Goal: Task Accomplishment & Management: Use online tool/utility

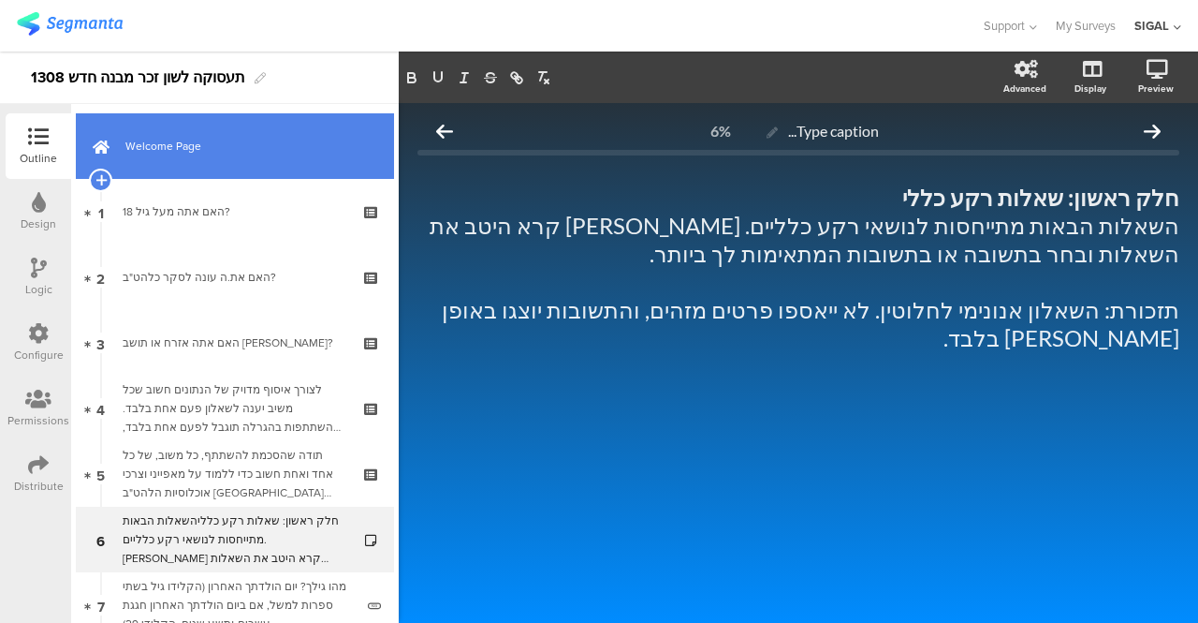
click at [204, 129] on link "Welcome Page" at bounding box center [235, 146] width 318 height 66
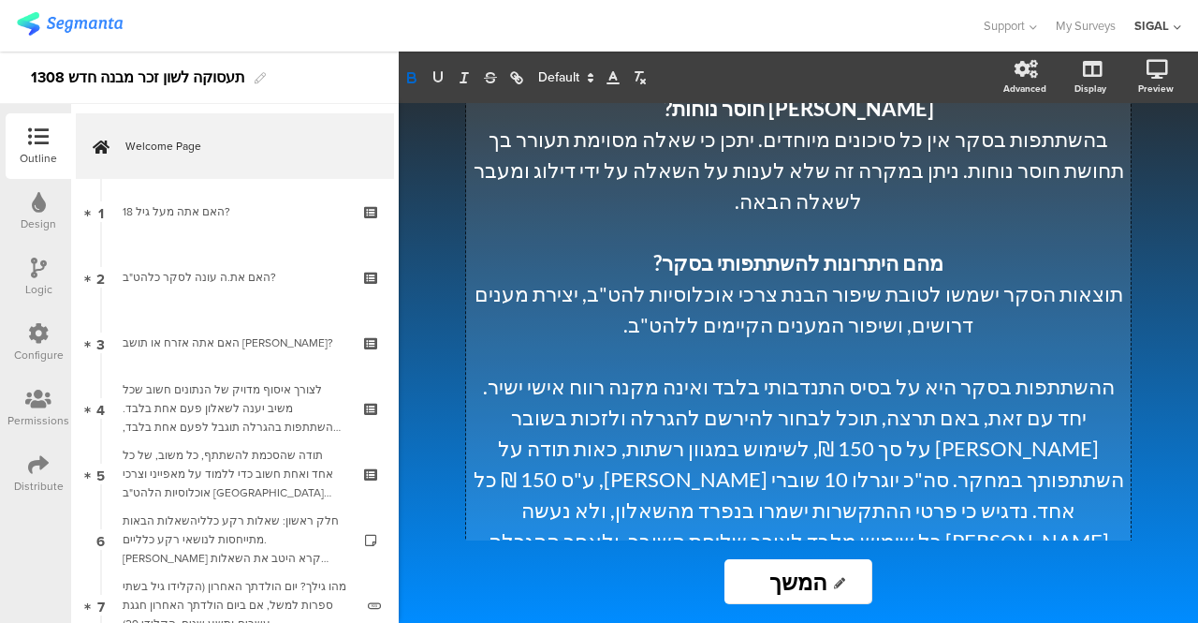
scroll to position [1458, 0]
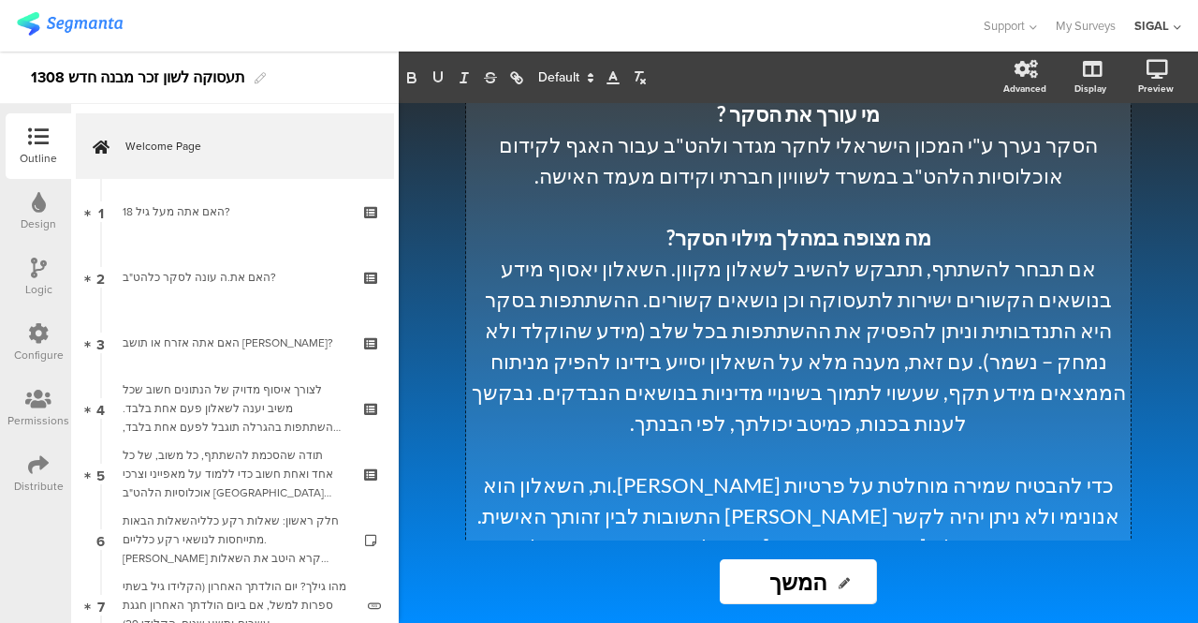
scroll to position [1459, 0]
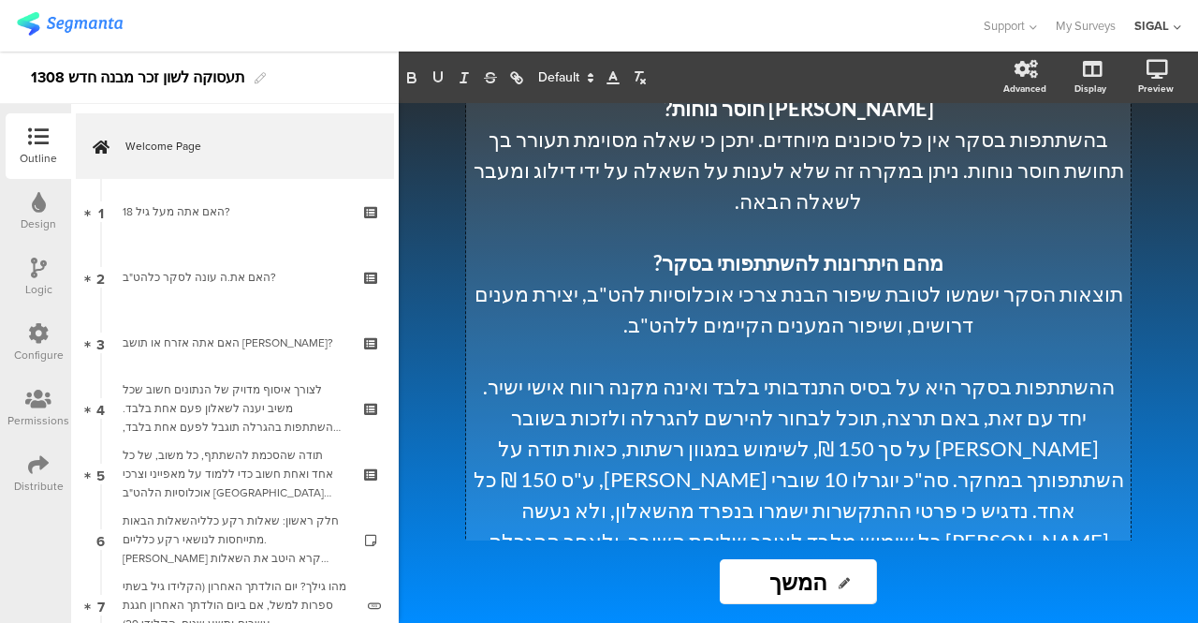
drag, startPoint x: 625, startPoint y: 207, endPoint x: 688, endPoint y: 164, distance: 76.1
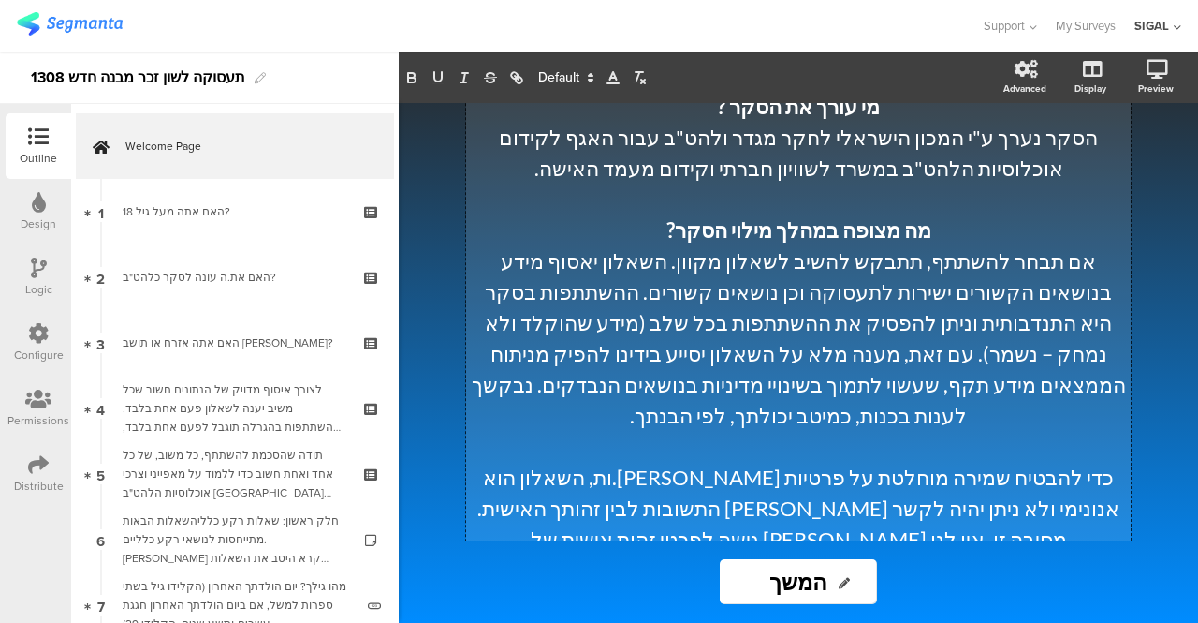
scroll to position [688, 0]
click at [634, 246] on p "אם תבחר להשתתף, תתבקש להשיב לשאלון מקוון. השאלון יאסוף מידע בנושאים הקשורים ישי…" at bounding box center [798, 338] width 655 height 185
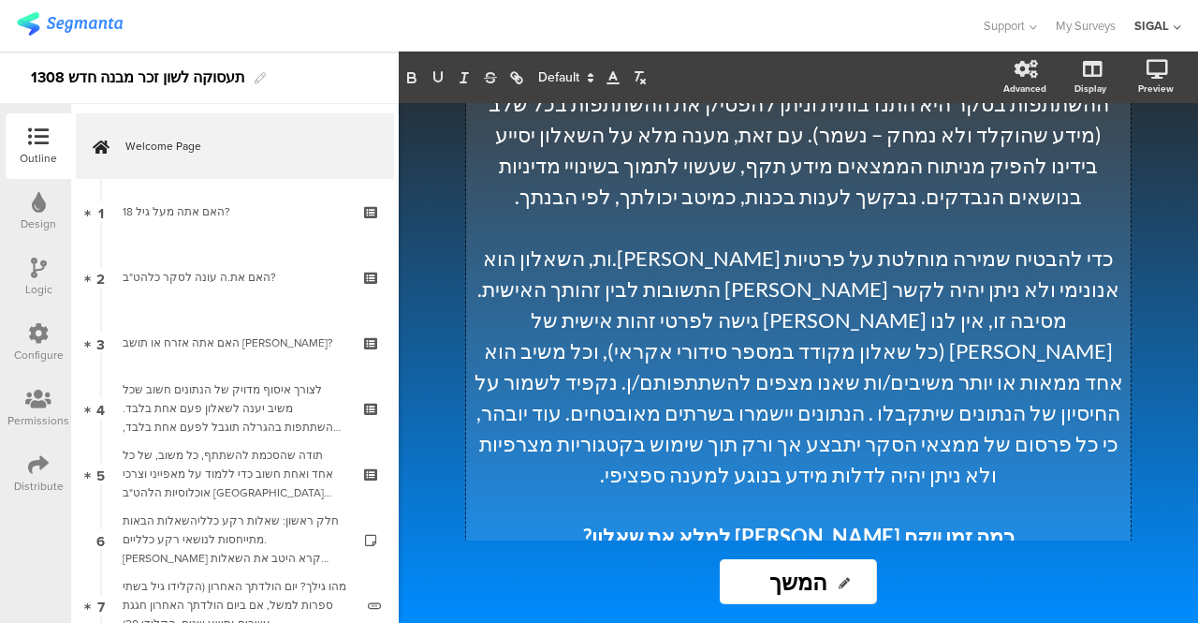
scroll to position [911, 0]
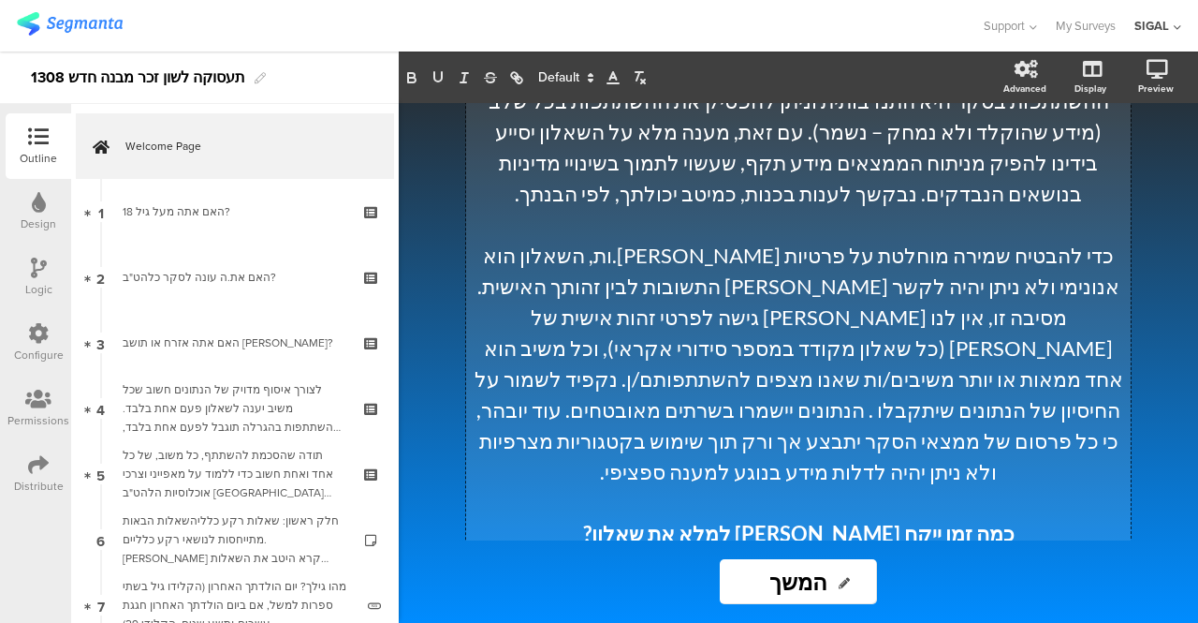
click at [956, 319] on p "כדי להבטיח שמירה מוחלטת על פרטיות המשיבים.ות, השאלון הוא אנונימי ולא ניתן יהיה …" at bounding box center [798, 363] width 655 height 247
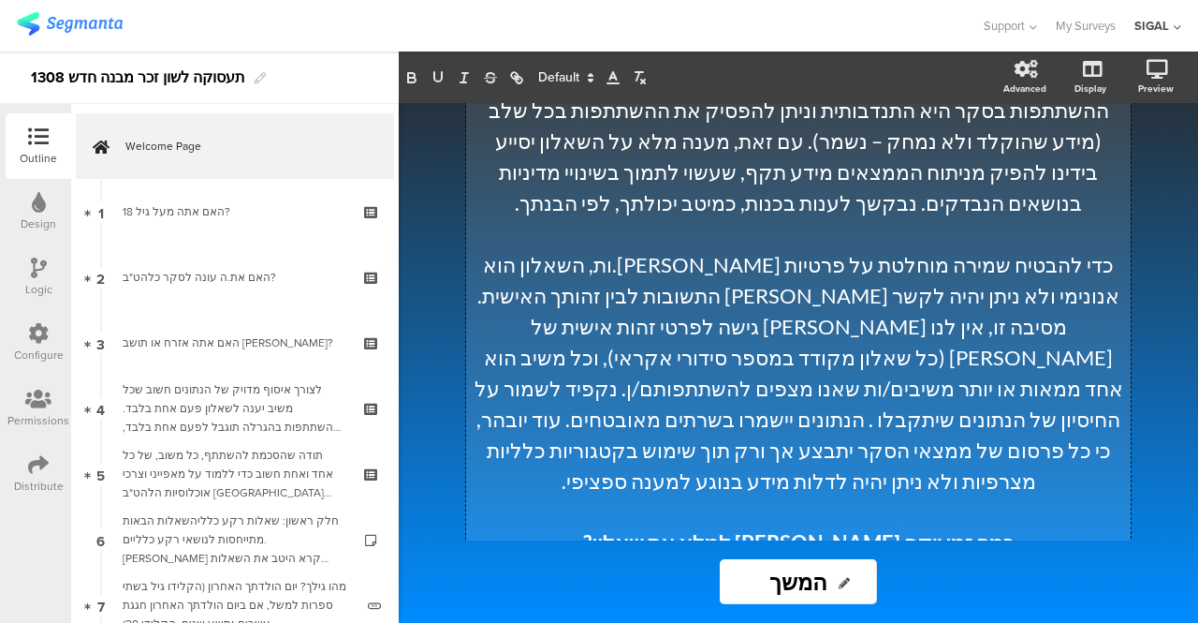
scroll to position [901, 0]
click at [745, 250] on p "כדי להבטיח שמירה מוחלטת על פרטיות [PERSON_NAME].ות, השאלון הוא אנונימי ולא ניתן…" at bounding box center [798, 373] width 655 height 247
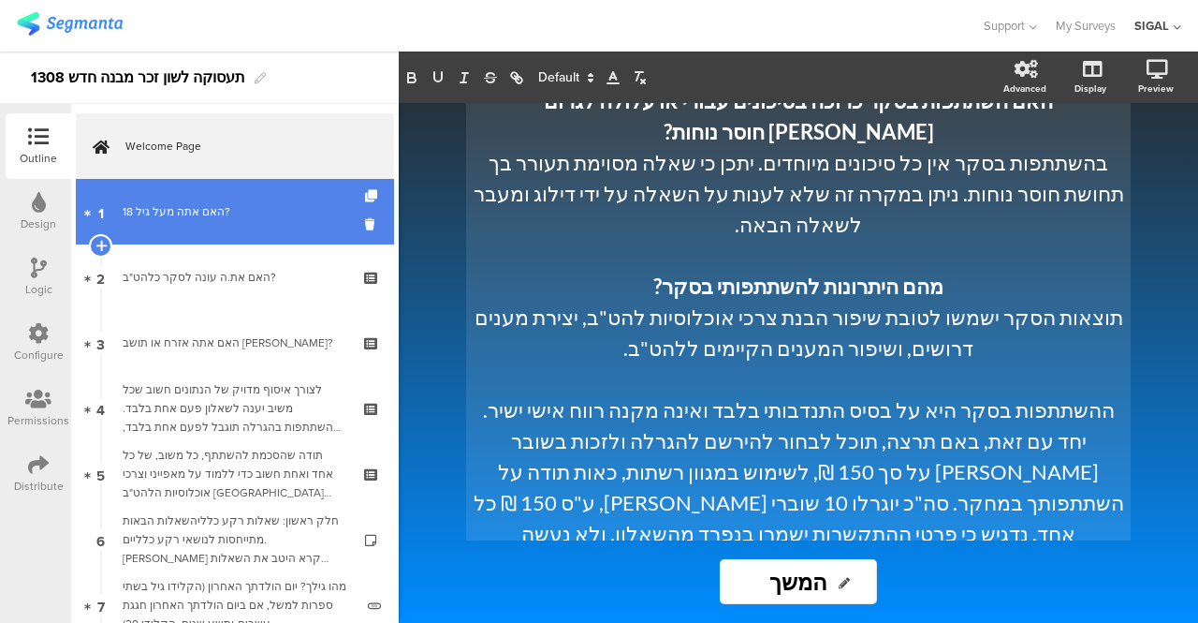
scroll to position [1459, 0]
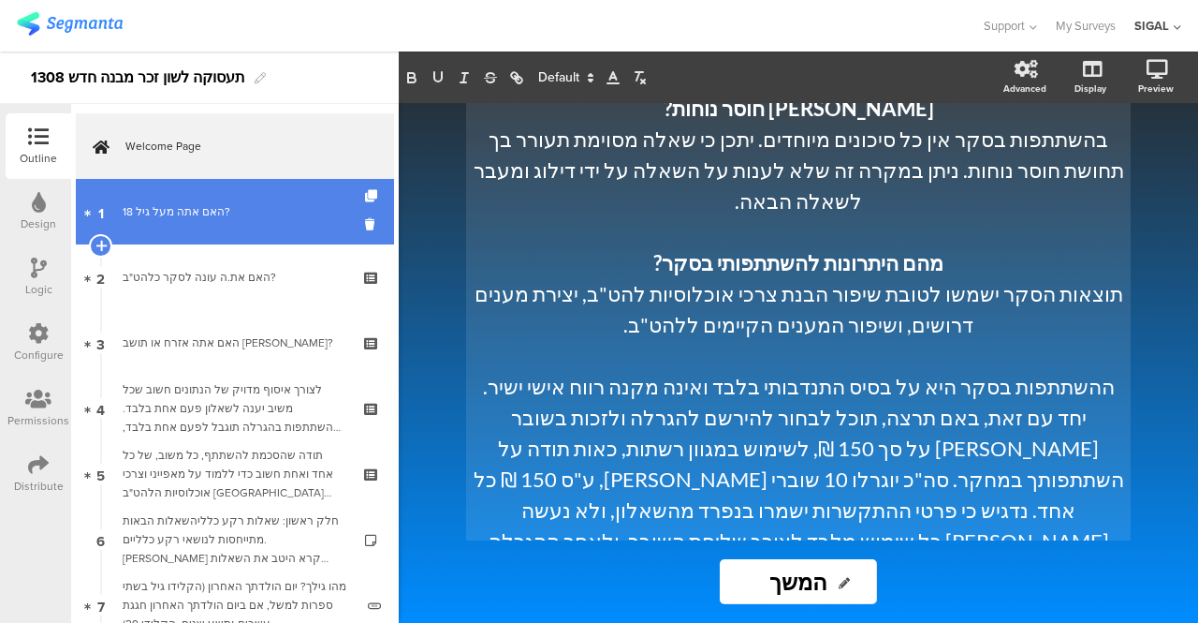
click at [200, 212] on div "האם אתה מעל גיל 18?" at bounding box center [235, 211] width 224 height 19
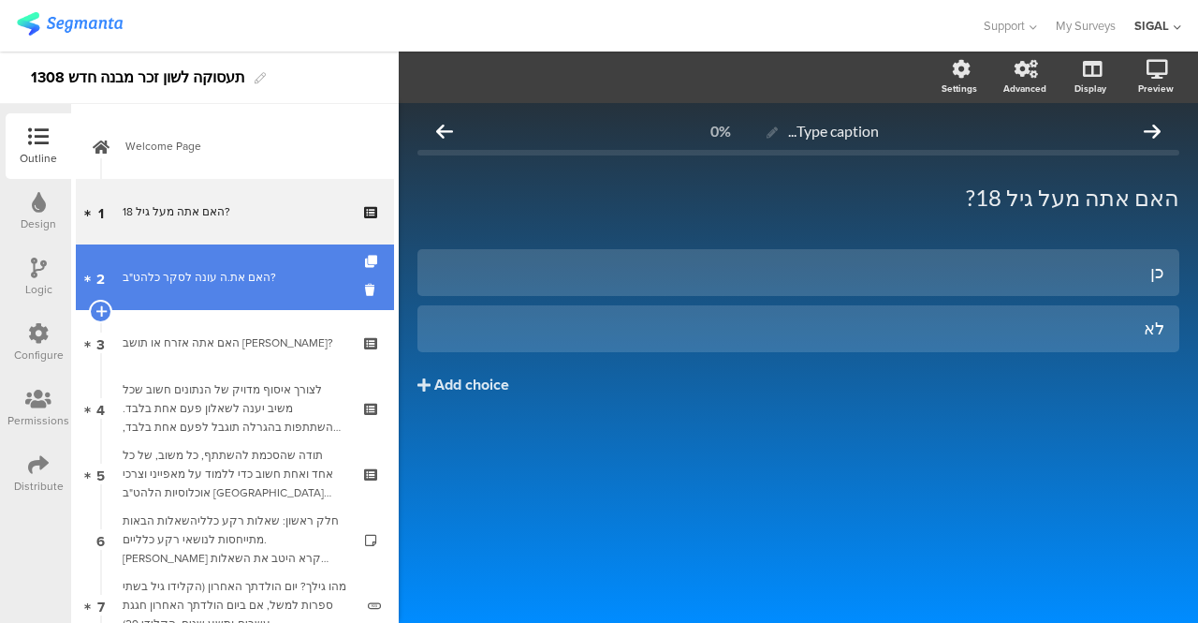
click at [212, 289] on link "2 האם את.ה עונה לסקר כלהט"ב?" at bounding box center [235, 277] width 318 height 66
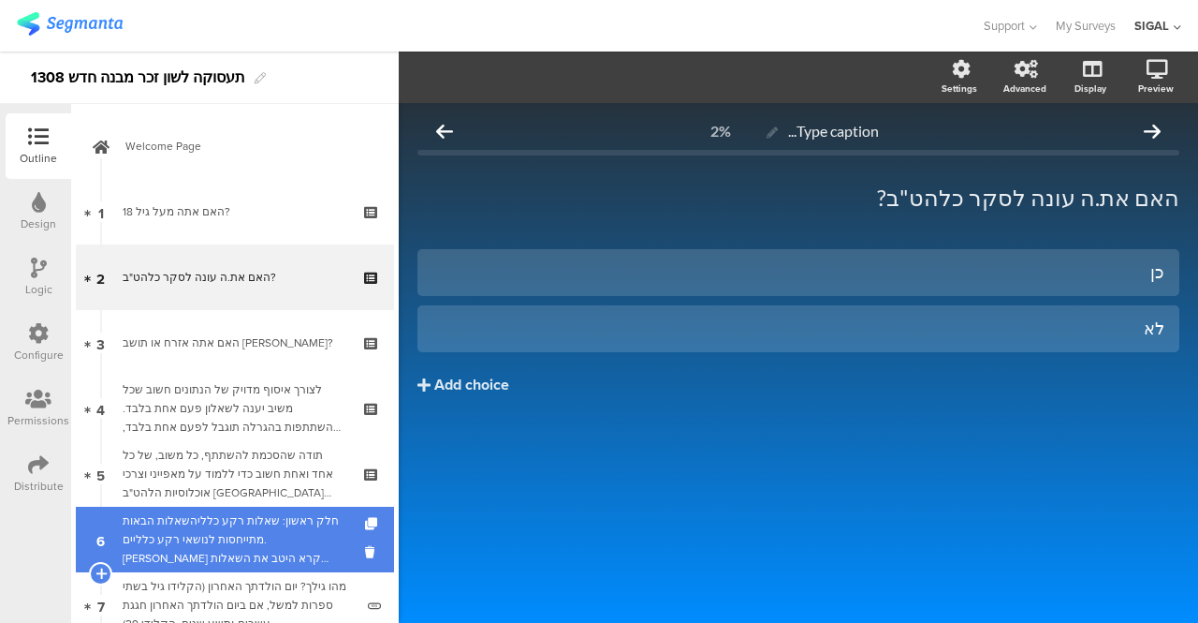
click at [222, 511] on div "חלק ראשון: שאלות רקע כלליהשאלות הבאות מתייחסות לנושאי רקע כלליים. אנא קרא היטב …" at bounding box center [235, 539] width 224 height 56
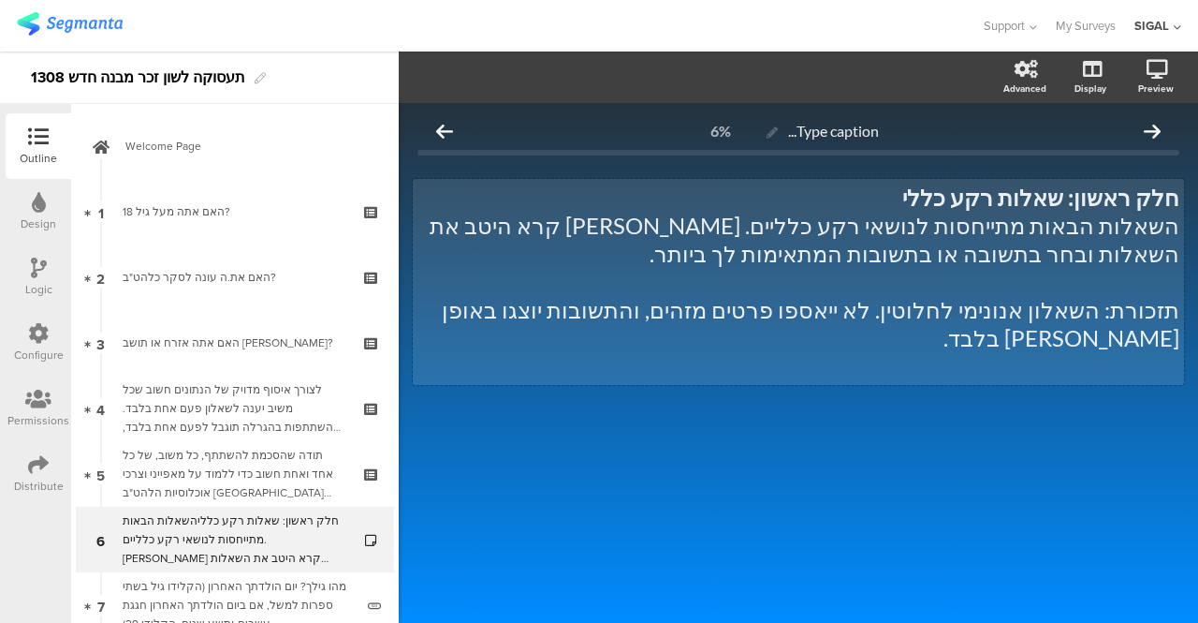
click at [925, 308] on div "חלק ראשון: שאלות רקע כללי השאלות הבאות מתייחסות לנושאי רקע כלליים. אנא קרא היטב…" at bounding box center [798, 282] width 771 height 206
click at [906, 313] on p "תזכורת: השאלון אנונימי לחלוטין, לא ייאספו פרטים מזהים, והתשובות יוצגו באופן מצר…" at bounding box center [799, 324] width 762 height 56
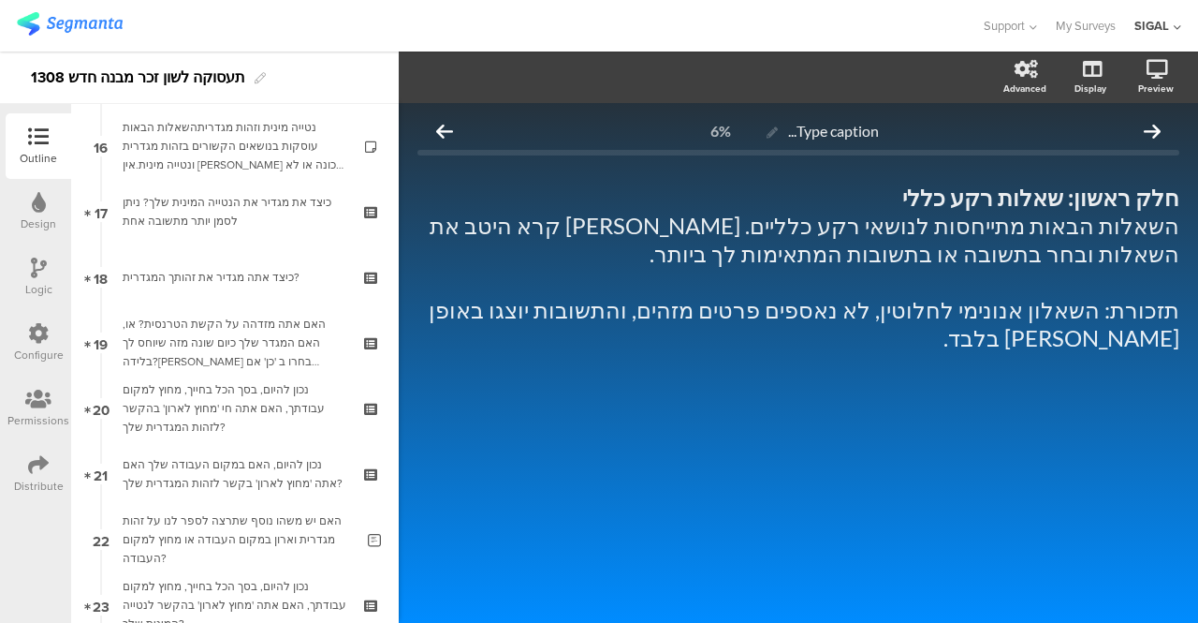
scroll to position [1110, 0]
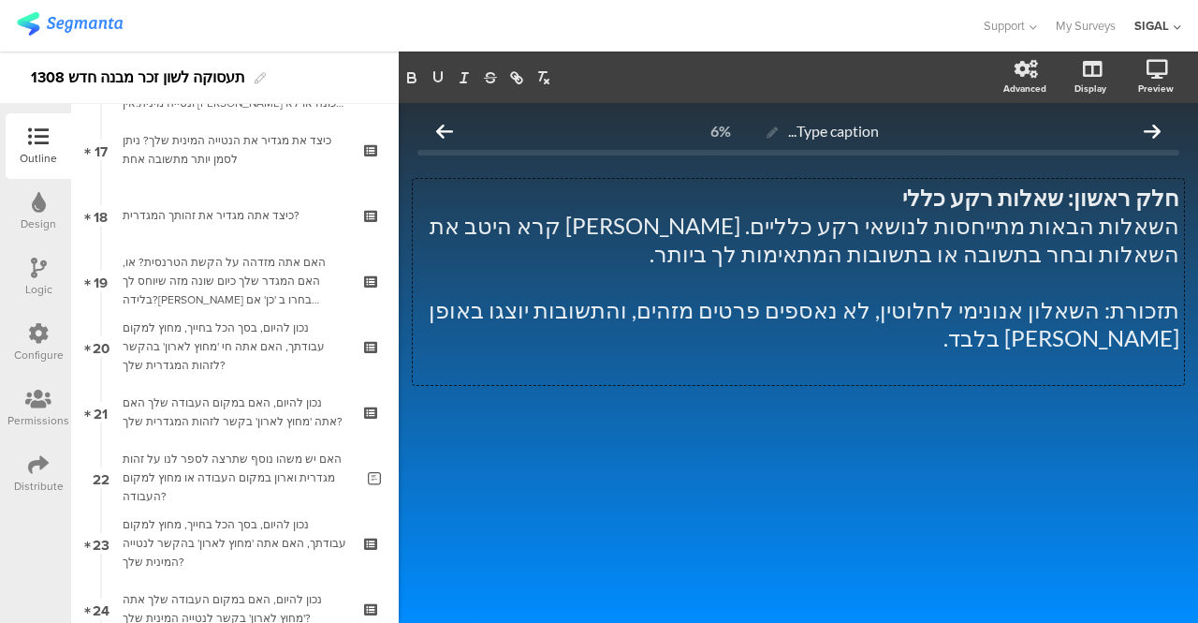
click at [1043, 325] on div "חלק ראשון: שאלות רקע כללי השאלות הבאות מתייחסות לנושאי רקע כלליים. אנא קרא היטב…" at bounding box center [798, 282] width 771 height 206
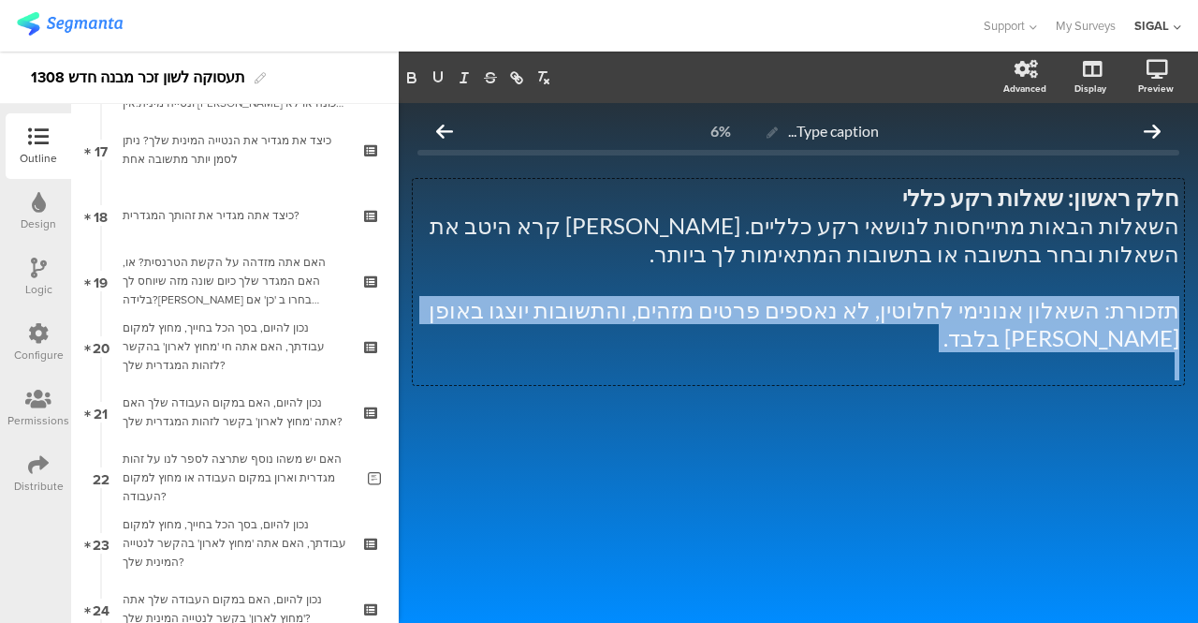
copy p "תזכורת: השאלון אנונימי לחלוטין, לא נאספים פרטים מזהים, והתשובות יוצגו באופן [PE…"
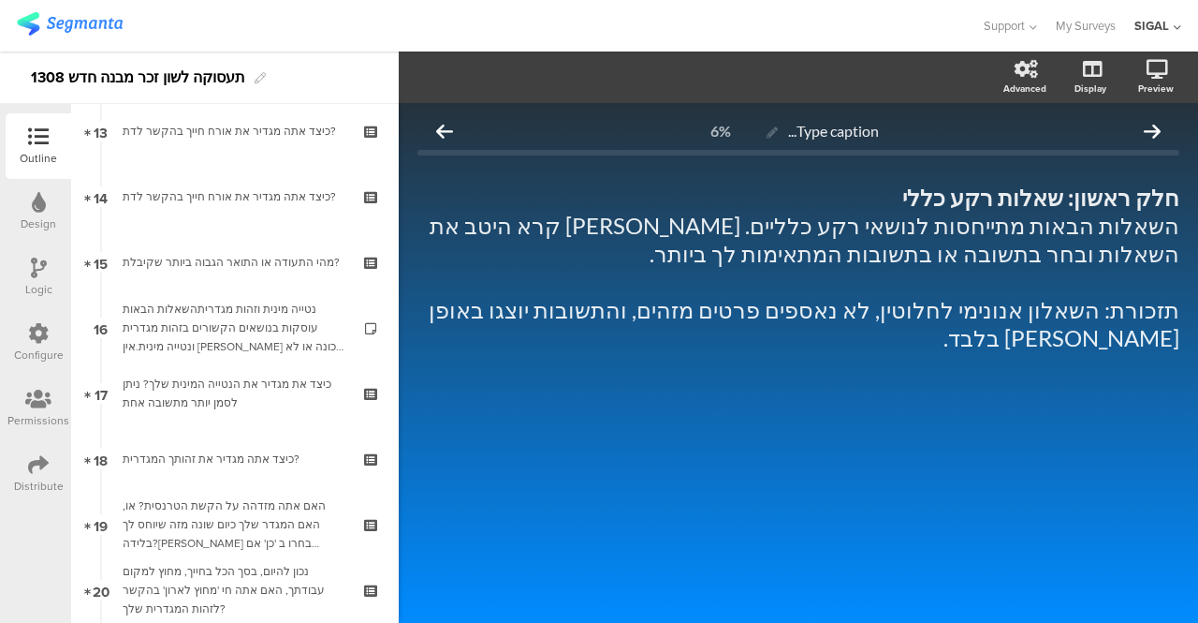
scroll to position [883, 0]
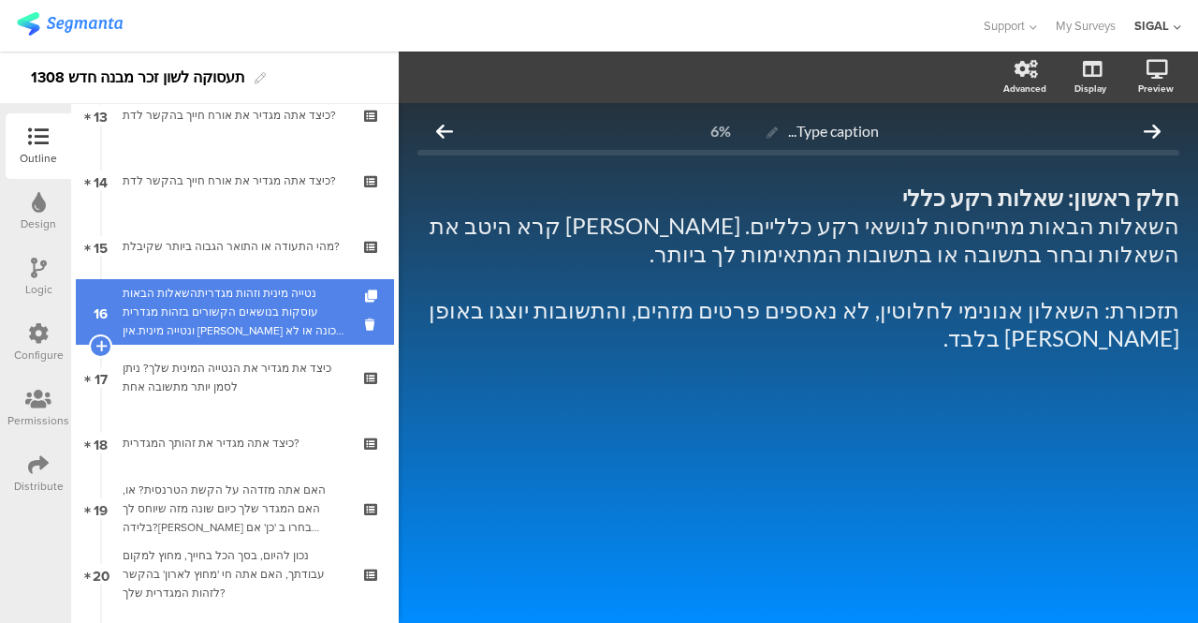
click at [285, 297] on div "נטייה מינית וזהות מגדריתהשאלות הבאות עוסקות בנושאים הקשורים בזהות מגדרית ונטייה…" at bounding box center [235, 312] width 224 height 56
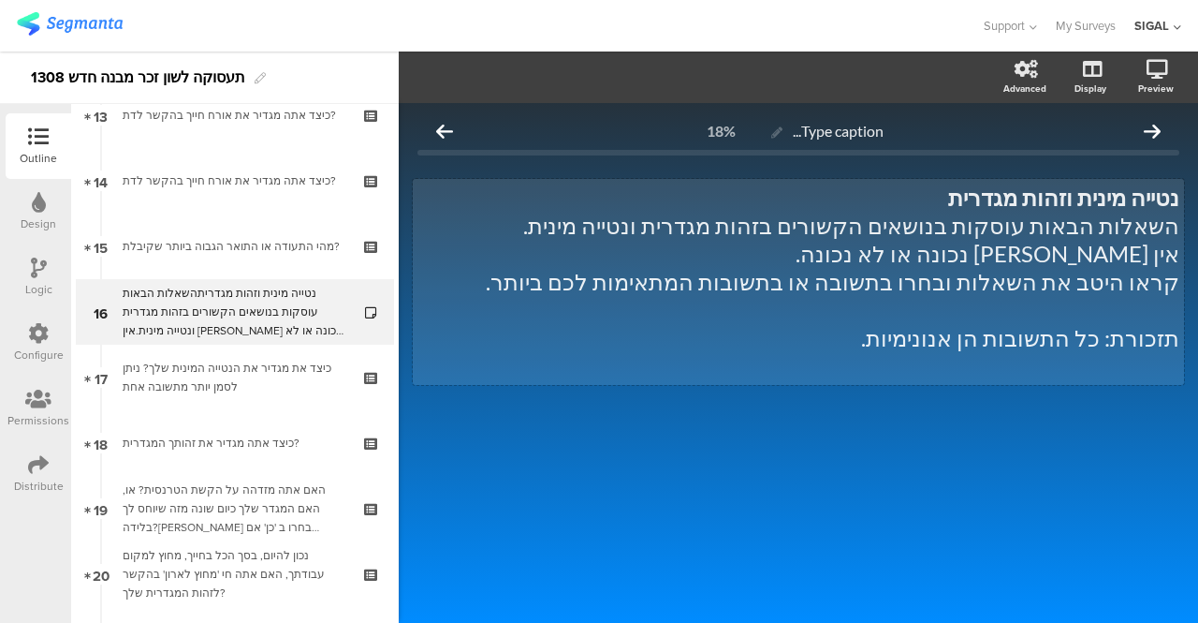
click at [1168, 198] on div "נטייה מינית וזהות מגדרית השאלות הבאות עוסקות בנושאים הקשורים בזהות מגדרית ונטיי…" at bounding box center [798, 282] width 771 height 206
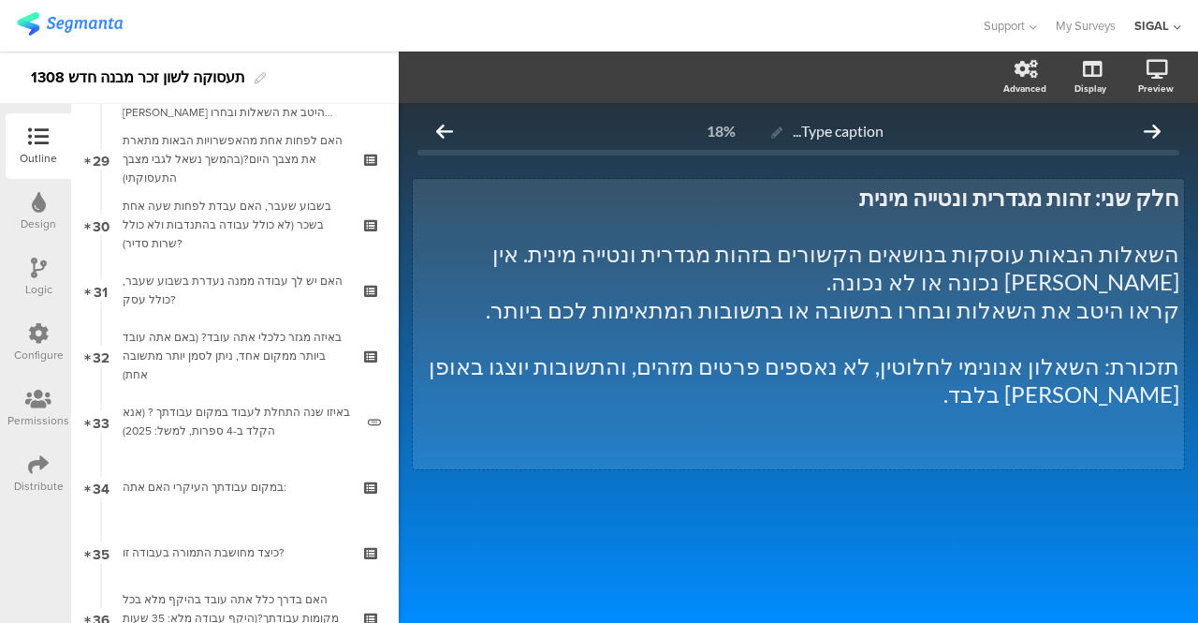
scroll to position [1507, 0]
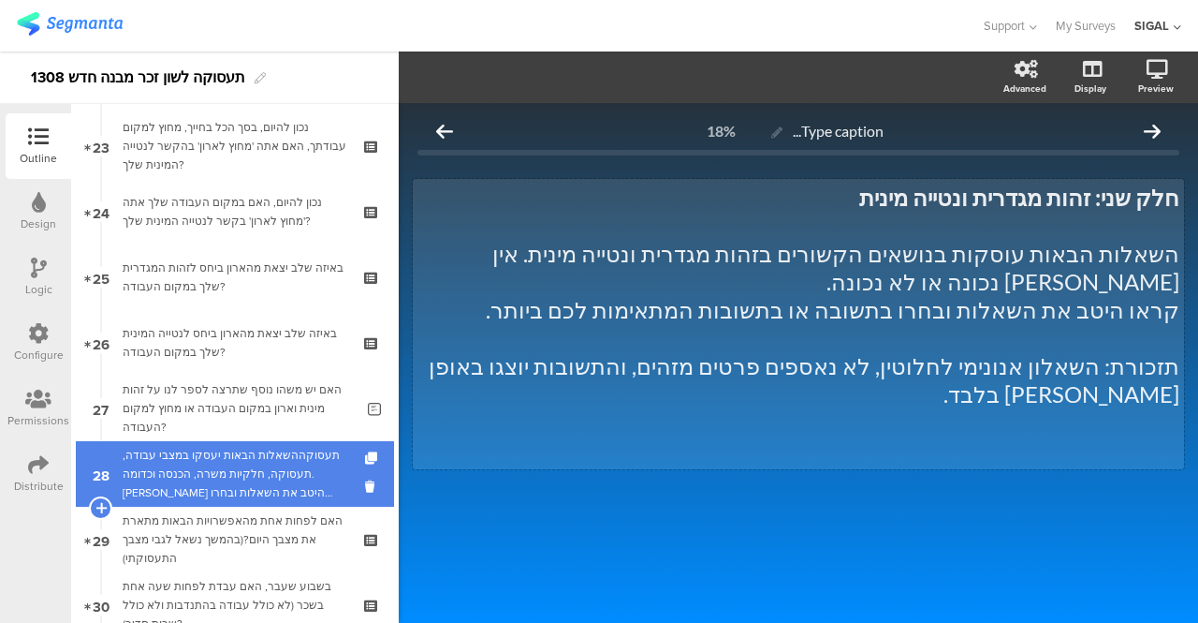
click at [294, 485] on div "תעסוקההשאלות הבאות יעסקו במצבי עבודה, תעסוקה, חלקיות משרה, הכנסה וכדומה. קראו ה…" at bounding box center [235, 474] width 224 height 56
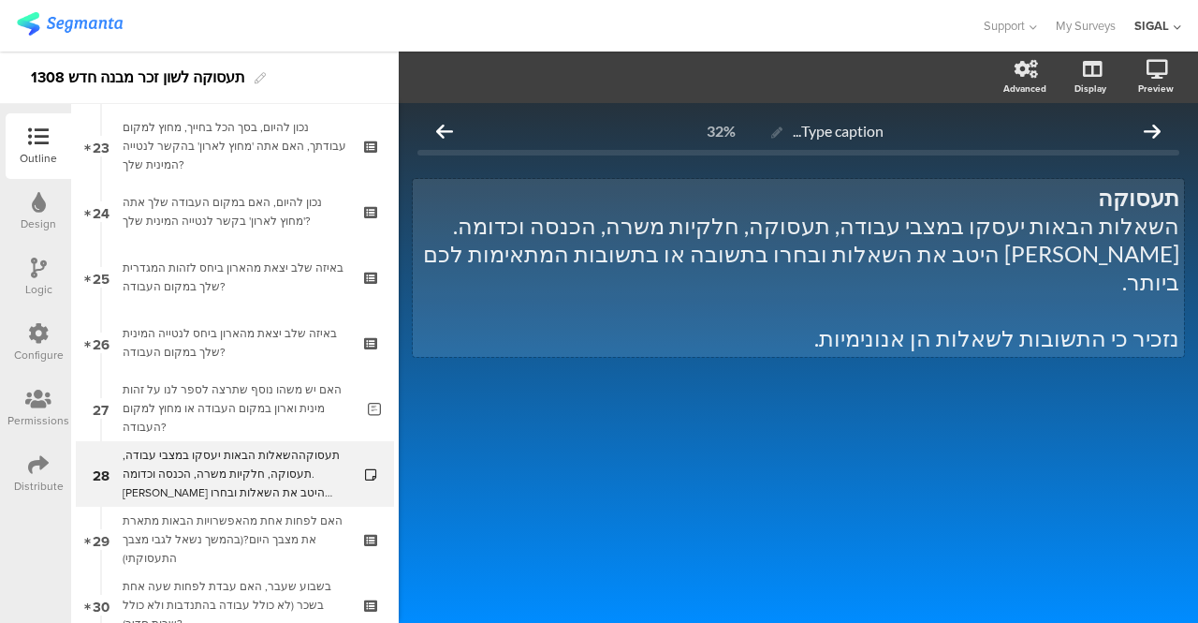
click at [1125, 197] on div "תעסוקה השאלות הבאות יעסקו במצבי עבודה, תעסוקה, חלקיות משרה, הכנסה וכדומה. קראו …" at bounding box center [798, 268] width 771 height 178
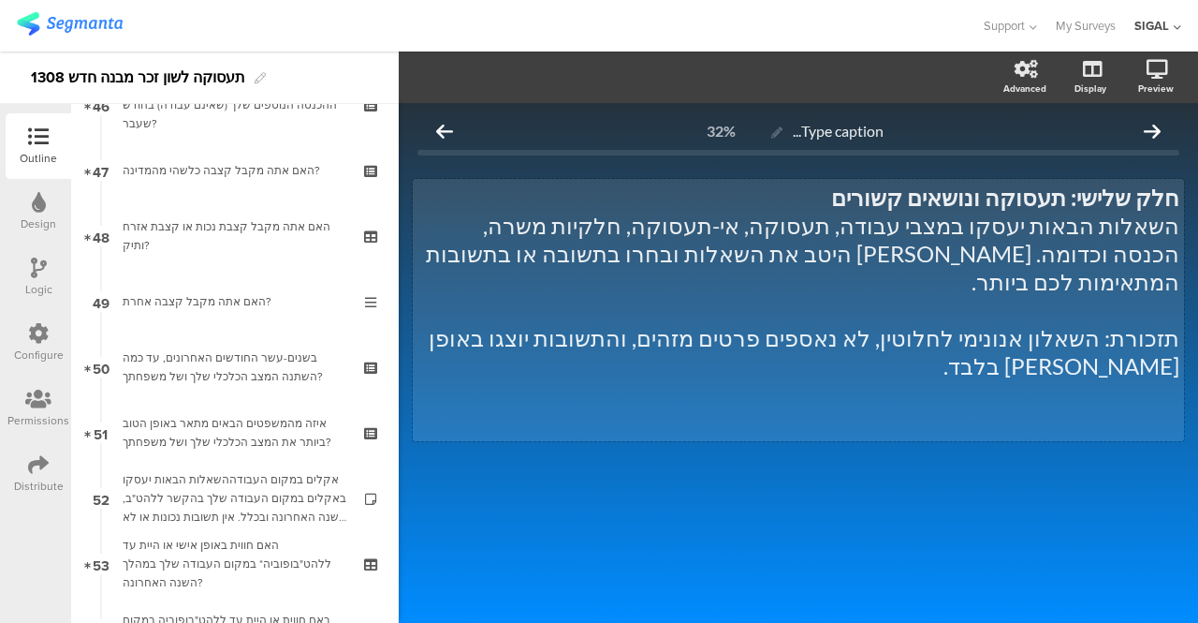
scroll to position [3093, 0]
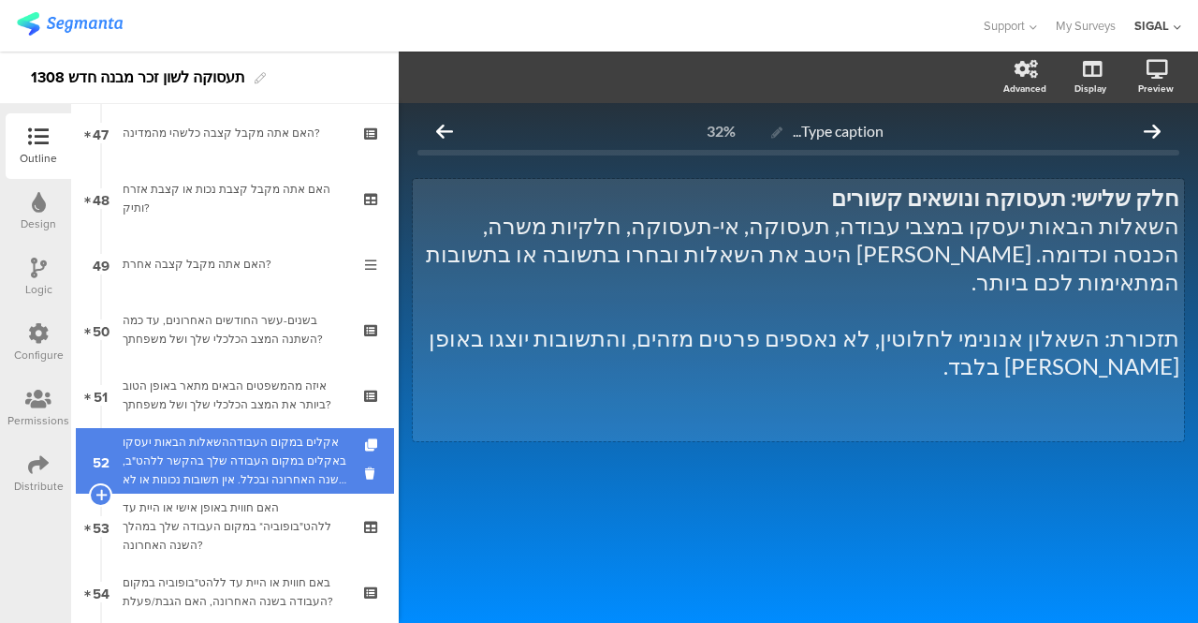
click at [240, 473] on div "אקלים במקום העבודההשאלות הבאות יעסקו באקלים במקום העבודה שלך בהקשר ללהט"ב, בשנה…" at bounding box center [235, 461] width 224 height 56
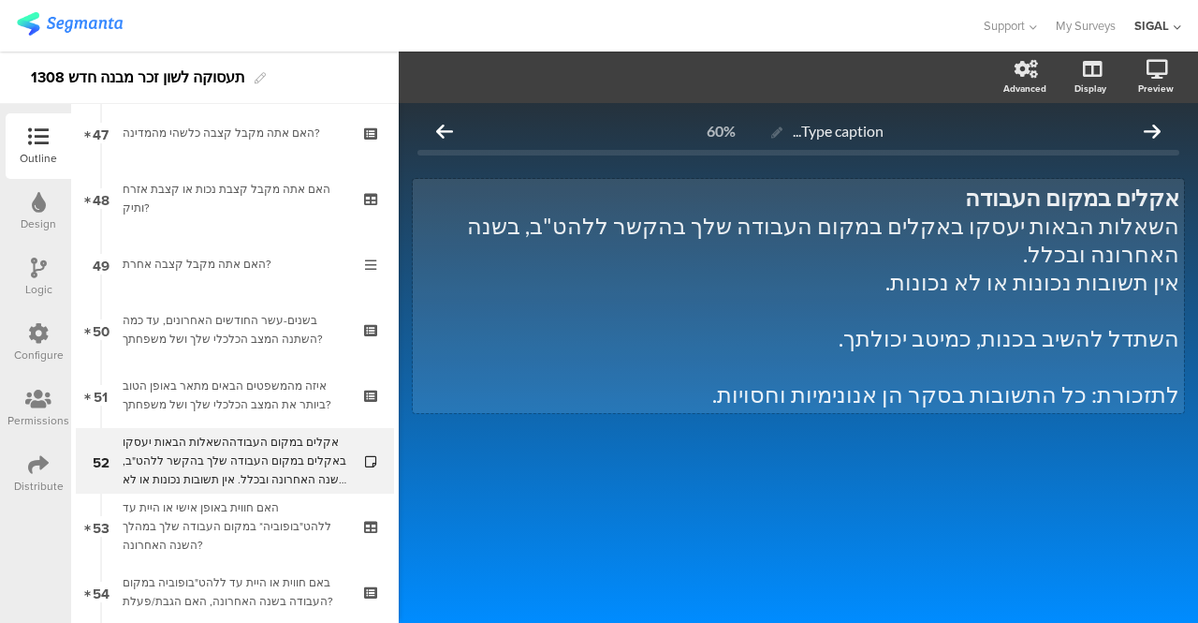
click at [1059, 196] on div "אקלים במקום העבודה השאלות הבאות יעסקו באקלים במקום העבודה שלך בהקשר ללהט"ב, בשנ…" at bounding box center [798, 296] width 771 height 234
click at [670, 231] on p "השאלות הבאות יעסקו באקלים במקום העבודה שלך בהקשר ללהט"ב, בשנה האחרונה ובכלל." at bounding box center [799, 240] width 762 height 56
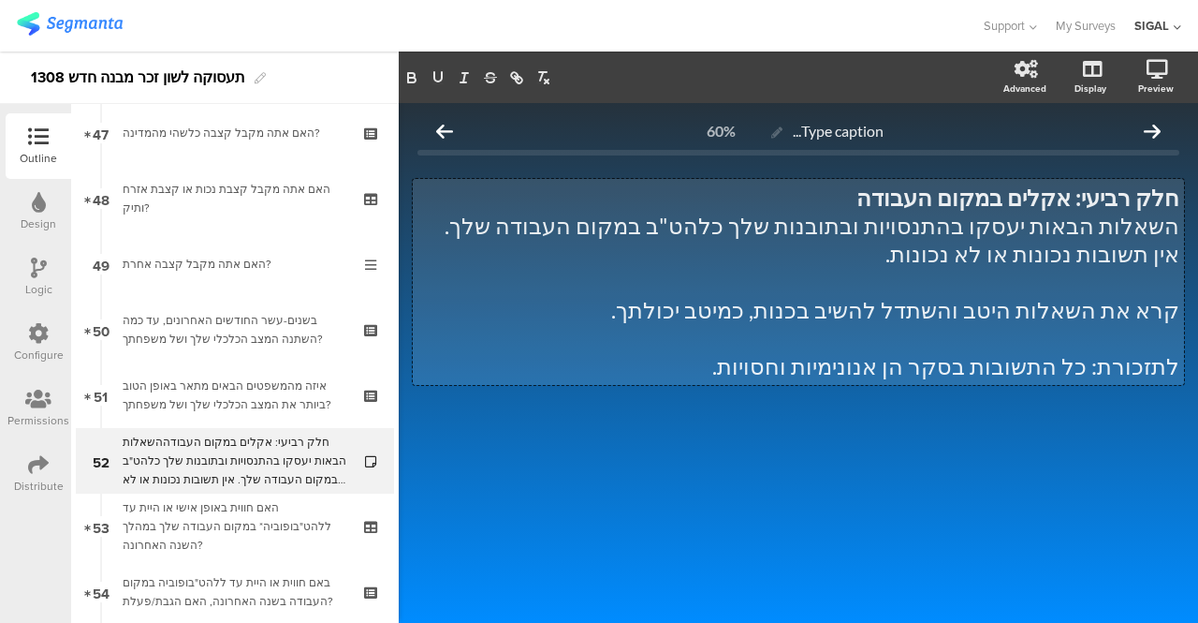
click at [789, 359] on p "לתזכורת: כל התשובות בסקר הן אנונימיות וחסויות." at bounding box center [799, 366] width 762 height 28
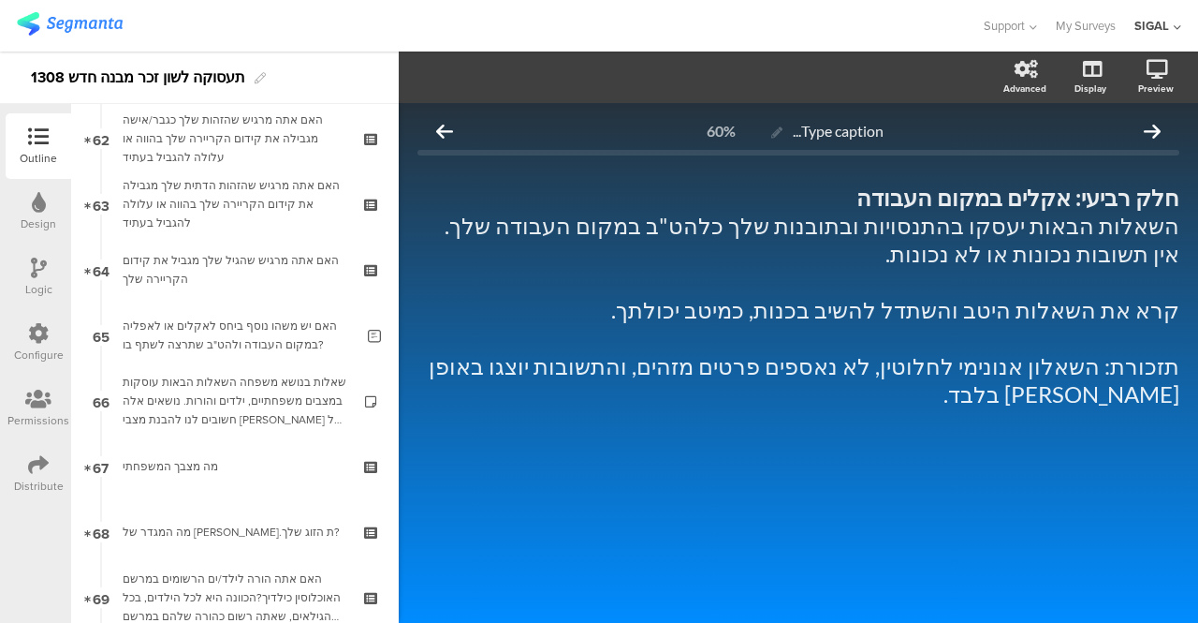
scroll to position [4080, 0]
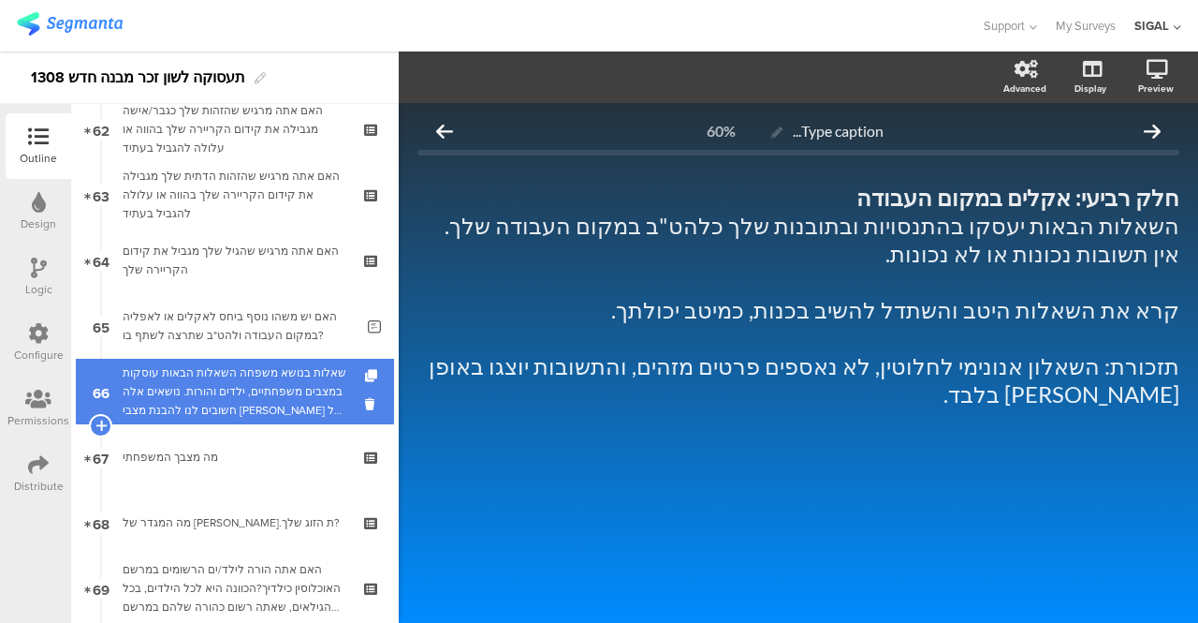
click at [257, 381] on div "שאלות בנושא משפחה השאלות הבאות עוסקות במצבים משפחתיים, ילדים והורות. נושאים אלה…" at bounding box center [235, 391] width 224 height 56
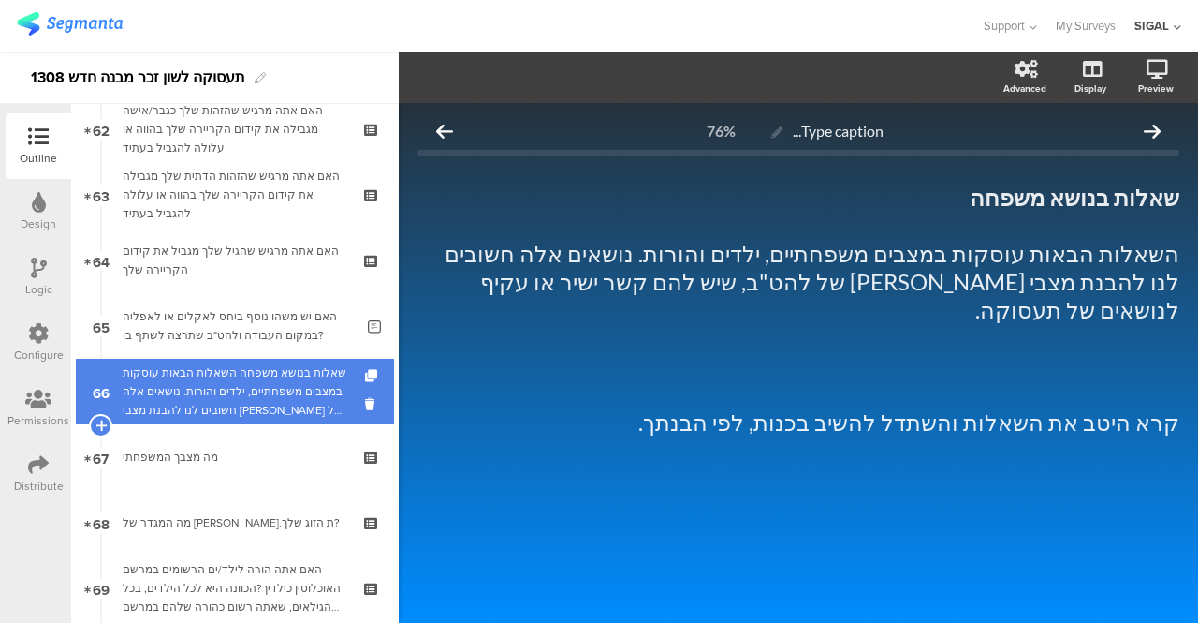
click at [257, 381] on div "שאלות בנושא משפחה השאלות הבאות עוסקות במצבים משפחתיים, ילדים והורות. נושאים אלה…" at bounding box center [235, 391] width 224 height 56
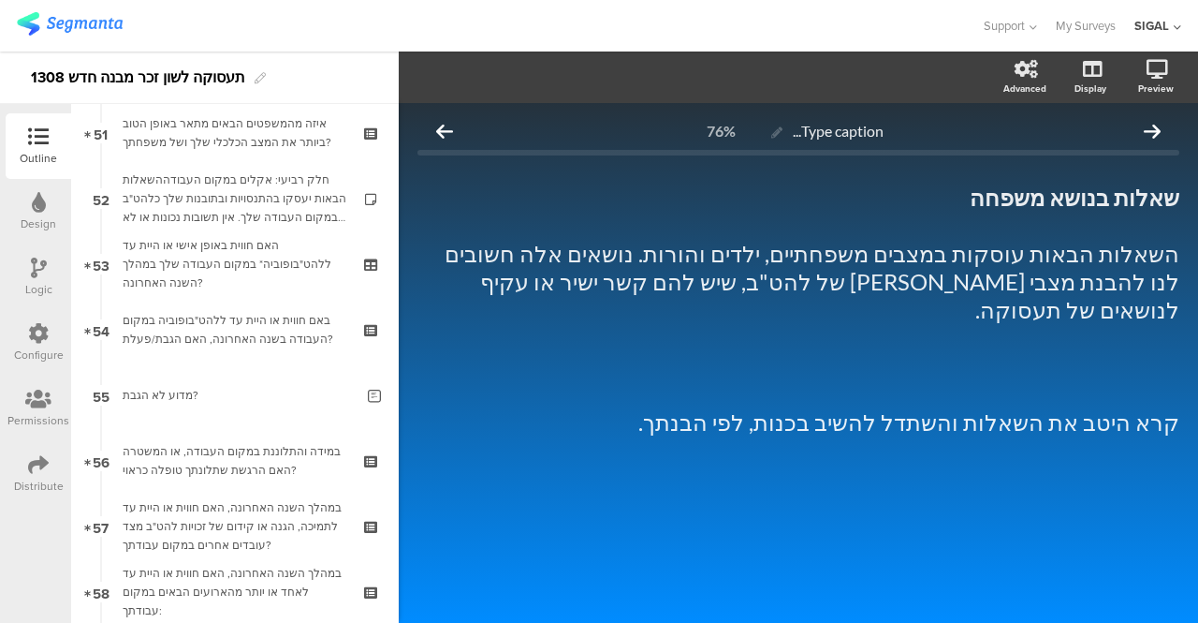
scroll to position [3267, 0]
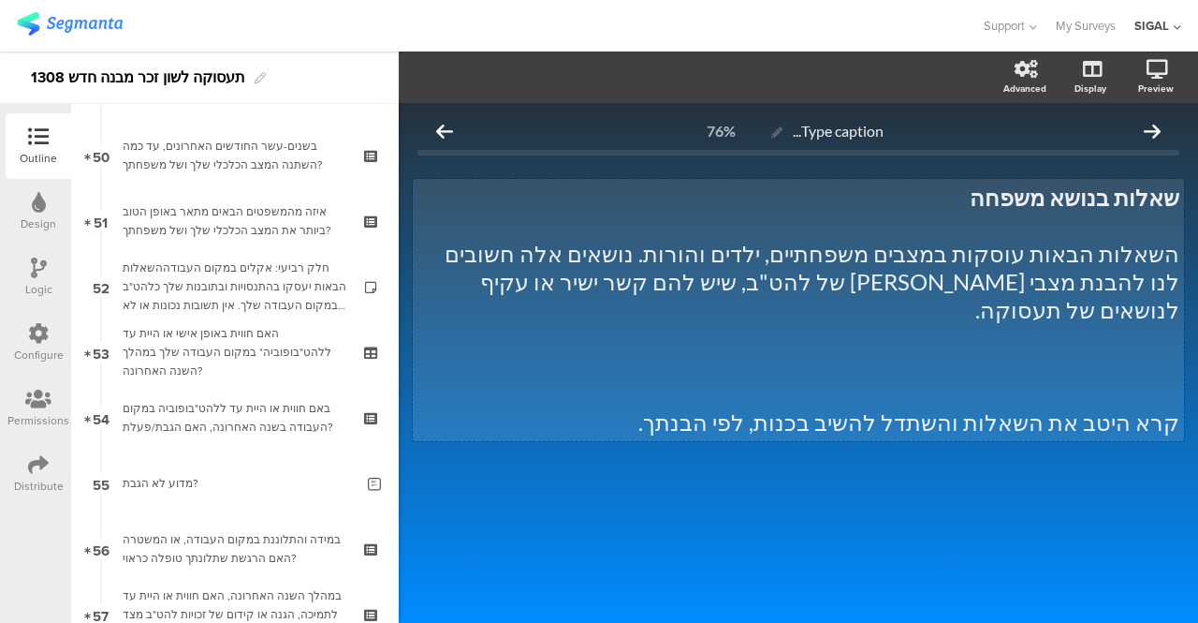
click at [1058, 206] on div "שאלות בנושא משפחה השאלות הבאות עוסקות במצבים משפחתיים, ילדים והורות. נושאים אלה…" at bounding box center [798, 310] width 771 height 262
click at [1085, 283] on p "השאלות הבאות עוסקות במצבים משפחתיים, ילדים והורות. נושאים אלה חשובים לנו להבנת …" at bounding box center [799, 282] width 762 height 84
click at [1133, 352] on p at bounding box center [799, 366] width 762 height 28
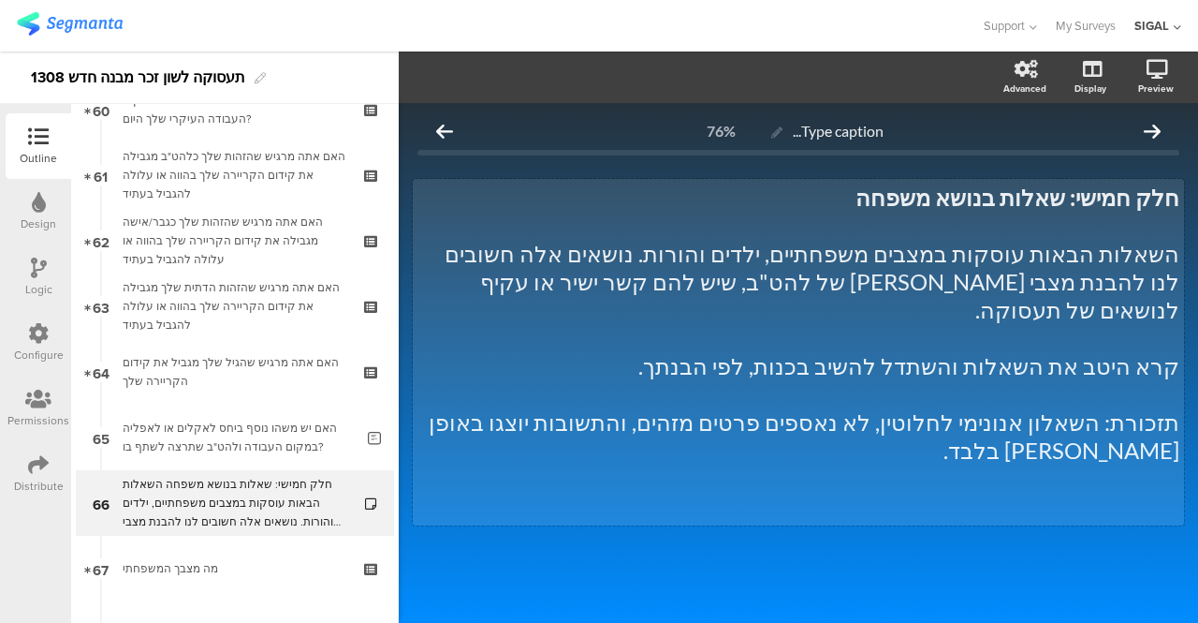
scroll to position [3979, 0]
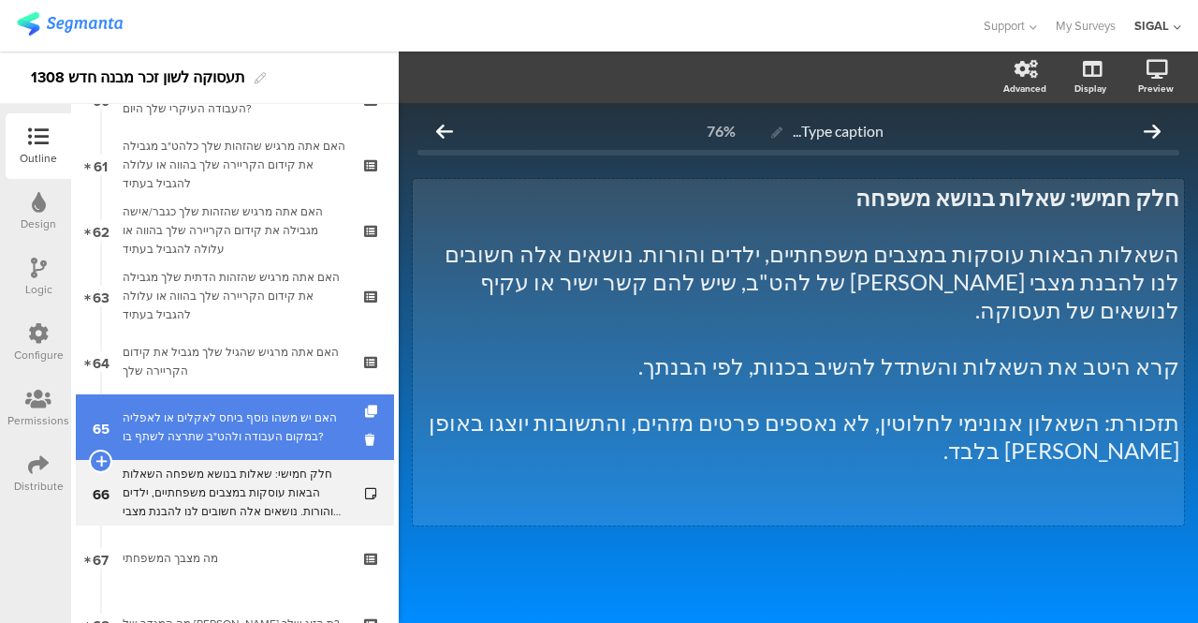
click at [225, 418] on div "האם יש משהו נוסף ביחס לאקלים או לאפליה במקום העבודה ולהט"ב שתרצה לשתף בו?" at bounding box center [238, 426] width 231 height 37
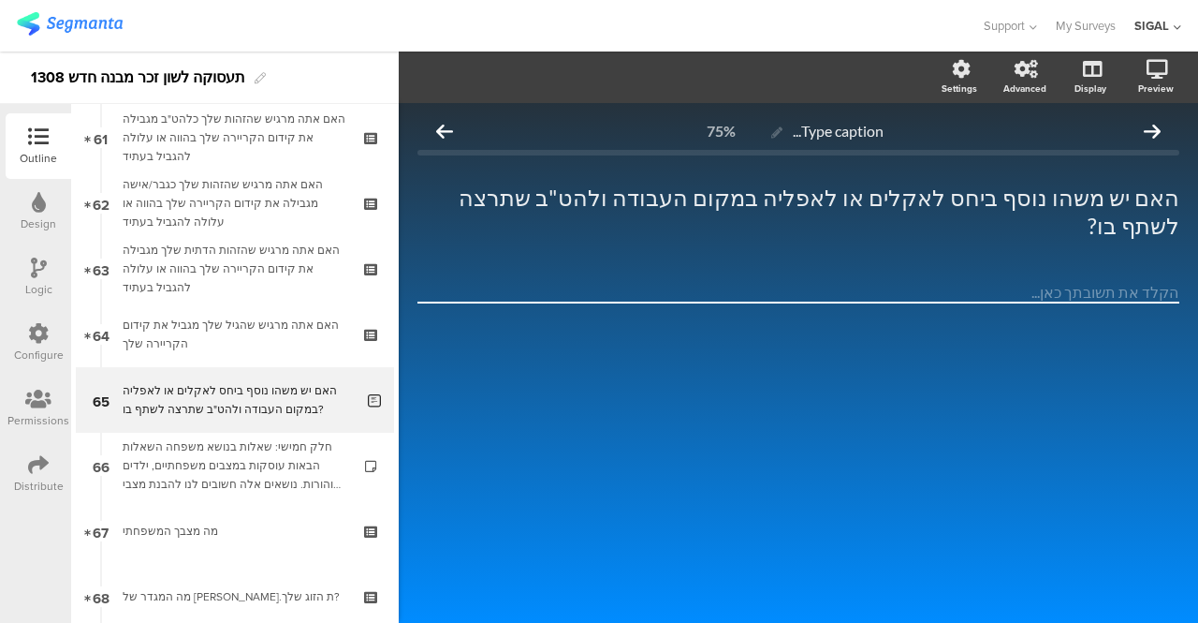
scroll to position [4016, 0]
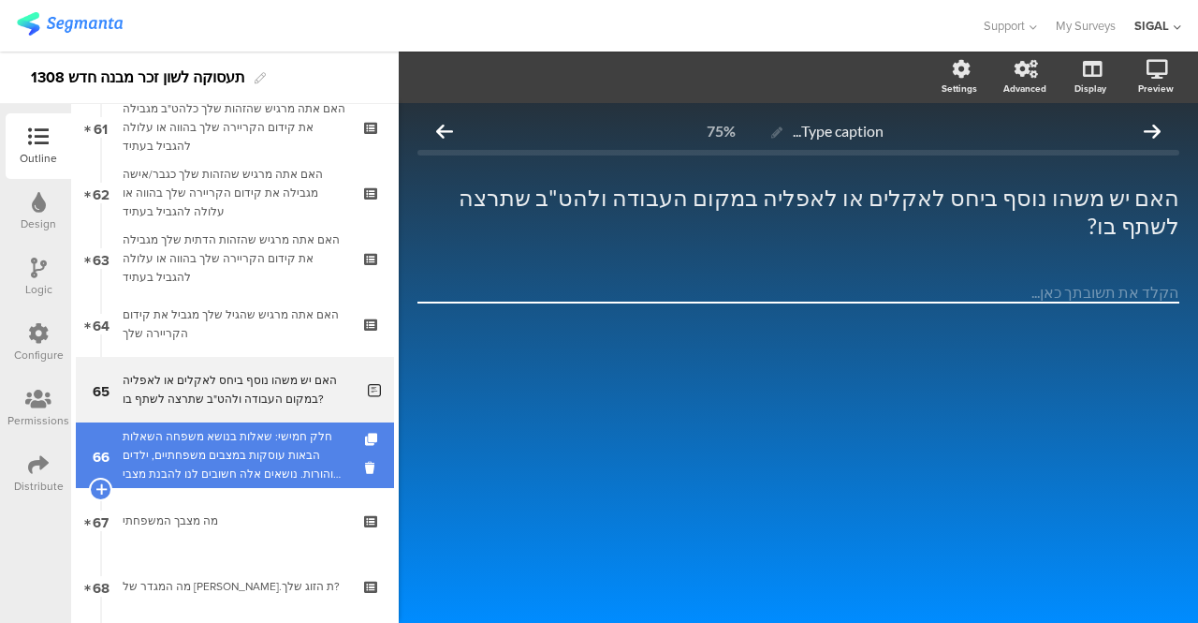
click at [212, 444] on div "חלק חמישי: שאלות בנושא משפחה השאלות הבאות עוסקות במצבים משפחתיים, ילדים והורות.…" at bounding box center [235, 455] width 224 height 56
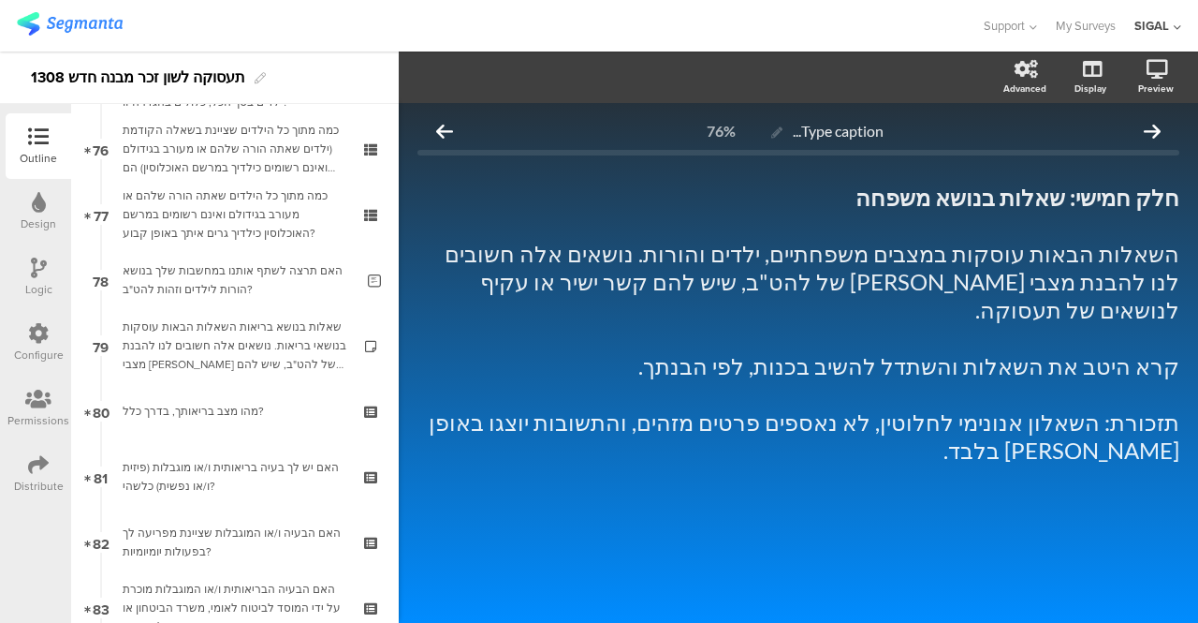
scroll to position [4990, 0]
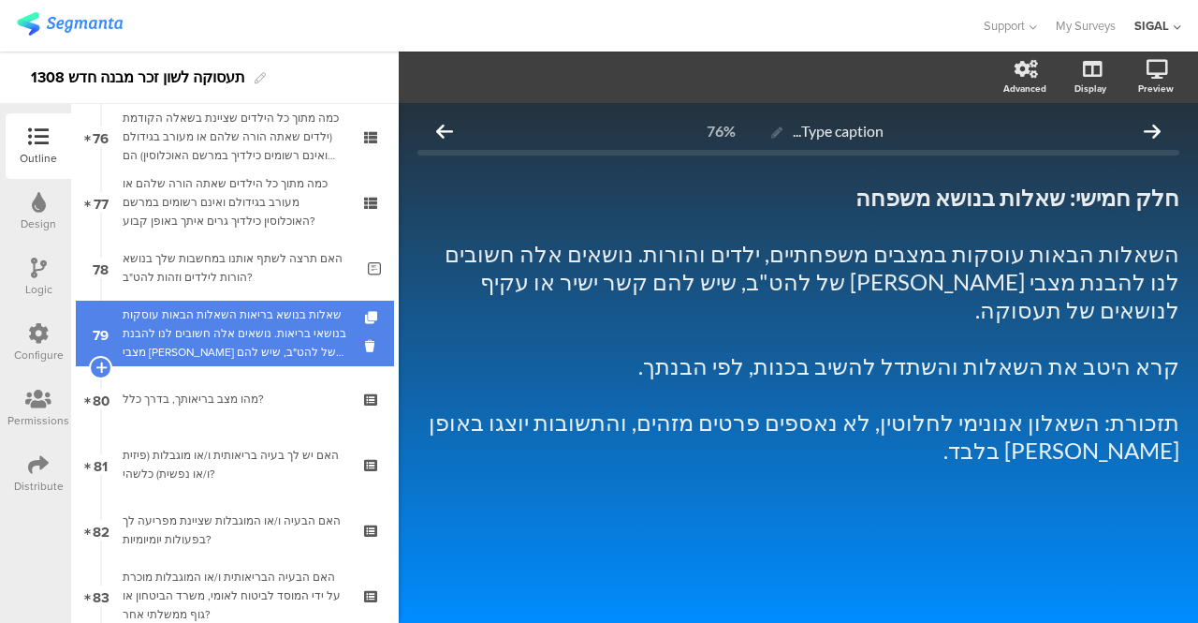
click at [243, 334] on div "שאלות בנושא בריאות השאלות הבאות עוסקות בנושאי בריאות. נושאים אלה חשובים לנו להב…" at bounding box center [235, 333] width 224 height 56
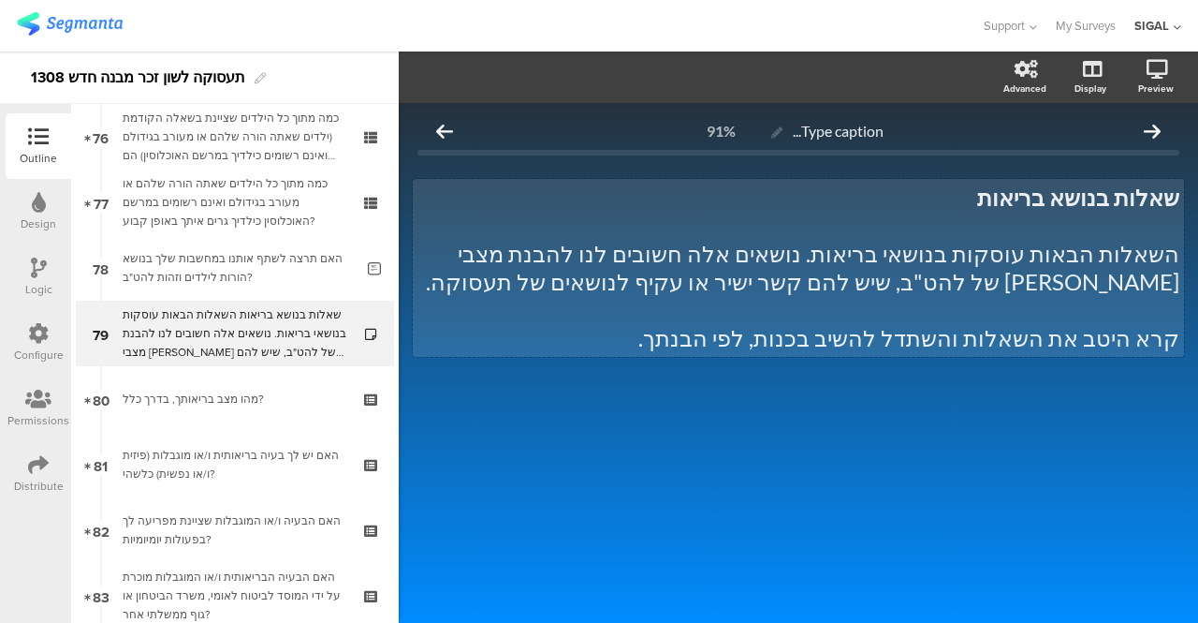
click at [1049, 202] on div "שאלות בנושא בריאות השאלות הבאות עוסקות בנושאי בריאות. נושאים אלה חשובים לנו להב…" at bounding box center [798, 268] width 771 height 178
click at [736, 337] on p "קרא היטב את השאלות והשתדל להשיב בכנות, לפי הבנתך." at bounding box center [799, 338] width 762 height 28
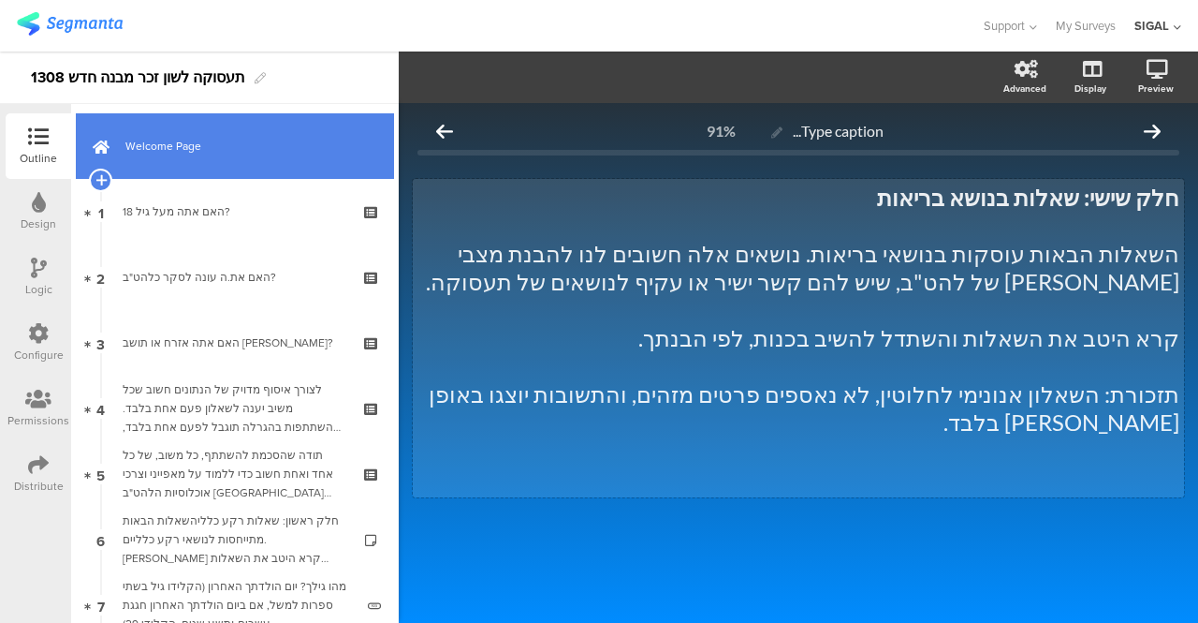
click at [161, 139] on span "Welcome Page" at bounding box center [245, 146] width 240 height 19
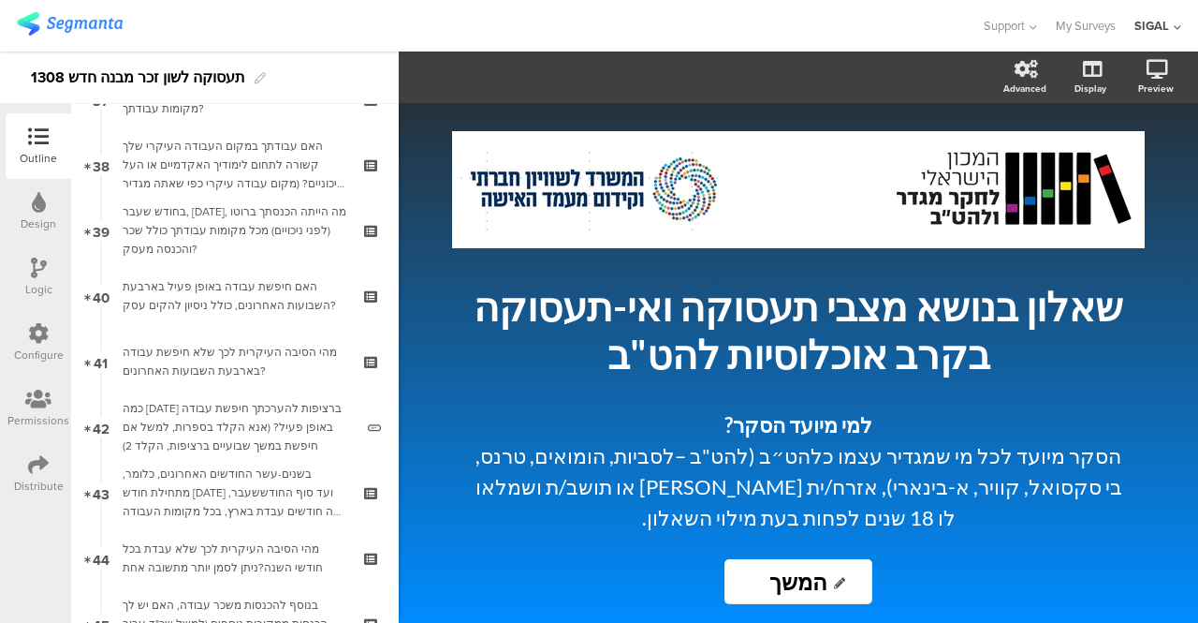
scroll to position [2584, 0]
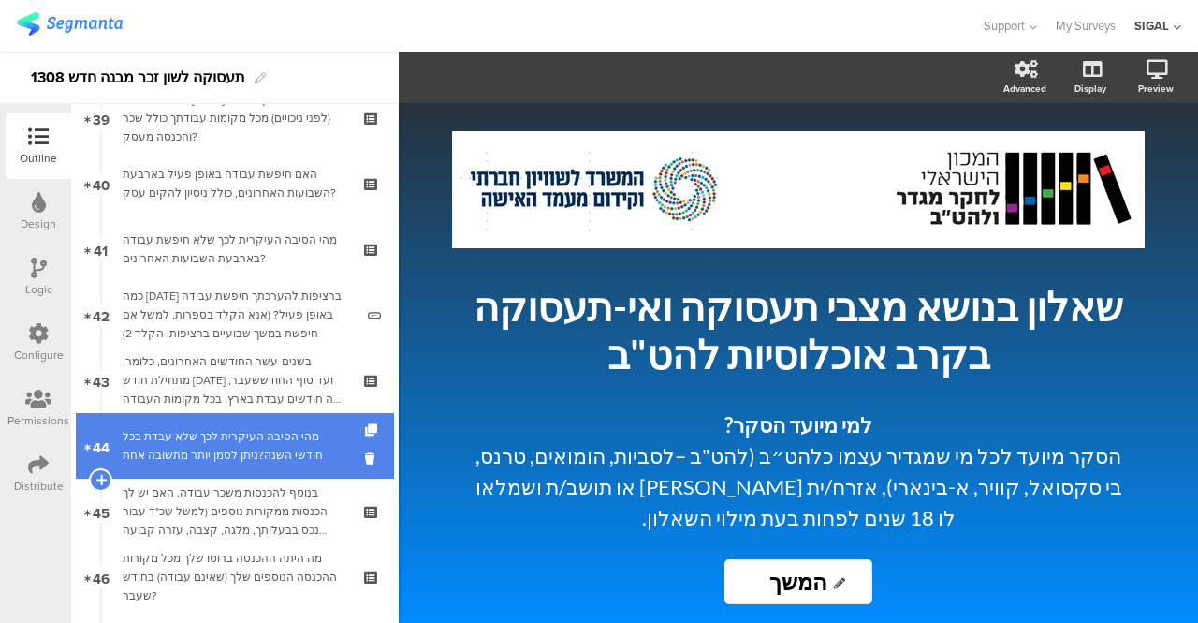
click at [178, 440] on div "מהי הסיבה העיקרית לכך שלא עבדת בכל חודשי השנה?ניתן לסמן יותר מתשובה אחת" at bounding box center [235, 445] width 224 height 37
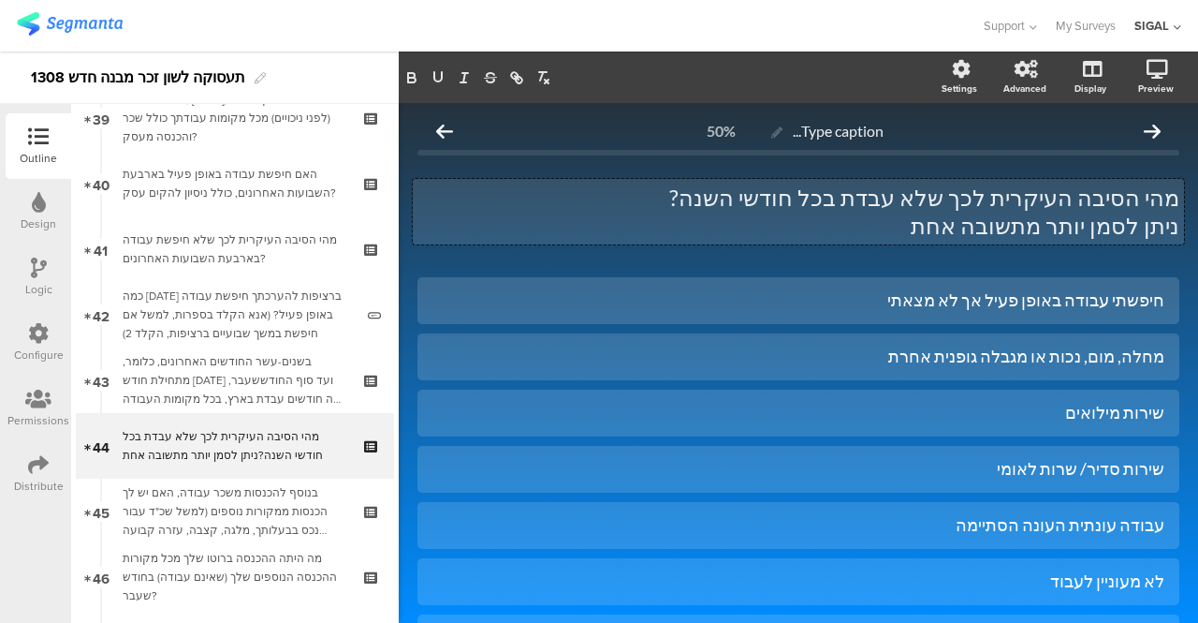
click at [1092, 207] on div "מהי הסיבה העיקרית לכך שלא עבדת בכל חודשי השנה? ניתן לסמן יותר מתשובה אחת מהי הס…" at bounding box center [798, 212] width 771 height 66
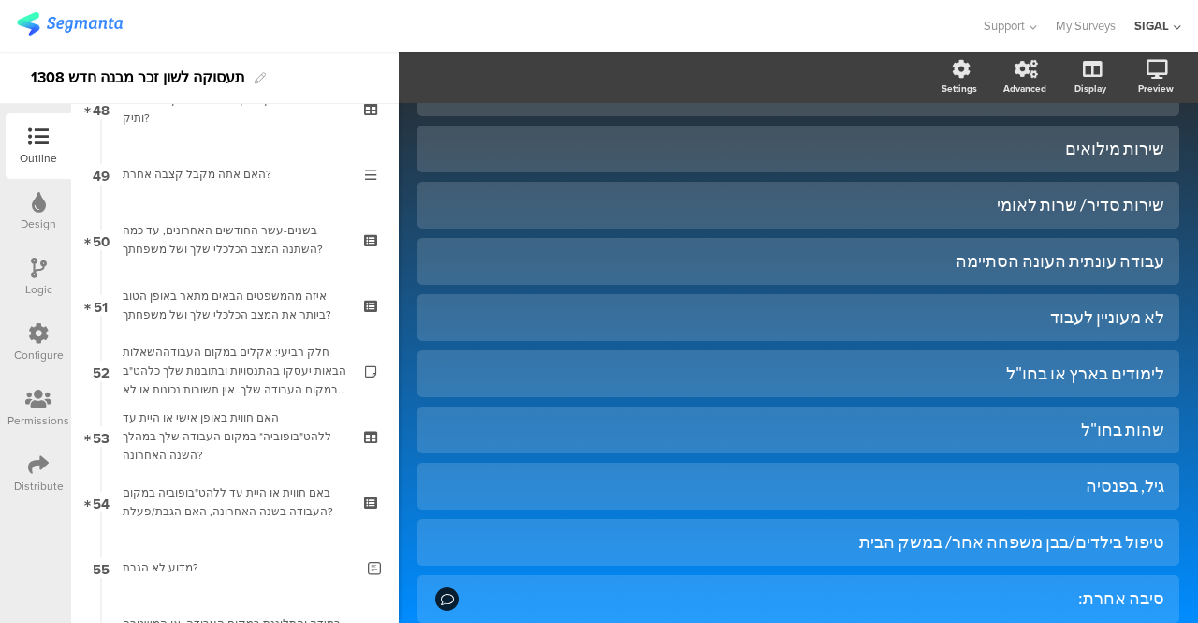
scroll to position [3196, 0]
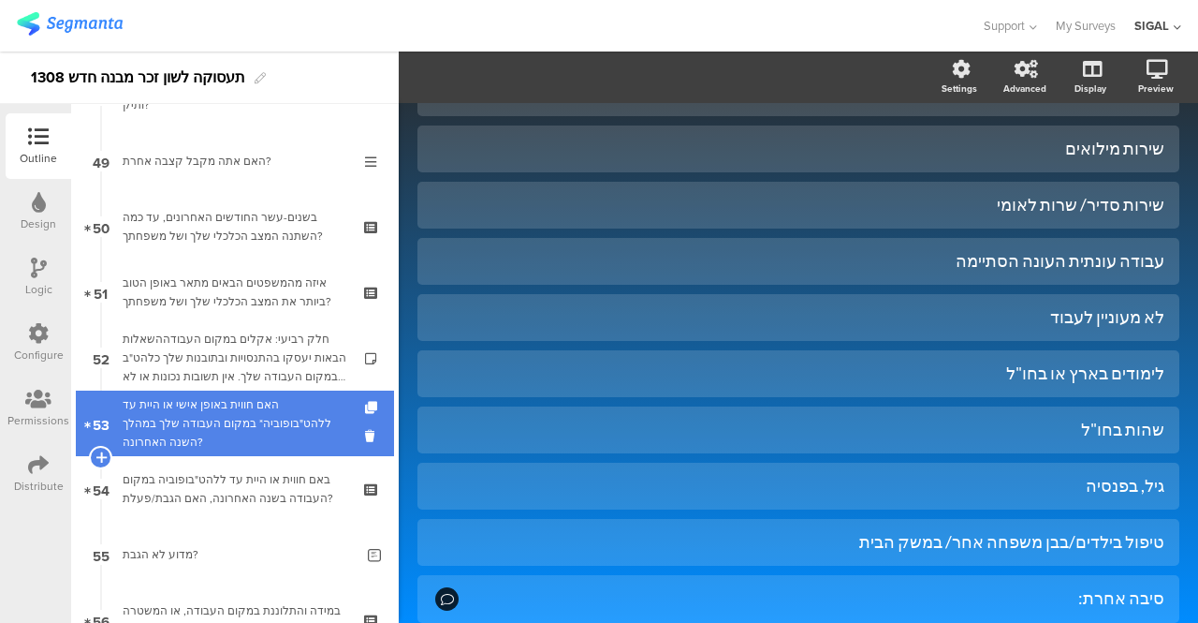
click at [199, 425] on div "האם חווית באופן אישי או היית עד ללהט"בופוביה* במקום העבודה שלך במהלך השנה האחרו…" at bounding box center [235, 423] width 224 height 56
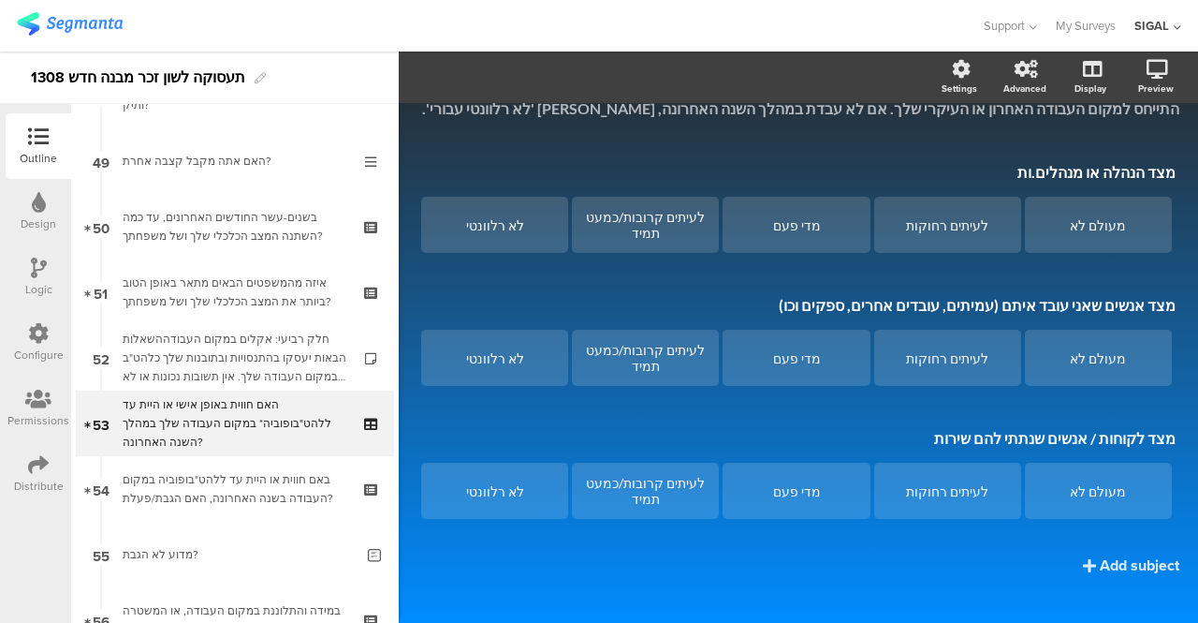
click at [35, 267] on icon at bounding box center [39, 267] width 16 height 21
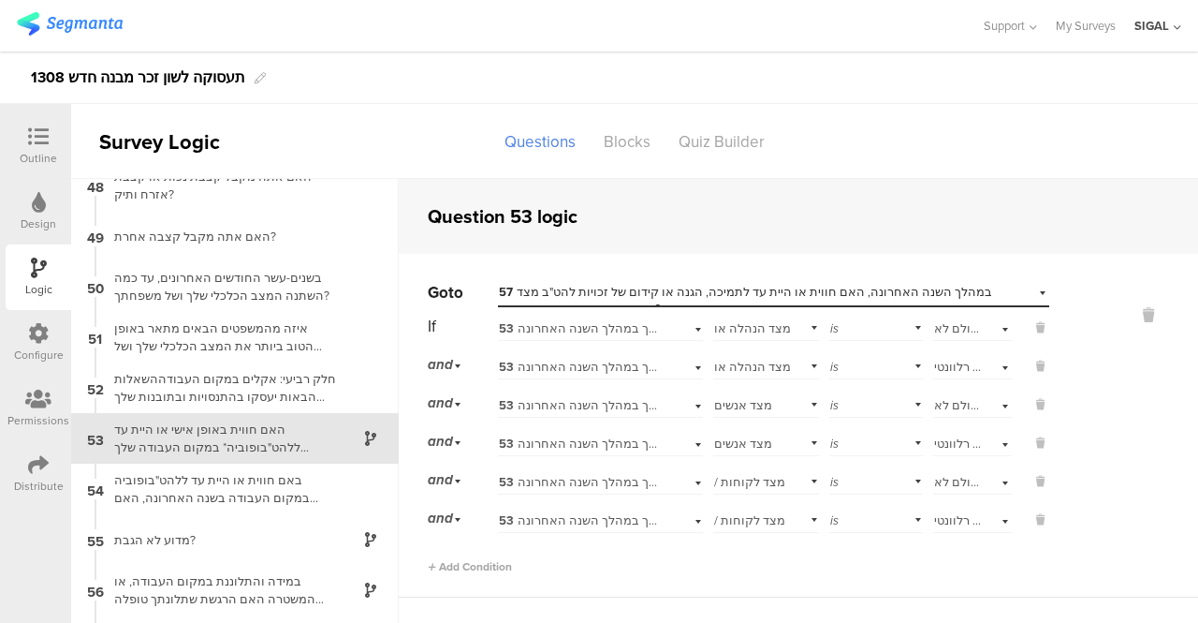
click at [41, 143] on icon at bounding box center [38, 136] width 21 height 21
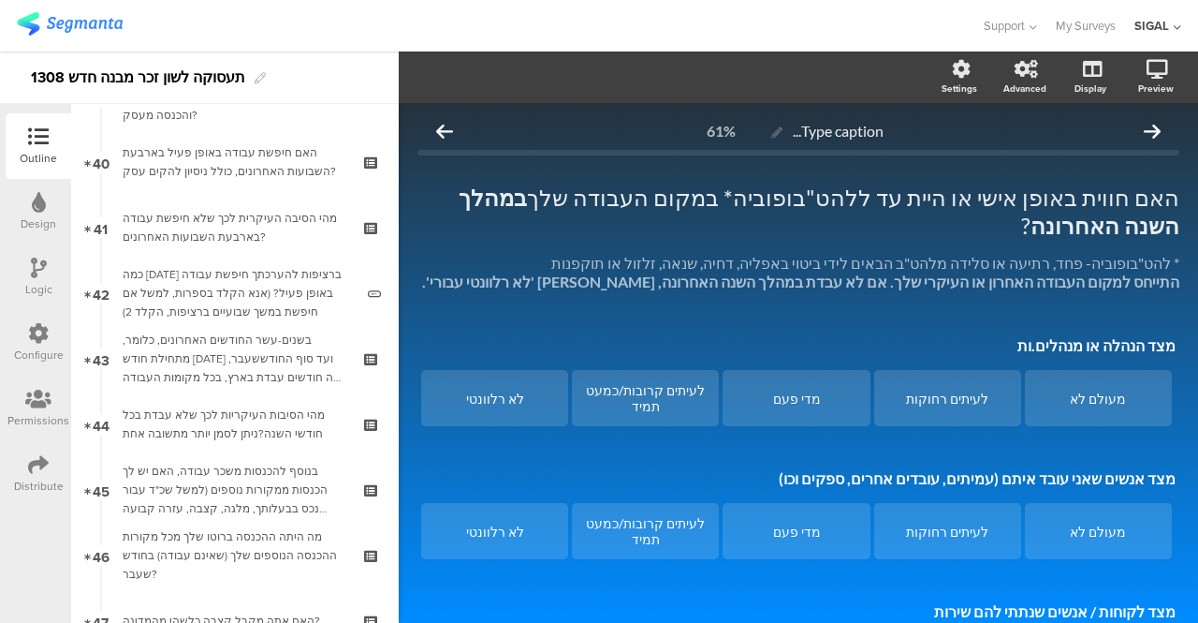
scroll to position [3256, 0]
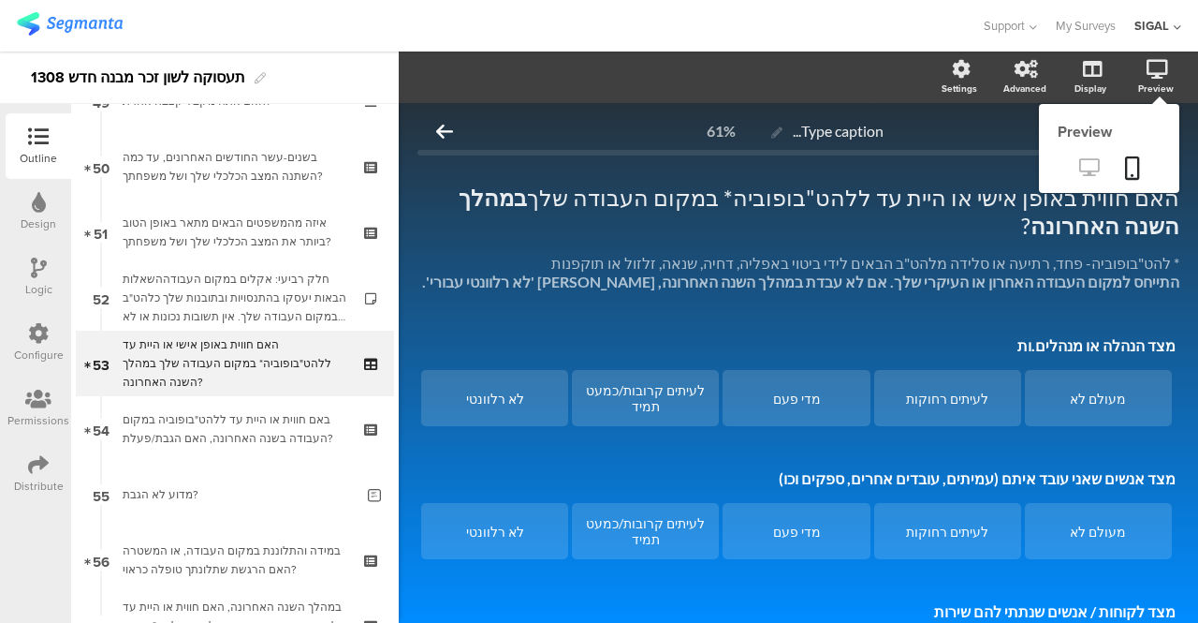
click at [1079, 167] on icon at bounding box center [1089, 167] width 20 height 18
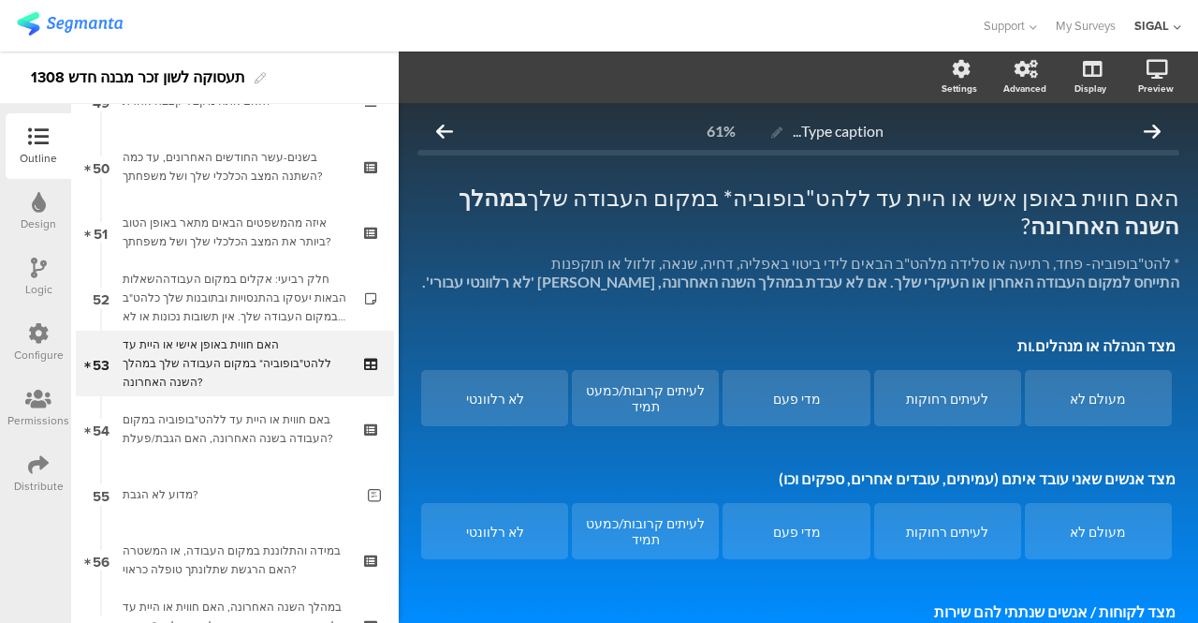
click at [40, 271] on icon at bounding box center [39, 267] width 16 height 21
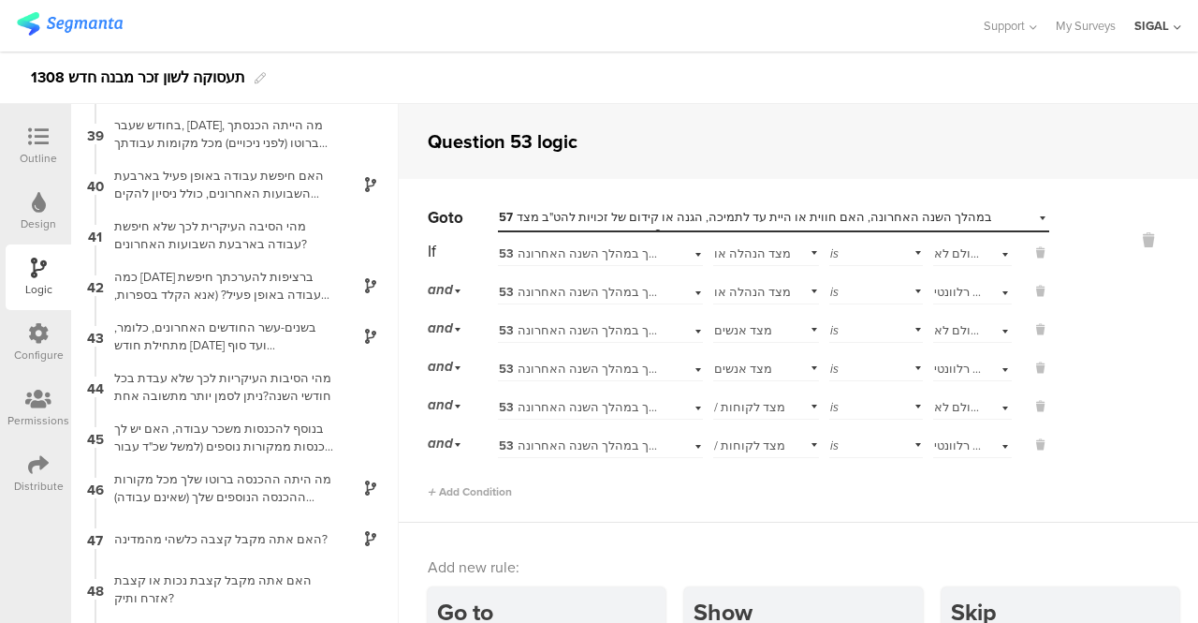
scroll to position [2395, 0]
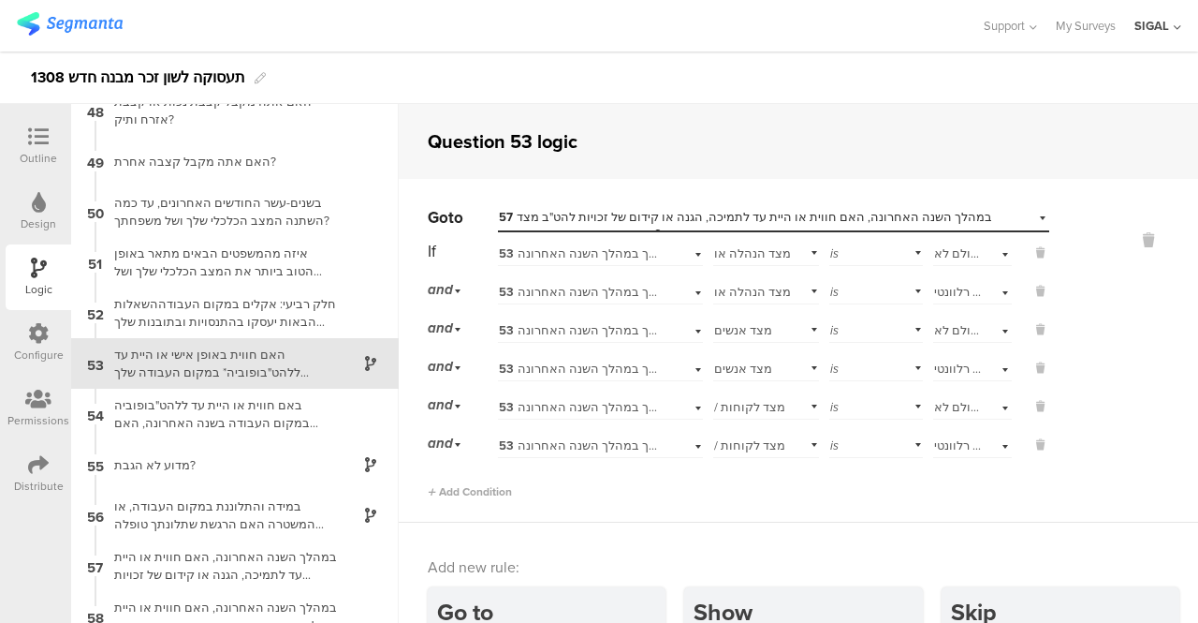
click at [461, 288] on div "and" at bounding box center [447, 289] width 39 height 29
click at [452, 315] on div "or" at bounding box center [462, 316] width 66 height 26
click at [459, 328] on div "or" at bounding box center [447, 328] width 39 height 29
click at [446, 380] on span "and" at bounding box center [444, 381] width 20 height 18
click at [460, 291] on div "and" at bounding box center [447, 289] width 39 height 29
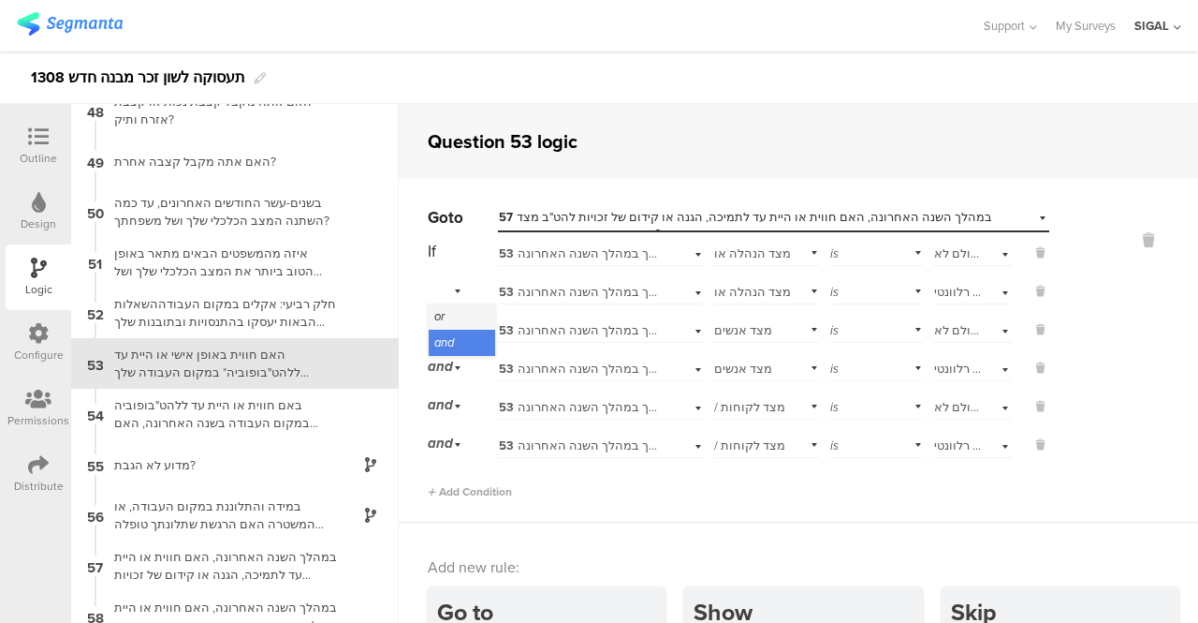
click at [451, 311] on div "or" at bounding box center [462, 316] width 66 height 26
click at [457, 292] on div "or" at bounding box center [447, 289] width 39 height 29
click at [457, 290] on div "or" at bounding box center [447, 289] width 39 height 29
click at [461, 325] on div "or" at bounding box center [447, 328] width 39 height 29
click at [447, 375] on span "and" at bounding box center [444, 381] width 20 height 18
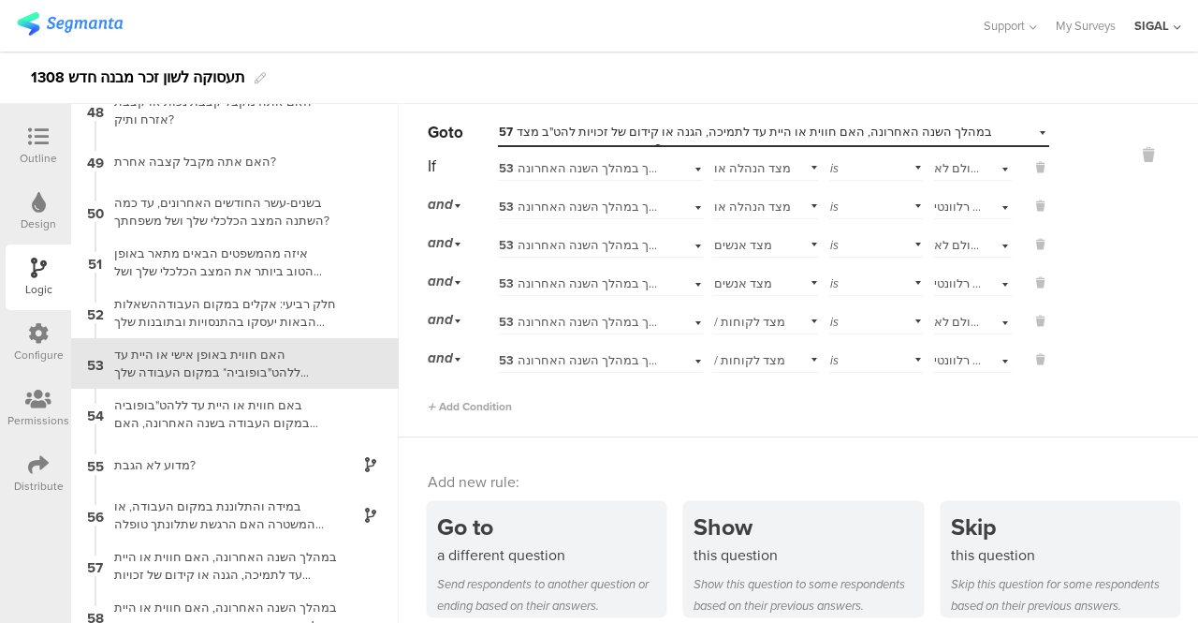
scroll to position [103, 0]
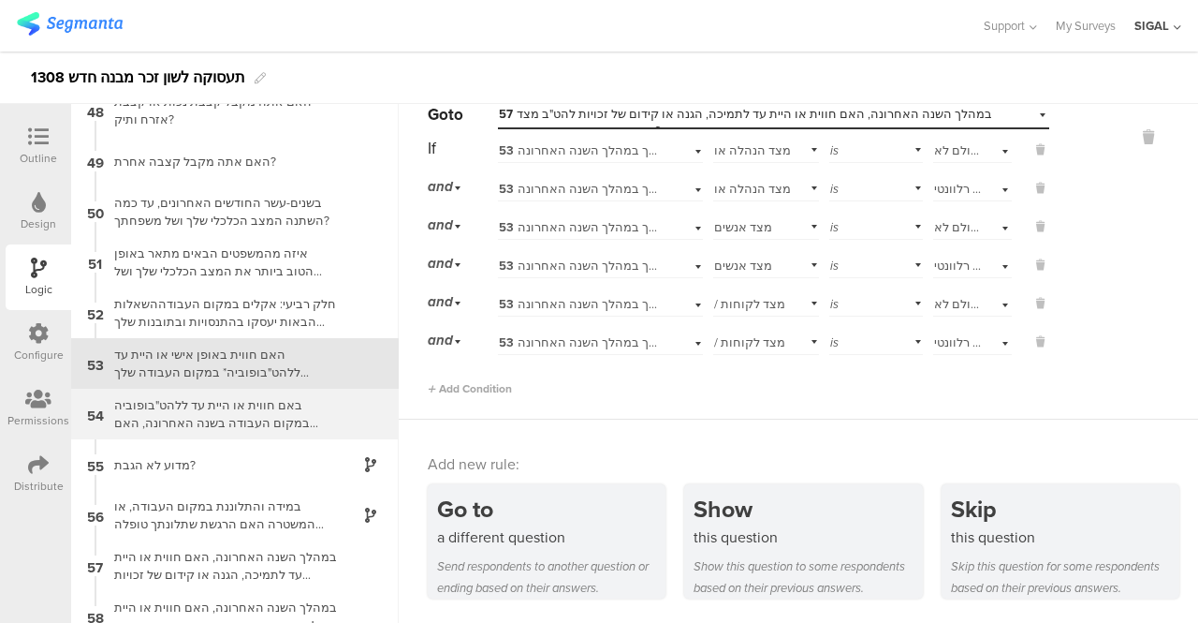
click at [189, 427] on div "באם חווית או היית עד ללהט"בופוביה במקום העבודה בשנה האחרונה, האם הגבת/פעלת?" at bounding box center [220, 414] width 234 height 36
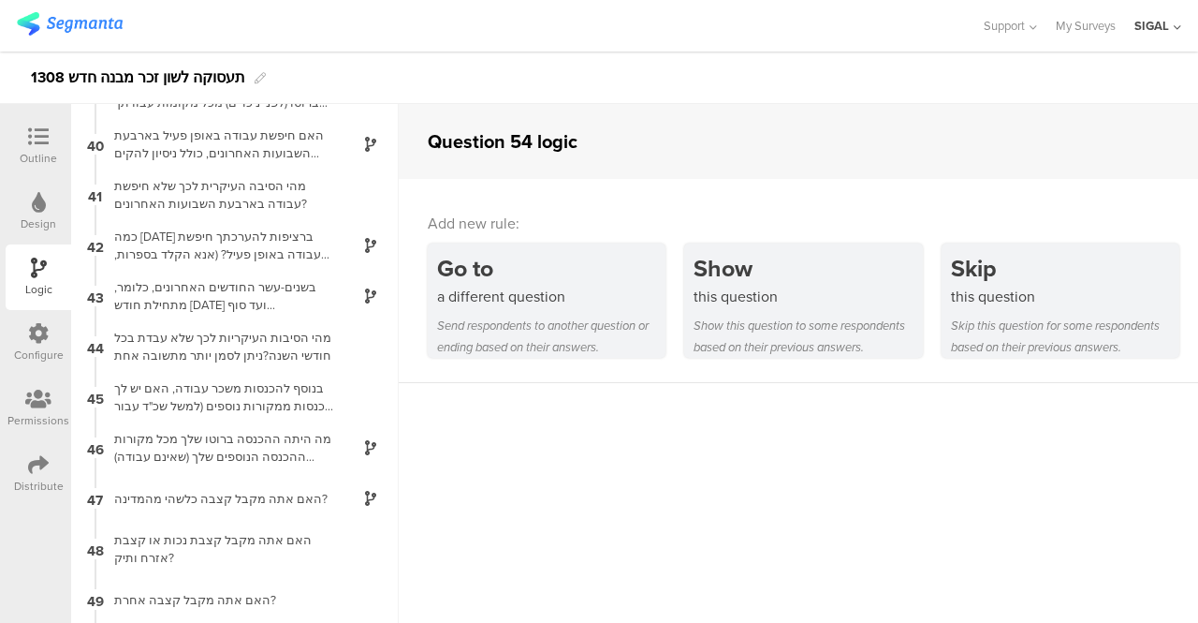
scroll to position [2445, 0]
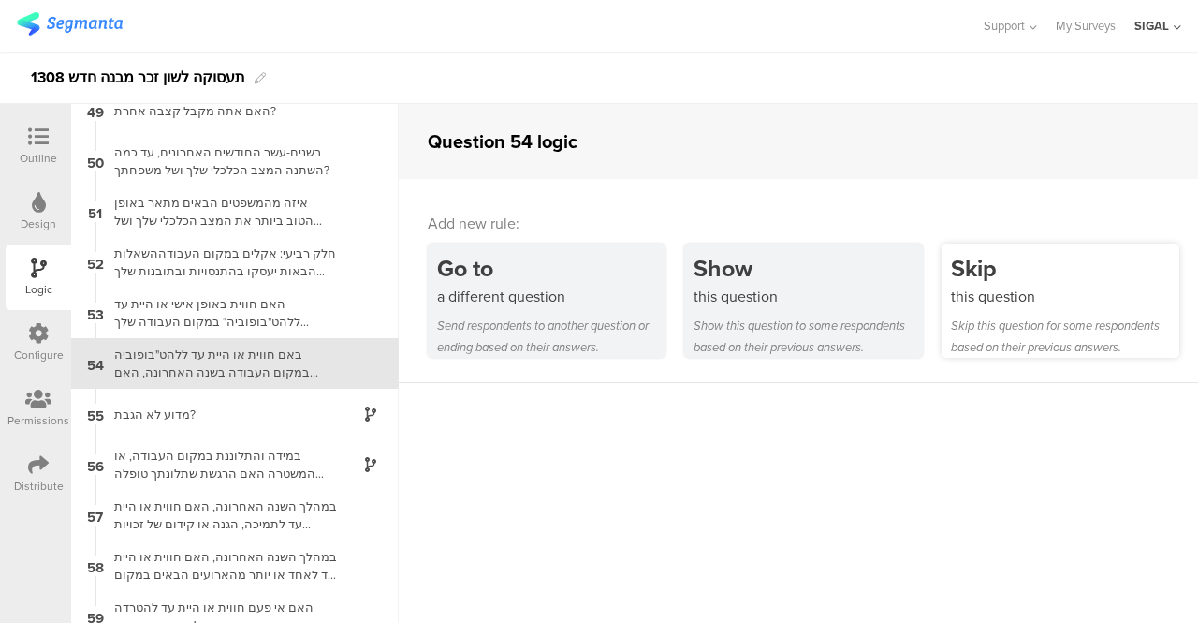
click at [1048, 332] on div "Skip this question for some respondents based on their previous answers." at bounding box center [1065, 336] width 228 height 43
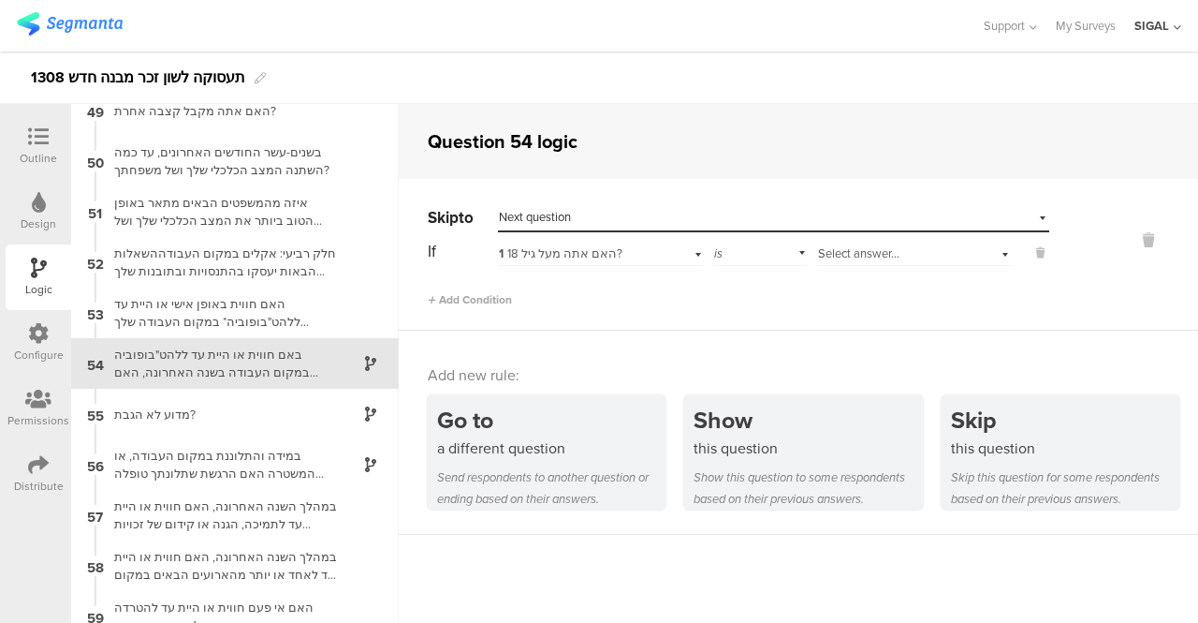
click at [694, 256] on div "1 האם אתה מעל גיל 18?" at bounding box center [600, 251] width 205 height 29
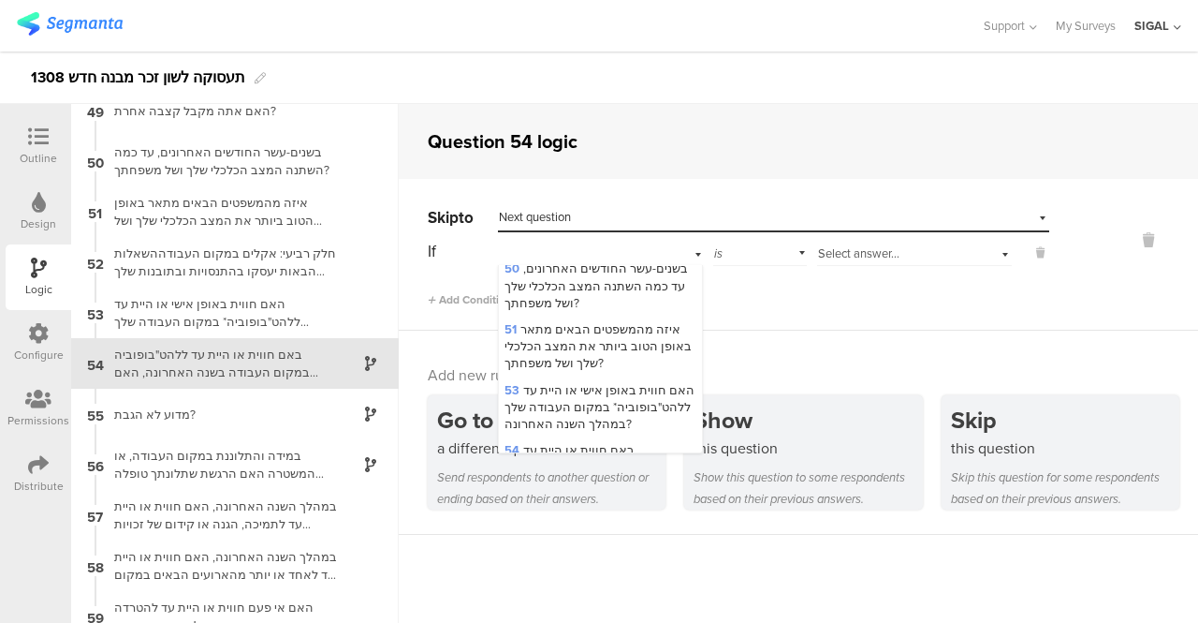
scroll to position [2752, 0]
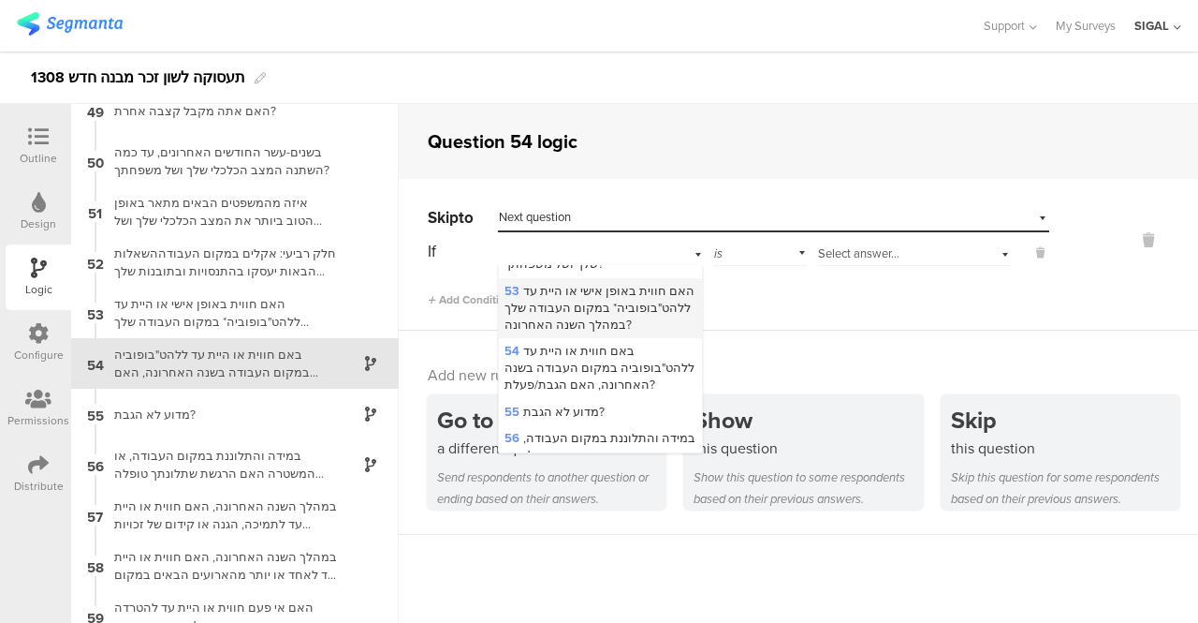
click at [630, 289] on span "53 האם חווית באופן אישי או היית עד ללהט"בופוביה* במקום העבודה שלך במהלך השנה הא…" at bounding box center [600, 307] width 190 height 51
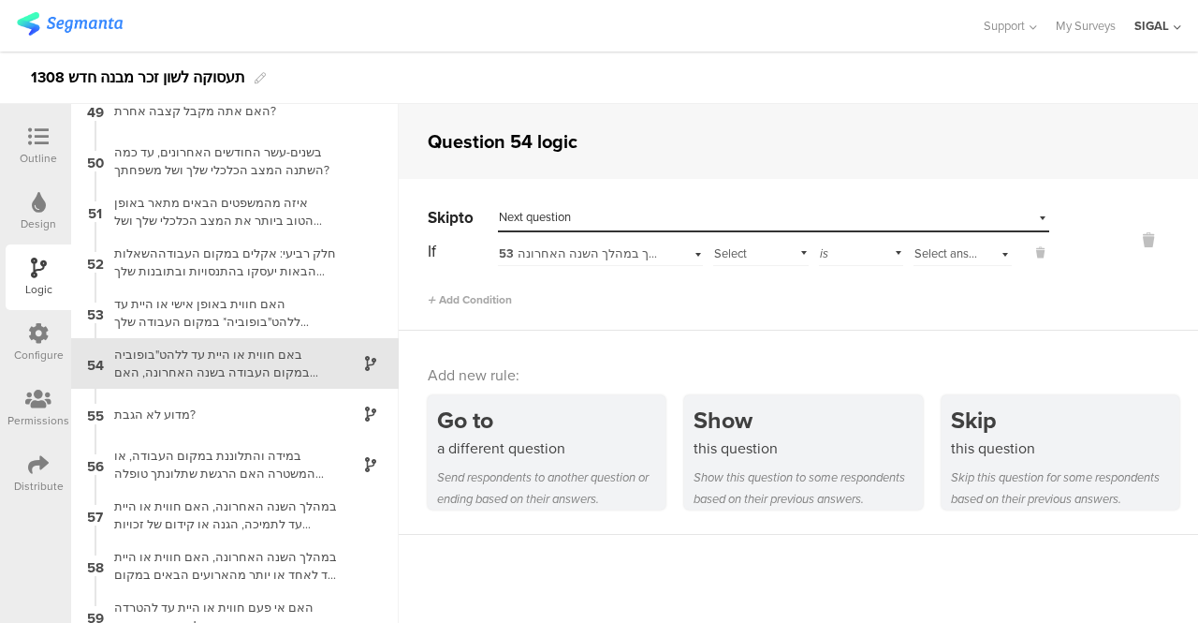
click at [796, 253] on div "Select subject..." at bounding box center [760, 251] width 95 height 29
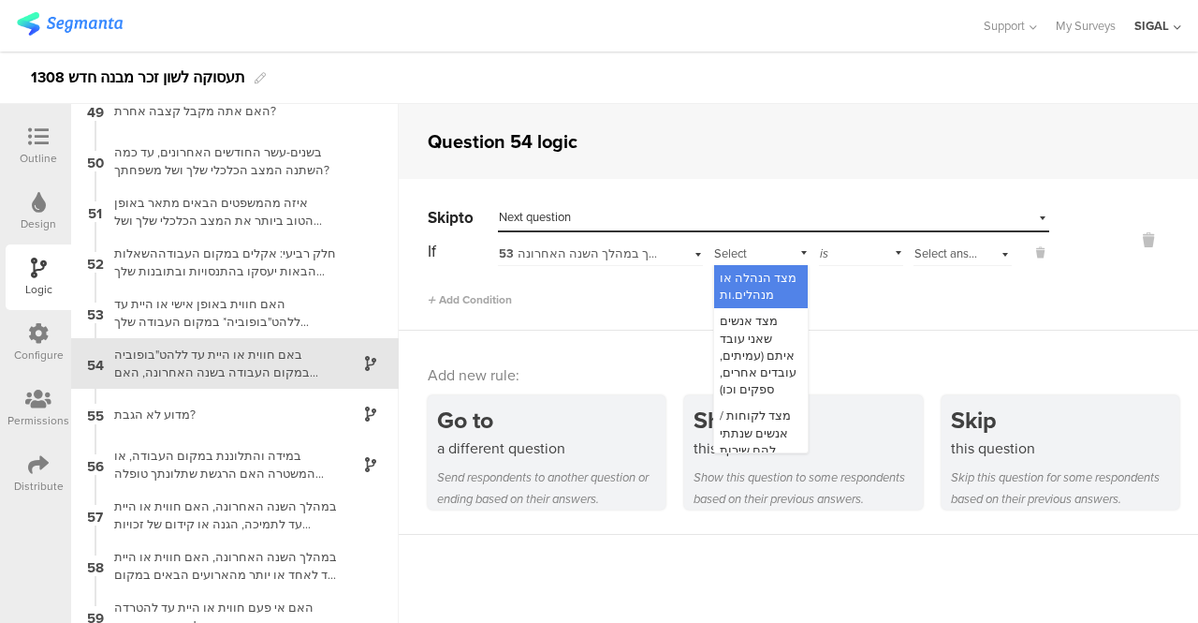
click at [754, 287] on span "מצד הנהלה או מנהלים.ות" at bounding box center [758, 286] width 77 height 35
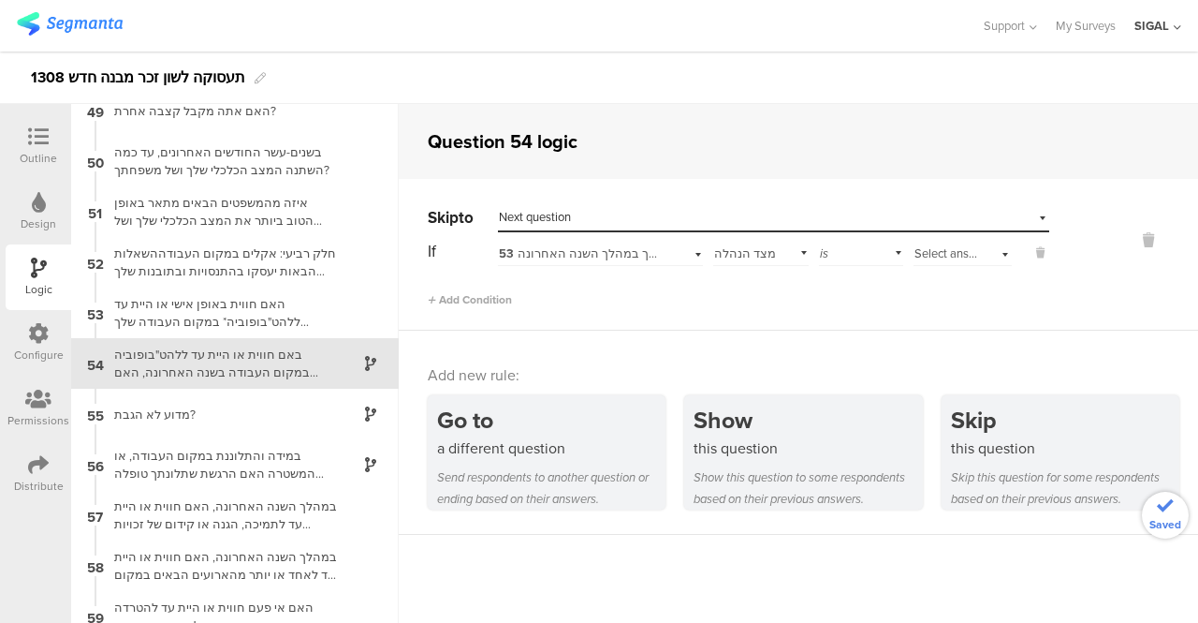
click at [991, 257] on div "Select answer..." at bounding box center [963, 251] width 98 height 29
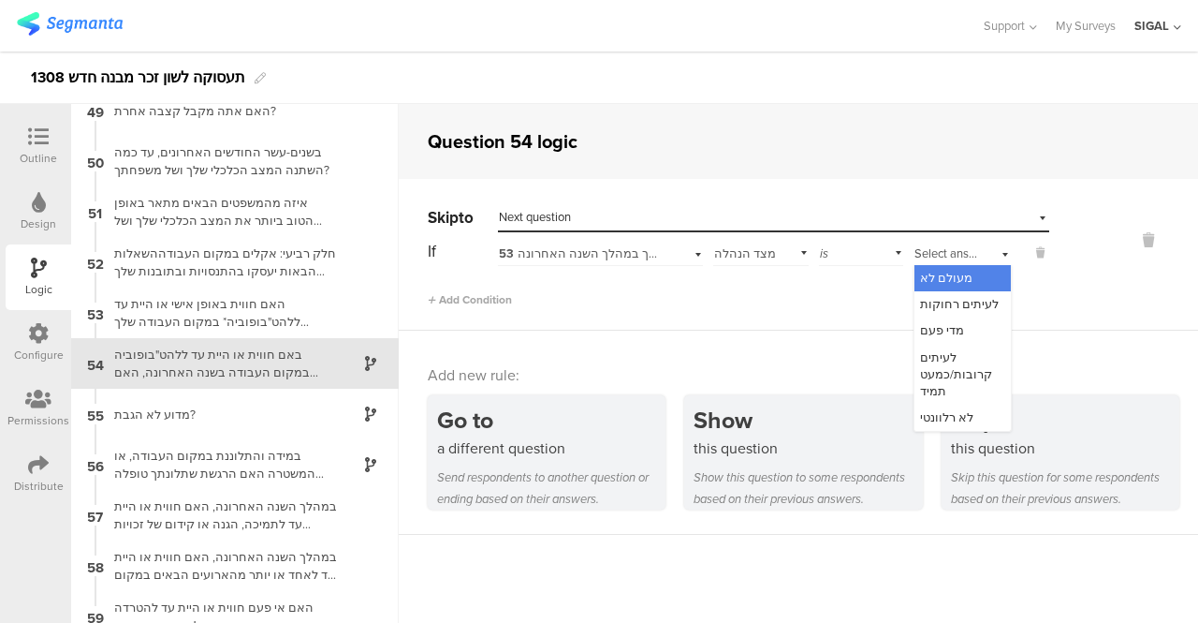
click at [951, 271] on span "מעולם לא" at bounding box center [946, 278] width 52 height 18
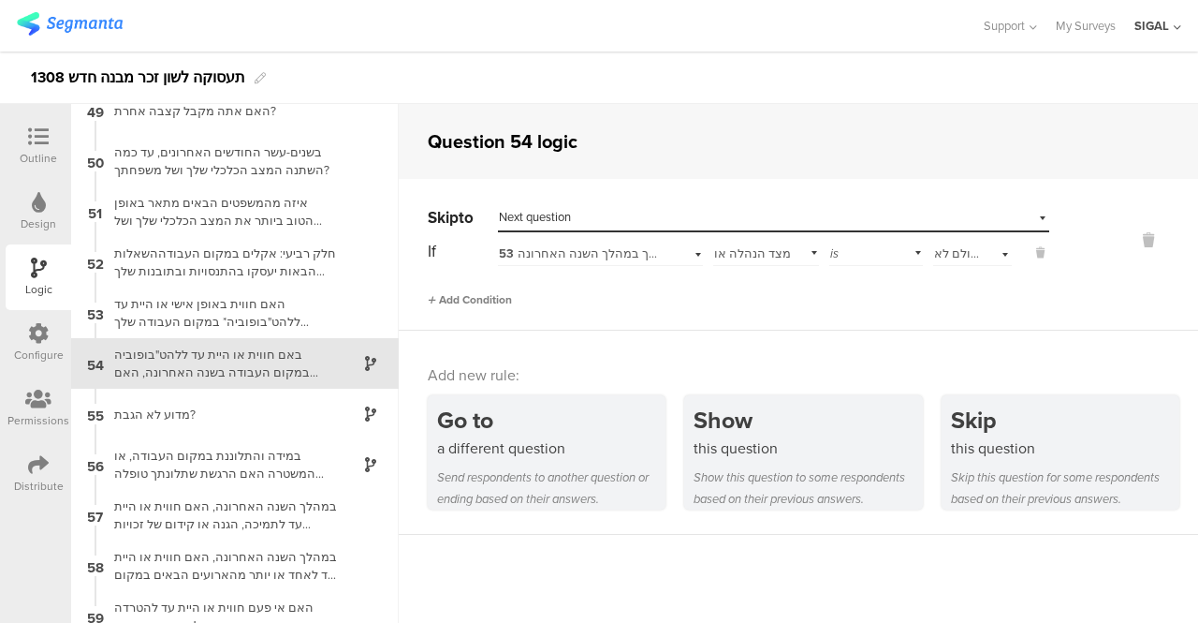
click at [433, 298] on icon at bounding box center [431, 299] width 7 height 9
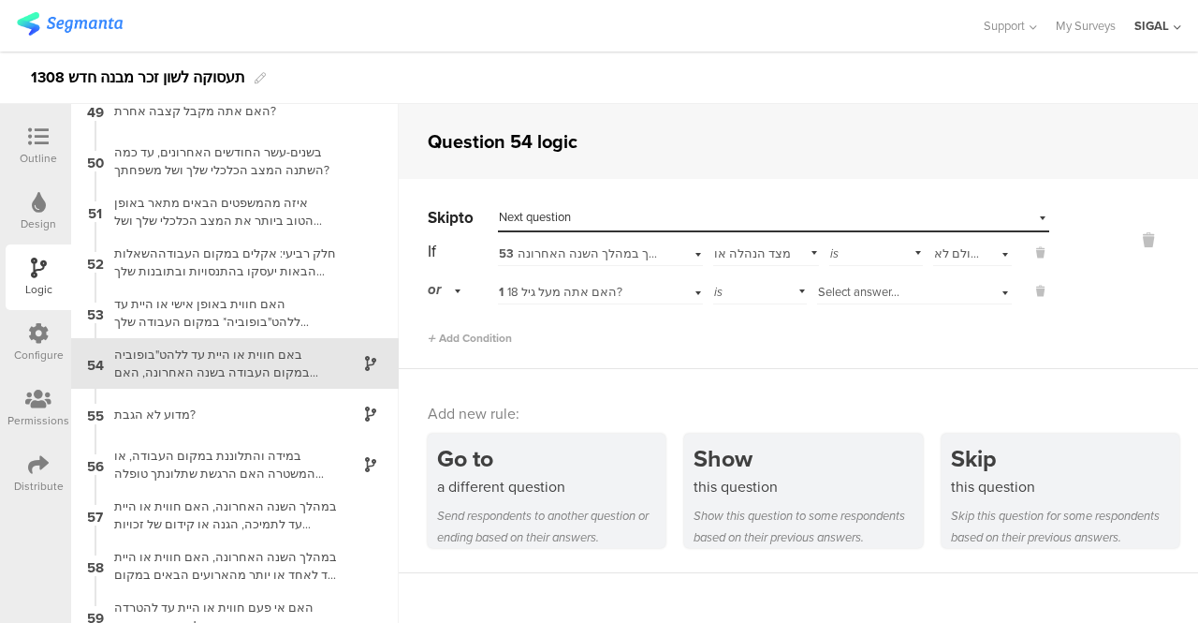
click at [692, 293] on div "1 האם אתה מעל גיל 18?" at bounding box center [600, 289] width 205 height 29
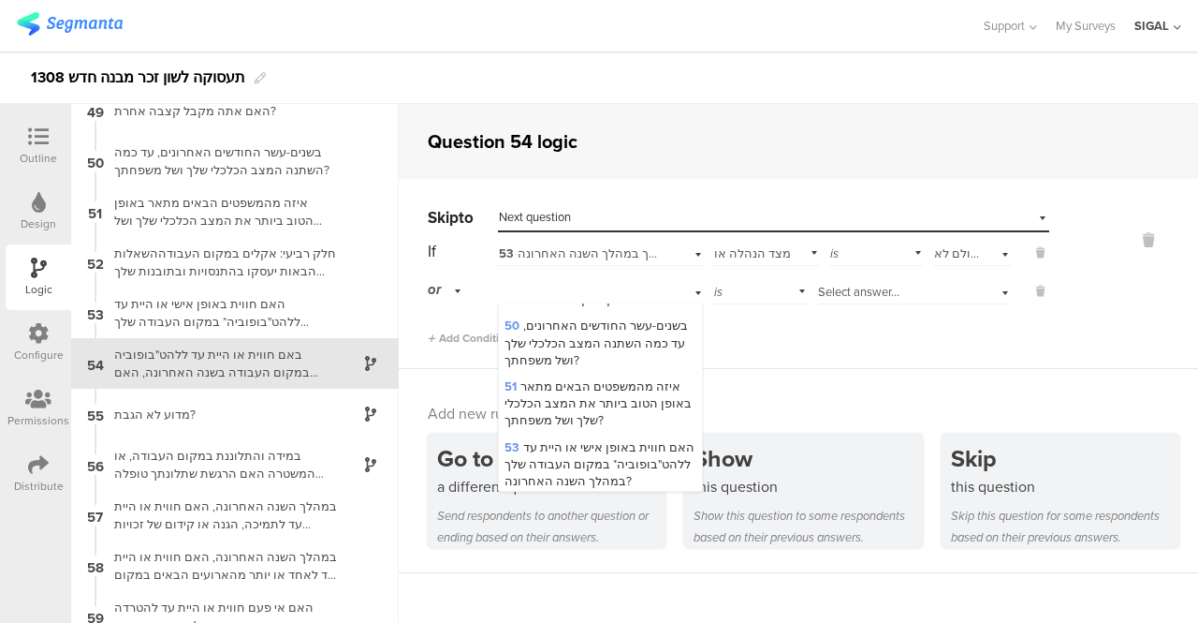
scroll to position [2674, 0]
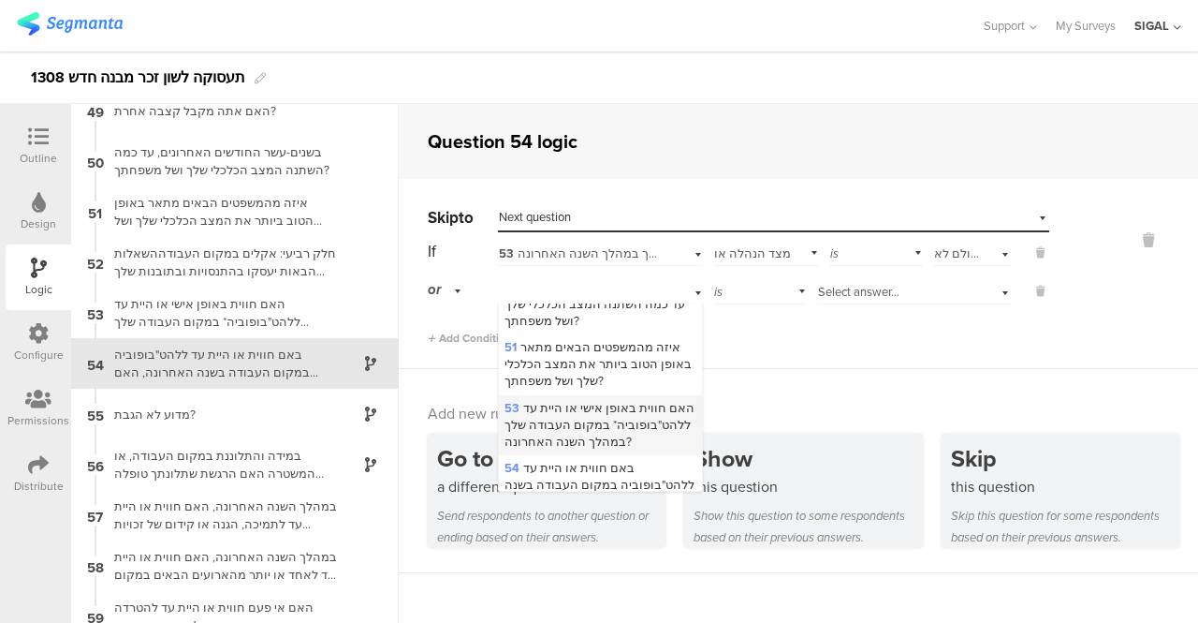
click at [614, 399] on span "53 האם חווית באופן אישי או היית עד ללהט"בופוביה* במקום העבודה שלך במהלך השנה הא…" at bounding box center [600, 424] width 190 height 51
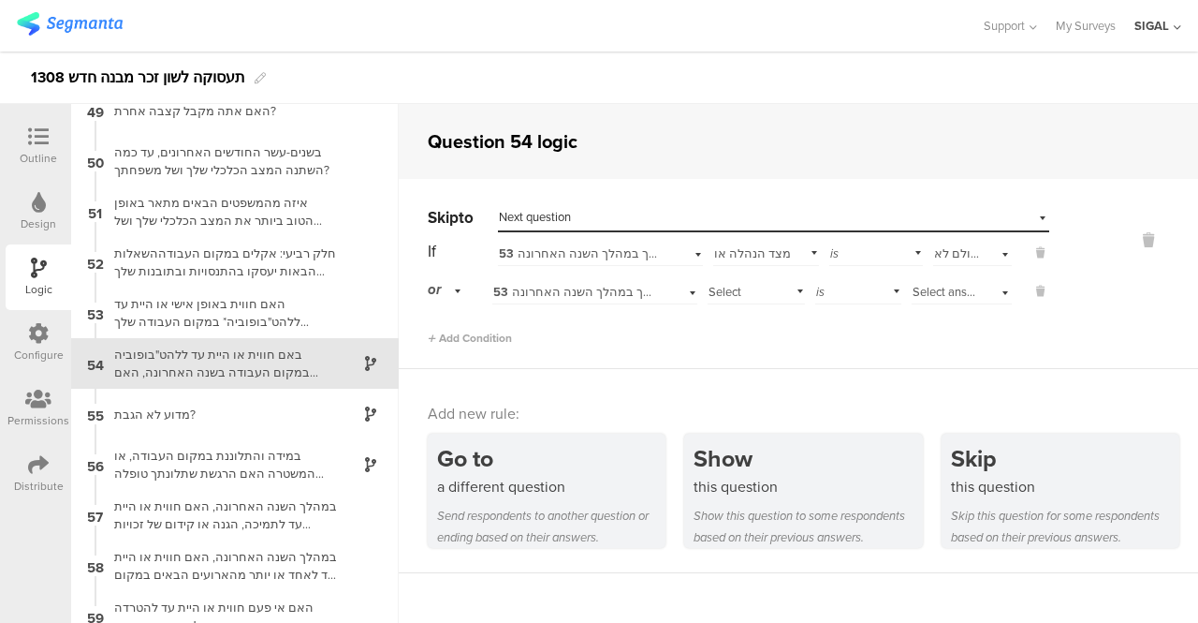
click at [794, 291] on div "Select subject..." at bounding box center [756, 289] width 97 height 29
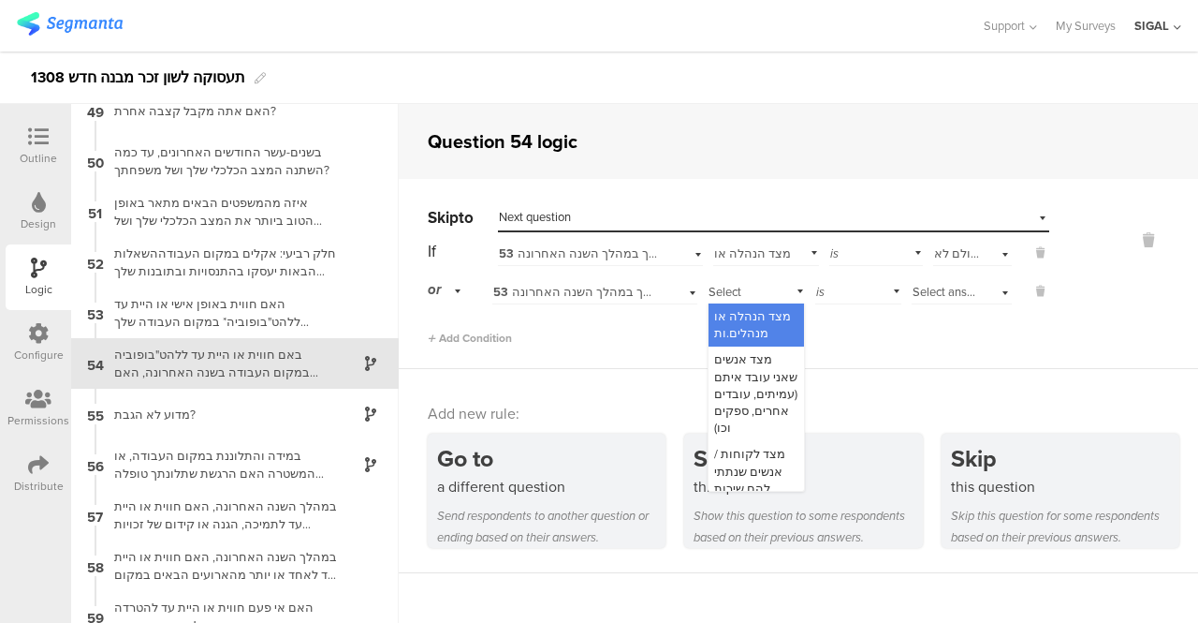
click at [755, 323] on span "מצד הנהלה או מנהלים.ות" at bounding box center [752, 324] width 77 height 35
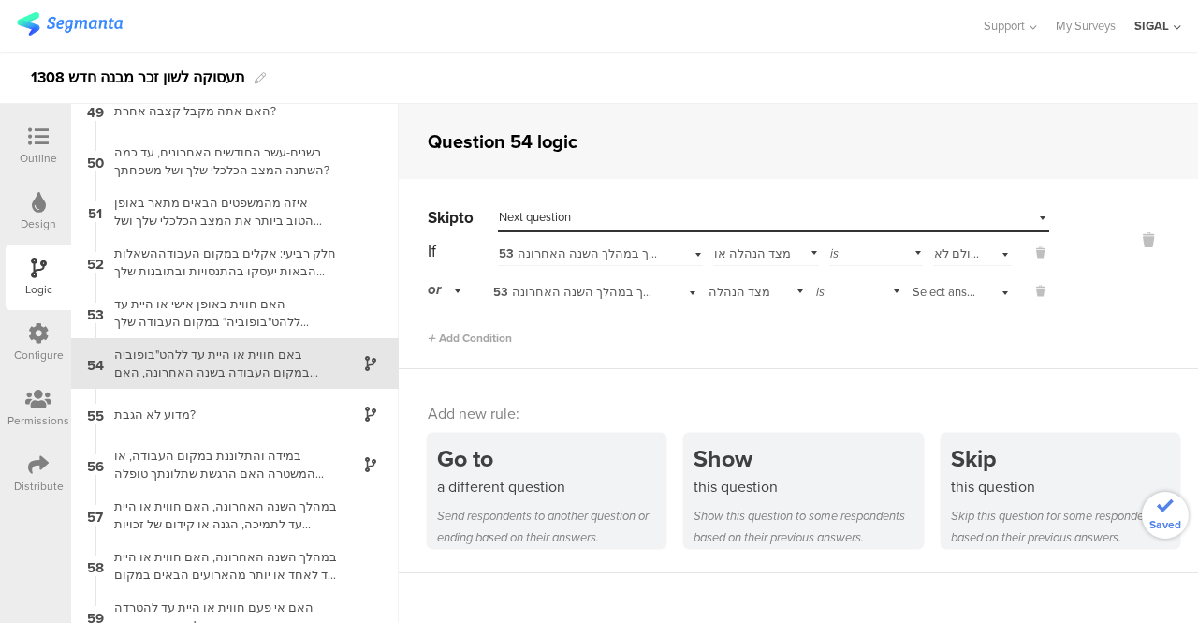
click at [992, 291] on div "Select answer..." at bounding box center [962, 289] width 100 height 29
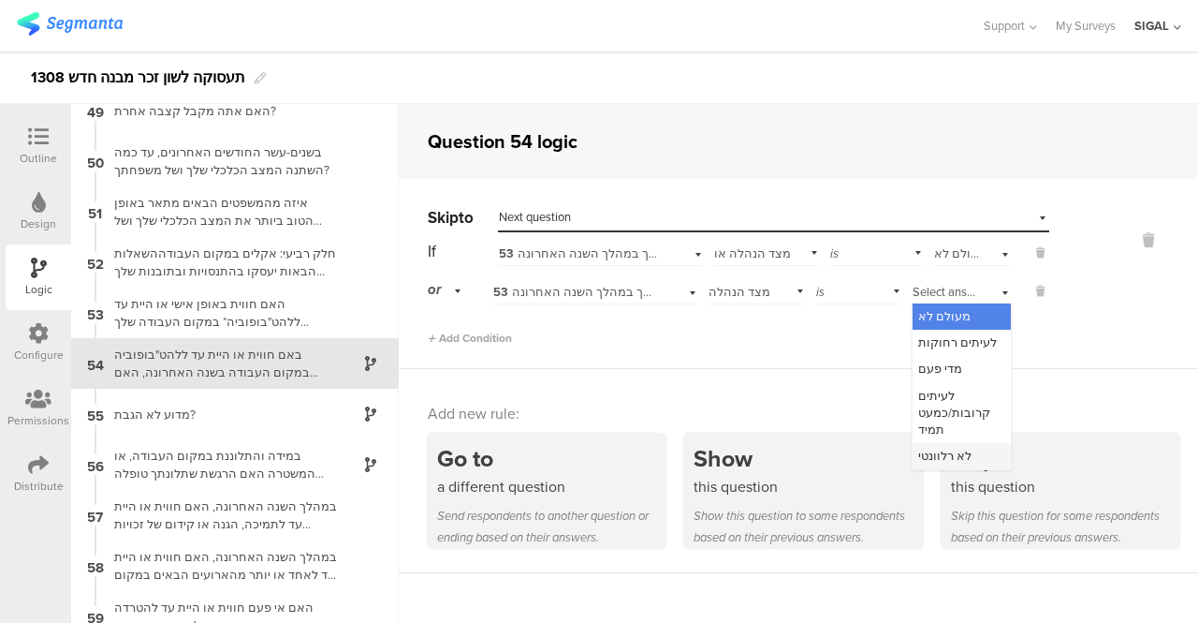
click at [931, 452] on span "לא רלוונטי" at bounding box center [944, 456] width 53 height 18
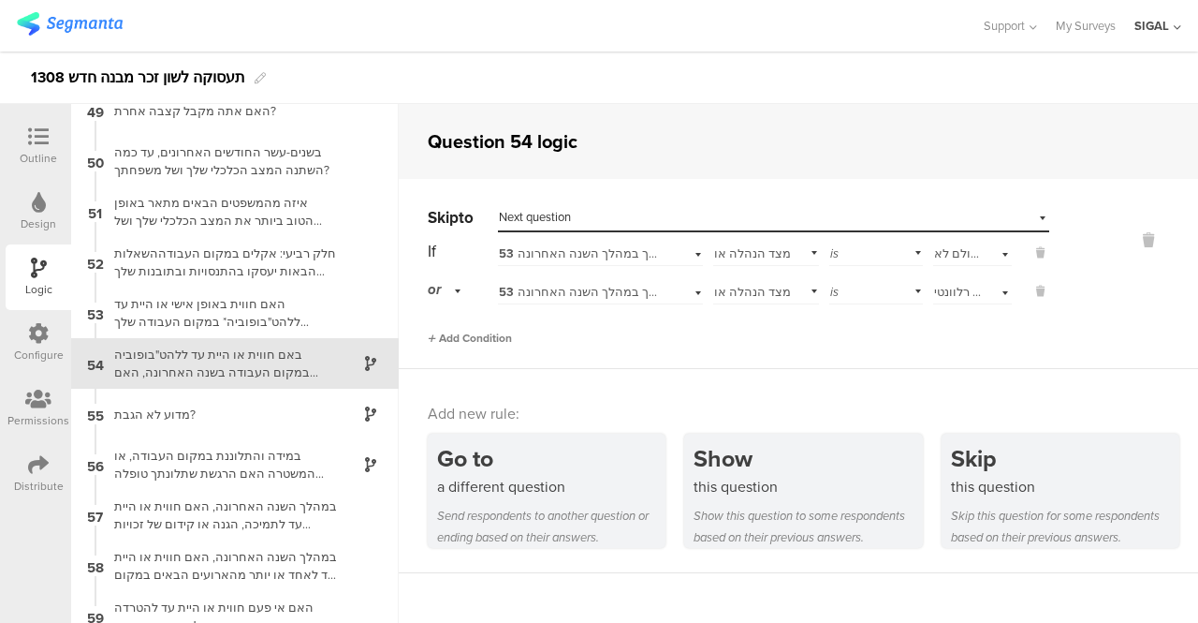
click at [440, 342] on span "Add Condition" at bounding box center [470, 338] width 84 height 17
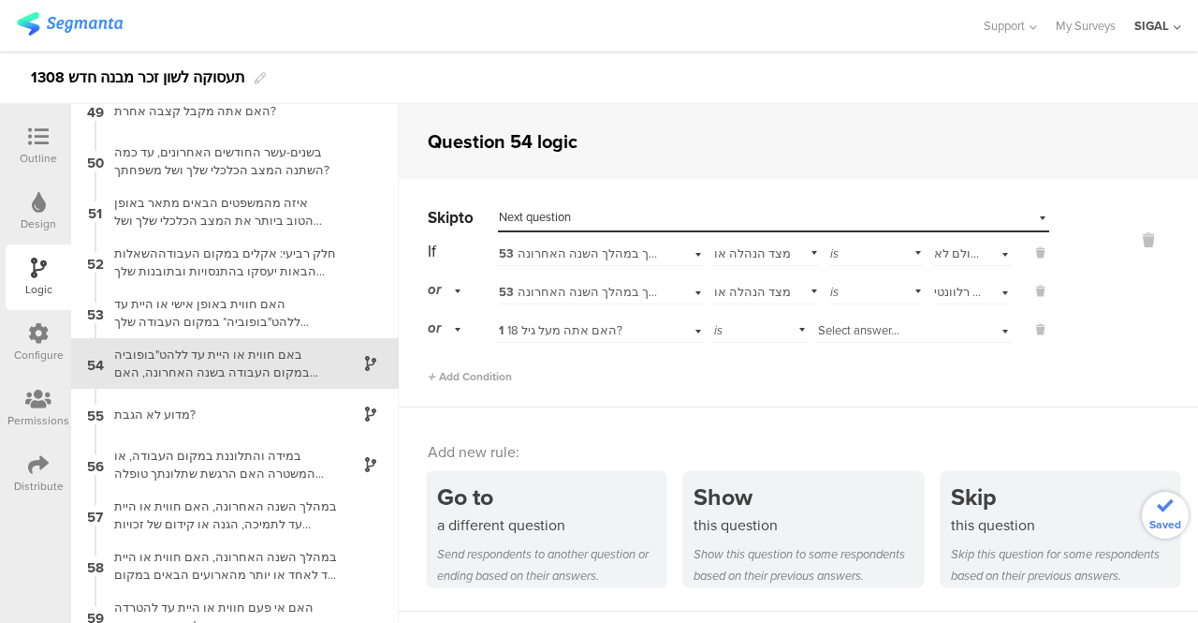
click at [458, 330] on div "or" at bounding box center [447, 328] width 39 height 29
click at [445, 383] on span "and" at bounding box center [444, 381] width 20 height 18
click at [1136, 243] on icon at bounding box center [1148, 240] width 45 height 22
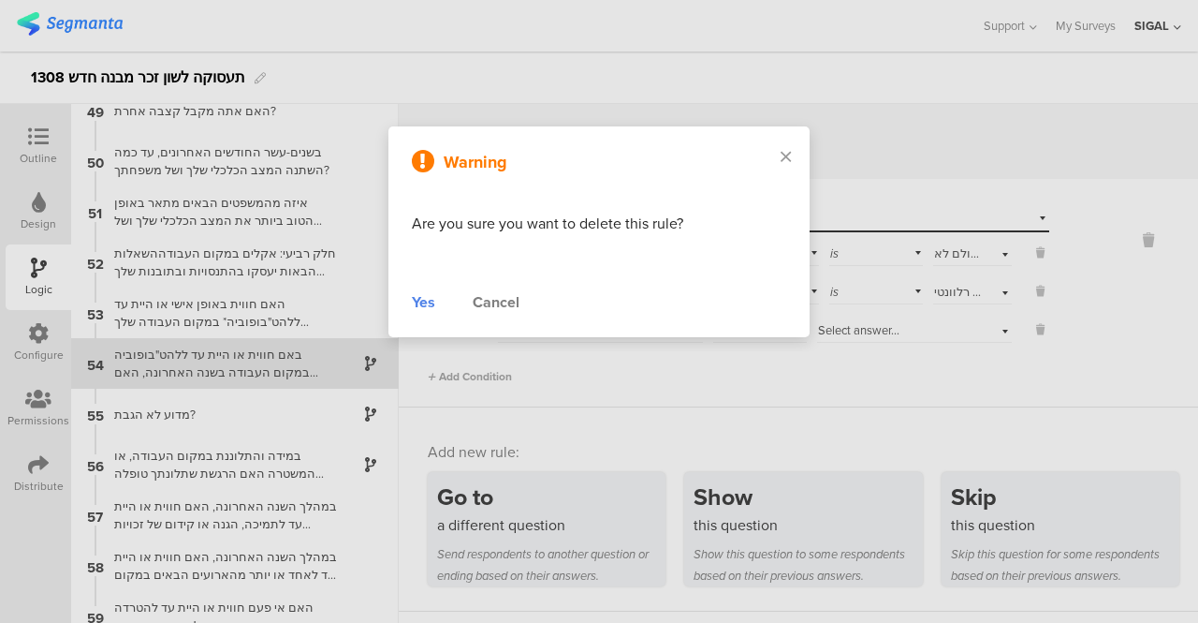
click at [425, 304] on div "Yes" at bounding box center [423, 302] width 23 height 22
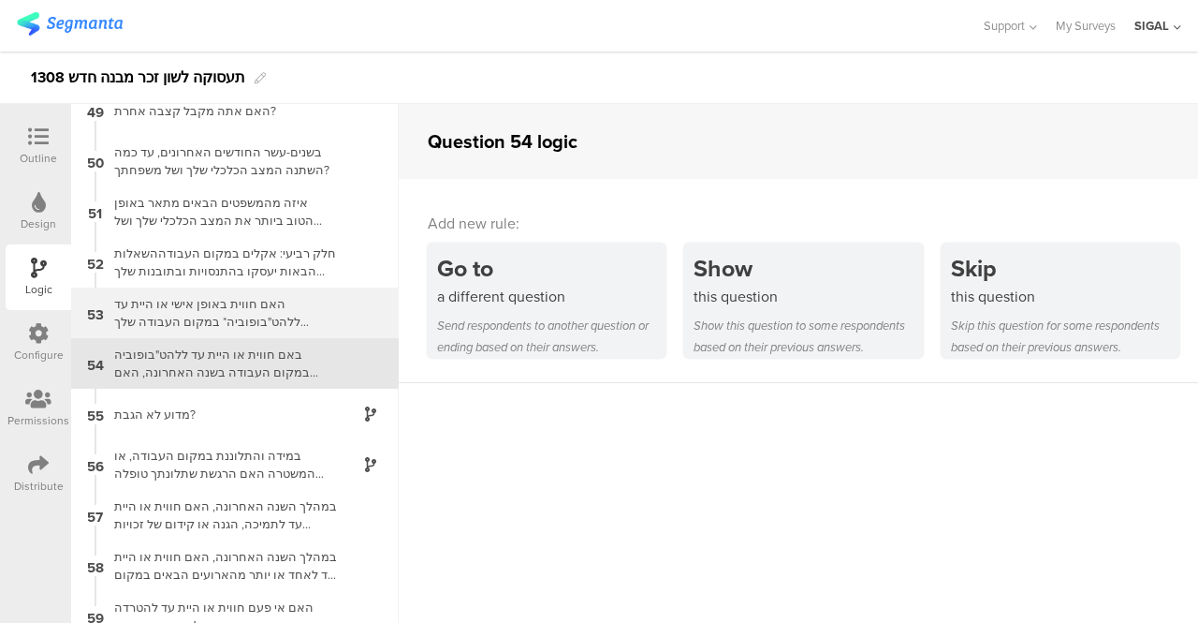
click at [225, 304] on div "האם חווית באופן אישי או היית עד ללהט"בופוביה* במקום העבודה שלך במהלך השנה האחרו…" at bounding box center [220, 313] width 234 height 36
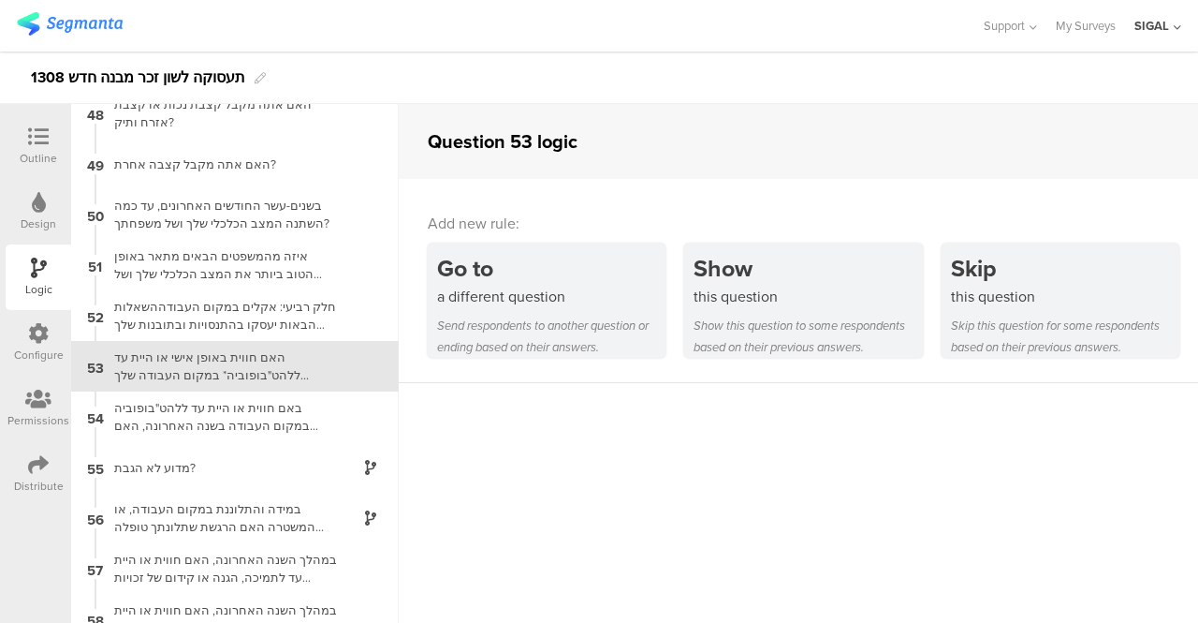
scroll to position [2395, 0]
click at [46, 134] on icon at bounding box center [38, 136] width 21 height 21
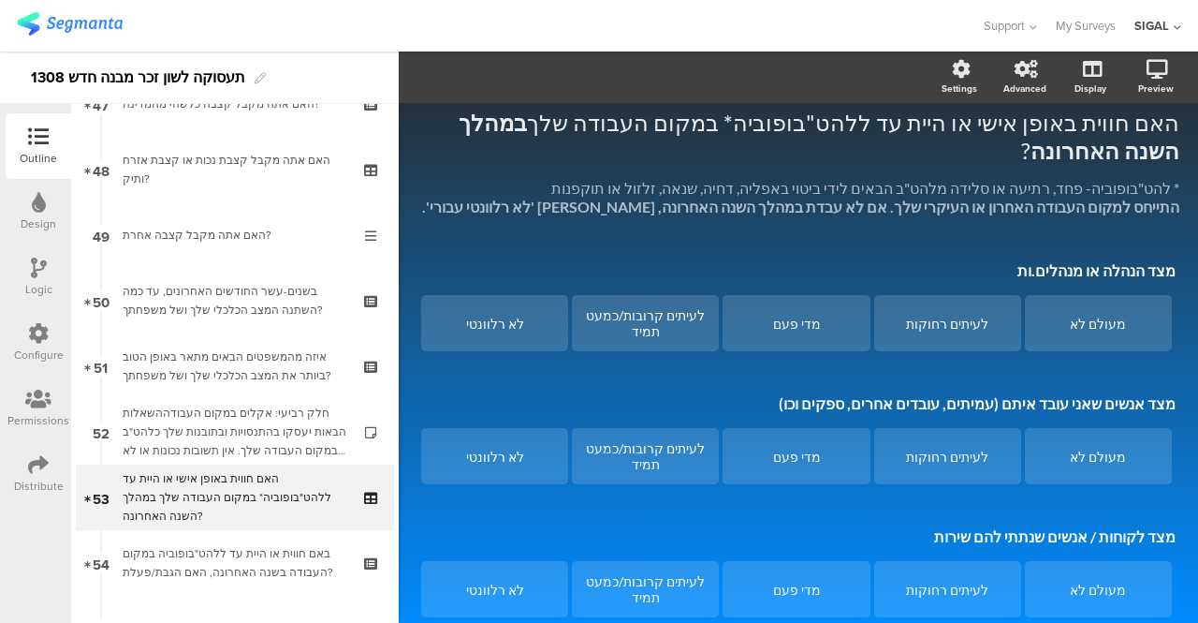
scroll to position [3256, 0]
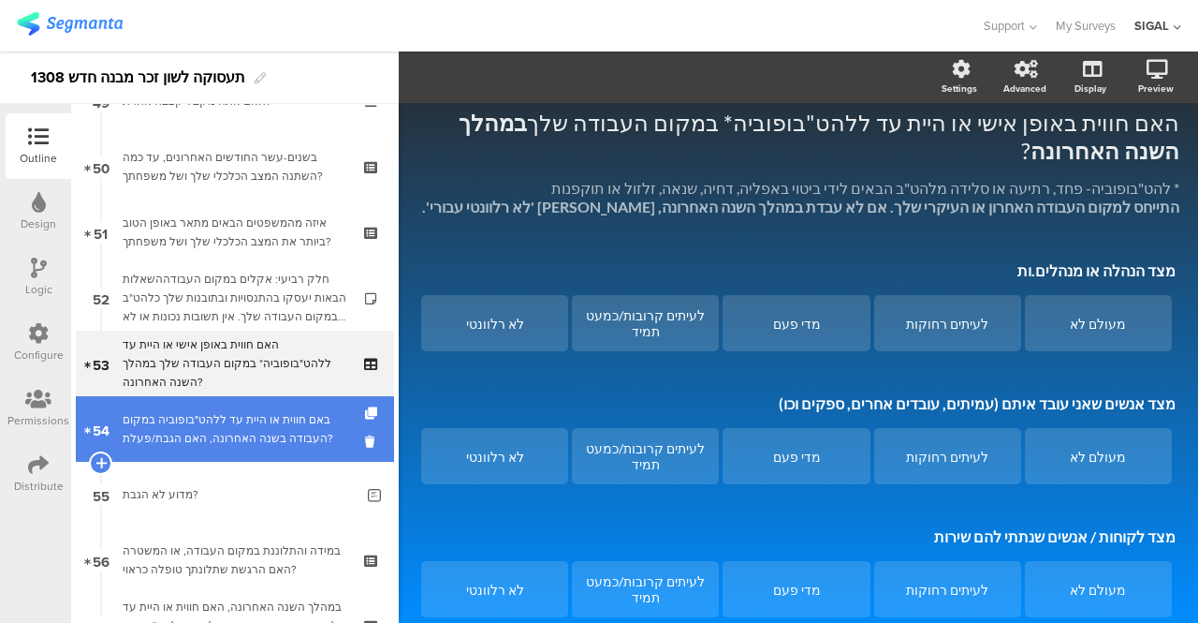
click at [245, 406] on link "54 באם חווית או היית עד ללהט"בופוביה במקום העבודה בשנה האחרונה, האם הגבת/פעלת?" at bounding box center [235, 429] width 318 height 66
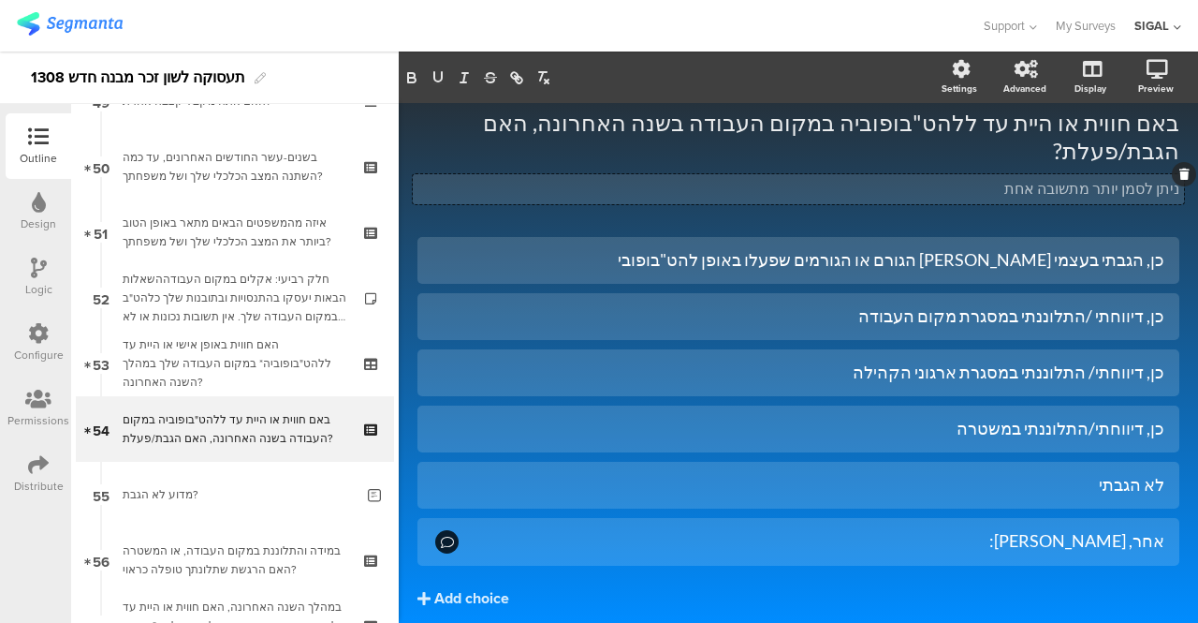
click at [1051, 160] on span "באם חווית או היית עד ללהט"בופוביה במקום העבודה בשנה האחרונה, האם הגבת/פעלת? באם…" at bounding box center [799, 154] width 762 height 91
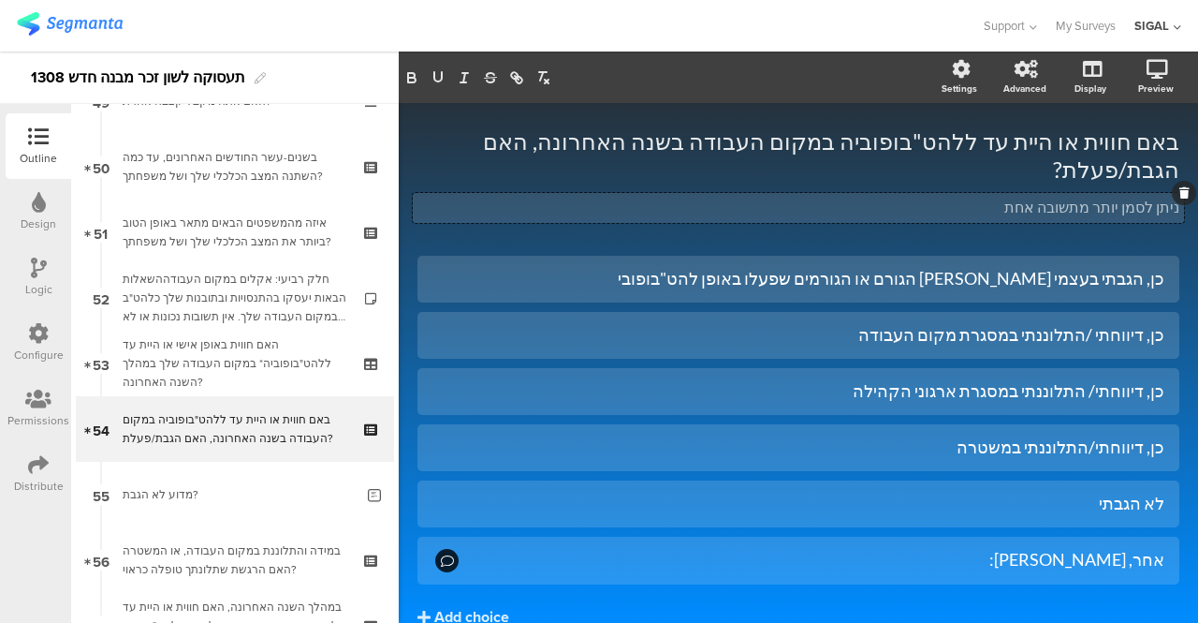
click at [1007, 198] on p "ניתן לסמן יותר מתשובה אחת" at bounding box center [799, 207] width 762 height 19
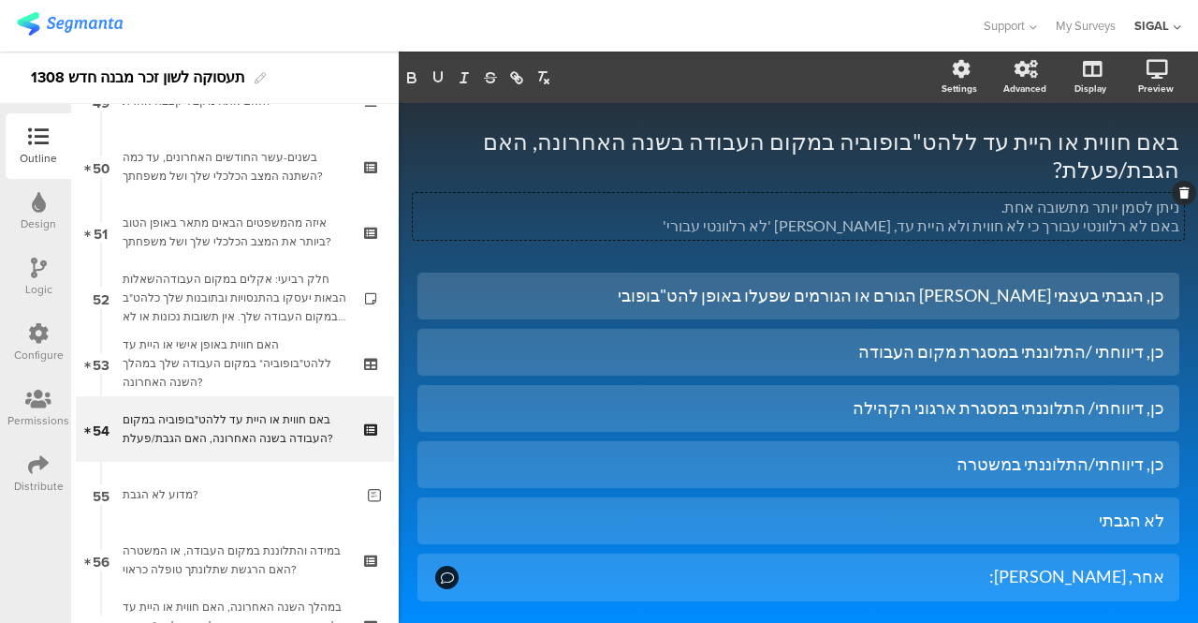
click at [468, 622] on div "Add choice" at bounding box center [471, 634] width 75 height 20
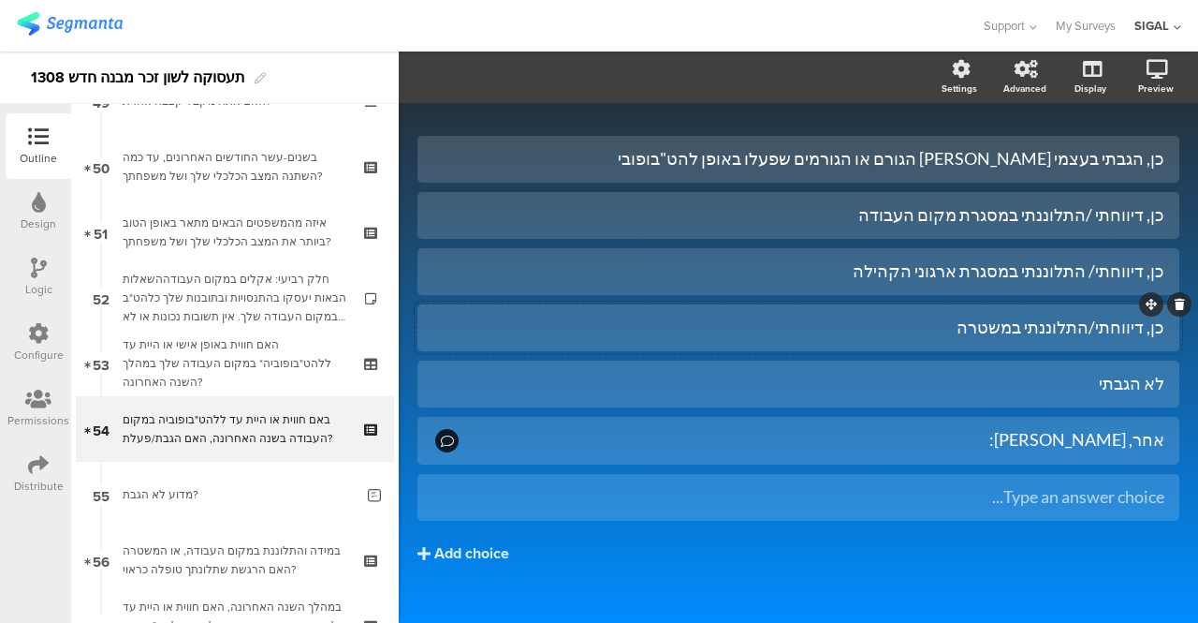
scroll to position [193, 0]
click at [775, 554] on div "כן, הגבתי בעצמי מול הגורם או הגורמים שפעלו באופן להט"בופובי כן, דיווחתי /התלוננ…" at bounding box center [799, 389] width 762 height 506
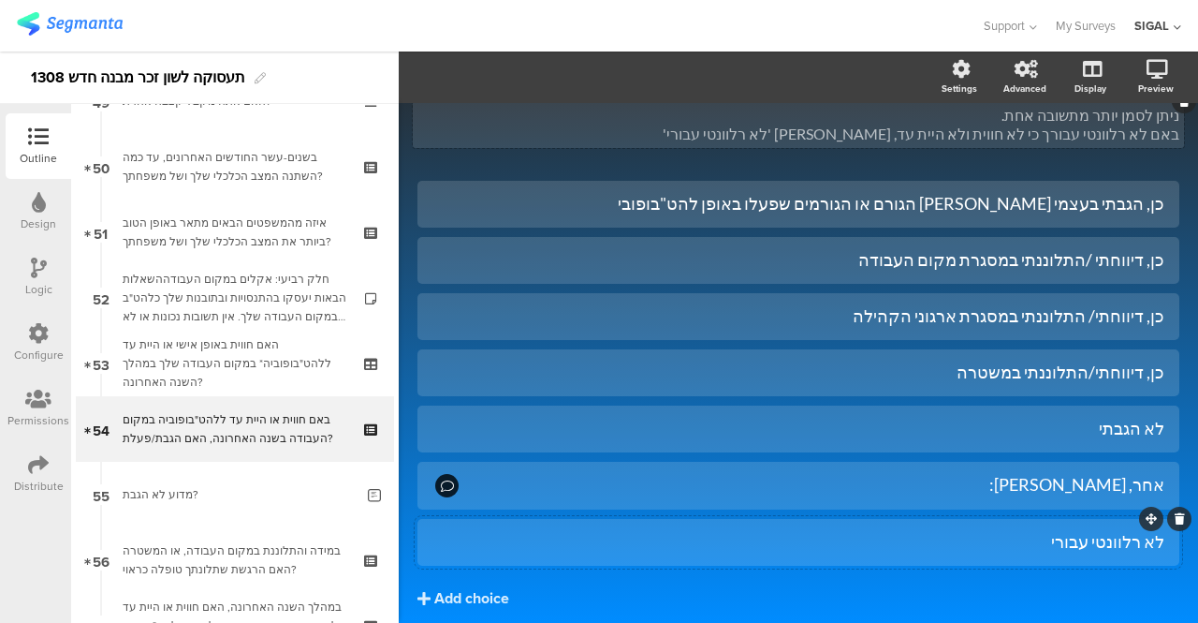
scroll to position [147, 0]
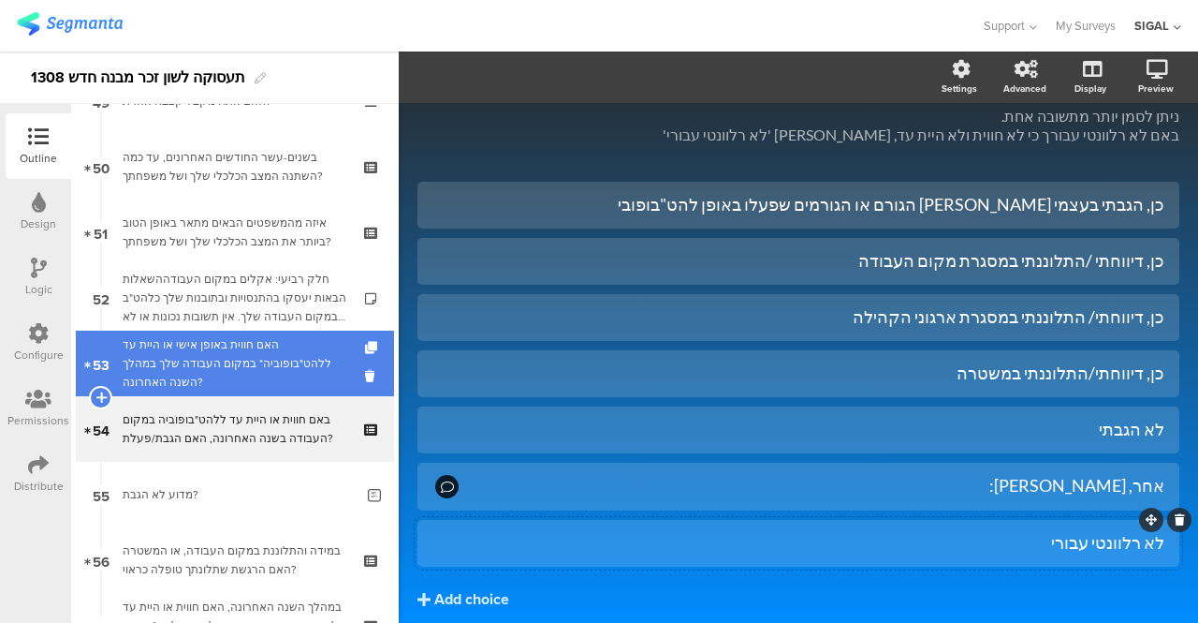
click at [301, 370] on div "האם חווית באופן אישי או היית עד ללהט"בופוביה* במקום העבודה שלך במהלך השנה האחרו…" at bounding box center [235, 363] width 224 height 56
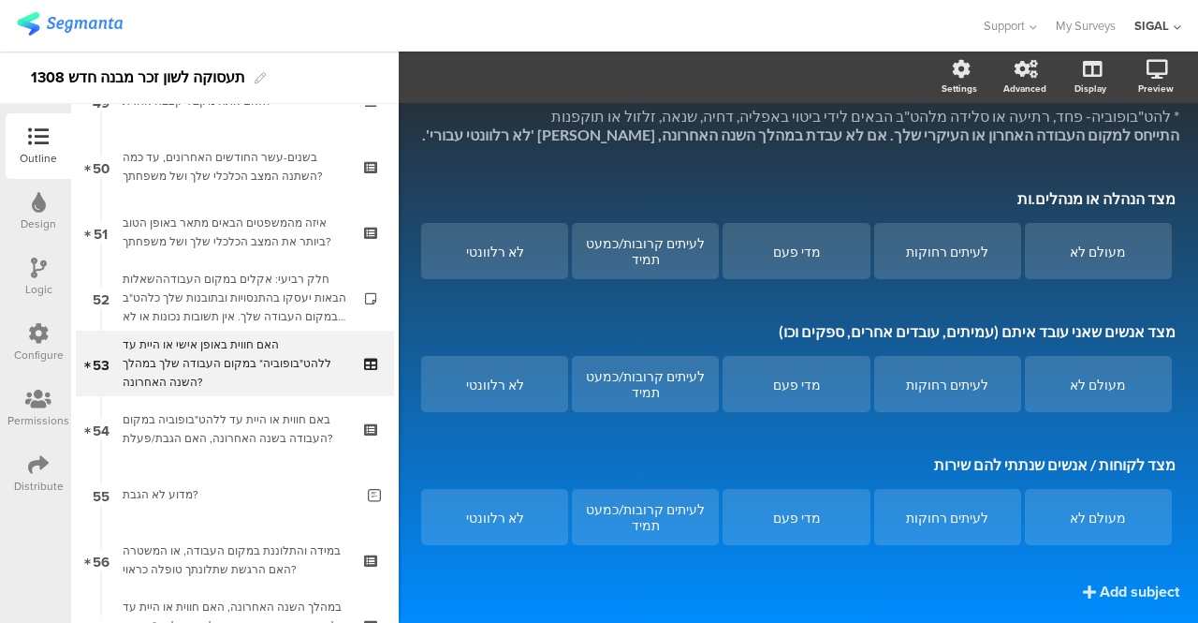
click at [39, 274] on icon at bounding box center [39, 267] width 16 height 21
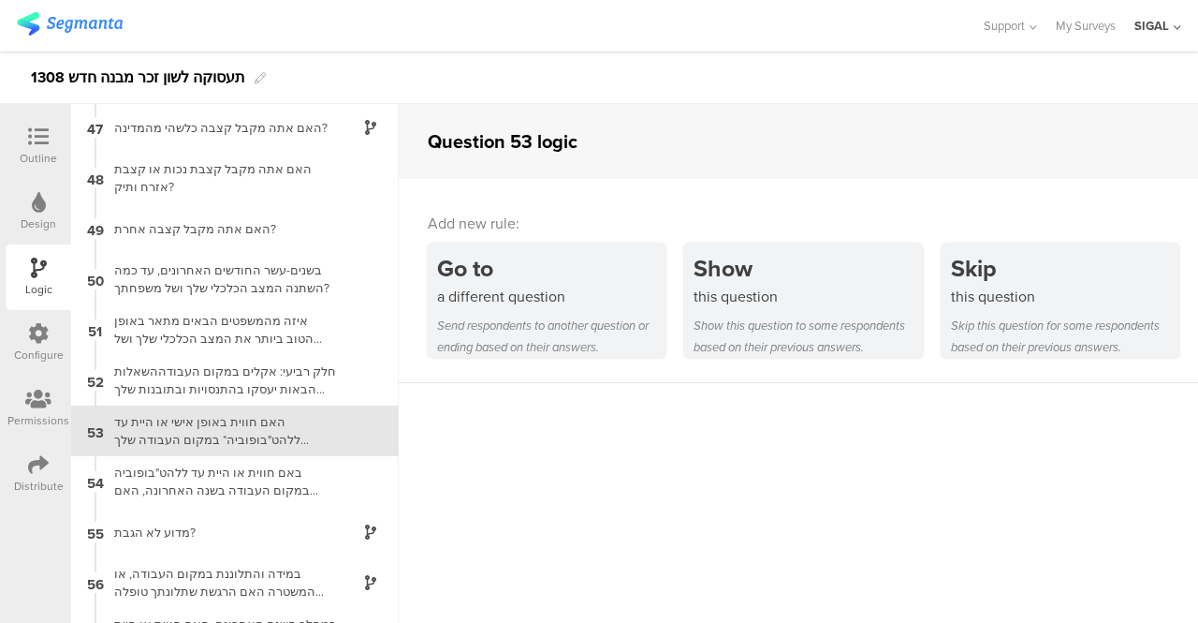
scroll to position [2395, 0]
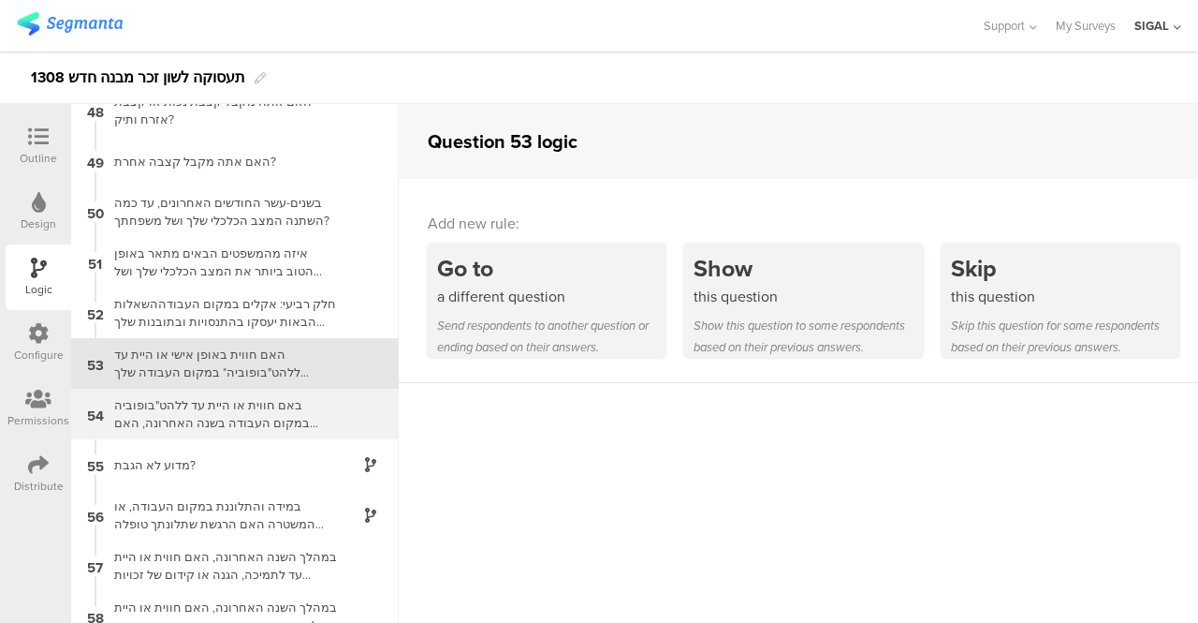
click at [303, 411] on div "באם חווית או היית עד ללהט"בופוביה במקום העבודה בשנה האחרונה, האם הגבת/פעלת?" at bounding box center [220, 414] width 234 height 36
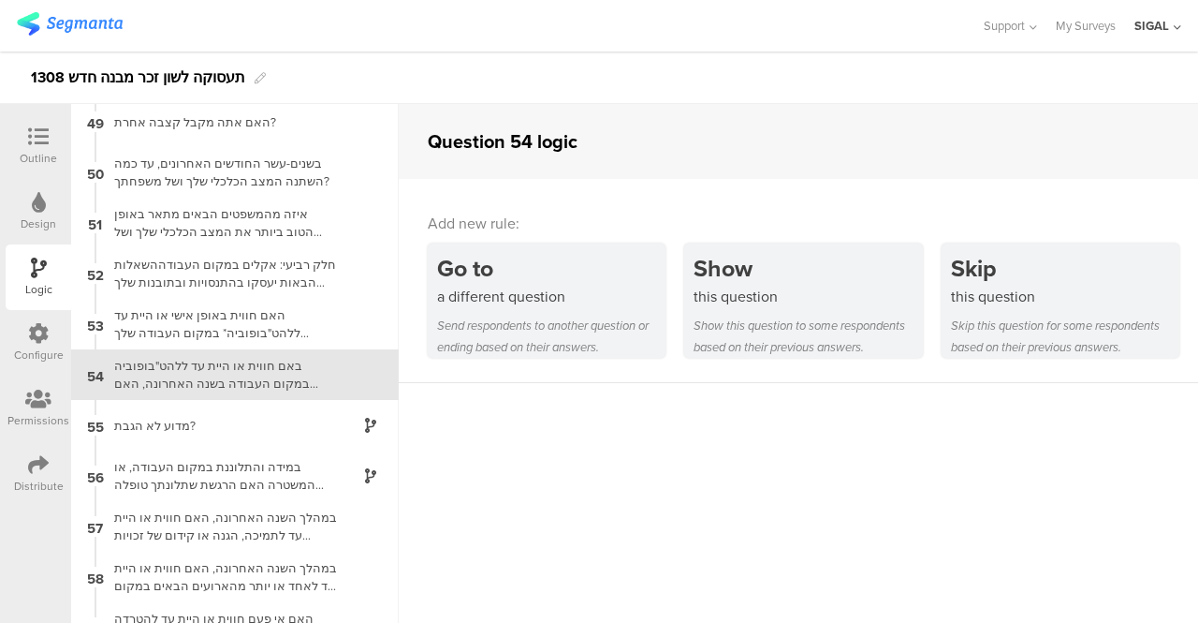
scroll to position [2445, 0]
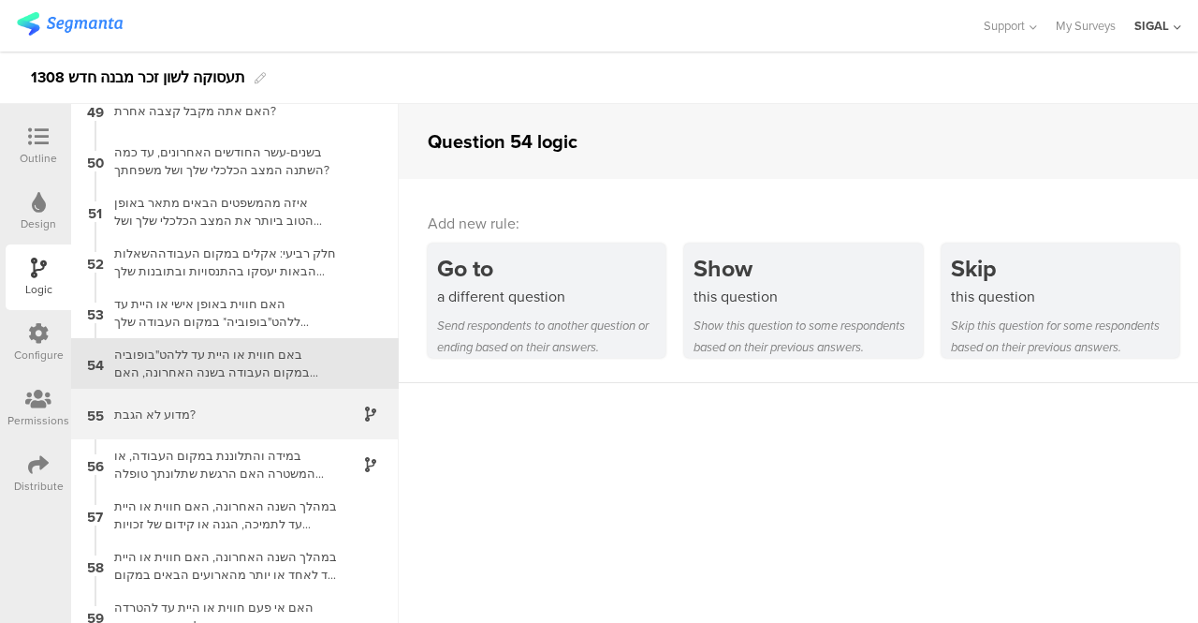
click at [273, 417] on div "מדוע לא הגבת?" at bounding box center [220, 414] width 234 height 18
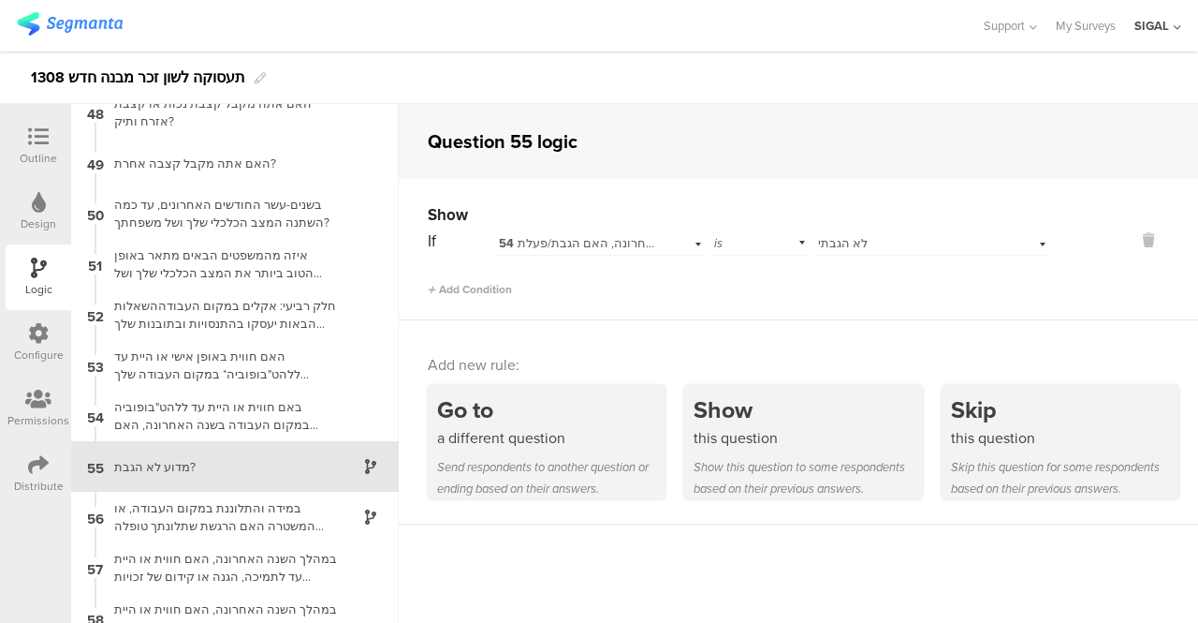
scroll to position [2496, 0]
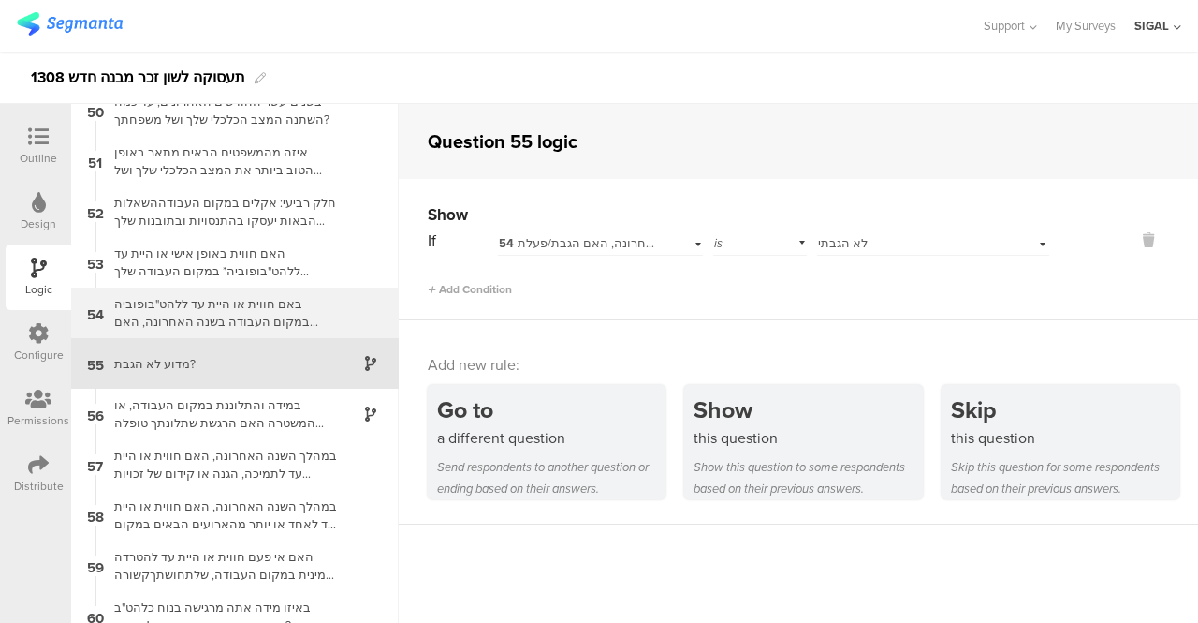
click at [266, 317] on div "באם חווית או היית עד ללהט"בופוביה במקום העבודה בשנה האחרונה, האם הגבת/פעלת?" at bounding box center [220, 313] width 234 height 36
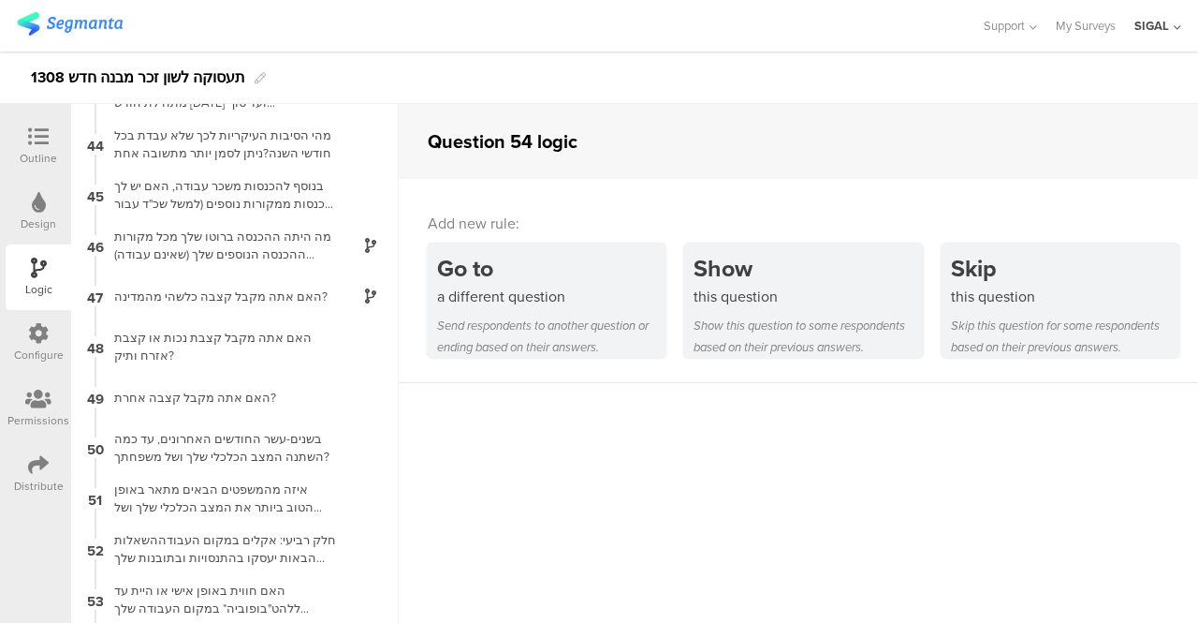
scroll to position [2445, 0]
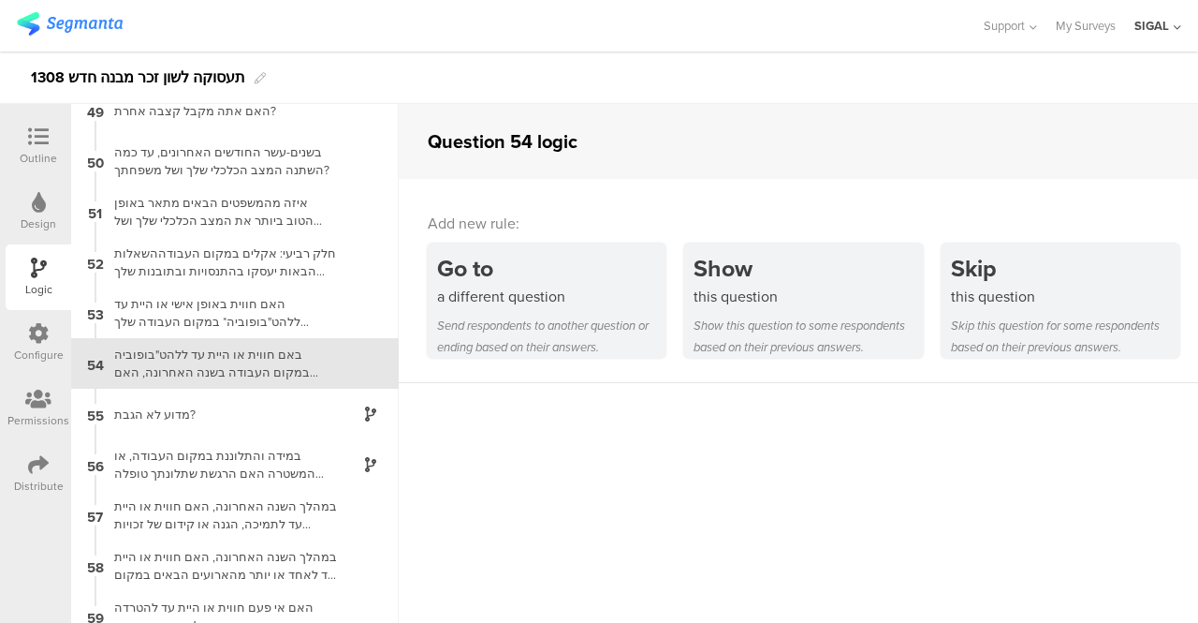
click at [49, 145] on div at bounding box center [38, 137] width 37 height 23
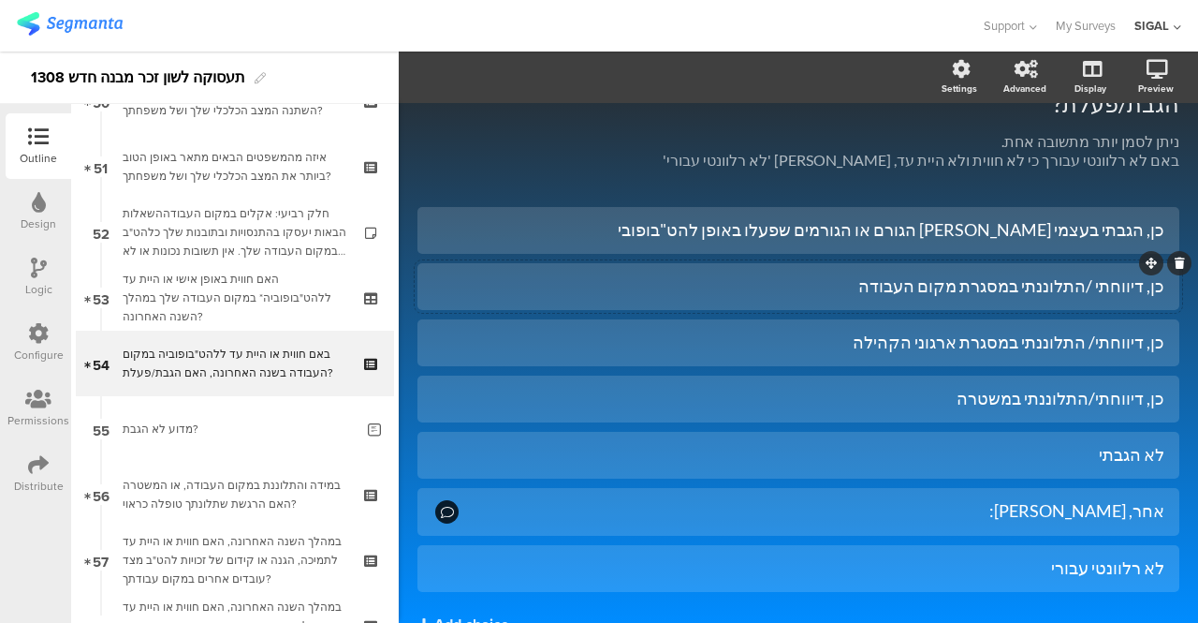
scroll to position [121, 0]
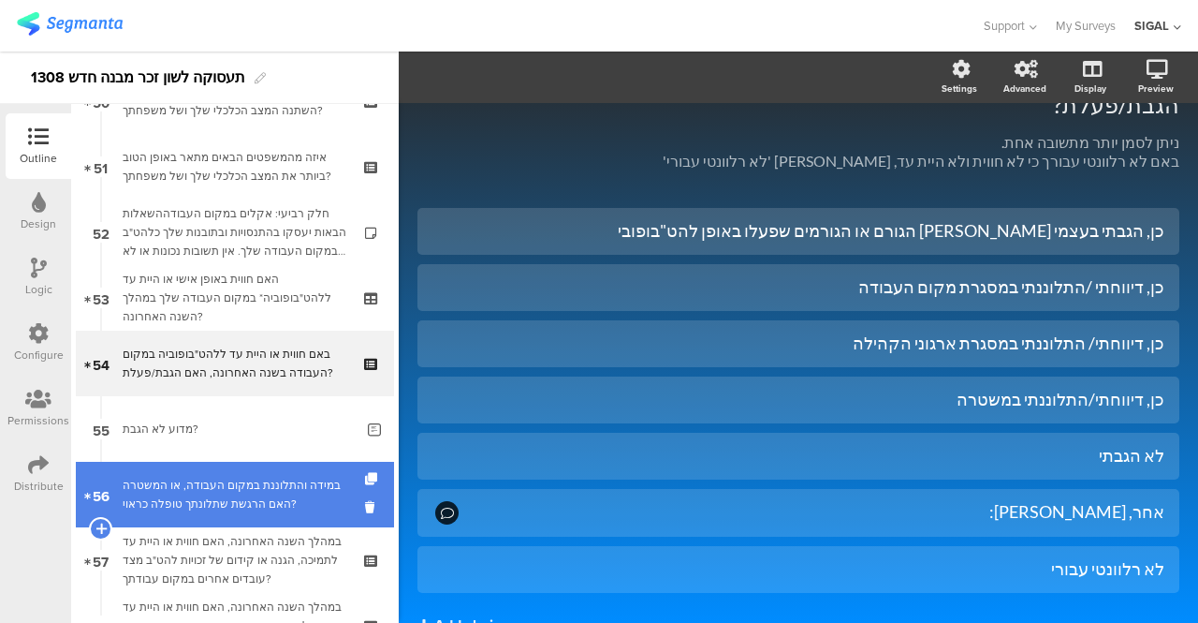
click at [223, 499] on div "במידה והתלוננת במקום העבודה, או המשטרה האם הרגשת שתלונתך טופלה כראוי?" at bounding box center [235, 494] width 224 height 37
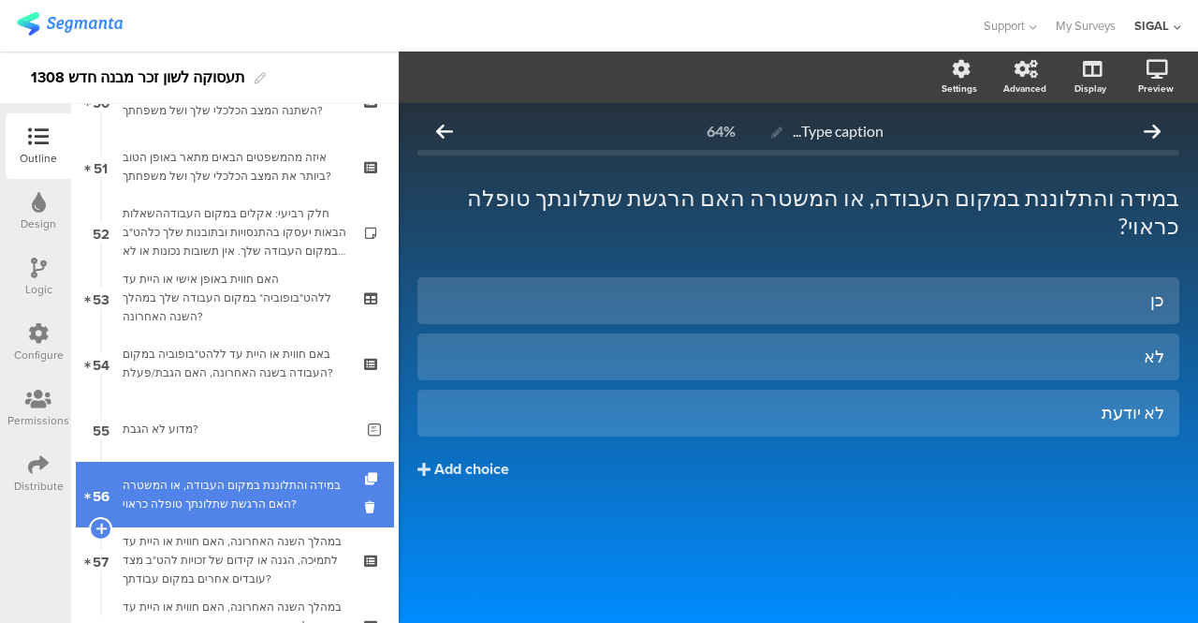
click at [223, 480] on div "במידה והתלוננת במקום העבודה, או המשטרה האם הרגשת שתלונתך טופלה כראוי?" at bounding box center [235, 494] width 224 height 37
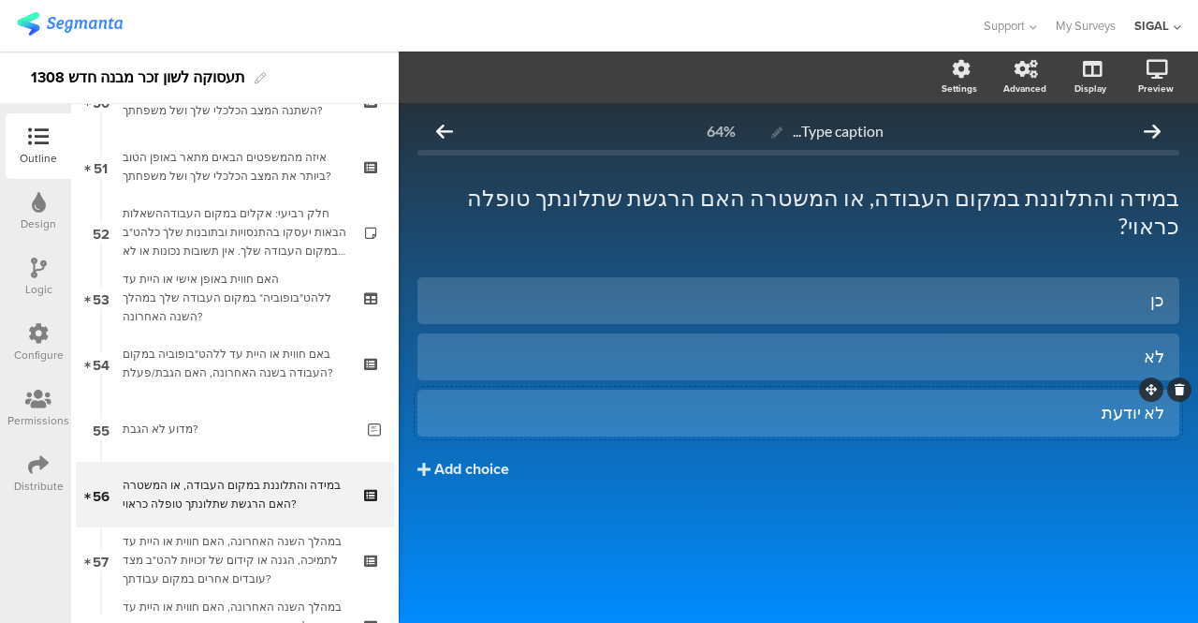
click at [1065, 402] on div "לא יודעת" at bounding box center [799, 413] width 732 height 22
click at [835, 503] on div "כן לא לא יודע Add choice" at bounding box center [799, 417] width 762 height 281
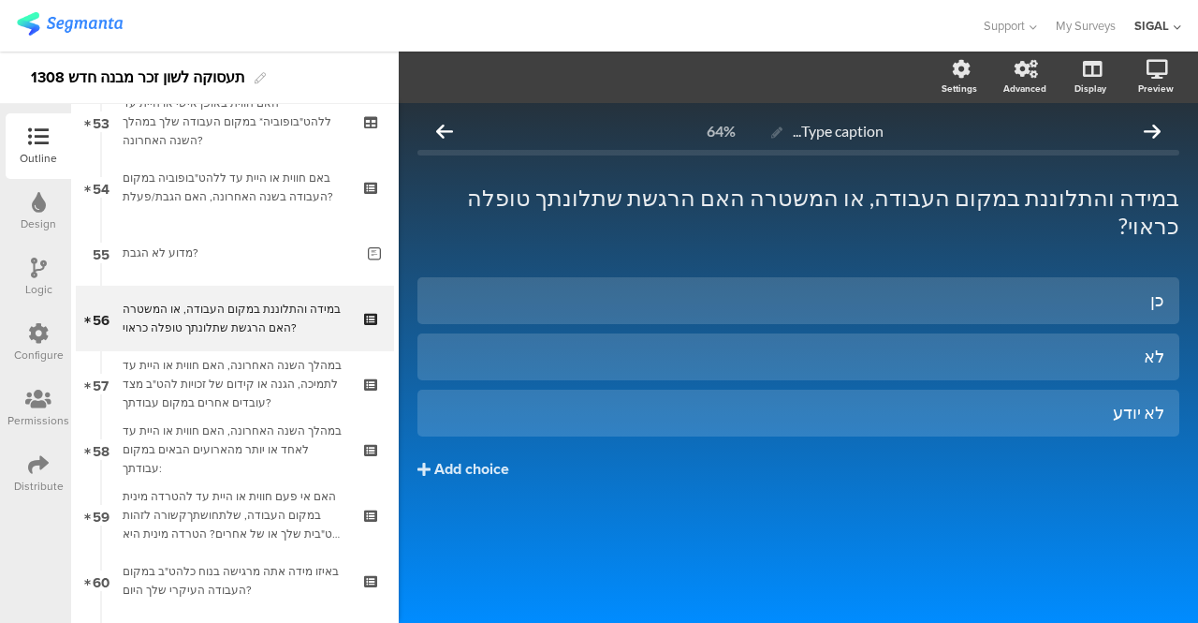
scroll to position [3509, 0]
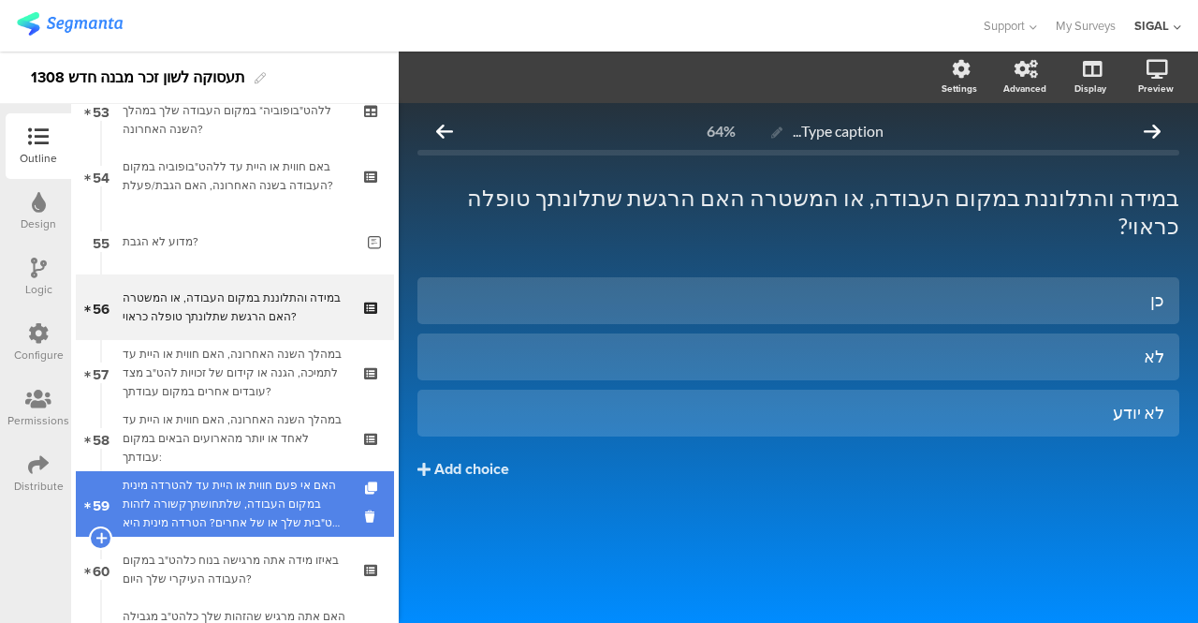
click at [261, 508] on div "האם אי פעם חווית או היית עד להטרדה מינית במקום העבודה, שלתחושתךקשורה לזהות להט"…" at bounding box center [235, 504] width 224 height 56
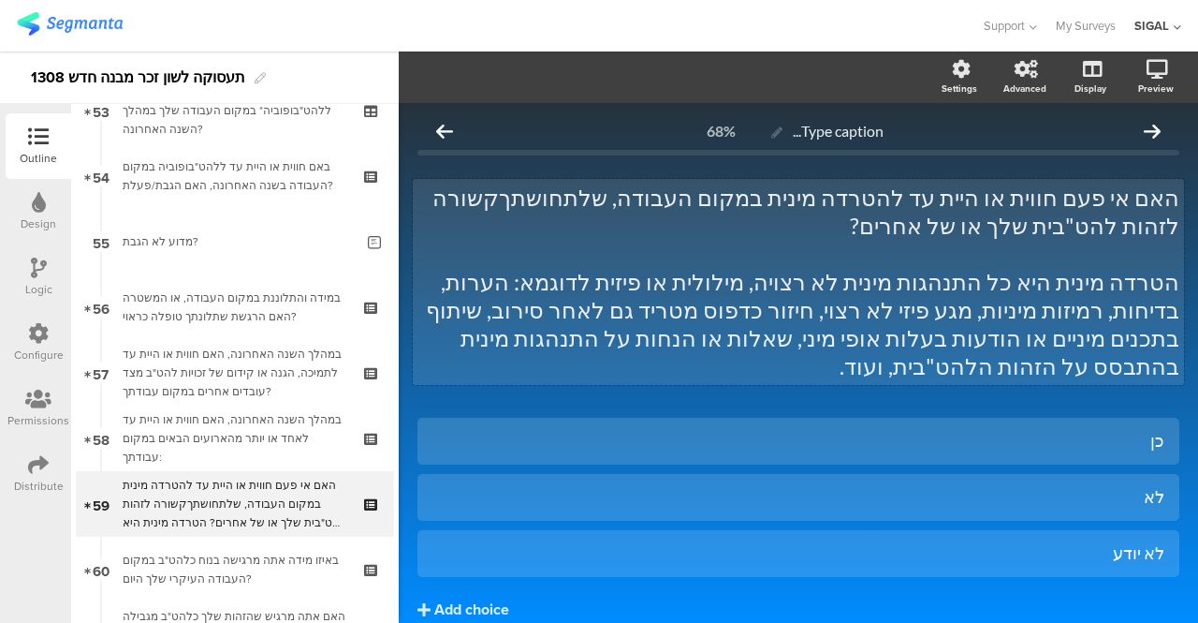
click at [631, 204] on div "האם אי פעם חווית או היית עד להטרדה מינית במקום העבודה, שלתחושתךקשורה לזהות להט"…" at bounding box center [798, 282] width 771 height 206
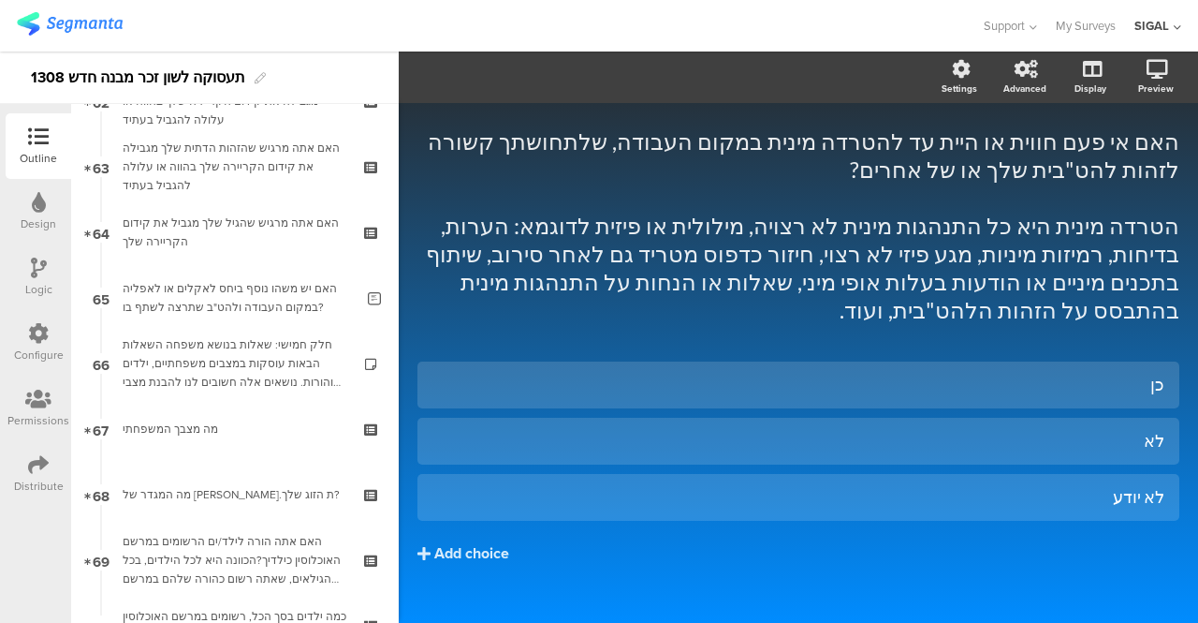
scroll to position [4120, 0]
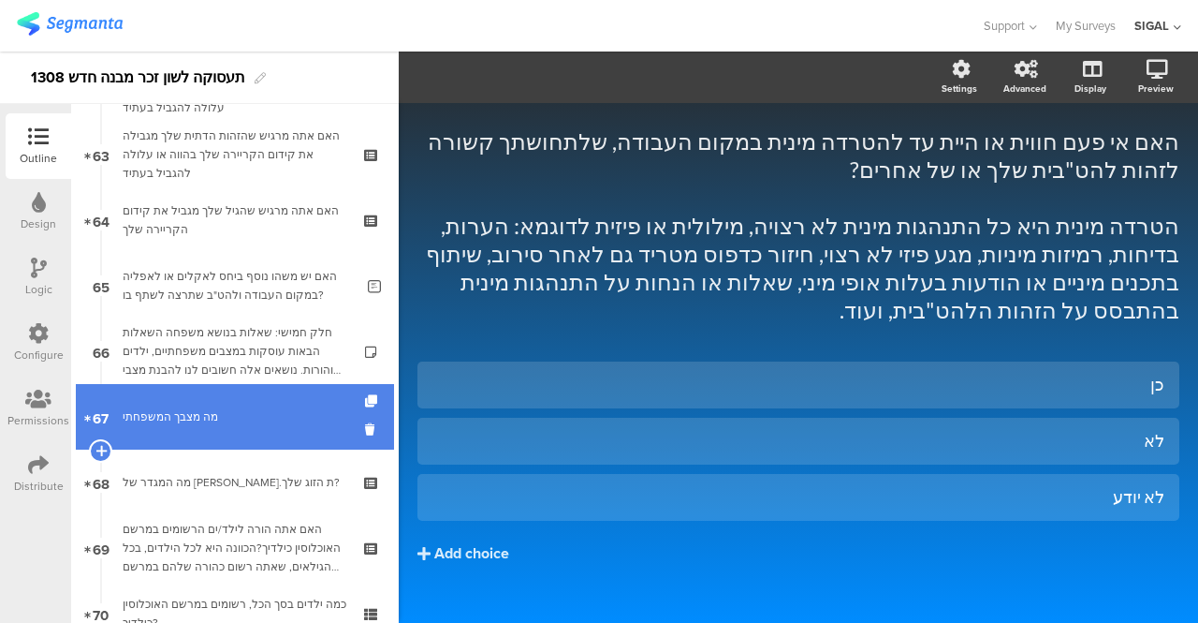
click at [217, 433] on link "67 מה מצבך המשפחתי" at bounding box center [235, 417] width 318 height 66
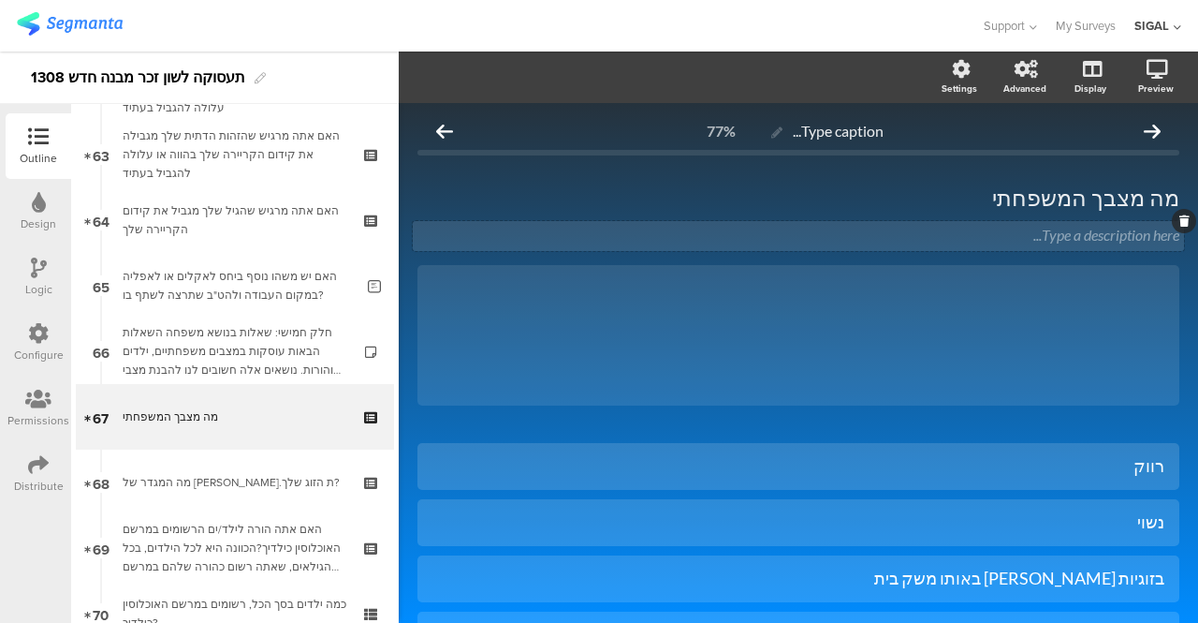
click at [1019, 234] on div "Type a description here..." at bounding box center [798, 236] width 771 height 30
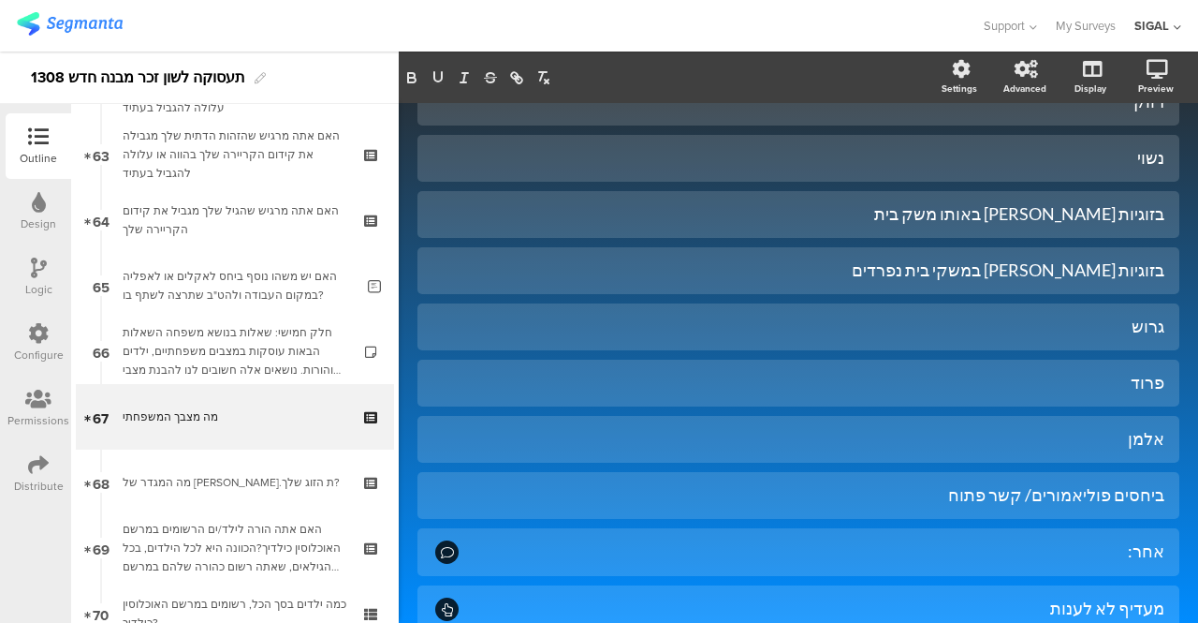
scroll to position [365, 0]
click at [1090, 383] on div "פרוד" at bounding box center [799, 382] width 732 height 22
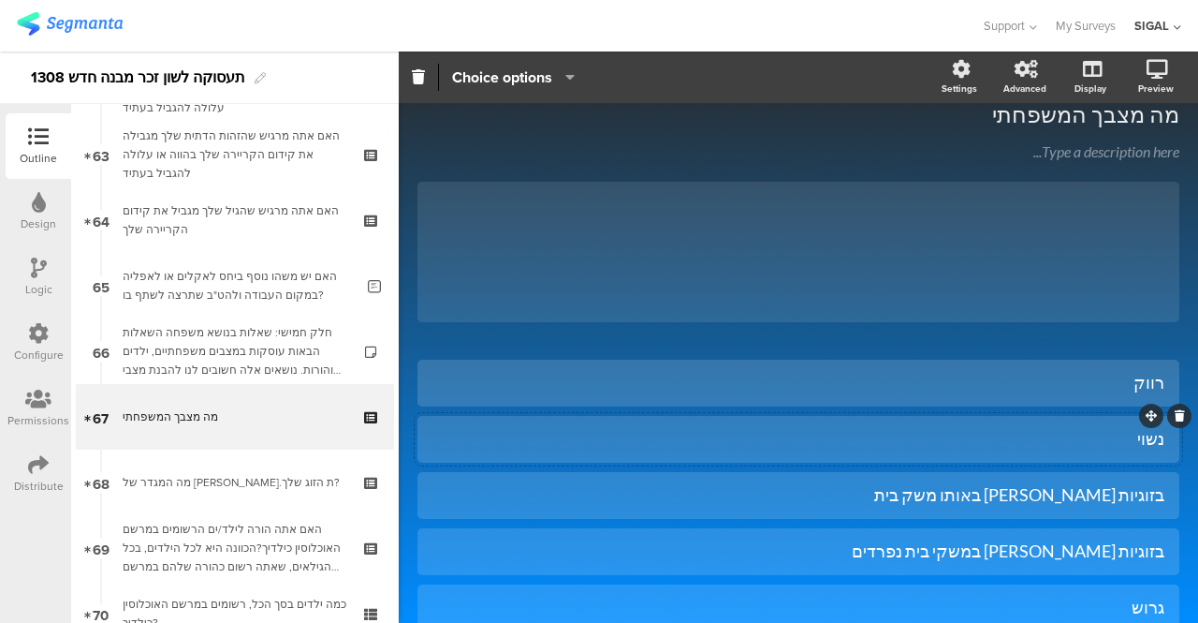
scroll to position [0, 0]
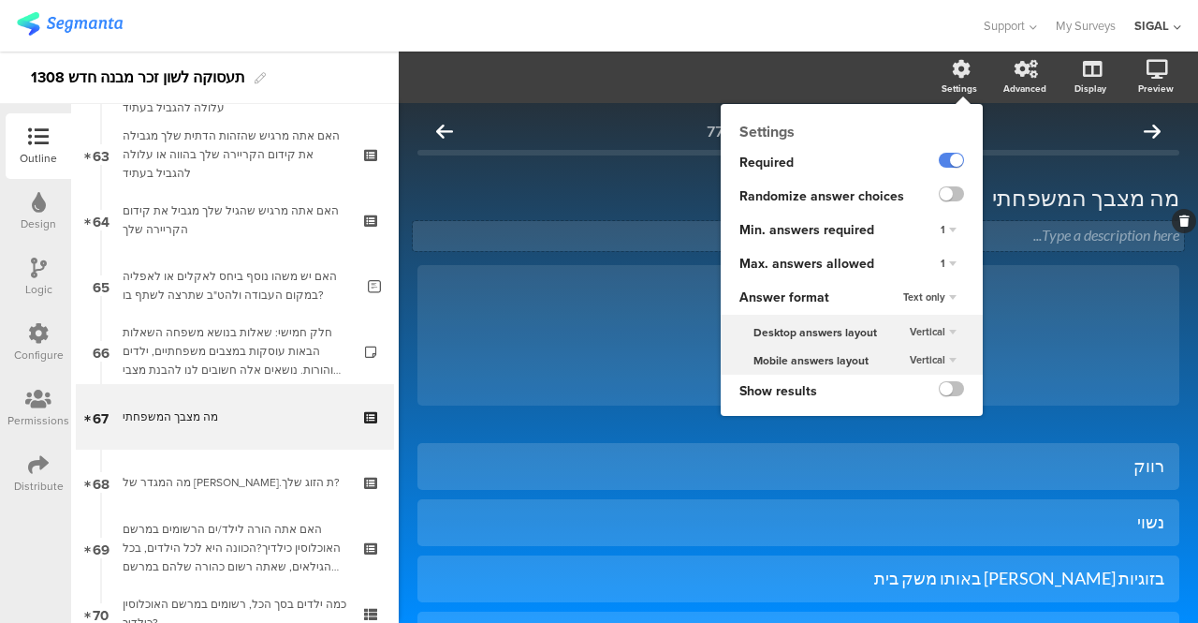
drag, startPoint x: 938, startPoint y: 266, endPoint x: 979, endPoint y: 225, distance: 58.3
click at [979, 225] on div "Type a description here..." at bounding box center [798, 236] width 771 height 30
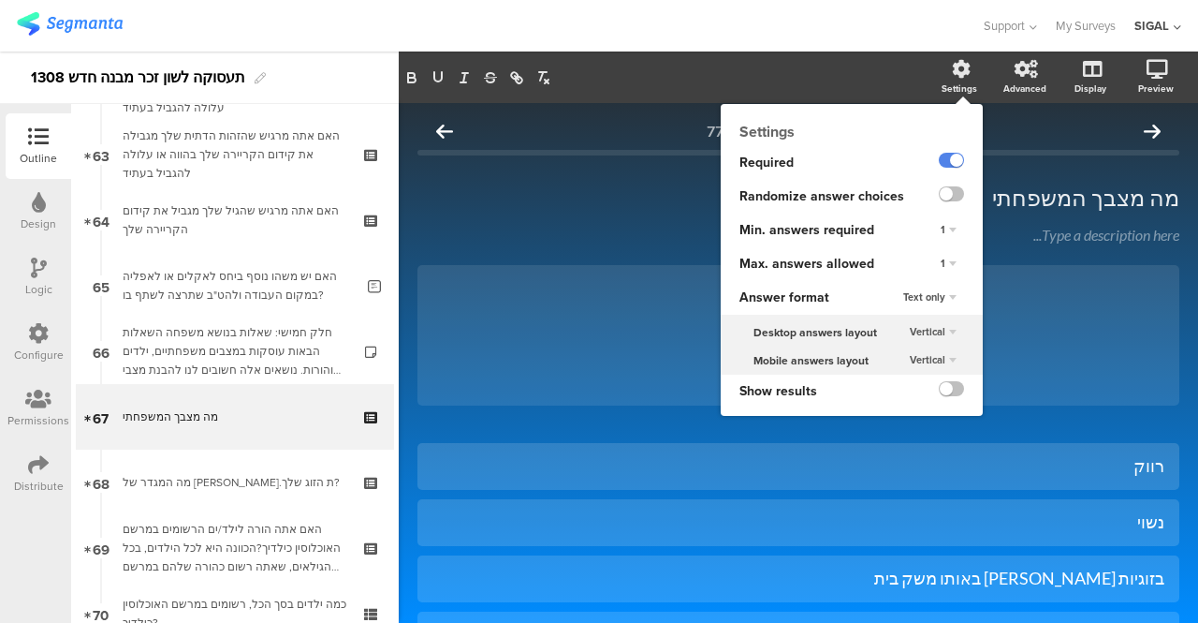
click at [950, 83] on div "Settings" at bounding box center [960, 88] width 36 height 14
click at [942, 261] on div "1" at bounding box center [948, 264] width 31 height 22
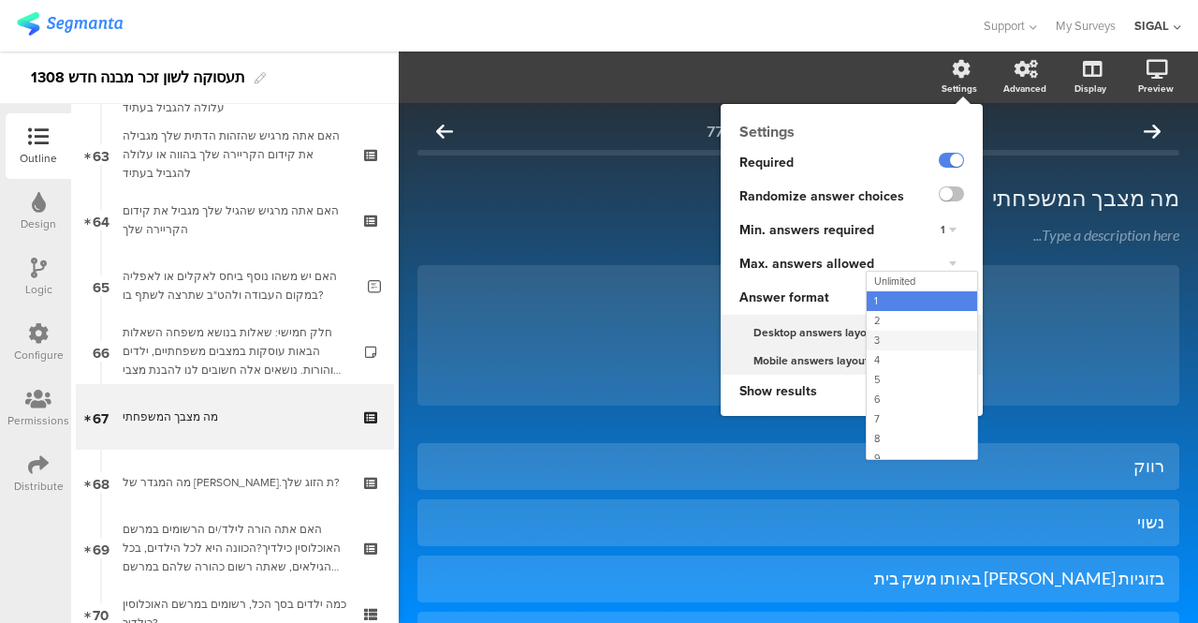
click at [872, 340] on div "3" at bounding box center [922, 340] width 110 height 20
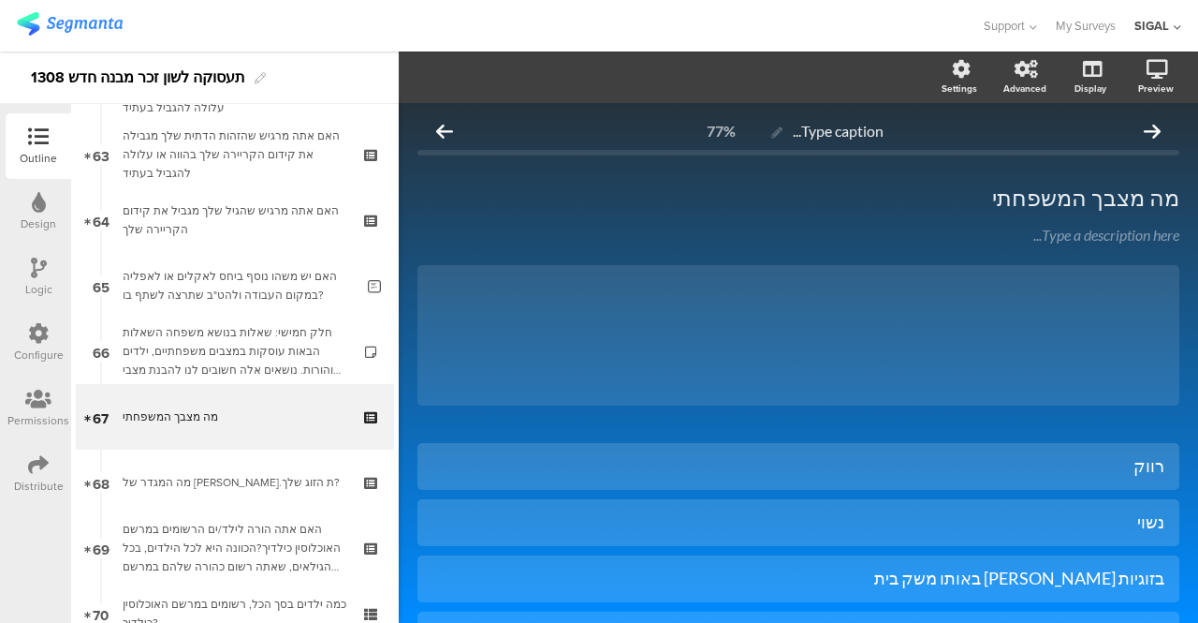
click at [751, 218] on span "מה מצבך המשפחתי מה מצבך המשפחתי Type a description here..." at bounding box center [799, 214] width 762 height 63
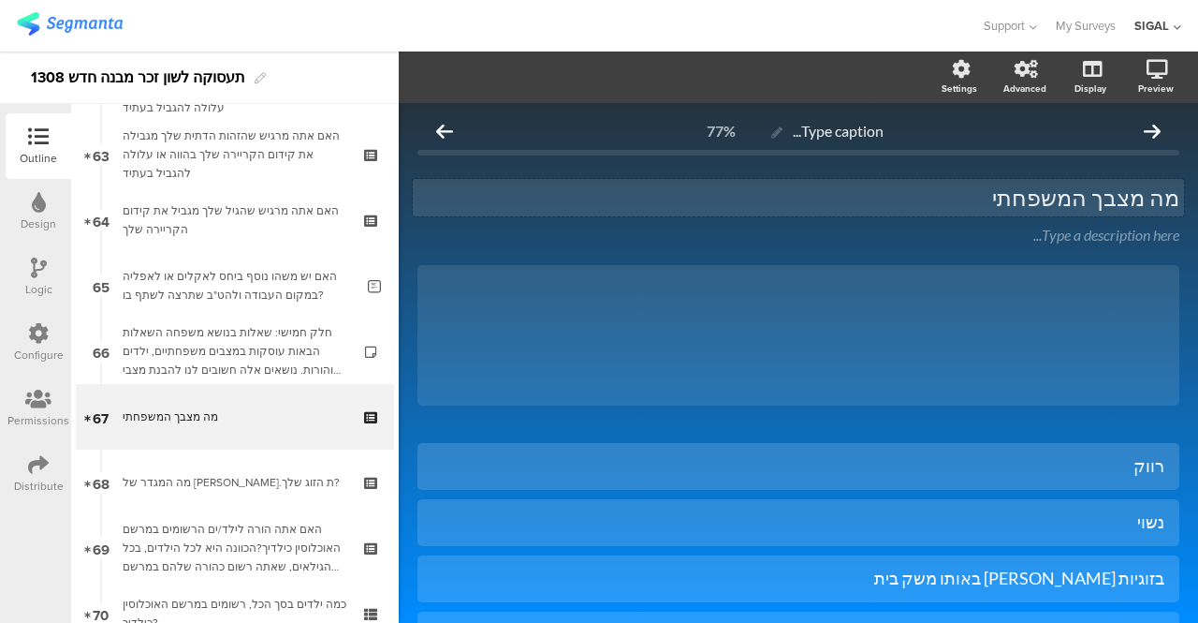
click at [1013, 201] on p "מה מצבך המשפחתי" at bounding box center [799, 197] width 762 height 28
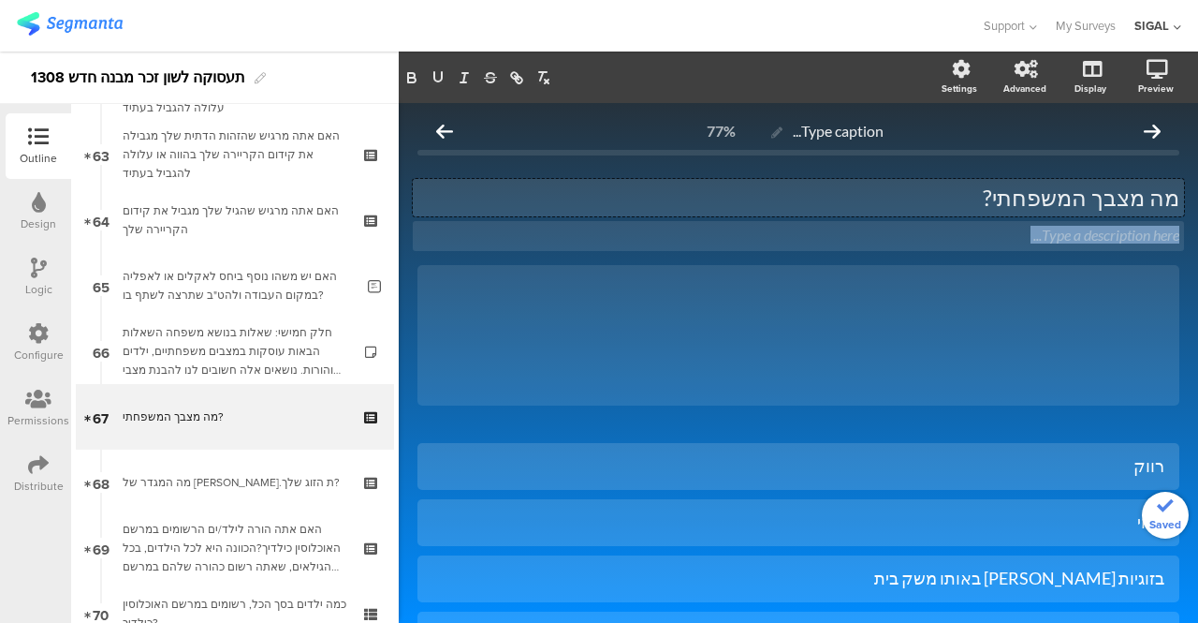
drag, startPoint x: 983, startPoint y: 334, endPoint x: 1005, endPoint y: 161, distance: 174.6
click at [1005, 161] on div "Type caption... 77% מה מצבך המשפחתי? מה מצבך המשפחתי? מה מצבך המשפחתי? Type a d…" at bounding box center [799, 615] width 762 height 1006
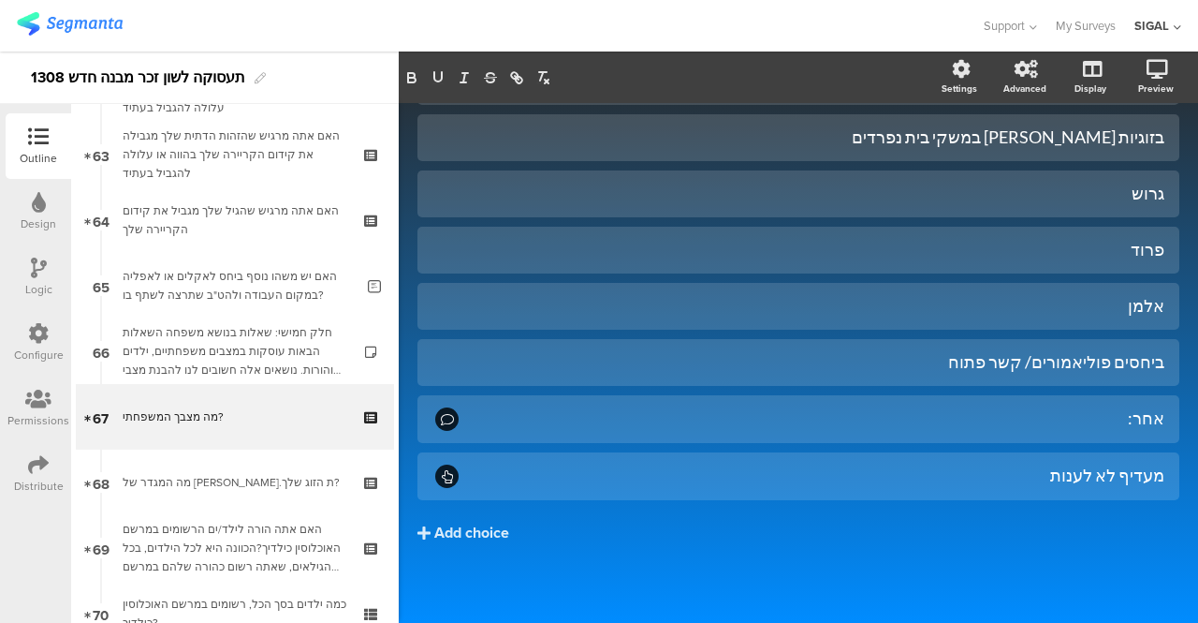
scroll to position [505, 0]
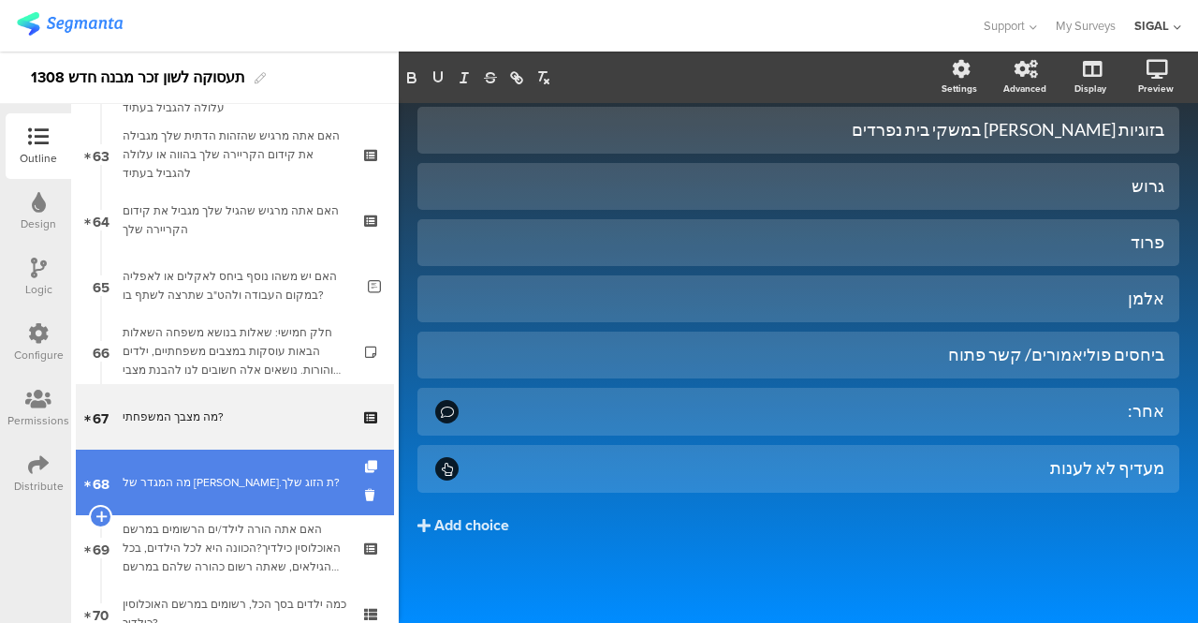
click at [292, 478] on div "מה המגדר של [PERSON_NAME].ת הזוג שלך?" at bounding box center [235, 482] width 224 height 19
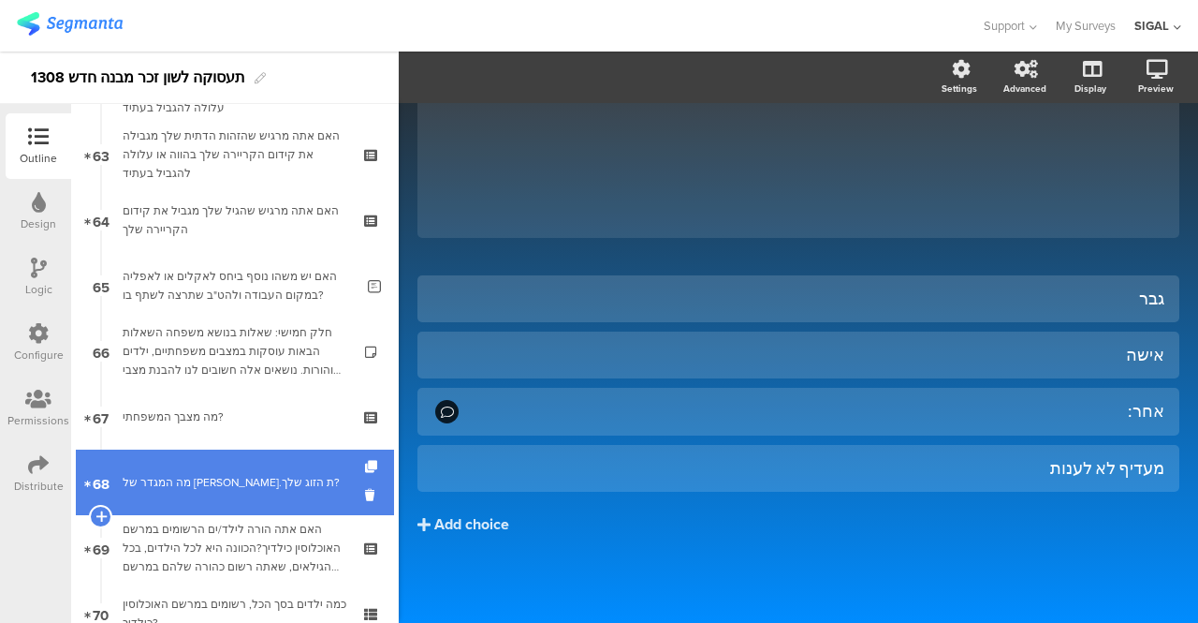
scroll to position [167, 0]
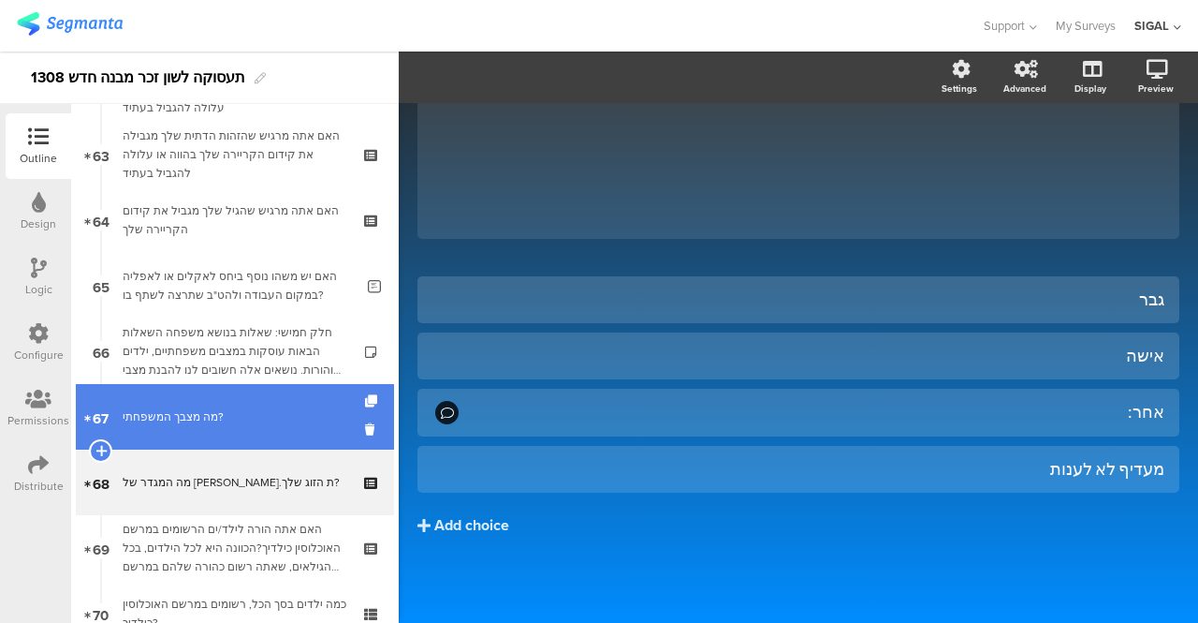
click at [215, 426] on link "67 מה מצבך המשפחתי?" at bounding box center [235, 417] width 318 height 66
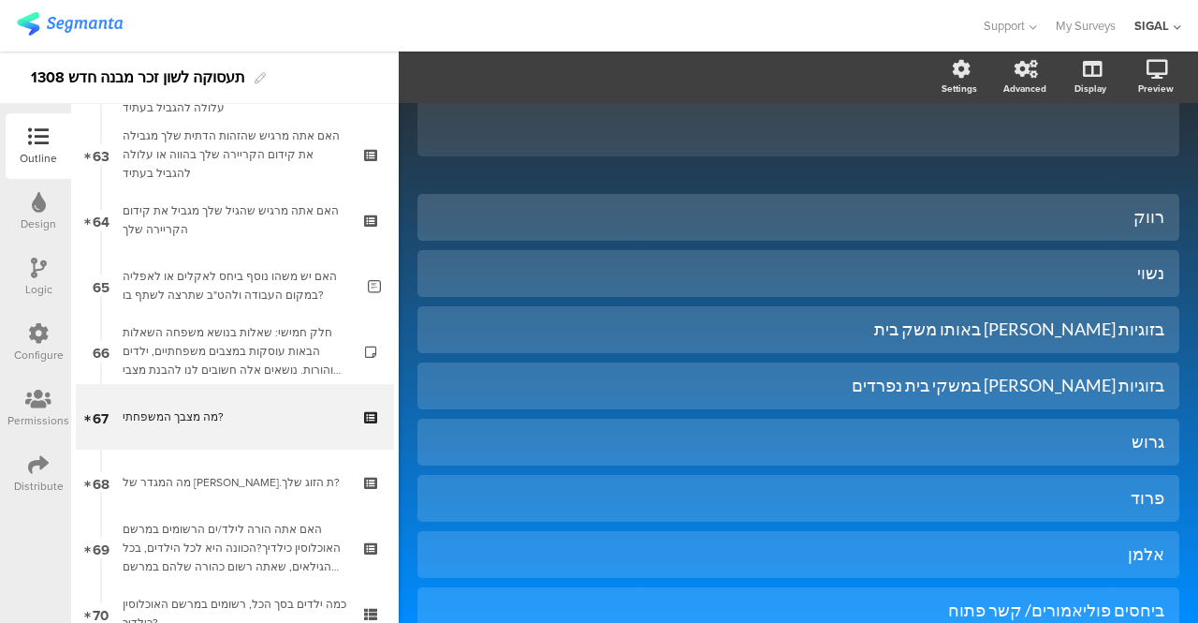
scroll to position [251, 0]
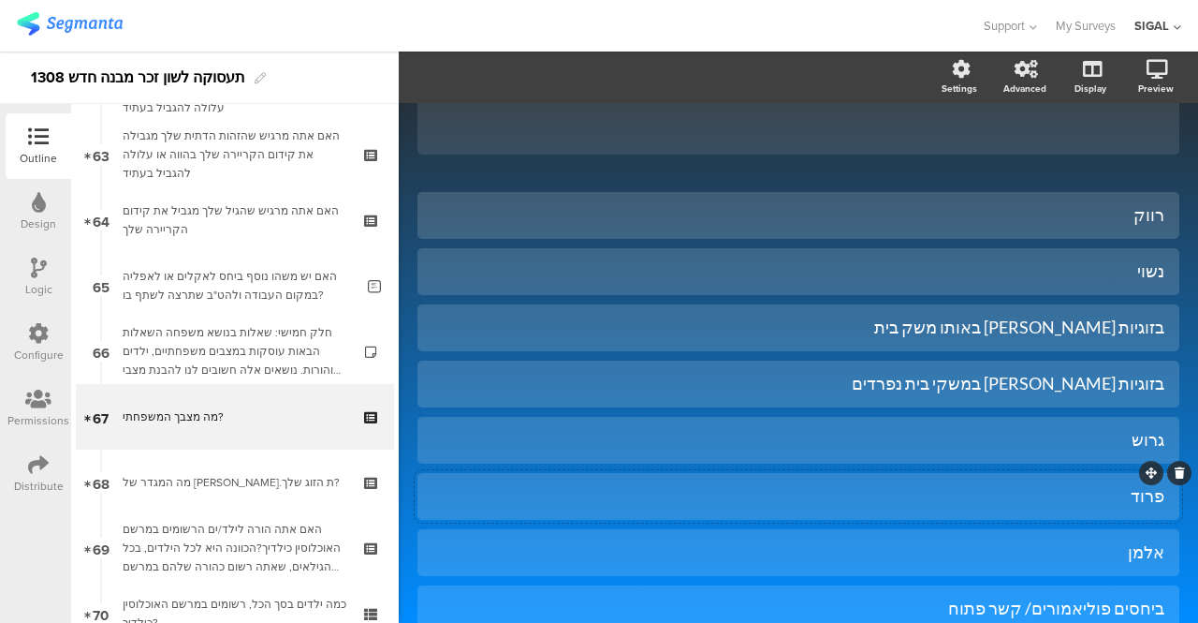
click at [1082, 501] on div "פרוד" at bounding box center [799, 496] width 732 height 22
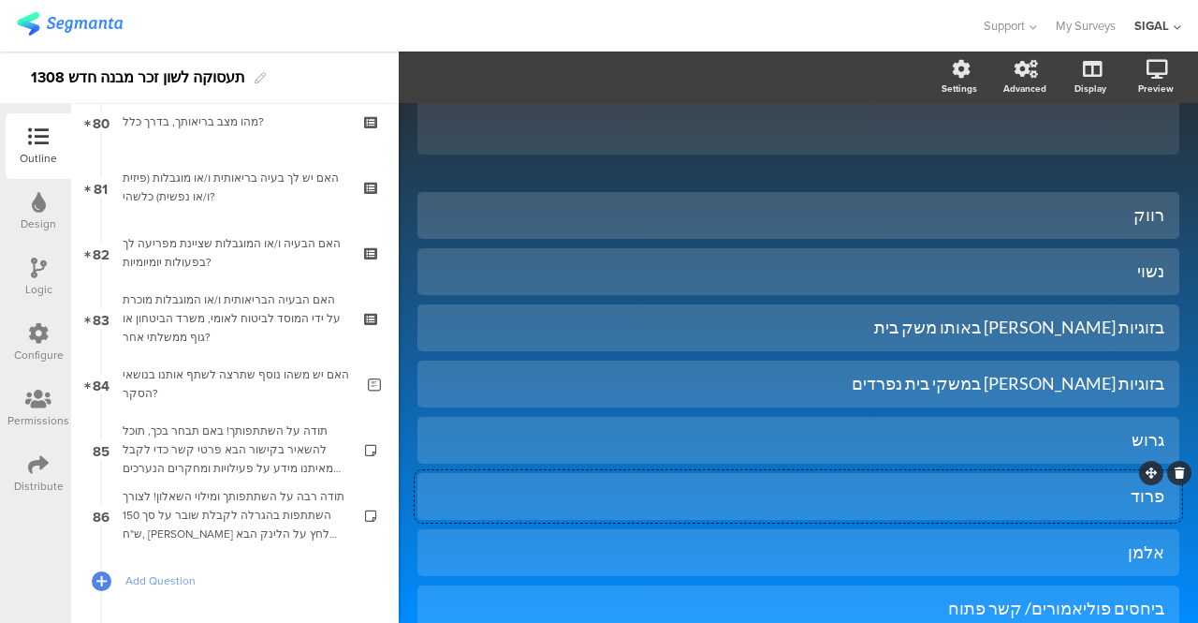
scroll to position [5299, 0]
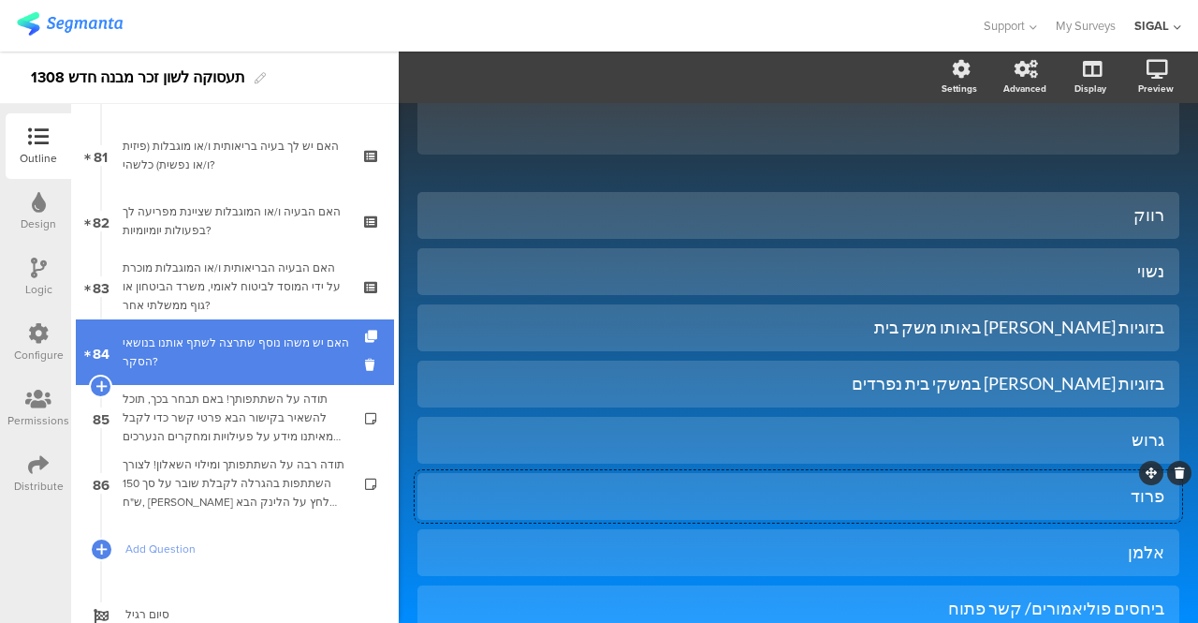
click at [257, 362] on div "האם יש משהו נוסף שתרצה לשתף אותנו בנושאי הסקר?" at bounding box center [238, 351] width 231 height 37
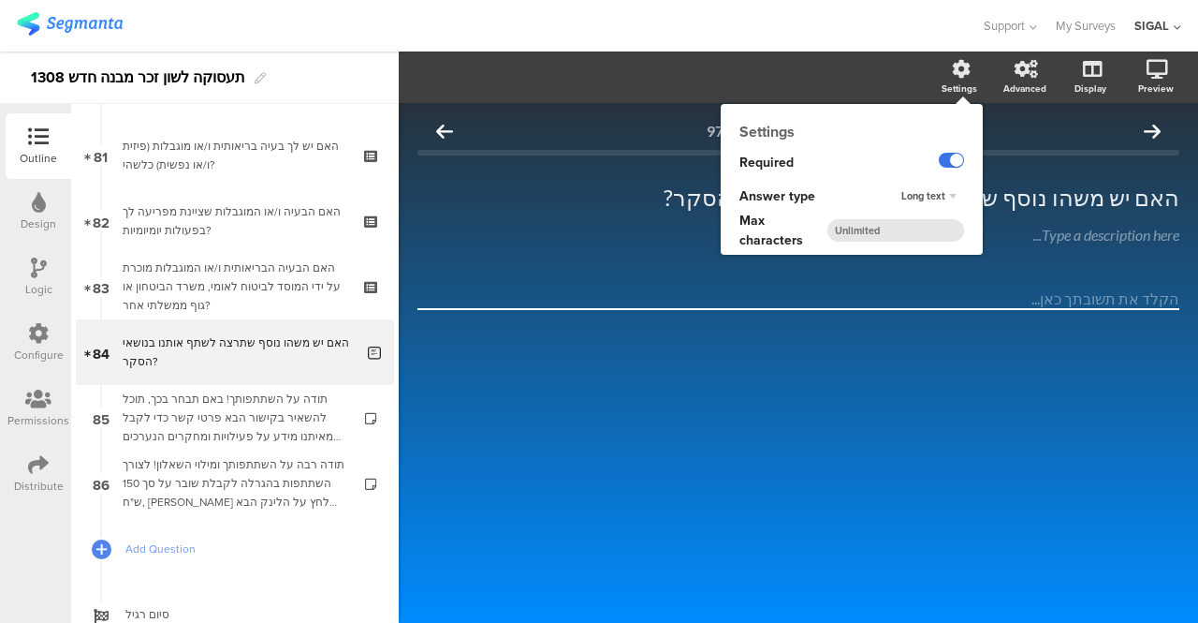
click at [955, 158] on label at bounding box center [951, 160] width 25 height 15
click at [0, 0] on input "checkbox" at bounding box center [0, 0] width 0 height 0
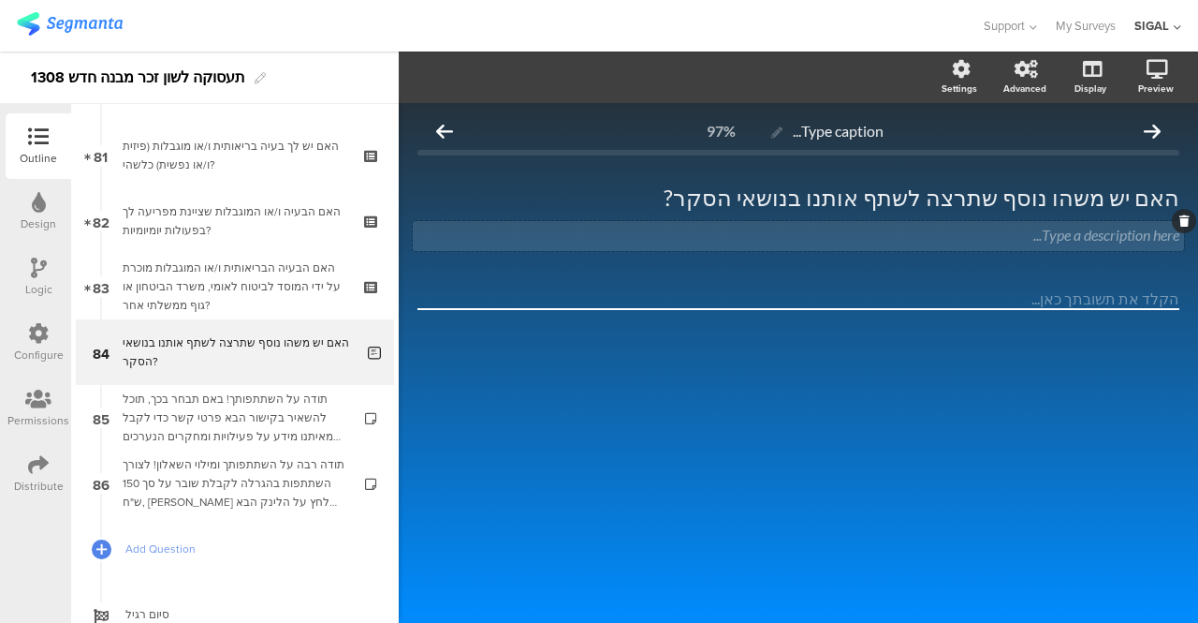
click at [1106, 235] on div "Type a description here..." at bounding box center [798, 236] width 771 height 30
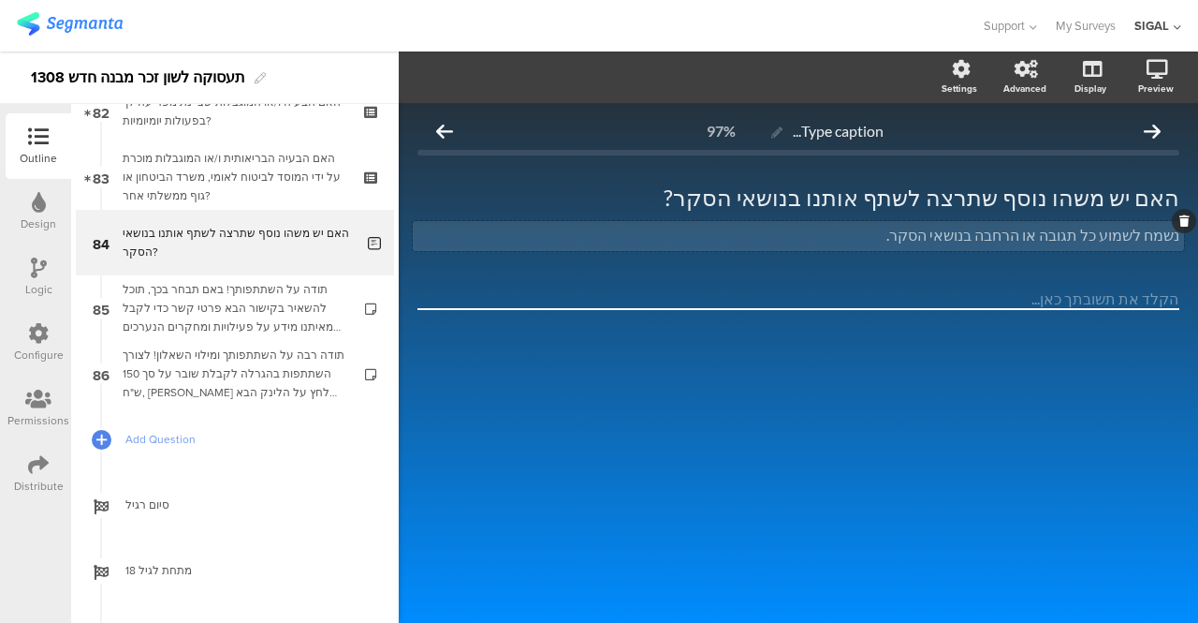
scroll to position [5376, 0]
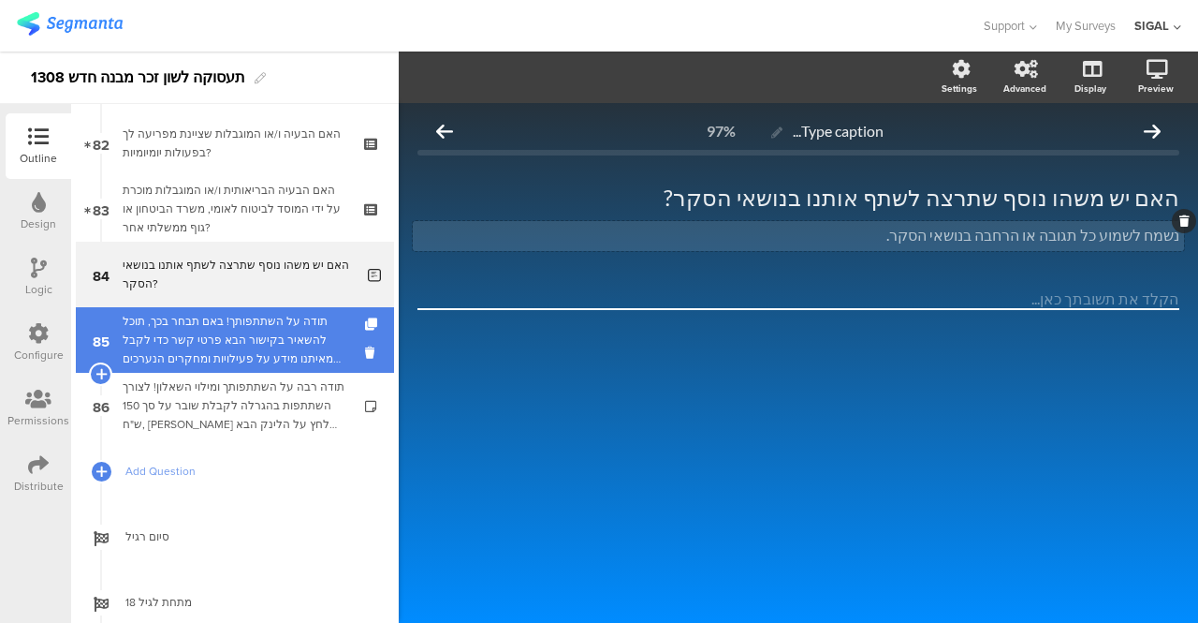
click at [227, 334] on div "תודה על השתתפותך! באם תבחר בכך, תוכל להשאיר בקישור הבא פרטי קשר כדי לקבל מאיתנו…" at bounding box center [235, 340] width 224 height 56
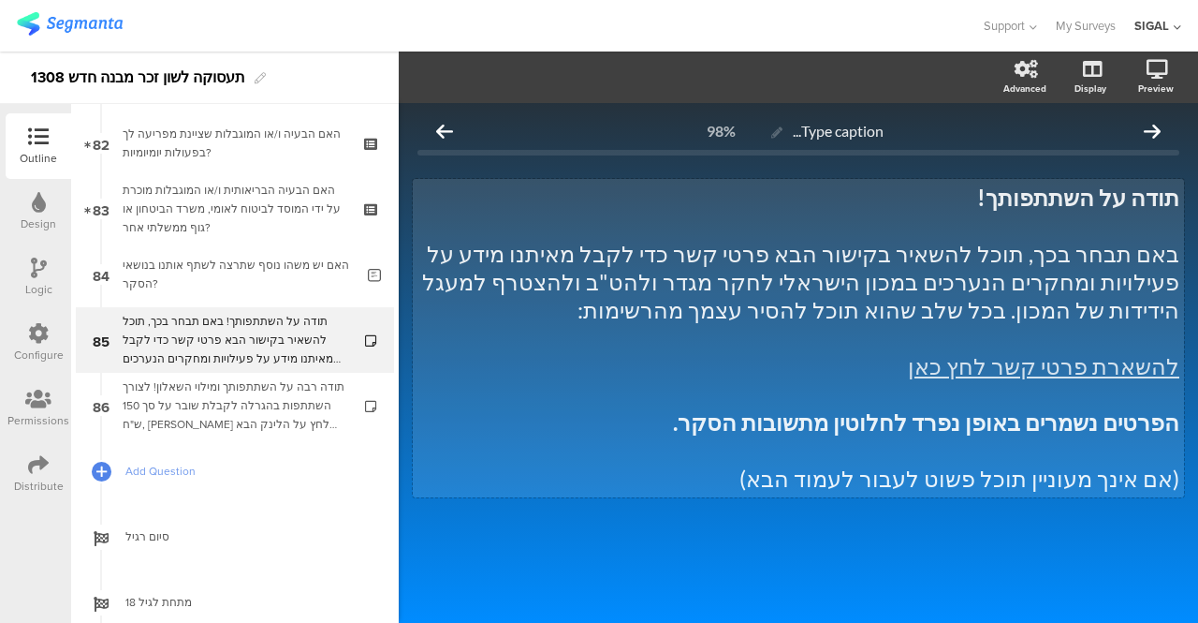
click at [1135, 212] on div "תודה על השתתפותך! באם תבחר בכך, תוכל להשאיר בקישור הבא פרטי קשר כדי לקבל מאיתנו…" at bounding box center [798, 338] width 771 height 318
click at [1133, 203] on strong "תודה על השתתפותך!" at bounding box center [1078, 196] width 202 height 27
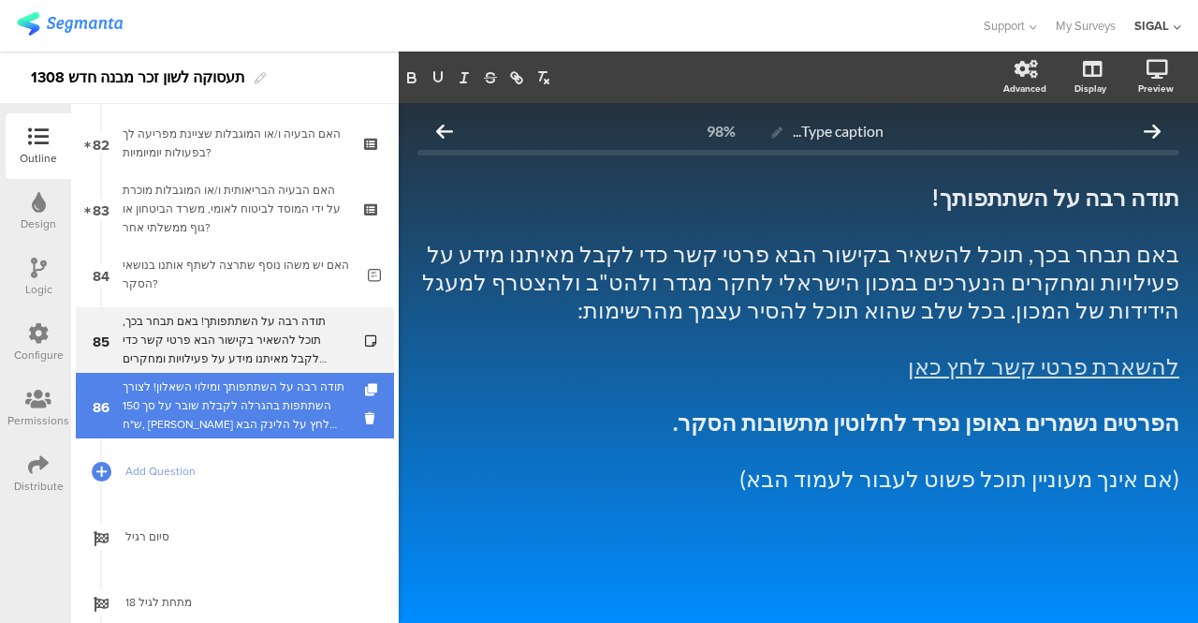
click at [198, 398] on div "תודה רבה על השתתפותך ומילוי השאלון! לצורך השתתפות בהגרלה לקבלת שובר על סך 150 ש…" at bounding box center [235, 405] width 224 height 56
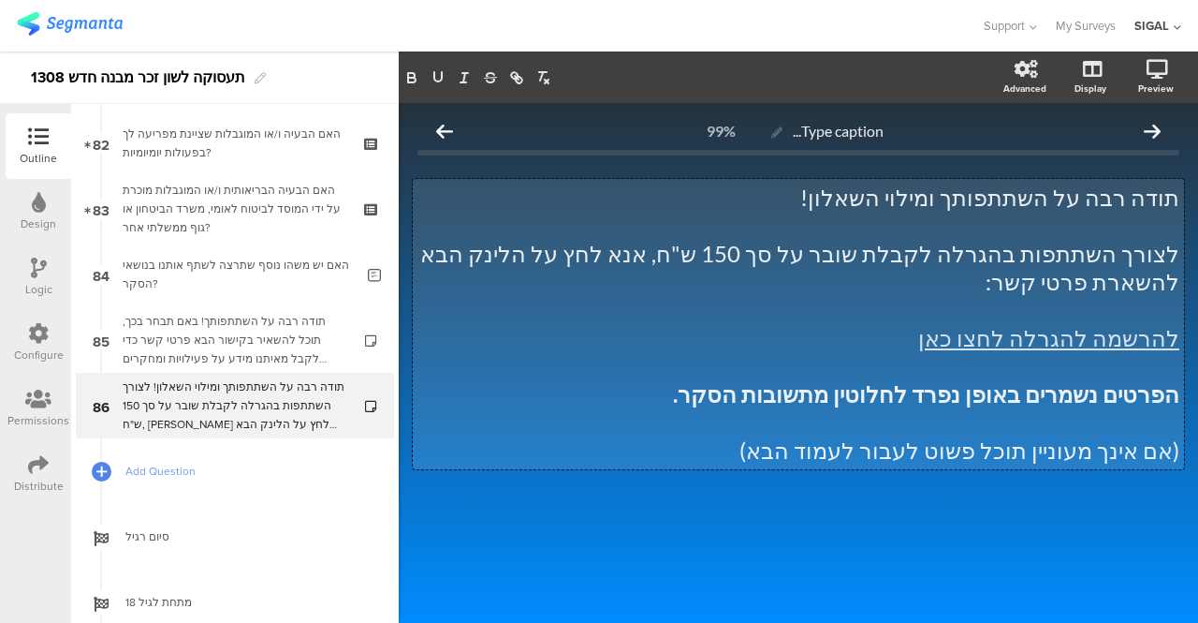
click at [949, 211] on div "תודה רבה על השתתפותך ומילוי השאלון! לצורך השתתפות בהגרלה לקבלת שובר על סך 150 ש…" at bounding box center [798, 324] width 771 height 290
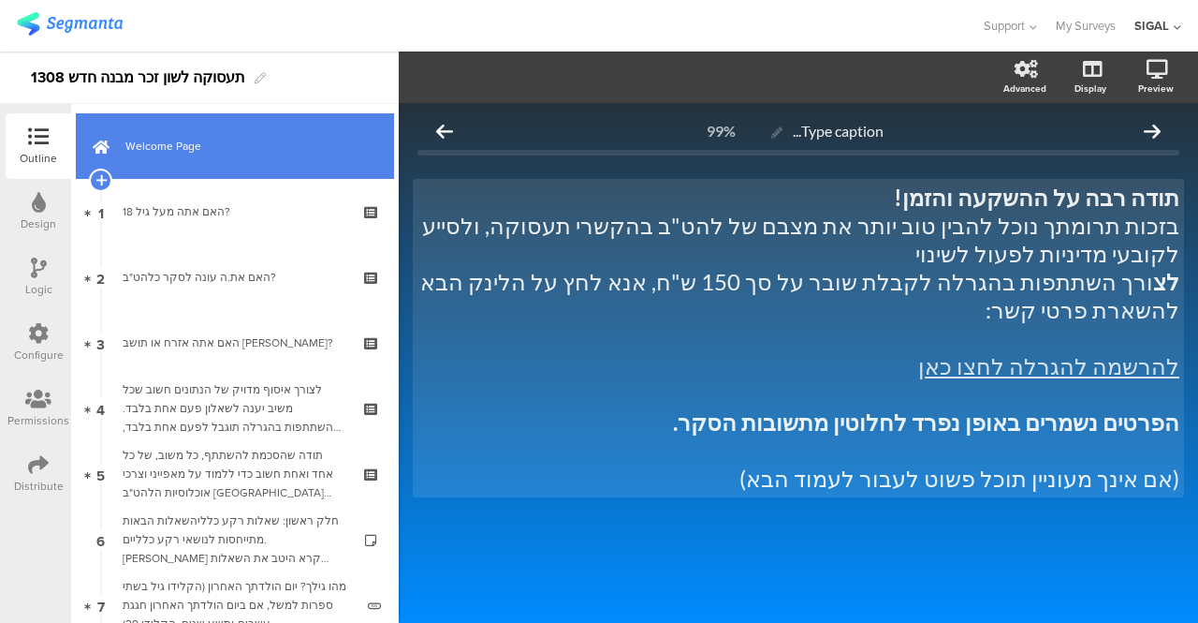
click at [185, 139] on span "Welcome Page" at bounding box center [245, 146] width 240 height 19
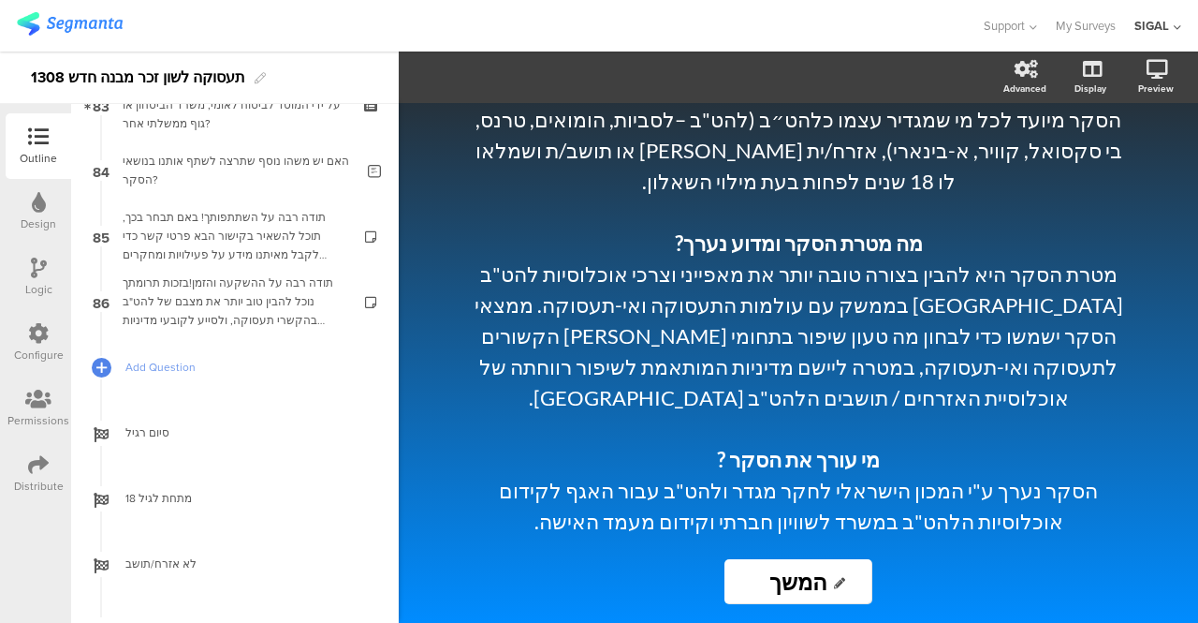
scroll to position [5440, 0]
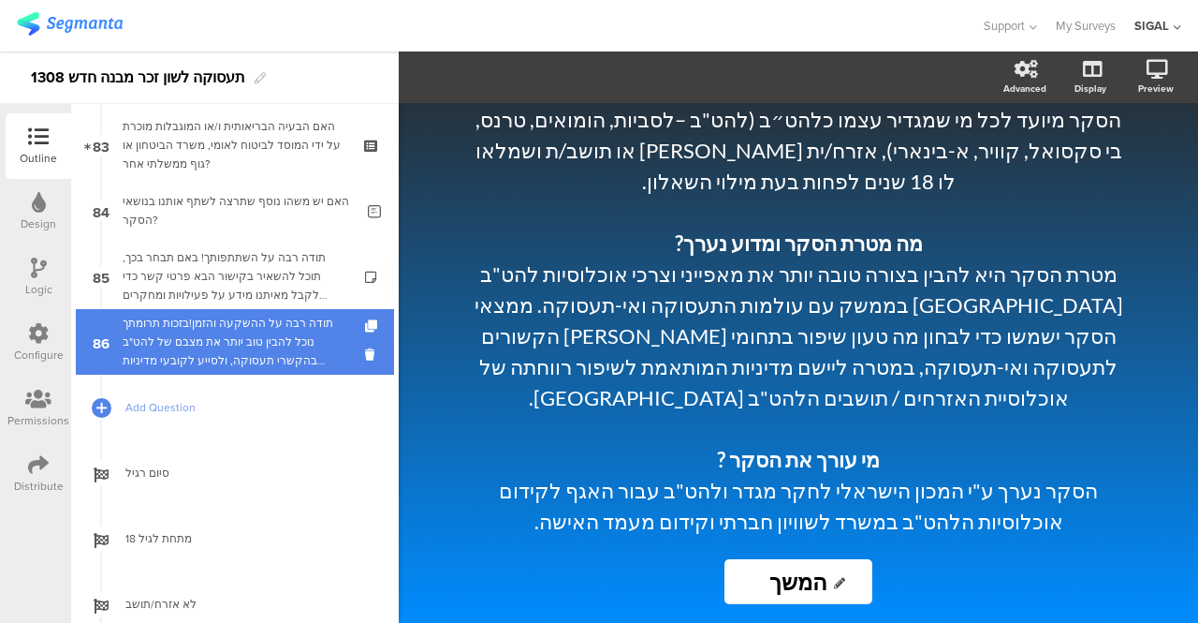
click at [235, 359] on div "תודה רבה על ההשקעה והזמן!בזכות תרומתך נוכל להבין טוב יותר את מצבם של להט"ב בהקש…" at bounding box center [235, 342] width 224 height 56
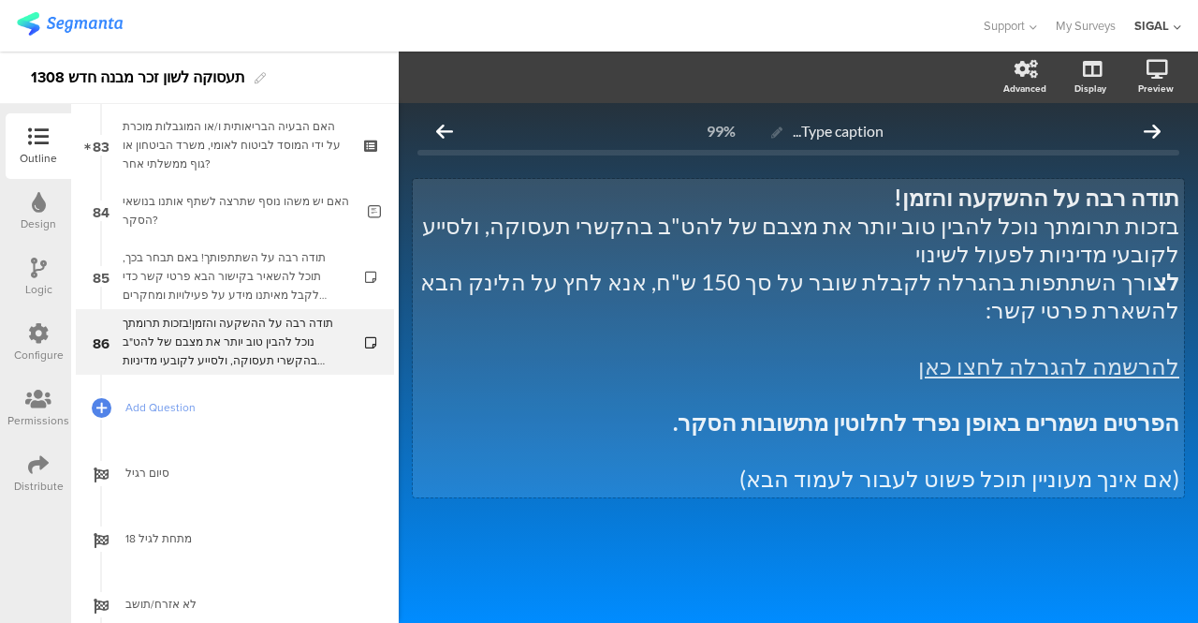
click at [1040, 257] on p "בזכות תרומתך נוכל להבין טוב יותר את מצבם של להט"ב בהקשרי תעסוקה, ולסייע לקובעי …" at bounding box center [799, 240] width 762 height 56
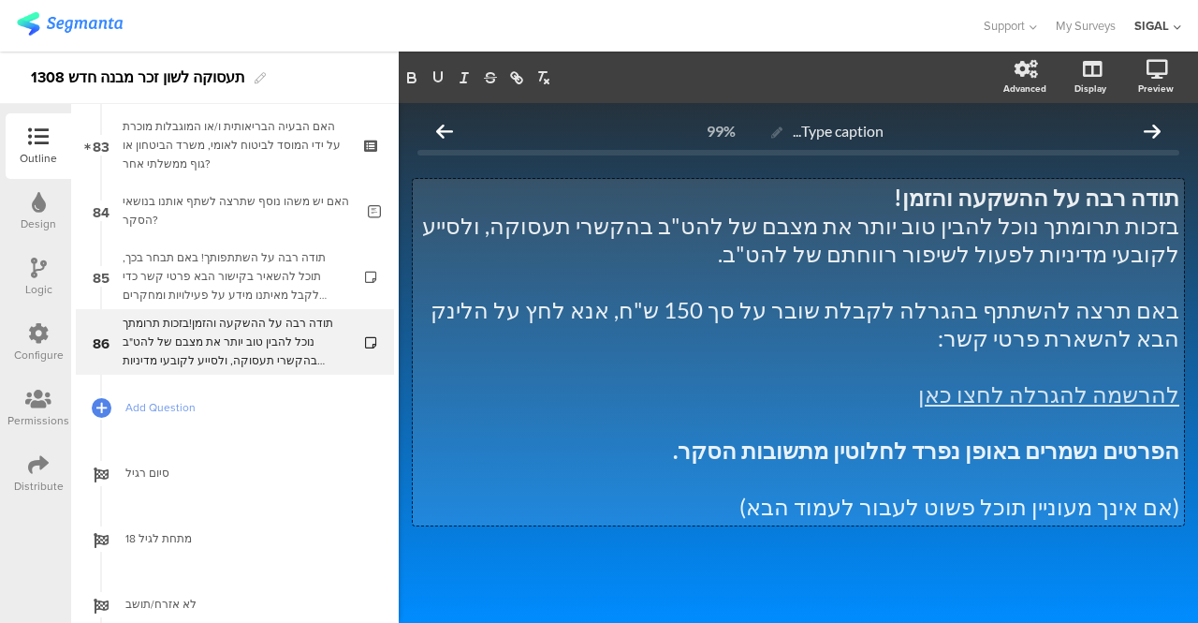
scroll to position [9, 0]
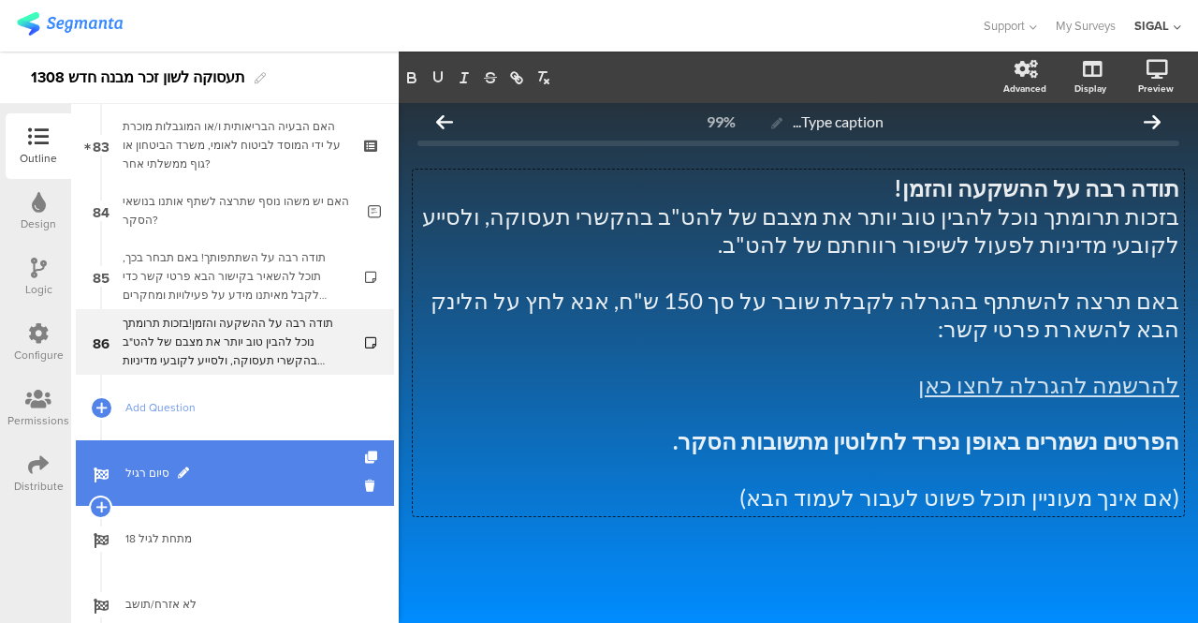
click at [161, 465] on span "סיום רגיל" at bounding box center [245, 472] width 240 height 19
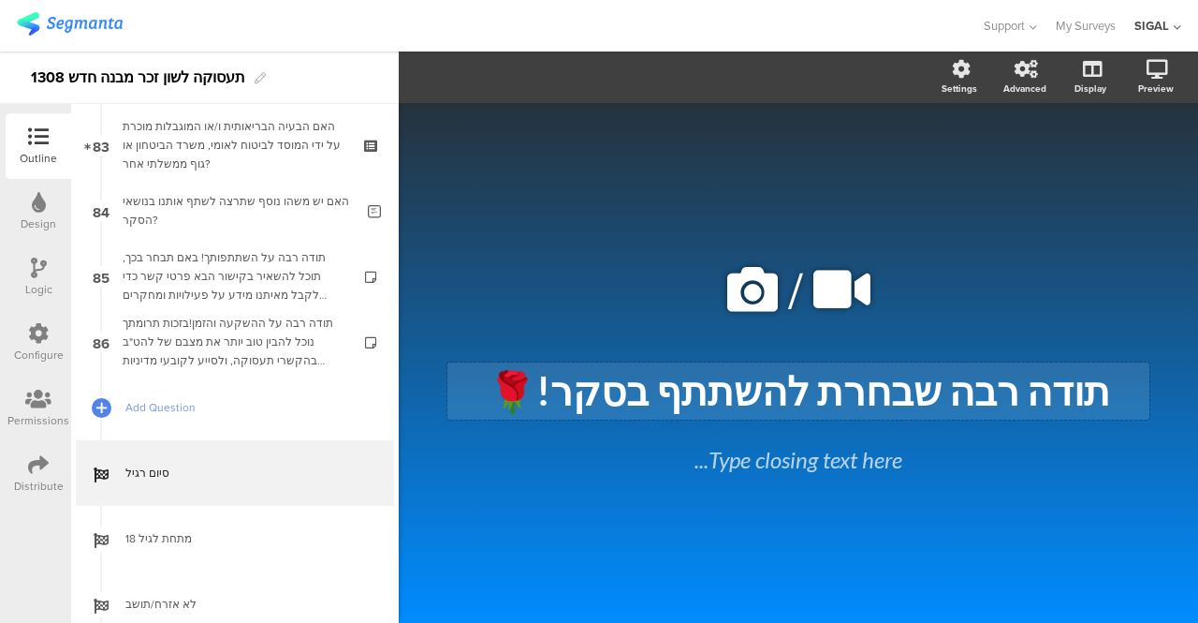
click at [987, 392] on div "תודה רבה שבחרת להשתתף בסקר!🌹 תודה רבה שבחרת להשתתף בסקר!🌹" at bounding box center [798, 390] width 702 height 57
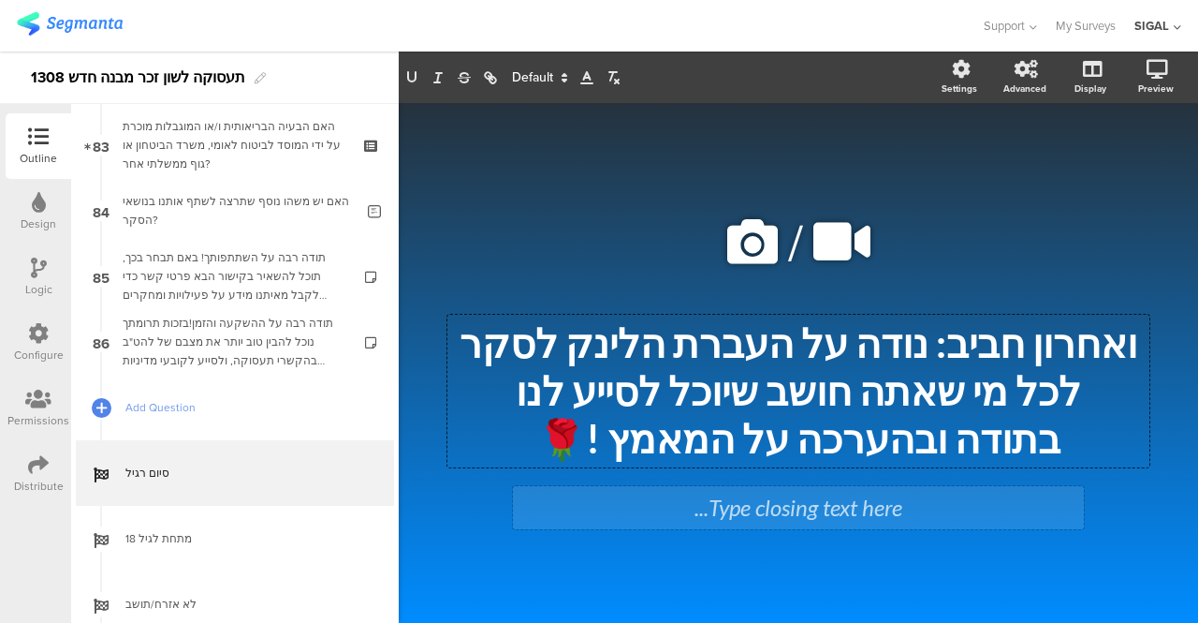
click at [870, 518] on div "Type closing text here..." at bounding box center [798, 507] width 571 height 43
drag, startPoint x: 1148, startPoint y: 433, endPoint x: 1034, endPoint y: 511, distance: 138.7
click at [1034, 511] on div ". . ." at bounding box center [798, 507] width 571 height 43
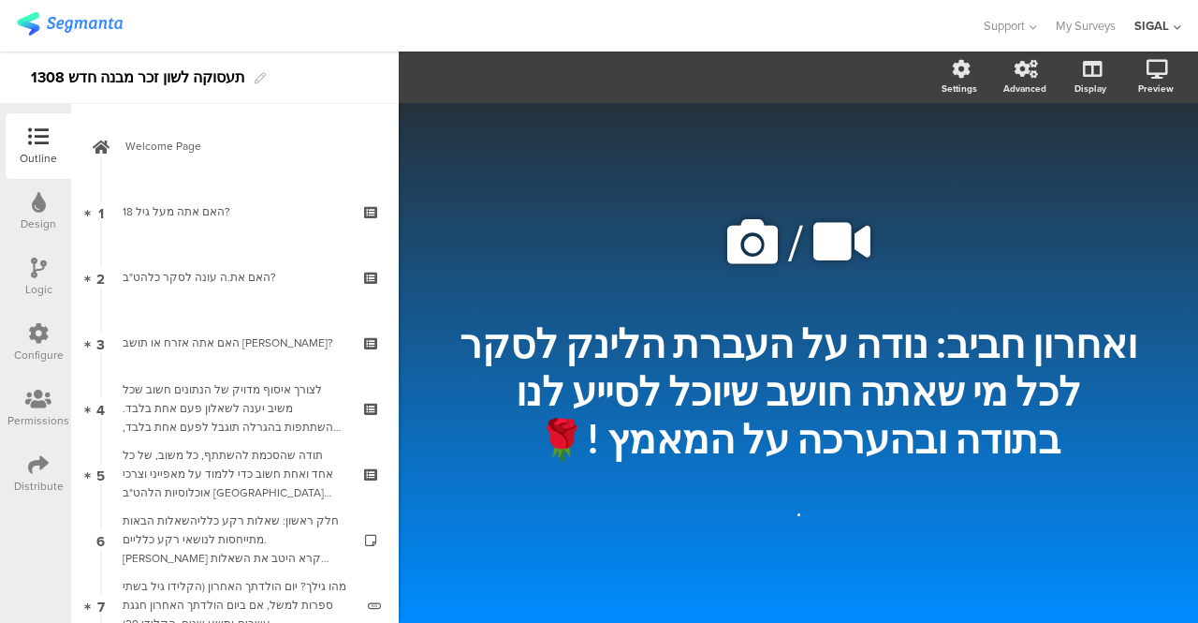
drag, startPoint x: 363, startPoint y: 536, endPoint x: 419, endPoint y: 610, distance: 92.9
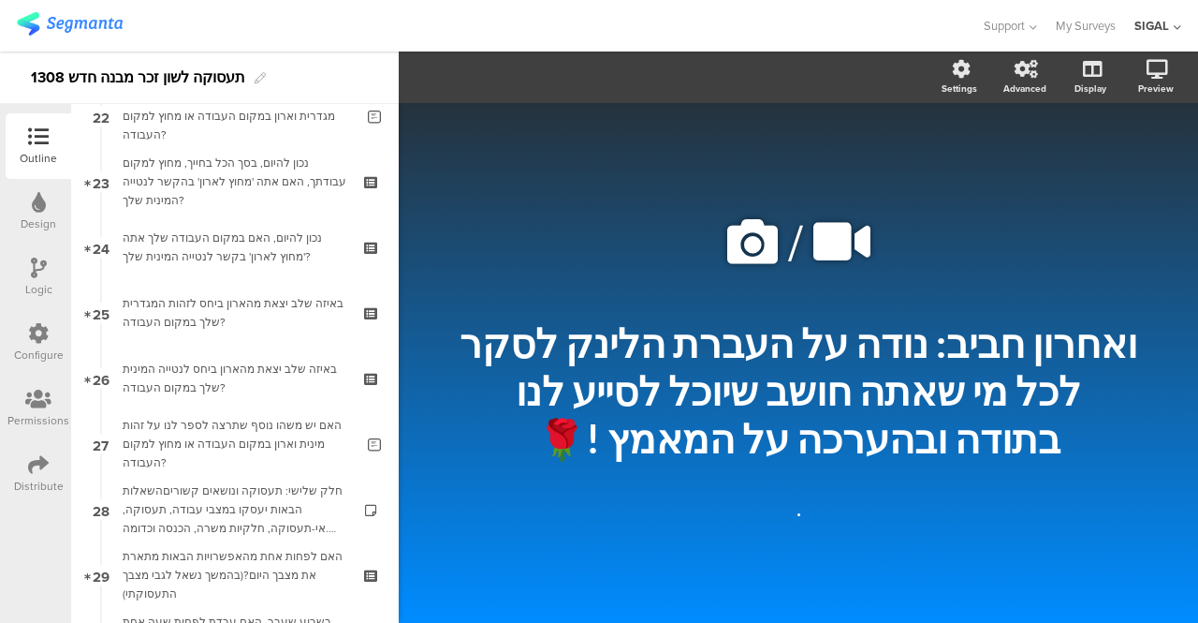
scroll to position [1486, 0]
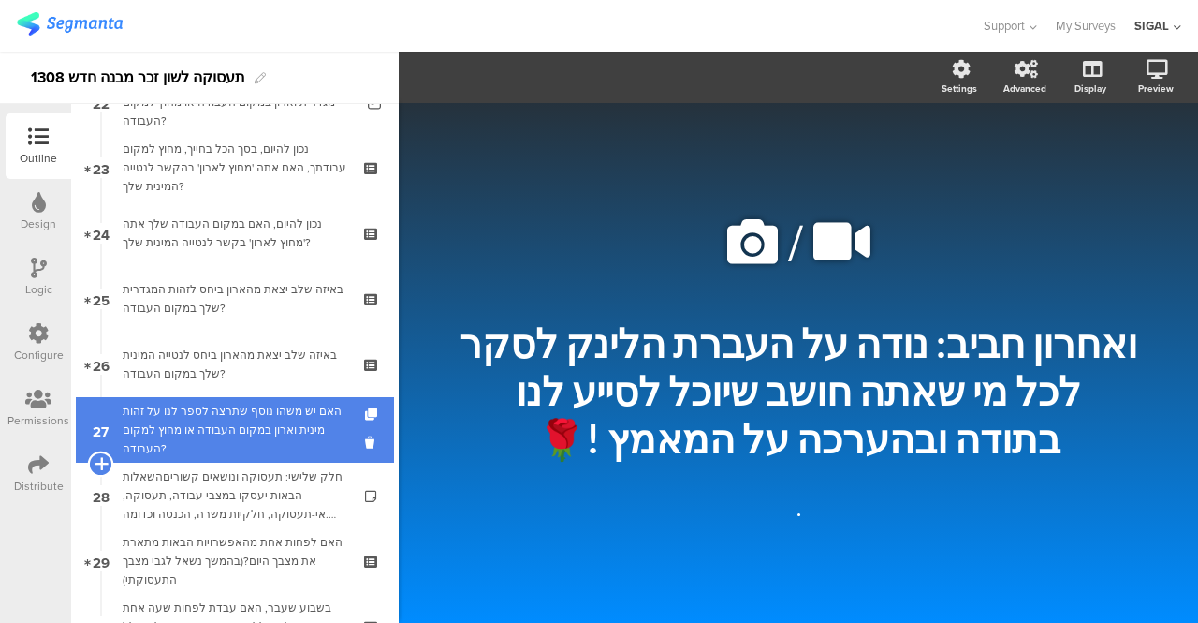
click at [101, 461] on icon at bounding box center [101, 463] width 12 height 17
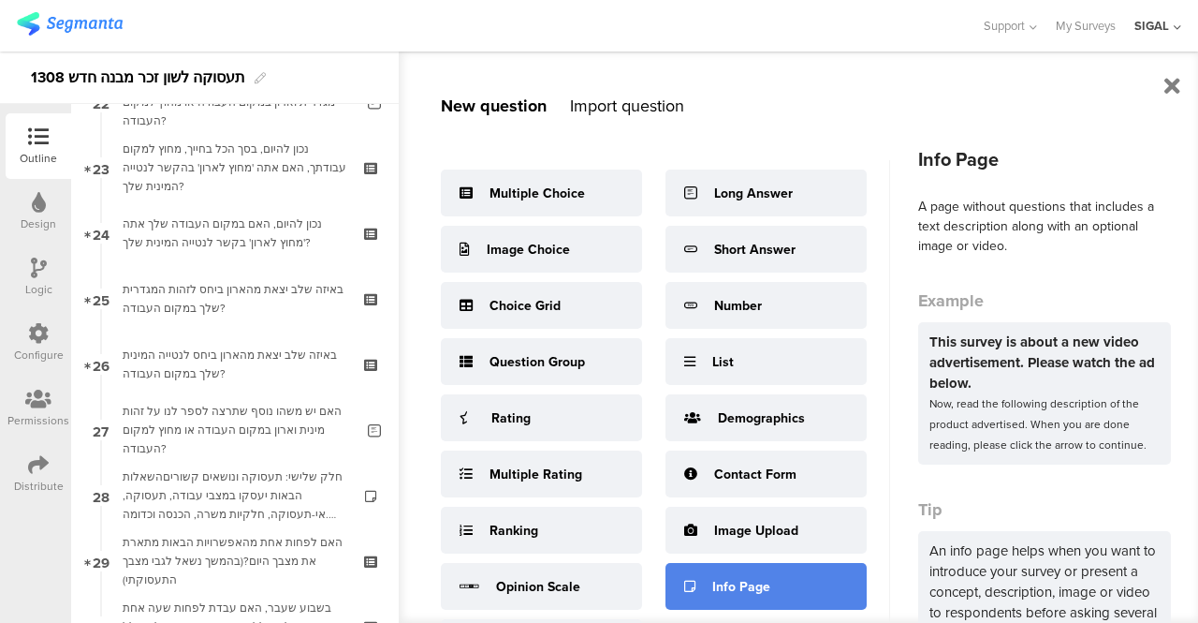
click at [736, 593] on div "Info Page" at bounding box center [741, 587] width 58 height 20
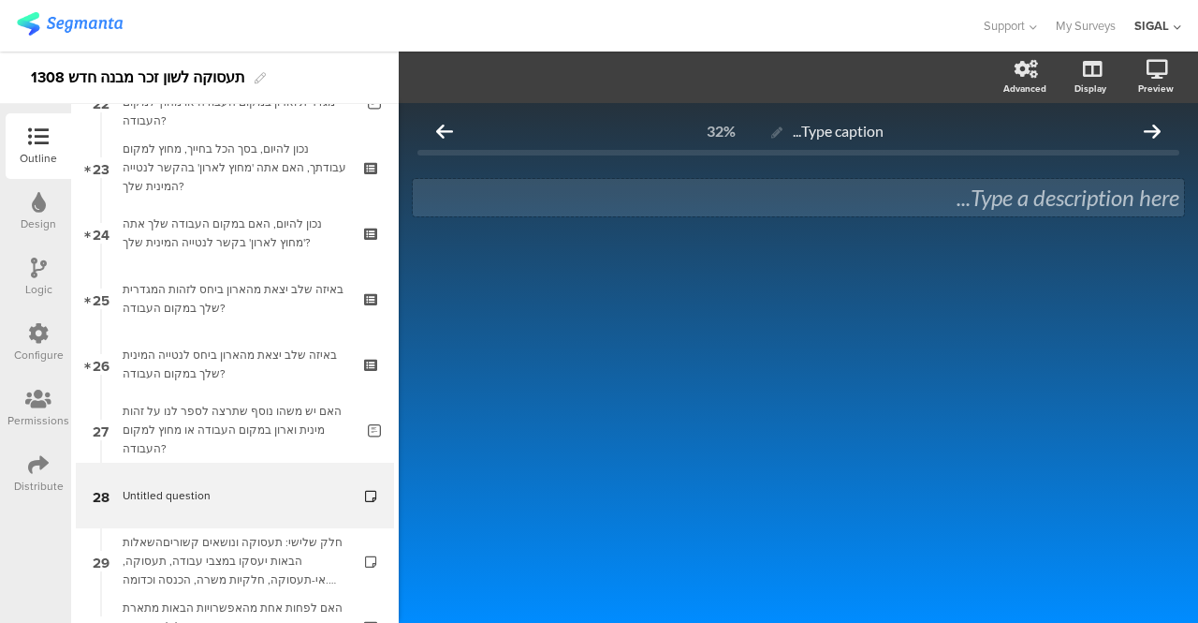
click at [953, 193] on div "Type a description here..." at bounding box center [798, 197] width 771 height 37
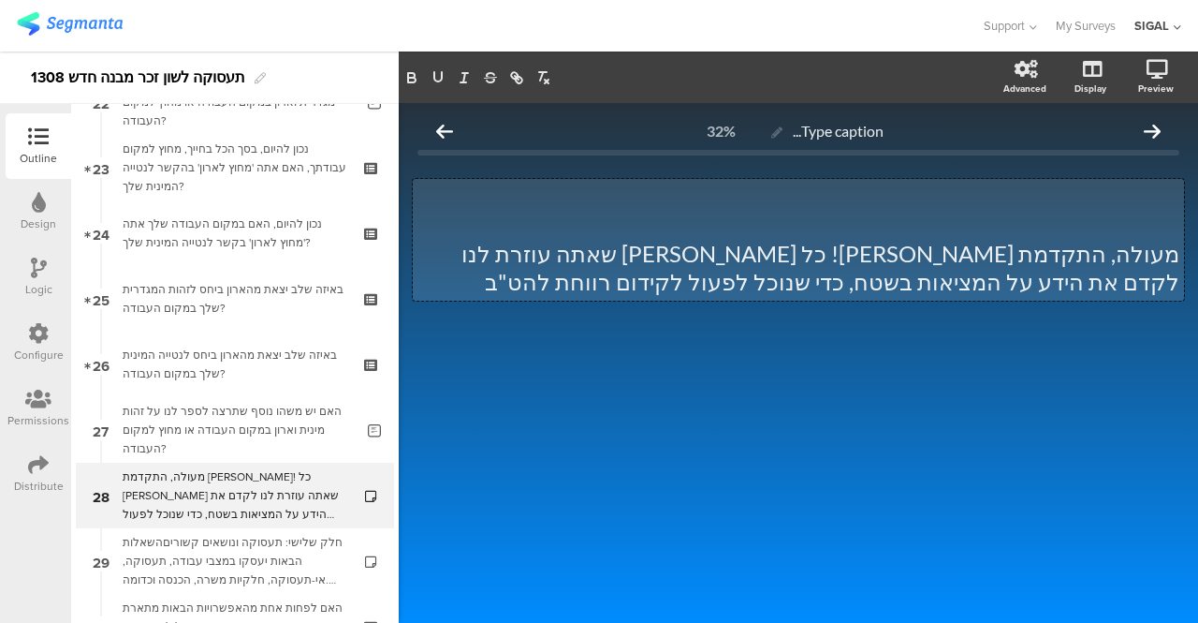
click at [1011, 259] on p "מעולה, התקדמת יפה! כל תשובה שאתה עוזרת לנו לקדם את הידע על המציאות בשטח, כדי שנ…" at bounding box center [799, 268] width 762 height 56
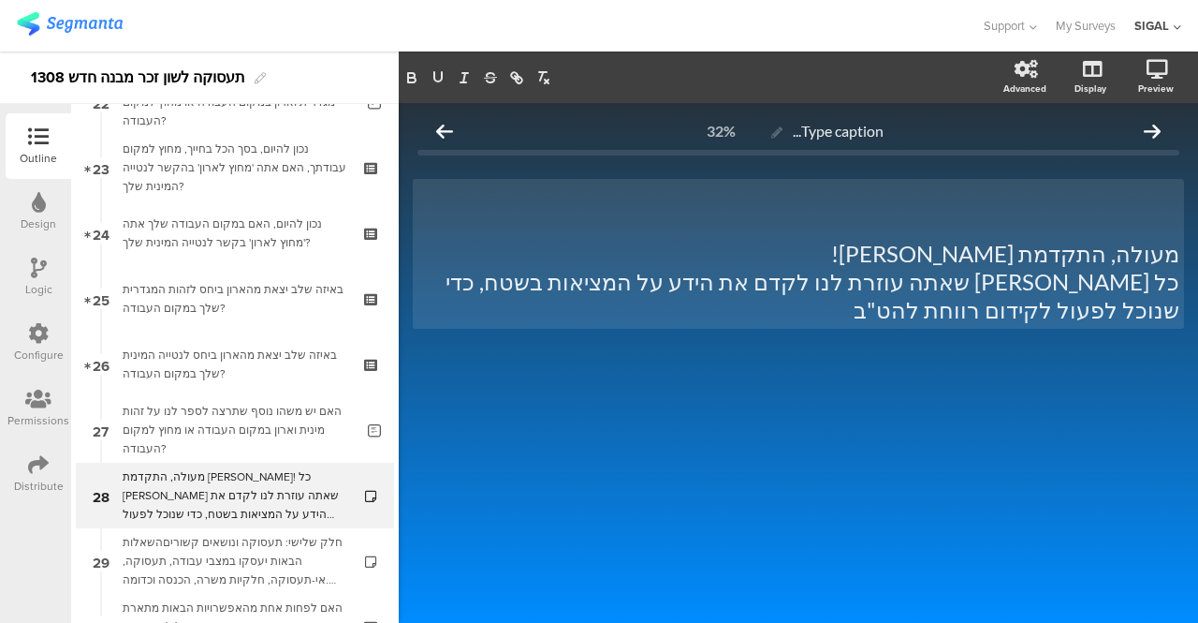
click at [1059, 379] on div at bounding box center [799, 394] width 762 height 66
click at [1166, 261] on div "מעולה, התקדמת יפה! כל תשובה שאתה עוזרת לנו לקדם את הידע על המציאות בשטח, כדי שנ…" at bounding box center [798, 254] width 771 height 150
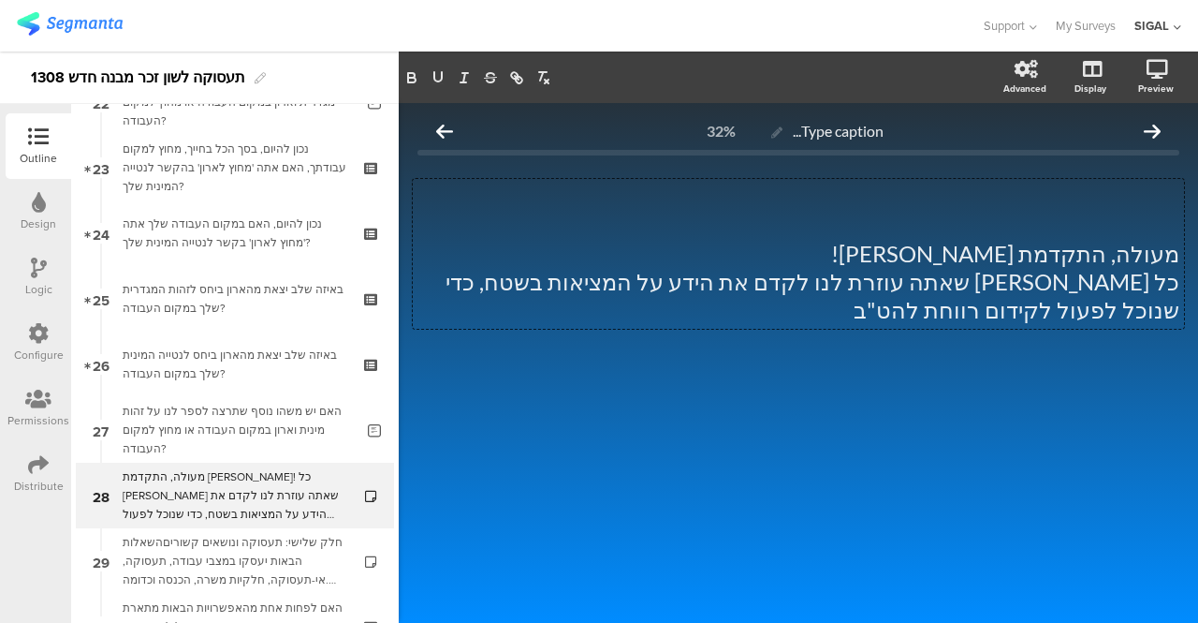
click at [1138, 322] on div "Type caption... 32% מעולה, התקדמת יפה! כל תשובה שאתה עוזרת לנו לקדם את הידע על …" at bounding box center [799, 269] width 762 height 315
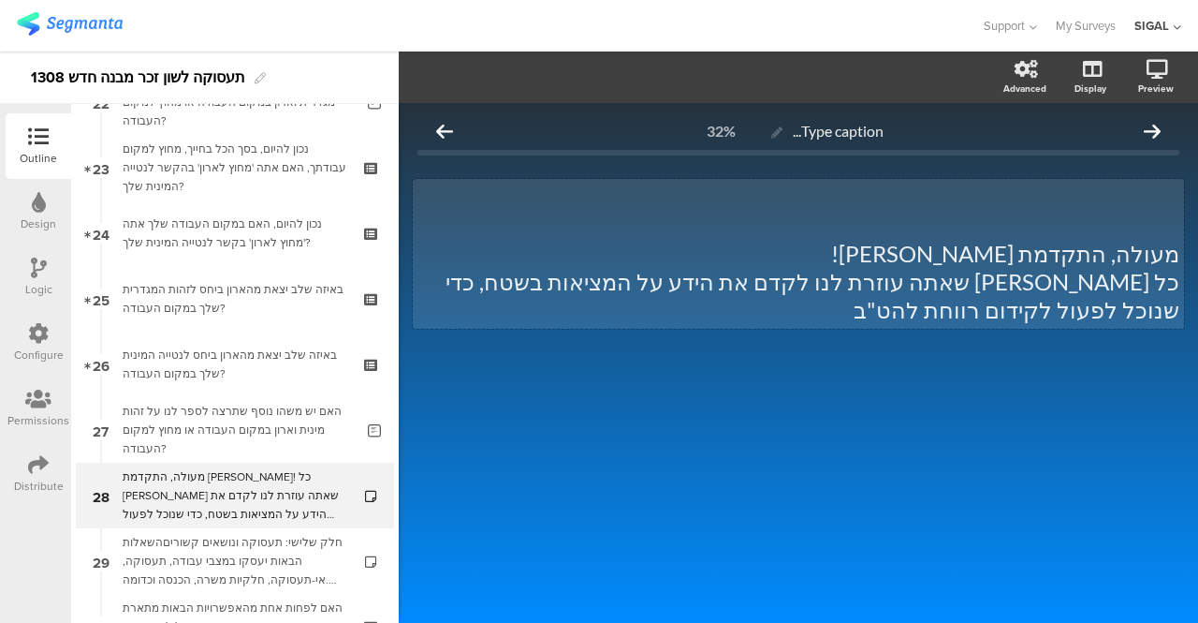
click at [1170, 265] on div "מעולה, התקדמת יפה! כל תשובה שאתה עוזרת לנו לקדם את הידע על המציאות בשטח, כדי שנ…" at bounding box center [798, 254] width 771 height 150
drag, startPoint x: 882, startPoint y: 257, endPoint x: 668, endPoint y: 235, distance: 214.6
click at [668, 235] on div "מעולה, התקדמת יפה! כל תשובה שאתה עוזרת לנו לקדם את הידע על המציאות בשטח, כדי שנ…" at bounding box center [799, 253] width 762 height 140
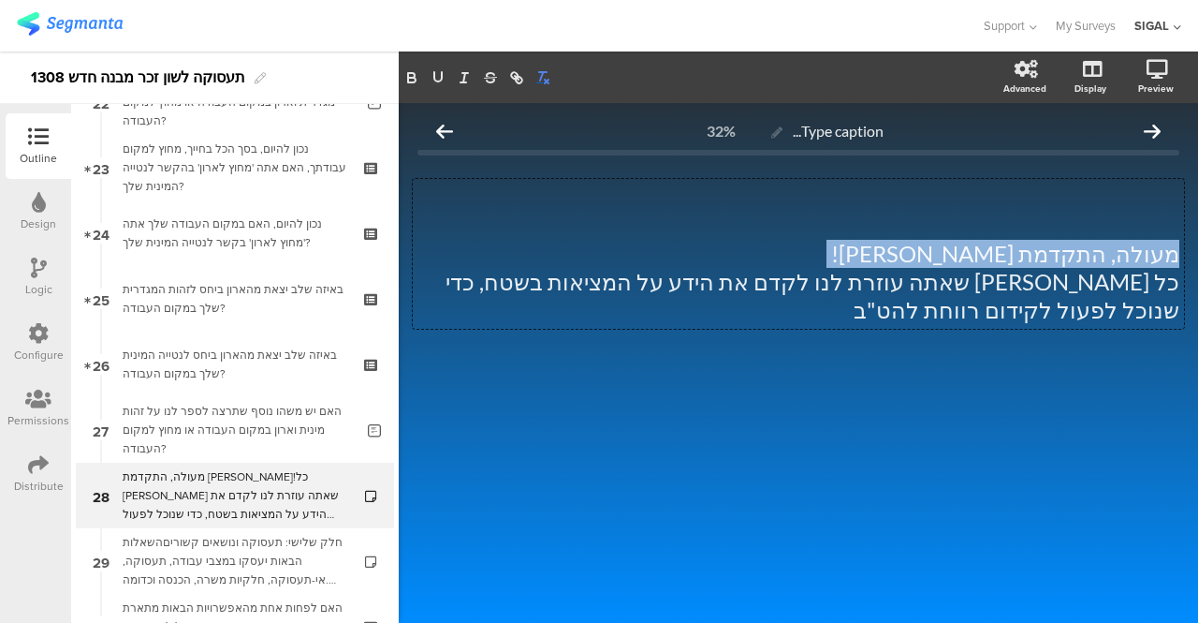
click at [545, 81] on icon "button" at bounding box center [543, 77] width 17 height 17
click at [535, 78] on icon "button" at bounding box center [543, 77] width 17 height 17
click at [414, 81] on icon "button" at bounding box center [411, 80] width 7 height 5
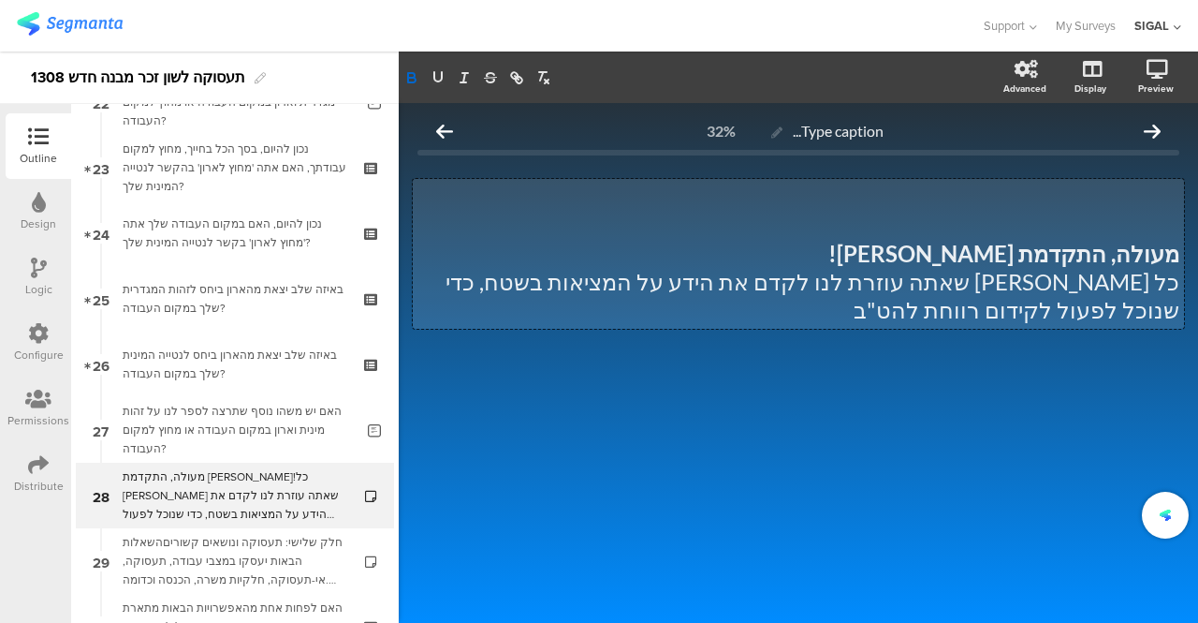
click at [748, 269] on p "כל תשובה שאתה עוזרת לנו לקדם את הידע על המציאות בשטח, כדי שנוכל לפעול לקידום רו…" at bounding box center [799, 296] width 762 height 56
click at [878, 284] on p "כל תשובה שאתה עוזרת לנו לקדם את הידע על המציאות בשטח, כדי שנוכל לפעול לקידום רו…" at bounding box center [799, 296] width 762 height 56
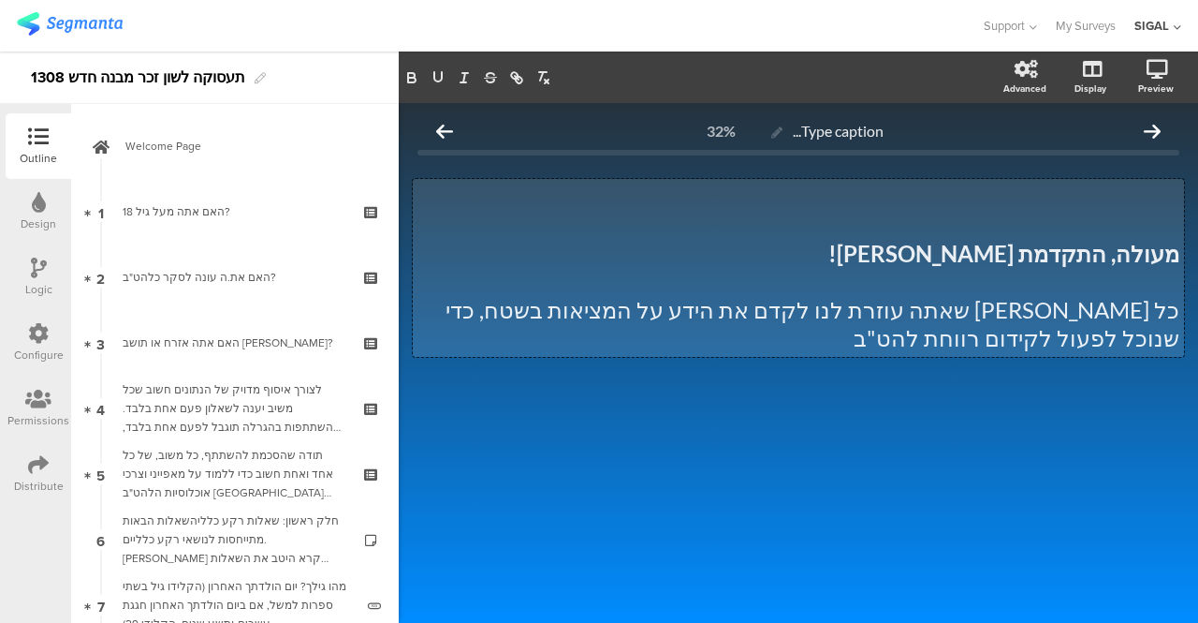
click at [1065, 262] on div "מעולה, התקדמת יפה! כל תשובה שאתה עוזרת לנו לקדם את הידע על המציאות בשטח, כדי שנ…" at bounding box center [798, 268] width 771 height 178
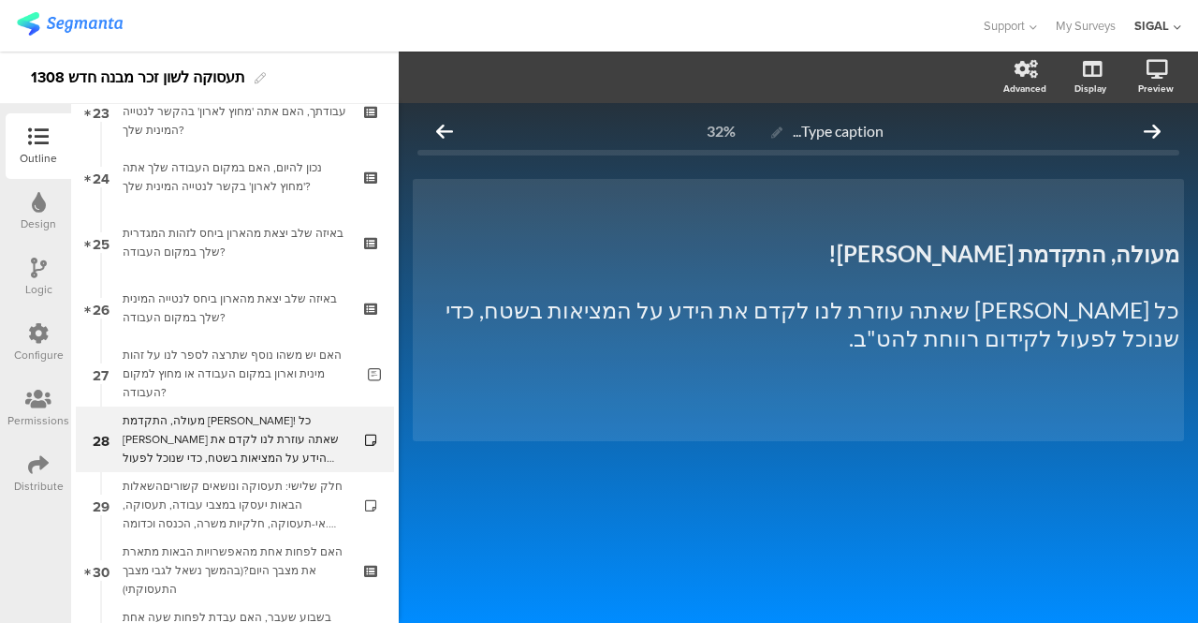
scroll to position [1550, 0]
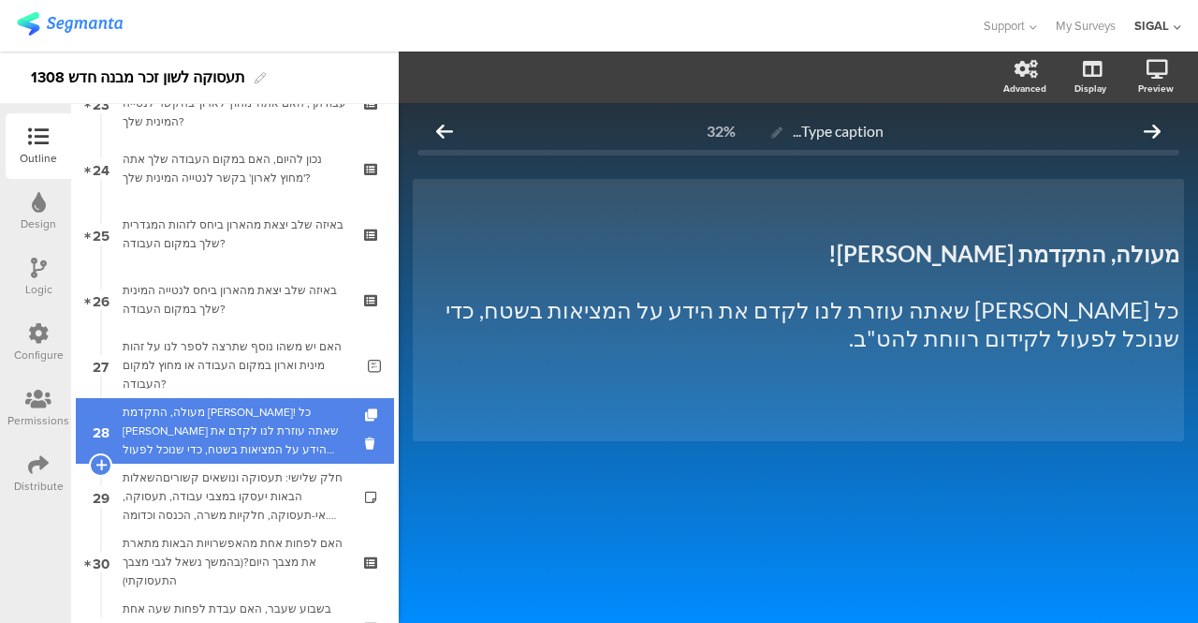
click at [223, 419] on div "מעולה, התקדמת יפה! כל תשובה שאתה עוזרת לנו לקדם את הידע על המציאות בשטח, כדי שנ…" at bounding box center [235, 431] width 224 height 56
click at [101, 457] on icon at bounding box center [101, 464] width 12 height 17
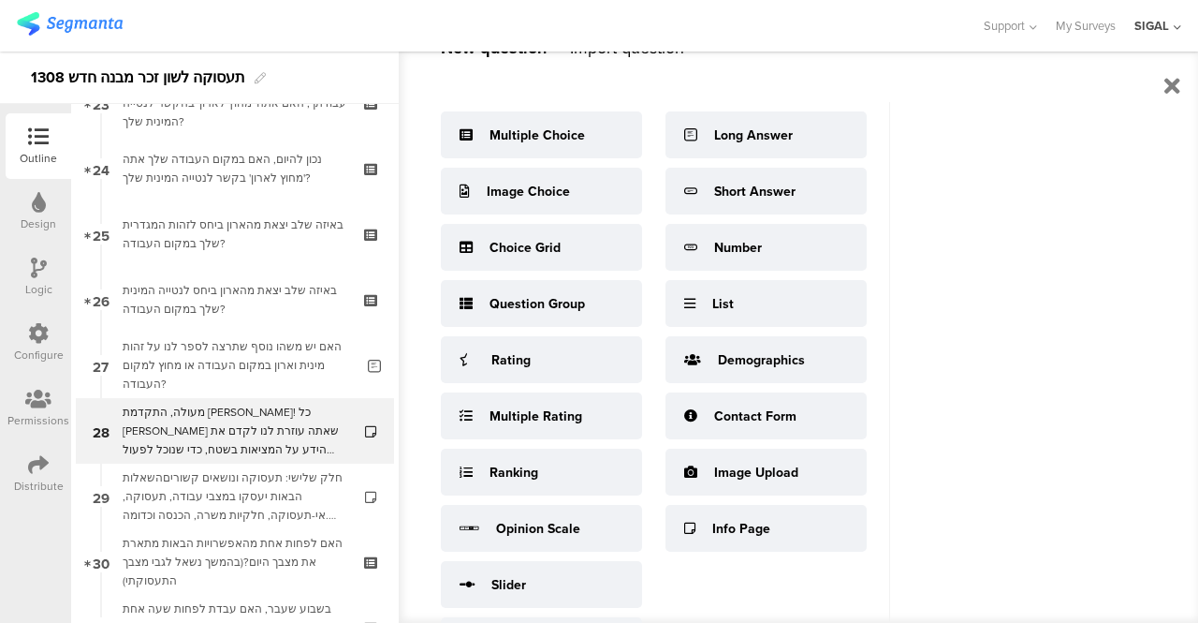
scroll to position [52, 0]
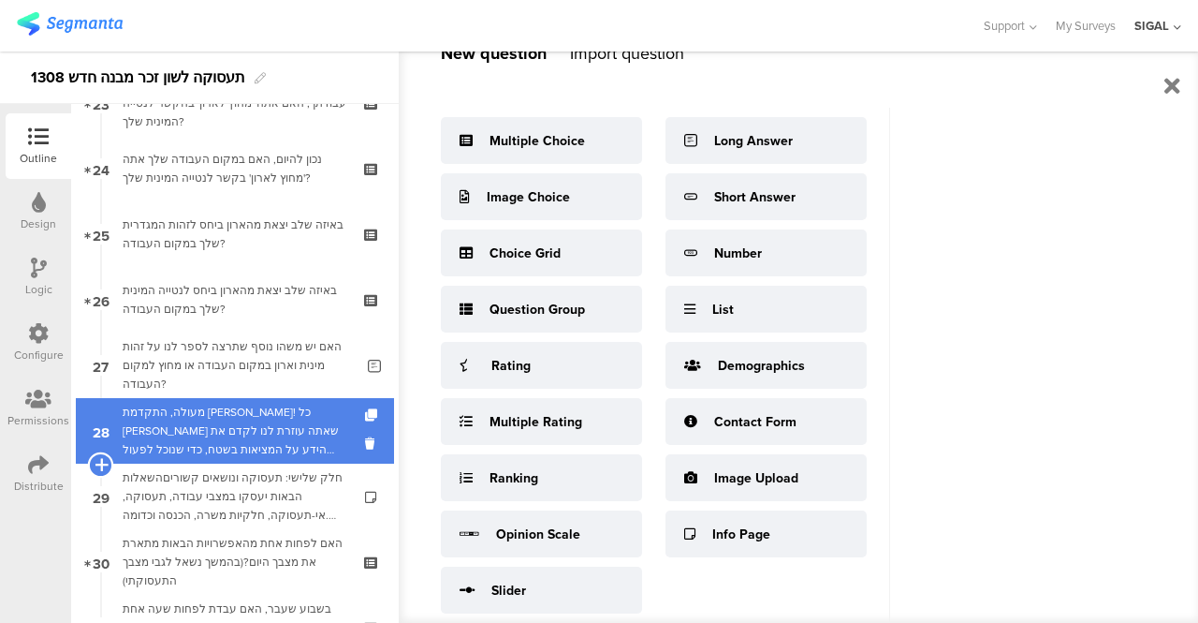
click at [99, 464] on icon at bounding box center [101, 464] width 12 height 17
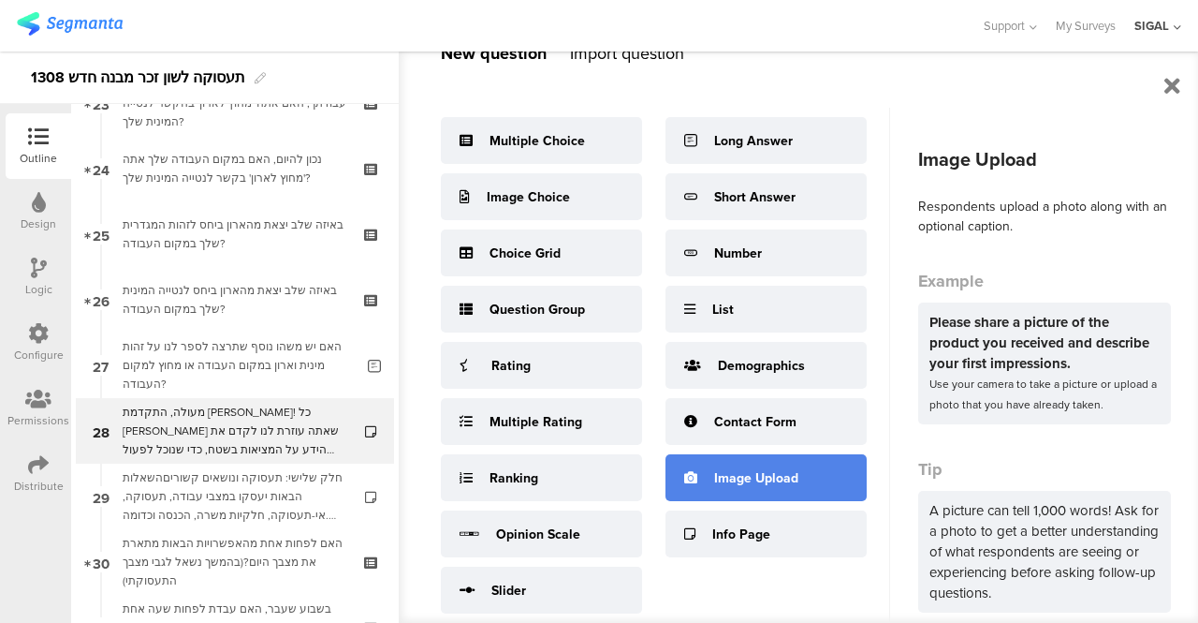
click at [741, 480] on div "Image Upload" at bounding box center [756, 478] width 84 height 20
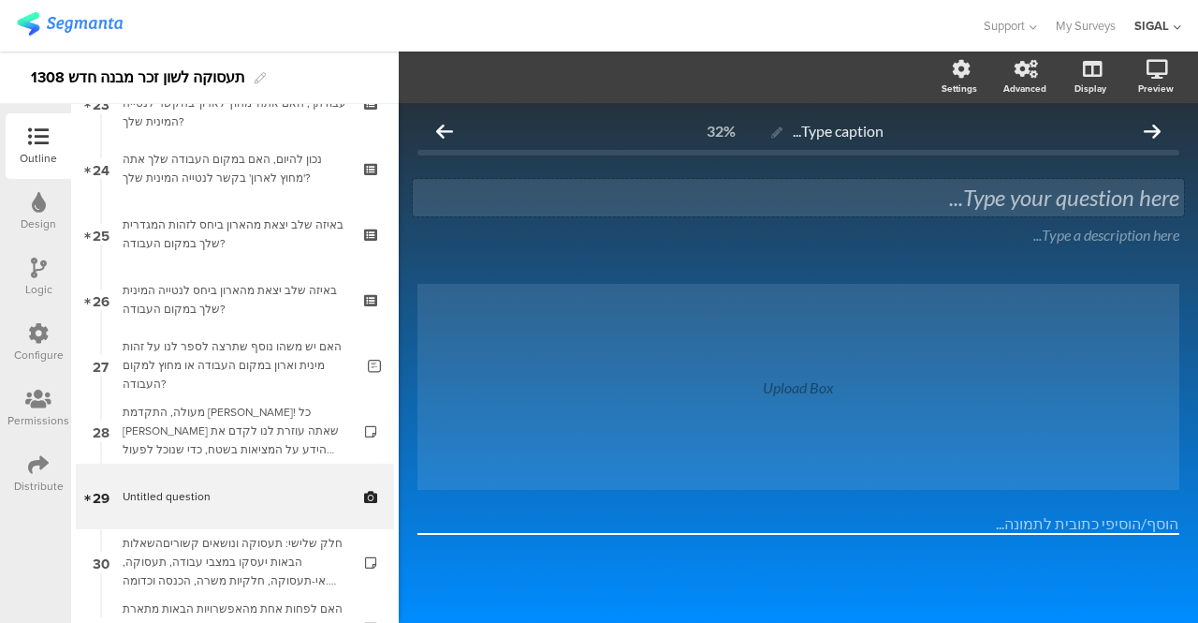
click at [1000, 199] on div "Type your question here..." at bounding box center [798, 197] width 771 height 37
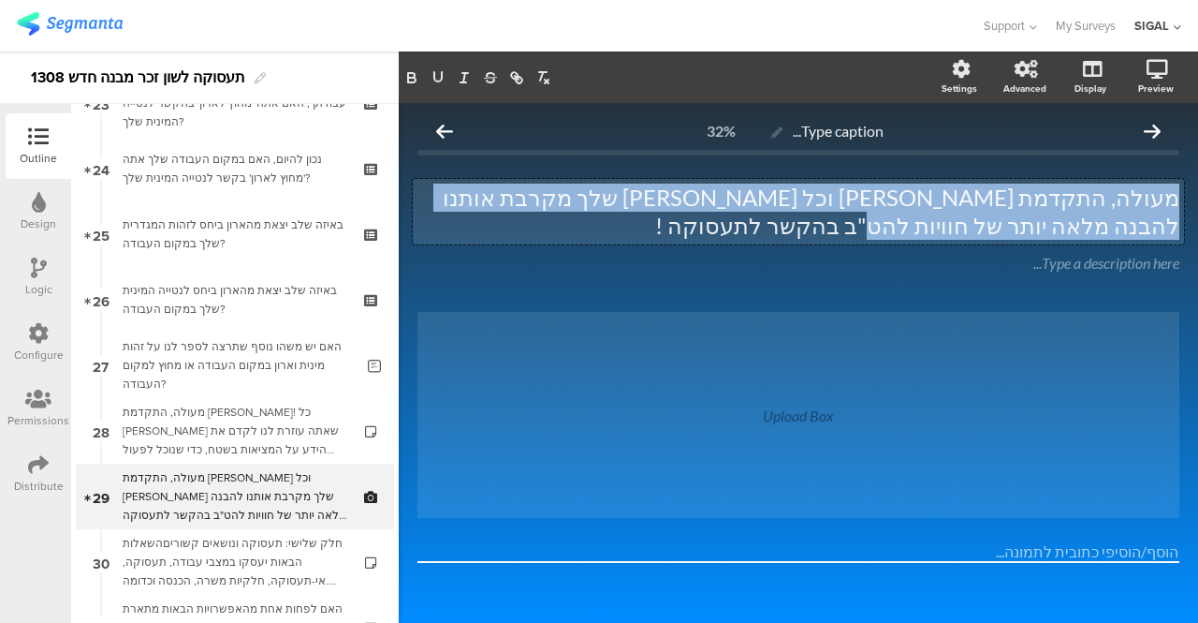
drag, startPoint x: 1163, startPoint y: 199, endPoint x: 1065, endPoint y: 242, distance: 106.5
click at [1065, 242] on div "מעולה, התקדמת יפה וכל תשובה שלך מקרבת אותנו להבנה מלאה יותר של חוויות להט"ב בהק…" at bounding box center [798, 212] width 771 height 66
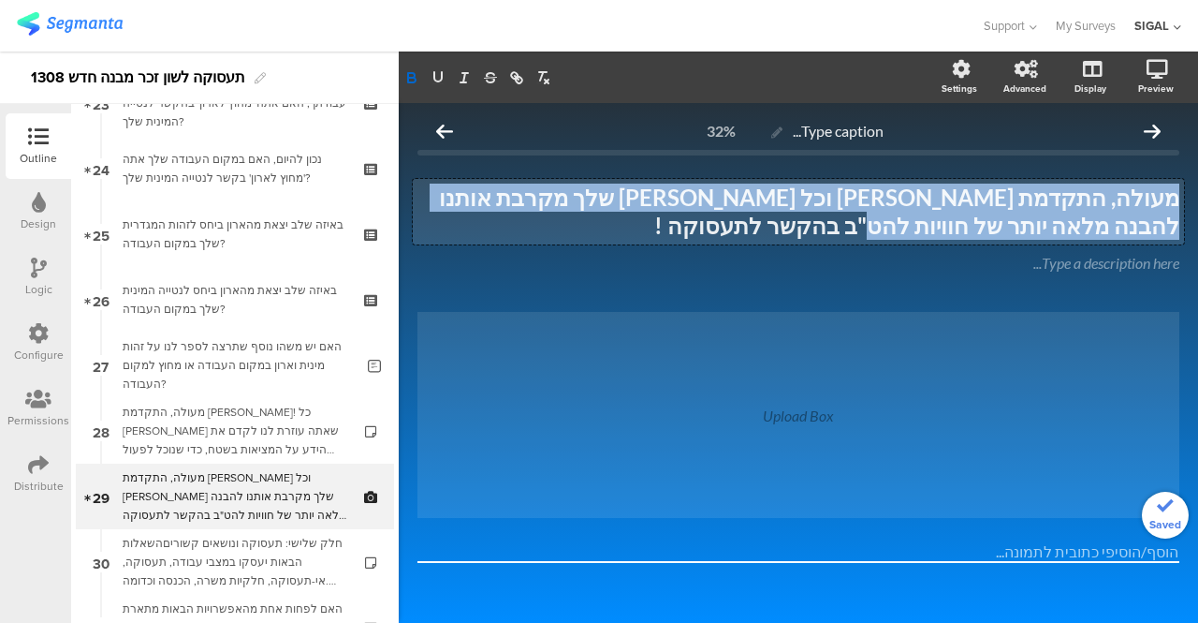
click at [979, 221] on p "מעולה, התקדמת יפה וכל תשובה שלך מקרבת אותנו להבנה מלאה יותר של חוויות להט"ב בהק…" at bounding box center [799, 211] width 762 height 56
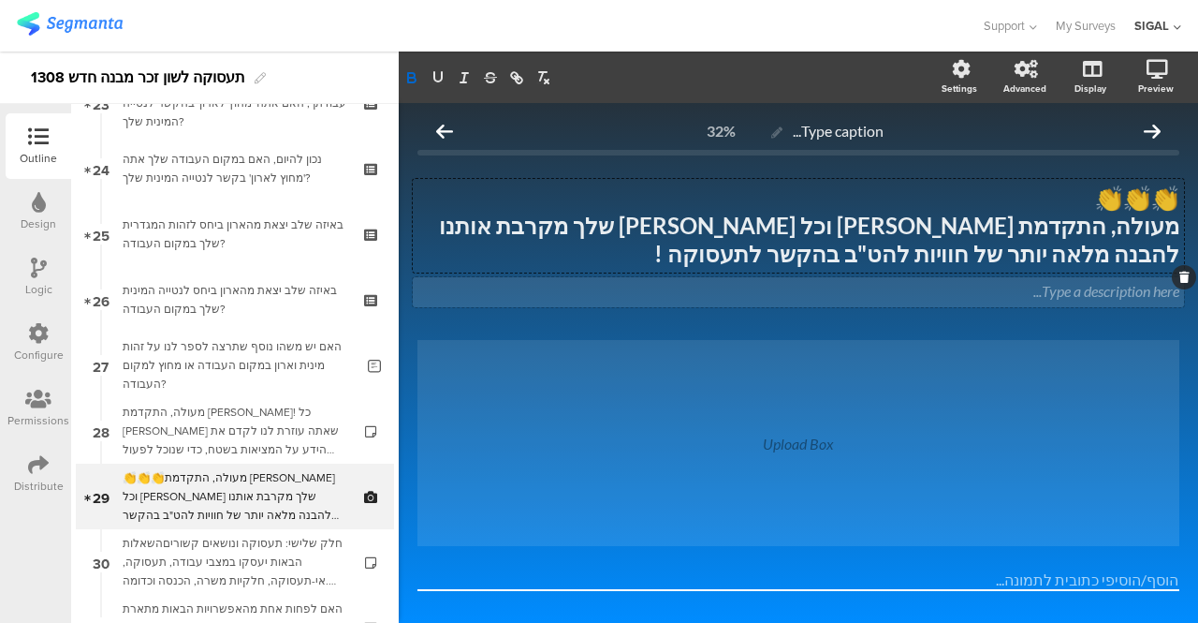
click at [1180, 279] on icon at bounding box center [1185, 276] width 10 height 11
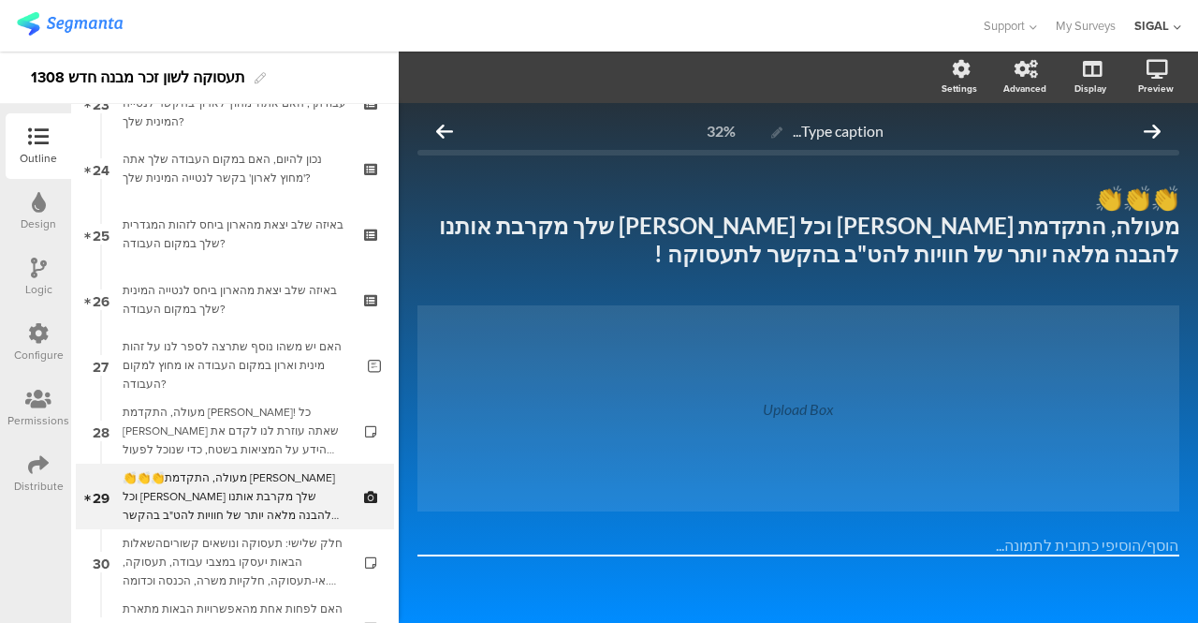
click at [763, 407] on div "Upload Box" at bounding box center [798, 409] width 71 height 18
click at [786, 410] on div "Upload Box" at bounding box center [798, 409] width 71 height 18
click at [788, 412] on div "Upload Box" at bounding box center [798, 409] width 71 height 18
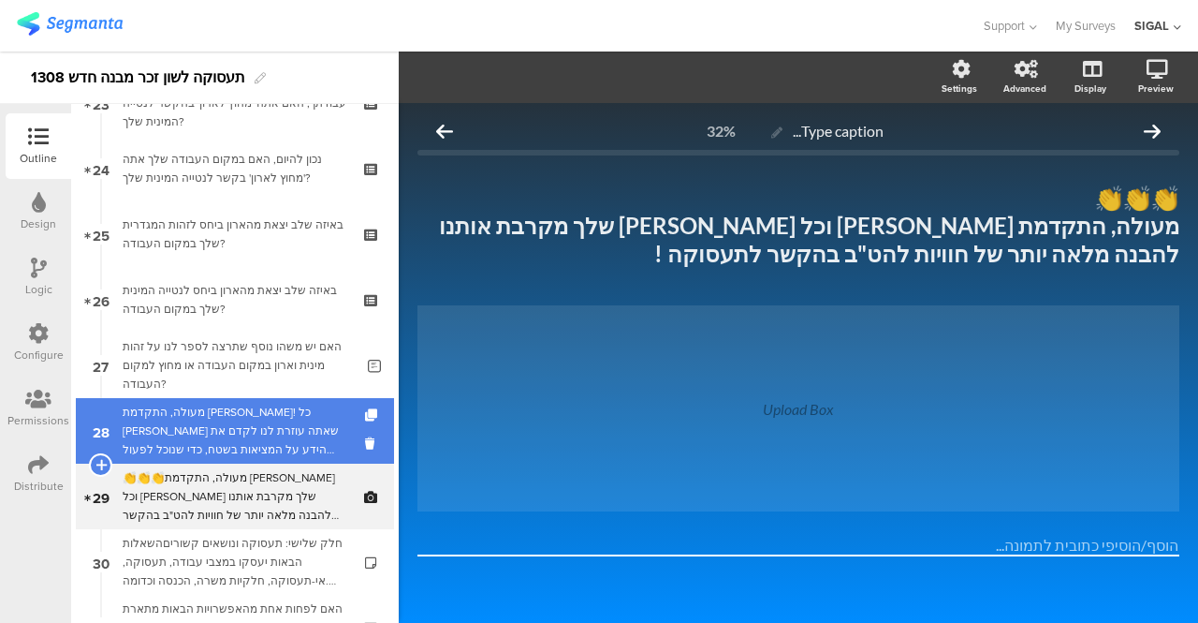
click at [225, 422] on div "מעולה, התקדמת יפה! כל תשובה שאתה עוזרת לנו לקדם את הידע על המציאות בשטח, כדי שנ…" at bounding box center [235, 431] width 224 height 56
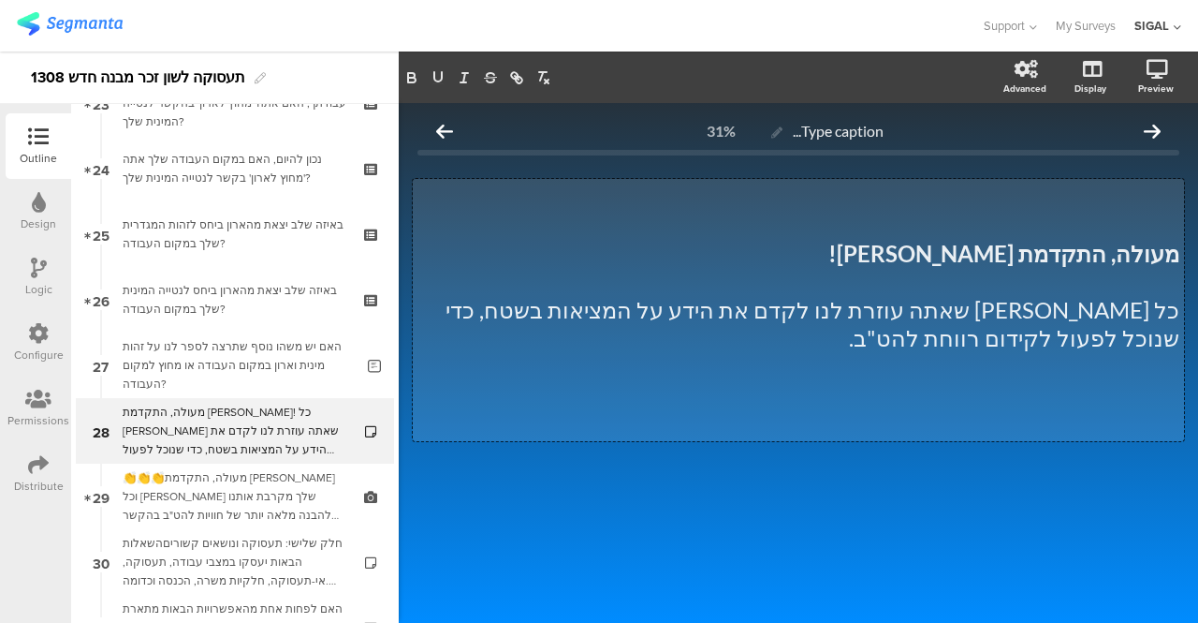
click at [1120, 253] on div "מעולה, התקדמת יפה! כל תשובה שאתה עוזרת לנו לקדם את הידע על המציאות בשטח, כדי שנ…" at bounding box center [798, 310] width 771 height 262
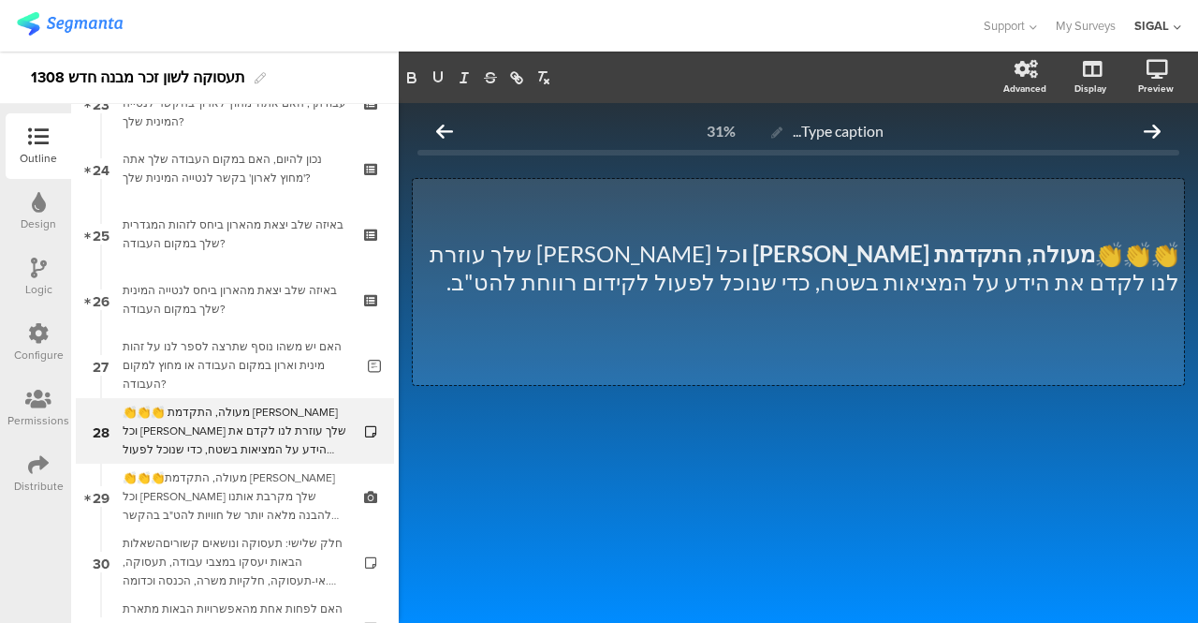
click at [904, 289] on p "👏👏👏 מעולה, התקדמת יפה ו כל תשובה שלך עוזרת לנו לקדם את הידע על המציאות בשטח, כד…" at bounding box center [799, 268] width 762 height 56
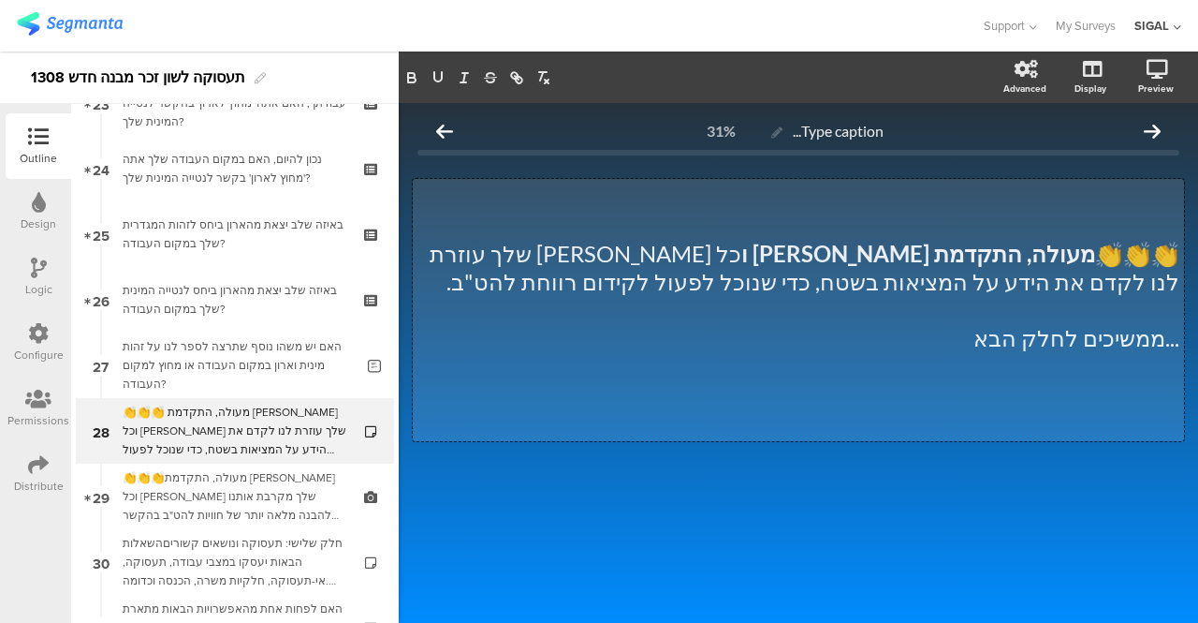
click at [1082, 258] on strong "מעולה, התקדמת יפה ו" at bounding box center [918, 253] width 354 height 27
click at [994, 342] on p "...ממשיכים לחלק הבא" at bounding box center [799, 338] width 762 height 28
click at [1163, 343] on p "...ממשיכים לחלק הבא" at bounding box center [799, 338] width 762 height 28
click at [1093, 254] on p "👏👏👏 מעולה, התקדמת יפה ו כל תשובה שלך עוזרת לנו לקדם את הידע על המציאות בשטח, כד…" at bounding box center [799, 268] width 762 height 56
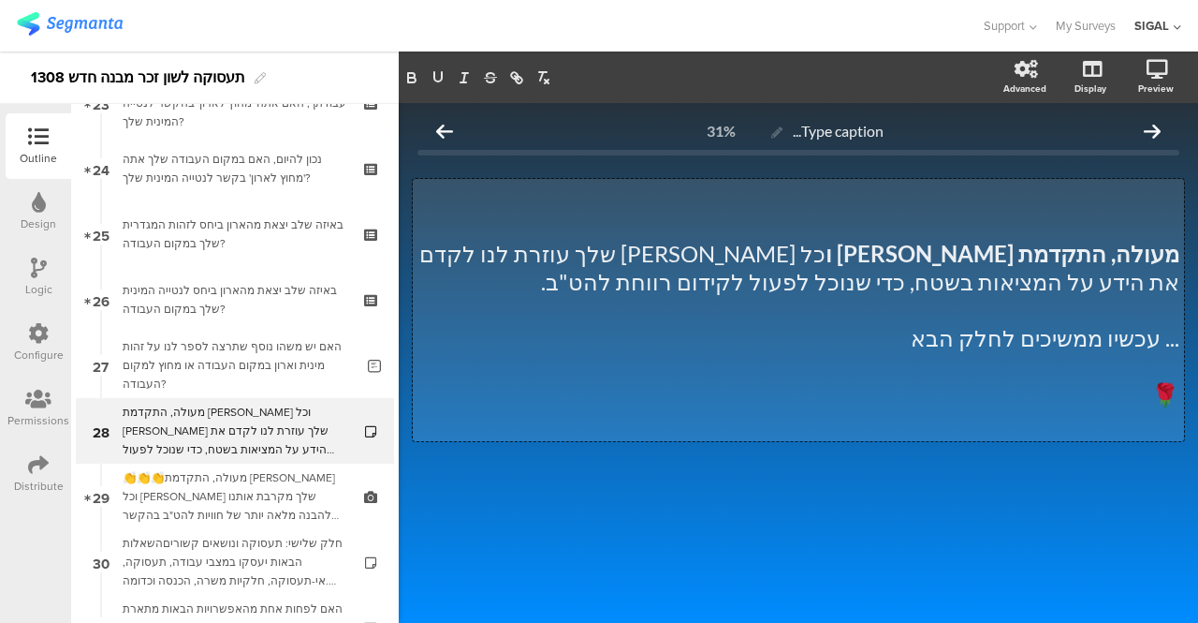
click at [1168, 392] on p "🌹" at bounding box center [799, 394] width 762 height 28
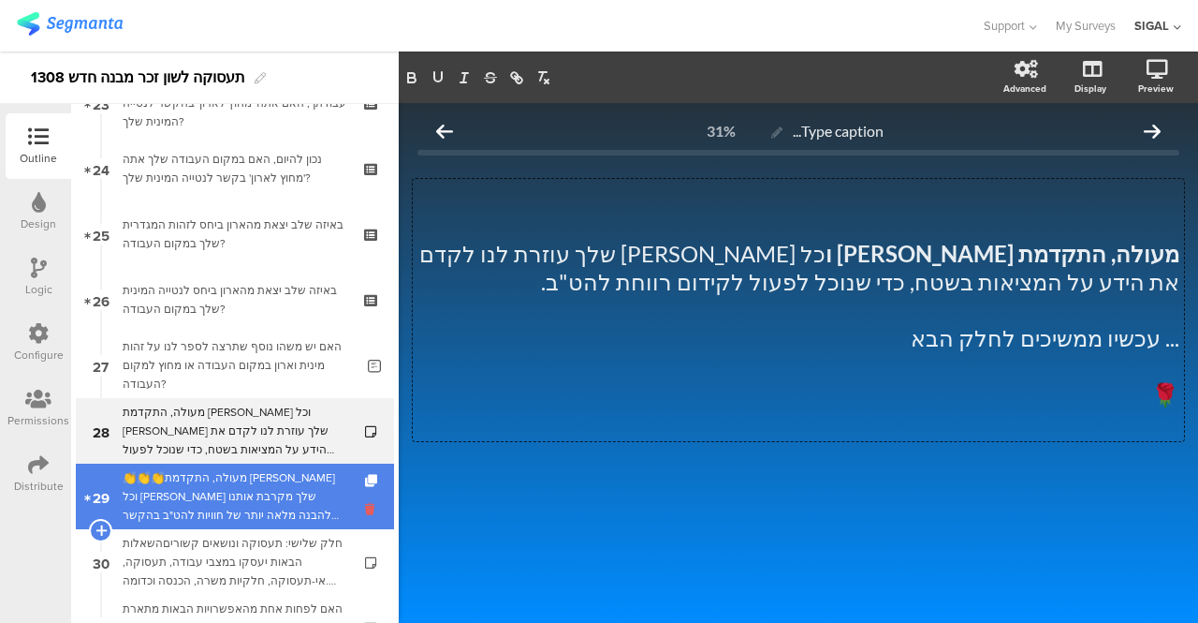
click at [365, 506] on icon at bounding box center [373, 509] width 16 height 18
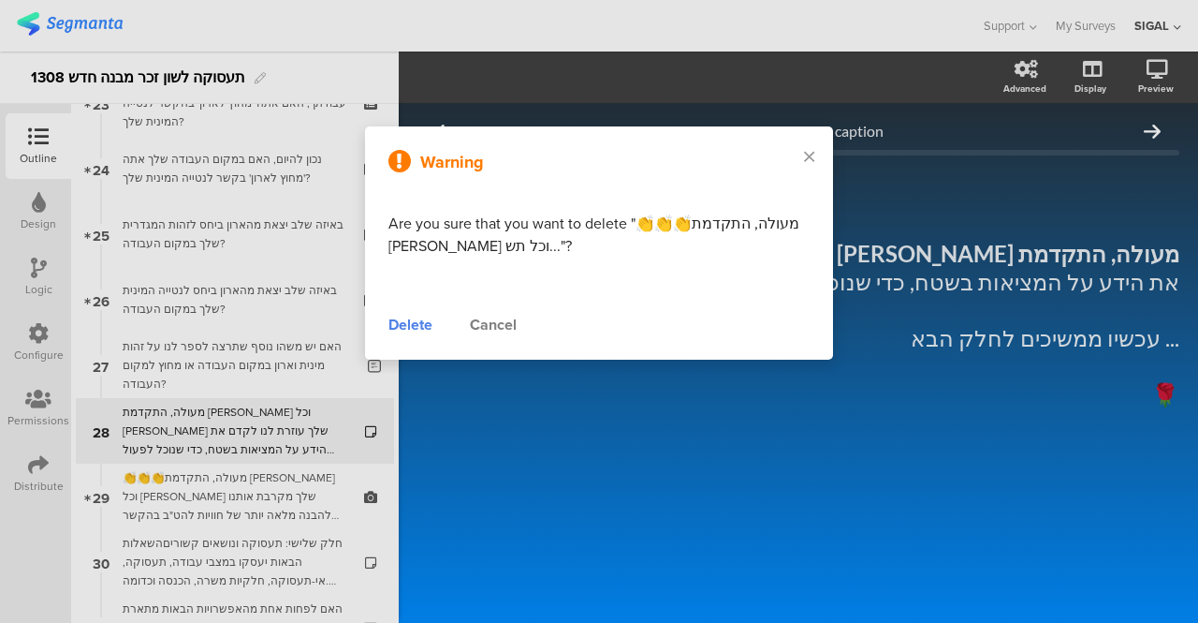
click at [399, 329] on div "Delete" at bounding box center [411, 325] width 44 height 22
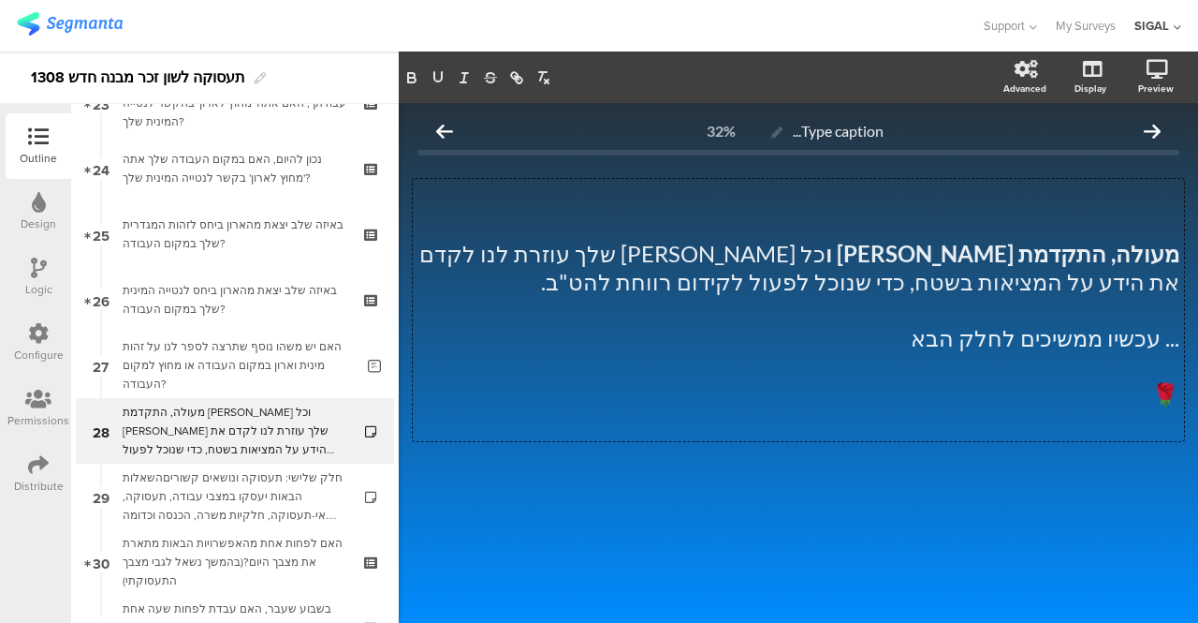
click at [925, 334] on div "מעולה, התקדמת יפה ו כל תשובה שלך עוזרת לנו לקדם את הידע על המציאות בשטח, כדי שנ…" at bounding box center [798, 310] width 771 height 262
click at [799, 500] on div at bounding box center [799, 507] width 762 height 66
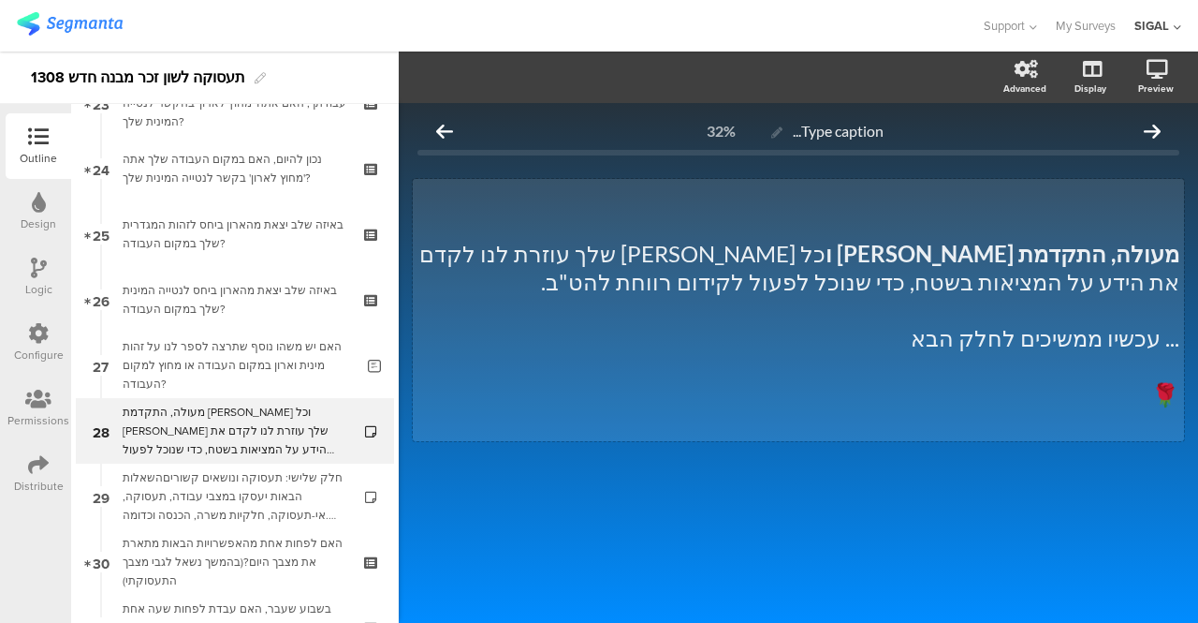
click at [1024, 332] on p "... עכשיו ממשיכים לחלק הבא" at bounding box center [799, 338] width 762 height 28
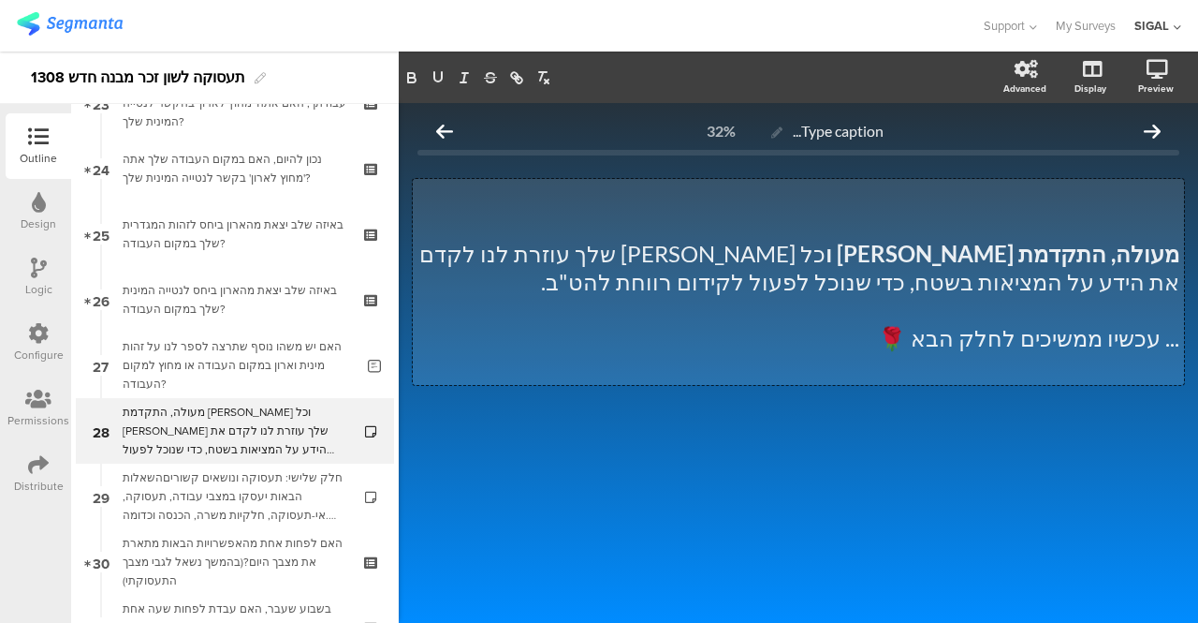
click at [1032, 441] on div at bounding box center [799, 451] width 762 height 66
click at [1157, 345] on div "מעולה, התקדמת יפה ו כל תשובה שלך עוזרת לנו לקדם את הידע על המציאות בשטח, כדי שנ…" at bounding box center [798, 282] width 771 height 206
click at [936, 482] on div at bounding box center [799, 451] width 762 height 66
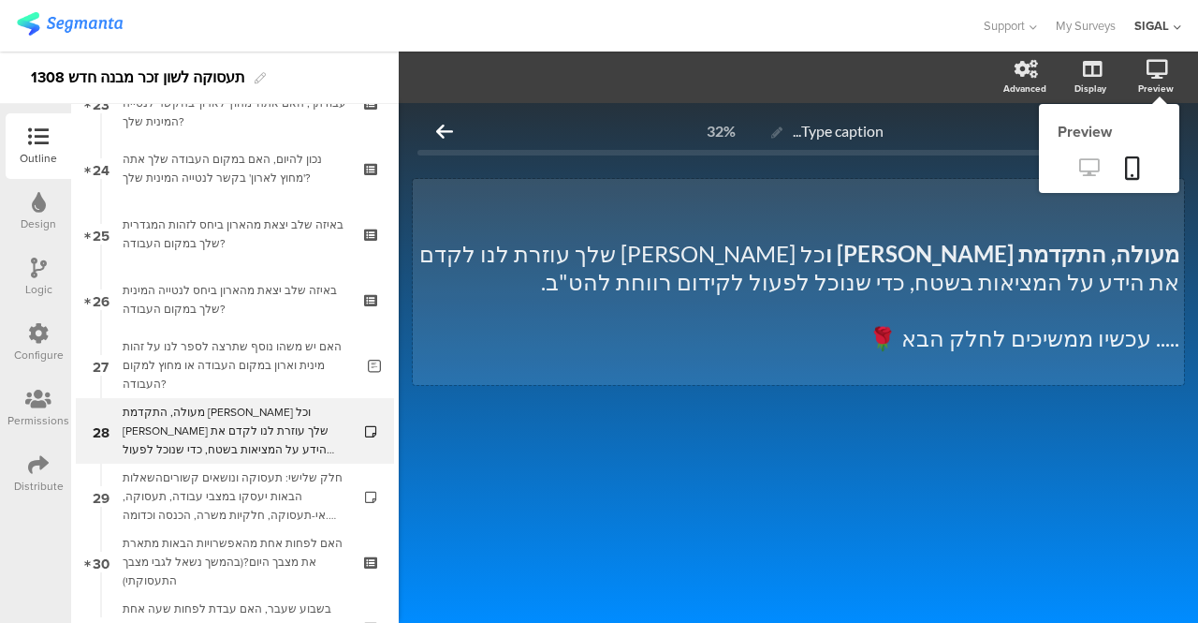
click at [1092, 169] on icon at bounding box center [1089, 167] width 20 height 18
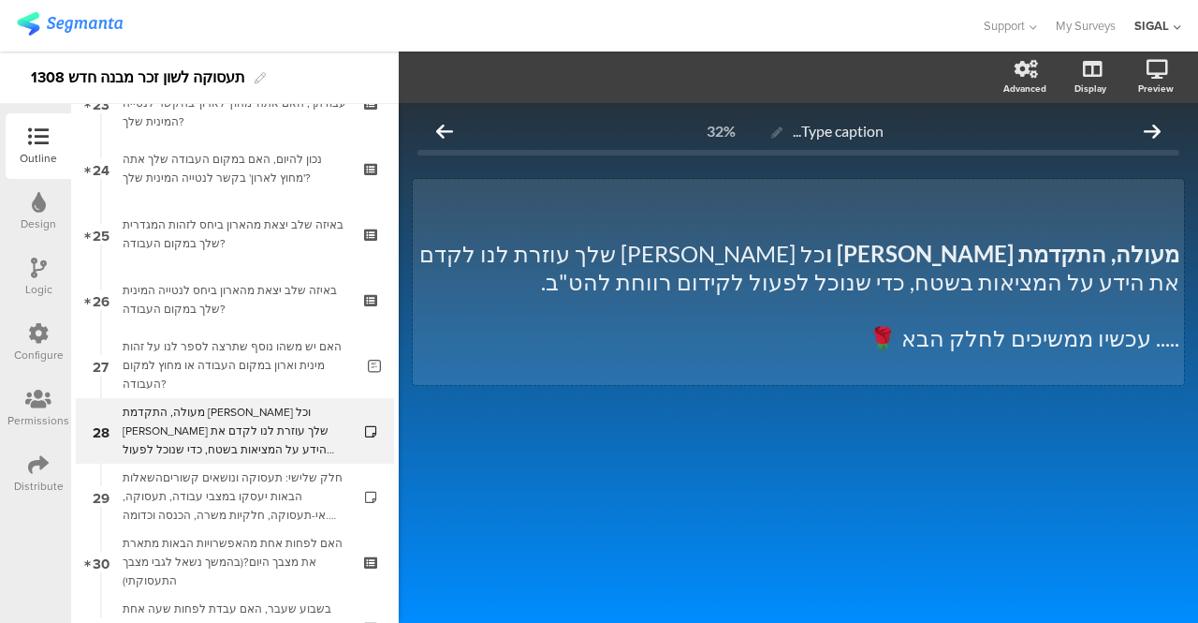
click at [904, 246] on p "מעולה, התקדמת יפה ו כל תשובה שלך עוזרת לנו לקדם את הידע על המציאות בשטח, כדי שנ…" at bounding box center [799, 268] width 762 height 56
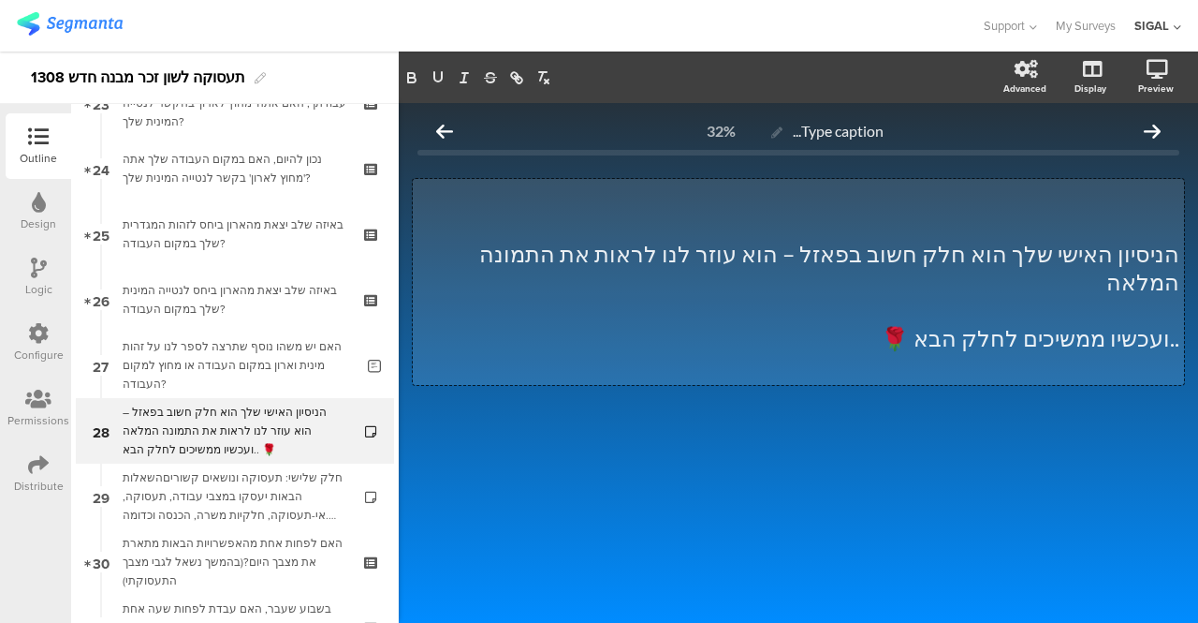
click at [942, 324] on p "..ועכשיו ממשיכים לחלק הבא 🌹" at bounding box center [799, 338] width 762 height 28
drag, startPoint x: 953, startPoint y: 308, endPoint x: 918, endPoint y: 311, distance: 34.8
click at [918, 324] on p "..ועכשיו ממשיכים לחלק הבא 📊" at bounding box center [799, 338] width 762 height 28
click at [1131, 248] on p "הניסיון האישי שלך הוא חלק חשוב בפאזל – הוא עוזר לנו לראות את התמונה המלאה" at bounding box center [799, 268] width 762 height 56
click at [543, 251] on p "הניסיון האישי שלך הוא חלק חשוב בפאזל – הוא עוזר לנו לראות את התמונה המלאה" at bounding box center [799, 268] width 762 height 56
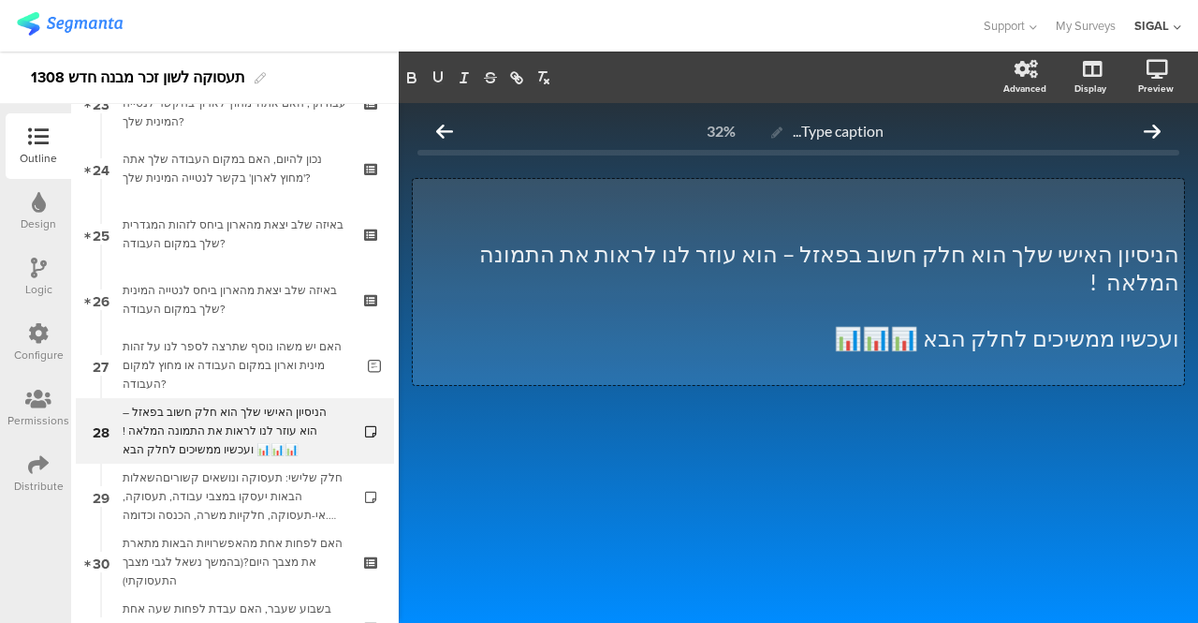
click at [631, 324] on p "ועכשיו ממשיכים לחלק הבא 📊📊📊" at bounding box center [799, 338] width 762 height 28
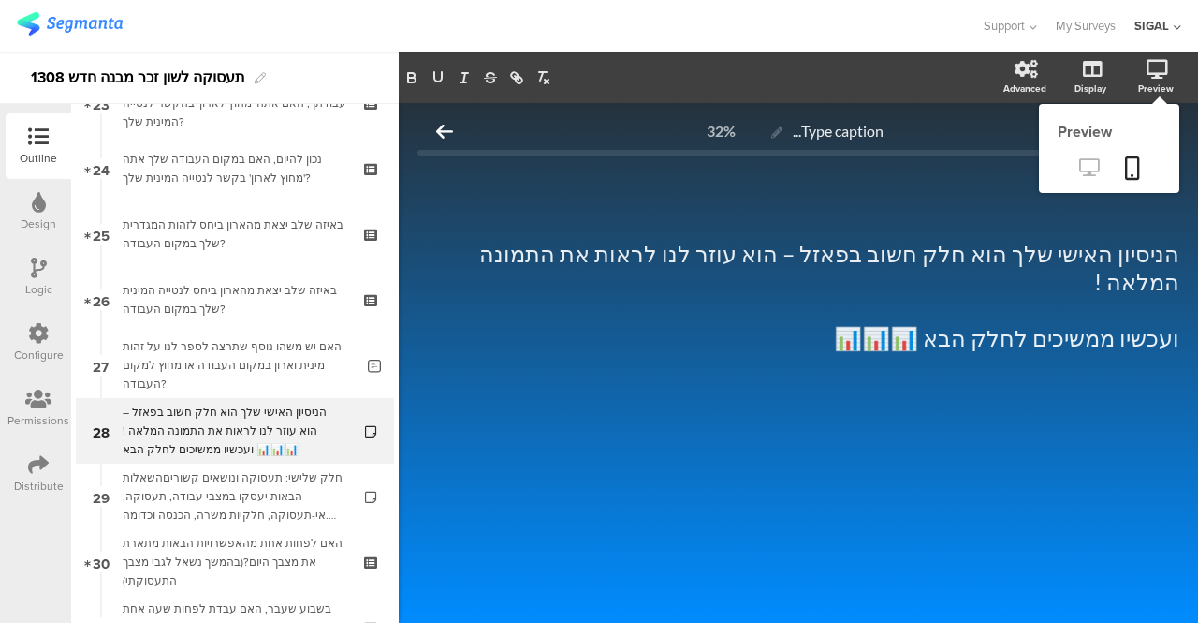
click at [1084, 168] on icon at bounding box center [1089, 167] width 20 height 18
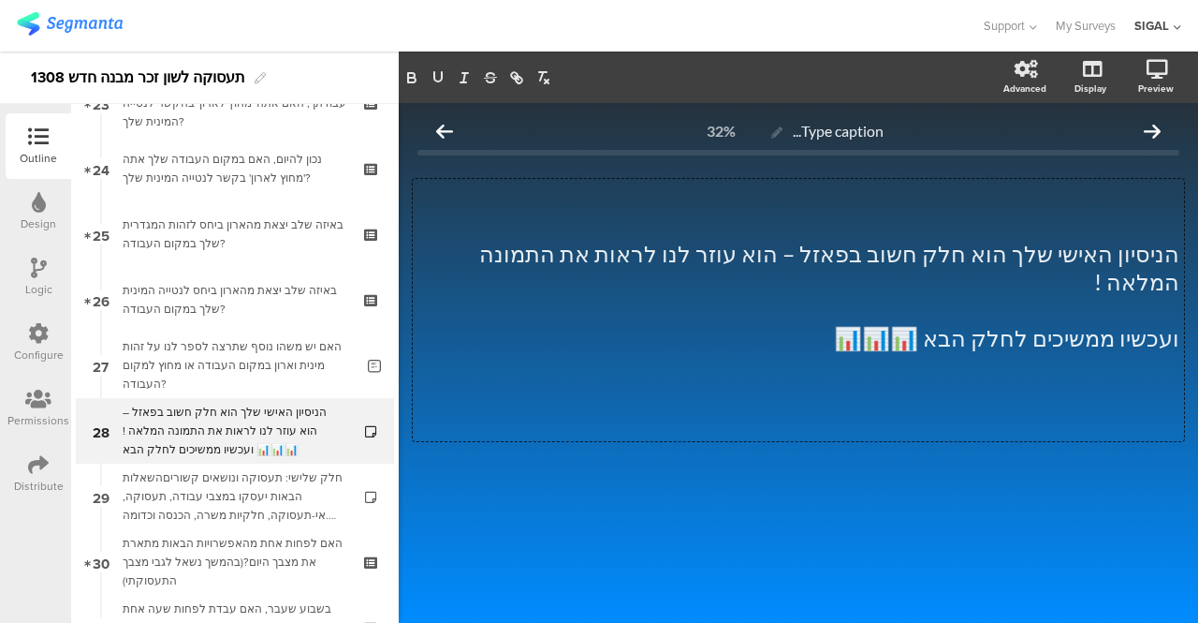
click at [1075, 259] on div "הניסיון האישי שלך הוא חלק חשוב בפאזל – הוא עוזר לנו לראות את התמונה המלאה ! ועכ…" at bounding box center [798, 310] width 771 height 262
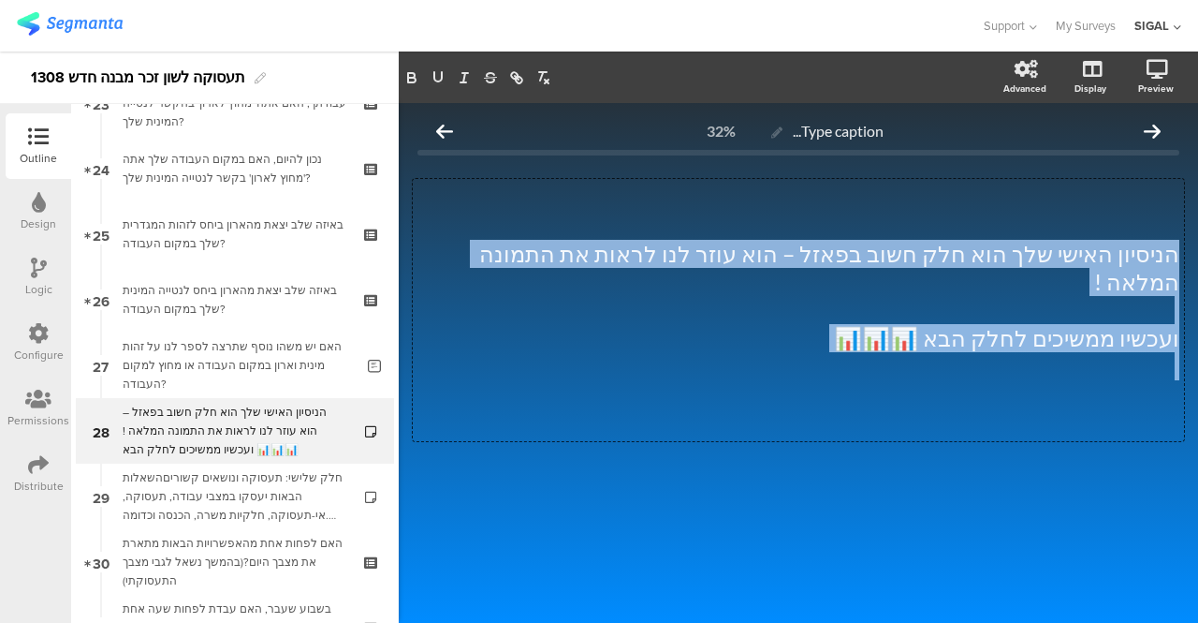
copy div "הניסיון האישי שלך הוא חלק חשוב בפאזל – הוא עוזר לנו לראות את התמונה המלאה ! ועכ…"
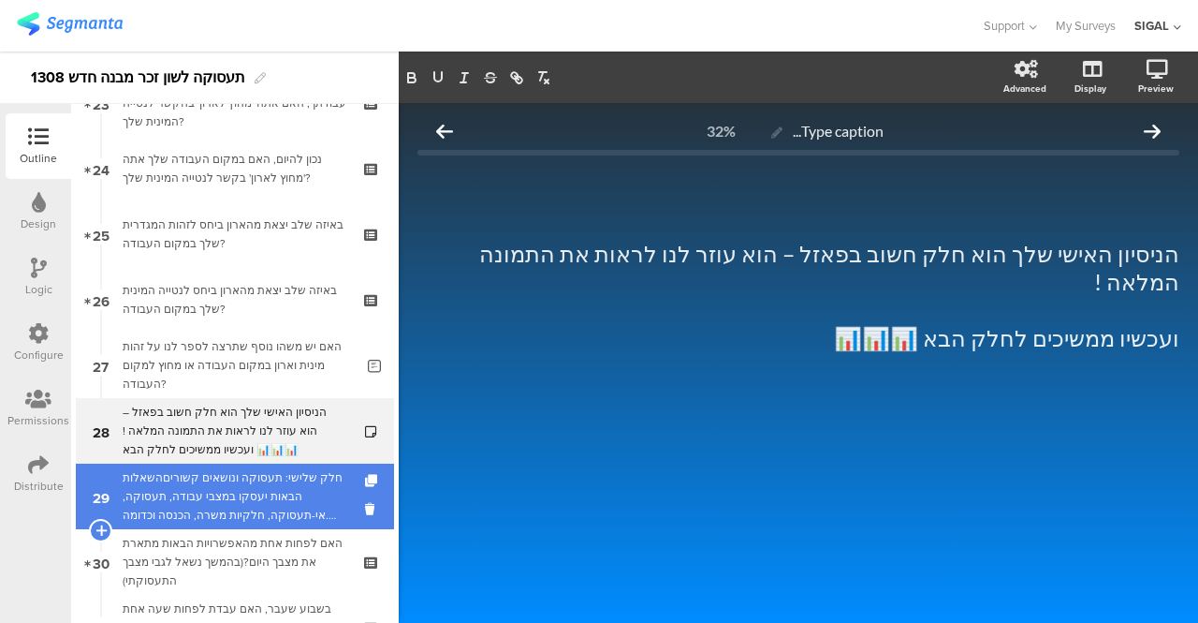
click at [286, 478] on div "חלק שלישי: תעסוקה ונושאים קשוריםהשאלות הבאות יעסקו במצבי עבודה, תעסוקה, אי-תעסו…" at bounding box center [235, 496] width 224 height 56
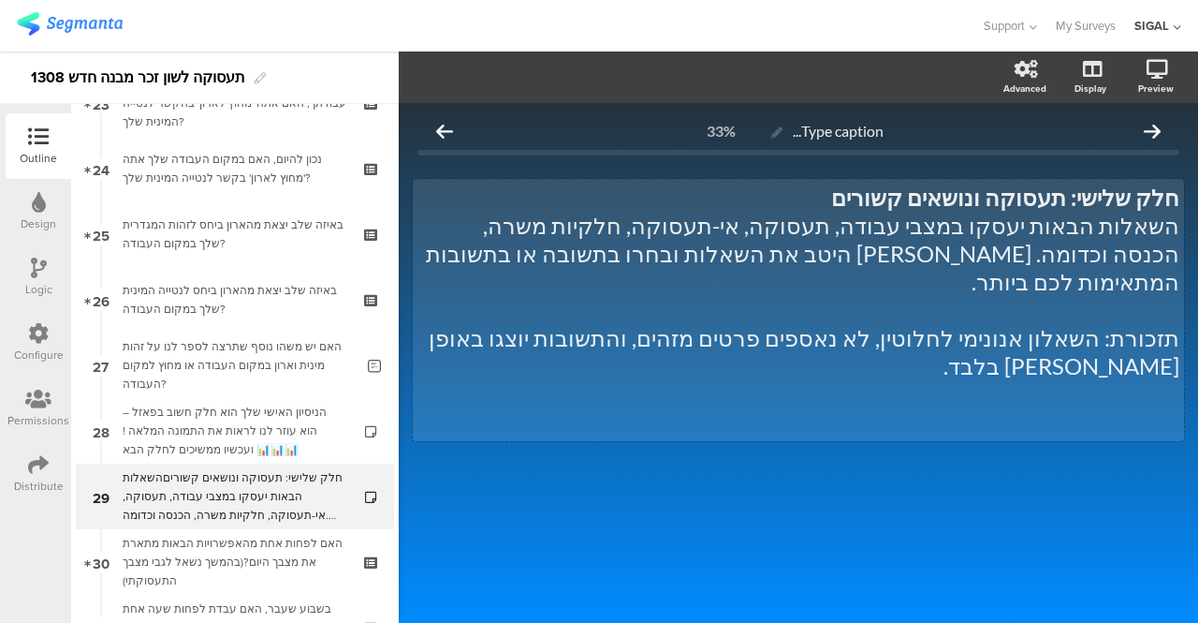
click at [924, 200] on strong "חלק שלישי: תעסוקה ונושאים קשורים" at bounding box center [1005, 196] width 348 height 27
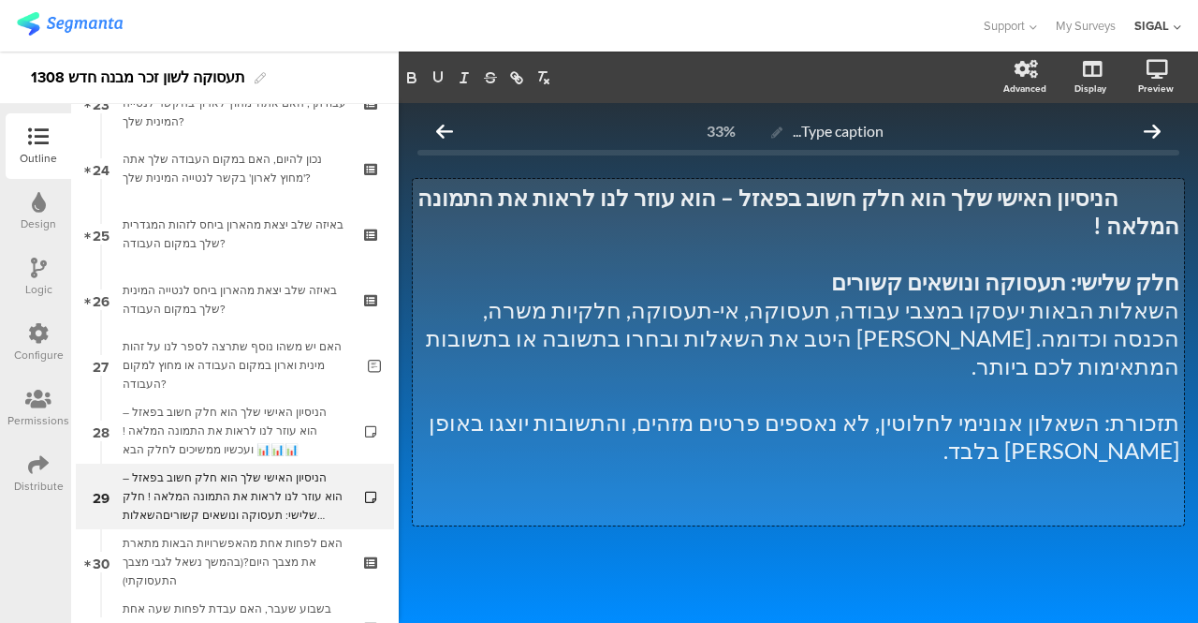
click at [738, 268] on p "חלק שלישי: תעסוקה ונושאים קשורים" at bounding box center [799, 282] width 762 height 28
click at [447, 198] on p "הניסיון האישי שלך הוא חלק חשוב בפאזל – הוא עוזר לנו לראות את התמונה המלאה !" at bounding box center [799, 211] width 762 height 56
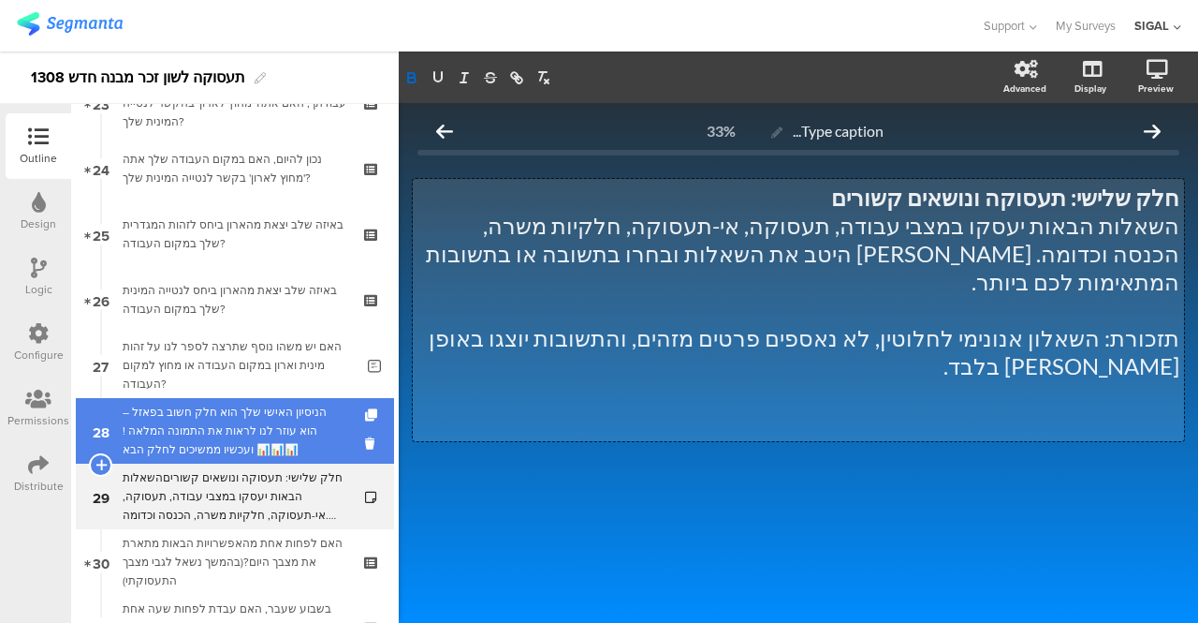
click at [180, 443] on div "הניסיון האישי שלך הוא חלק חשוב בפאזל – הוא עוזר לנו לראות את התמונה המלאה ! ועכ…" at bounding box center [235, 431] width 224 height 56
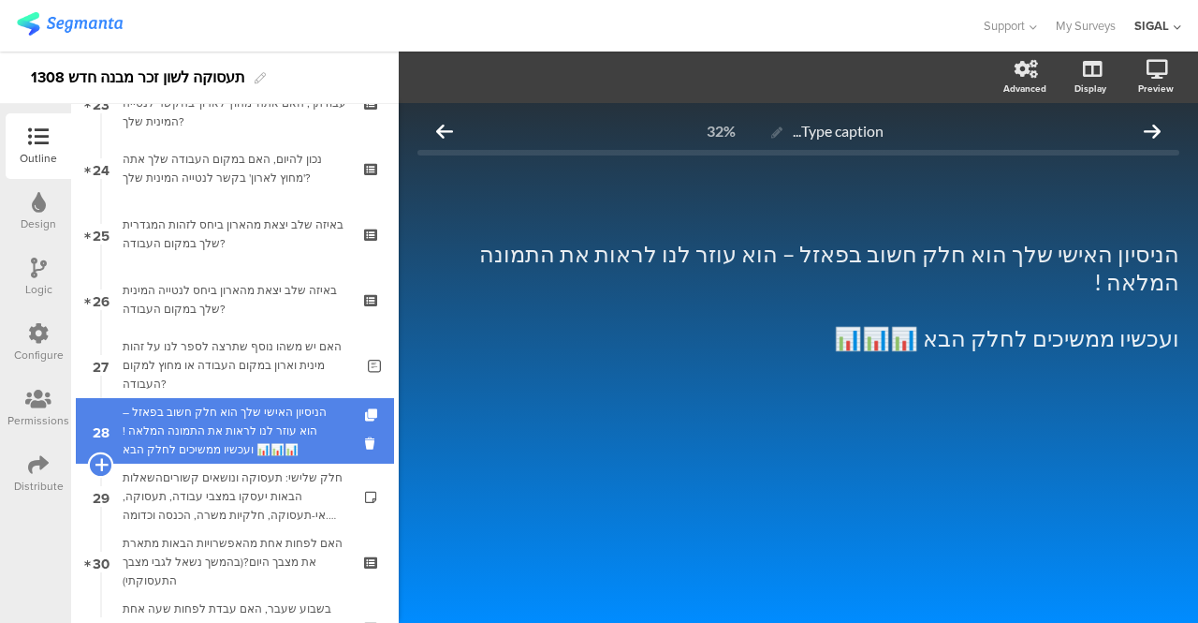
click at [104, 458] on icon at bounding box center [101, 464] width 12 height 17
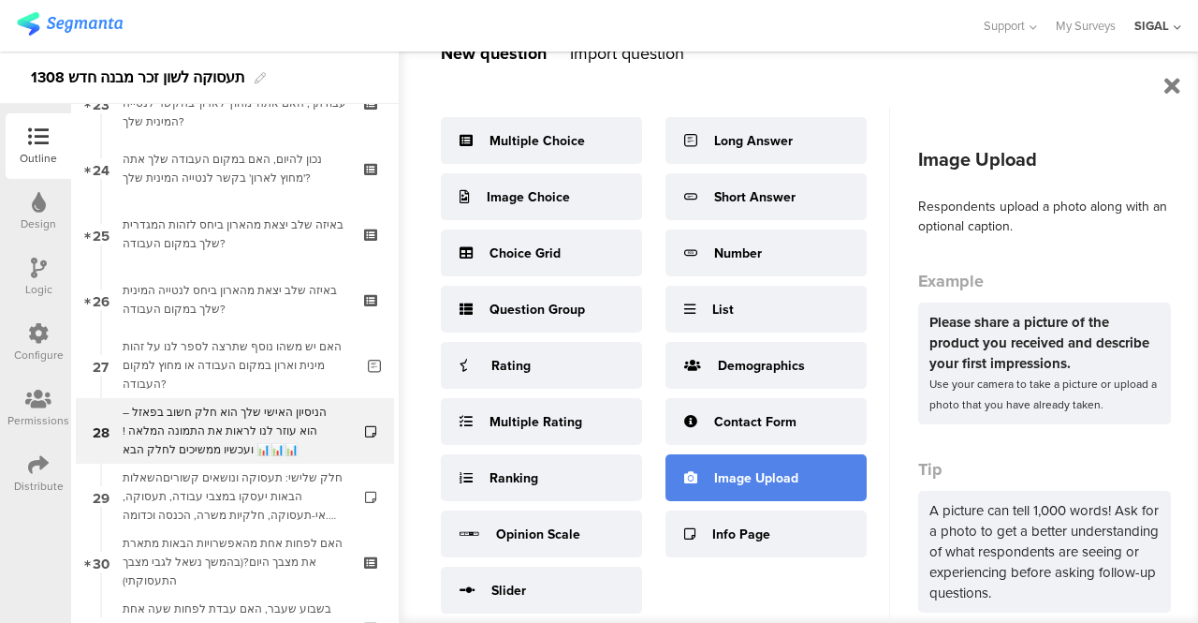
click at [706, 469] on div "Image Upload" at bounding box center [766, 477] width 201 height 47
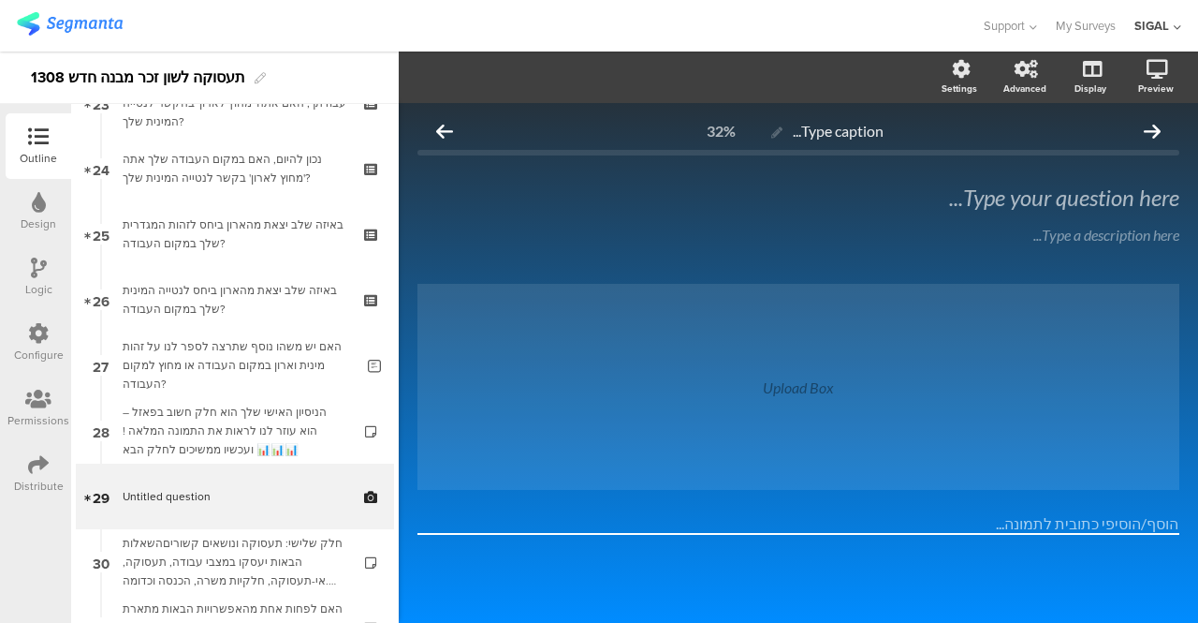
click at [727, 370] on div "Upload Box" at bounding box center [799, 387] width 762 height 206
click at [723, 411] on div "Upload Box" at bounding box center [799, 387] width 762 height 206
click at [790, 379] on div "Upload Box" at bounding box center [798, 387] width 71 height 18
click at [805, 382] on div "Upload Box" at bounding box center [798, 387] width 71 height 18
drag, startPoint x: 805, startPoint y: 382, endPoint x: 716, endPoint y: 435, distance: 103.7
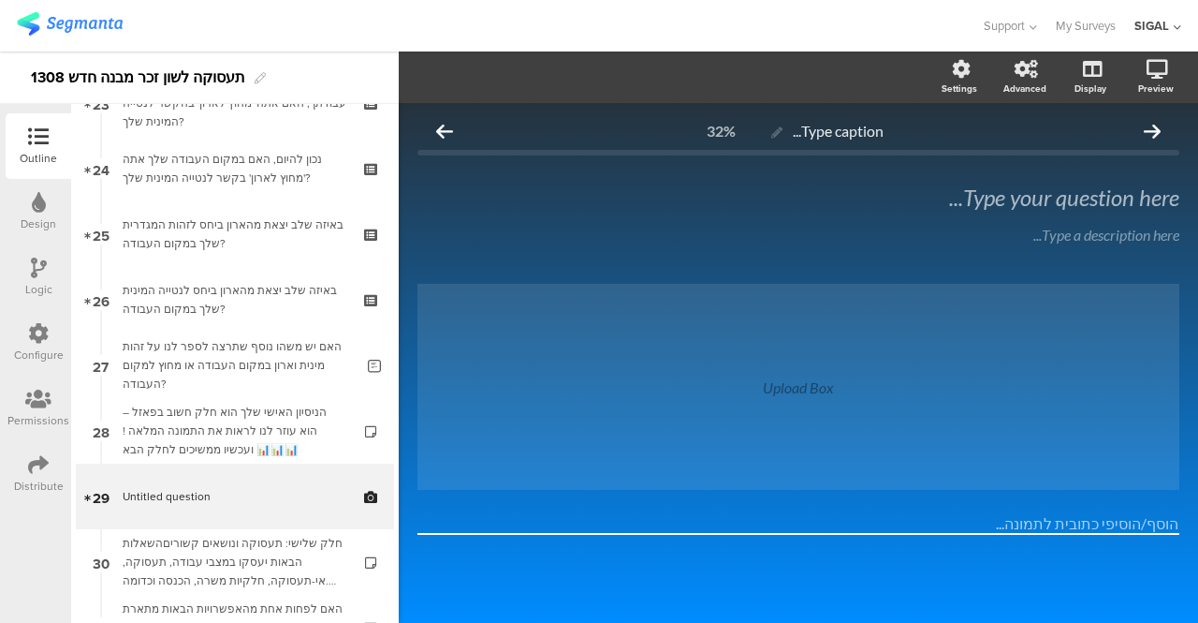
click at [716, 435] on div "Upload Box" at bounding box center [799, 387] width 762 height 206
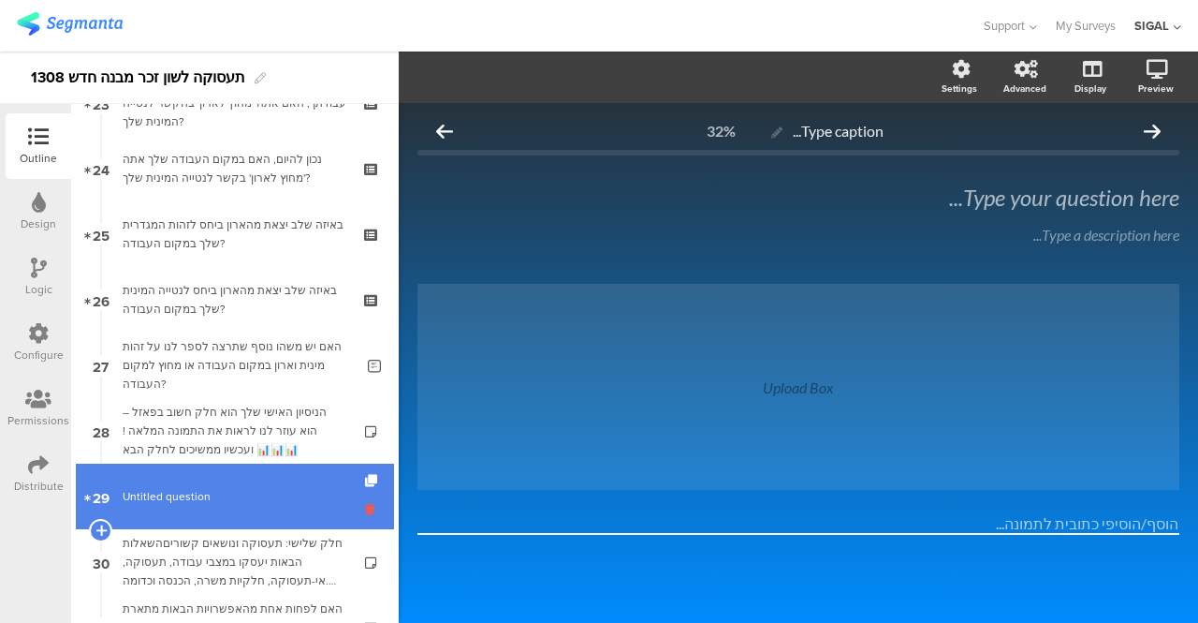
click at [365, 508] on icon at bounding box center [373, 509] width 16 height 18
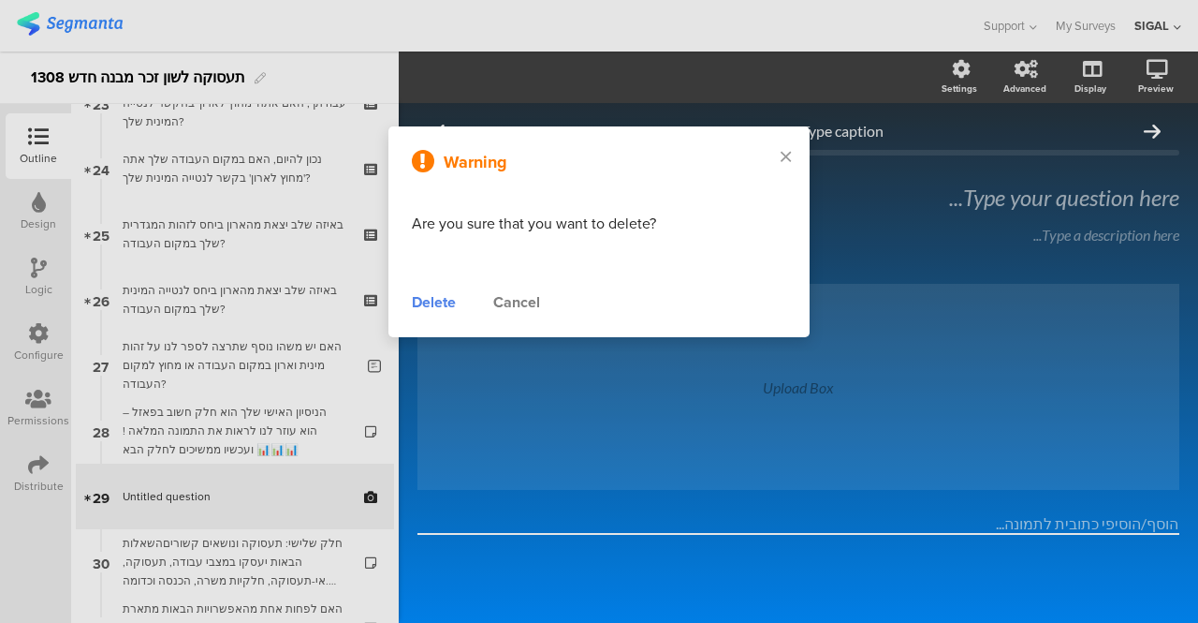
click at [440, 296] on div "Delete" at bounding box center [434, 302] width 44 height 22
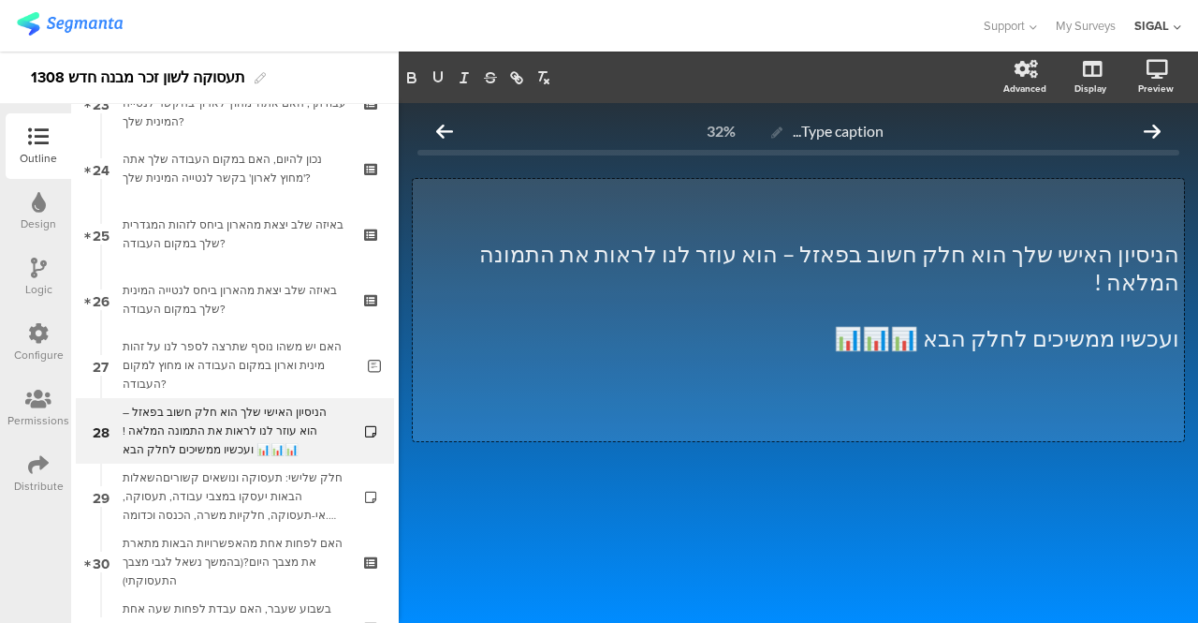
click at [846, 312] on div "הניסיון האישי שלך הוא חלק חשוב בפאזל – הוא עוזר לנו לראות את התמונה המלאה ! ועכ…" at bounding box center [798, 310] width 771 height 262
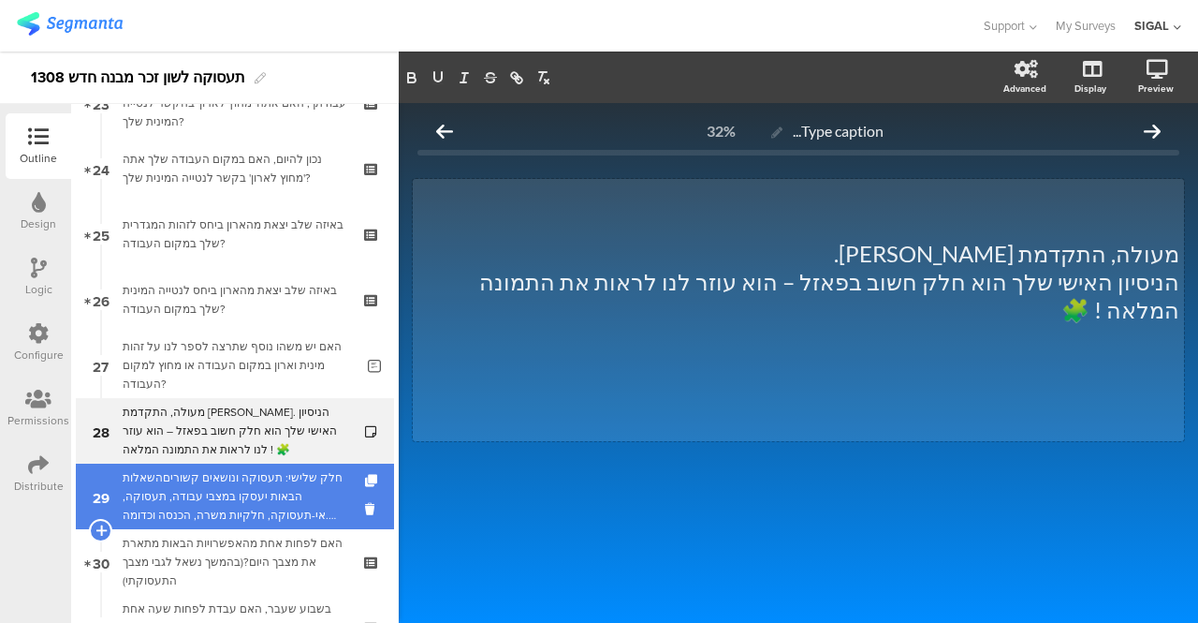
click at [221, 499] on div "חלק שלישי: תעסוקה ונושאים קשוריםהשאלות הבאות יעסקו במצבי עבודה, תעסוקה, אי-תעסו…" at bounding box center [235, 496] width 224 height 56
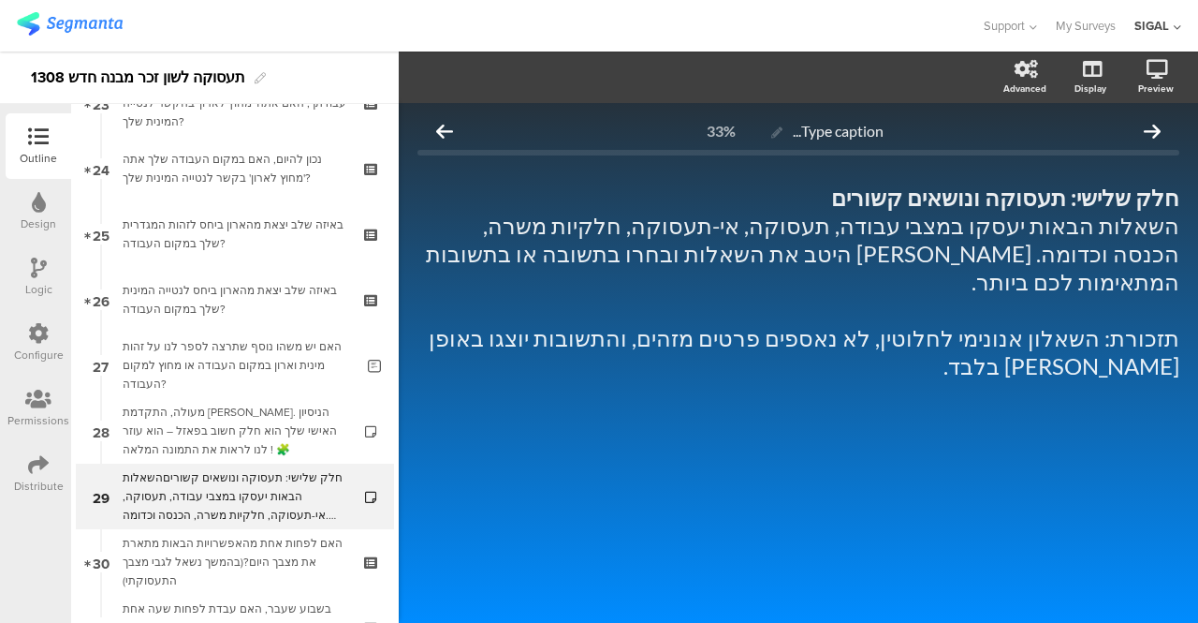
click at [723, 406] on div "Type caption... 33% חלק שלישי: תעסוקה ונושאים קשורים השאלות הבאות יעסקו במצבי ע…" at bounding box center [799, 325] width 762 height 427
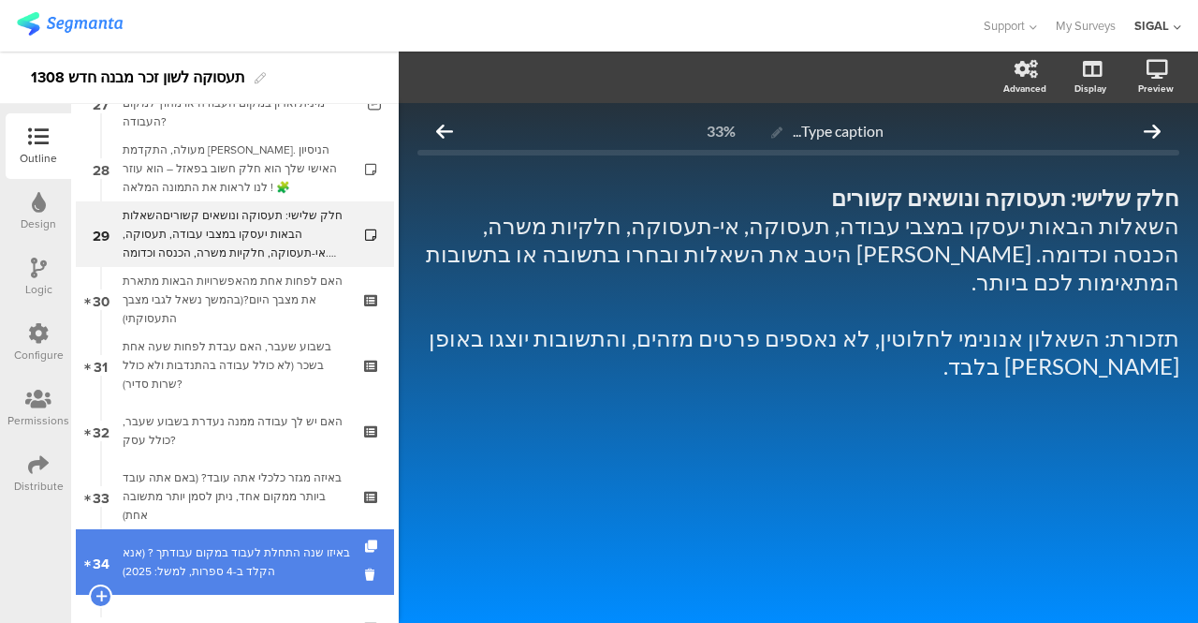
scroll to position [1808, 0]
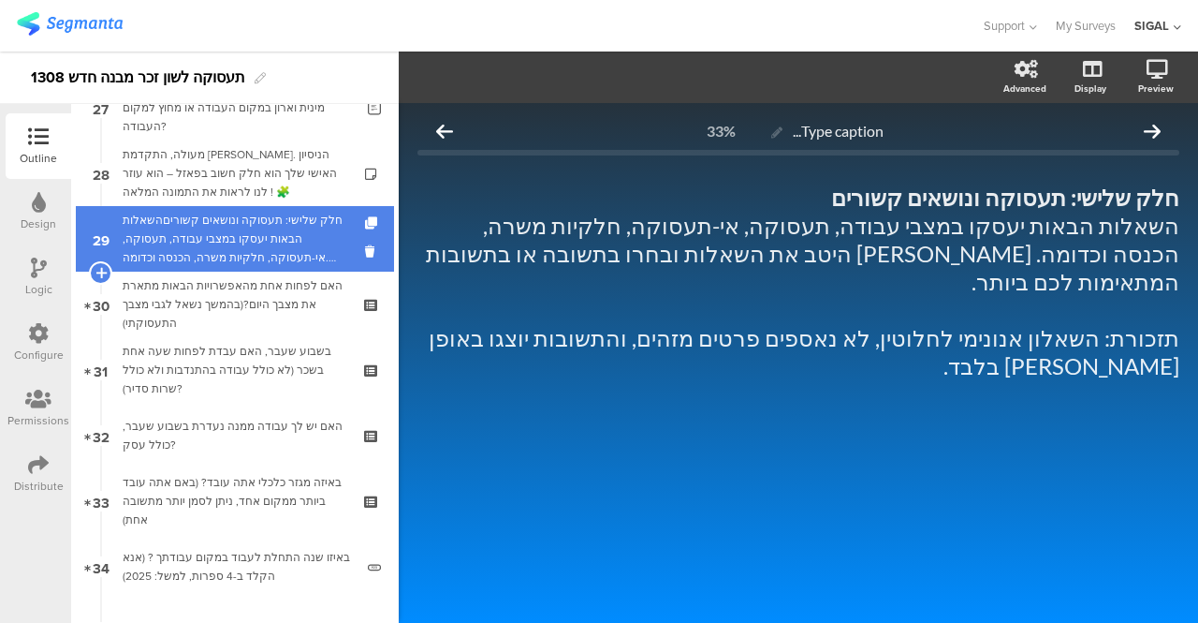
click at [271, 236] on div "חלק שלישי: תעסוקה ונושאים קשוריםהשאלות הבאות יעסקו במצבי עבודה, תעסוקה, אי-תעסו…" at bounding box center [235, 239] width 224 height 56
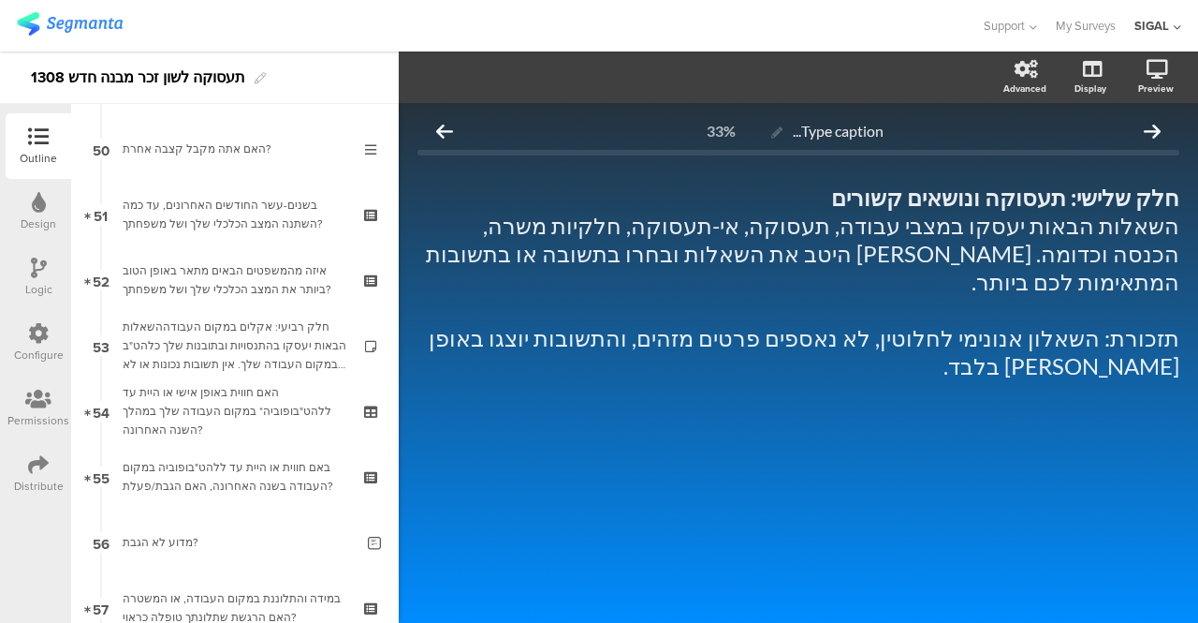
scroll to position [3282, 0]
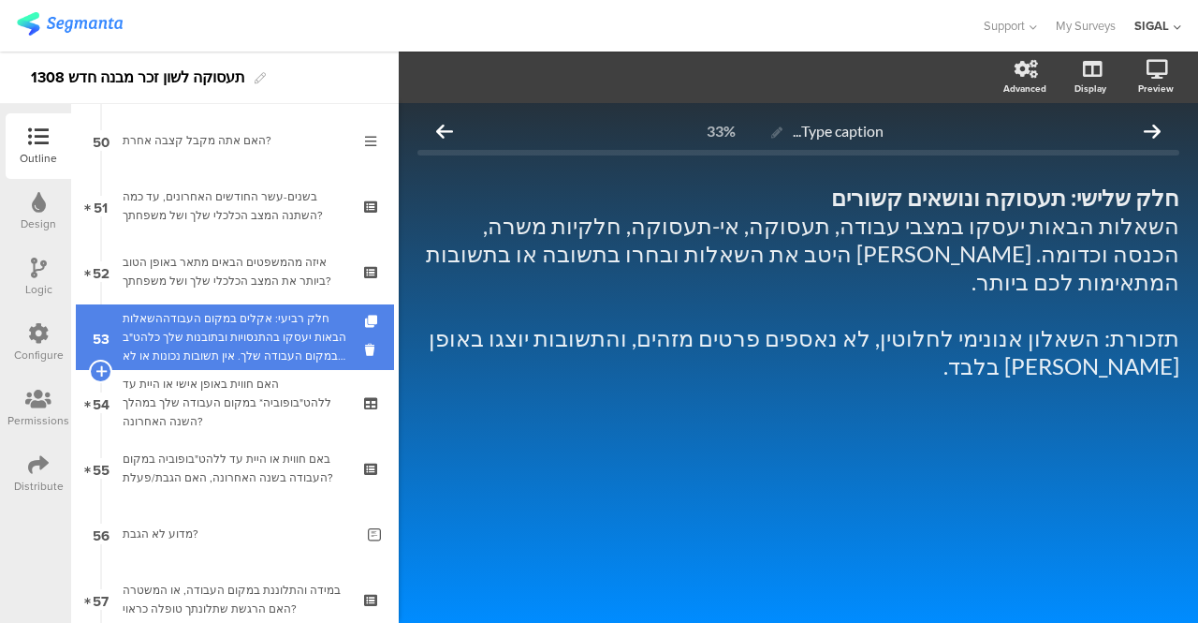
click at [305, 326] on div "חלק רביעי: אקלים במקום העבודההשאלות הבאות יעסקו בהתנסויות ובתובנות שלך כלהט"ב ב…" at bounding box center [235, 337] width 224 height 56
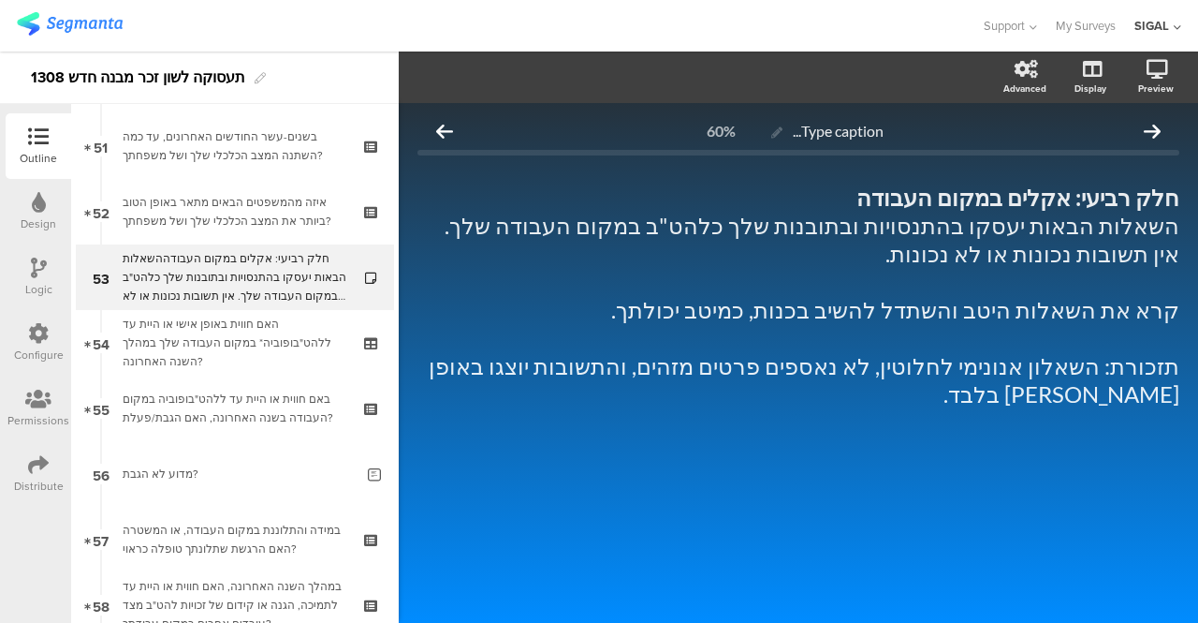
scroll to position [3366, 0]
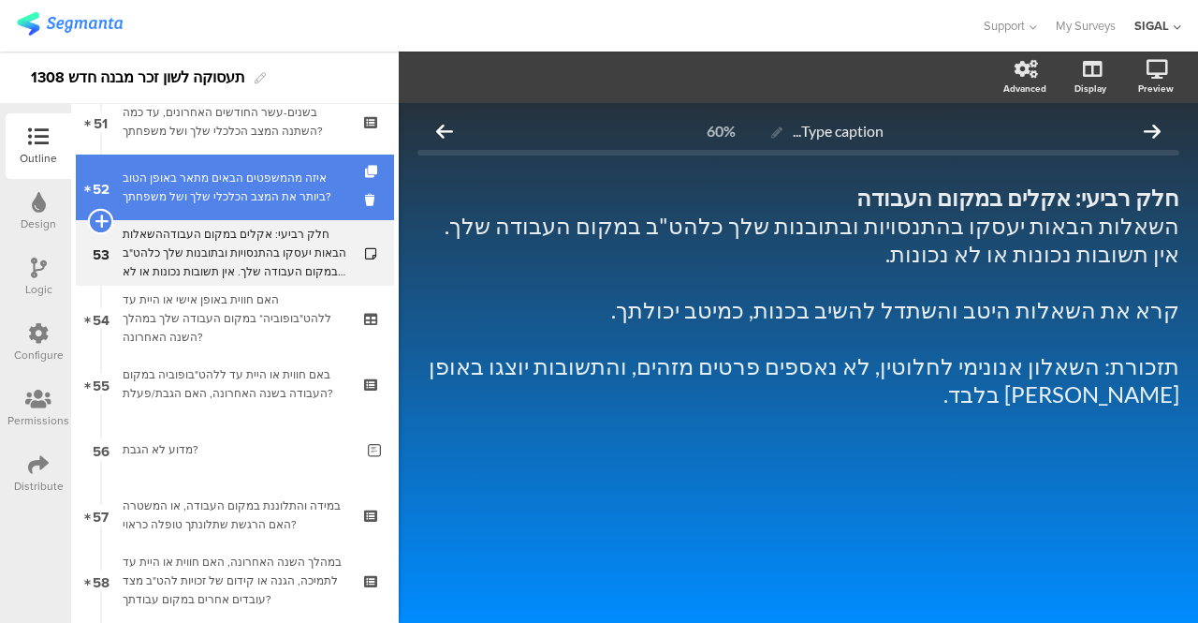
click at [104, 222] on icon at bounding box center [101, 221] width 12 height 17
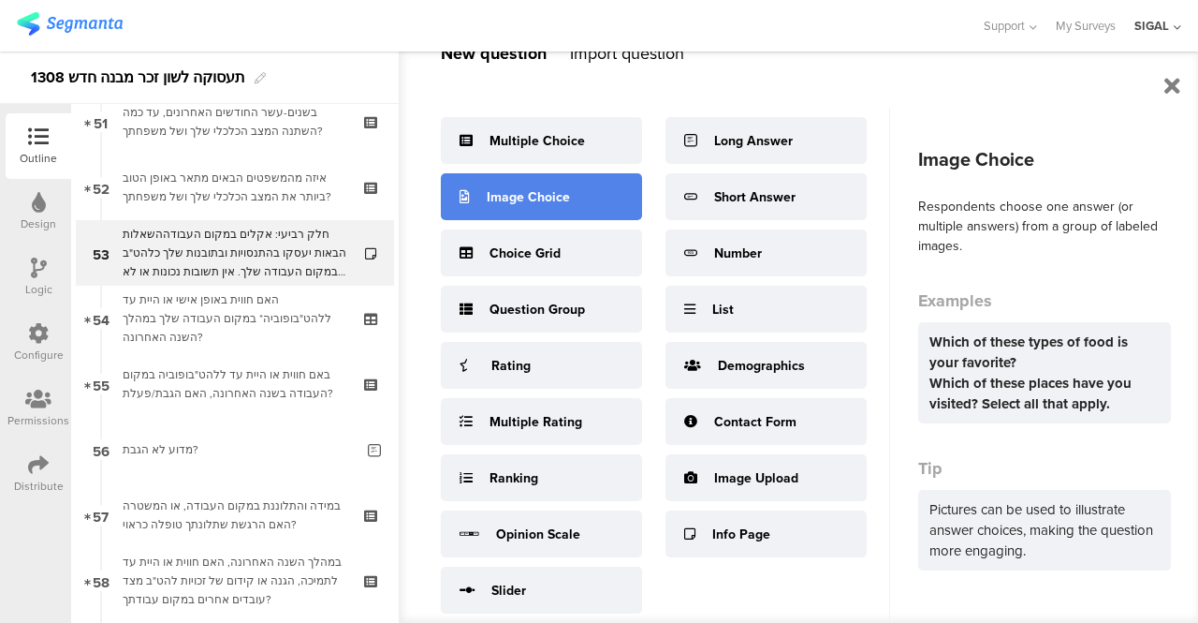
click at [538, 207] on div "Image Choice" at bounding box center [541, 196] width 201 height 47
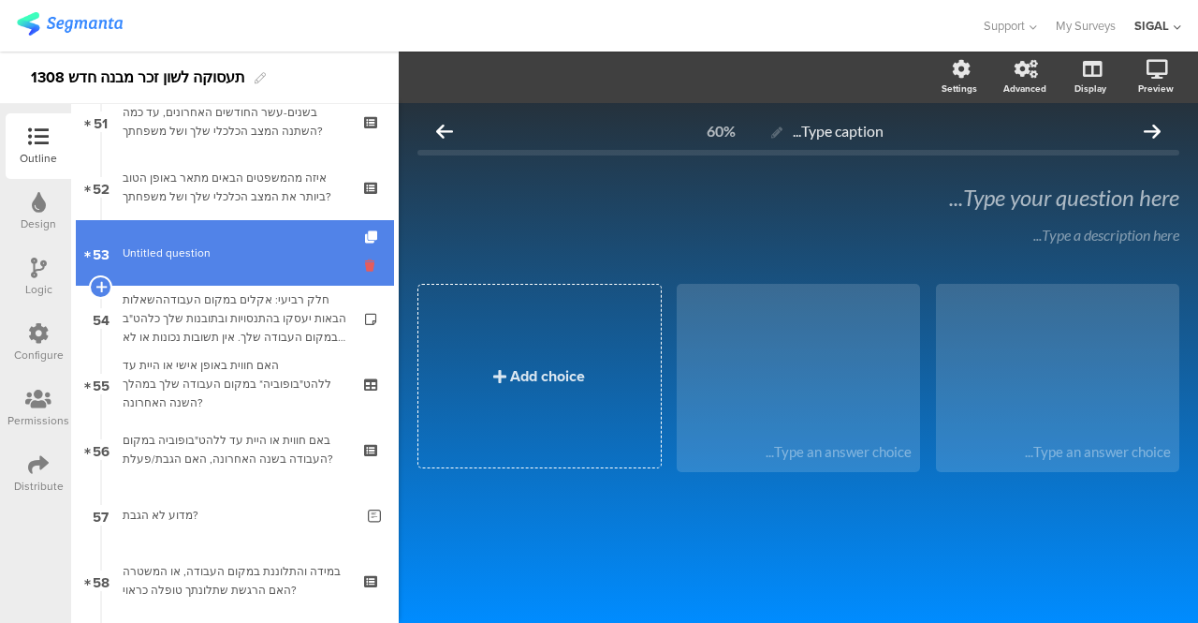
click at [365, 263] on icon at bounding box center [373, 266] width 16 height 18
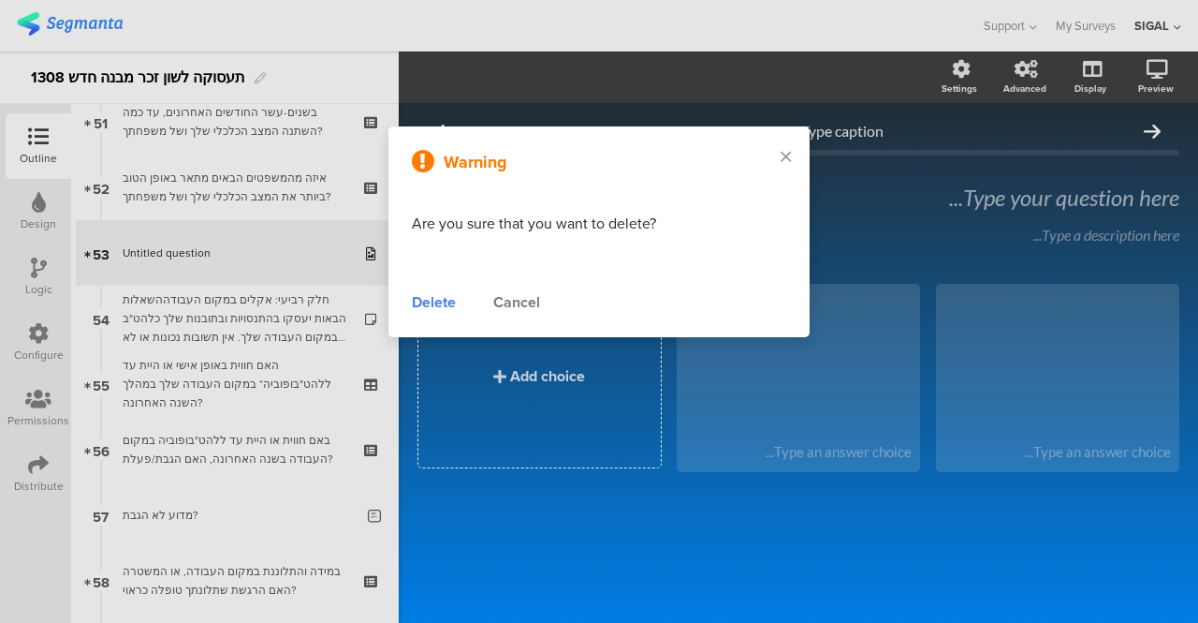
click at [436, 304] on div "Delete" at bounding box center [434, 302] width 44 height 22
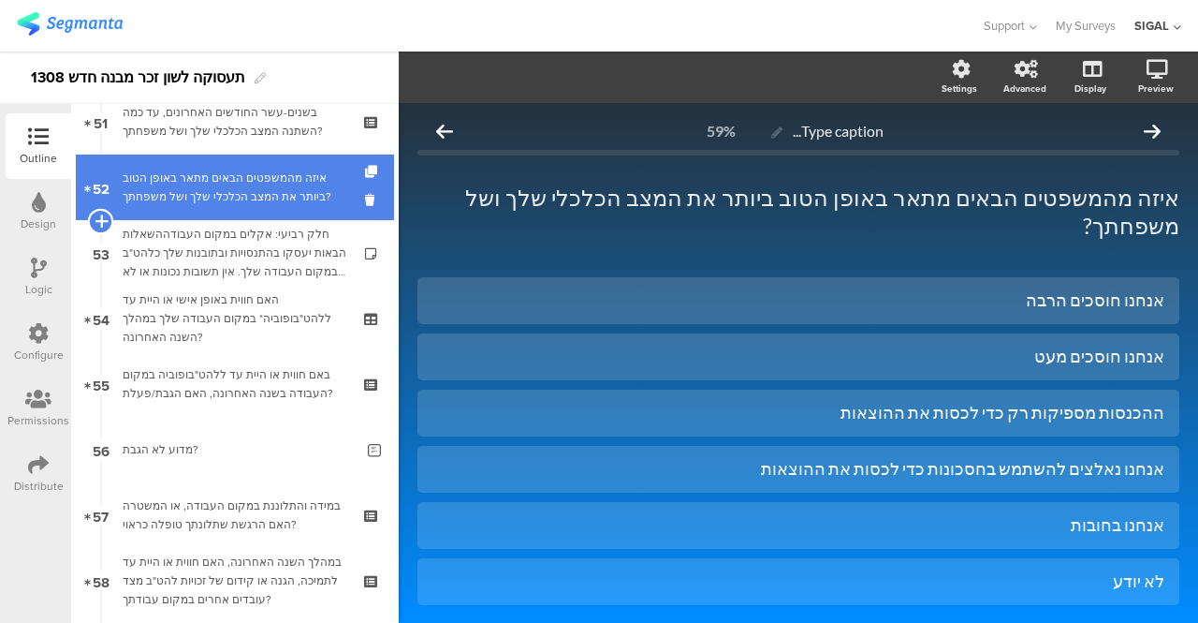
click at [98, 224] on icon at bounding box center [101, 221] width 12 height 17
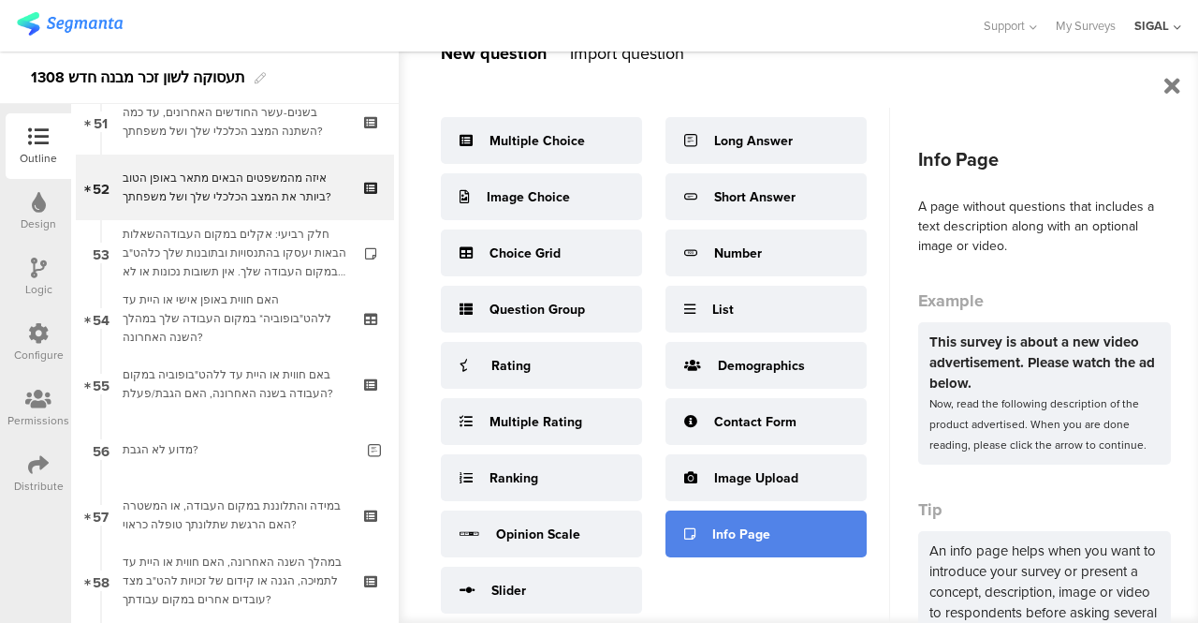
click at [731, 542] on div "Info Page" at bounding box center [741, 534] width 58 height 20
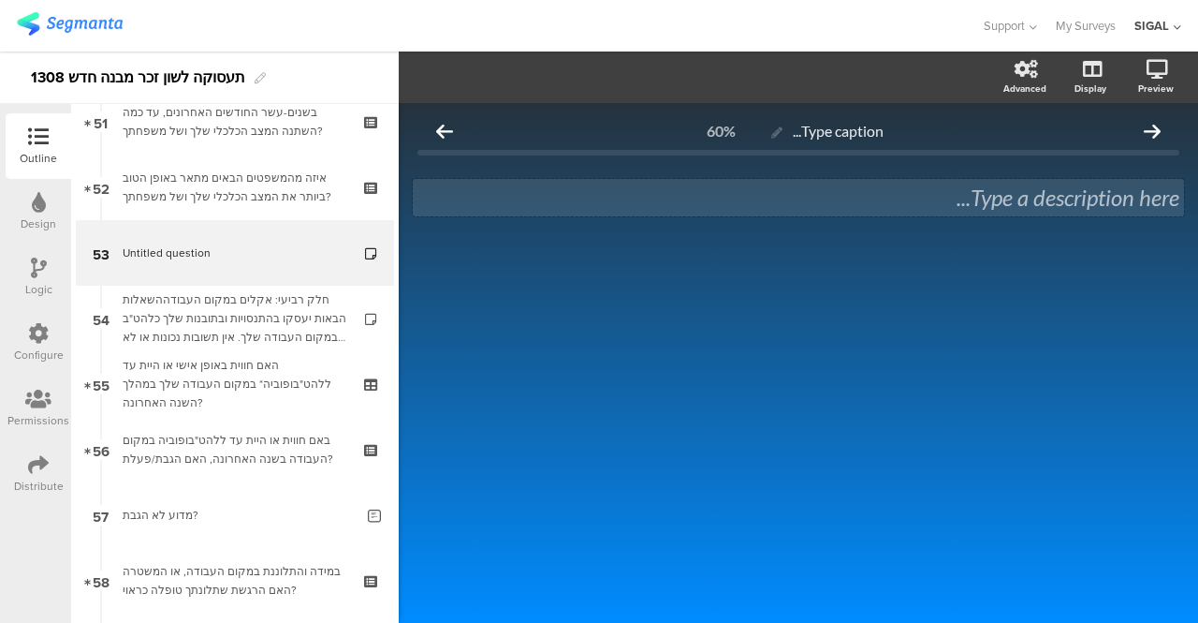
click at [957, 191] on div "Type a description here..." at bounding box center [798, 197] width 771 height 37
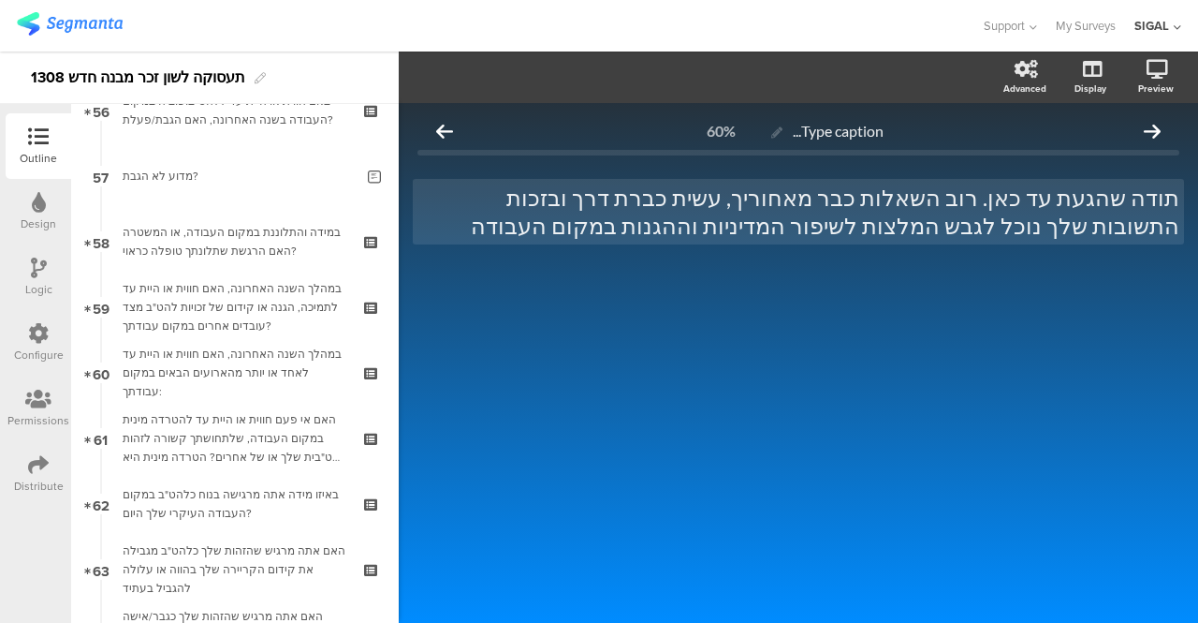
scroll to position [3698, 0]
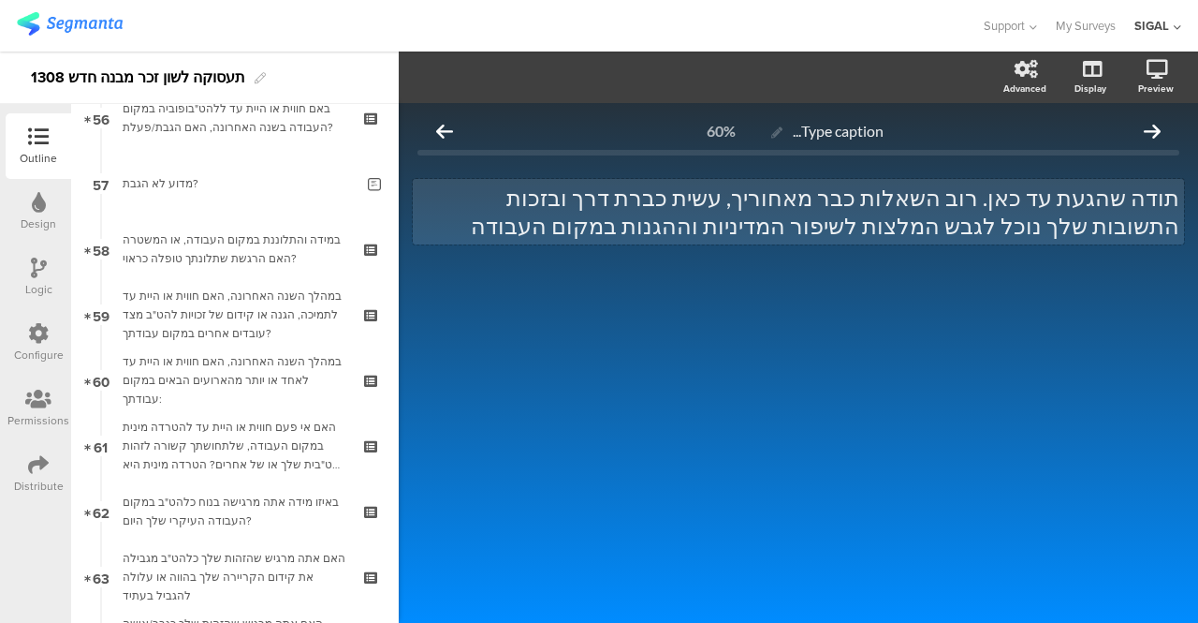
click at [1032, 202] on div "תודה שהגעת עד כאן. רוב השאלות כבר מאחוריך, עשית כברת דרך ובזכות התשובות שלך נוכ…" at bounding box center [798, 212] width 771 height 66
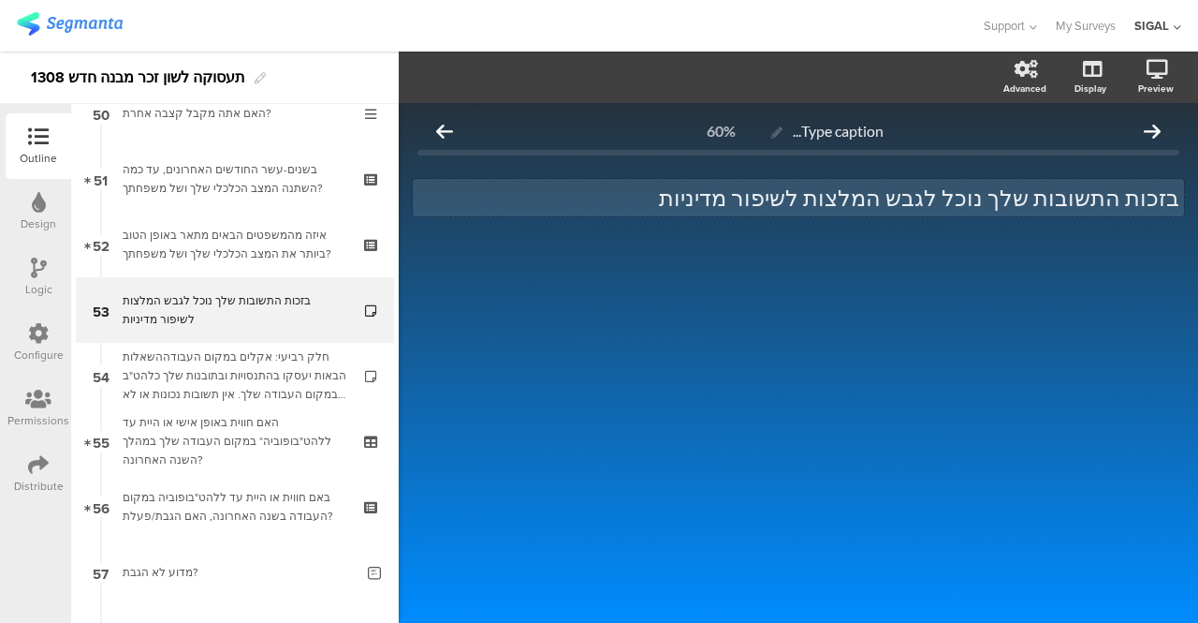
scroll to position [3318, 0]
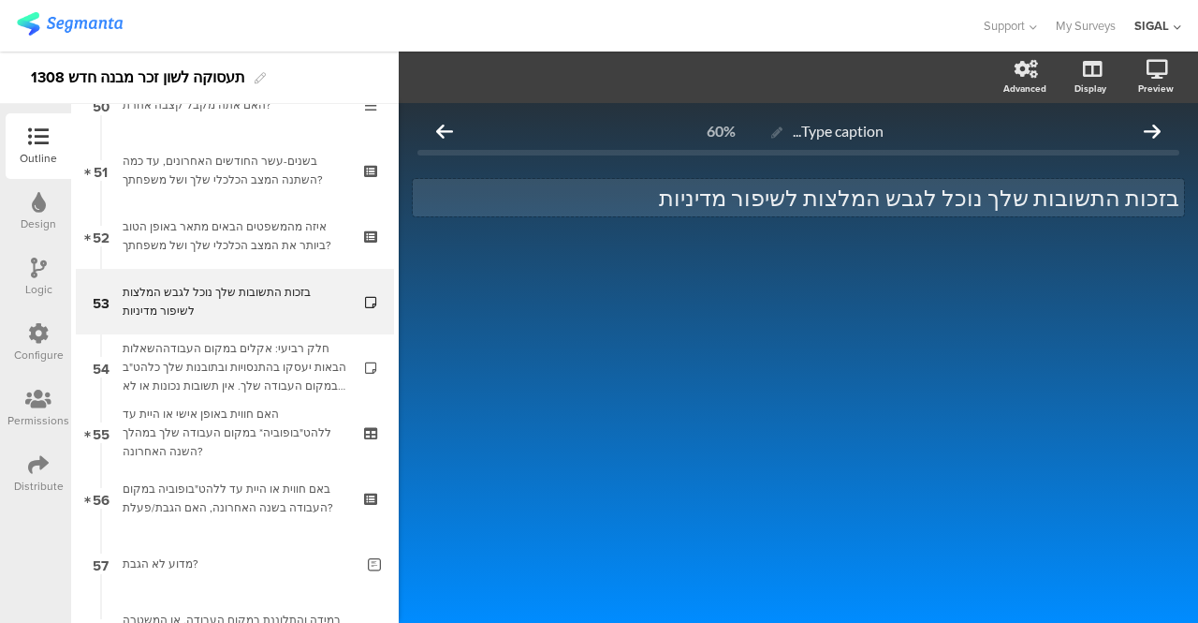
click at [728, 199] on div "בזכות התשובות שלך נוכל לגבש המלצות לשיפור מדיניות בזכות התשובות שלך נוכל לגבש ה…" at bounding box center [798, 197] width 771 height 37
click at [629, 195] on p "התקבזכות התשובות שלך נוכל לגבש המלצות שיסייעו לשיפור מדיניות" at bounding box center [799, 197] width 762 height 28
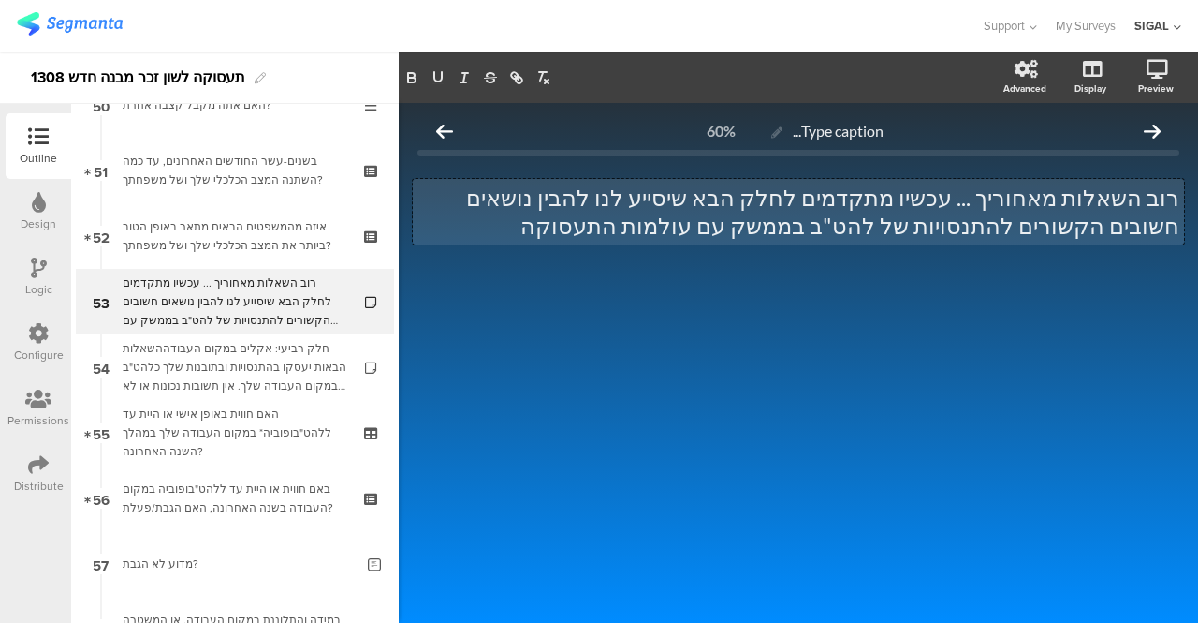
click at [1089, 198] on p "רוב השאלות מאחוריך ... עכשיו מתקדמים לחלק הבא שיסייע לנו להבין נושאים חשובים הק…" at bounding box center [799, 211] width 762 height 56
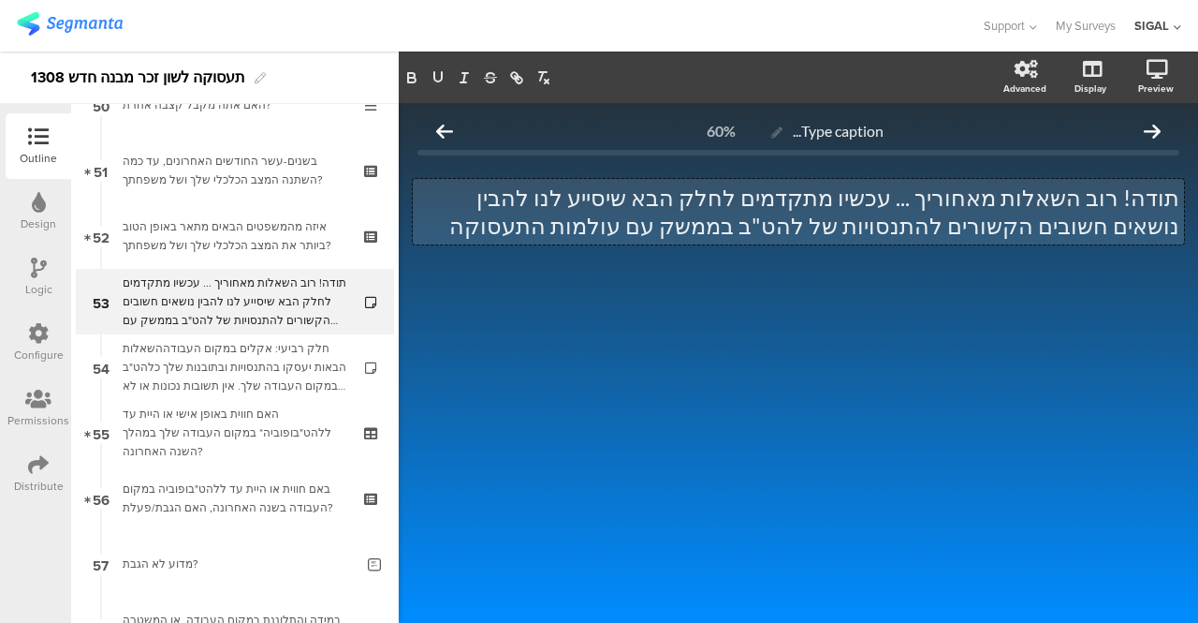
click at [697, 222] on p "תודה! רוב השאלות מאחוריך ... עכשיו מתקדמים לחלק הבא שיסייע לנו להבין נושאים חשו…" at bounding box center [799, 211] width 762 height 56
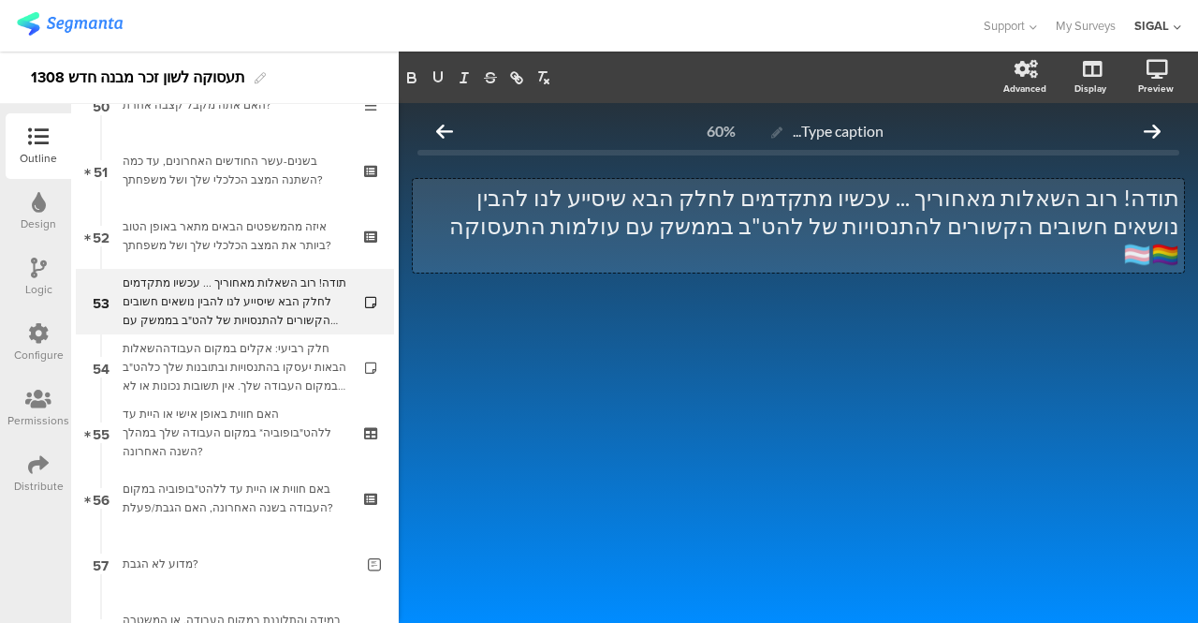
click at [1126, 199] on p "תודה! רוב השאלות מאחוריך ... עכשיו מתקדמים לחלק הבא שיסייע לנו להבין נושאים חשו…" at bounding box center [799, 225] width 762 height 84
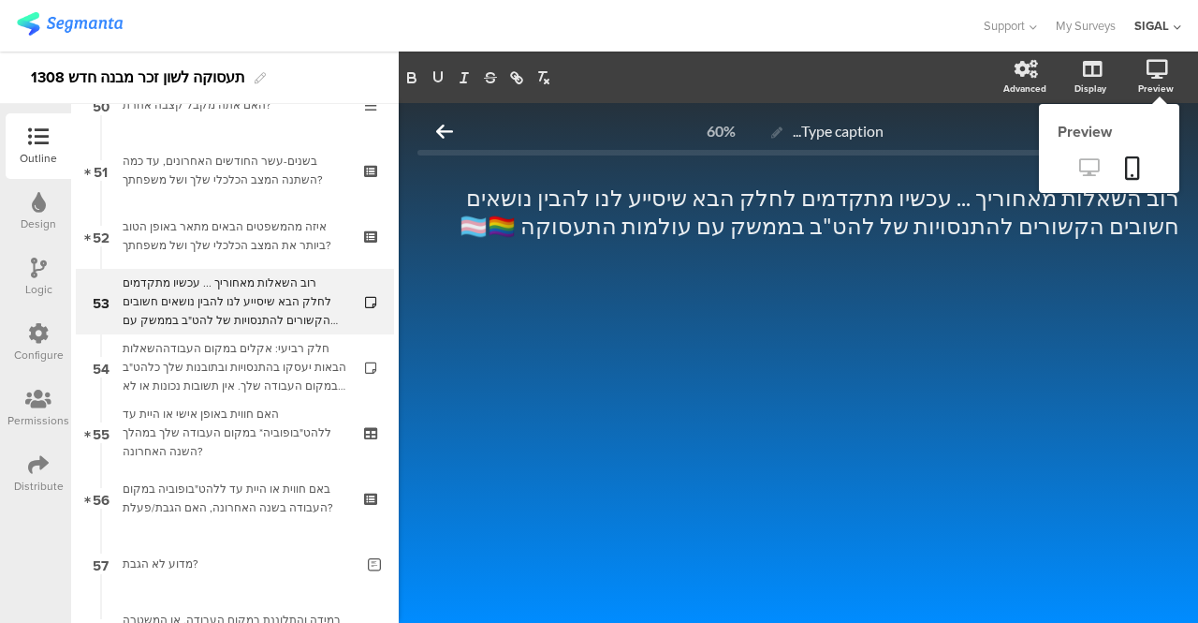
click at [1079, 166] on icon at bounding box center [1089, 167] width 20 height 18
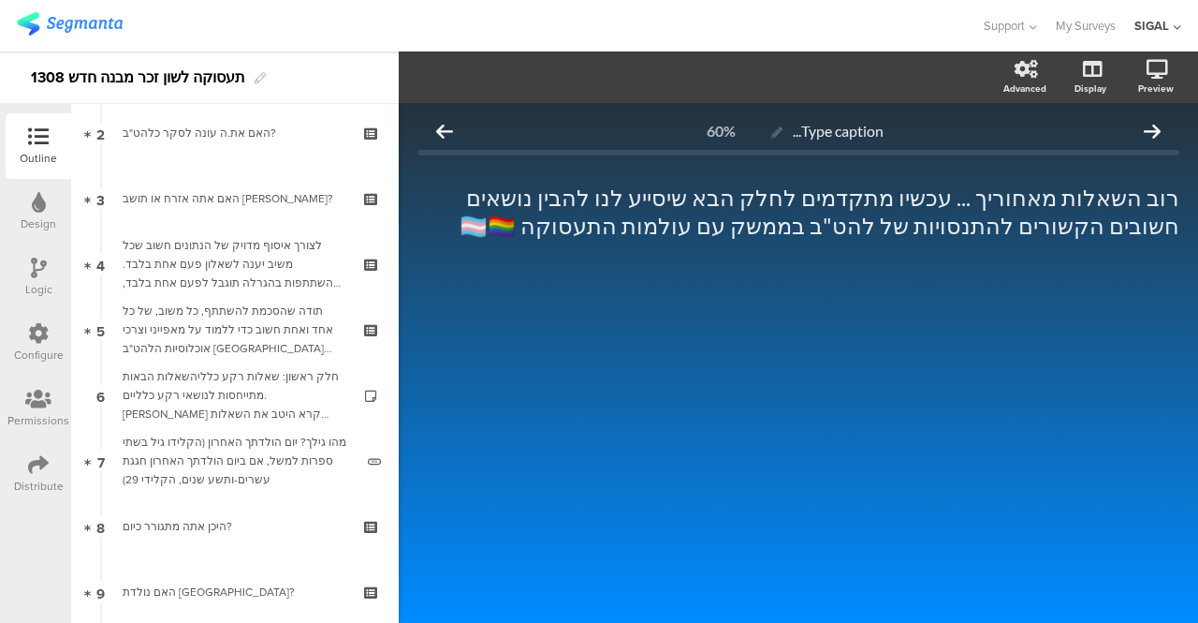
scroll to position [0, 0]
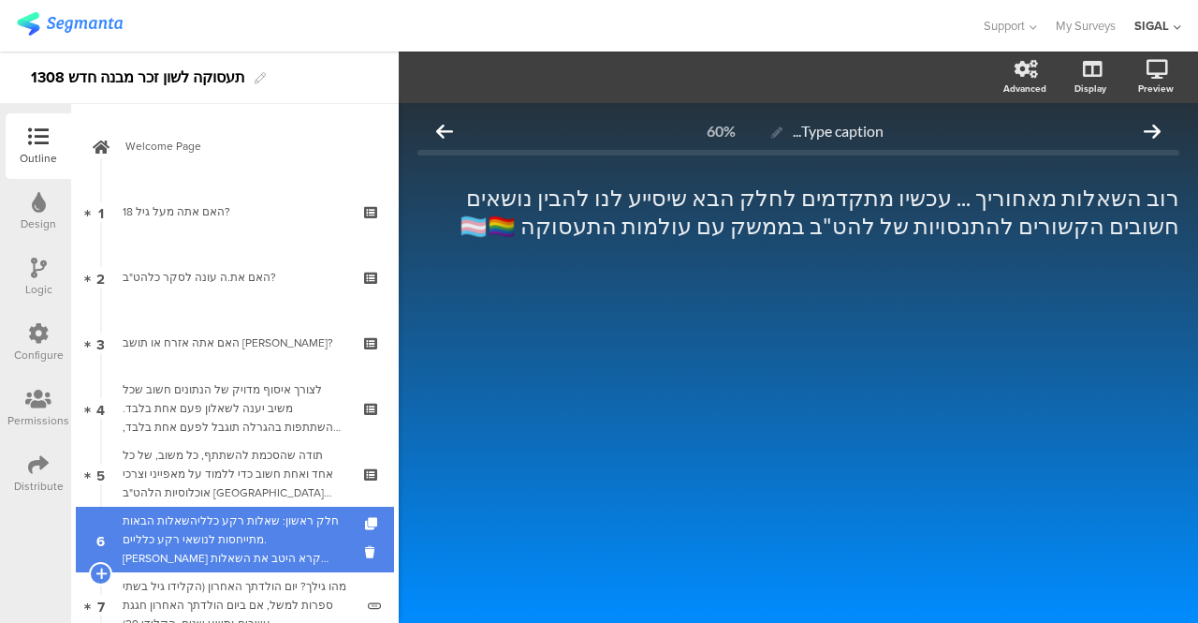
click at [296, 521] on div "חלק ראשון: שאלות רקע כלליהשאלות הבאות מתייחסות לנושאי רקע כלליים. אנא קרא היטב …" at bounding box center [235, 539] width 224 height 56
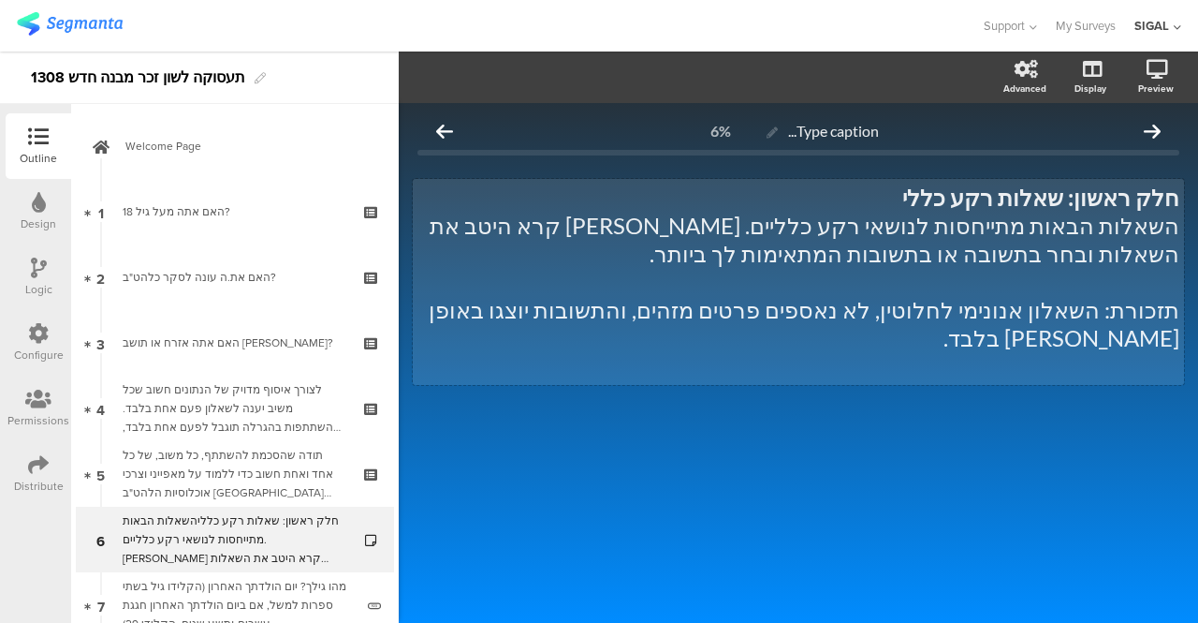
click at [802, 309] on div "חלק ראשון: שאלות רקע כללי השאלות הבאות מתייחסות לנושאי רקע כלליים. אנא קרא היטב…" at bounding box center [798, 282] width 771 height 206
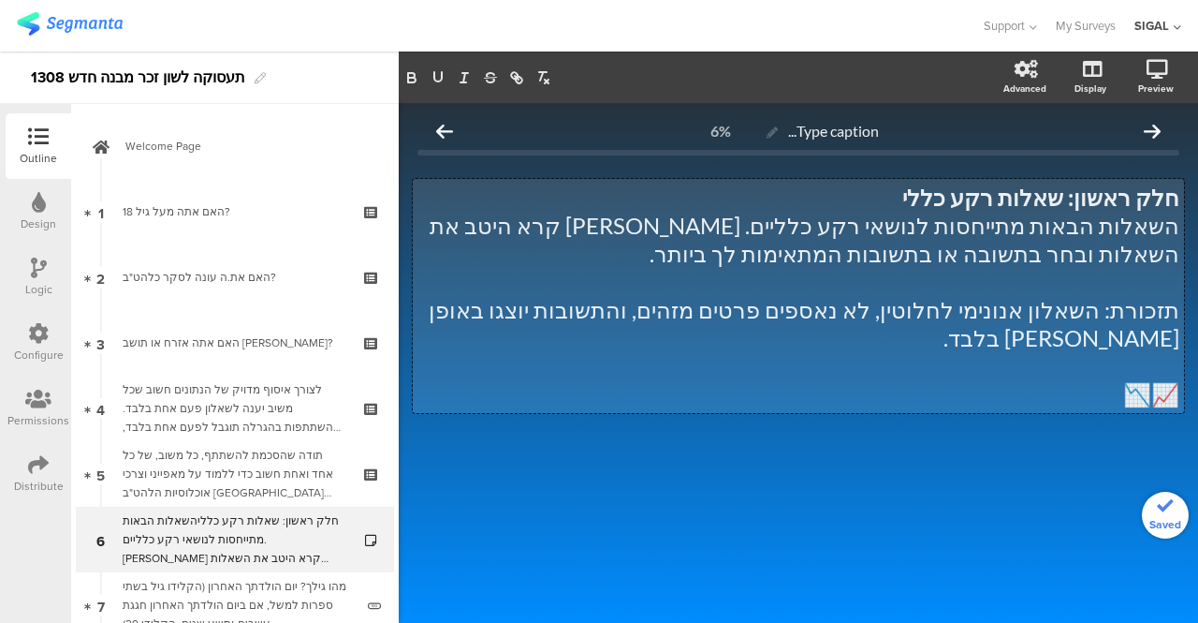
click at [923, 497] on div "Type caption... 6% חלק ראשון: שאלות רקע כללי השאלות הבאות מתייחסות לנושאי רקע כ…" at bounding box center [798, 363] width 799 height 520
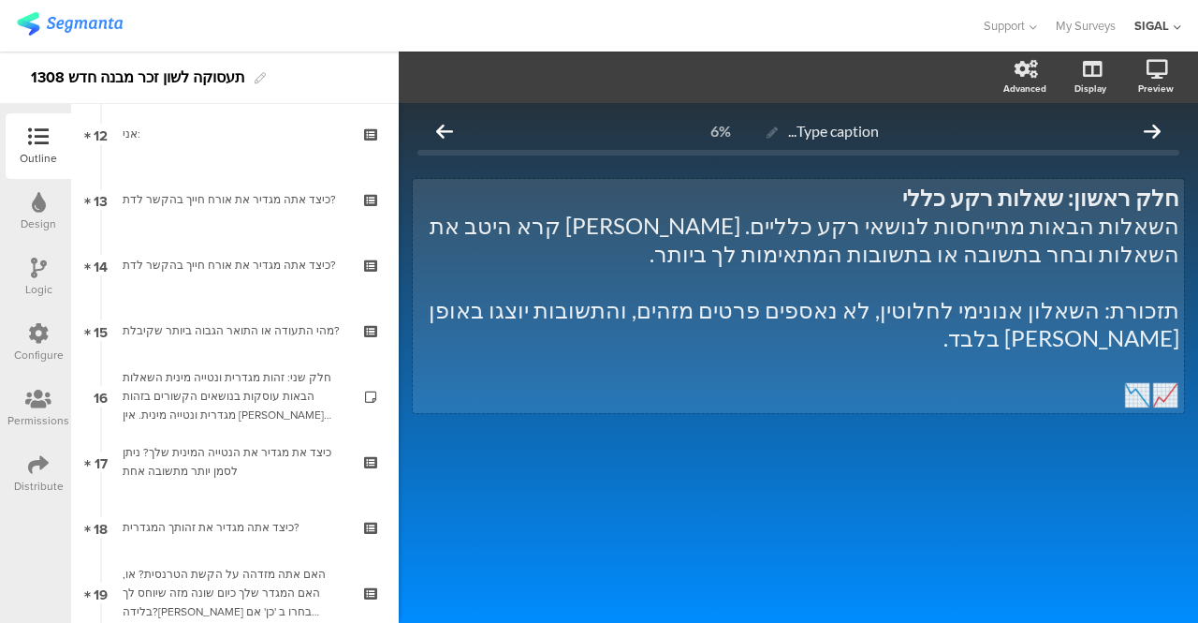
scroll to position [899, 0]
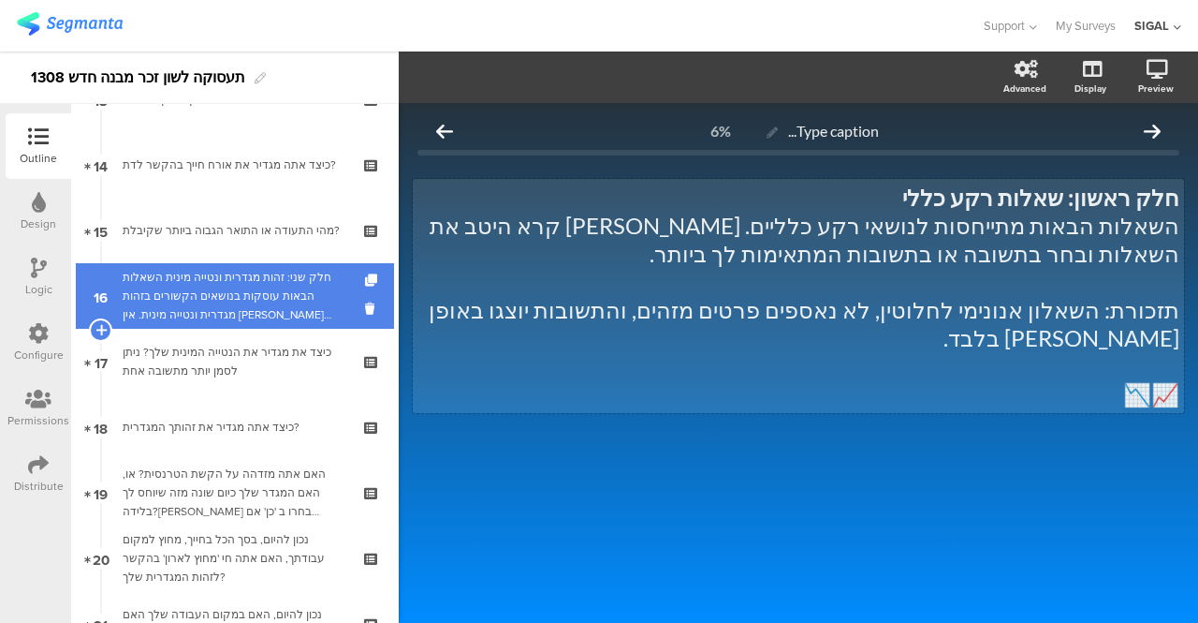
click at [217, 288] on div "חלק שני: זהות מגדרית ונטייה מינית השאלות הבאות עוסקות בנושאים הקשורים בזהות מגד…" at bounding box center [235, 296] width 224 height 56
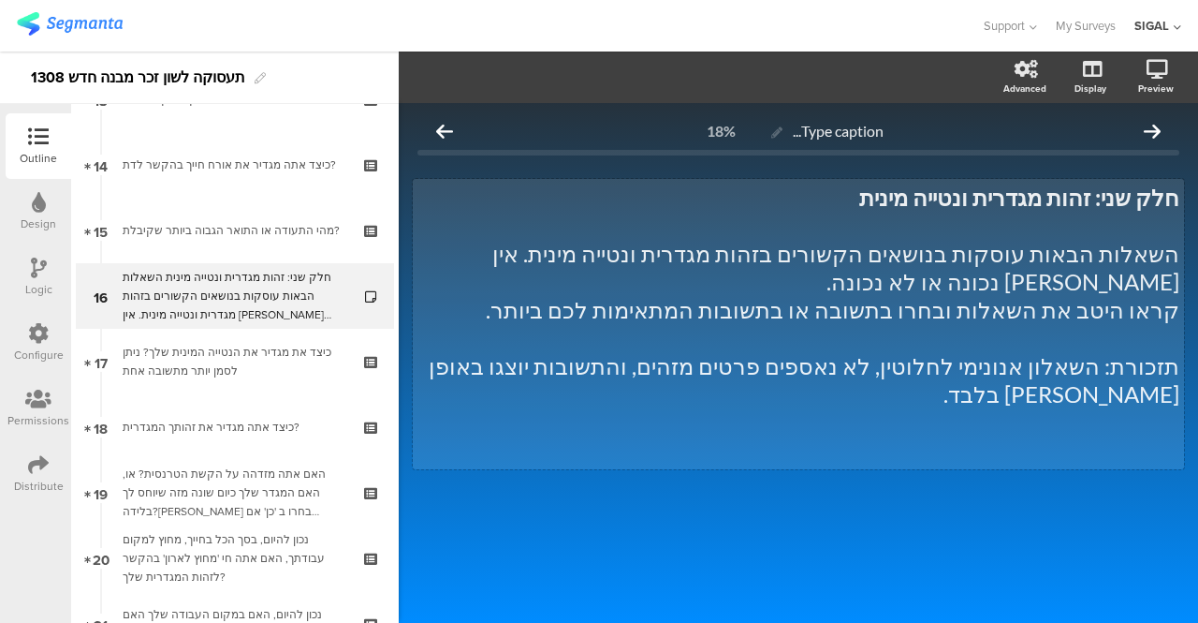
click at [495, 336] on div "חלק שני: זהות מגדרית ונטייה מינית השאלות הבאות עוסקות בנושאים הקשורים בזהות מגד…" at bounding box center [798, 324] width 771 height 290
click at [454, 352] on p "תזכורת: השאלון אנונימי לחלוטין, לא נאספים פרטים מזהים, והתשובות יוצגו באופן [PE…" at bounding box center [799, 380] width 762 height 56
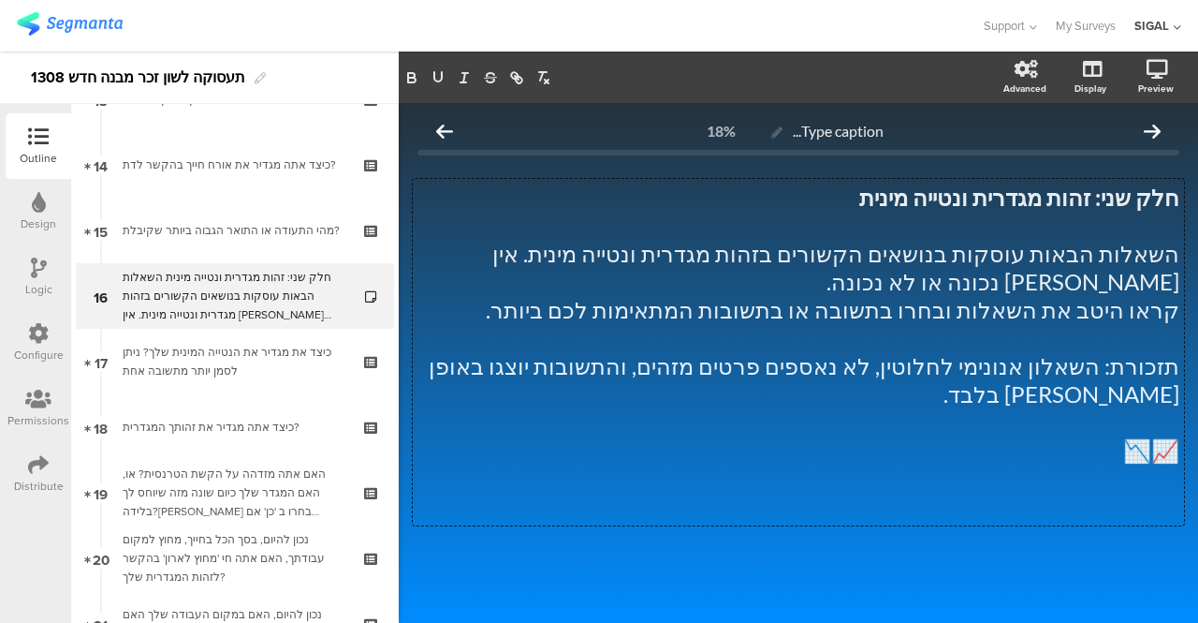
click at [680, 558] on div at bounding box center [799, 591] width 762 height 66
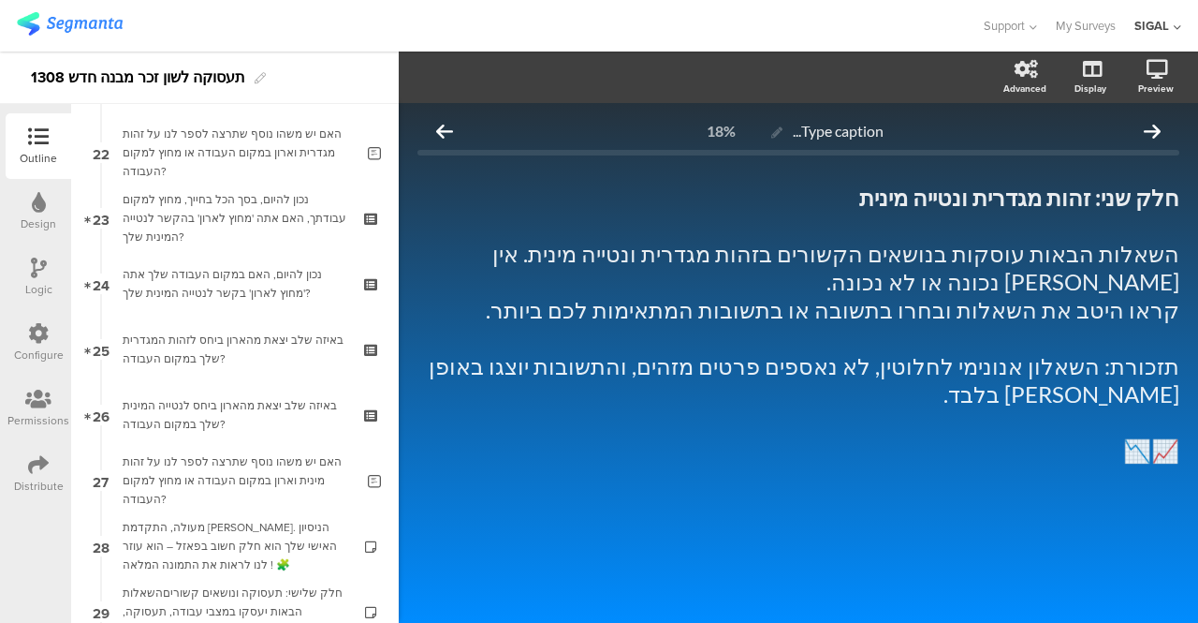
scroll to position [1510, 0]
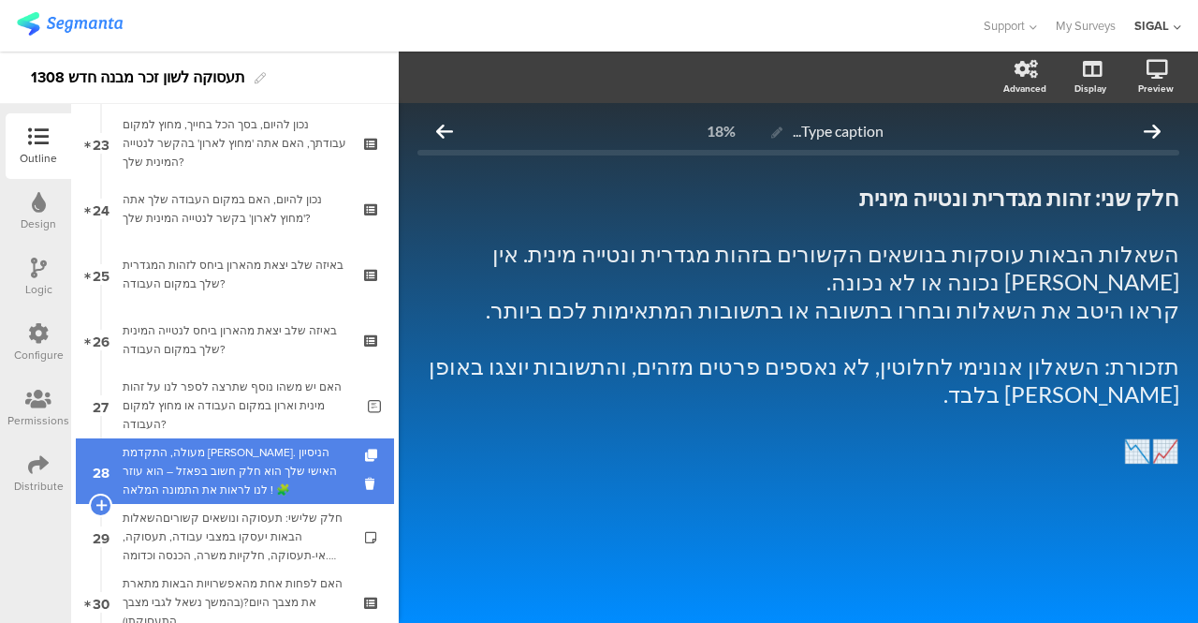
click at [227, 465] on div "מעולה, התקדמת יפה. הניסיון האישי שלך הוא חלק חשוב בפאזל – הוא עוזר לנו לראות את…" at bounding box center [235, 471] width 224 height 56
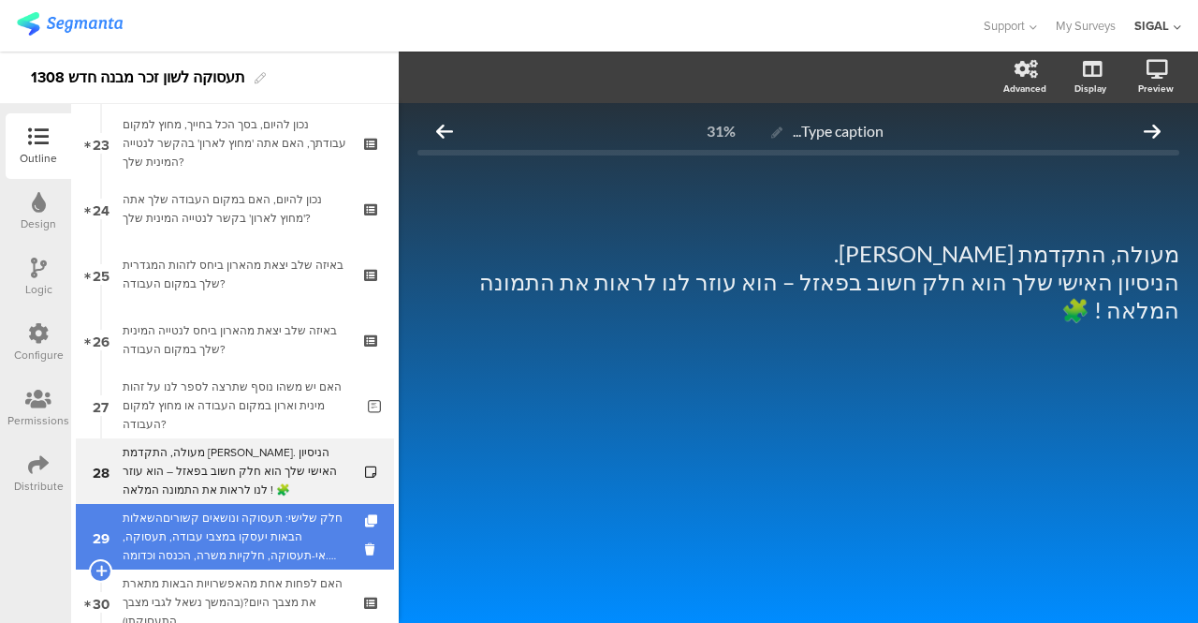
click at [222, 520] on div "חלק שלישי: תעסוקה ונושאים קשוריםהשאלות הבאות יעסקו במצבי עבודה, תעסוקה, אי-תעסו…" at bounding box center [235, 536] width 224 height 56
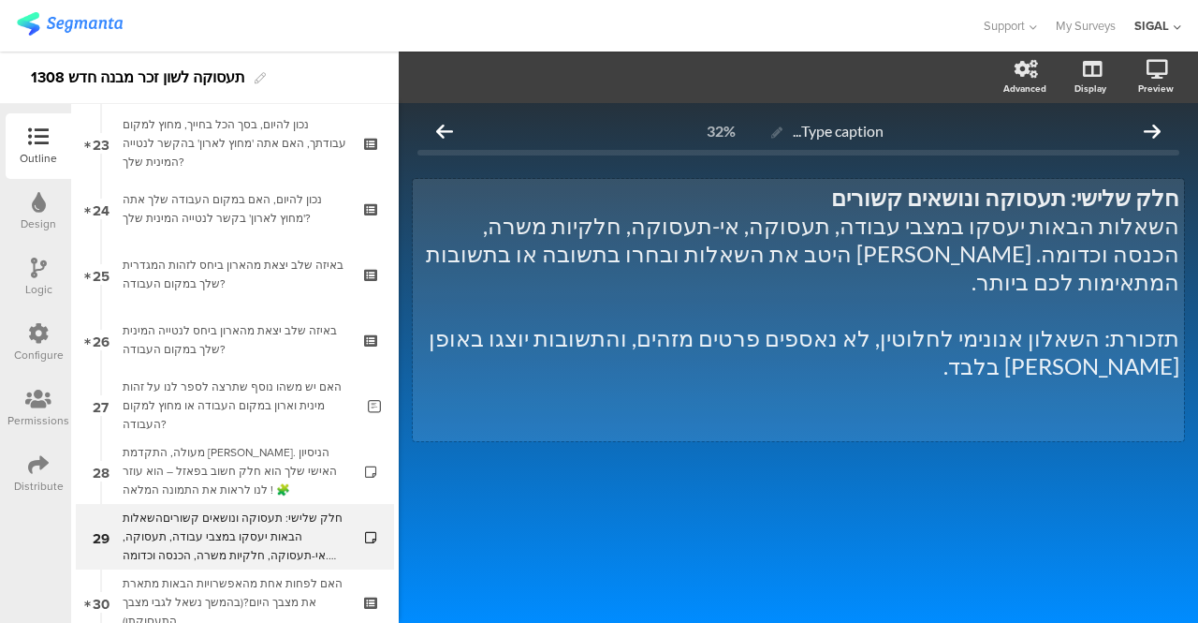
click at [456, 315] on div "חלק שלישי: תעסוקה ונושאים קשורים השאלות הבאות יעסקו במצבי עבודה, תעסוקה, אי-תעס…" at bounding box center [798, 310] width 771 height 262
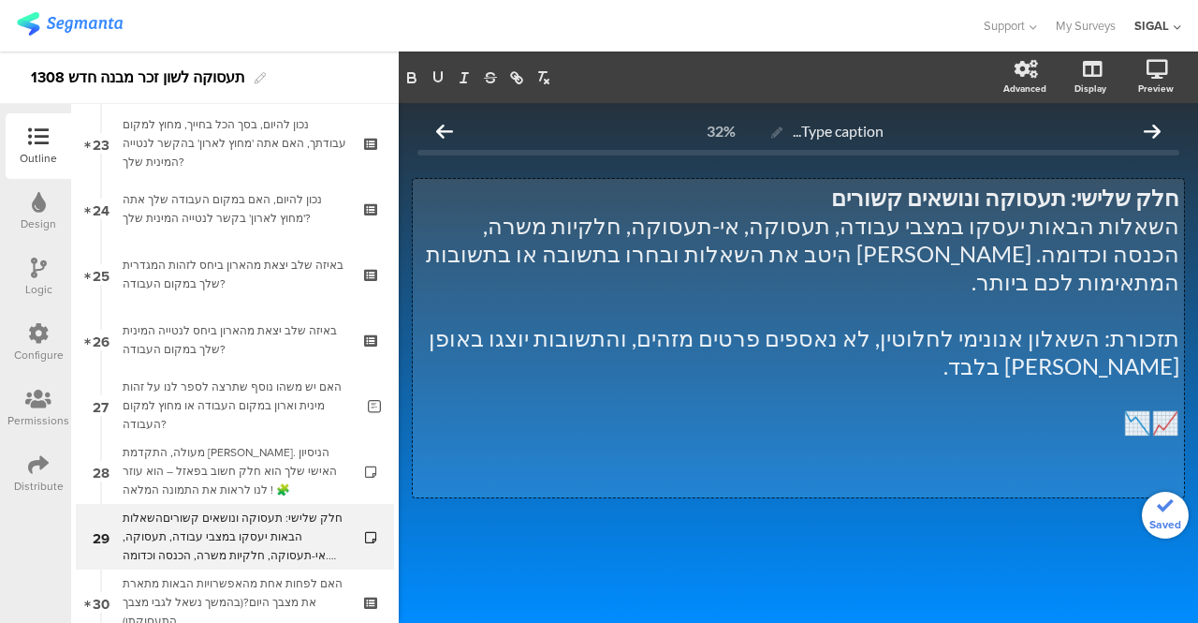
click at [713, 530] on div at bounding box center [799, 563] width 762 height 66
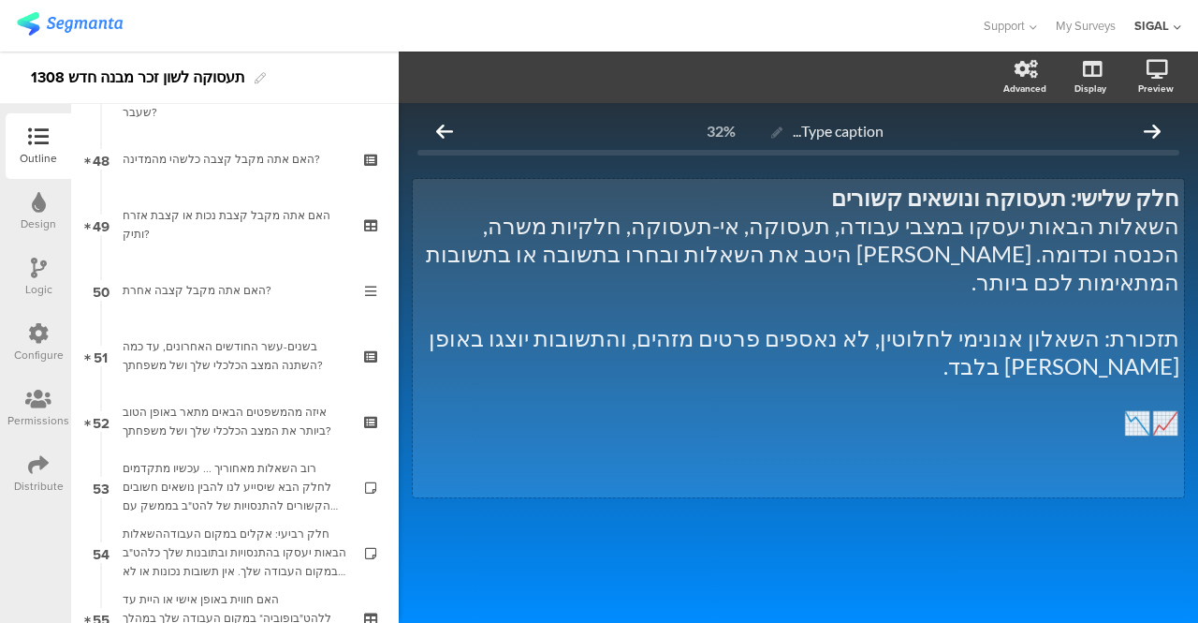
scroll to position [3145, 0]
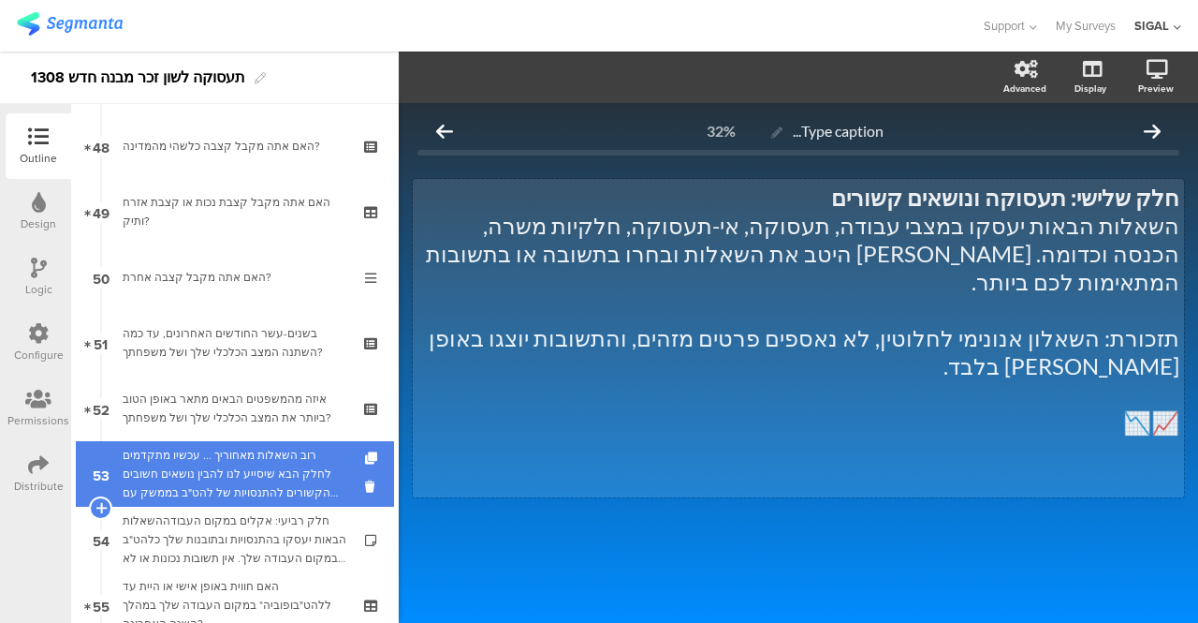
click at [274, 477] on div "רוב השאלות מאחוריך ... עכשיו מתקדמים לחלק הבא שיסייע לנו להבין נושאים חשובים הק…" at bounding box center [235, 474] width 224 height 56
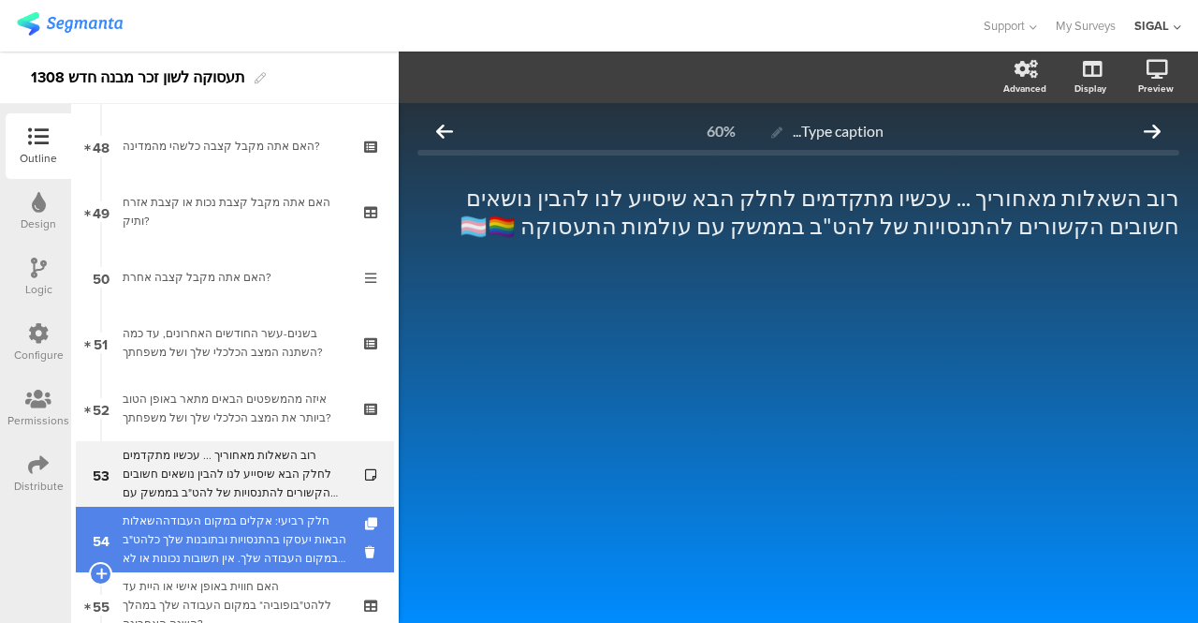
click at [273, 533] on div "חלק רביעי: אקלים במקום העבודההשאלות הבאות יעסקו בהתנסויות ובתובנות שלך כלהט"ב ב…" at bounding box center [235, 539] width 224 height 56
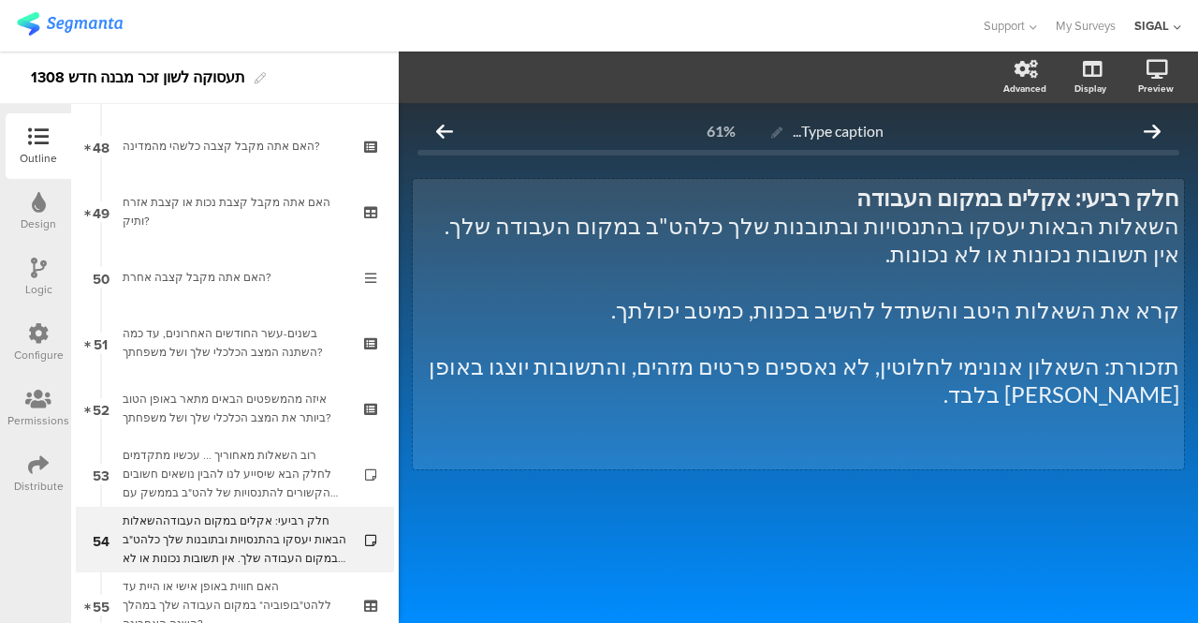
click at [753, 385] on div "חלק רביעי: אקלים במקום העבודה השאלות הבאות יעסקו בהתנסויות ובתובנות שלך כלהט"ב …" at bounding box center [798, 324] width 771 height 290
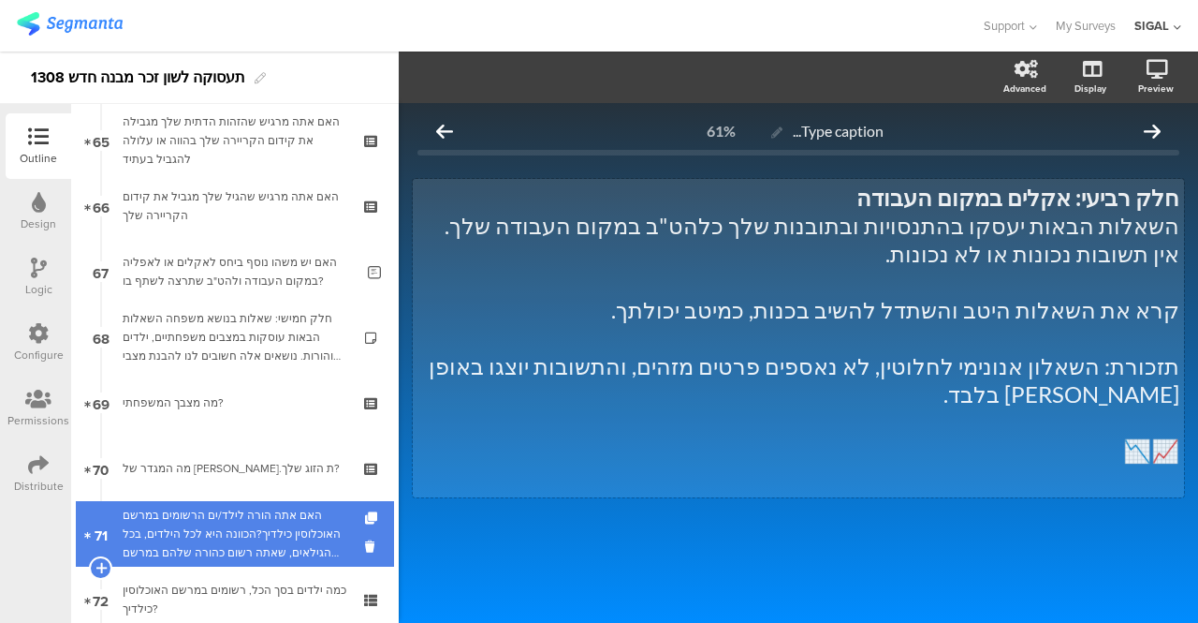
scroll to position [4264, 0]
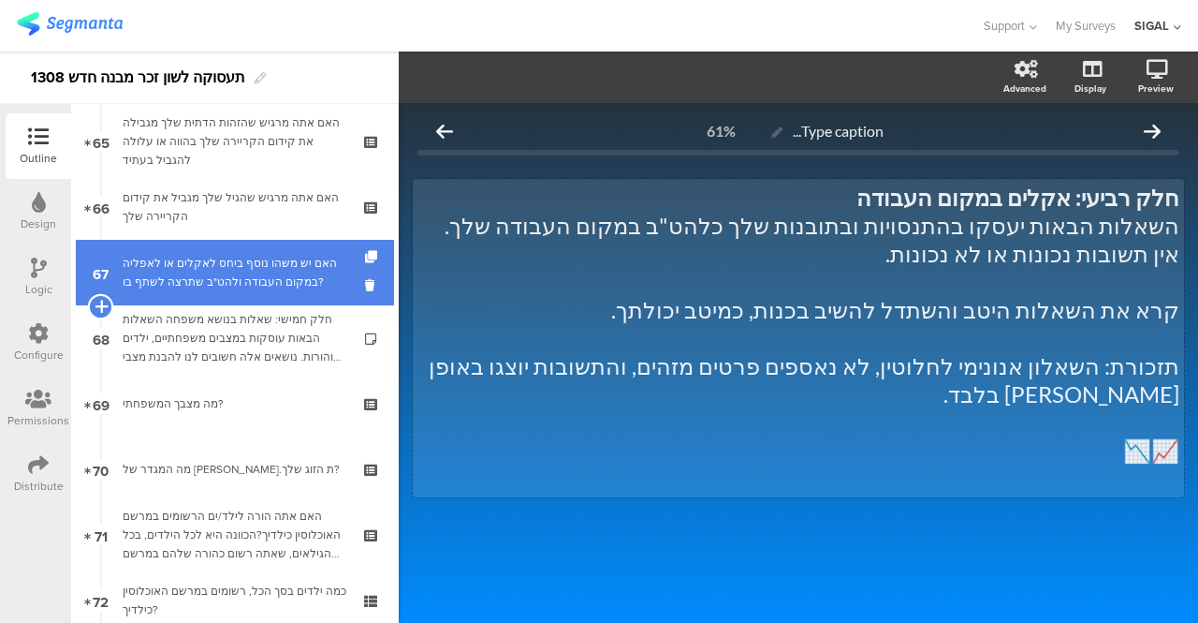
click at [100, 304] on icon at bounding box center [101, 306] width 12 height 17
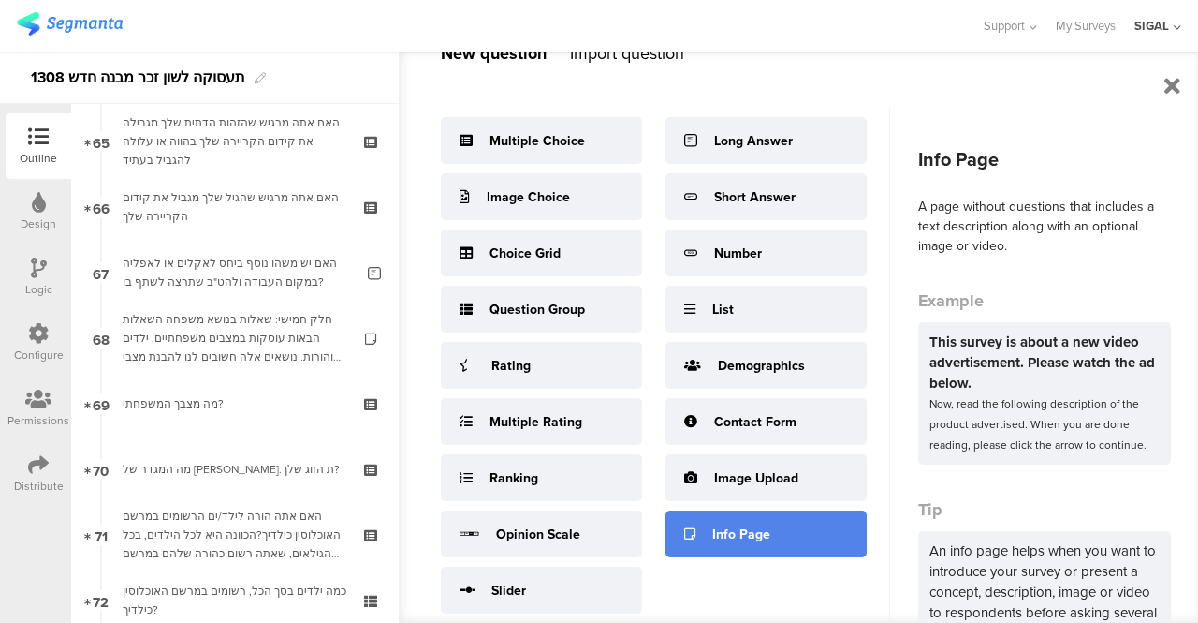
click at [739, 535] on div "Info Page" at bounding box center [741, 534] width 58 height 20
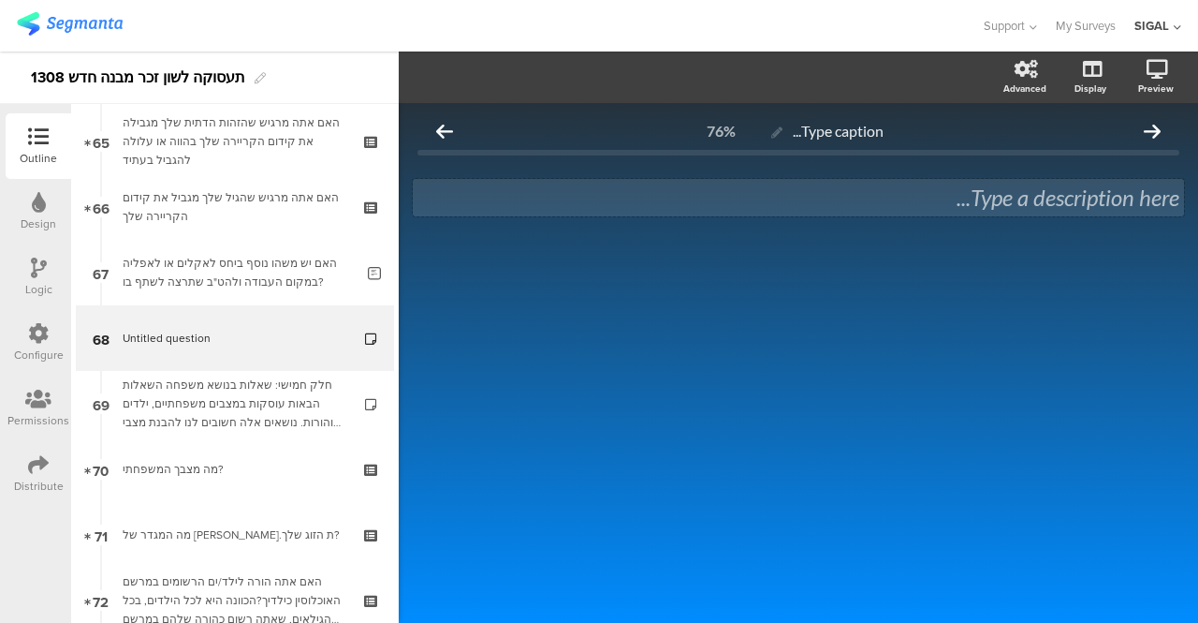
click at [982, 197] on div "Type a description here..." at bounding box center [798, 197] width 771 height 37
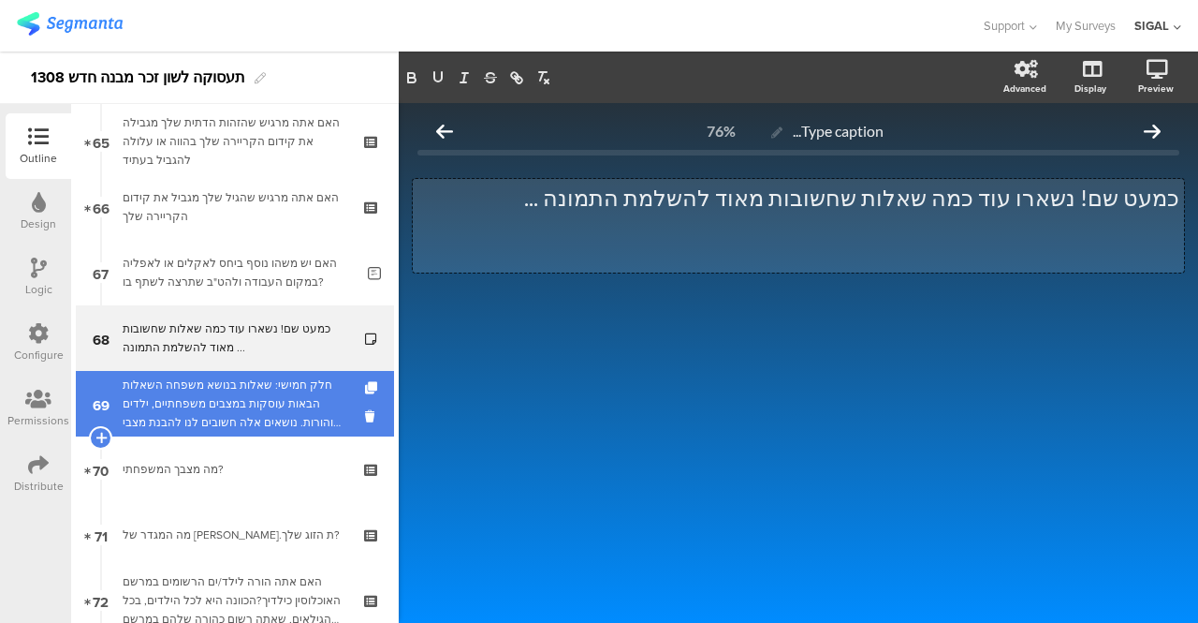
click at [283, 420] on div "חלק חמישי: שאלות בנושא משפחה השאלות הבאות עוסקות במצבים משפחתיים, ילדים והורות.…" at bounding box center [235, 403] width 224 height 56
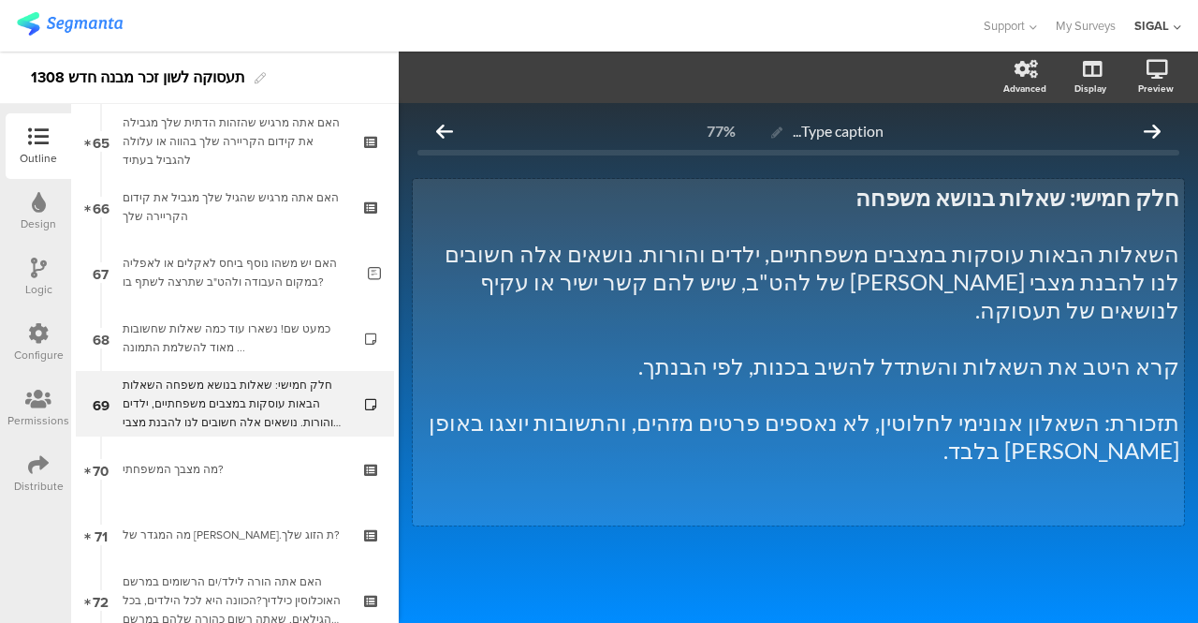
click at [805, 408] on p "תזכורת: השאלון אנונימי לחלוטין, לא נאספים פרטים מזהים, והתשובות יוצגו באופן [PE…" at bounding box center [799, 436] width 762 height 56
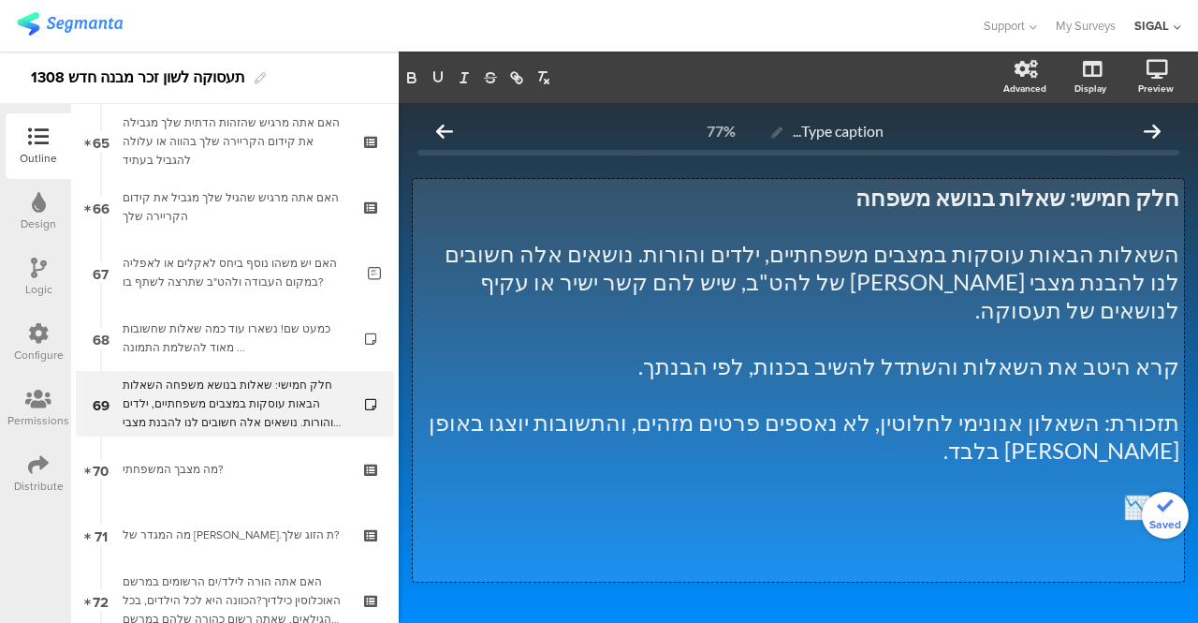
click at [727, 549] on p at bounding box center [799, 563] width 762 height 28
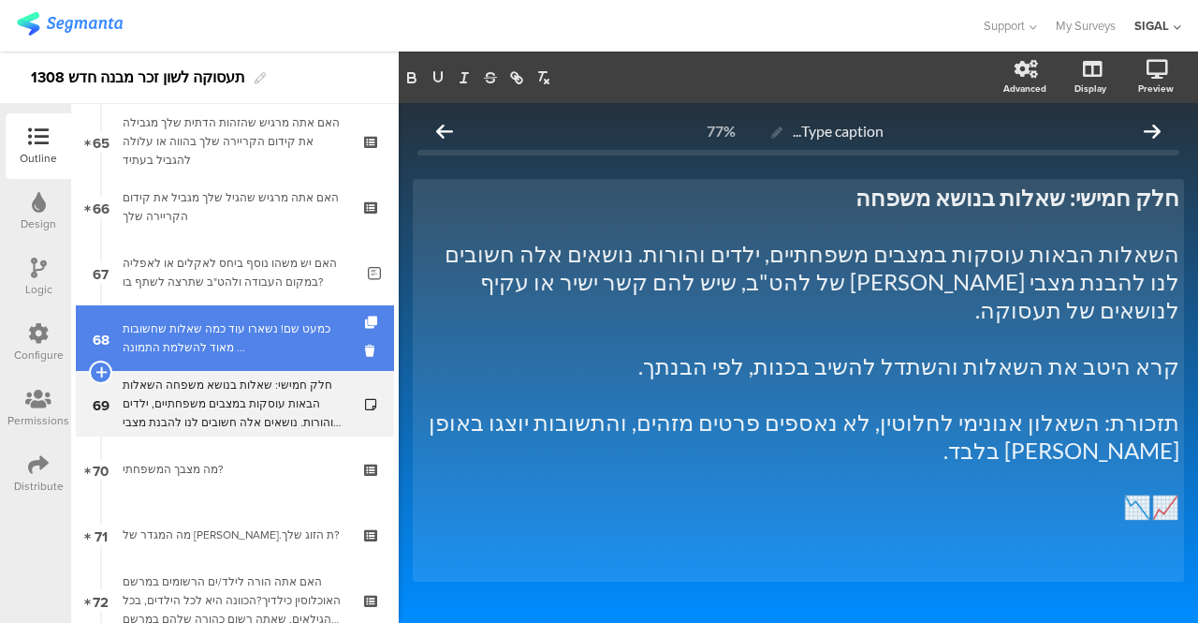
click at [214, 357] on link "68 כמעט שם! נשארו עוד כמה שאלות שחשובות מאוד להשלמת התמונה ..." at bounding box center [235, 338] width 318 height 66
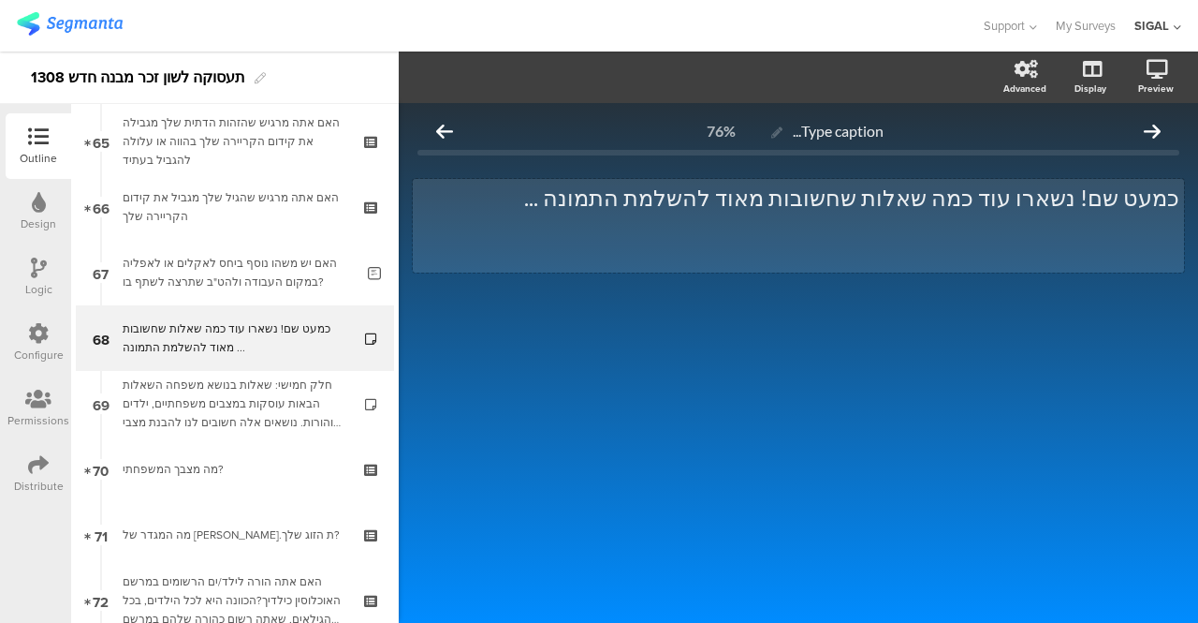
click at [634, 199] on p "כמעט שם! נשארו עוד כמה שאלות שחשובות מאוד להשלמת התמונה ..." at bounding box center [799, 197] width 762 height 28
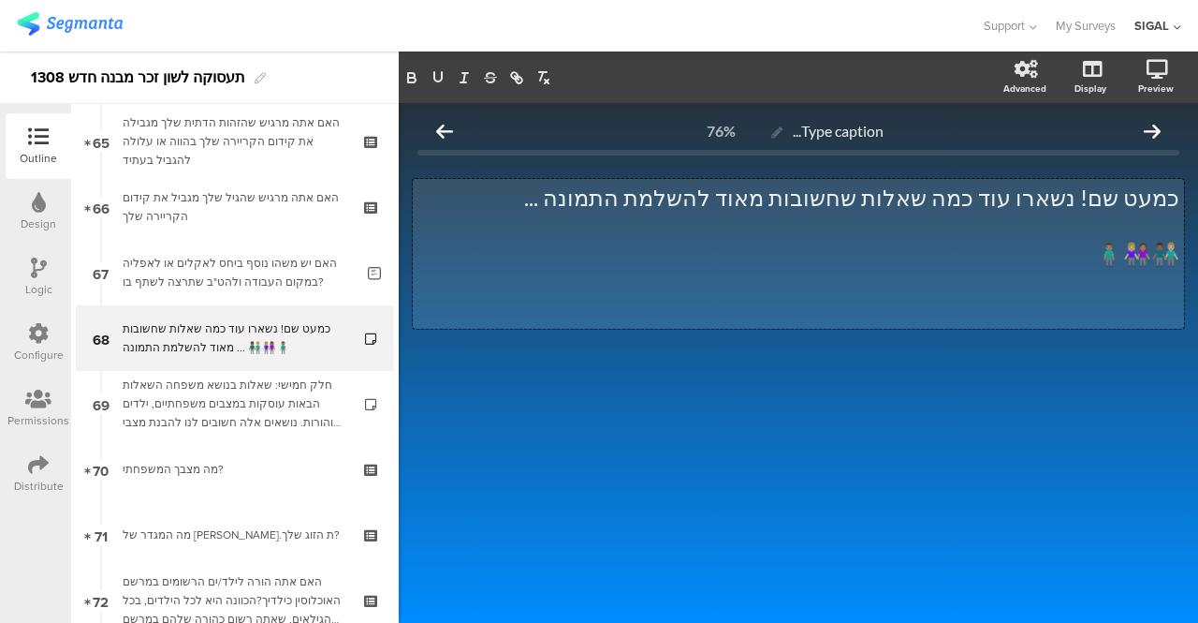
click at [709, 527] on div "Type caption... 76% כמעט שם! נשארו עוד כמה שאלות שחשובות מאוד להשלמת התמונה ...…" at bounding box center [798, 363] width 799 height 520
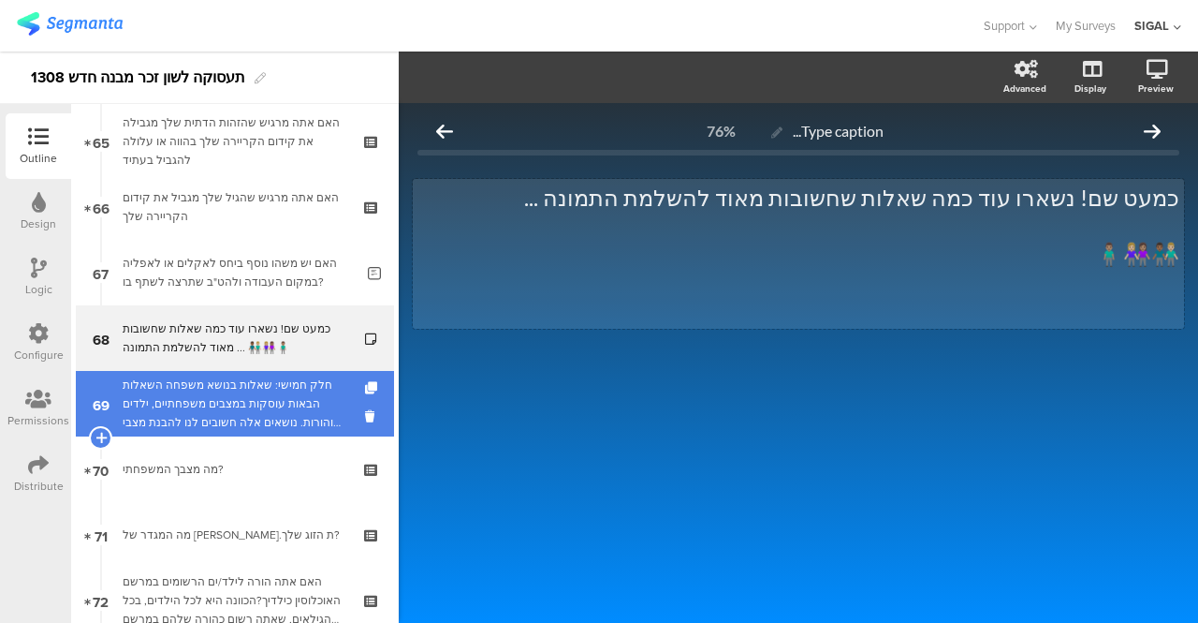
click at [290, 393] on div "חלק חמישי: שאלות בנושא משפחה השאלות הבאות עוסקות במצבים משפחתיים, ילדים והורות.…" at bounding box center [235, 403] width 224 height 56
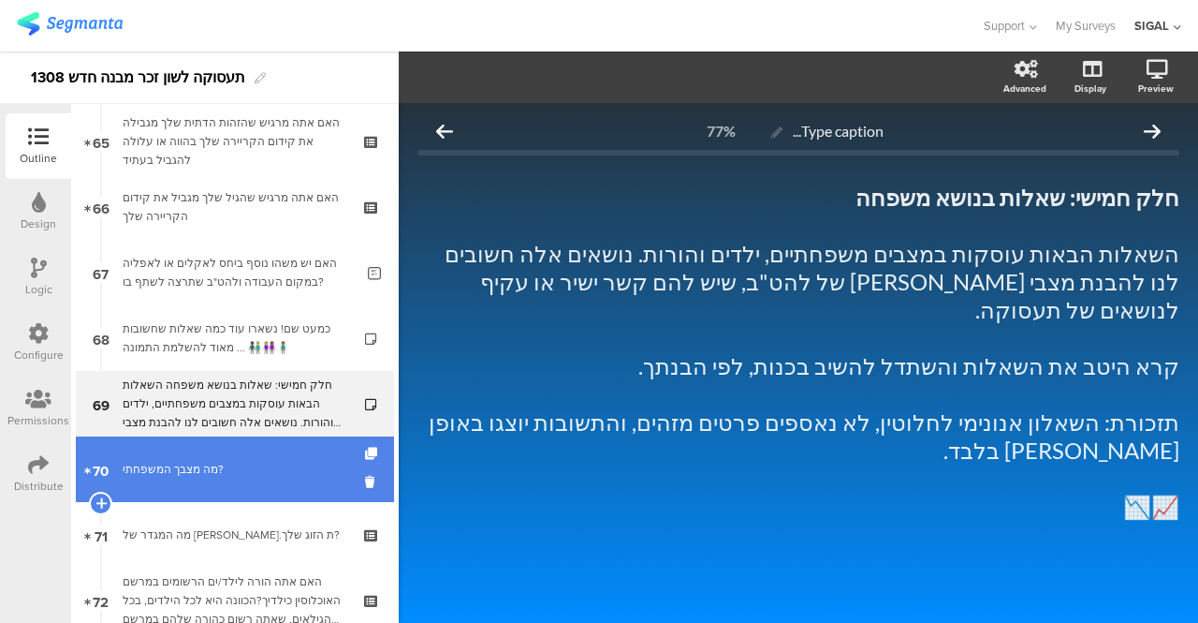
click at [227, 462] on div "מה מצבך המשפחתי?" at bounding box center [235, 469] width 224 height 19
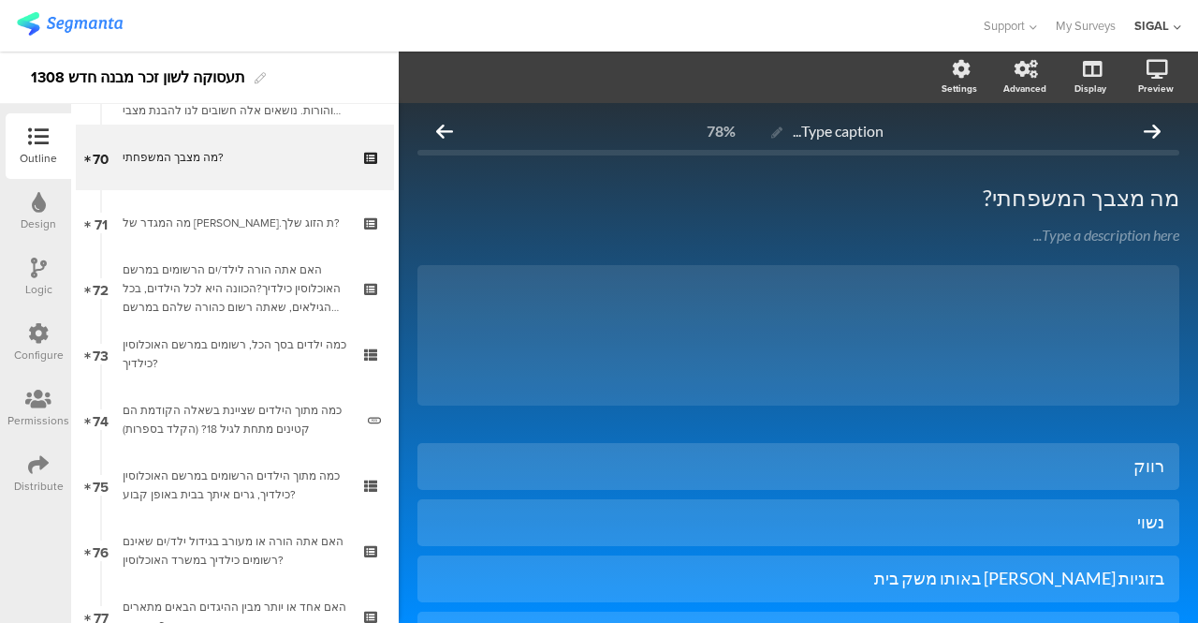
scroll to position [4583, 0]
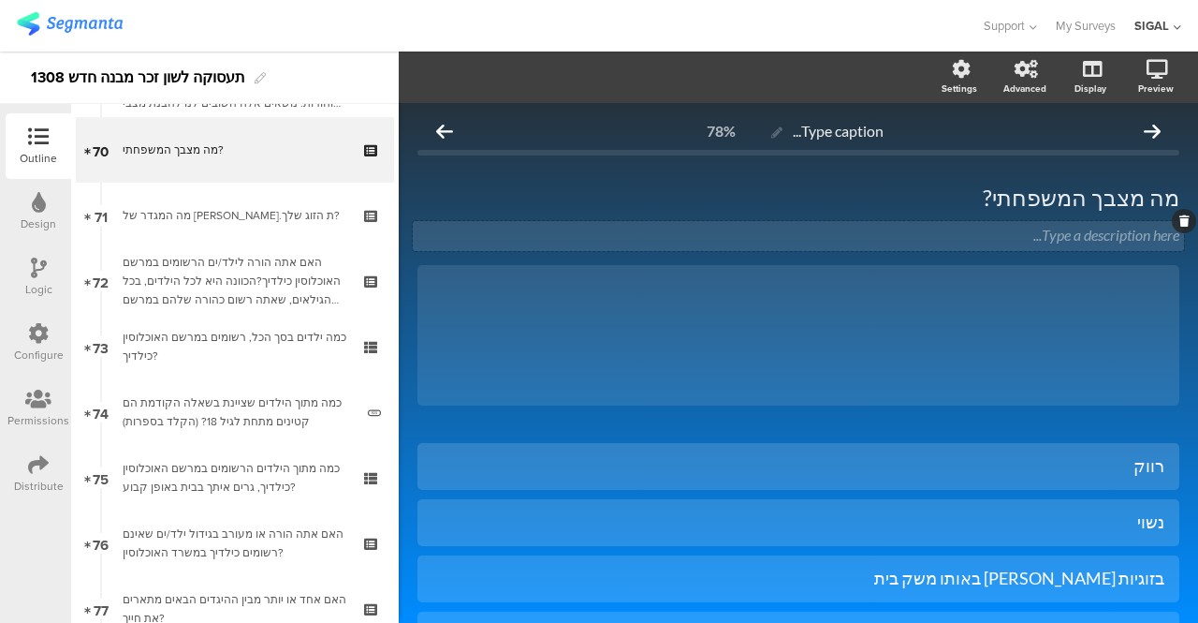
click at [1080, 227] on div "Type a description here..." at bounding box center [798, 236] width 771 height 30
drag, startPoint x: 948, startPoint y: 325, endPoint x: 1032, endPoint y: 145, distance: 198.1
click at [1032, 145] on div "Type caption... 78%" at bounding box center [799, 130] width 762 height 37
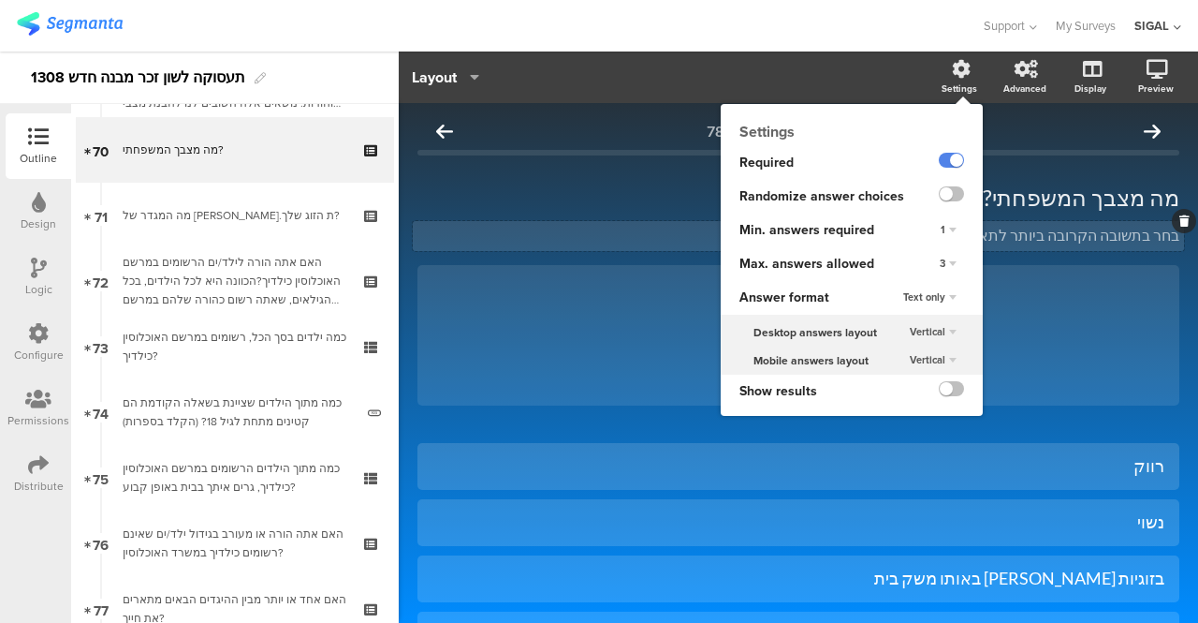
click at [936, 265] on div "3" at bounding box center [948, 264] width 32 height 22
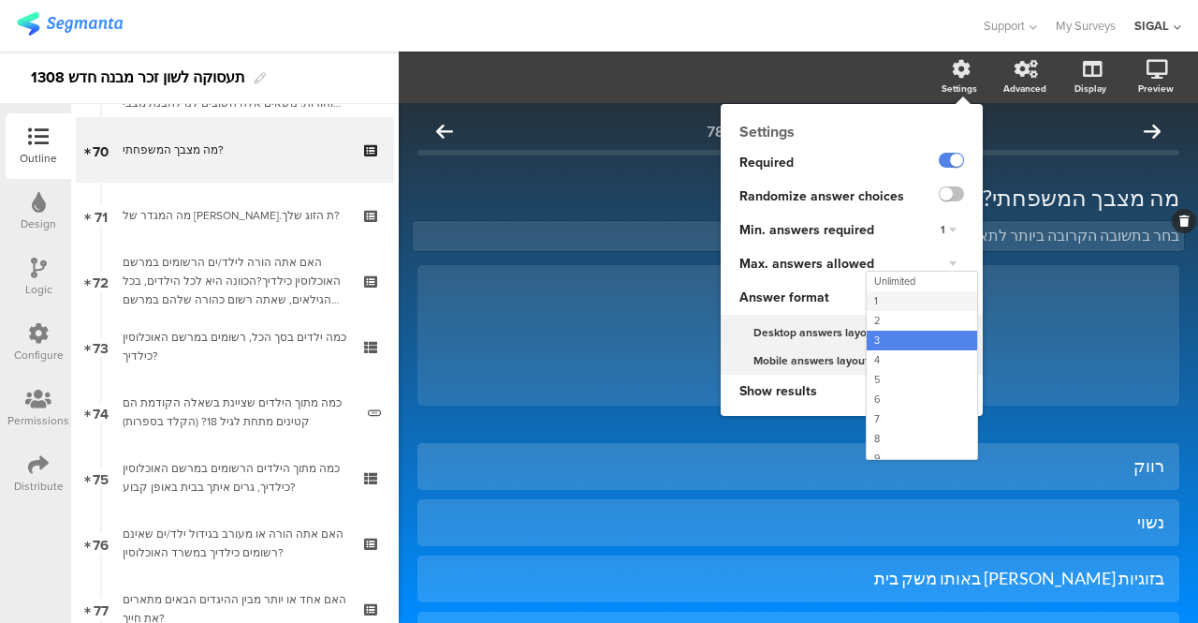
click at [887, 298] on div "1" at bounding box center [922, 301] width 110 height 20
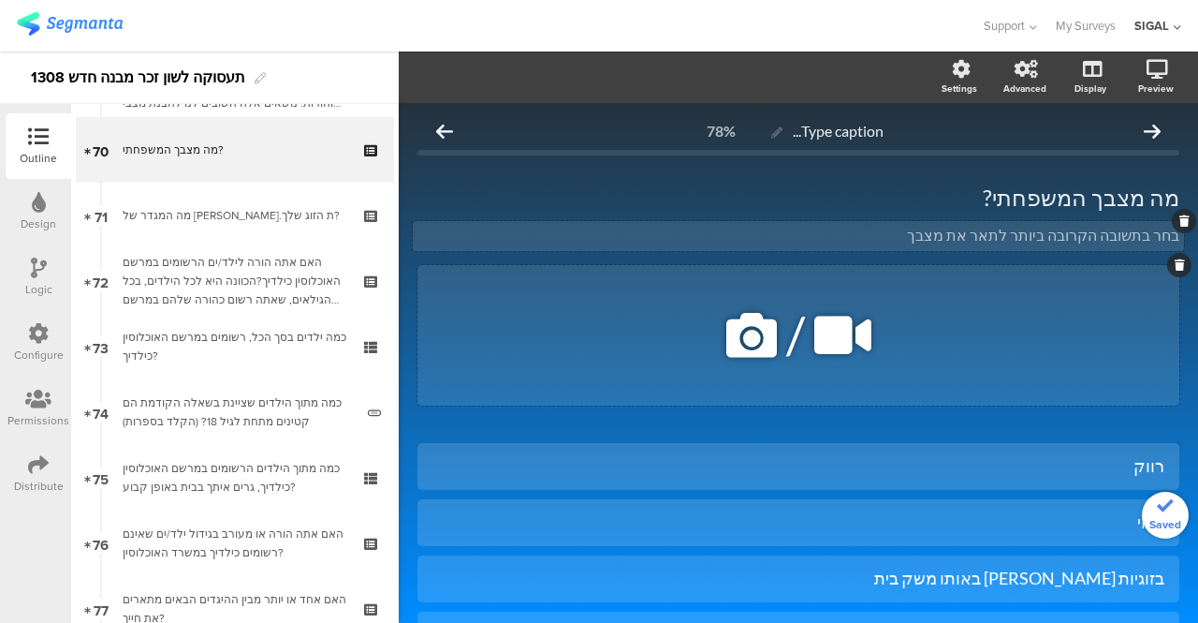
click at [1046, 315] on div "/" at bounding box center [799, 335] width 762 height 140
click at [623, 350] on div "/" at bounding box center [799, 335] width 762 height 140
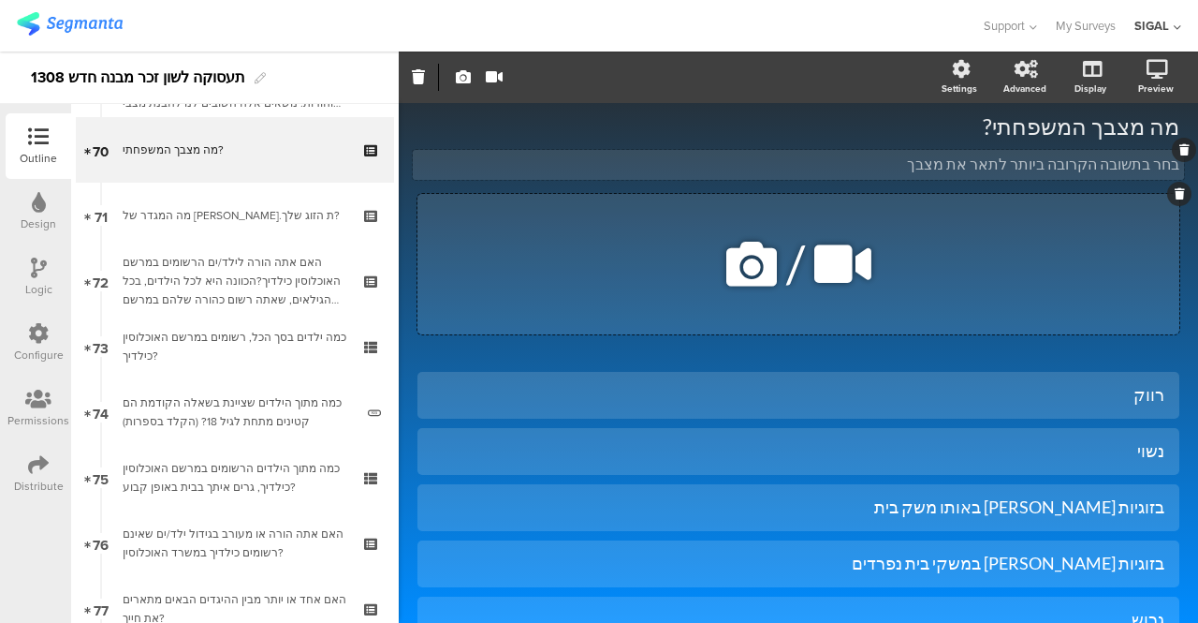
scroll to position [82, 0]
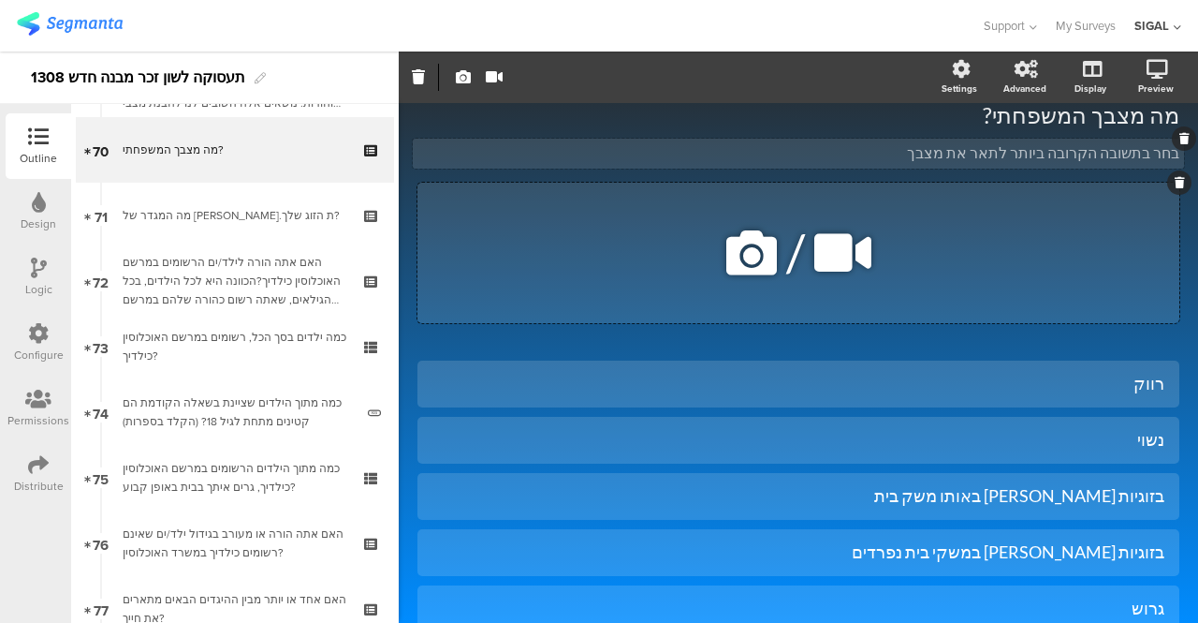
click at [1175, 182] on icon at bounding box center [1180, 182] width 10 height 11
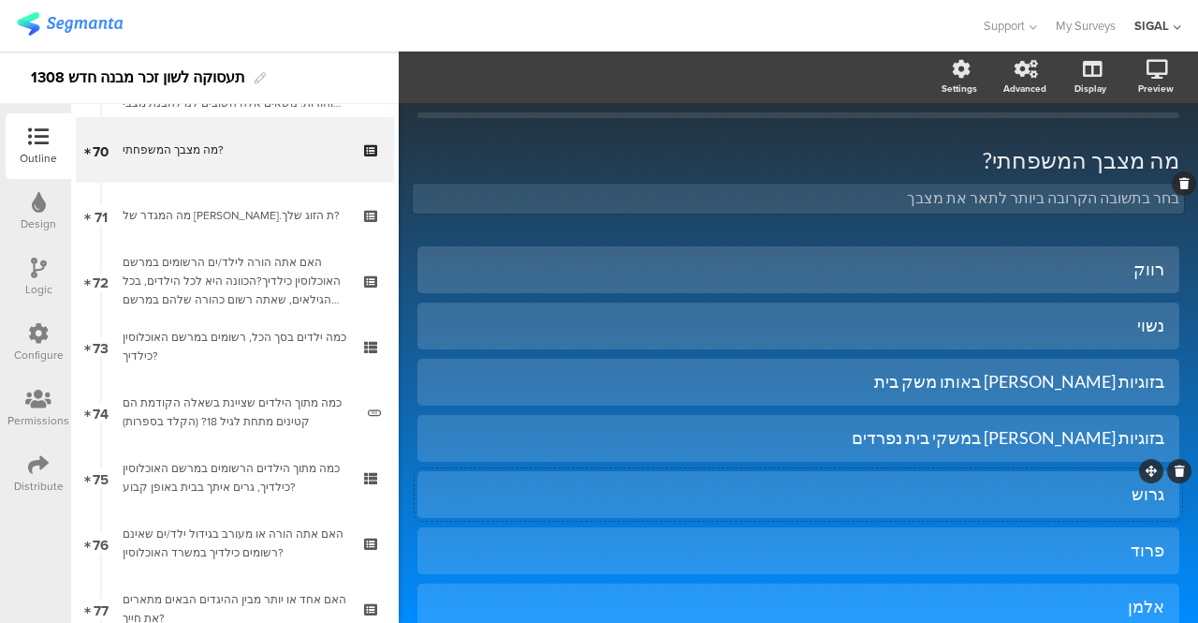
scroll to position [28, 0]
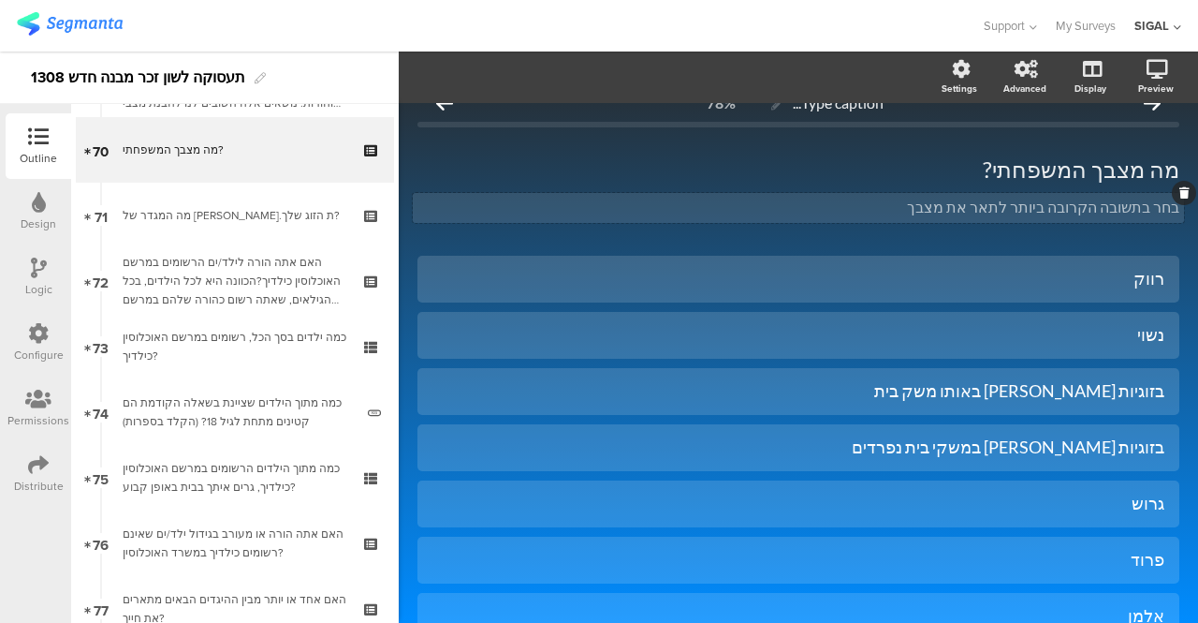
click at [947, 206] on span "מה מצבך המשפחתי? מה מצבך המשפחתי? בחר בתשובה הקרובה ביותר לתאר את מצבך בחר בתשו…" at bounding box center [799, 186] width 762 height 63
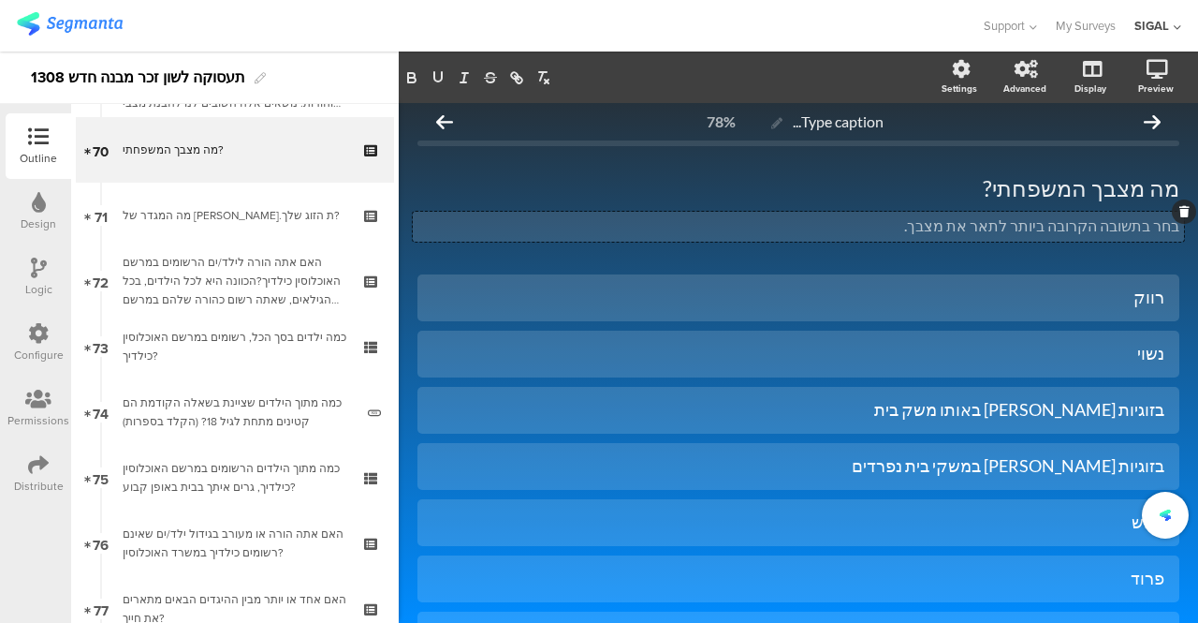
click at [947, 206] on div "מה מצבך המשפחתי? מה מצבך המשפחתי?" at bounding box center [798, 187] width 771 height 37
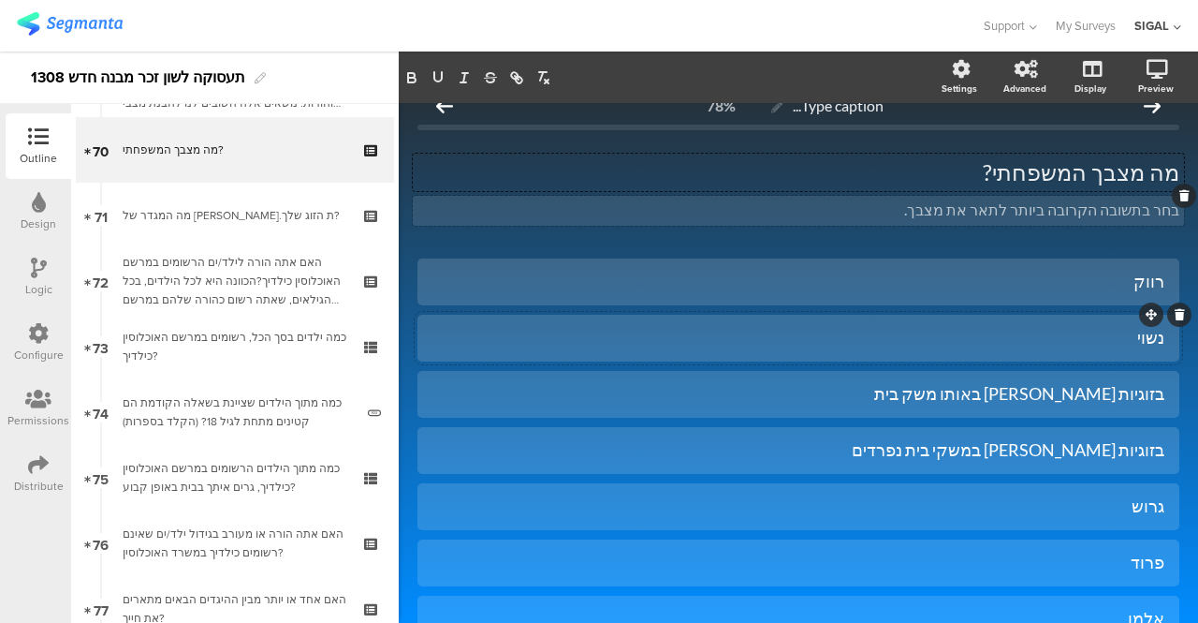
scroll to position [0, 0]
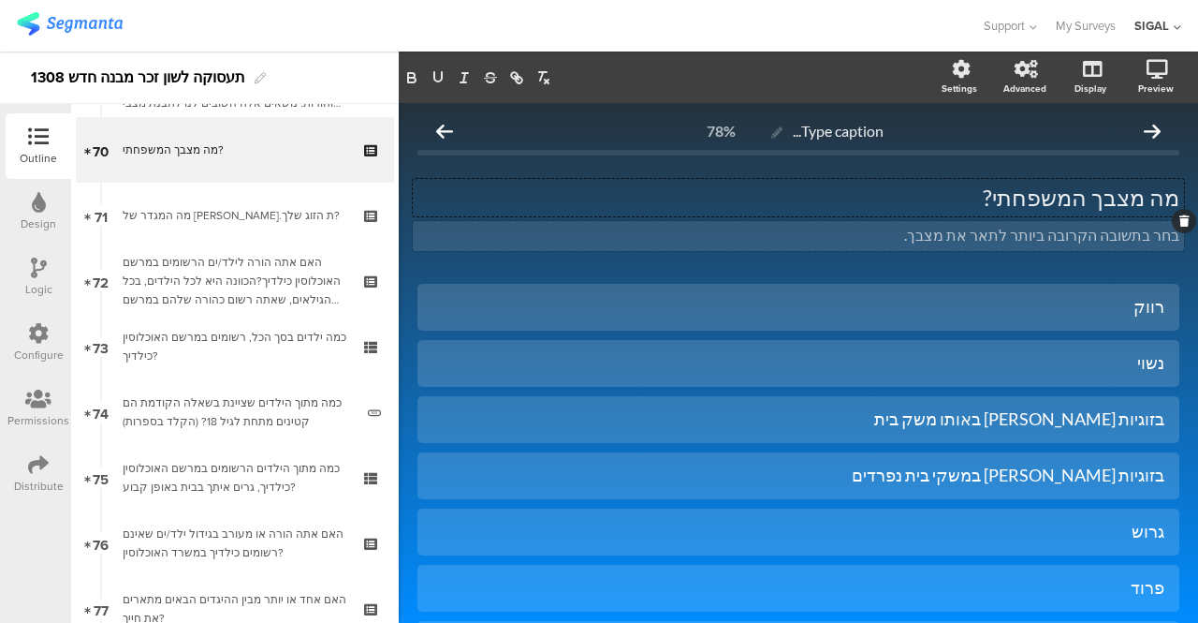
click at [916, 233] on div "בחר בתשובה הקרובה ביותר לתאר את מצבך. בחר בתשובה הקרובה ביותר לתאר את מצבך." at bounding box center [798, 236] width 771 height 30
click at [659, 276] on div "Type caption... 78% מה מצבך המשפחתי? מה מצבך המשפחתי? בחר בתשובה הקרובה ביותר ל…" at bounding box center [799, 535] width 762 height 847
click at [936, 240] on div "בחר בתשובה הקרובה ביותר לתאר את מצבך. ניתן לבחור בתיאור מילולי עצמאי. בחר בתשוב…" at bounding box center [798, 236] width 771 height 30
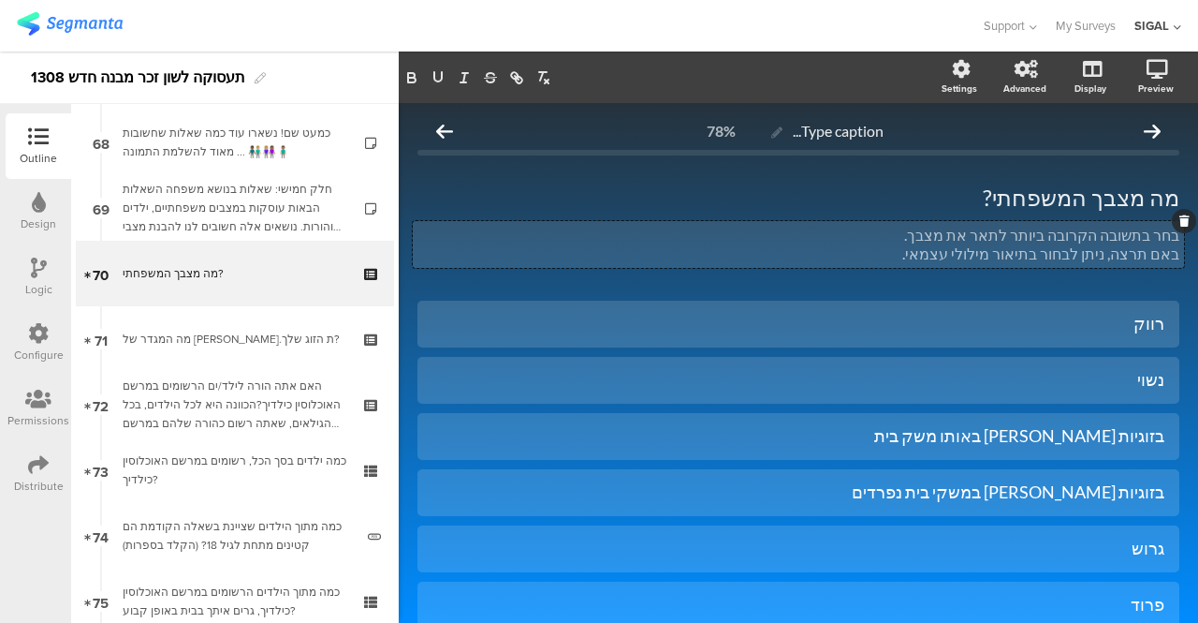
scroll to position [4452, 0]
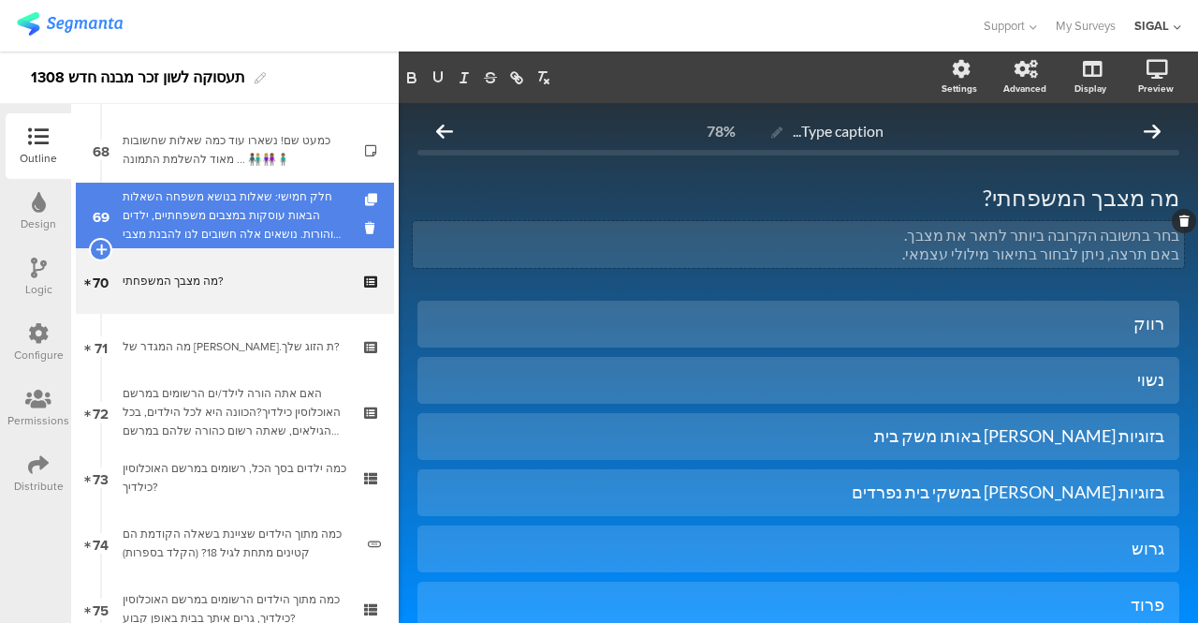
click at [282, 218] on div "חלק חמישי: שאלות בנושא משפחה השאלות הבאות עוסקות במצבים משפחתיים, ילדים והורות.…" at bounding box center [235, 215] width 224 height 56
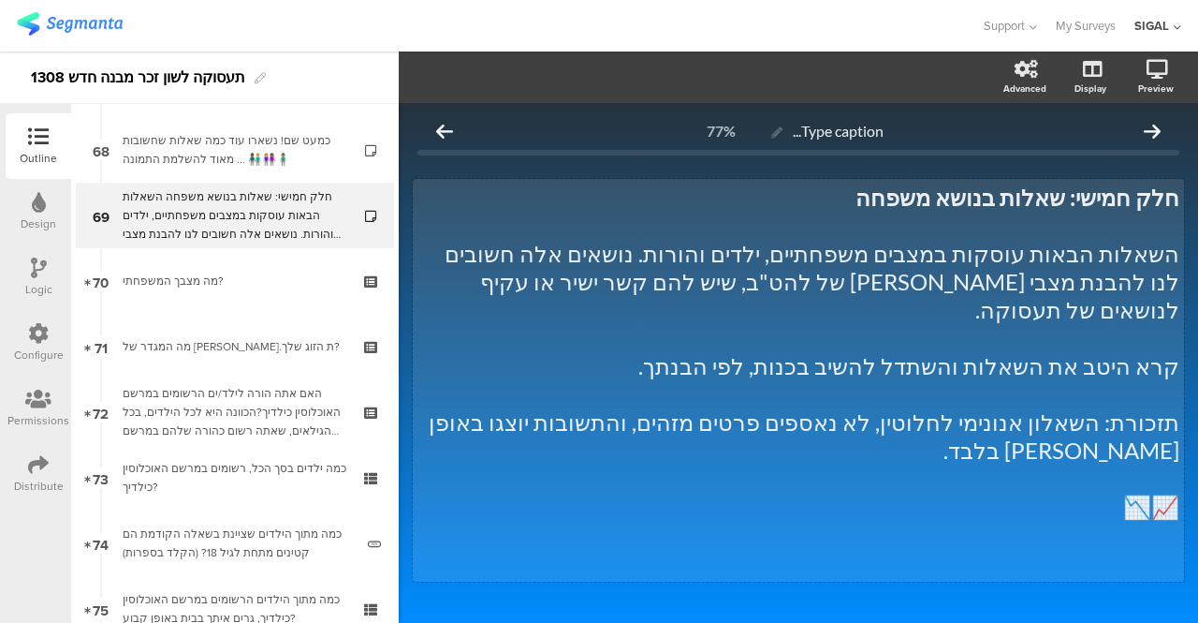
click at [883, 199] on div "חלק חמישי: שאלות בנושא משפחה השאלות הבאות עוסקות במצבים משפחתיים, ילדים והורות.…" at bounding box center [798, 380] width 771 height 403
click at [729, 254] on p "השאלות הבאות עוסקות במצבים משפחתיים, ילדים והורות. נושאים אלה חשובים לנו להבנת …" at bounding box center [799, 282] width 762 height 84
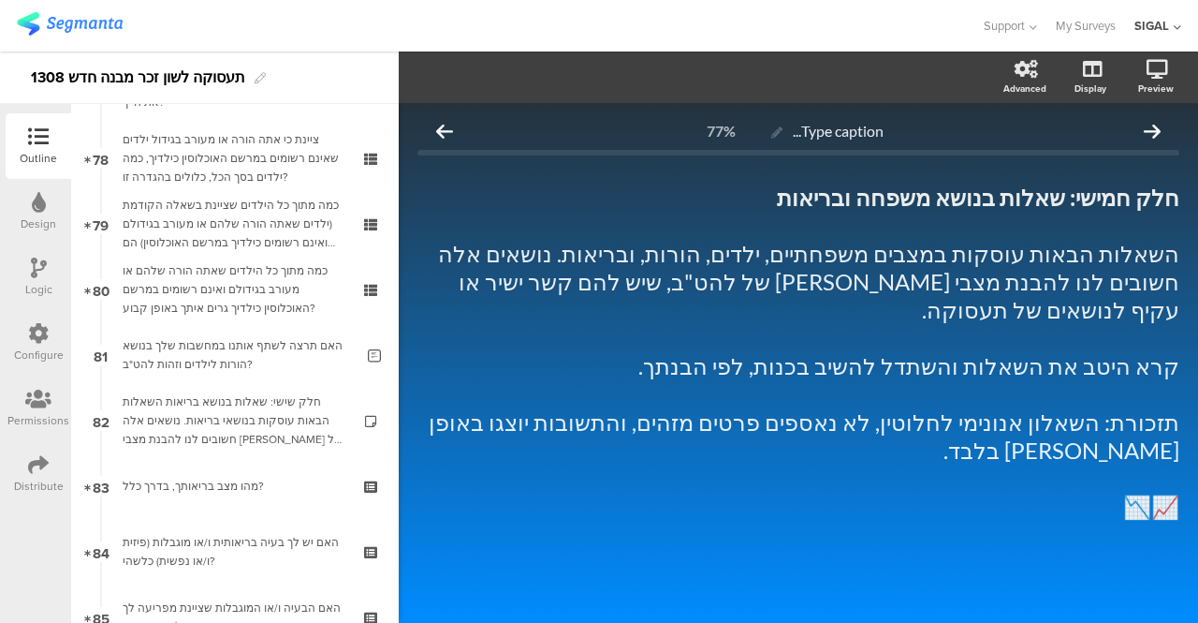
scroll to position [5125, 0]
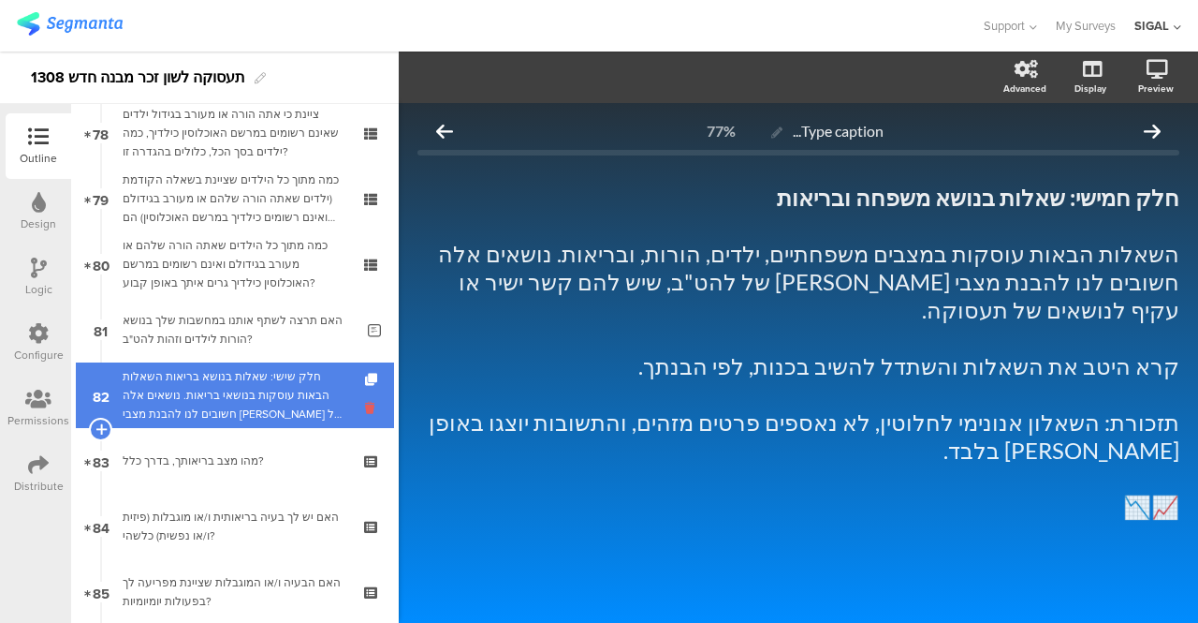
click at [365, 404] on icon at bounding box center [373, 408] width 16 height 18
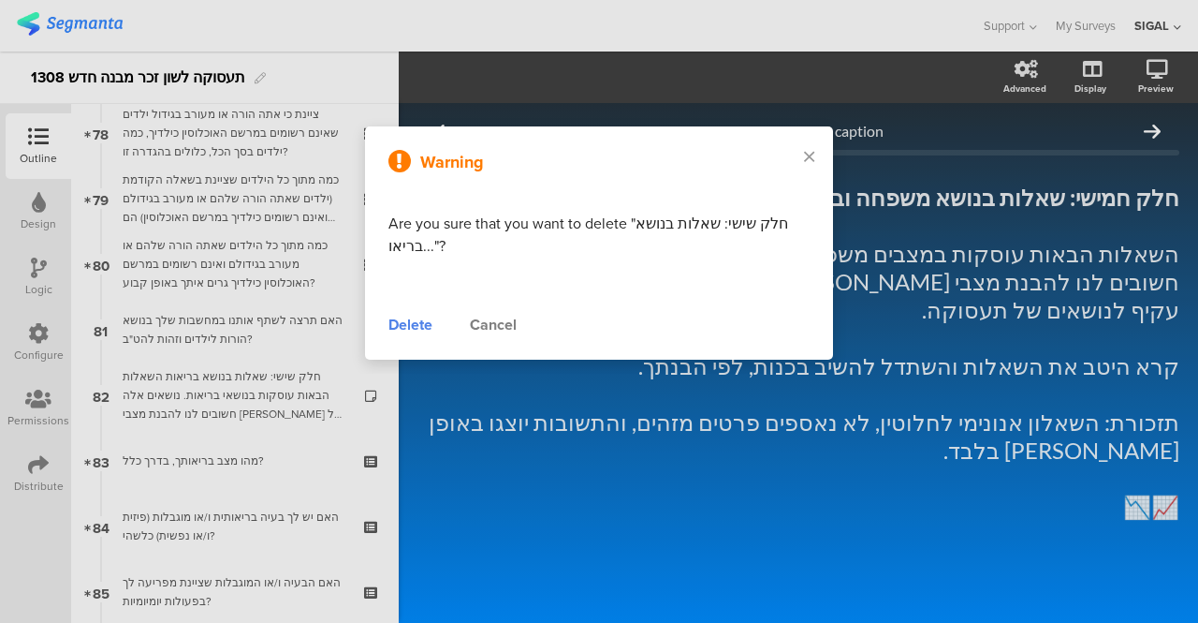
click at [406, 330] on div "Delete" at bounding box center [411, 325] width 44 height 22
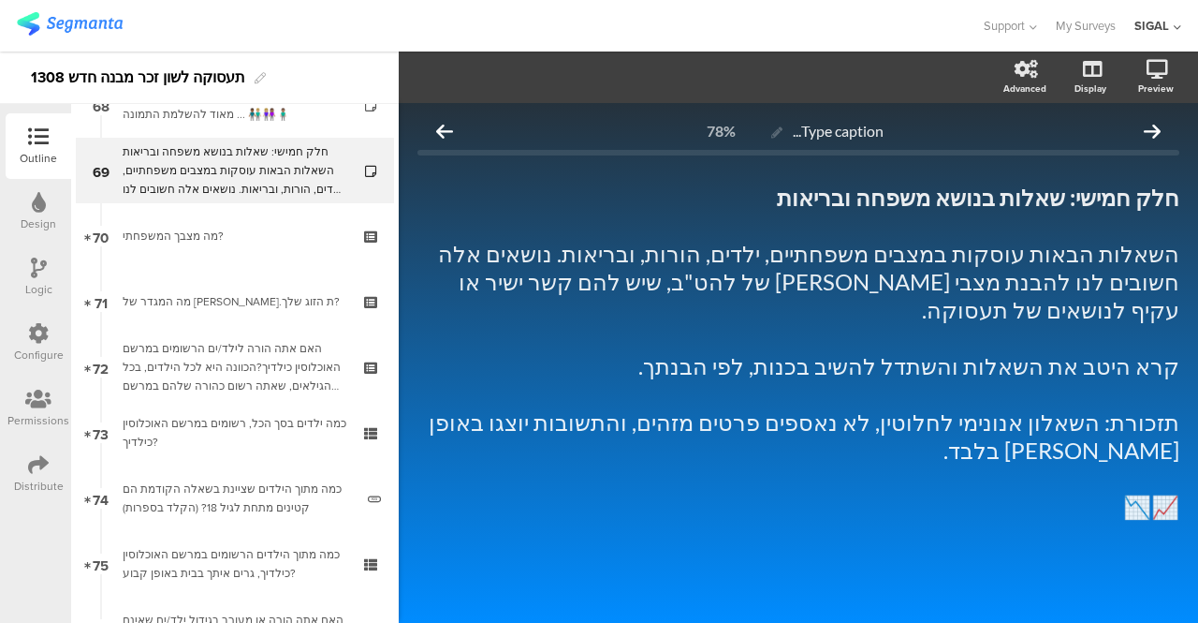
scroll to position [4486, 0]
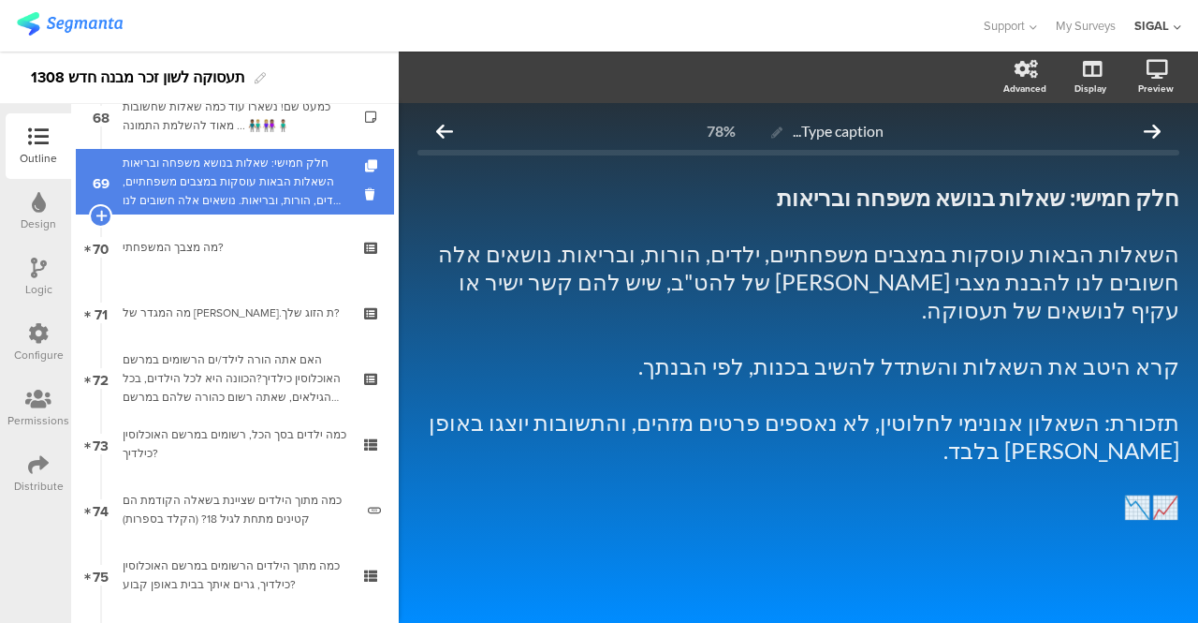
click at [292, 163] on div "חלק חמישי: שאלות בנושא משפחה ובריאות השאלות הבאות עוסקות במצבים משפחתיים, ילדים…" at bounding box center [235, 182] width 224 height 56
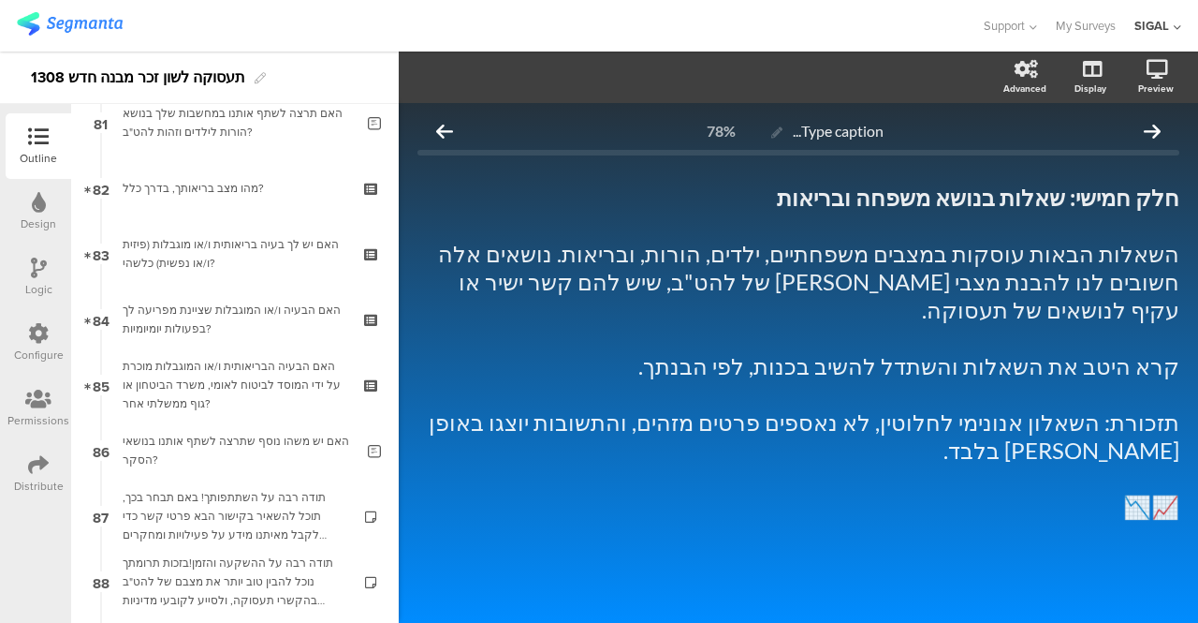
scroll to position [5356, 0]
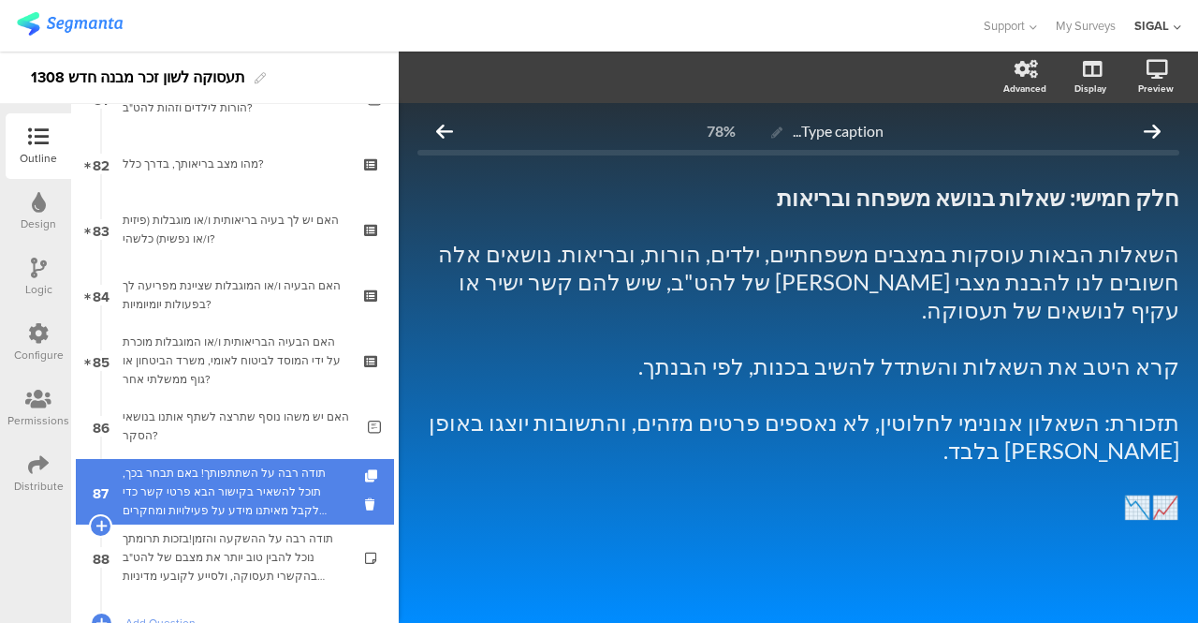
click at [245, 491] on div "תודה רבה על השתתפותך! באם תבחר בכך, תוכל להשאיר בקישור הבא פרטי קשר כדי לקבל מא…" at bounding box center [235, 491] width 224 height 56
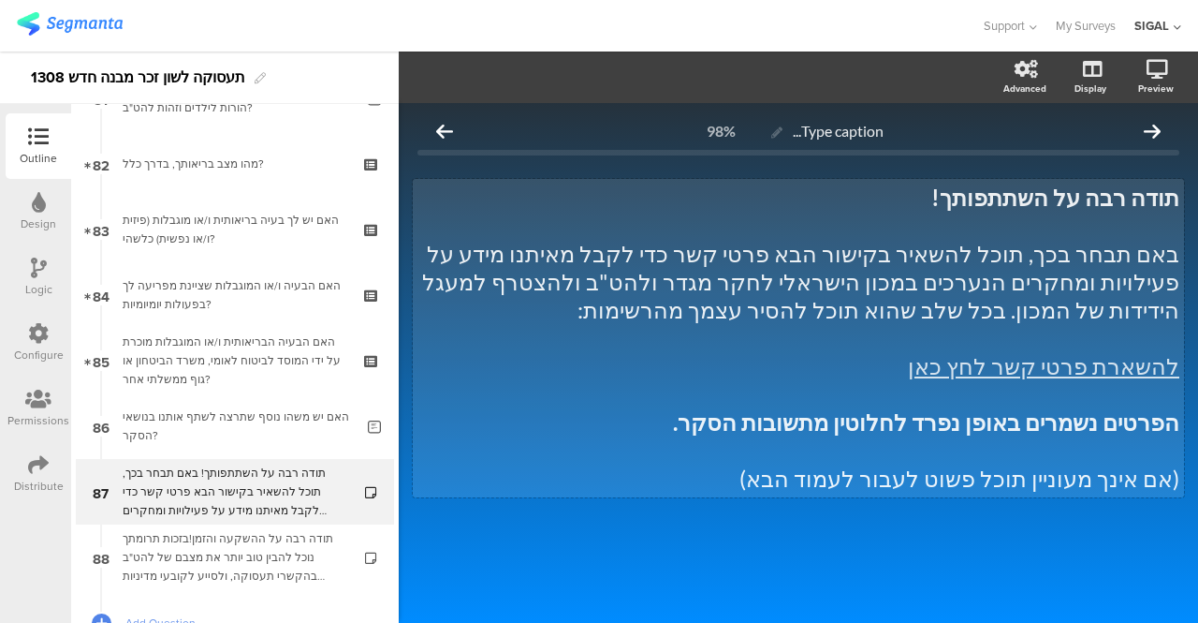
click at [951, 253] on div "תודה רבה על השתתפותך! באם תבחר בכך, תוכל להשאיר בקישור הבא פרטי קשר כדי לקבל מא…" at bounding box center [798, 338] width 771 height 318
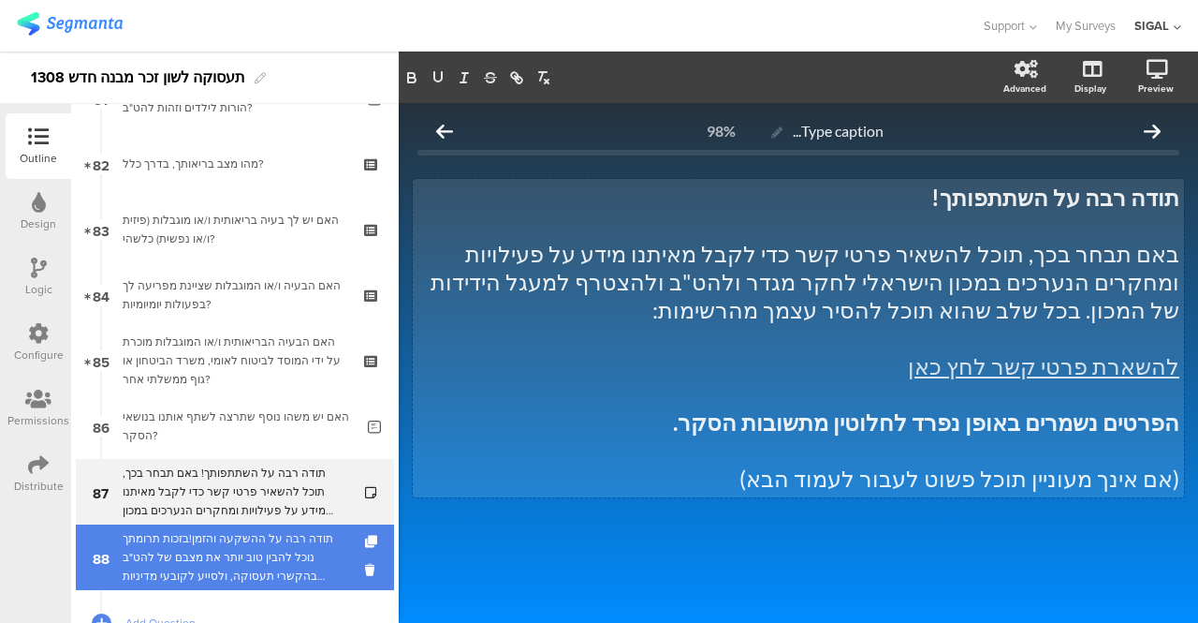
click at [268, 540] on div "תודה רבה על ההשקעה והזמן!בזכות תרומתך נוכל להבין טוב יותר את מצבם של להט"ב בהקש…" at bounding box center [235, 557] width 224 height 56
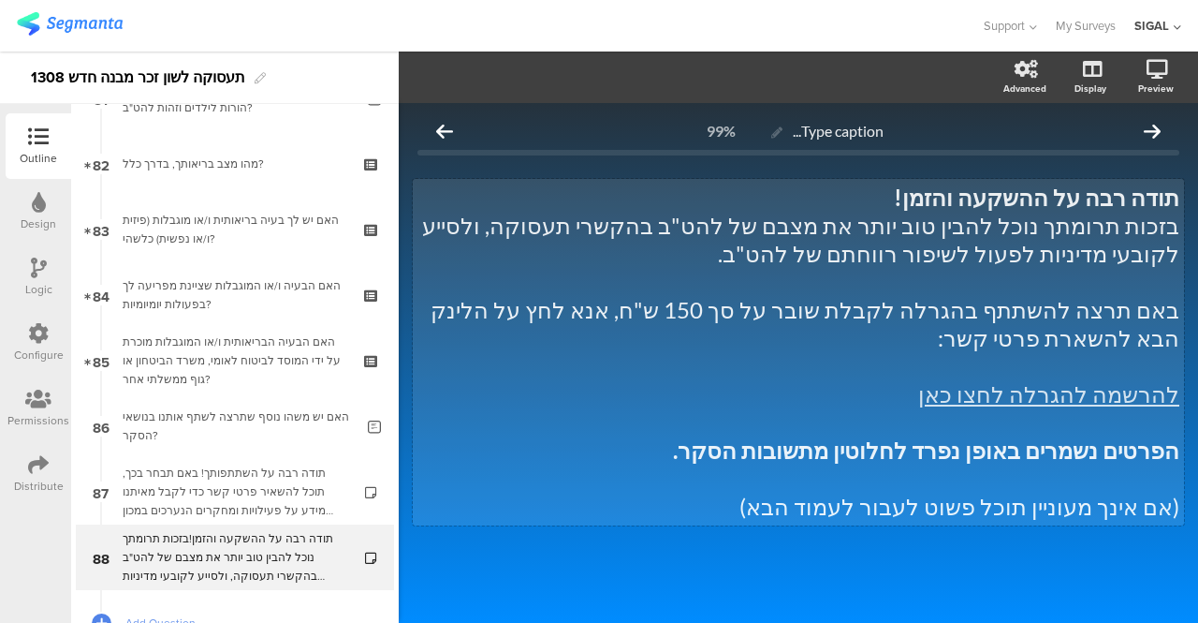
click at [1050, 200] on div "תודה רבה על ההשקעה והזמן! בזכות תרומתך נוכל להבין טוב יותר את מצבם של להט"ב בהק…" at bounding box center [798, 352] width 771 height 346
click at [818, 192] on p "תודה רבה על תשומת הלב והזמן שלך!" at bounding box center [799, 197] width 762 height 28
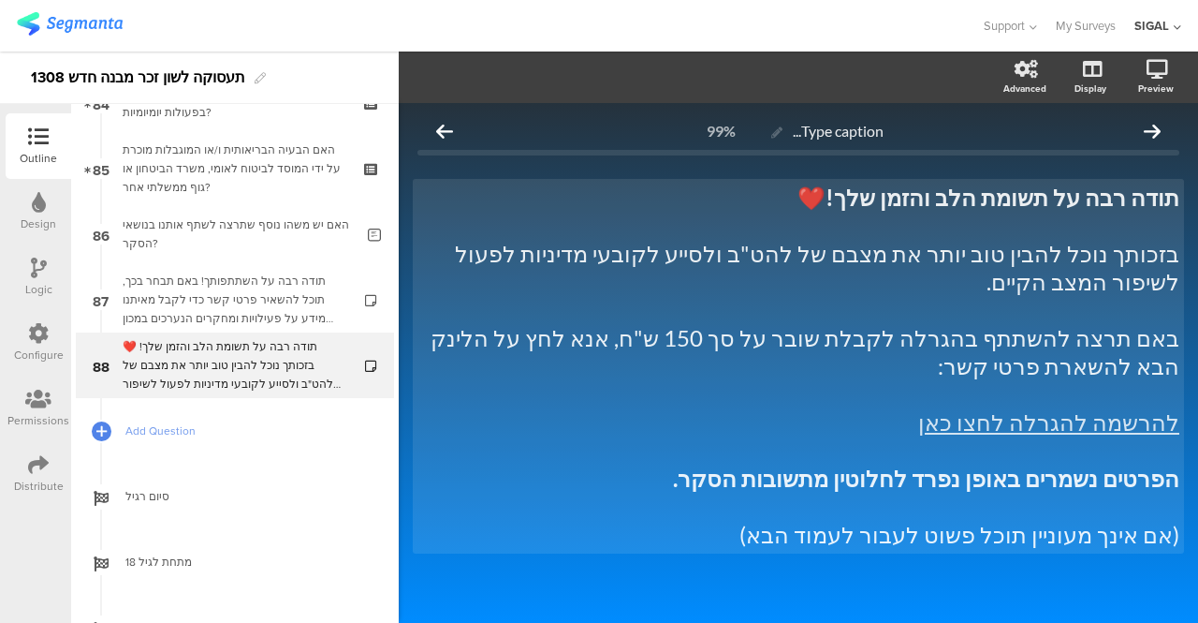
scroll to position [5539, 0]
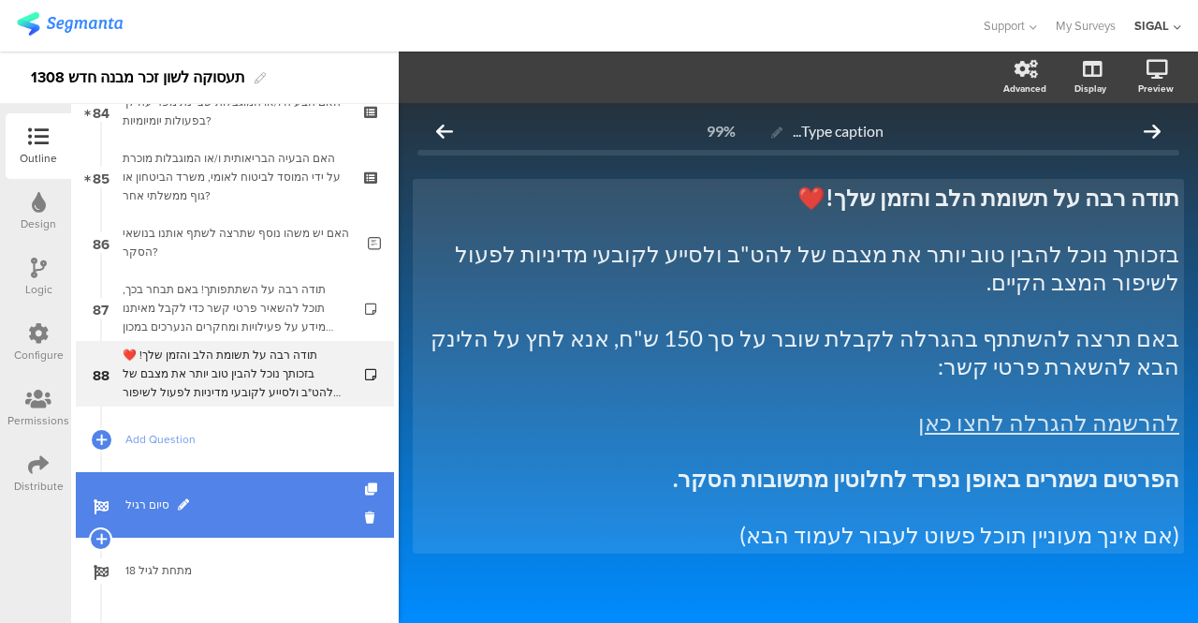
click at [138, 506] on span "סיום רגיל" at bounding box center [245, 504] width 240 height 19
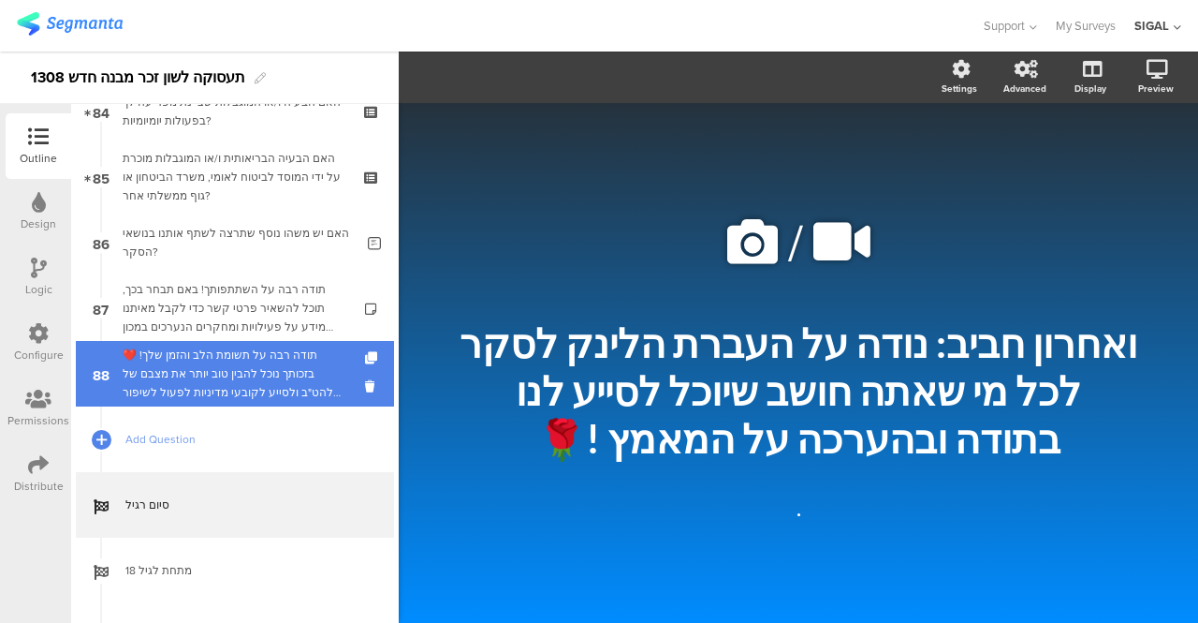
click at [187, 374] on div "תודה רבה על תשומת הלב והזמן שלך! ❤️ בזכותך נוכל להבין טוב יותר את מצבם של להט"ב…" at bounding box center [235, 373] width 224 height 56
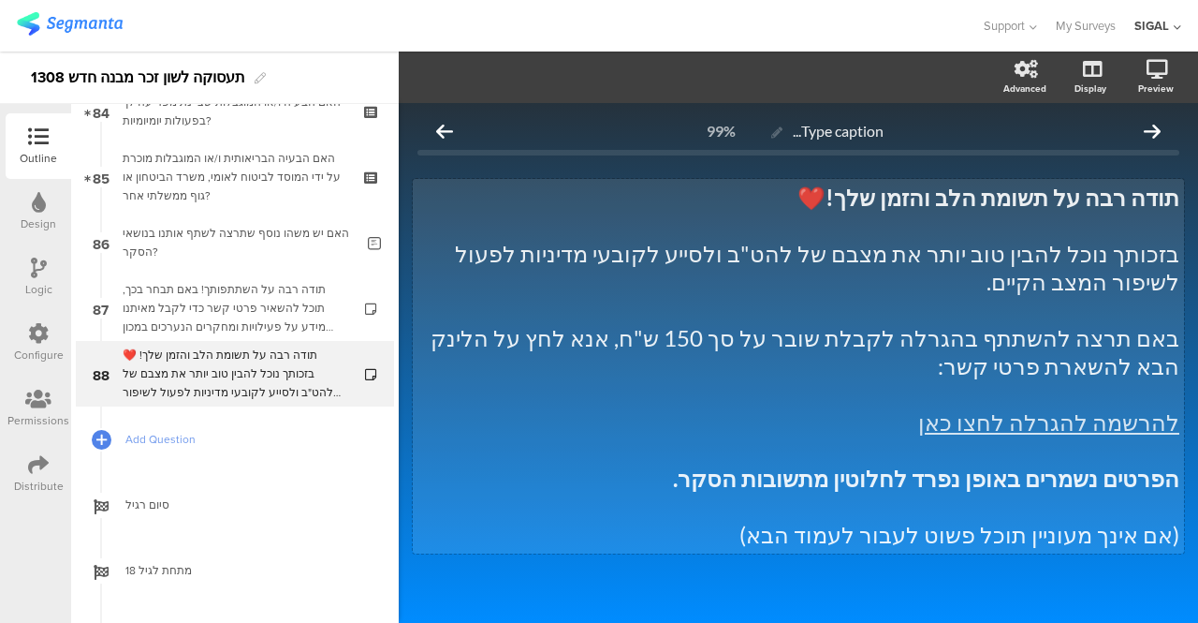
click at [963, 256] on div "תודה רבה על תשומת הלב והזמן שלך! ❤️ בזכותך נוכל להבין טוב יותר את מצבם של להט"ב…" at bounding box center [798, 366] width 771 height 374
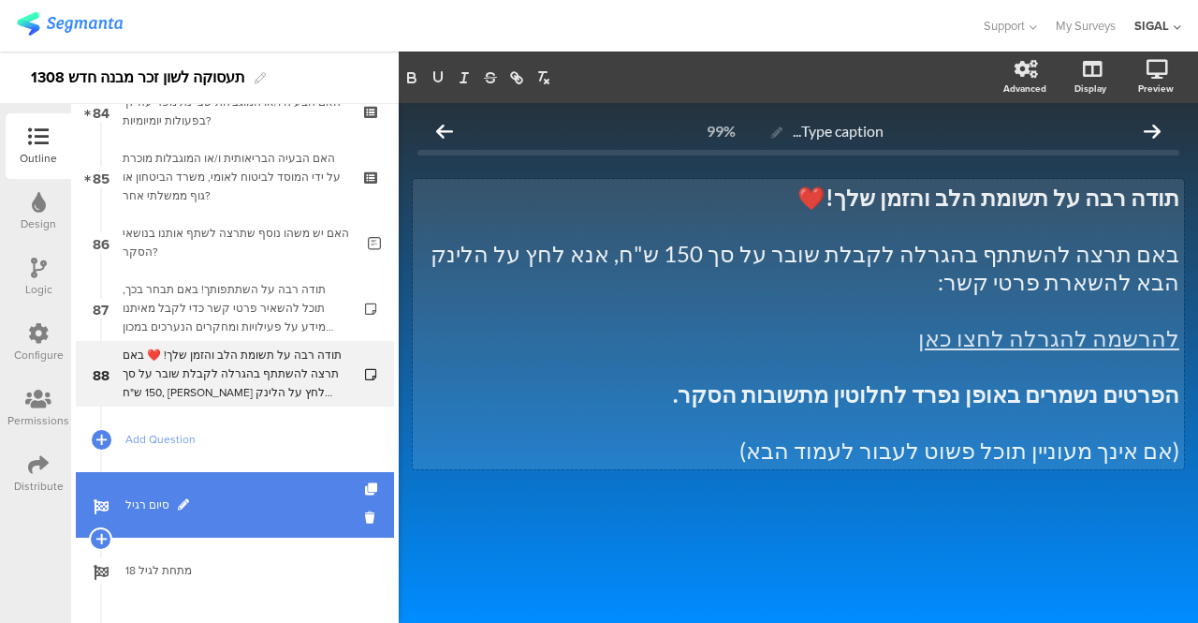
click at [163, 500] on span "סיום רגיל" at bounding box center [245, 504] width 240 height 19
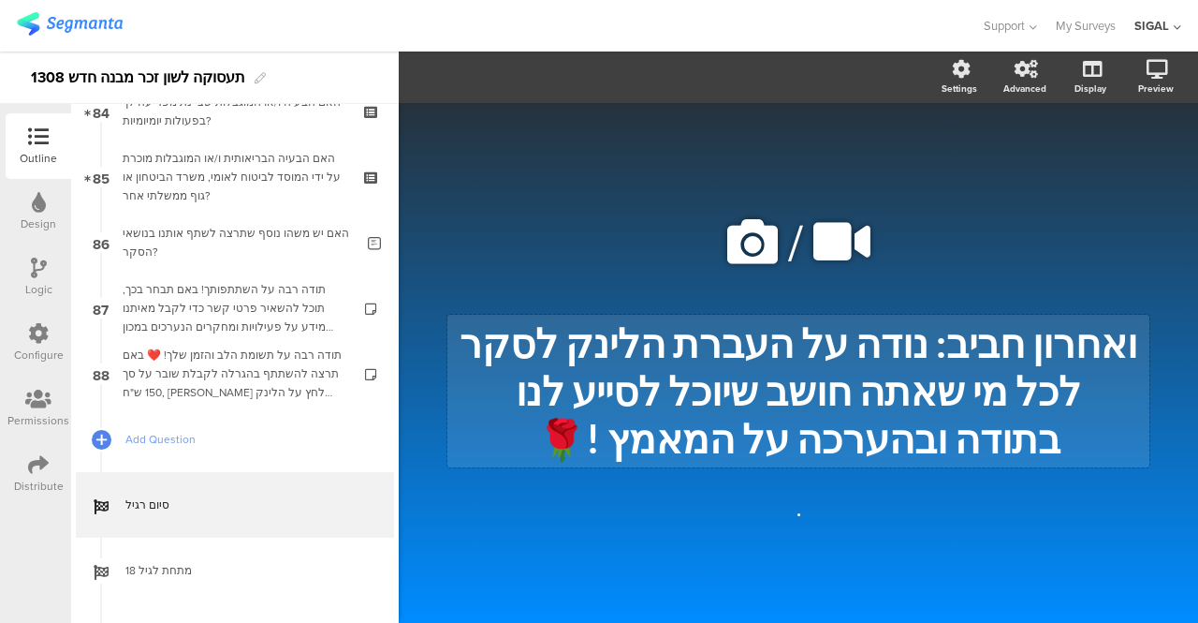
click at [944, 344] on div "ואחרון חביב: נודה על העברת הלינק לסקר לכל מי שאתה חושב שיוכל לסייע לנו בתודה וב…" at bounding box center [798, 391] width 702 height 153
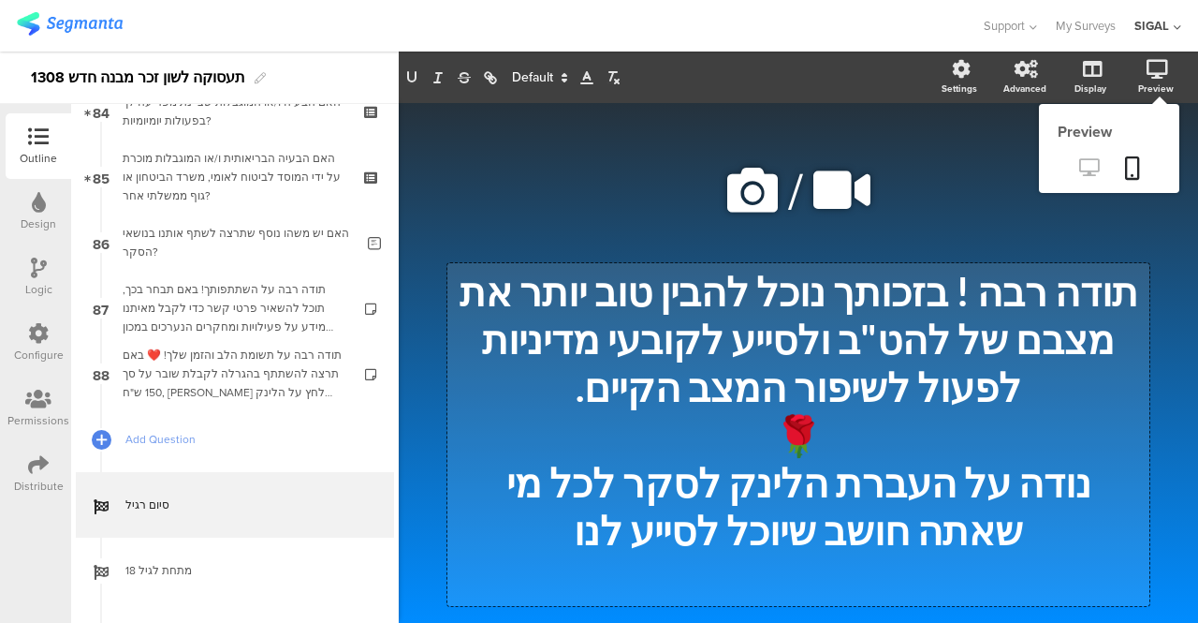
click at [1079, 163] on icon at bounding box center [1089, 167] width 20 height 18
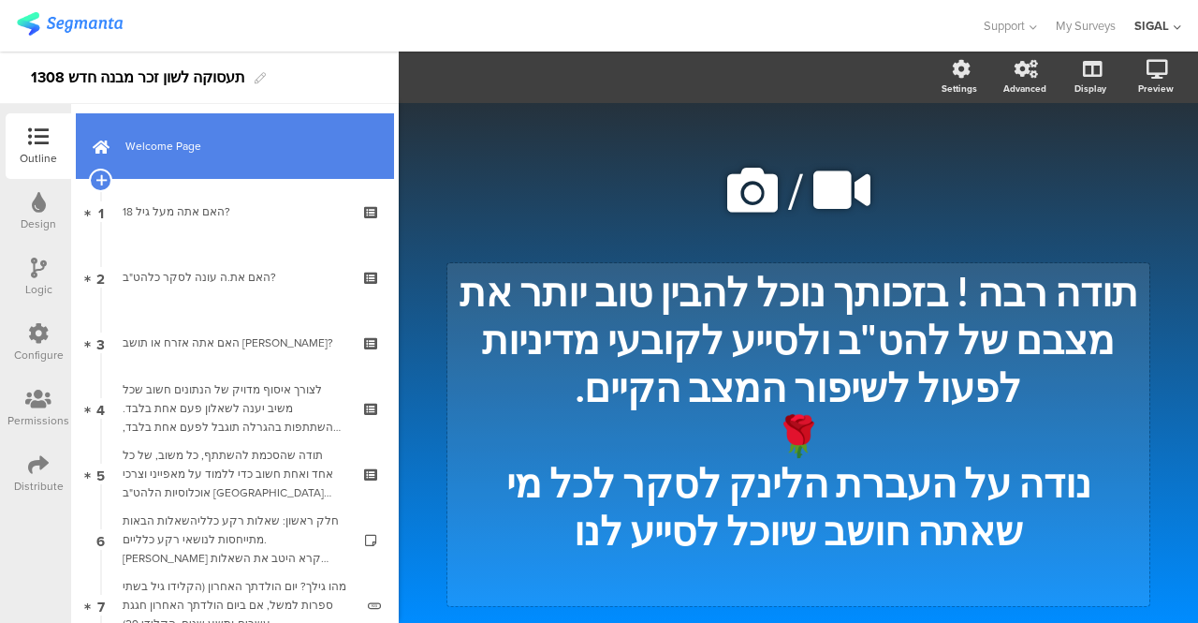
click at [200, 152] on span "Welcome Page" at bounding box center [245, 146] width 240 height 19
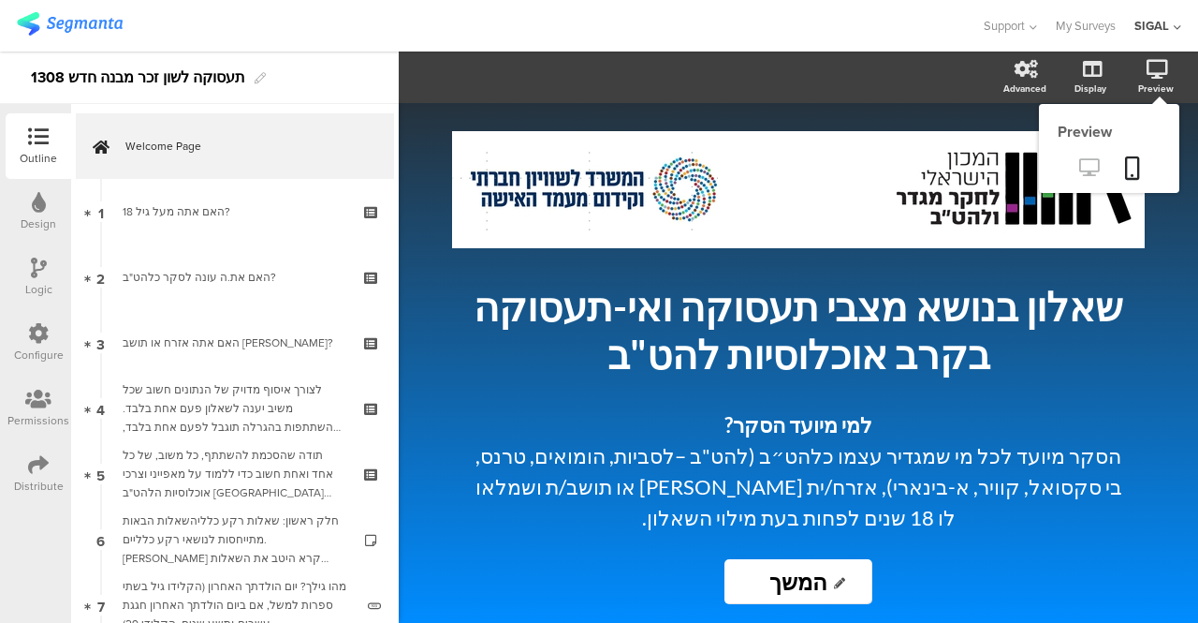
click at [1092, 162] on icon at bounding box center [1089, 167] width 20 height 18
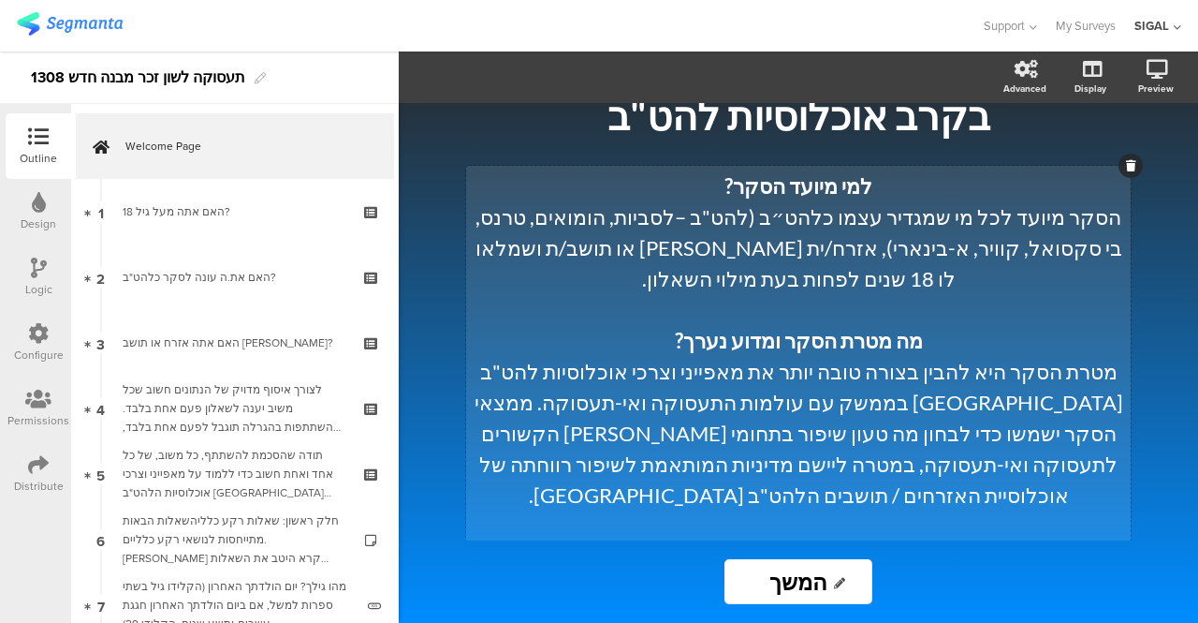
scroll to position [242, 0]
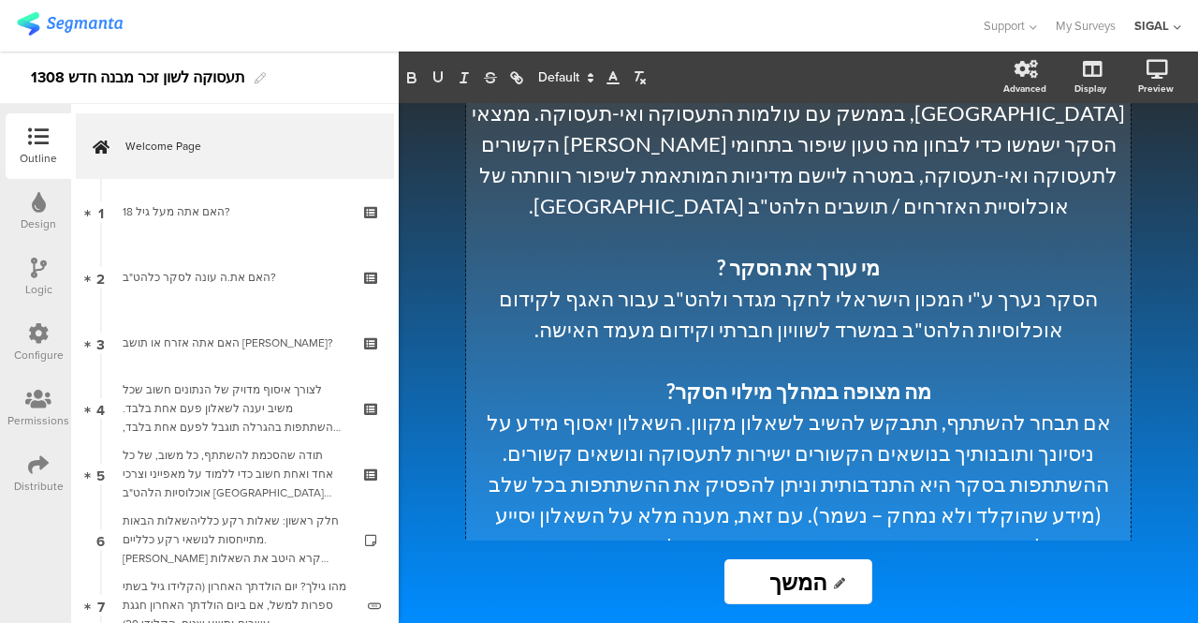
scroll to position [550, 0]
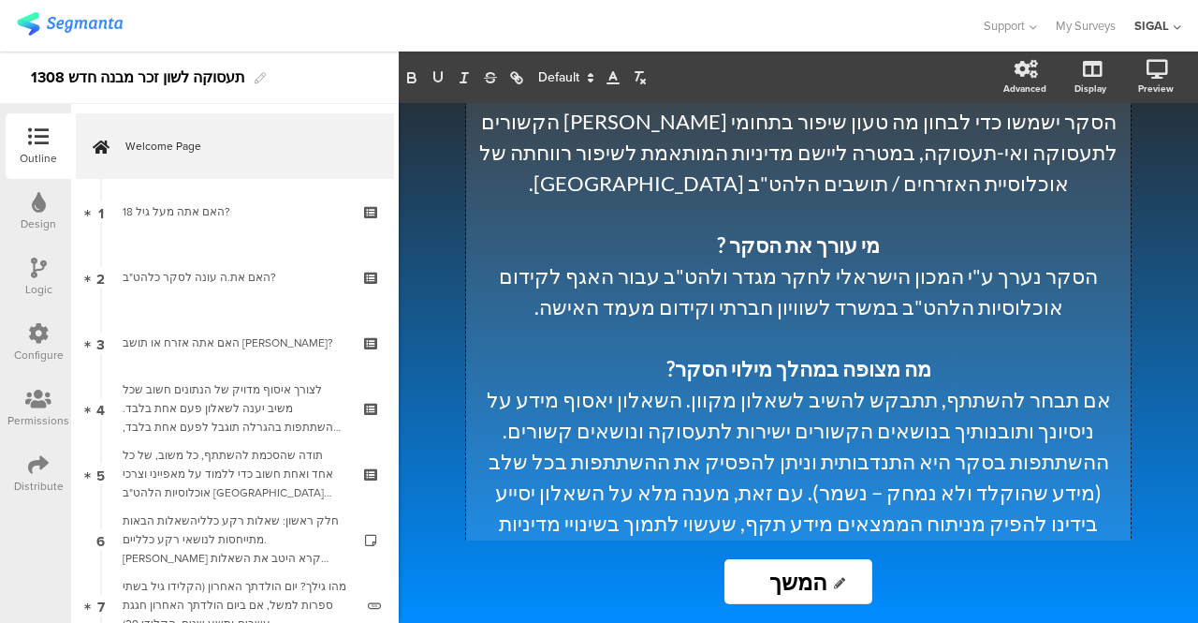
click at [872, 384] on p "אם תבחר להשתתף, תתבקש להשיב לשאלון מקוון. השאלון יאסוף מידע על ניסיונך ותובנותי…" at bounding box center [798, 476] width 655 height 185
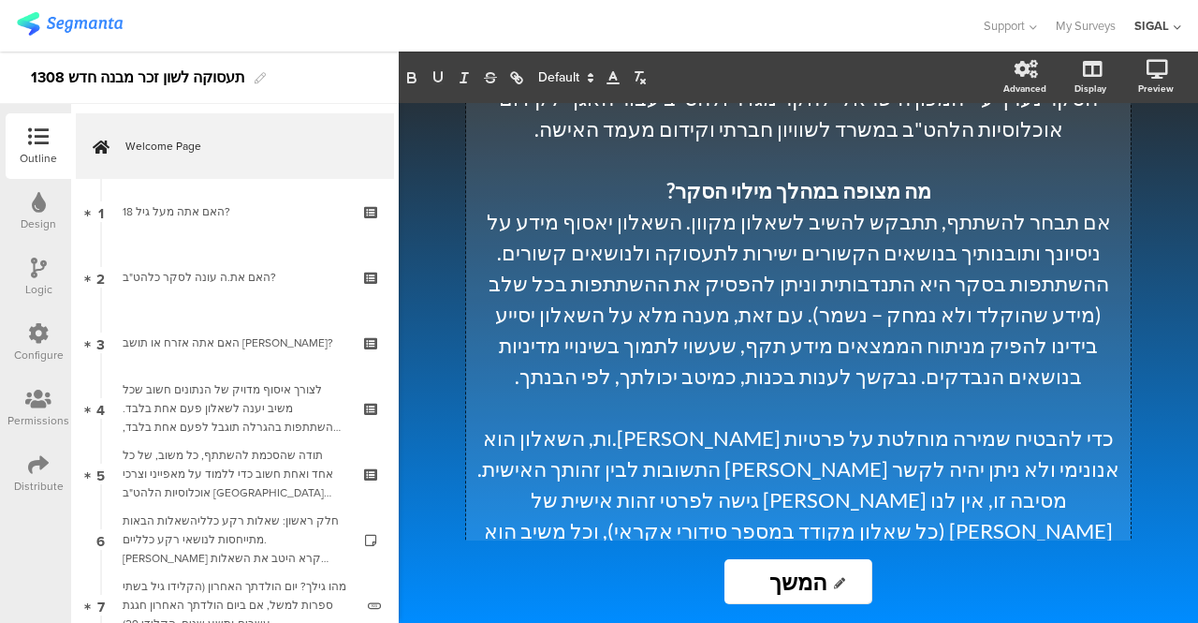
scroll to position [727, 0]
drag, startPoint x: 1028, startPoint y: 225, endPoint x: 1048, endPoint y: 220, distance: 21.1
click at [1048, 220] on p "אם תבחר להשתתף, תתבקש להשיב לשאלון מקוון. השאלון יאסוף מידע על ניסיונך ותובנותי…" at bounding box center [798, 299] width 655 height 185
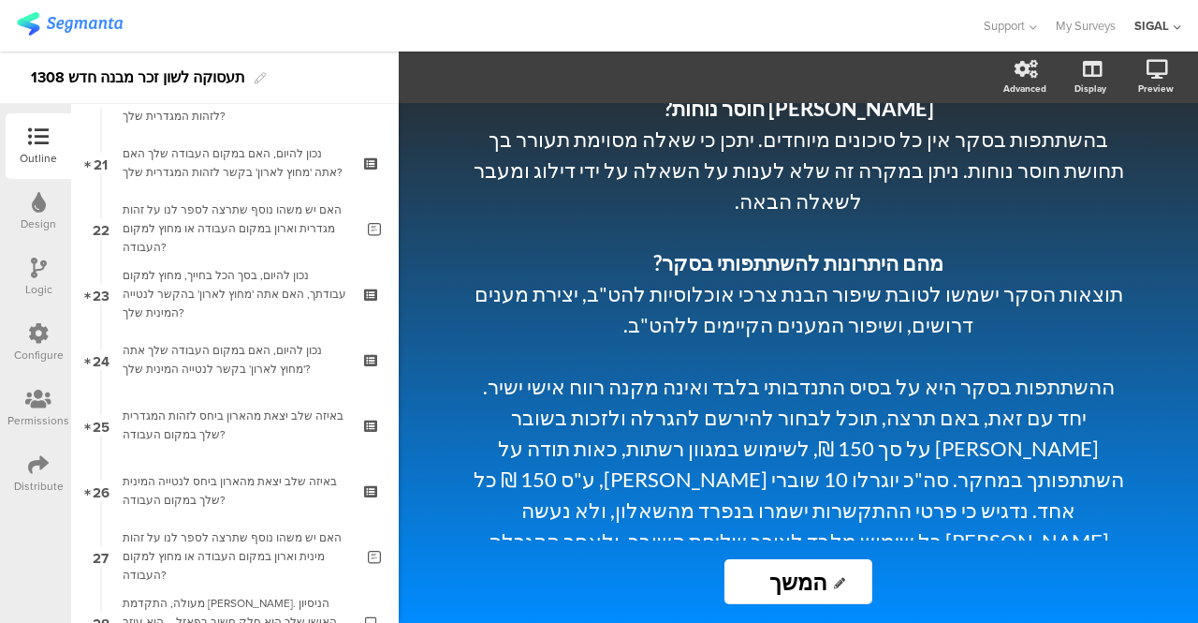
scroll to position [1352, 0]
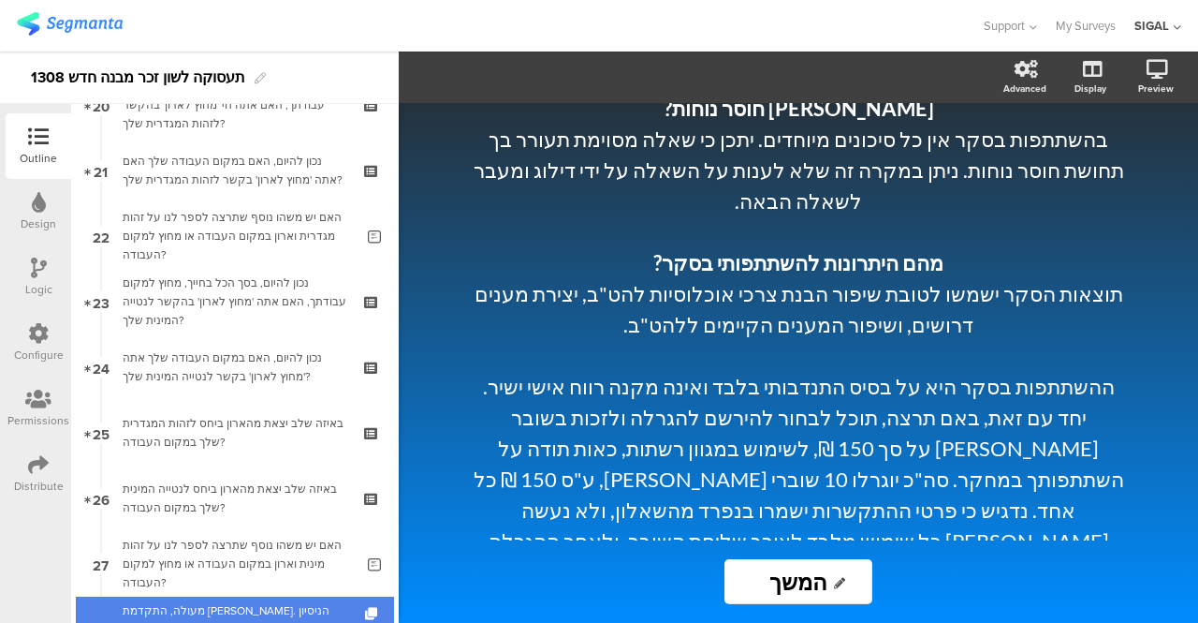
click at [301, 606] on div "מעולה, התקדמת יפה. הניסיון האישי שלך הוא חלק חשוב בפאזל – הוא עוזר לנו לראות את…" at bounding box center [235, 629] width 224 height 56
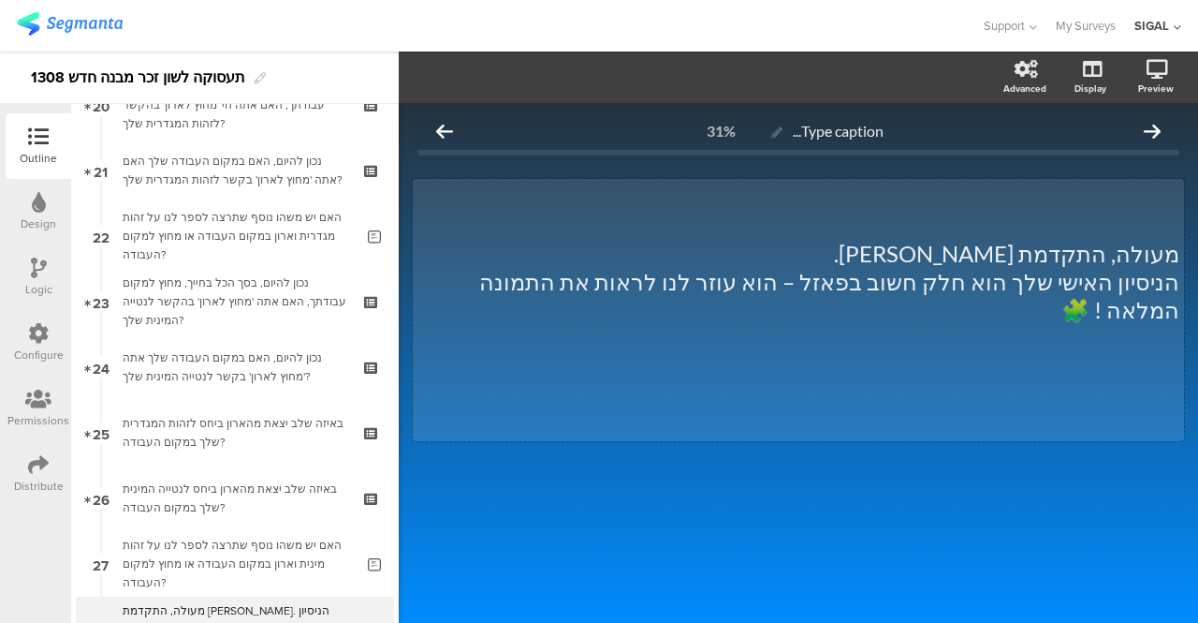
click at [1083, 259] on div "מעולה, התקדמת יפה. הניסיון האישי שלך הוא חלק חשוב בפאזל – הוא עוזר לנו לראות את…" at bounding box center [798, 310] width 771 height 262
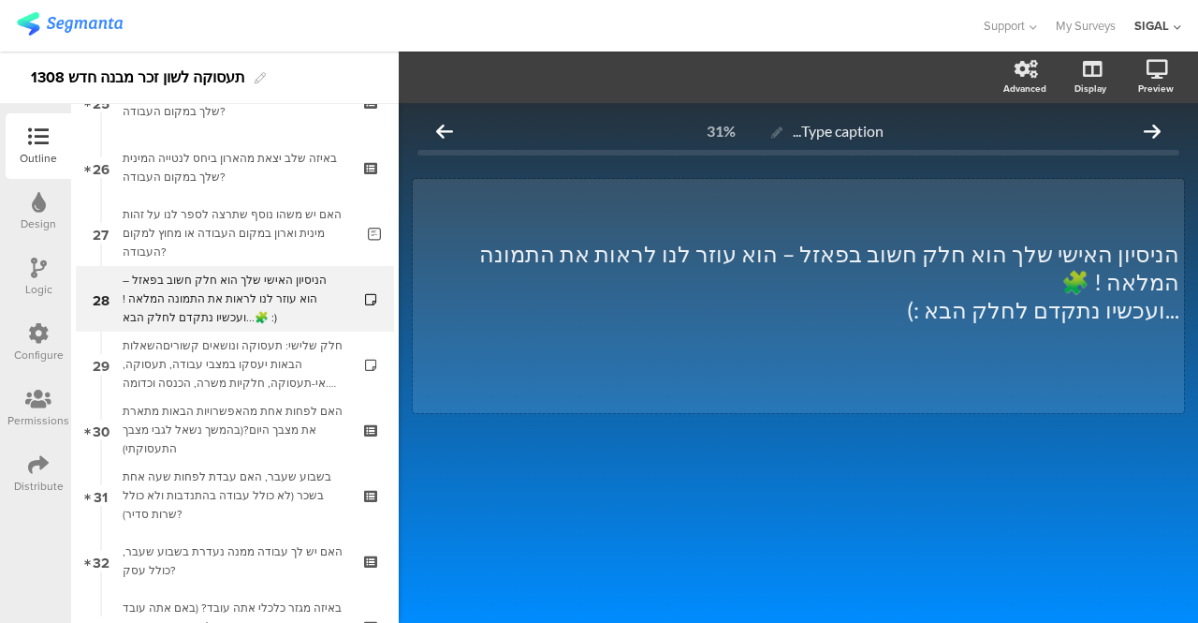
scroll to position [1691, 0]
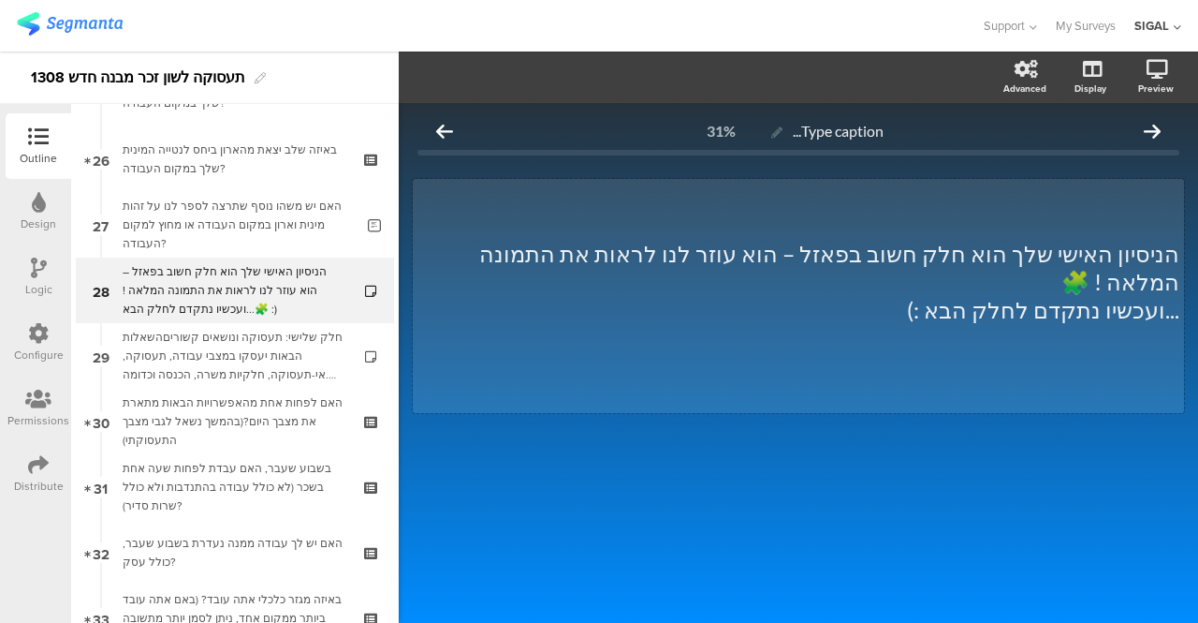
click at [276, 372] on div "חלק שלישי: תעסוקה ונושאים קשוריםהשאלות הבאות יעסקו במצבי עבודה, תעסוקה, אי-תעסו…" at bounding box center [235, 356] width 224 height 56
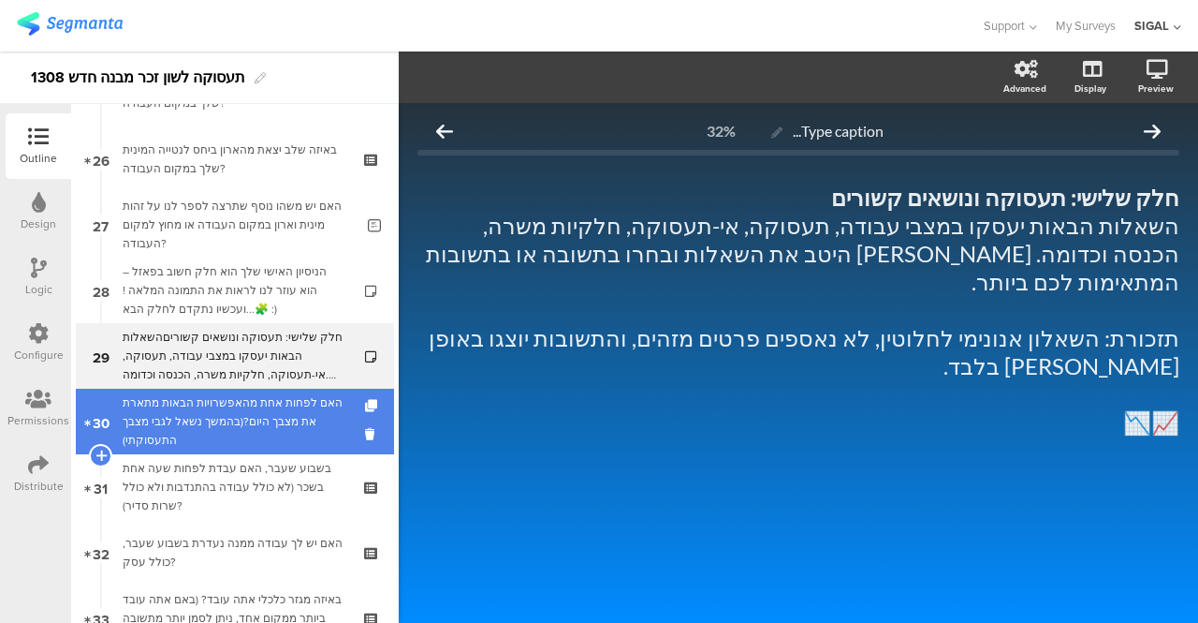
click at [285, 409] on div "האם לפחות אחת מהאפשרויות הבאות מתארת את מצבך היום?(בהמשך נשאל לגבי מצבך התעסוקת…" at bounding box center [235, 421] width 224 height 56
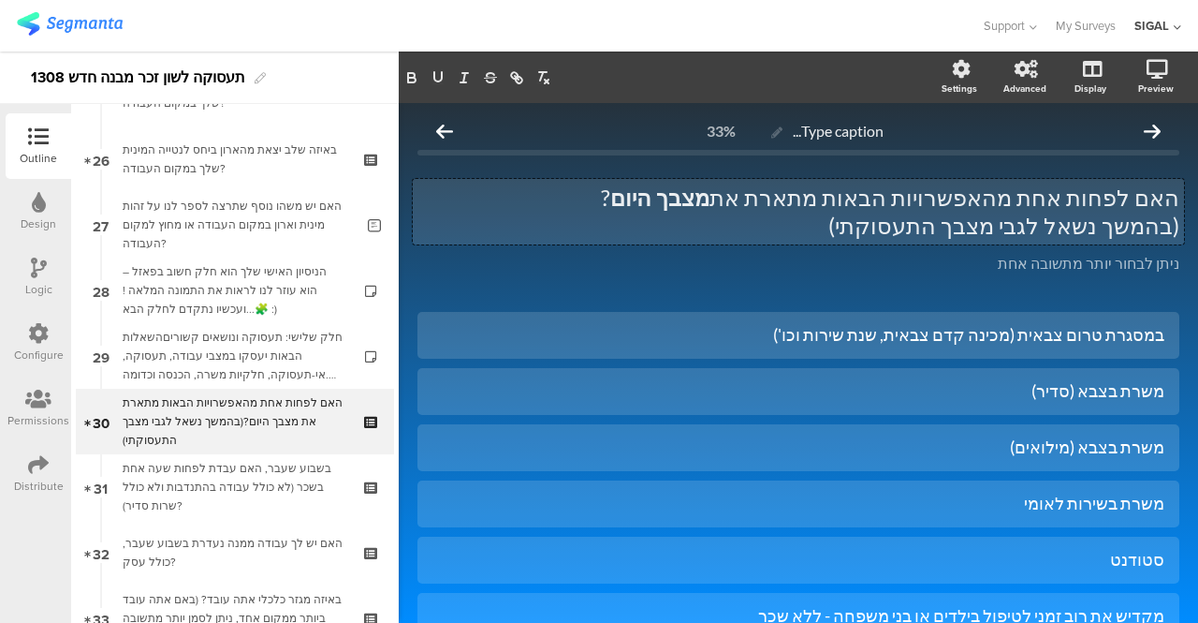
click at [1151, 229] on div "האם לפחות אחת מהאפשרויות הבאות מתארת את מצבך היום ? (בהמשך נשאל לגבי מצבך התעסו…" at bounding box center [798, 212] width 771 height 66
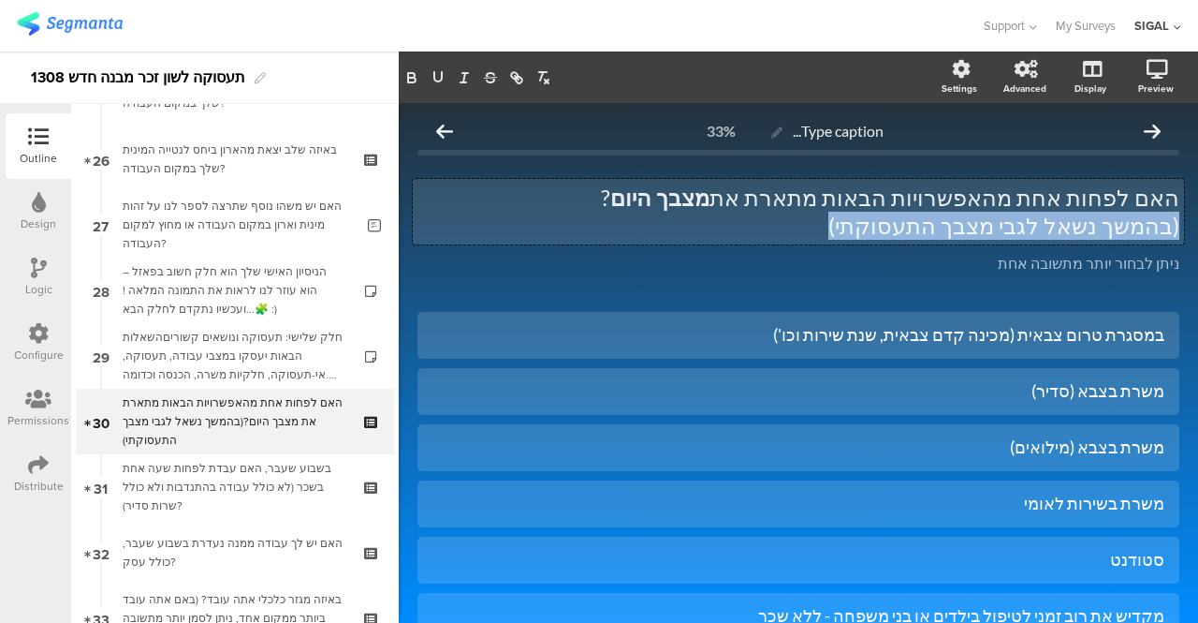
drag, startPoint x: 1164, startPoint y: 230, endPoint x: 858, endPoint y: 239, distance: 306.2
click at [858, 239] on p "(בהמשך נשאל לגבי מצבך התעסוקתי)" at bounding box center [799, 226] width 762 height 28
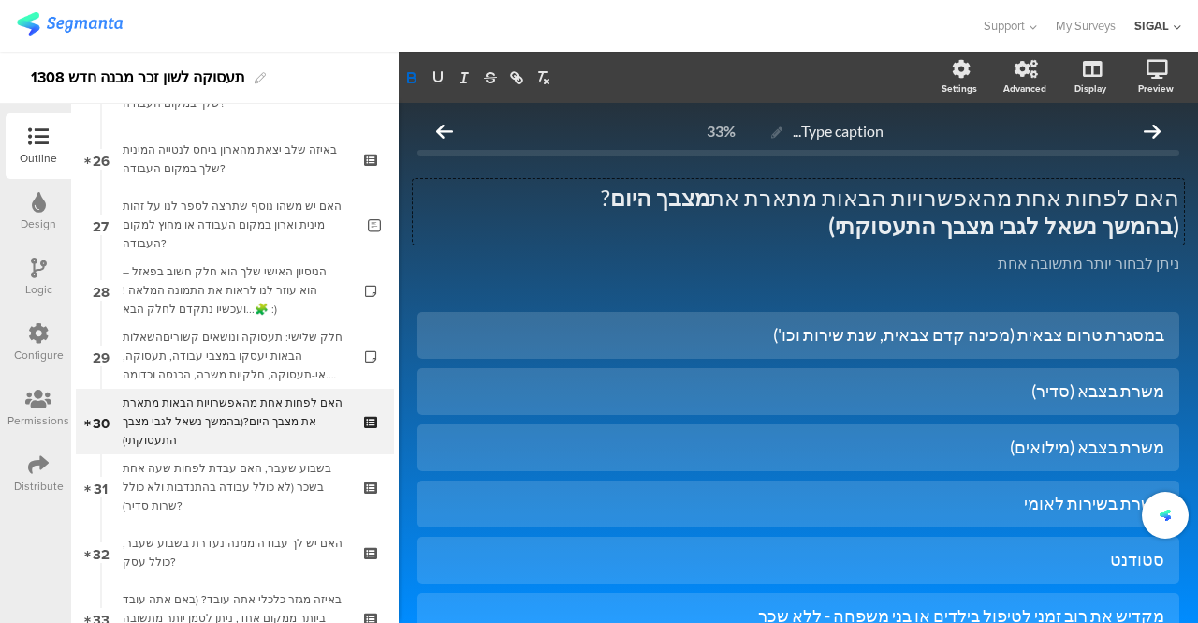
click at [711, 284] on div "האם לפחות אחת מהאפשרויות הבאות מתארת את מצבך היום ? (בהמשך נשאל לגבי מצבך התעסו…" at bounding box center [799, 229] width 762 height 128
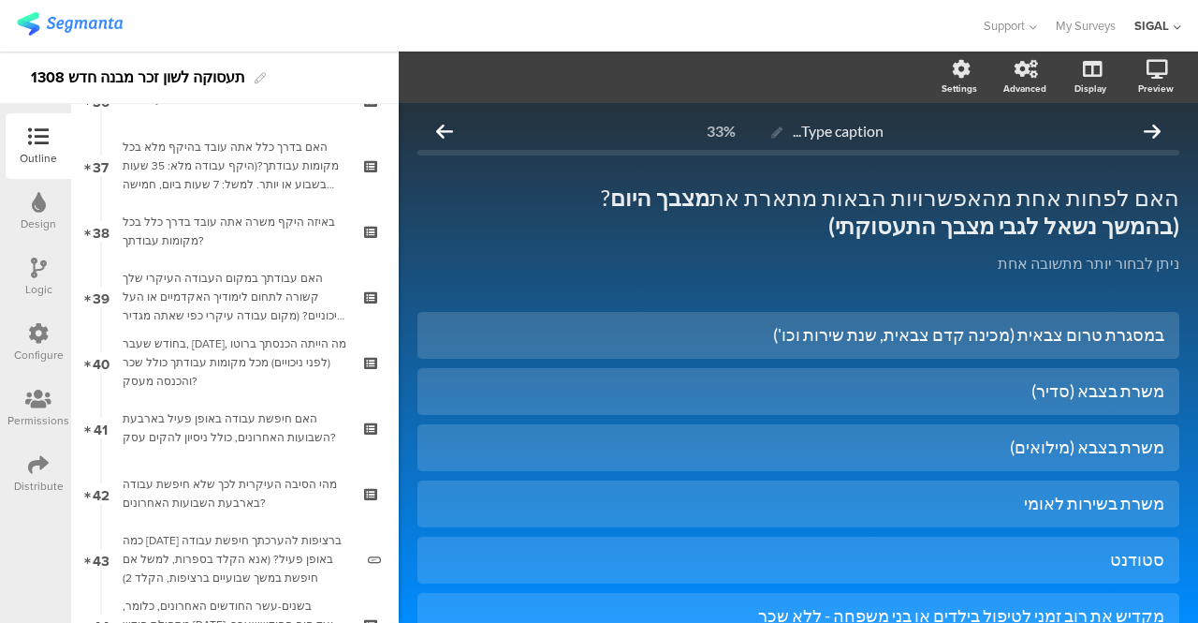
scroll to position [2446, 0]
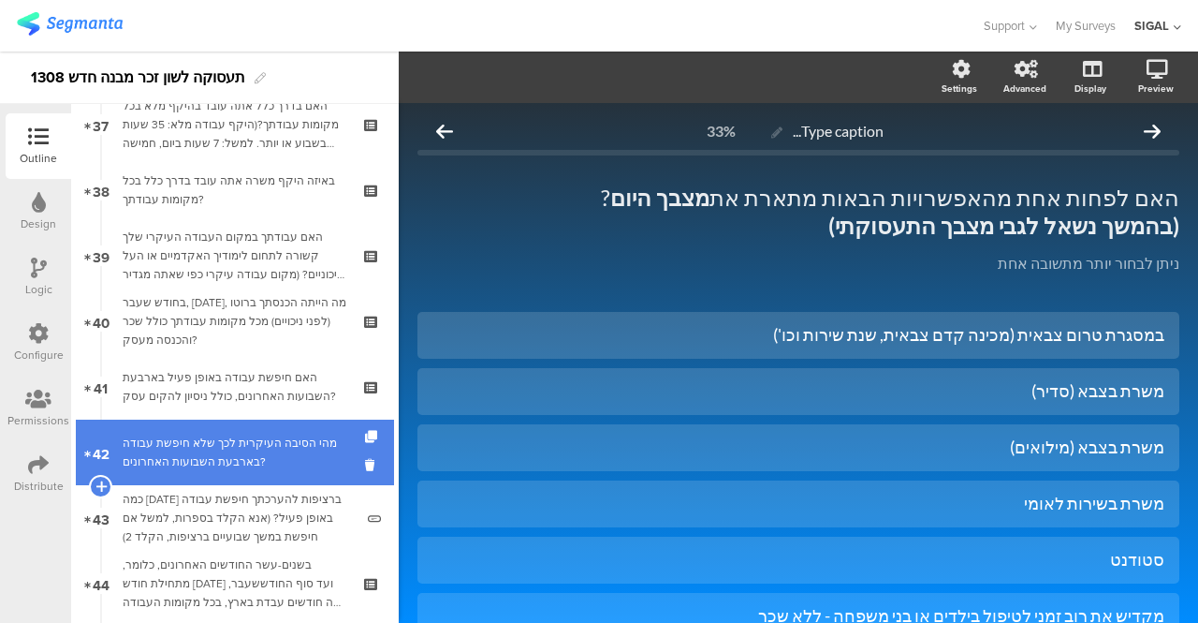
click at [229, 437] on div "מהי הסיבה העיקרית לכך שלא חיפשת עבודה בארבעת השבועות האחרונים?" at bounding box center [235, 451] width 224 height 37
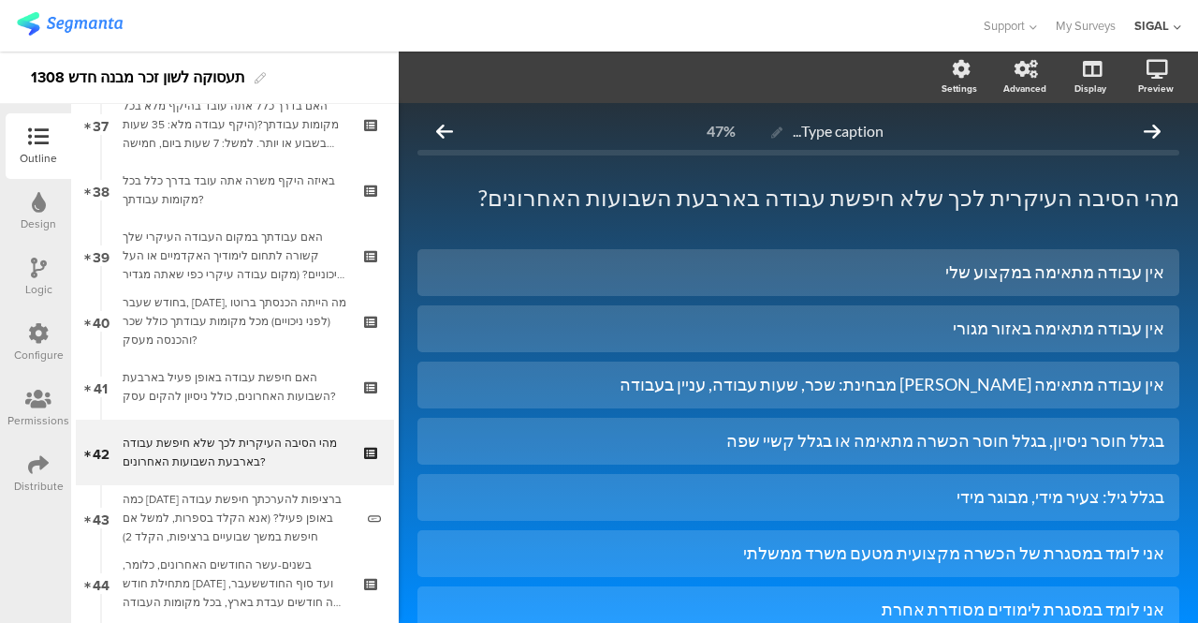
click at [36, 268] on icon at bounding box center [39, 267] width 16 height 21
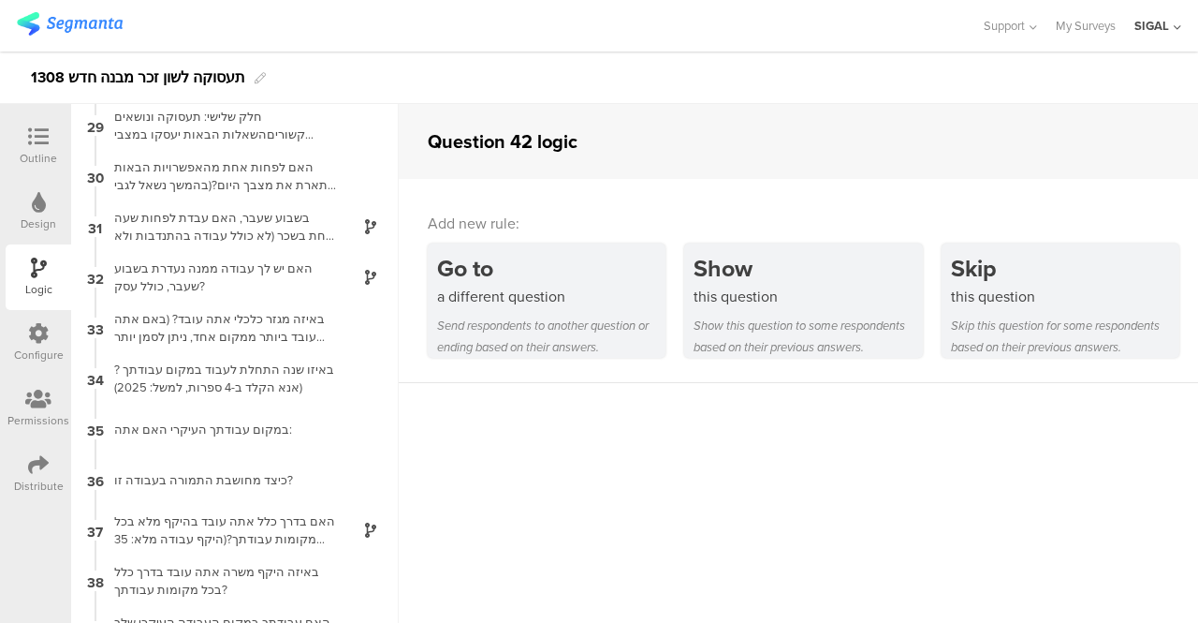
scroll to position [1382, 0]
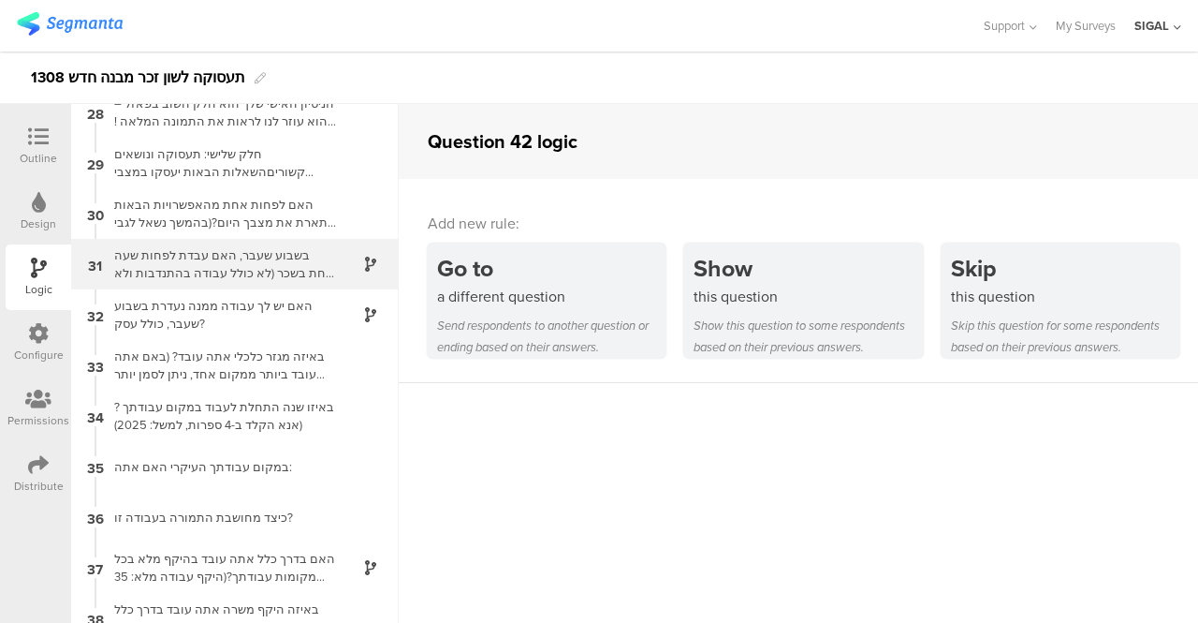
click at [255, 278] on div "בשבוע שעבר, האם עבדת לפחות שעה אחת בשכר (לא כולל עבודה בהתנדבות ולא כולל שרות ס…" at bounding box center [220, 264] width 234 height 36
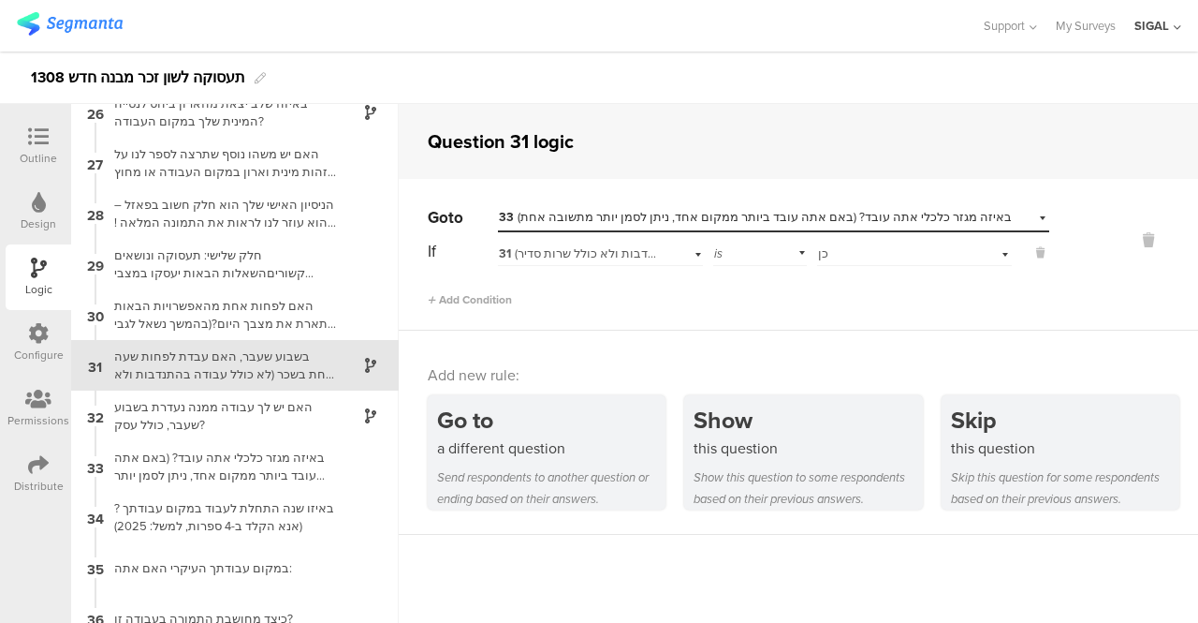
scroll to position [1283, 0]
click at [208, 404] on div "האם יש לך עבודה ממנה נעדרת בשבוע שעבר, כולל עסק?" at bounding box center [220, 414] width 234 height 36
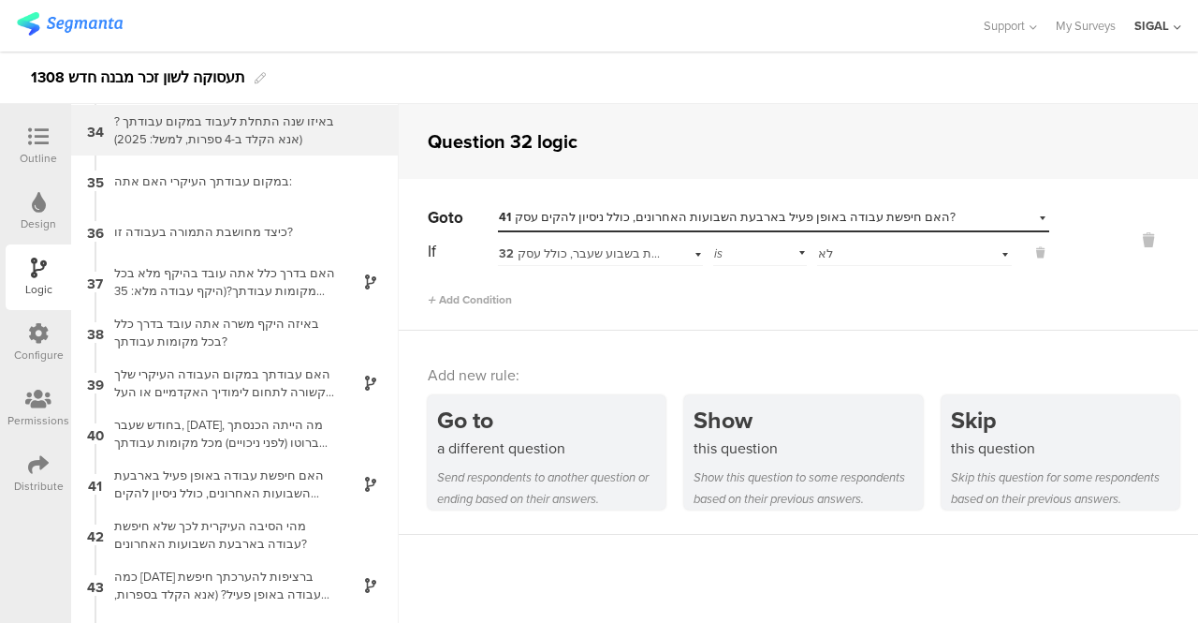
scroll to position [1693, 0]
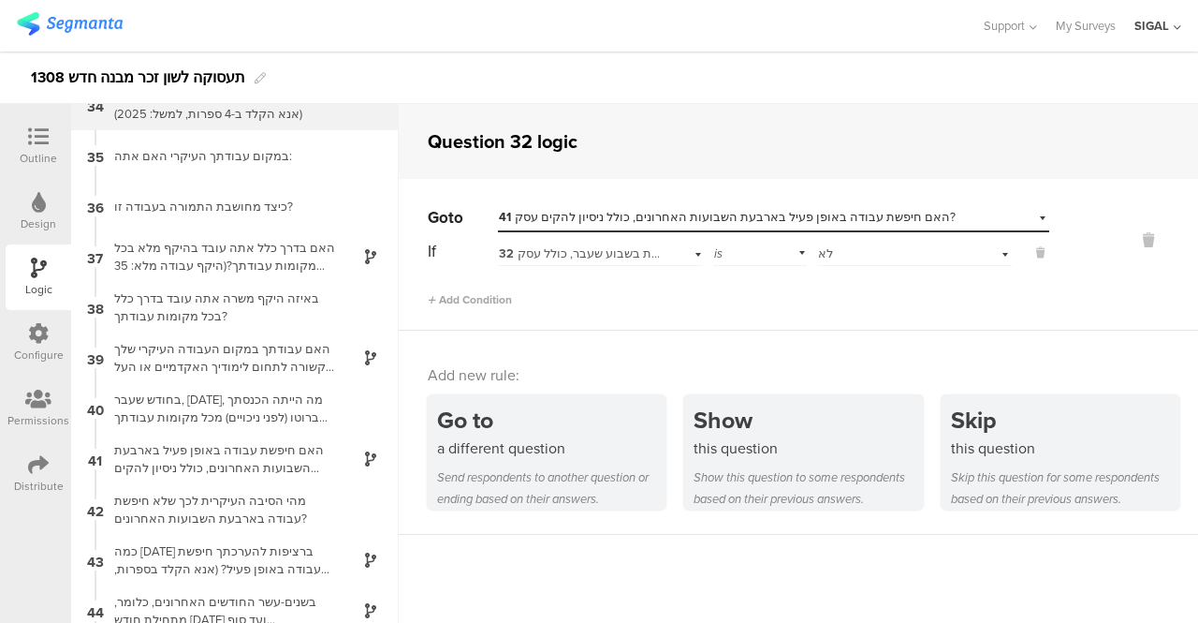
click at [271, 465] on div "האם חיפשת עבודה באופן פעיל בארבעת השבועות האחרונים, כולל ניסיון להקים עסק?" at bounding box center [220, 459] width 234 height 36
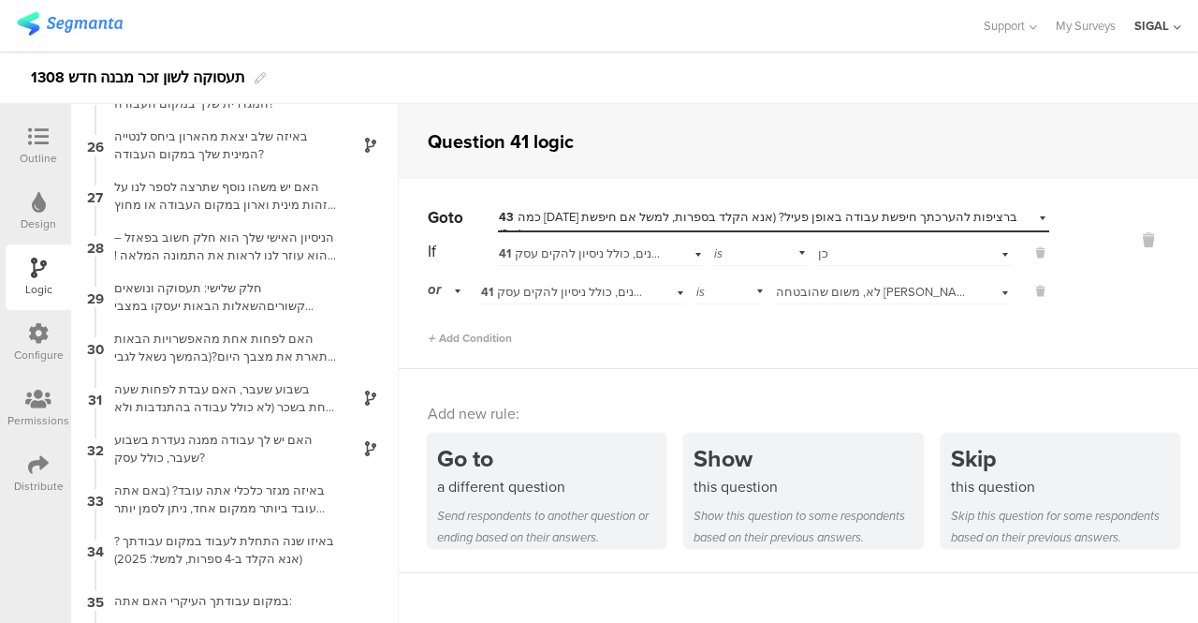
click at [271, 465] on div "1 האם אתה מעל גיל 18? 2 האם את.ה עונה לסקר כלהט"ב? 3 האם אתה אזרח או תושב ישראל…" at bounding box center [235, 363] width 328 height 519
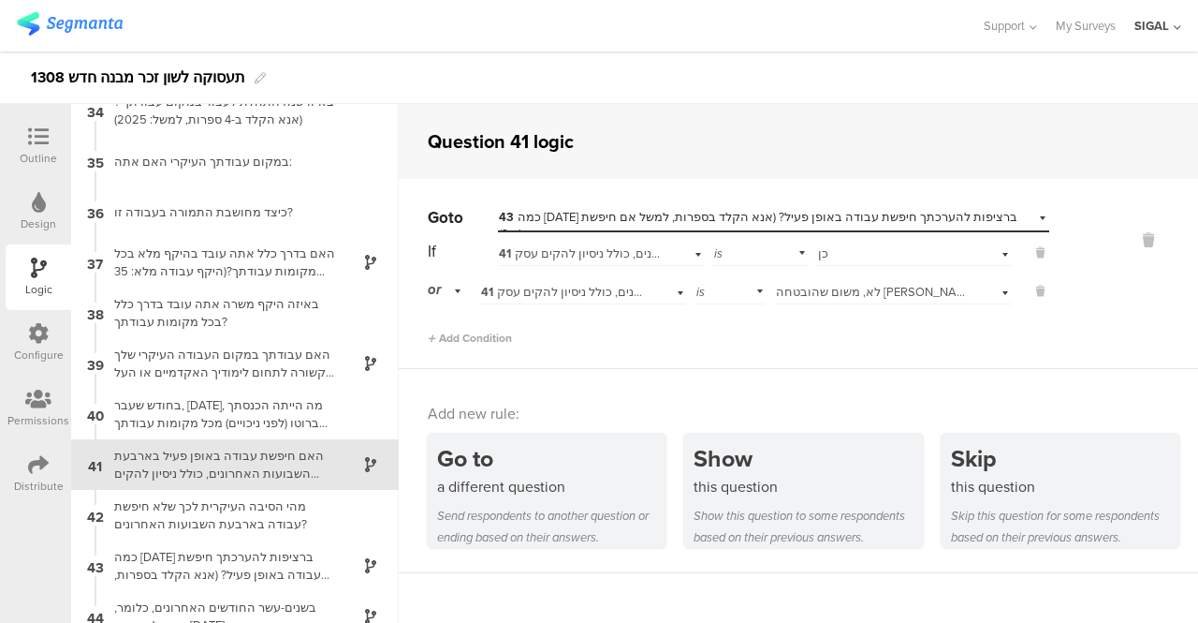
scroll to position [1788, 0]
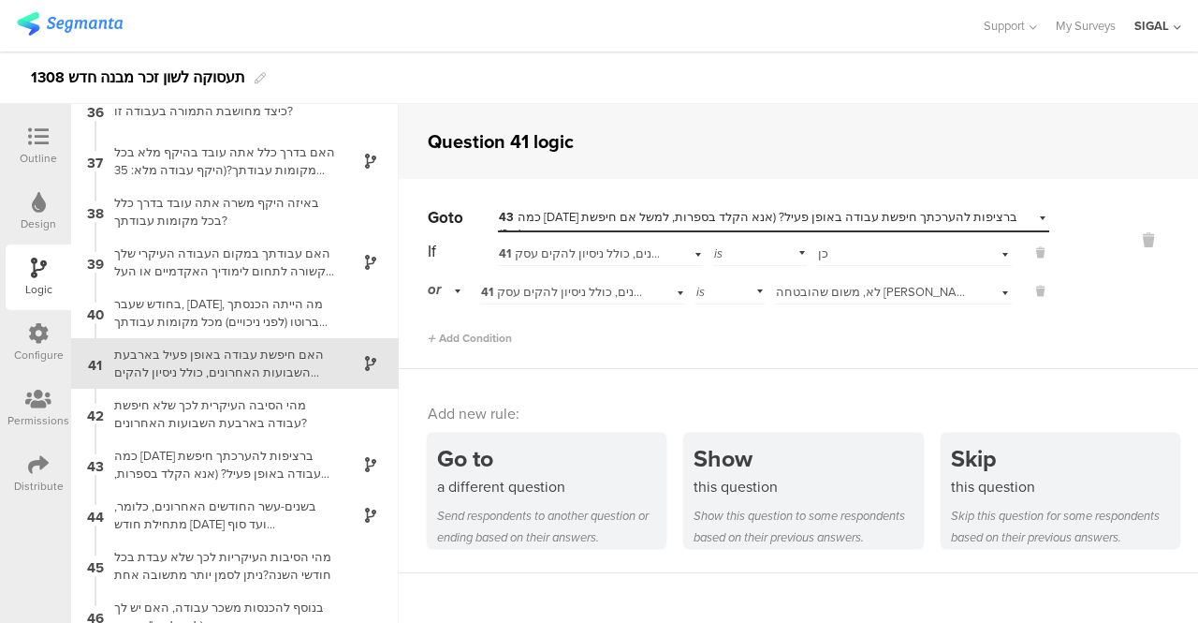
click at [219, 363] on div "האם חיפשת עבודה באופן פעיל בארבעת השבועות האחרונים, כולל ניסיון להקים עסק?" at bounding box center [220, 363] width 234 height 36
click at [46, 135] on icon at bounding box center [38, 136] width 21 height 21
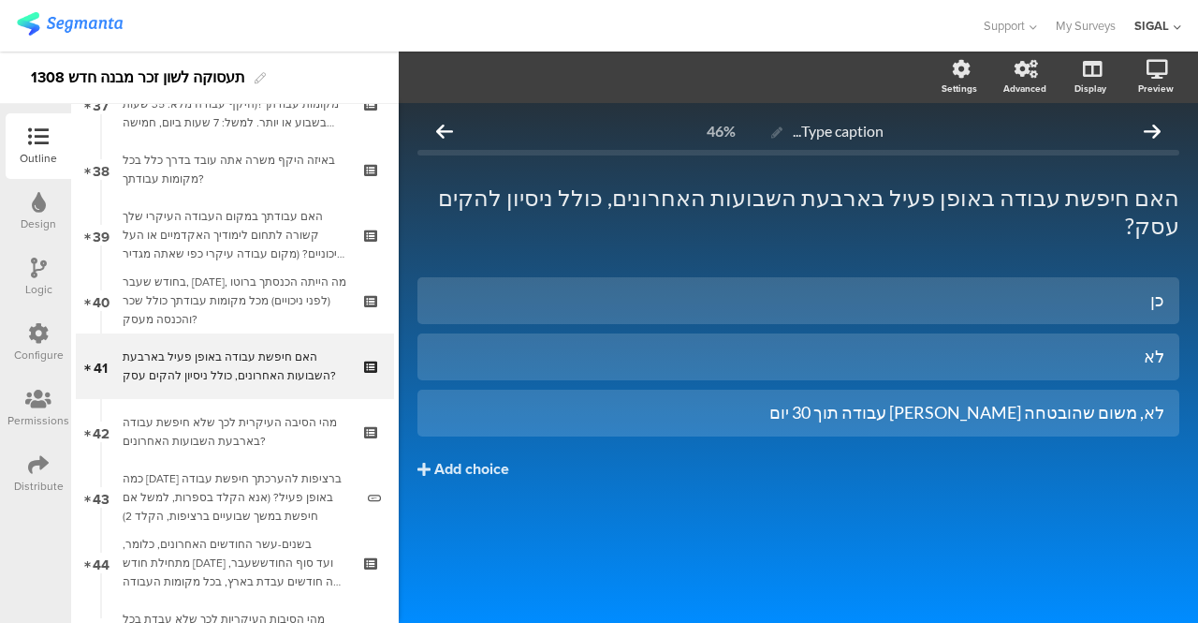
scroll to position [2470, 0]
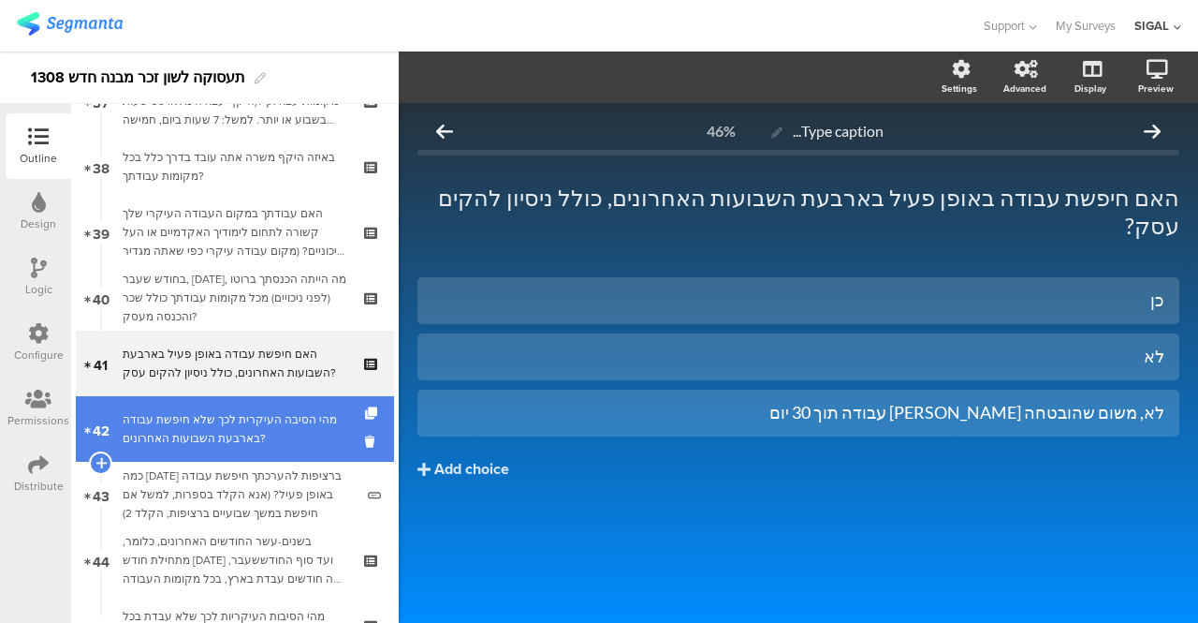
click at [228, 432] on div "מהי הסיבה העיקרית לכך שלא חיפשת עבודה בארבעת השבועות האחרונים?" at bounding box center [235, 428] width 224 height 37
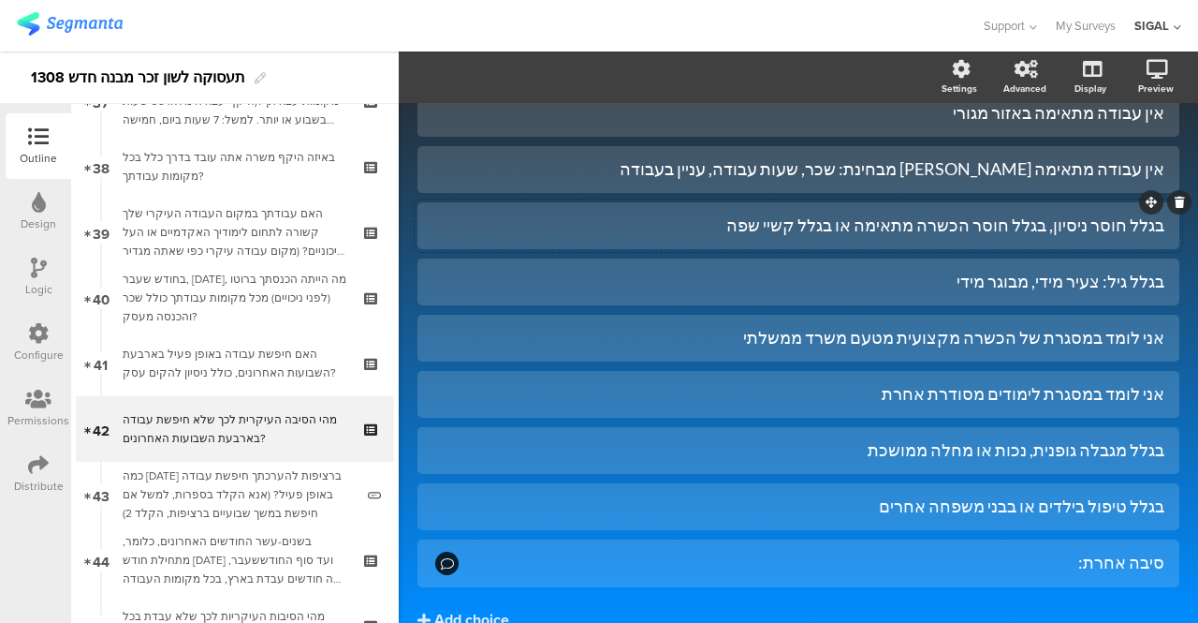
scroll to position [310, 0]
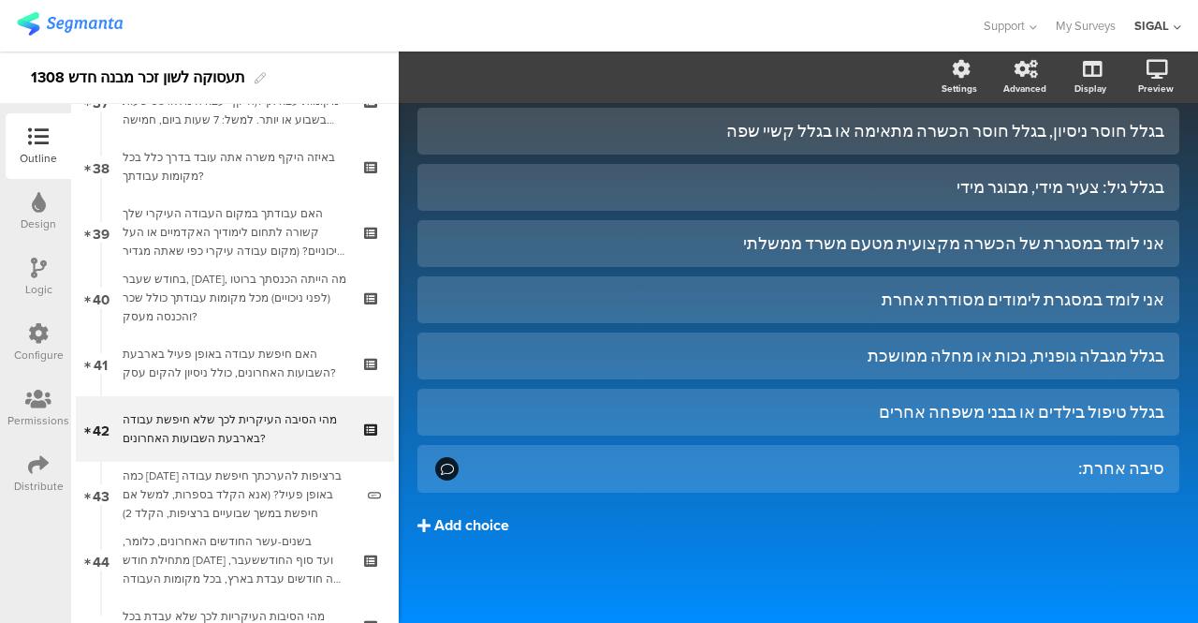
click at [481, 524] on div "Add choice" at bounding box center [471, 526] width 75 height 20
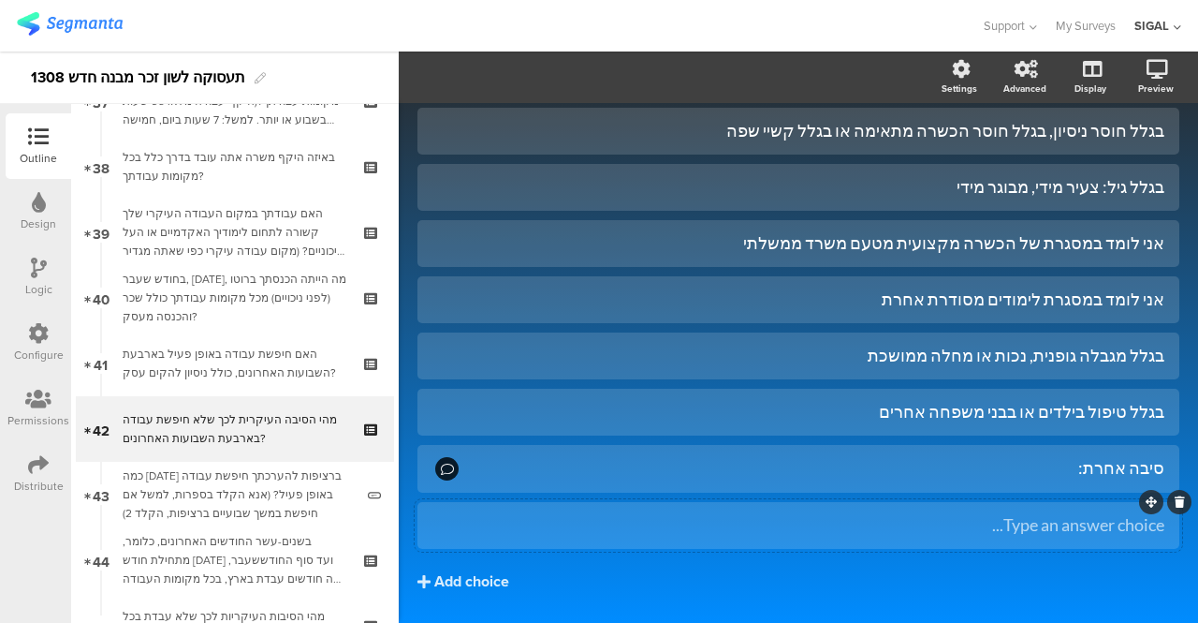
click at [705, 516] on div "Type an answer choice..." at bounding box center [799, 525] width 732 height 22
click at [823, 594] on button "Add choice" at bounding box center [799, 581] width 762 height 47
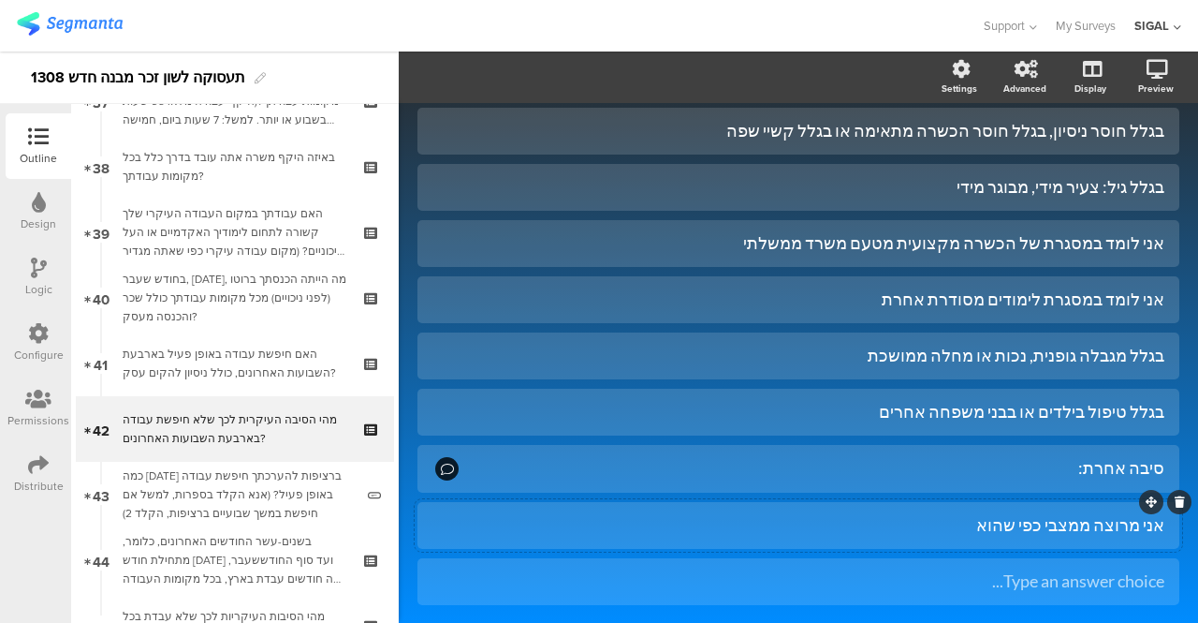
click at [1052, 526] on div "אני מרוצה ממצבי כפי שהוא" at bounding box center [799, 525] width 732 height 22
click at [873, 563] on div at bounding box center [799, 581] width 762 height 47
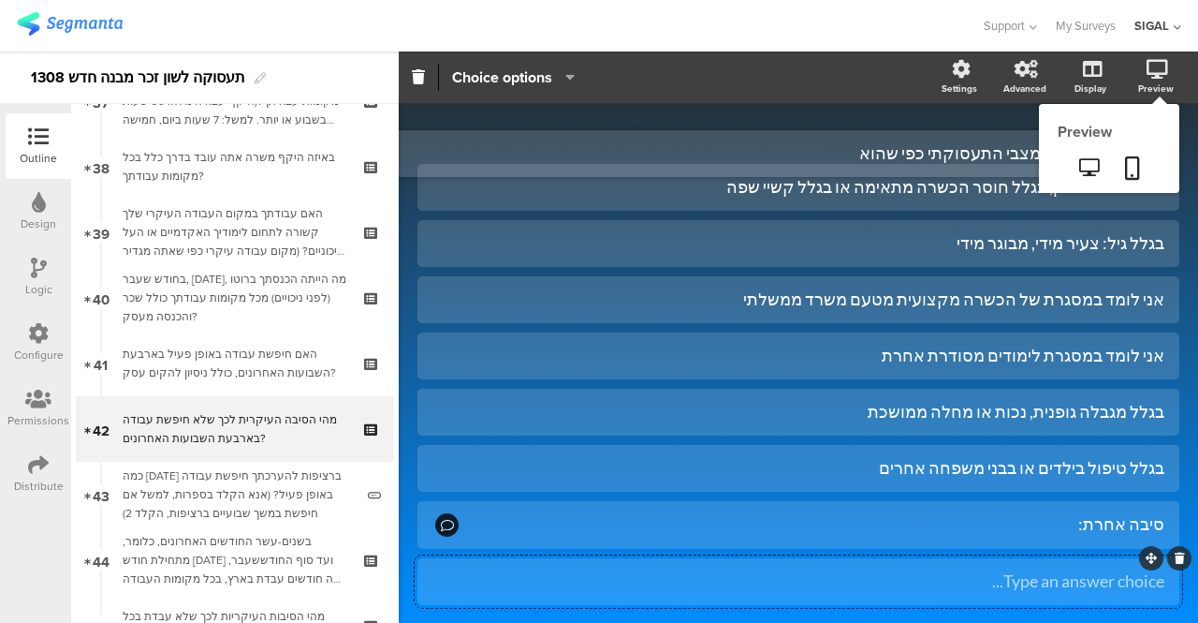
drag, startPoint x: 1136, startPoint y: 501, endPoint x: 1112, endPoint y: 132, distance: 369.6
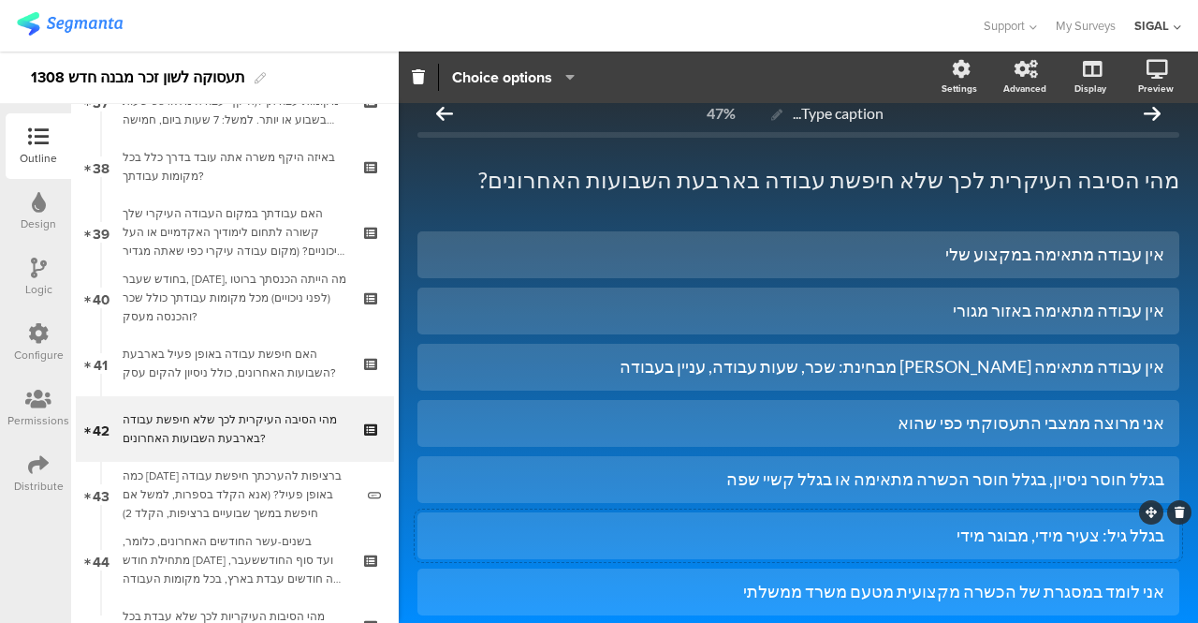
scroll to position [0, 0]
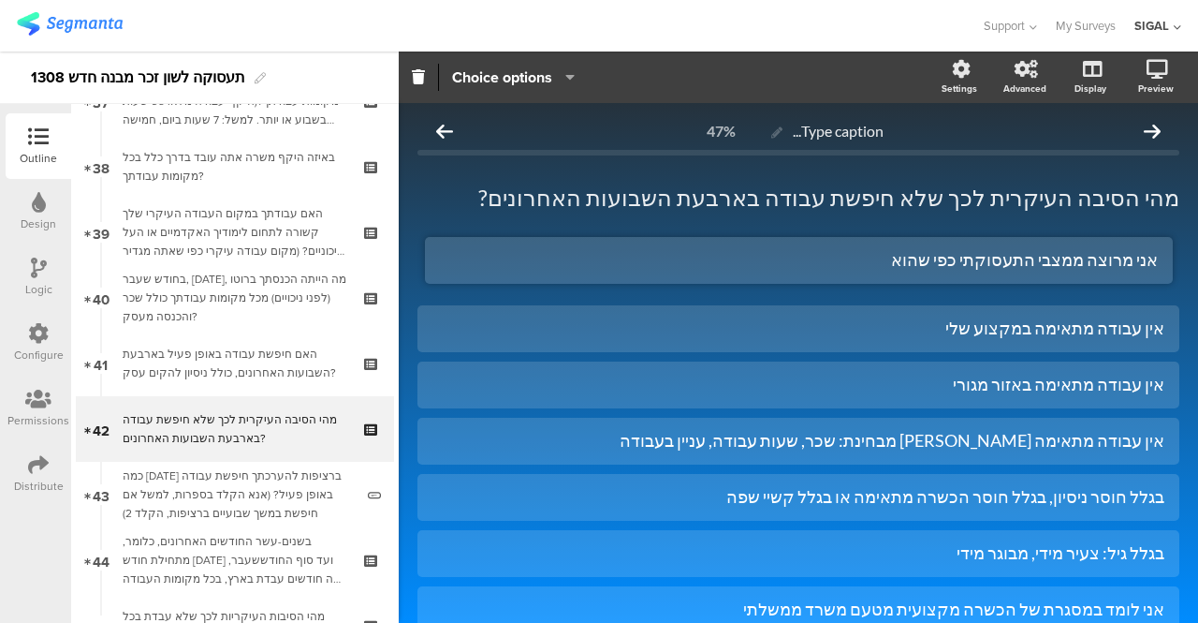
drag, startPoint x: 1138, startPoint y: 418, endPoint x: 1147, endPoint y: 236, distance: 181.8
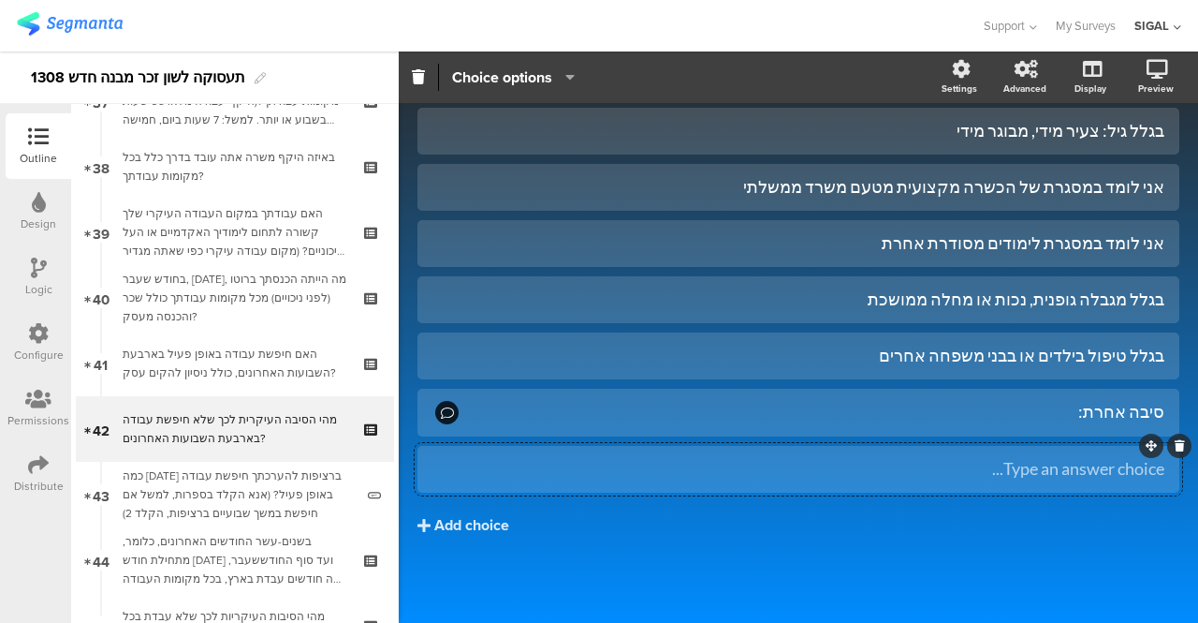
scroll to position [421, 0]
click at [1171, 447] on div at bounding box center [1179, 446] width 24 height 24
click at [1171, 446] on div at bounding box center [1179, 446] width 24 height 24
click at [1136, 458] on div at bounding box center [1164, 446] width 56 height 24
click at [1175, 448] on icon at bounding box center [1180, 446] width 10 height 11
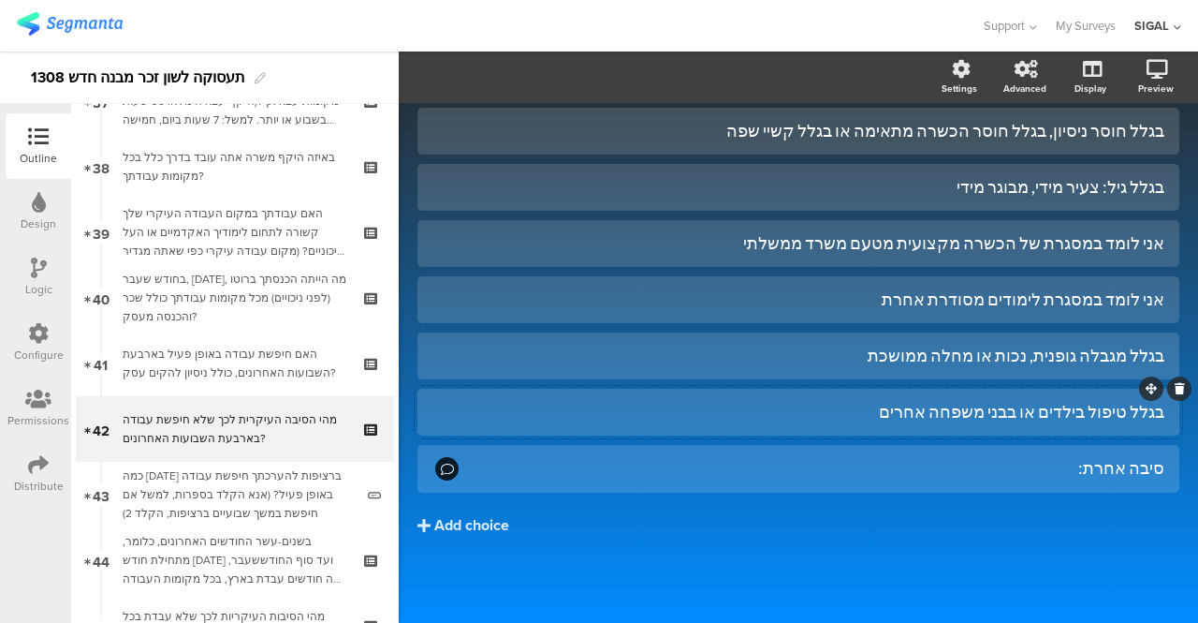
scroll to position [0, 0]
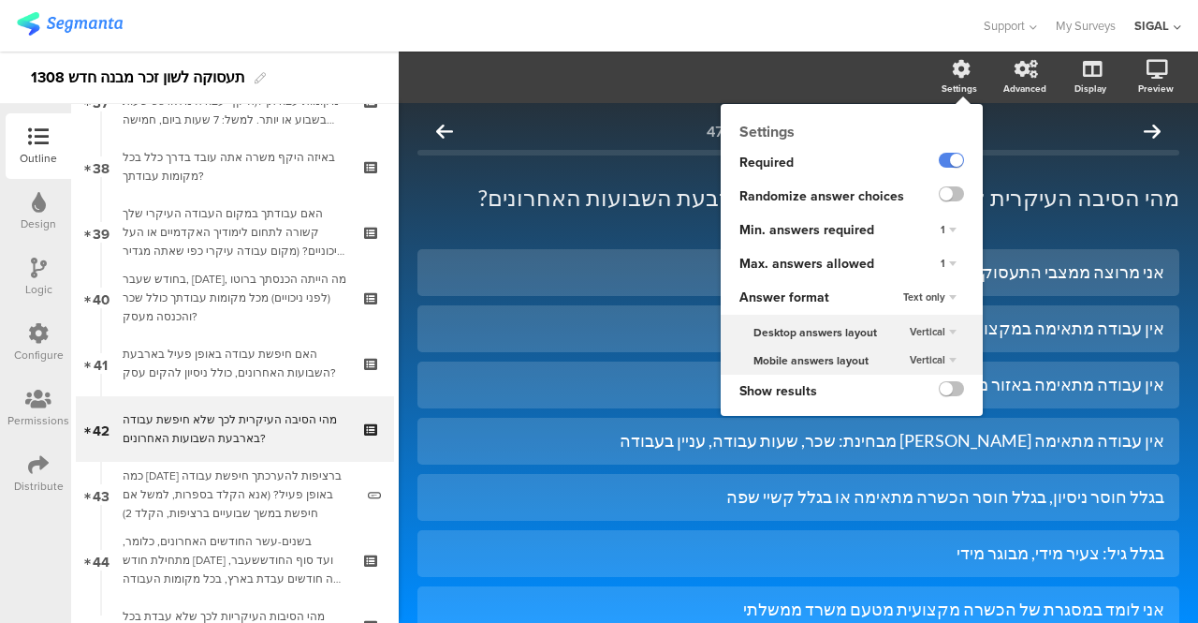
click at [933, 263] on div "1" at bounding box center [948, 264] width 31 height 22
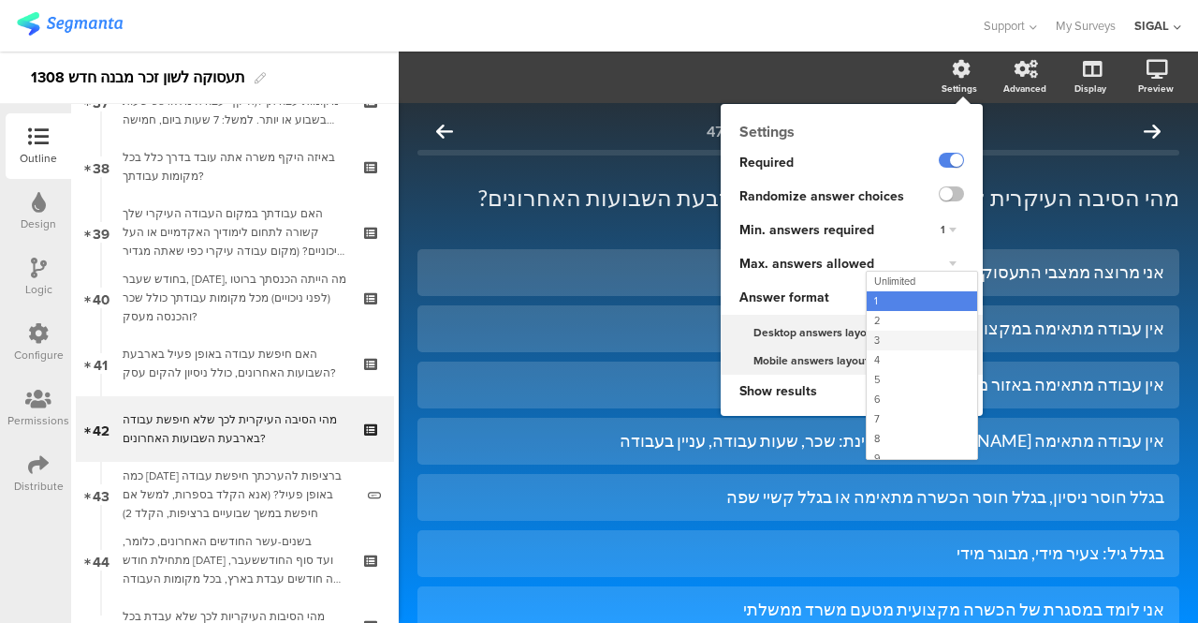
click at [876, 341] on div "3" at bounding box center [922, 340] width 110 height 20
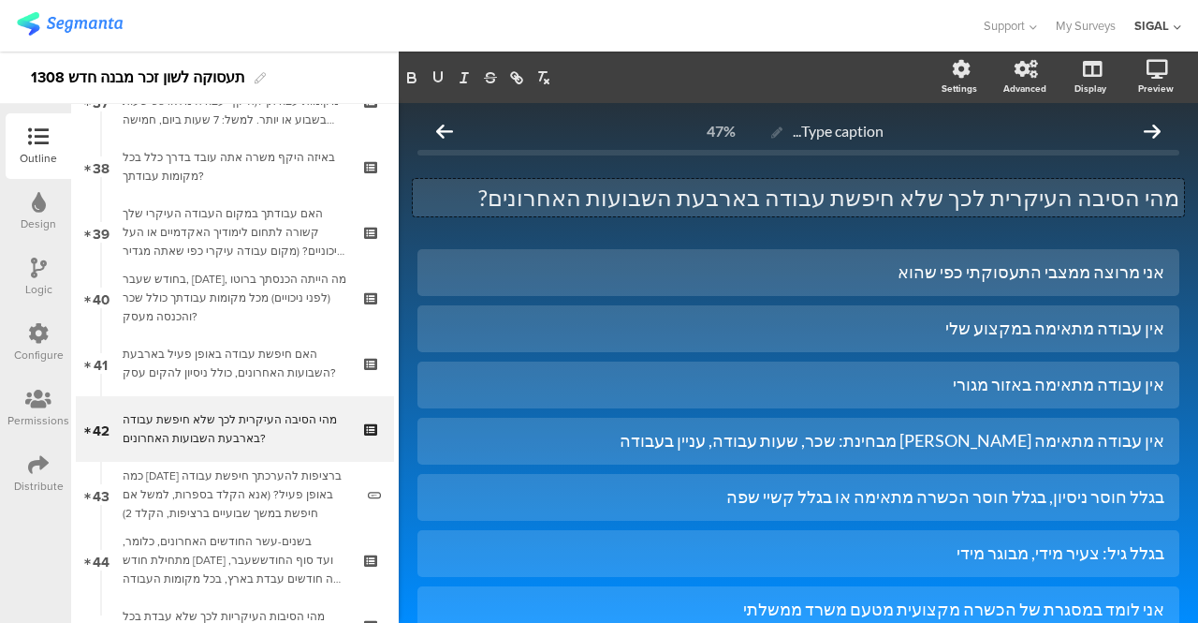
click at [1086, 198] on div "מהי הסיבה העיקרית לכך שלא חיפשת עבודה בארבעת השבועות האחרונים? מהי הסיבה העיקרי…" at bounding box center [798, 197] width 771 height 37
click at [605, 257] on div "אני מרוצה ממצבי התעסוקתי כפי שהוא" at bounding box center [799, 272] width 732 height 31
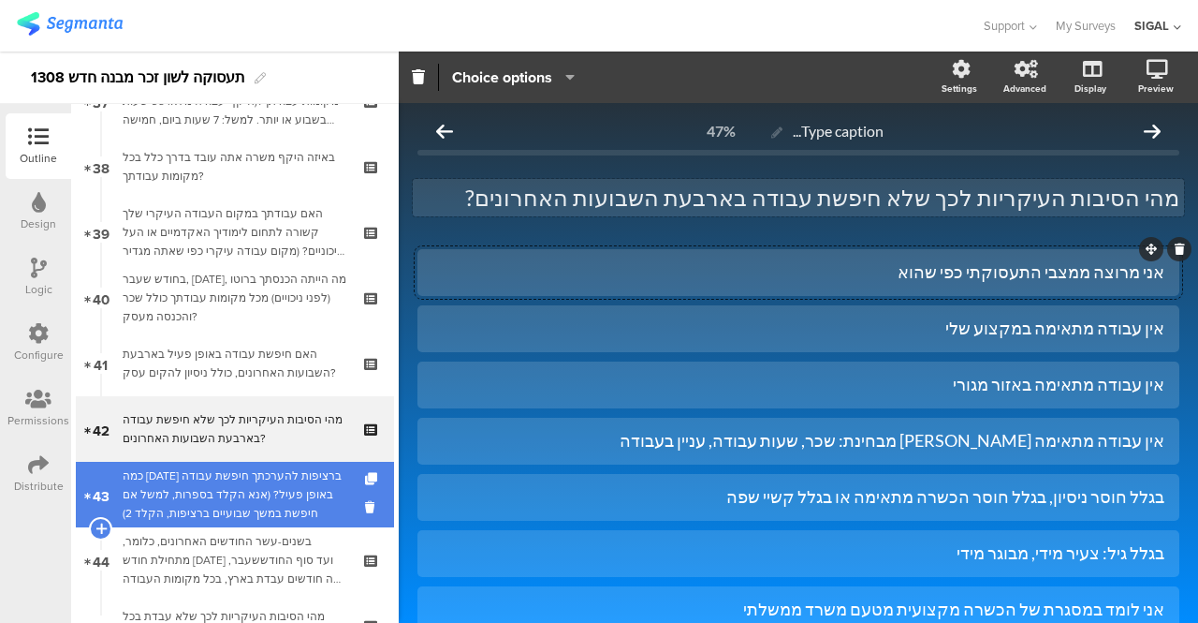
click at [220, 482] on div "כמה [DATE] ברציפות להערכתך חיפשת עבודה באופן פעיל? (אנא הקלד בספרות, למשל אם חי…" at bounding box center [238, 494] width 231 height 56
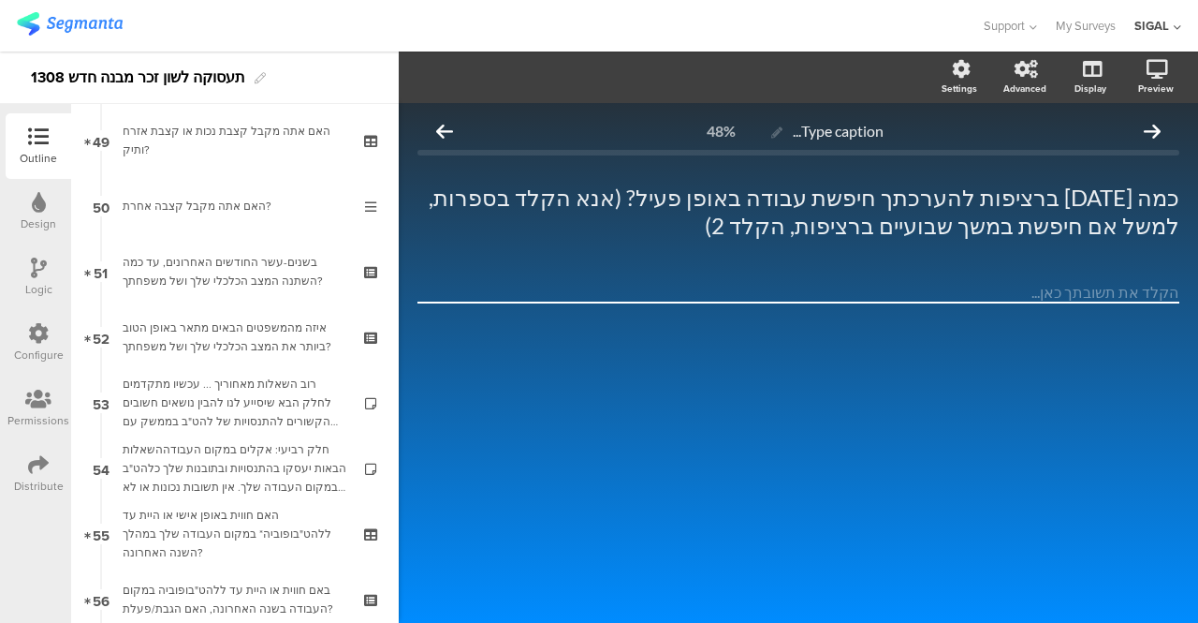
scroll to position [3258, 0]
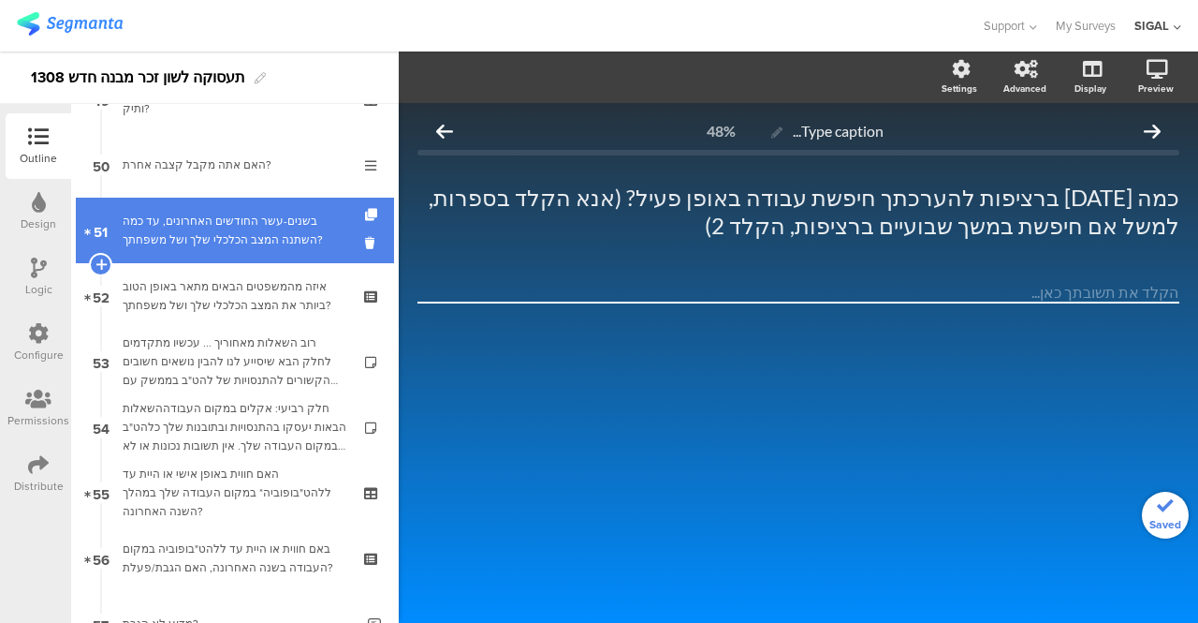
click at [294, 231] on div "בשנים-עשר החודשים האחרונים, עד כמה השתנה המצב הכלכלי שלך ושל משפחתך?" at bounding box center [235, 230] width 224 height 37
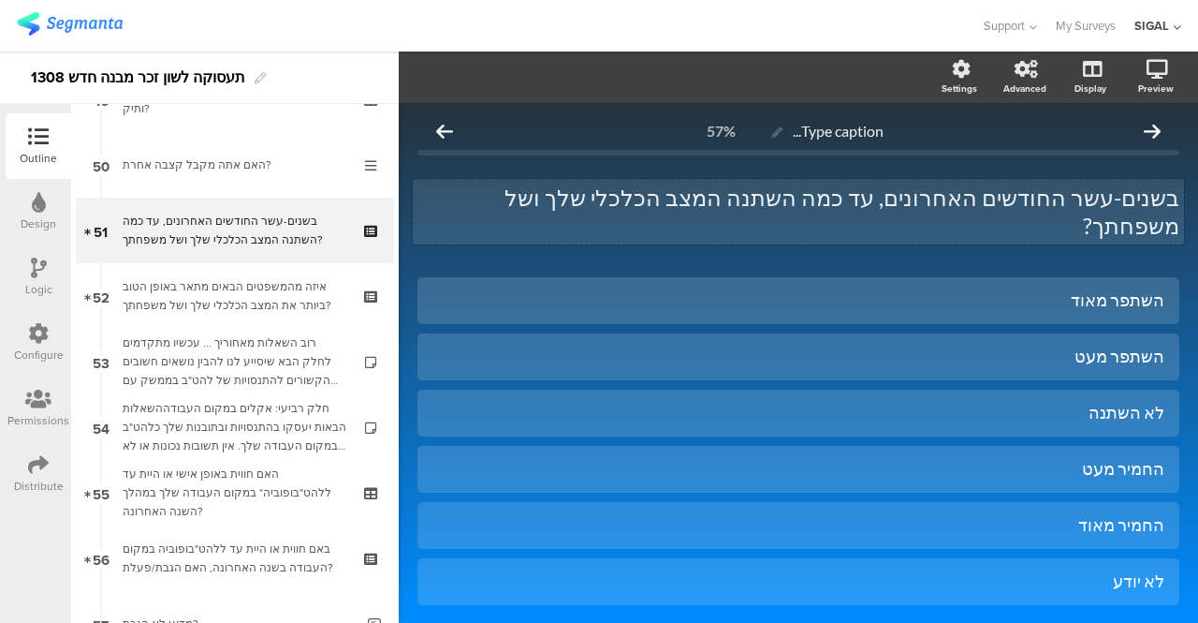
click at [1072, 199] on div "בשנים-עשר החודשים האחרונים, עד כמה השתנה המצב הכלכלי שלך ושל משפחתך? בשנים-עשר …" at bounding box center [798, 212] width 771 height 66
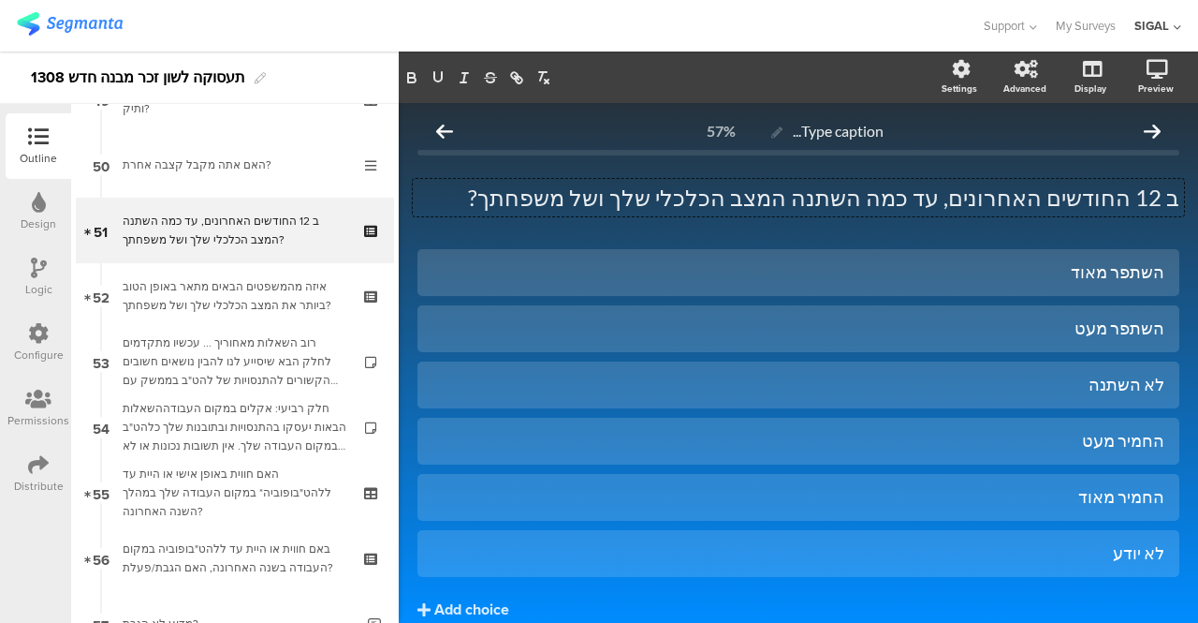
click at [623, 218] on div "ב 12 החודשים האחרונים, עד כמה השתנה המצב הכלכלי שלך ושל משפחתך? ב 12 החודשים הא…" at bounding box center [799, 198] width 762 height 66
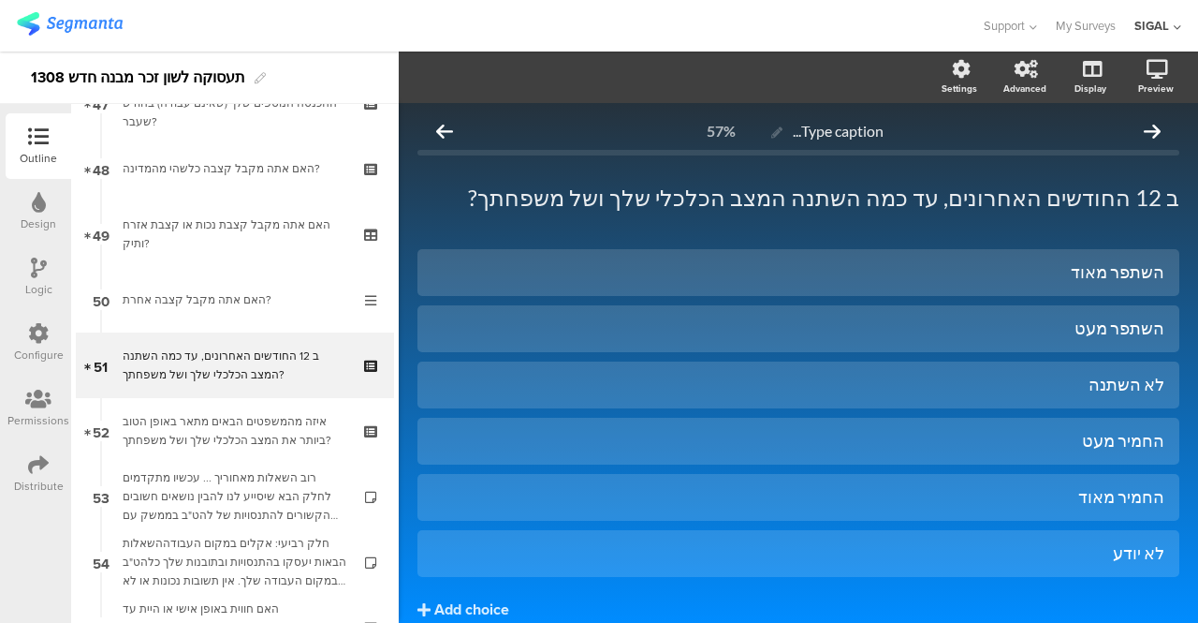
scroll to position [3155, 0]
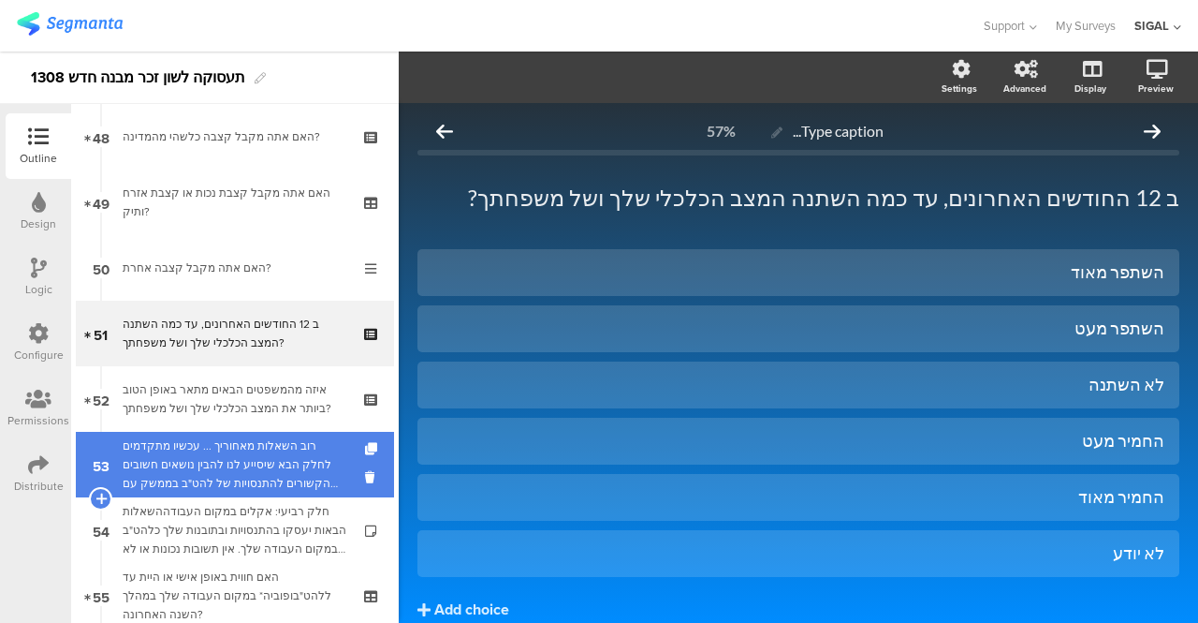
click at [266, 473] on div "רוב השאלות מאחוריך ... עכשיו מתקדמים לחלק הבא שיסייע לנו להבין נושאים חשובים הק…" at bounding box center [235, 464] width 224 height 56
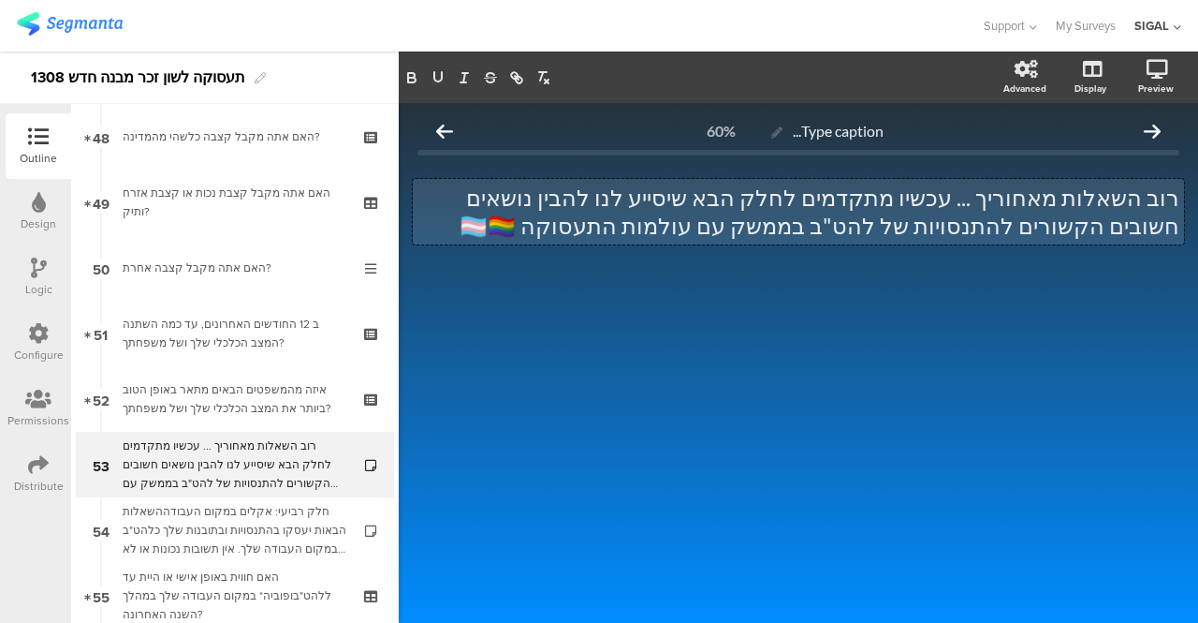
click at [1075, 229] on div "רוב השאלות מאחוריך ... עכשיו מתקדמים לחלק הבא שיסייע לנו להבין נושאים חשובים הק…" at bounding box center [798, 212] width 771 height 66
click at [826, 372] on div "Type caption... 60% רוב השאלות מאחוריך ... עכשיו מתקדמים לחלק הבא שיסייע לנו לה…" at bounding box center [798, 363] width 799 height 520
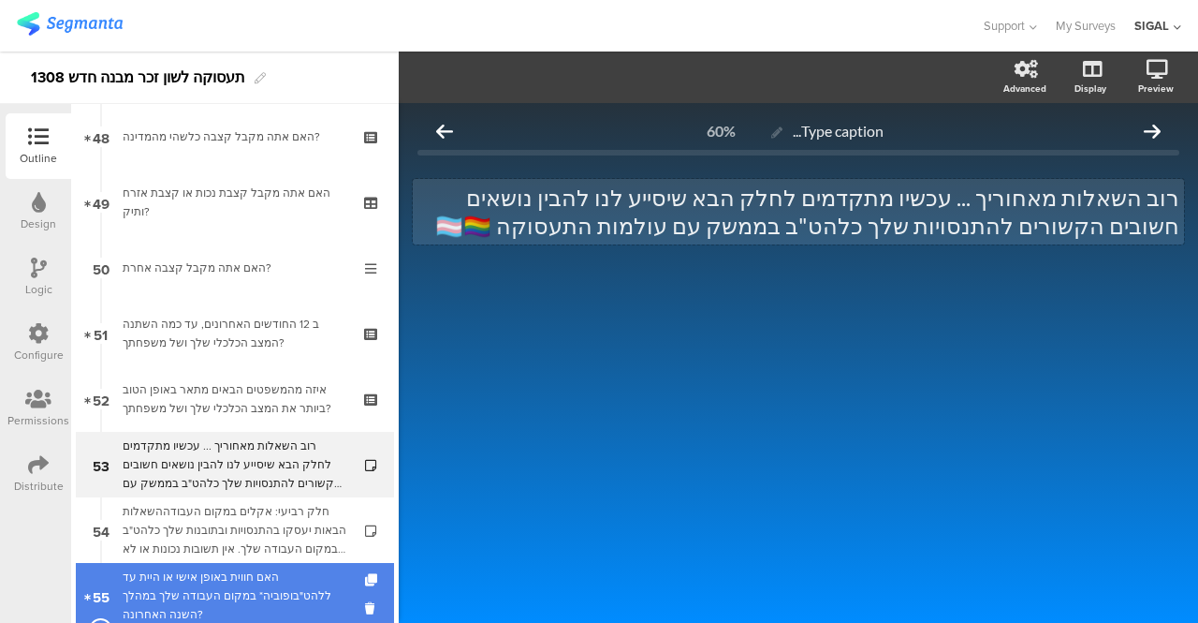
click at [330, 587] on div "האם חווית באופן אישי או היית עד ללהט"בופוביה* במקום העבודה שלך במהלך השנה האחרו…" at bounding box center [235, 595] width 224 height 56
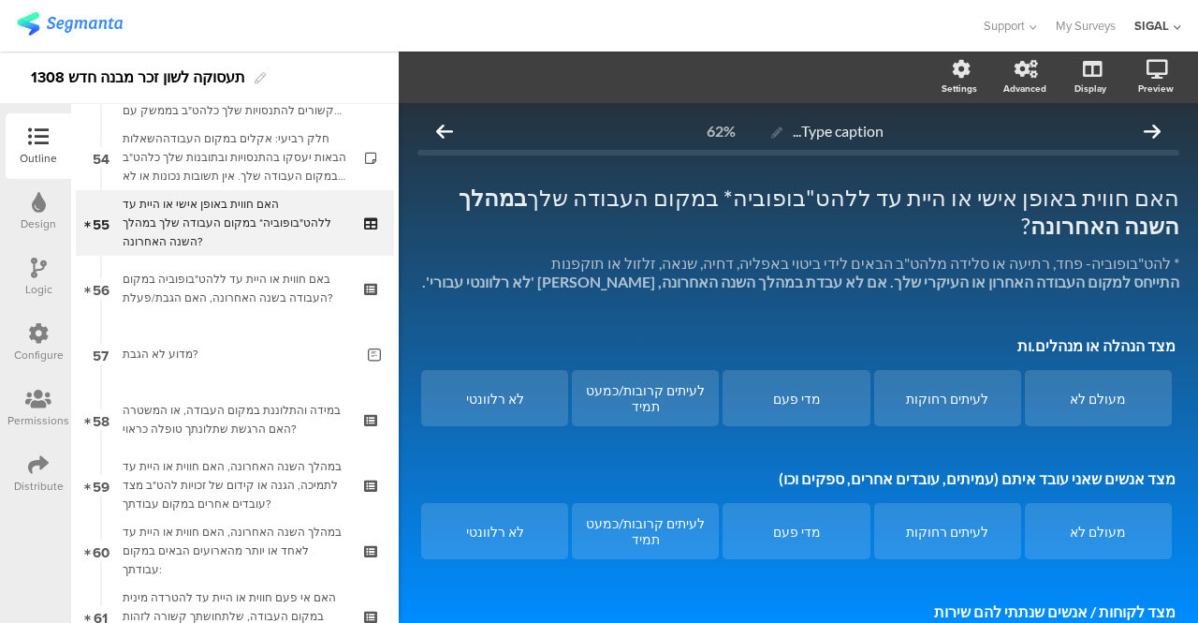
scroll to position [3502, 0]
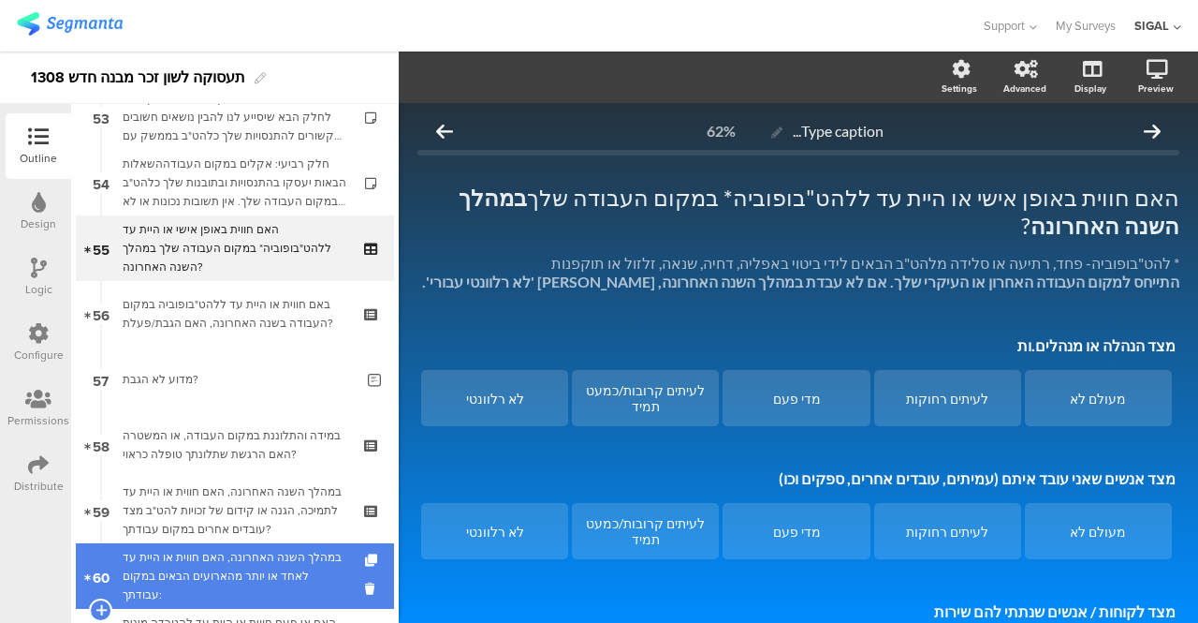
click at [222, 574] on div "במהלך השנה האחרונה, האם חווית או היית עד לאחד או יותר מהארועים הבאים במקום עבוד…" at bounding box center [235, 576] width 224 height 56
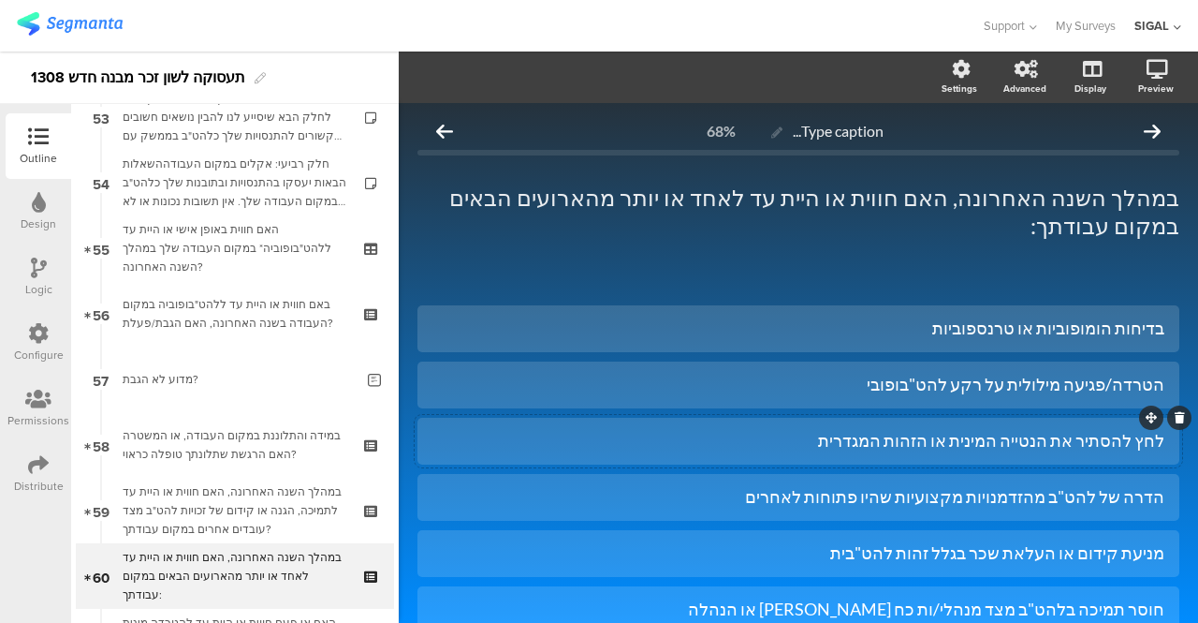
click at [914, 425] on div "לחץ להסתיר את הנטייה המינית או הזהות המגדרית" at bounding box center [799, 440] width 732 height 31
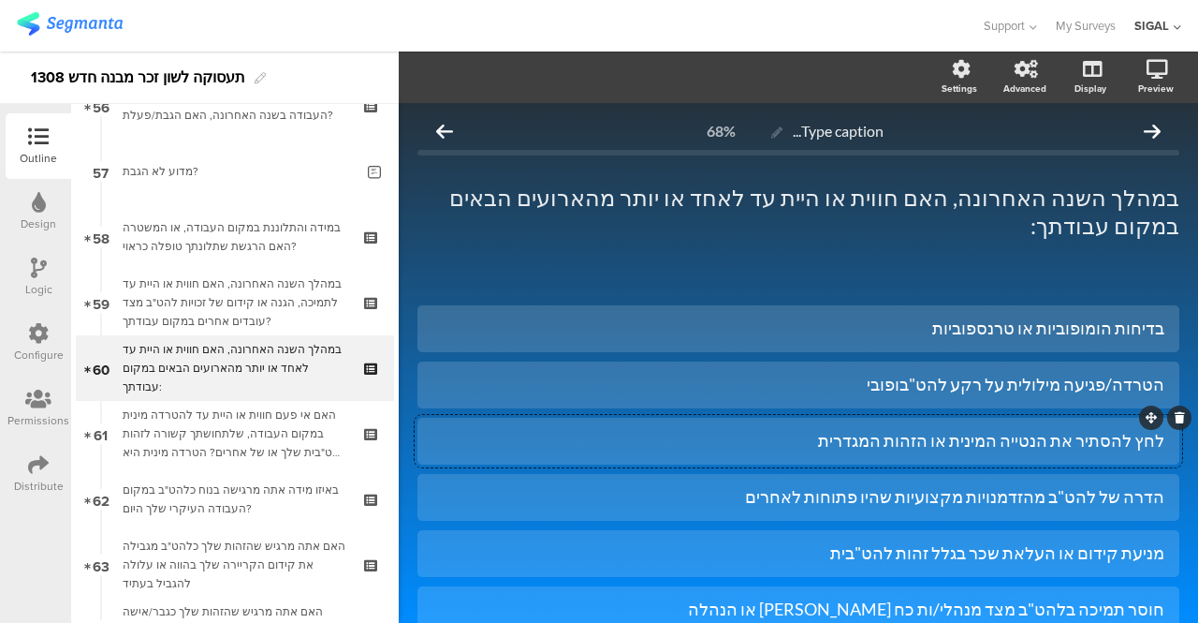
scroll to position [3727, 0]
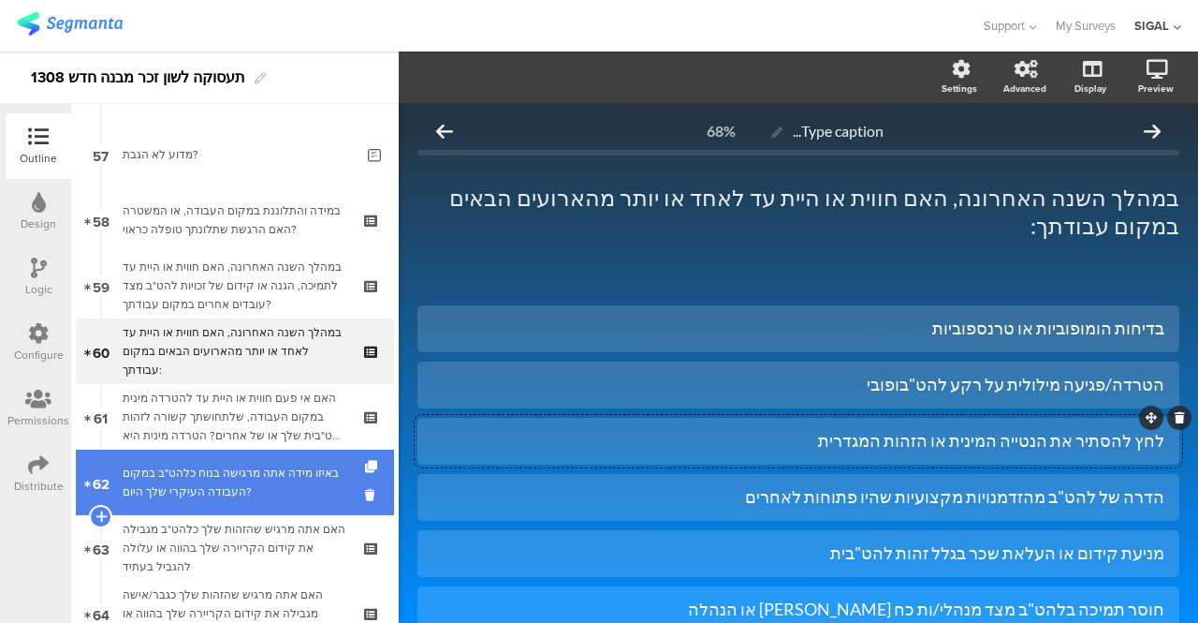
click at [261, 476] on div "באיזו מידה אתה מרגישה בנוח כלהט"ב במקום העבודה העיקרי שלך היום?" at bounding box center [235, 481] width 224 height 37
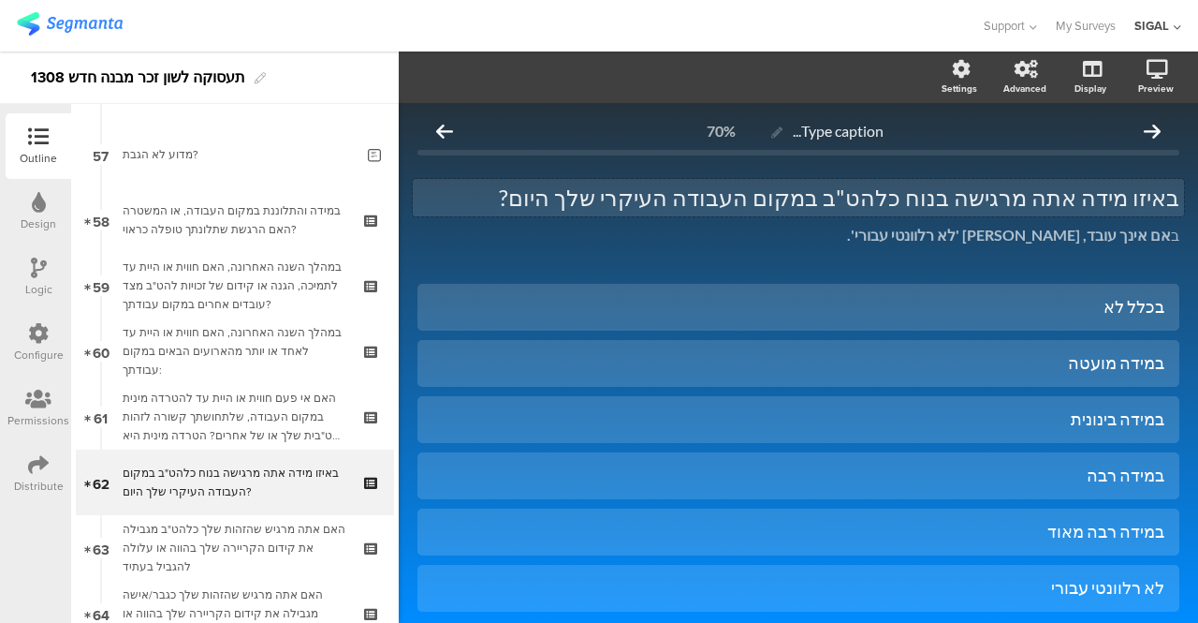
click at [976, 211] on div "באיזו מידה אתה מרגישה בנוח כלהט"ב במקום העבודה העיקרי שלך היום? באיזו מידה אתה …" at bounding box center [798, 197] width 771 height 37
click at [591, 204] on p "באיזו מידה אתה מרגיש בנוח כלהט"ב במקום העבודה העיקרי שלך היום?" at bounding box center [799, 197] width 762 height 28
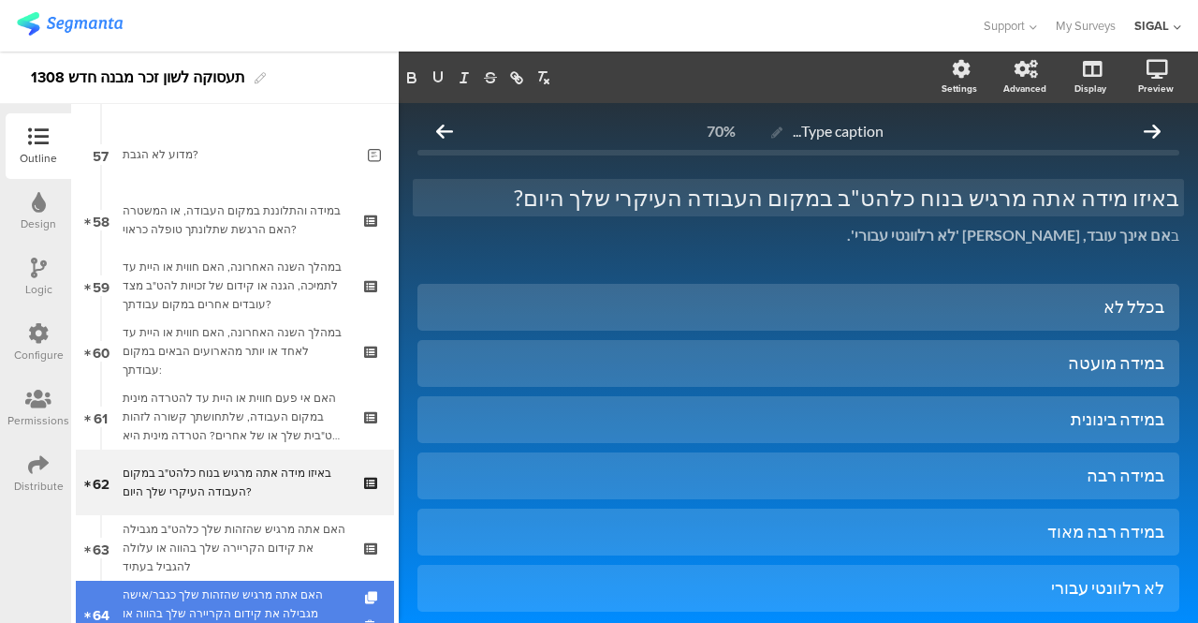
click at [301, 598] on div "האם אתה מרגיש שהזהות שלך כגבר/אישה מגבילה את קידום הקריירה שלך בהווה או עלולה ל…" at bounding box center [235, 613] width 224 height 56
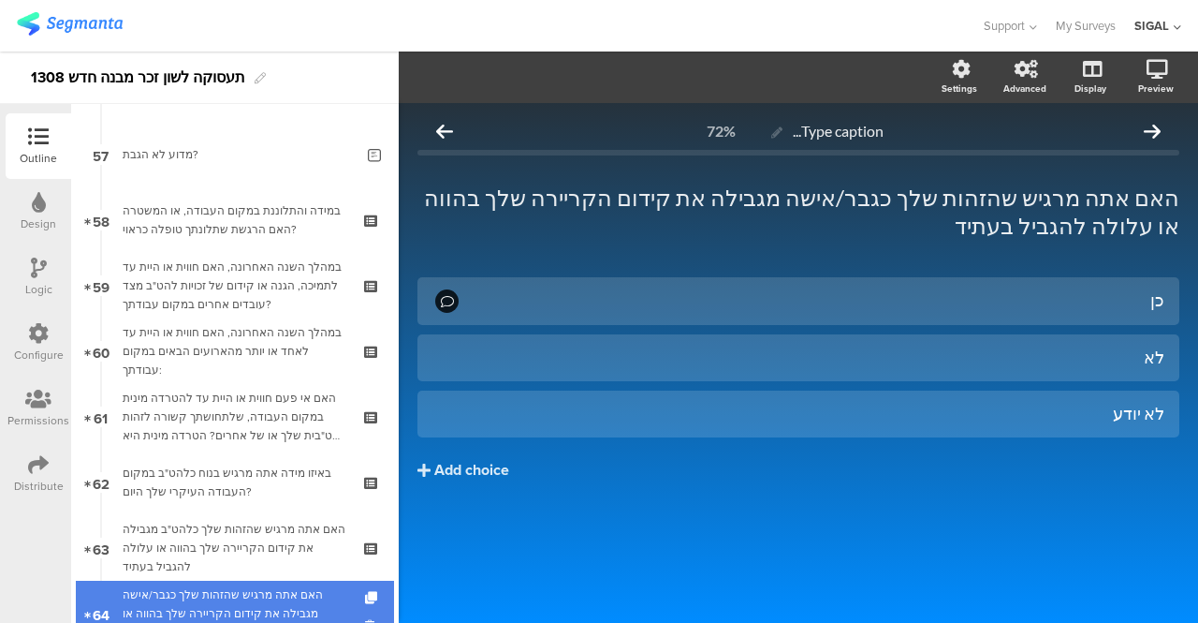
click at [249, 604] on div "האם אתה מרגיש שהזהות שלך כגבר/אישה מגבילה את קידום הקריירה שלך בהווה או עלולה ל…" at bounding box center [235, 613] width 224 height 56
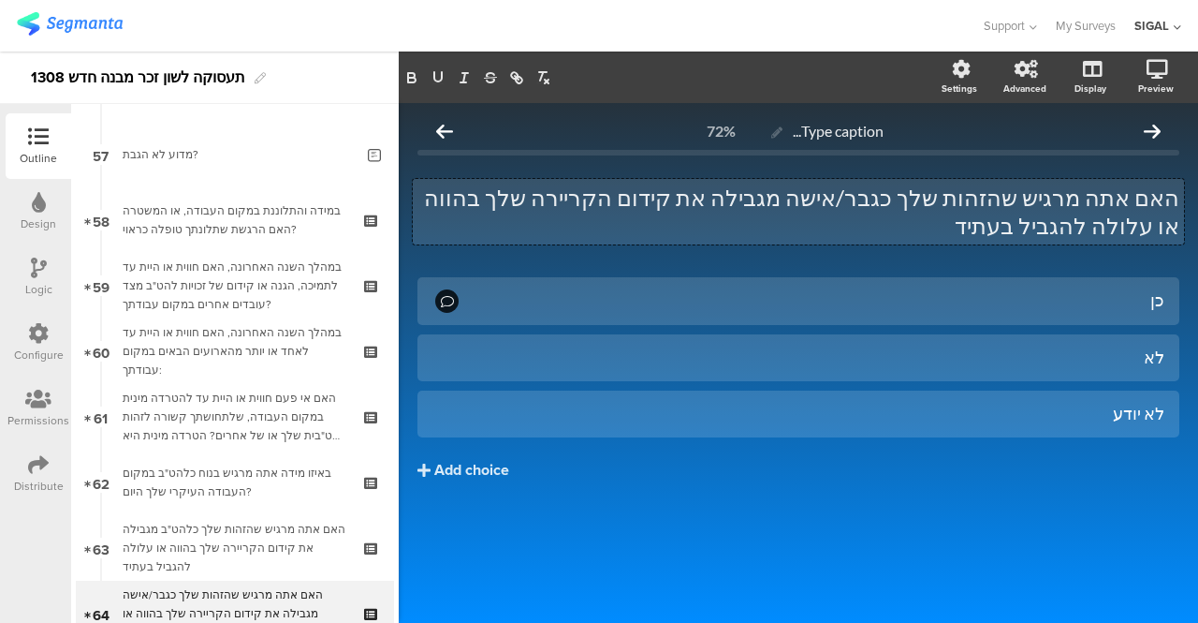
click at [990, 200] on div "האם אתה מרגיש שהזהות שלך כגבר/אישה מגבילה את קידום הקריירה שלך בהווה או עלולה ל…" at bounding box center [798, 212] width 771 height 66
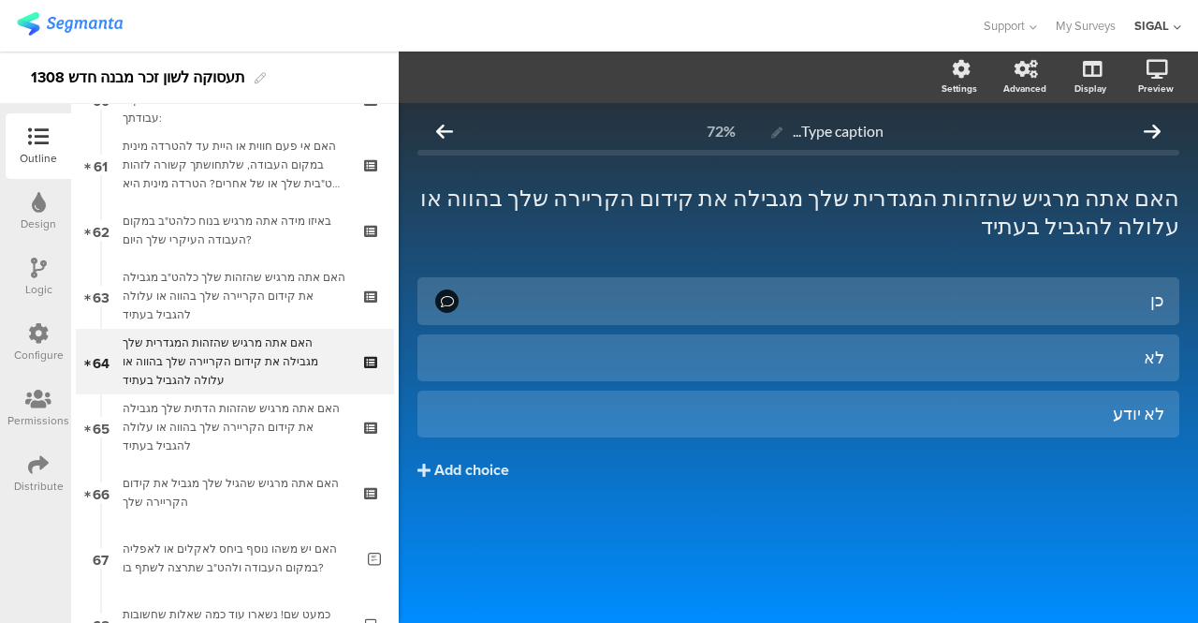
scroll to position [3989, 0]
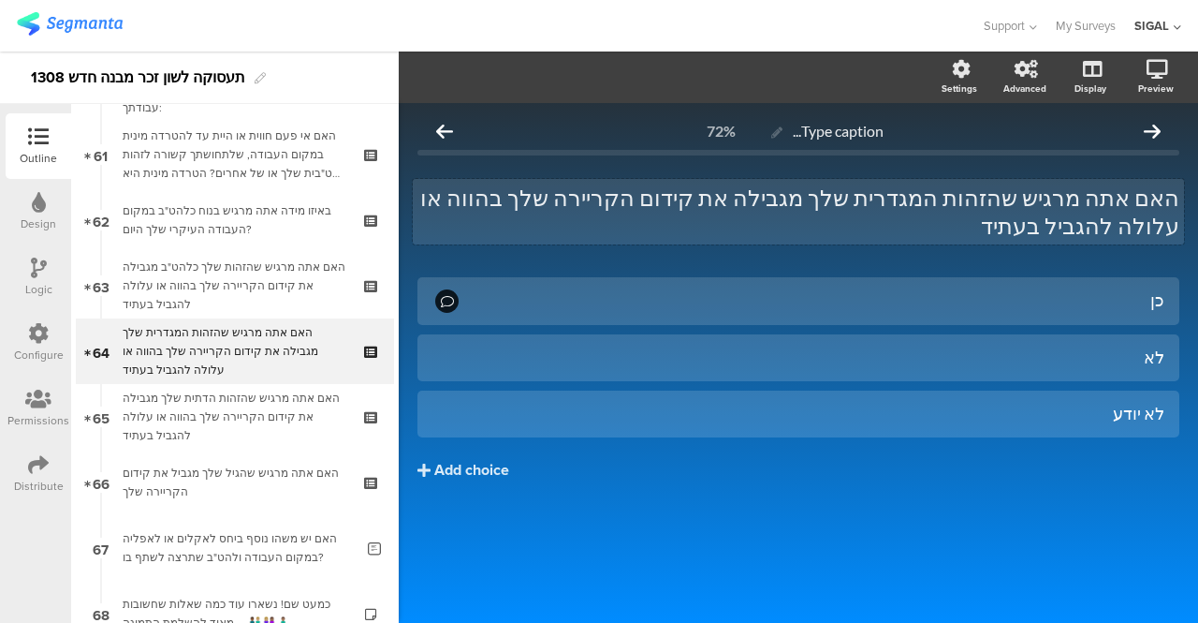
click at [984, 205] on div "האם אתה מרגיש שהזהות המגדרית שלך מגבילה את קידום הקריירה שלך בהווה או עלולה להג…" at bounding box center [798, 212] width 771 height 66
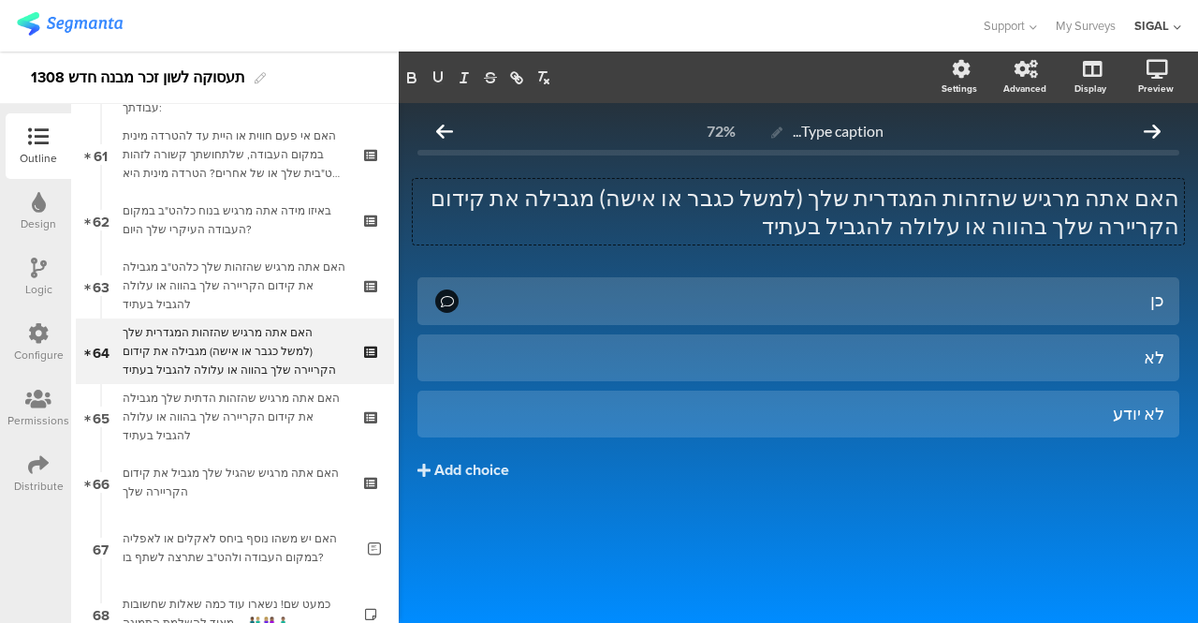
click at [850, 506] on div "כן לא לא יודע Add choice" at bounding box center [799, 418] width 762 height 282
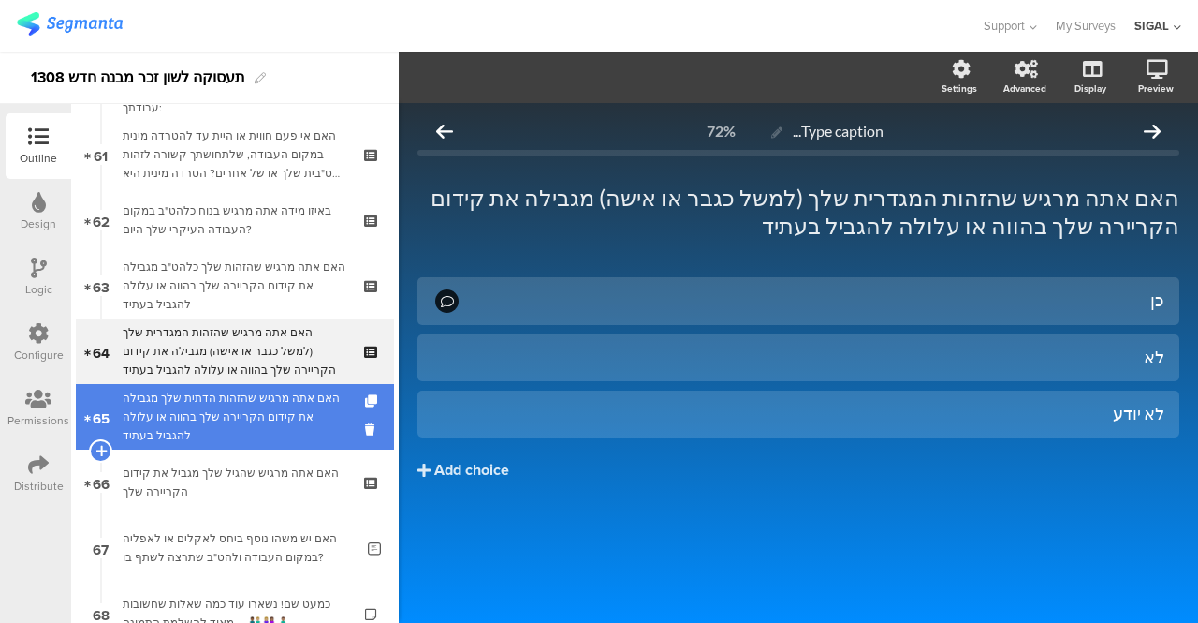
click at [273, 413] on div "האם אתה מרגיש שהזהות הדתית שלך מגבילה את קידום הקריירה שלך בהווה או עלולה להגבי…" at bounding box center [235, 417] width 224 height 56
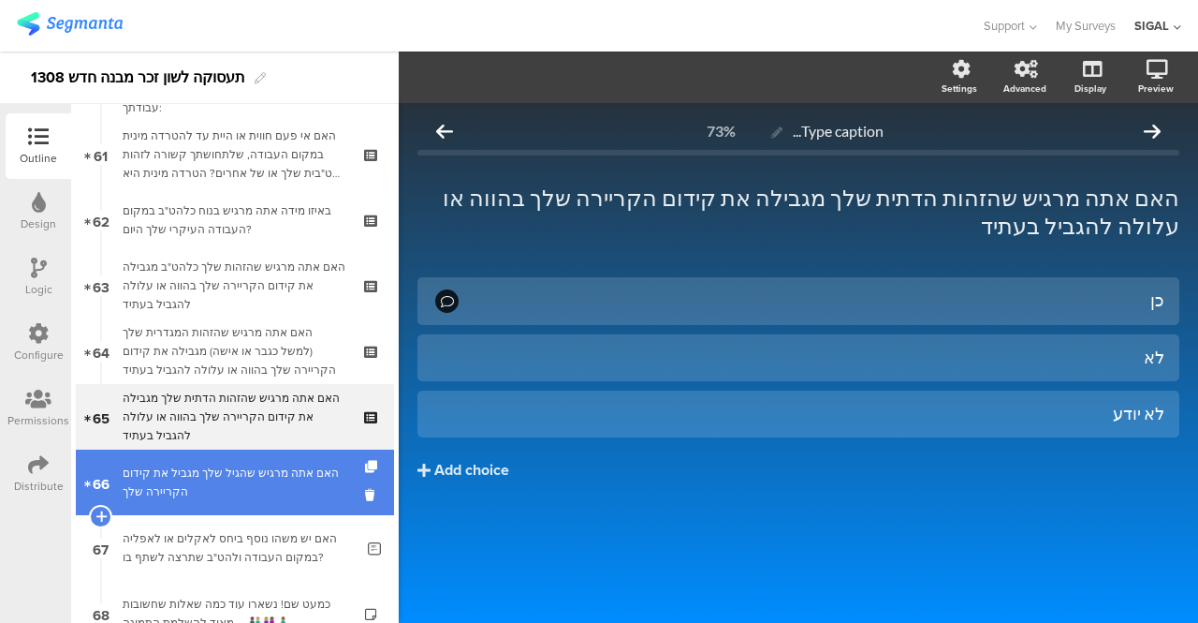
click at [223, 480] on div "האם אתה מרגיש שהגיל שלך מגביל את קידום הקריירה שלך" at bounding box center [235, 481] width 224 height 37
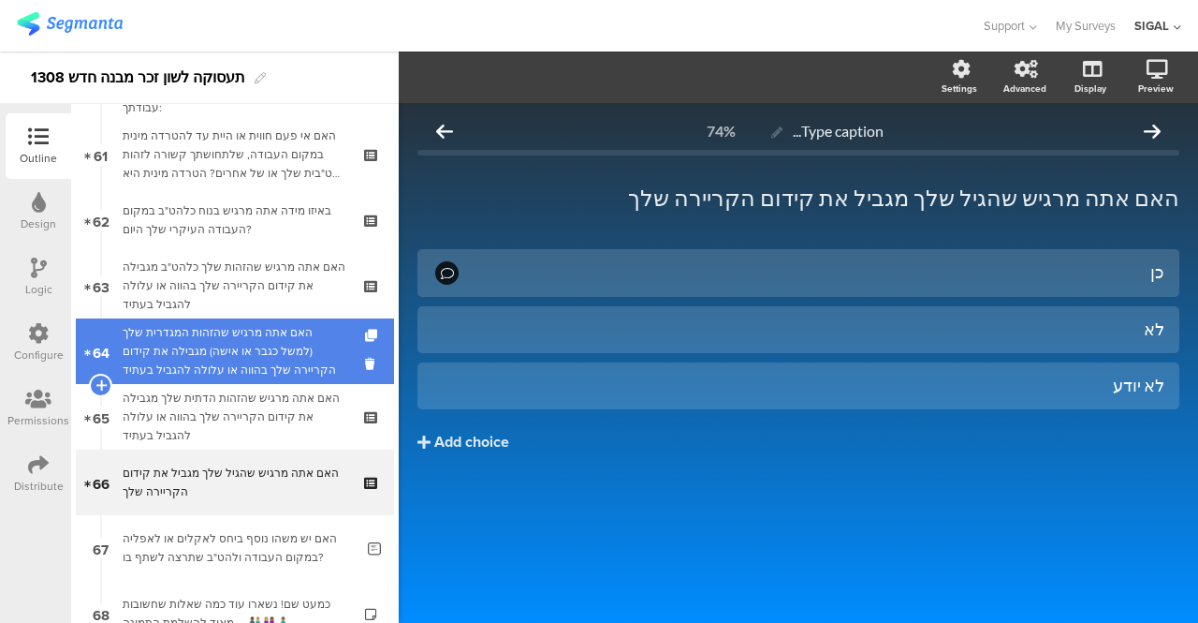
click at [281, 357] on div "האם אתה מרגיש שהזהות המגדרית שלך (למשל כגבר או אישה) מגבילה את קידום הקריירה של…" at bounding box center [235, 351] width 224 height 56
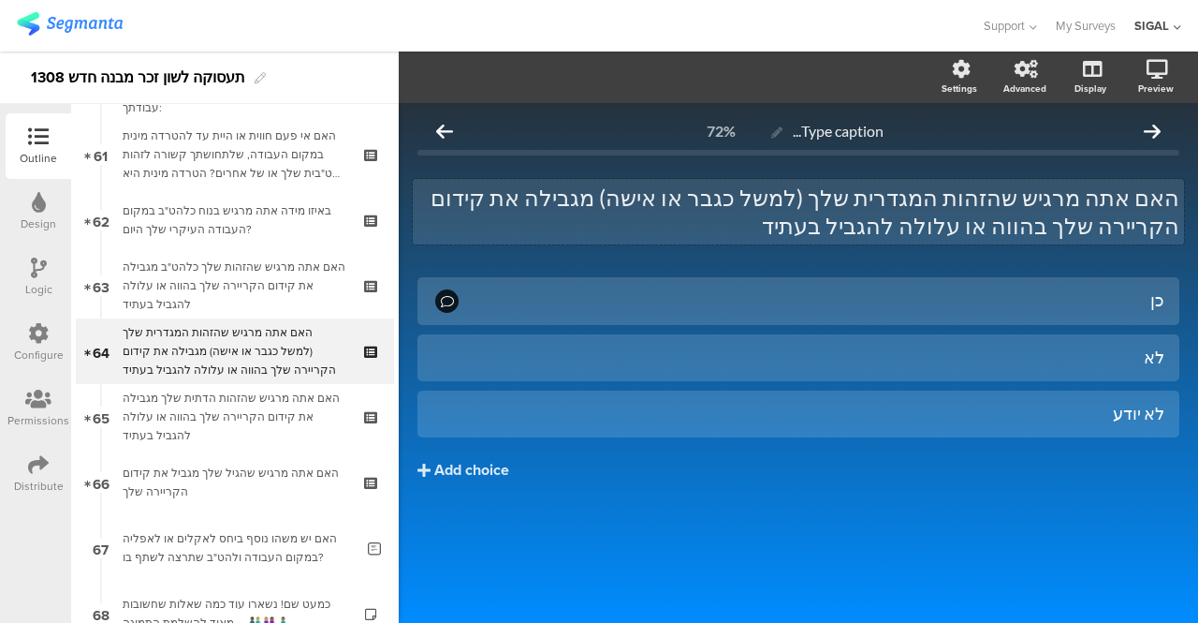
click at [713, 196] on div "האם אתה מרגיש שהזהות המגדרית שלך (למשל כגבר או אישה) מגבילה את קידום הקריירה של…" at bounding box center [798, 212] width 771 height 66
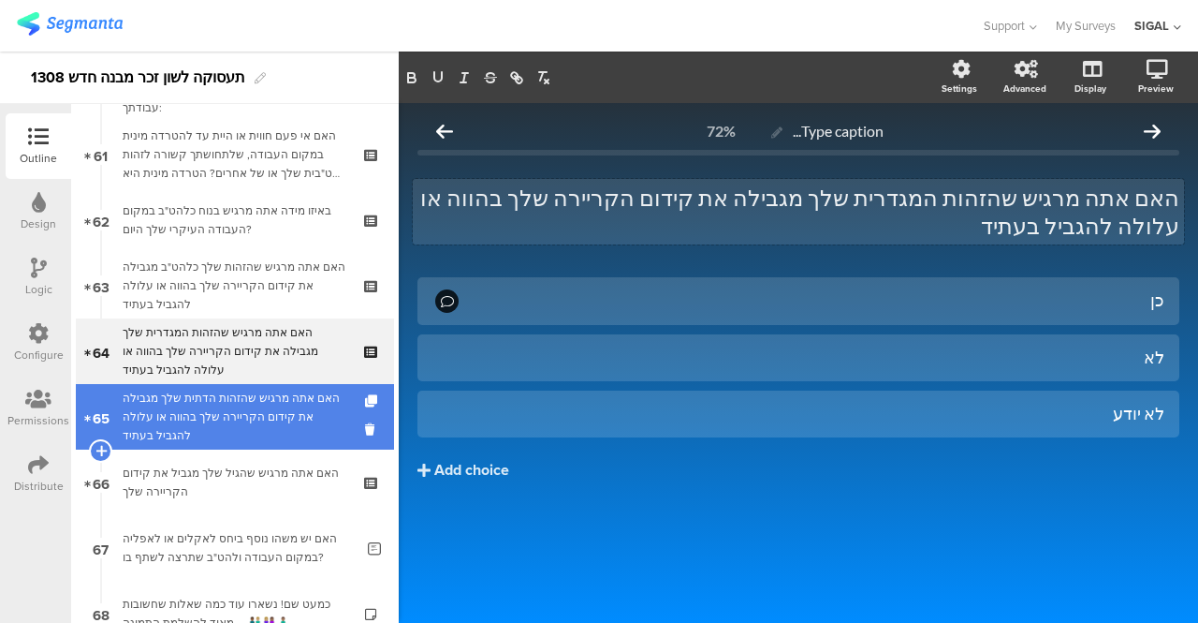
click at [275, 413] on div "האם אתה מרגיש שהזהות הדתית שלך מגבילה את קידום הקריירה שלך בהווה או עלולה להגבי…" at bounding box center [235, 417] width 224 height 56
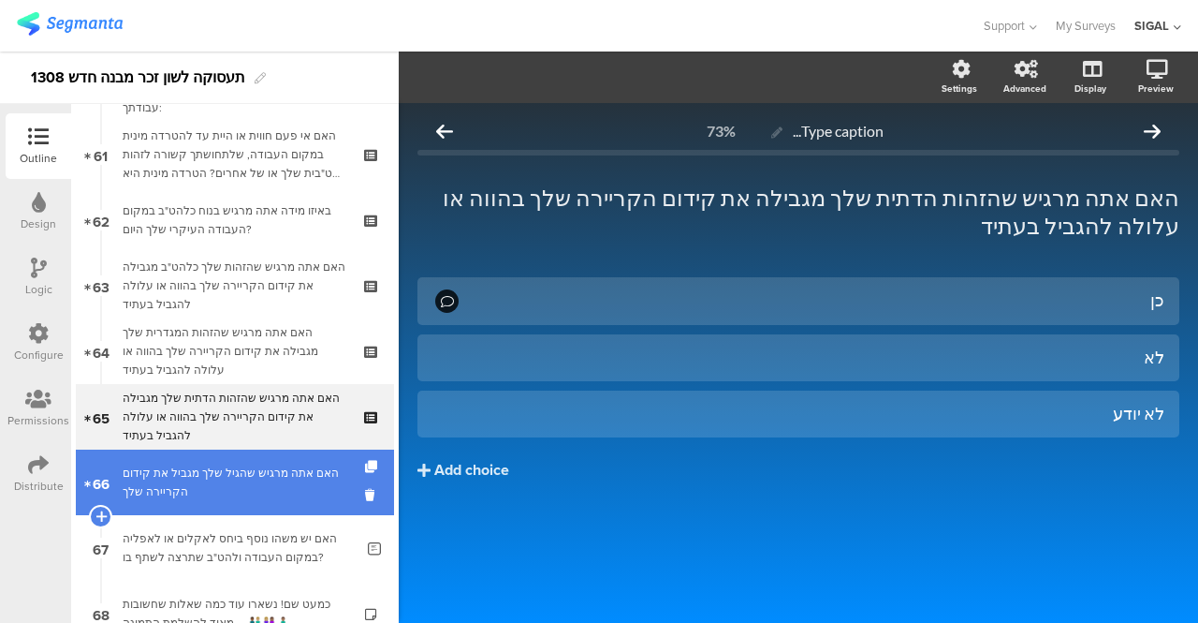
click at [248, 471] on div "האם אתה מרגיש שהגיל שלך מגביל את קידום הקריירה שלך" at bounding box center [235, 481] width 224 height 37
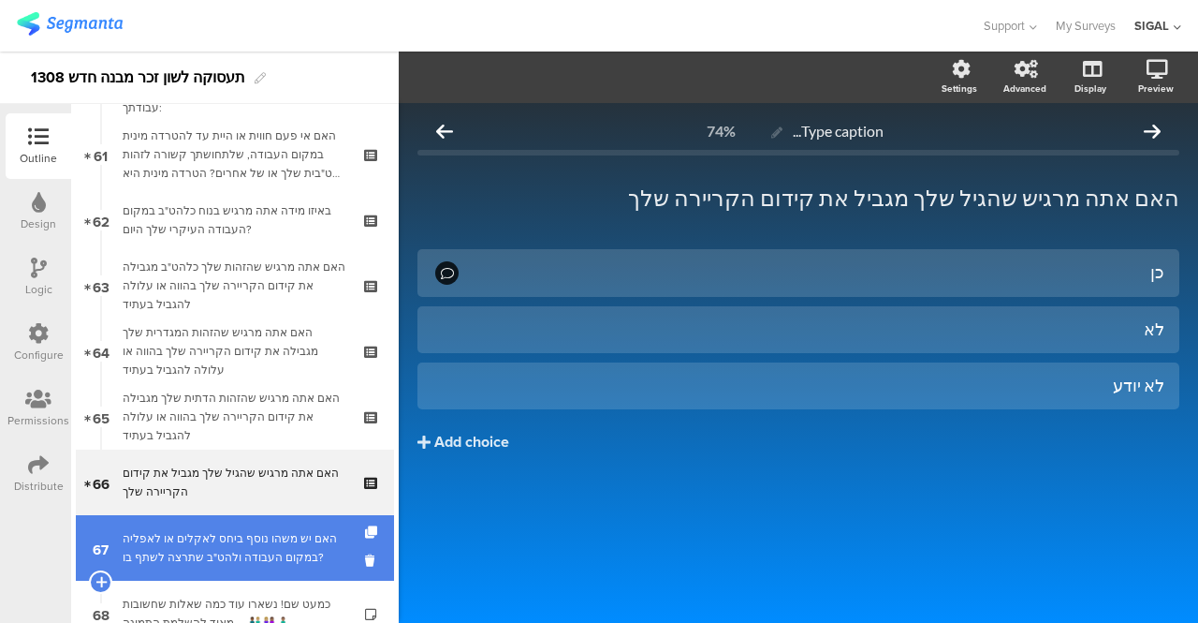
click at [251, 550] on div "האם יש משהו נוסף ביחס לאקלים או לאפליה במקום העבודה ולהט"ב שתרצה לשתף בו?" at bounding box center [238, 547] width 231 height 37
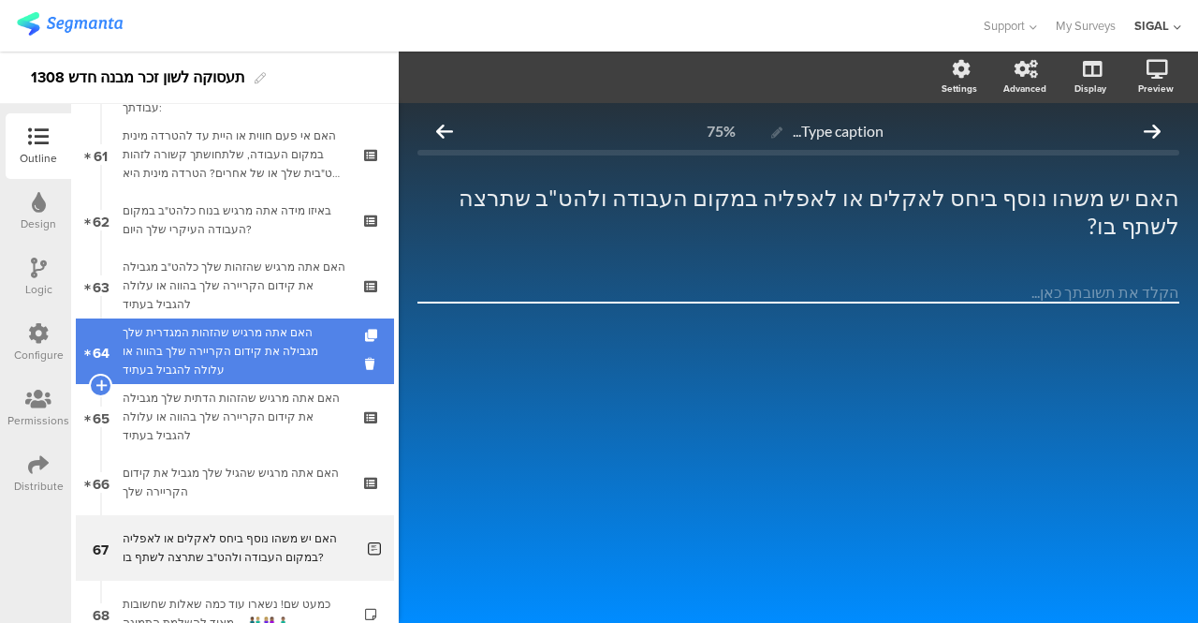
click at [277, 359] on div "האם אתה מרגיש שהזהות המגדרית שלך מגבילה את קידום הקריירה שלך בהווה או עלולה להג…" at bounding box center [235, 351] width 224 height 56
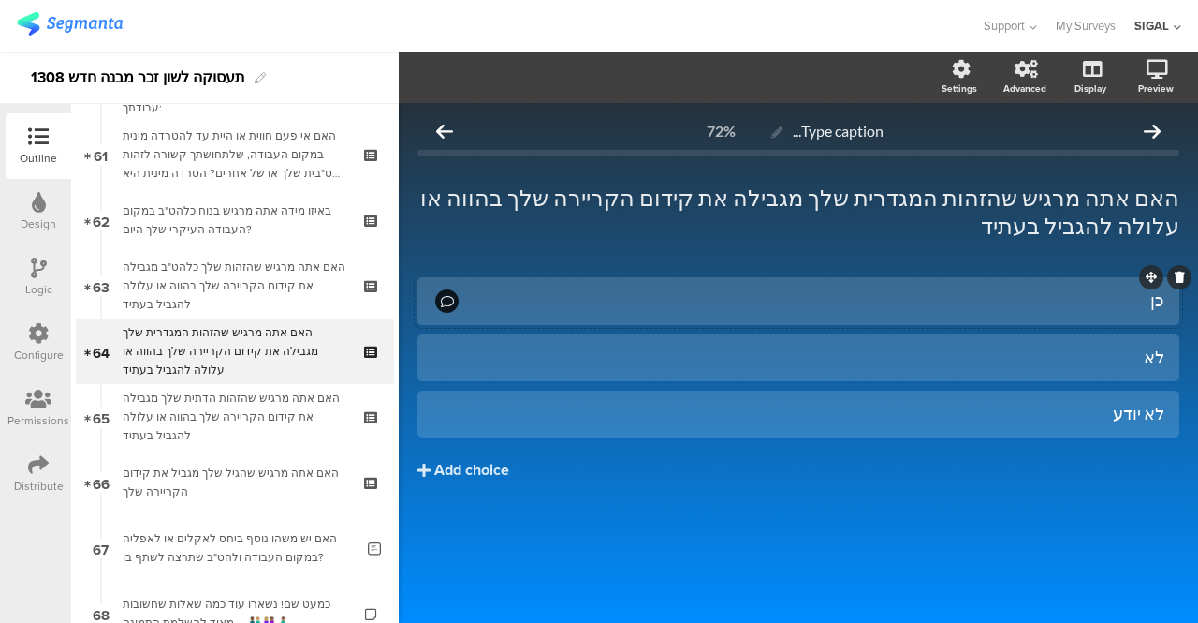
click at [1048, 291] on div "כן" at bounding box center [813, 300] width 703 height 22
click at [569, 76] on icon "button" at bounding box center [565, 76] width 19 height 15
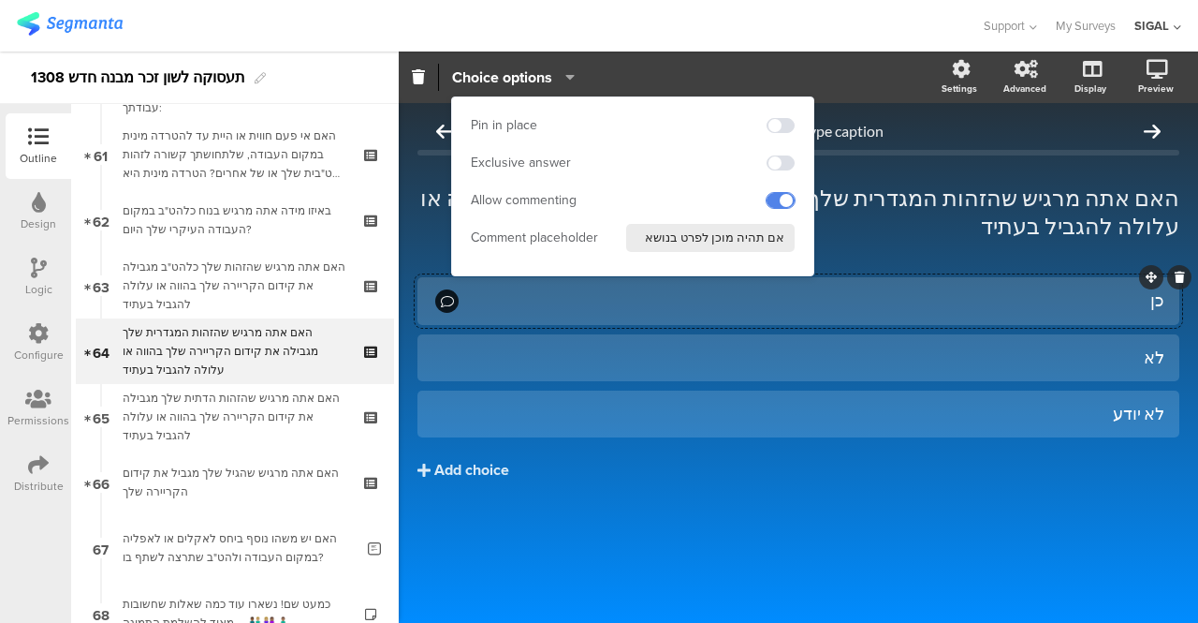
click at [777, 199] on span at bounding box center [781, 200] width 28 height 15
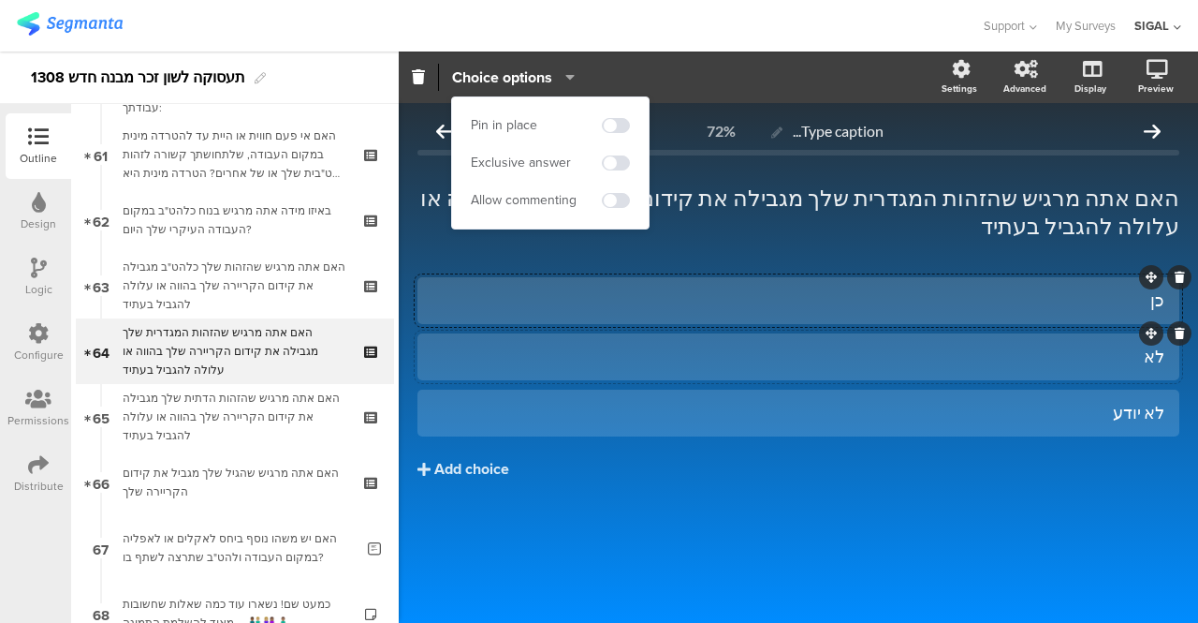
click at [941, 357] on div "לא" at bounding box center [799, 356] width 732 height 22
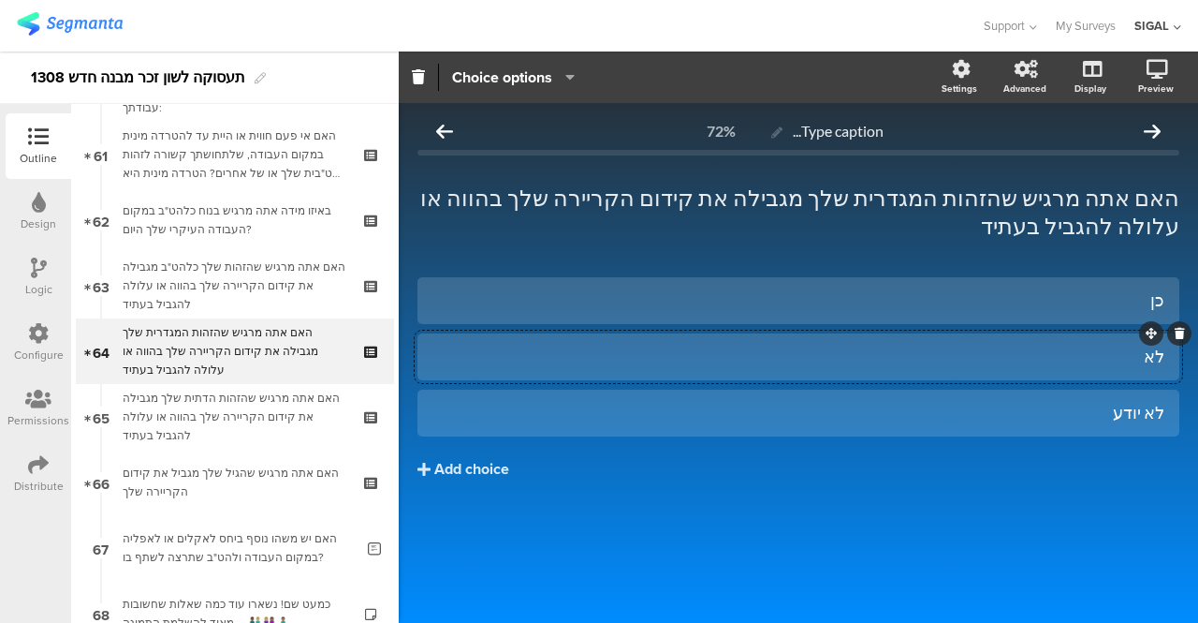
click at [570, 70] on icon "button" at bounding box center [565, 76] width 19 height 15
click at [731, 510] on div "כן לא לא יודע Add choice" at bounding box center [799, 417] width 762 height 281
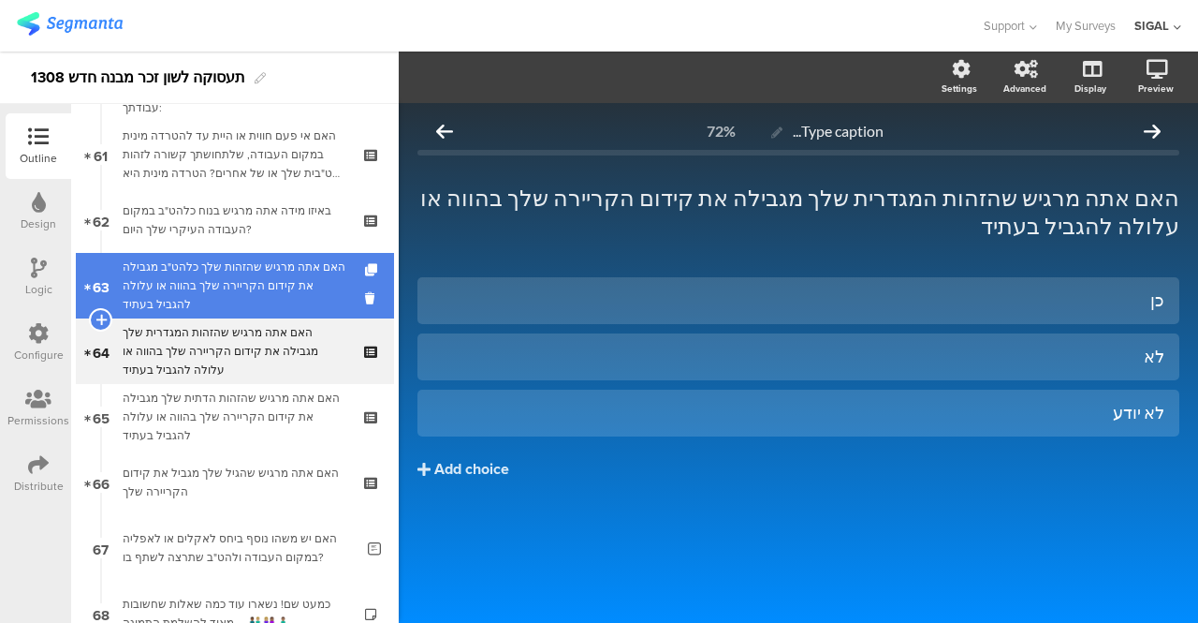
click at [292, 273] on div "האם אתה מרגיש שהזהות שלך כלהט"ב מגבילה את קידום הקריירה שלך בהווה או עלולה להגב…" at bounding box center [235, 285] width 224 height 56
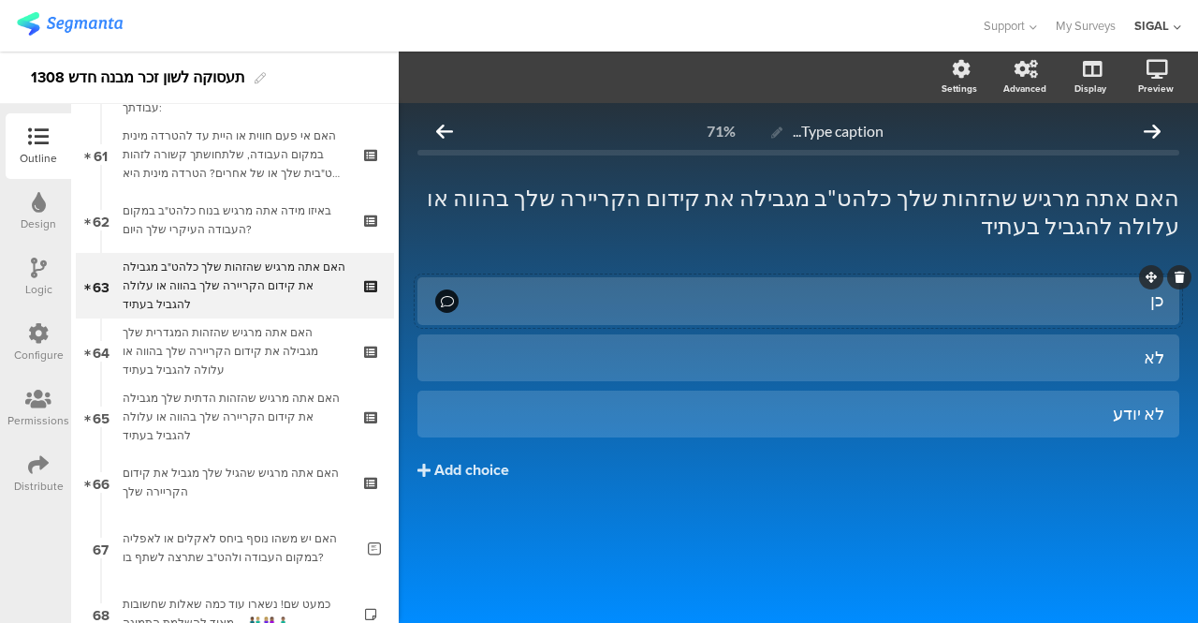
click at [862, 285] on div "כן" at bounding box center [799, 301] width 732 height 33
drag, startPoint x: 862, startPoint y: 259, endPoint x: 818, endPoint y: 280, distance: 48.6
click at [818, 285] on div "כן" at bounding box center [799, 301] width 732 height 33
click at [818, 289] on div "כן" at bounding box center [813, 300] width 703 height 22
click at [573, 76] on icon "button" at bounding box center [565, 76] width 19 height 15
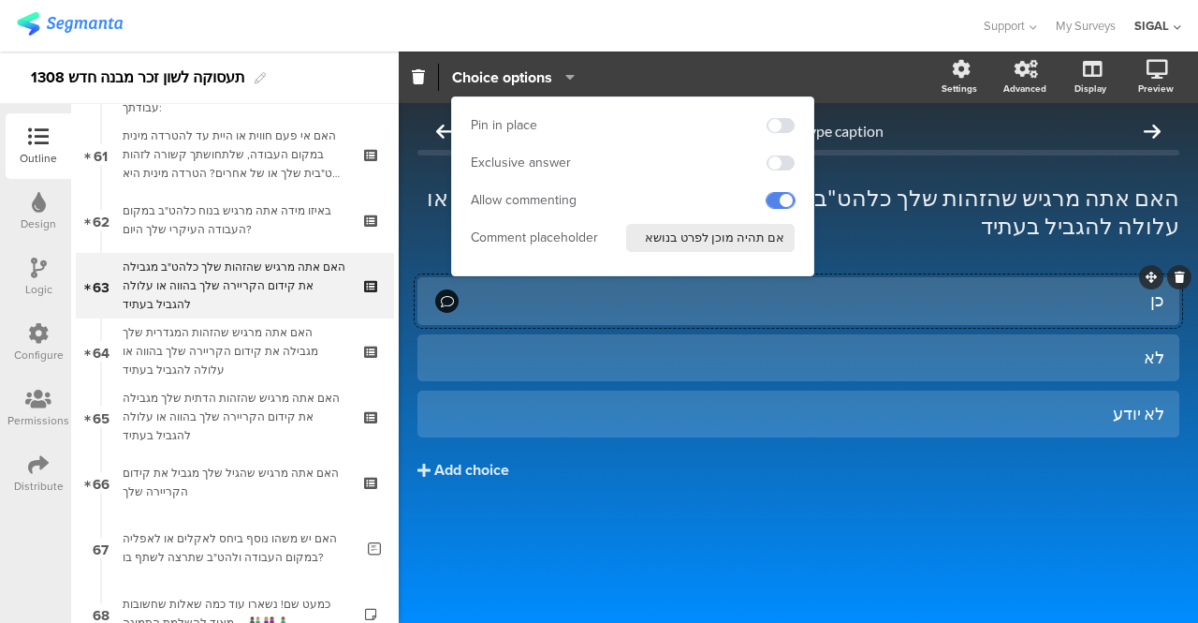
click at [781, 198] on span at bounding box center [781, 200] width 28 height 15
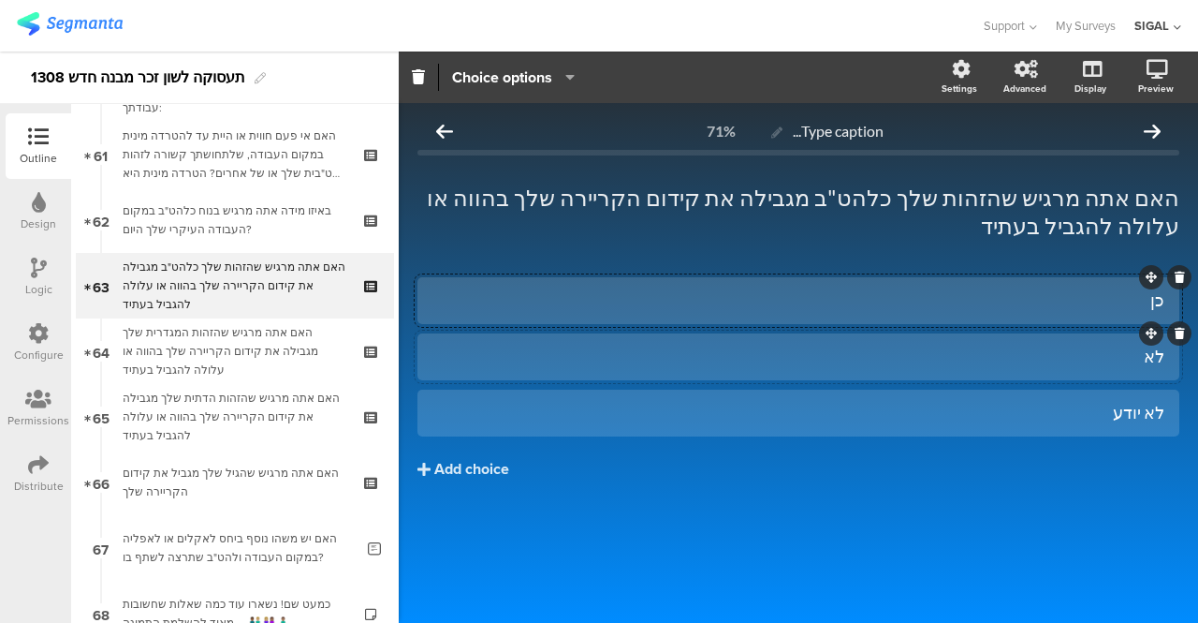
click at [789, 345] on div "לא" at bounding box center [799, 356] width 732 height 22
click at [567, 74] on icon "button" at bounding box center [565, 76] width 19 height 15
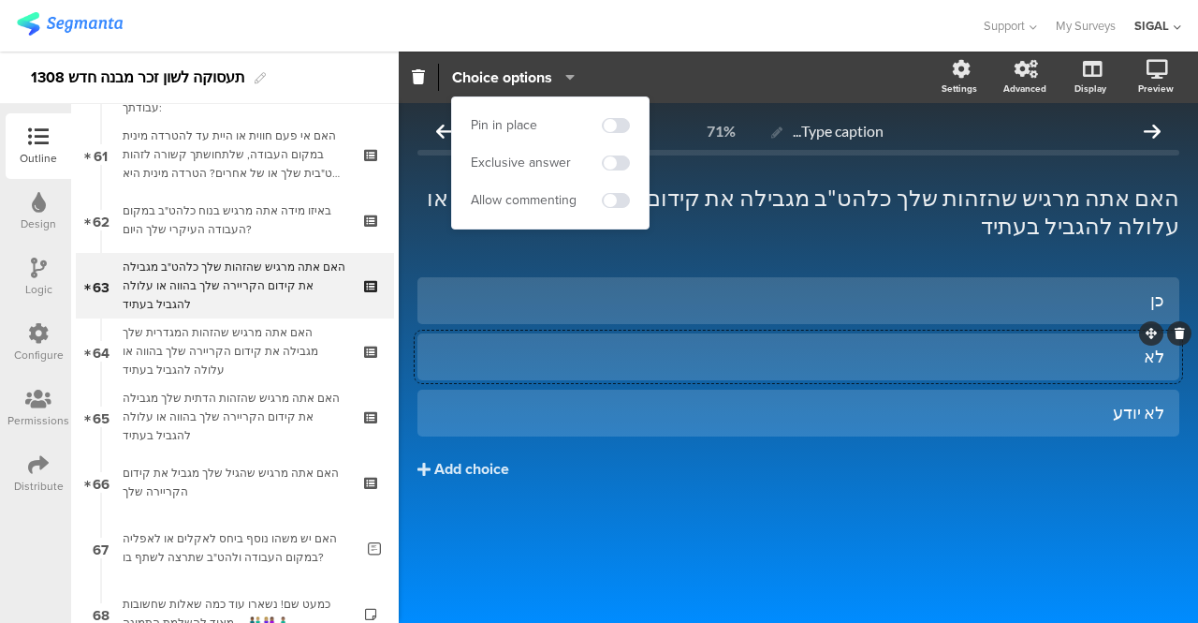
click at [807, 409] on div "כן לא לא יודע Add choice" at bounding box center [799, 384] width 762 height 215
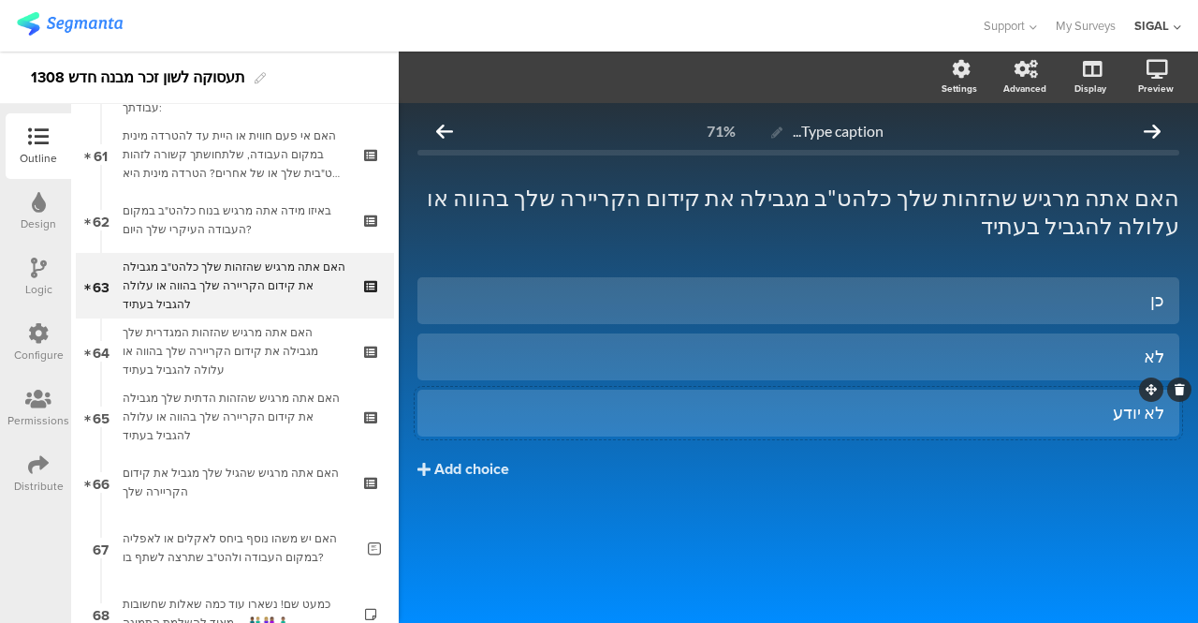
click at [869, 402] on div "לא יודע" at bounding box center [799, 413] width 732 height 22
click at [571, 78] on icon "button" at bounding box center [565, 76] width 19 height 15
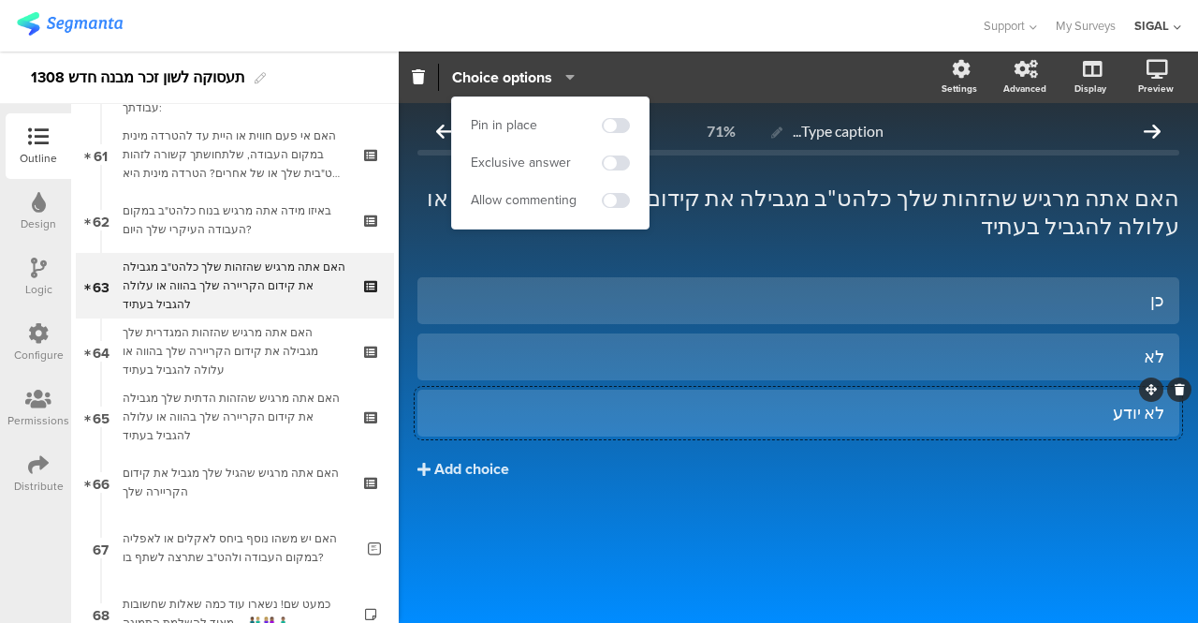
click at [571, 78] on icon "button" at bounding box center [565, 76] width 19 height 15
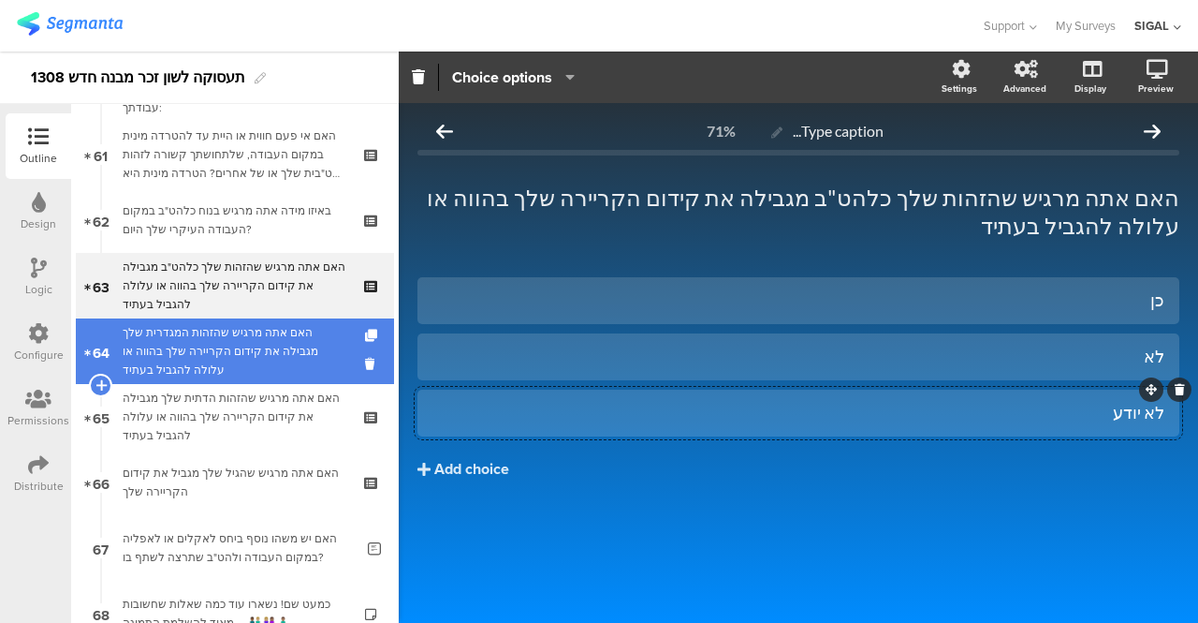
click at [264, 328] on div "האם אתה מרגיש שהזהות המגדרית שלך מגבילה את קידום הקריירה שלך בהווה או עלולה להג…" at bounding box center [235, 351] width 224 height 56
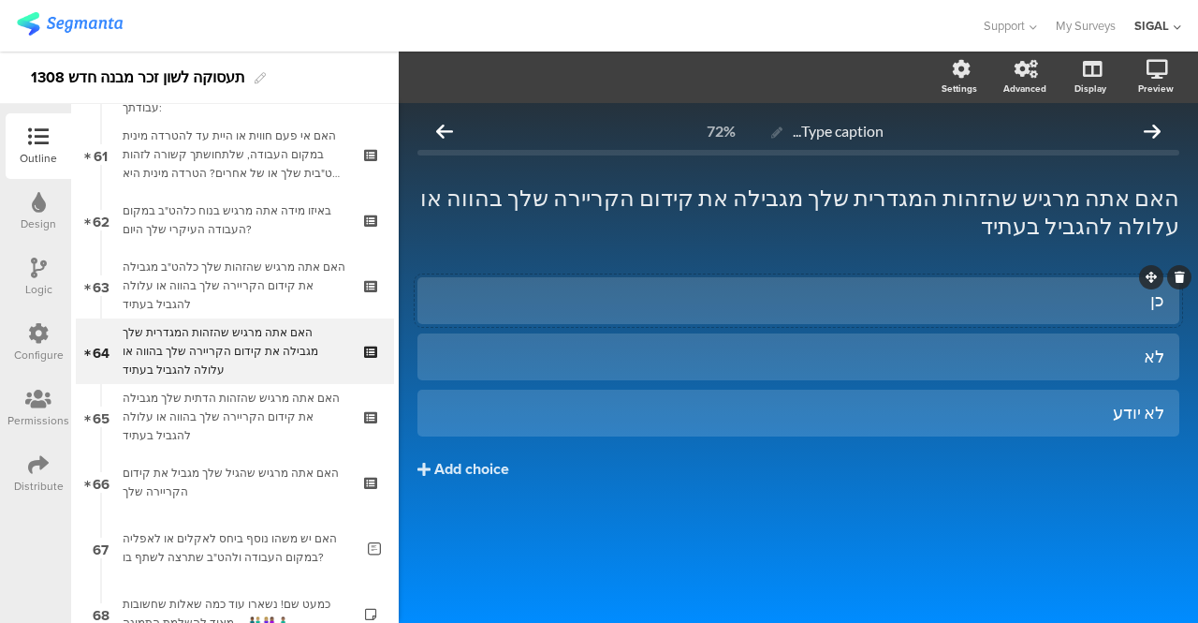
click at [758, 302] on div "כן" at bounding box center [799, 300] width 732 height 22
click at [568, 70] on icon "button" at bounding box center [565, 76] width 19 height 15
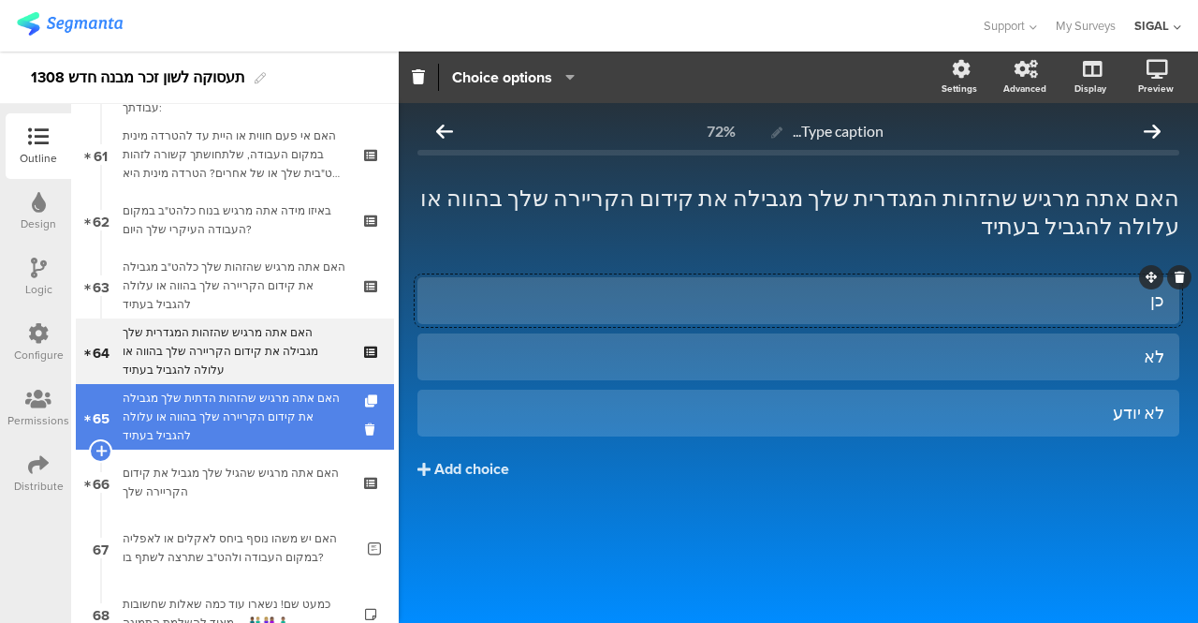
click at [240, 409] on div "האם אתה מרגיש שהזהות הדתית שלך מגבילה את קידום הקריירה שלך בהווה או עלולה להגבי…" at bounding box center [235, 417] width 224 height 56
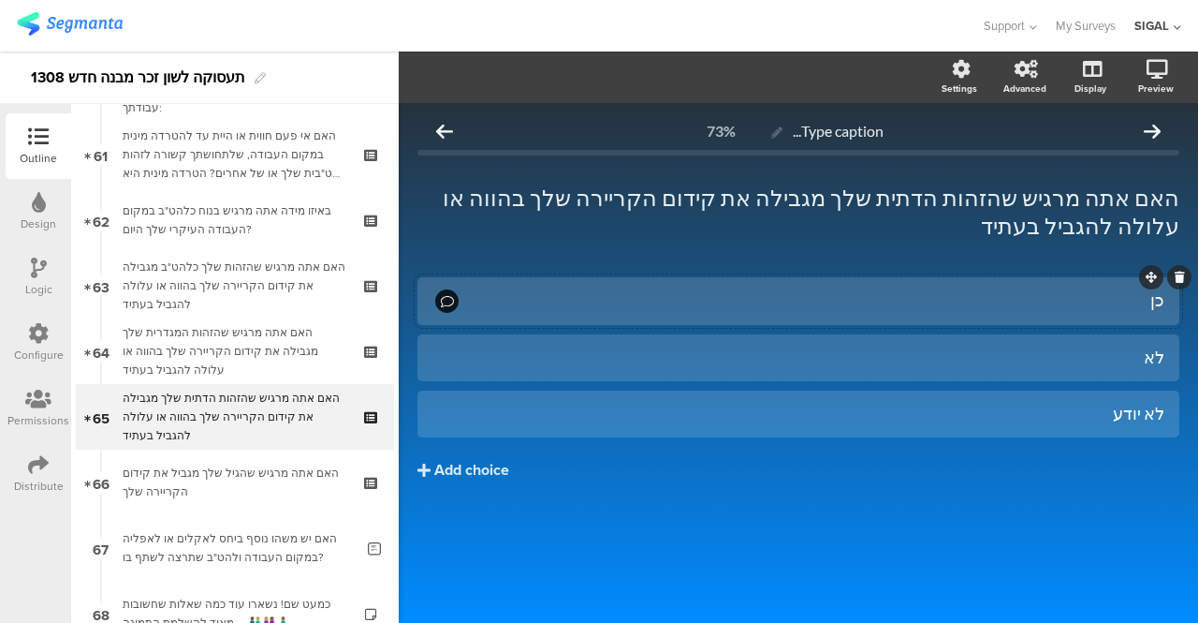
click at [723, 289] on div "כן" at bounding box center [813, 300] width 703 height 22
click at [569, 75] on icon "button" at bounding box center [565, 76] width 19 height 15
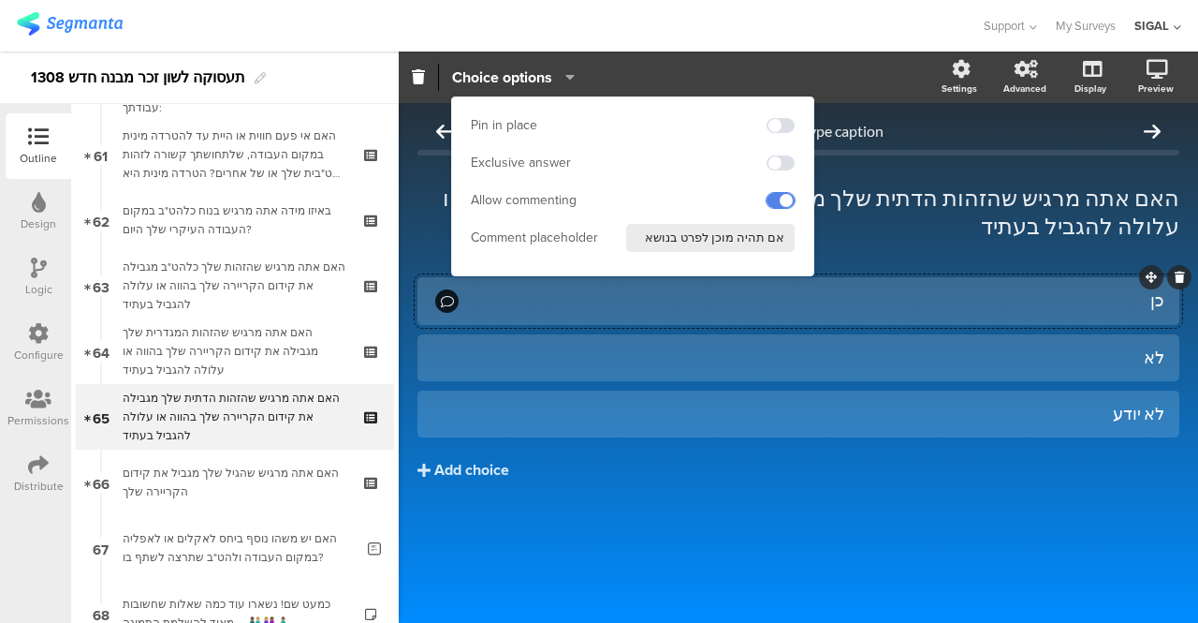
click at [786, 195] on span at bounding box center [781, 200] width 28 height 15
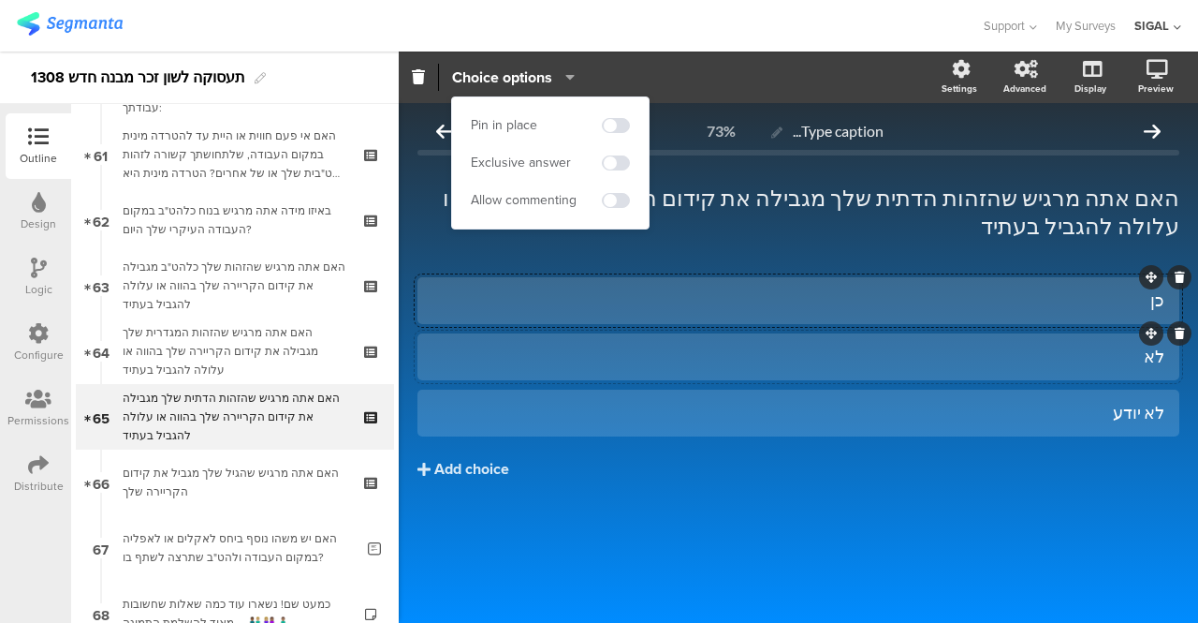
click at [705, 345] on div "לא" at bounding box center [799, 356] width 732 height 22
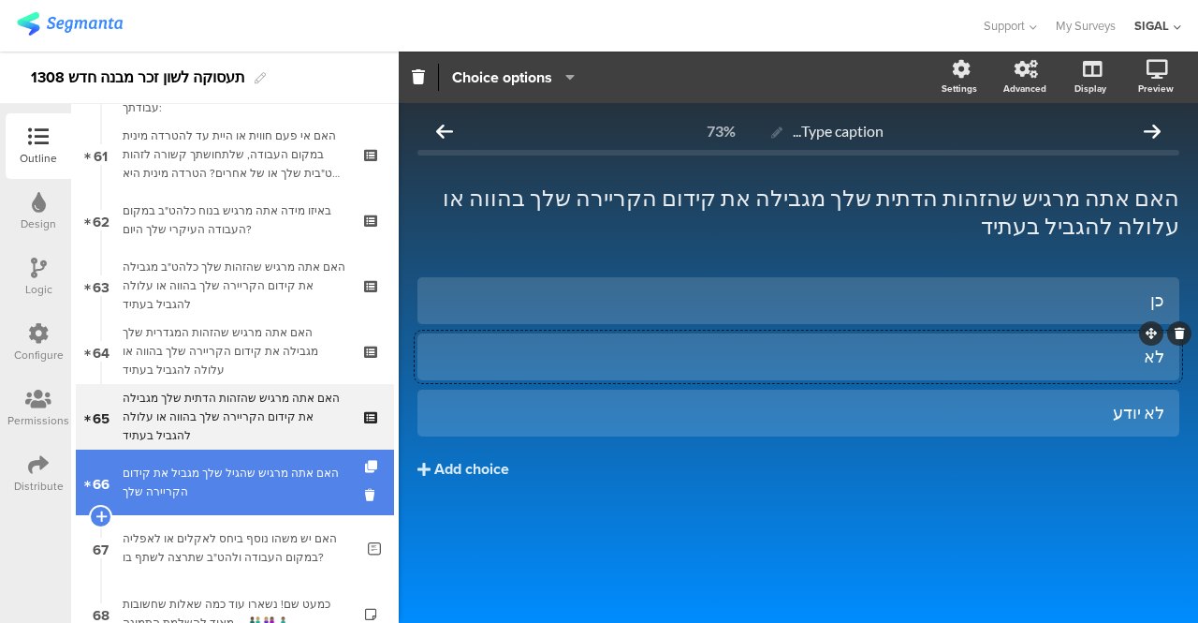
click at [296, 477] on div "האם אתה מרגיש שהגיל שלך מגביל את קידום הקריירה שלך" at bounding box center [235, 481] width 224 height 37
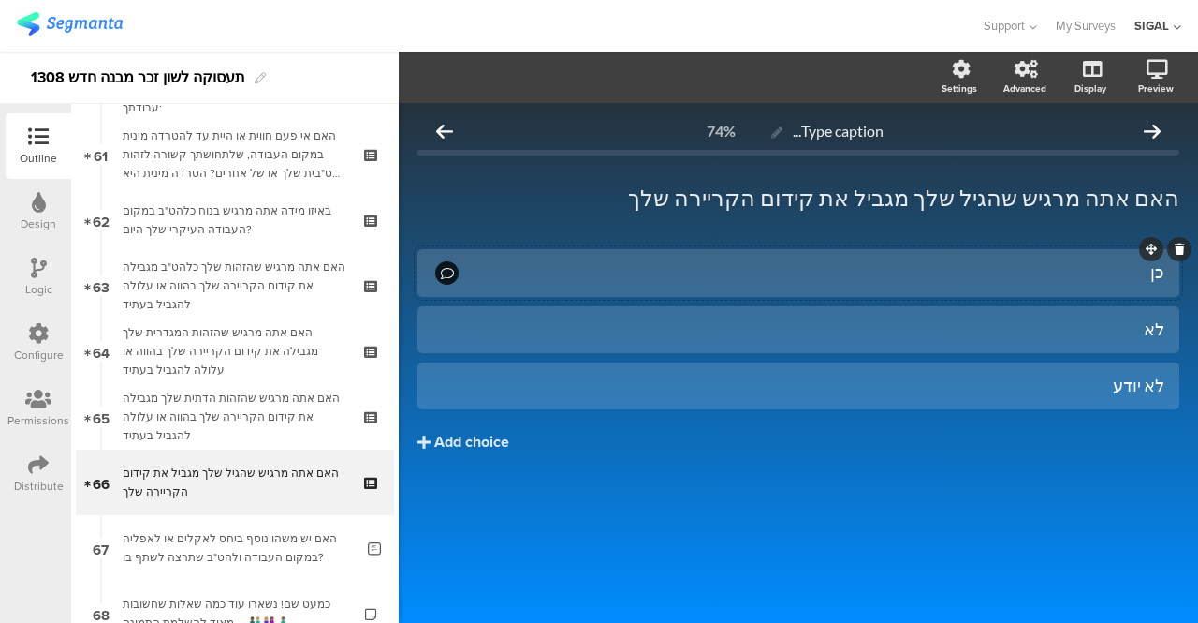
click at [728, 278] on div "כן" at bounding box center [813, 272] width 703 height 22
click at [575, 76] on icon "button" at bounding box center [565, 76] width 19 height 15
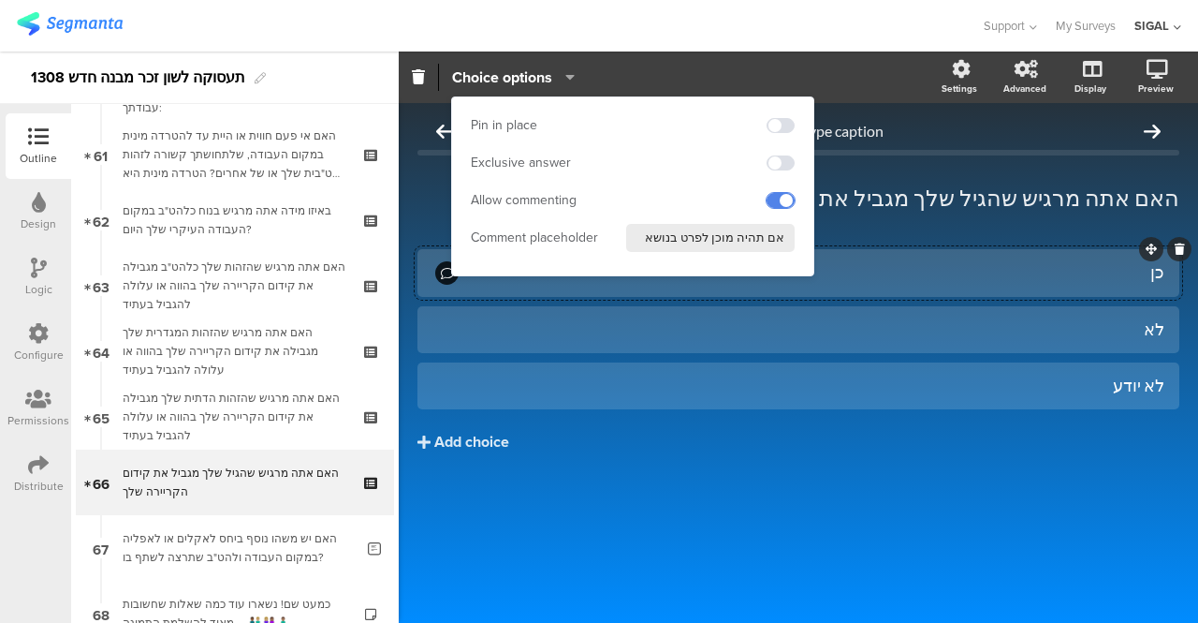
click at [783, 196] on span at bounding box center [781, 200] width 28 height 15
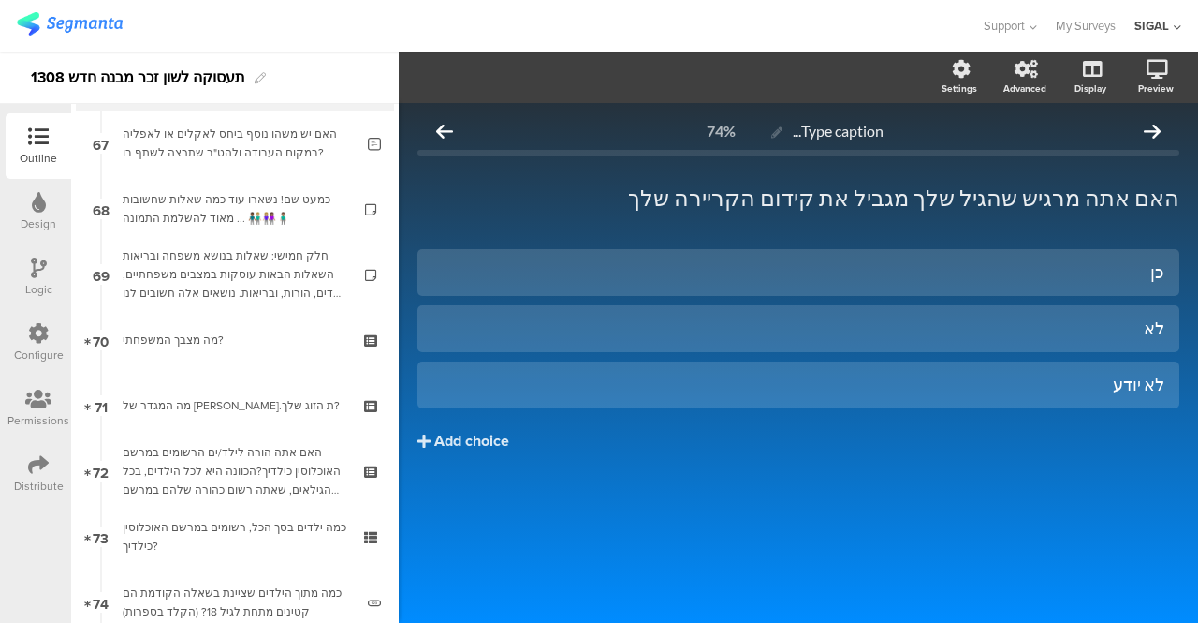
scroll to position [4443, 0]
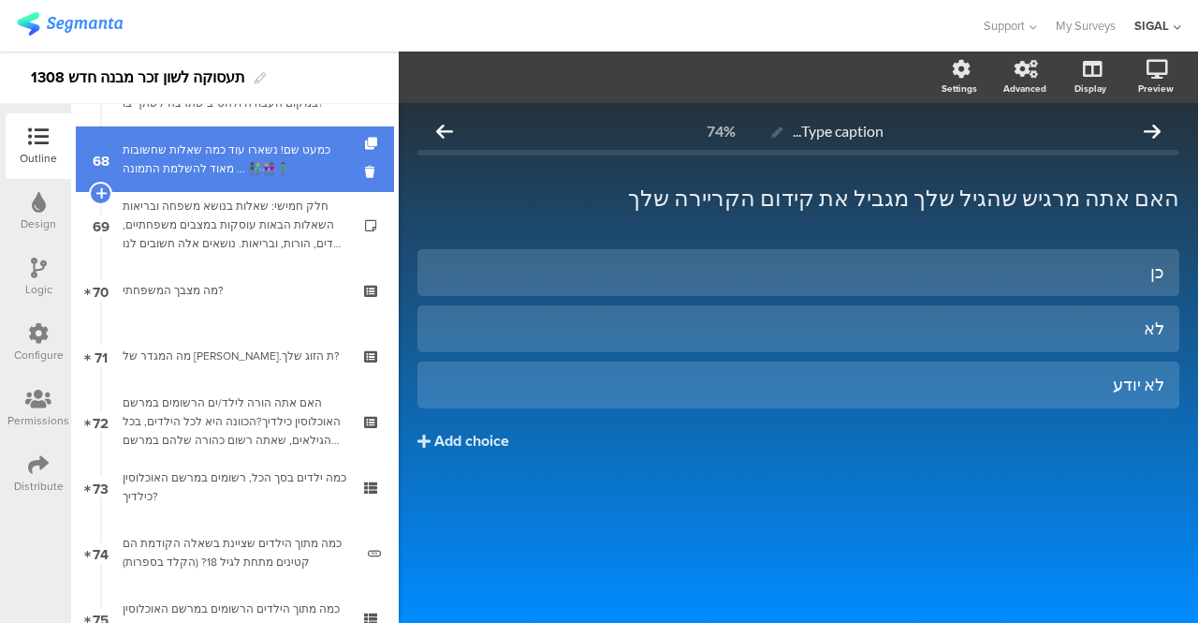
click at [253, 152] on div "כמעט שם! נשארו עוד כמה שאלות שחשובות מאוד להשלמת התמונה ... 👨🏾‍🤝‍👨🏼👩🏼‍🤝‍👩🏽🧍🏽‍♂️" at bounding box center [235, 158] width 224 height 37
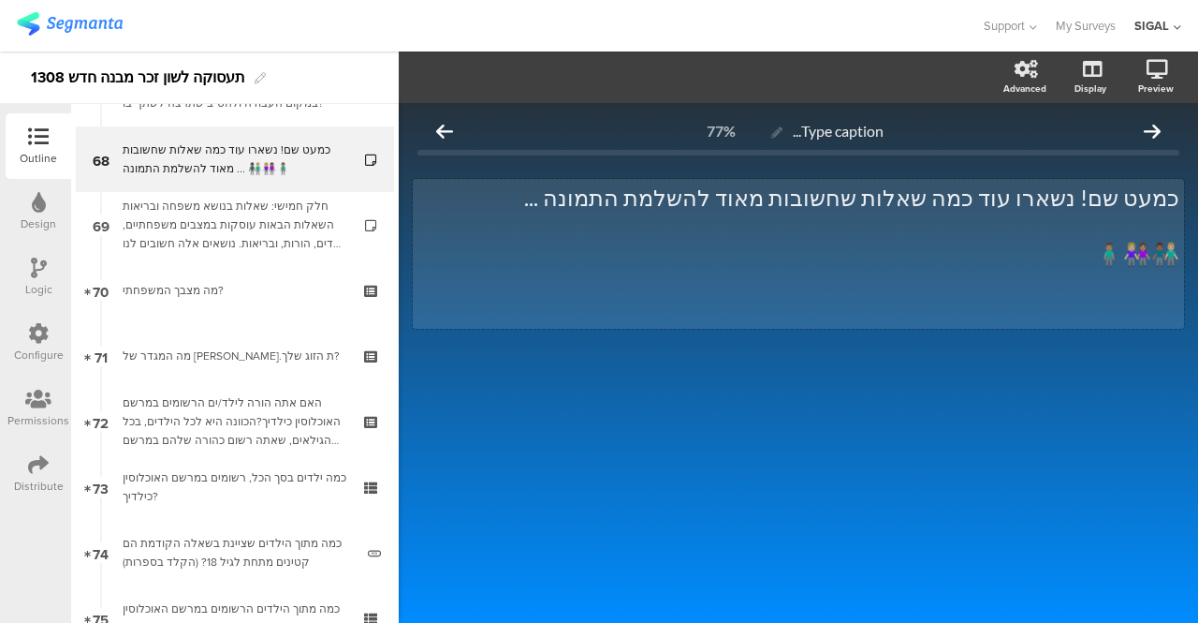
click at [993, 192] on div "כמעט שם! נשארו עוד כמה שאלות שחשובות מאוד להשלמת התמונה ... 👨🏾‍🤝‍👨🏼👩🏼‍🤝‍👩🏽🧍🏽‍♂️…" at bounding box center [798, 254] width 771 height 150
click at [772, 381] on div at bounding box center [799, 394] width 762 height 66
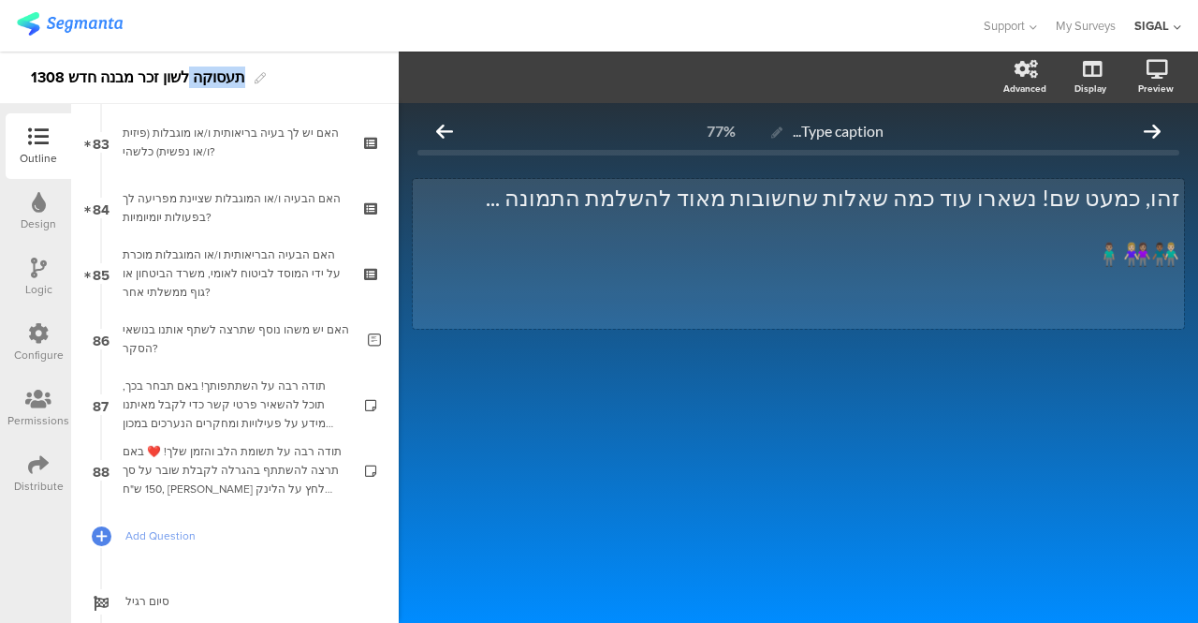
scroll to position [5451, 0]
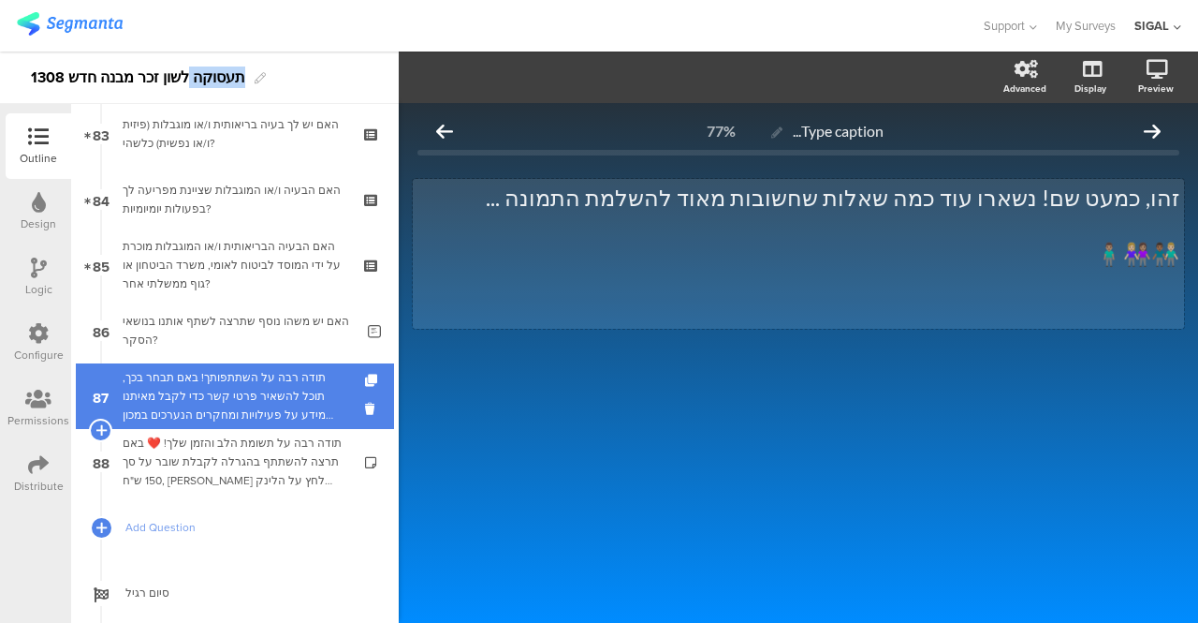
click at [245, 387] on div "תודה רבה על השתתפותך! באם תבחר בכך, תוכל להשאיר פרטי קשר כדי לקבל מאיתנו מידע ע…" at bounding box center [235, 396] width 224 height 56
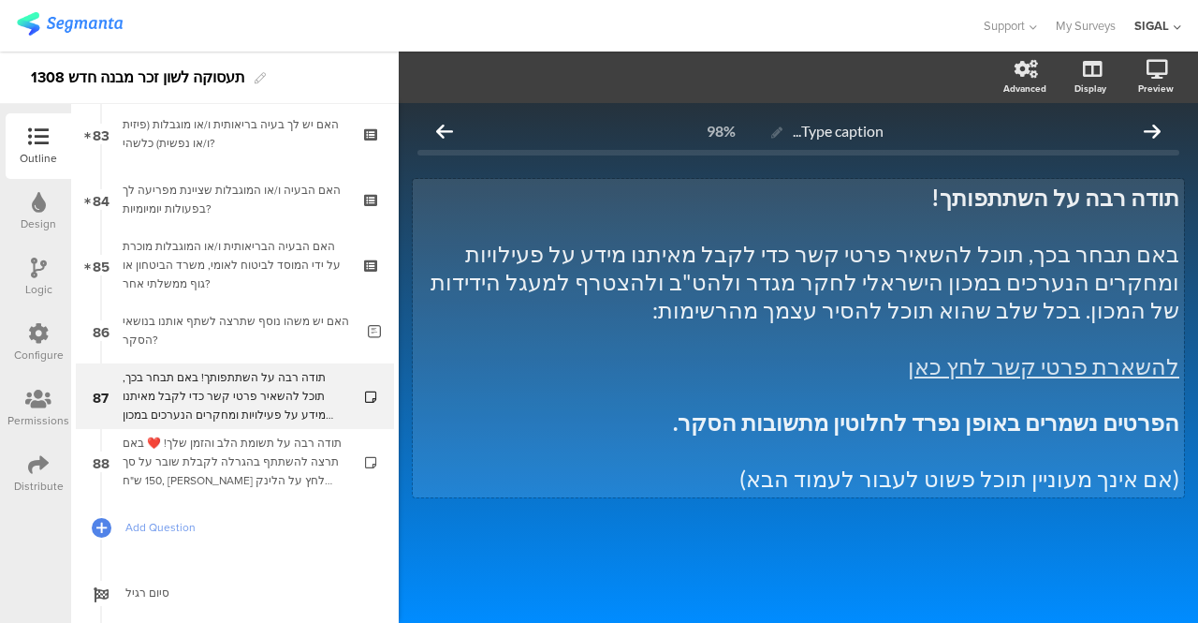
click at [1116, 198] on div "תודה רבה על השתתפותך! באם תבחר בכך, תוכל להשאיר פרטי קשר כדי לקבל מאיתנו מידע ע…" at bounding box center [798, 338] width 771 height 318
click at [1116, 198] on strong "תודה רבה על השתתפותך!" at bounding box center [1055, 196] width 248 height 27
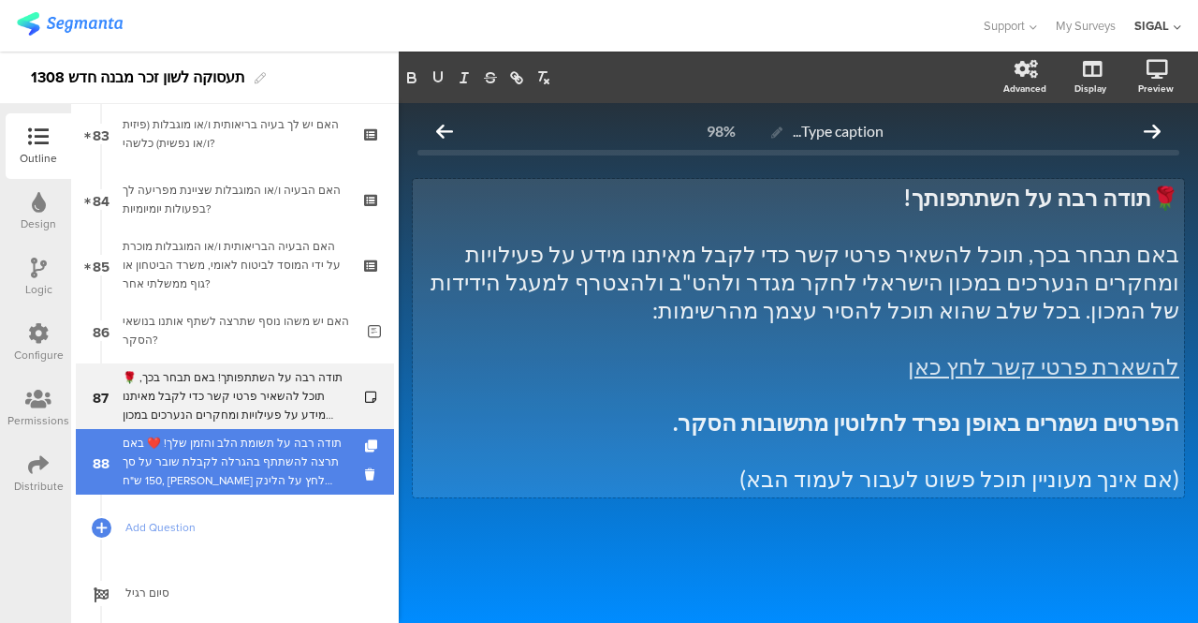
click at [212, 447] on div "תודה רבה על תשומת הלב והזמן שלך! ❤️ באם תרצה להשתתף בהגרלה לקבלת שובר על סך 150…" at bounding box center [235, 461] width 224 height 56
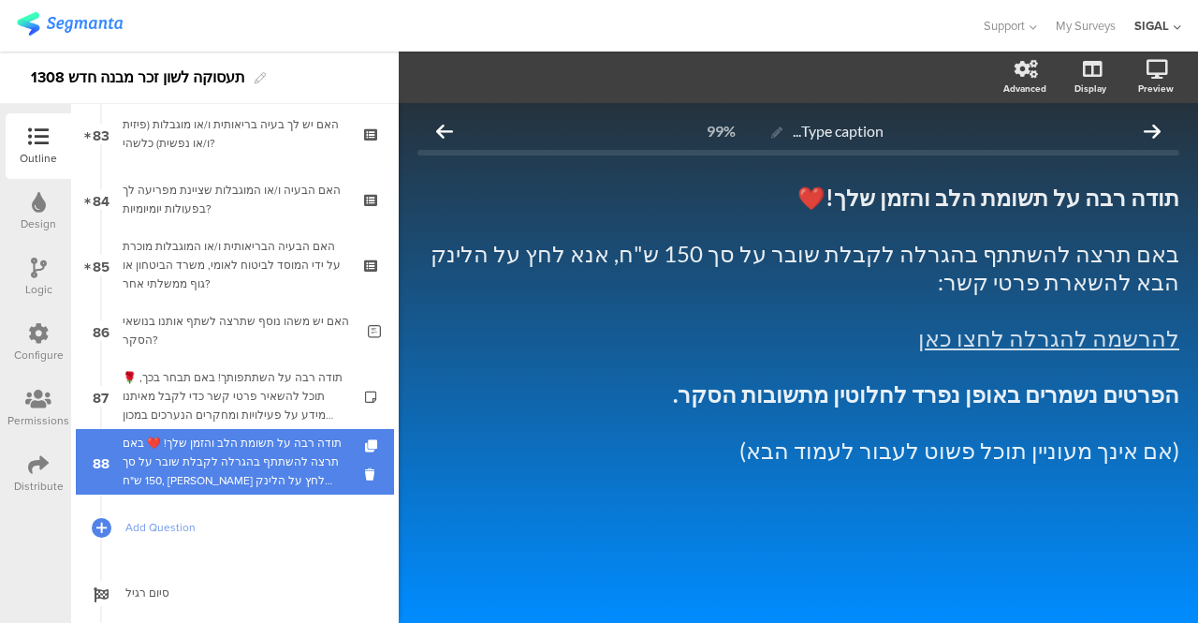
click at [272, 460] on div "תודה רבה על תשומת הלב והזמן שלך! ❤️ באם תרצה להשתתף בהגרלה לקבלת שובר על סך 150…" at bounding box center [235, 461] width 224 height 56
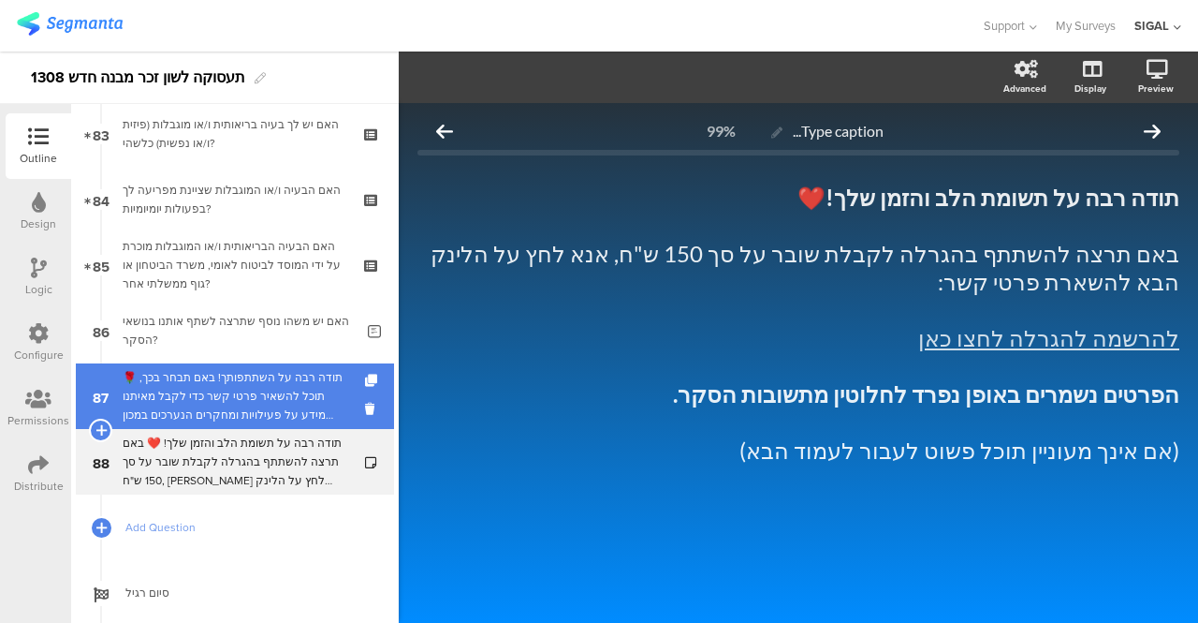
click at [236, 394] on div "🌹 תודה רבה על השתתפותך! באם תבחר בכך, תוכל להשאיר פרטי קשר כדי לקבל מאיתנו מידע…" at bounding box center [235, 396] width 224 height 56
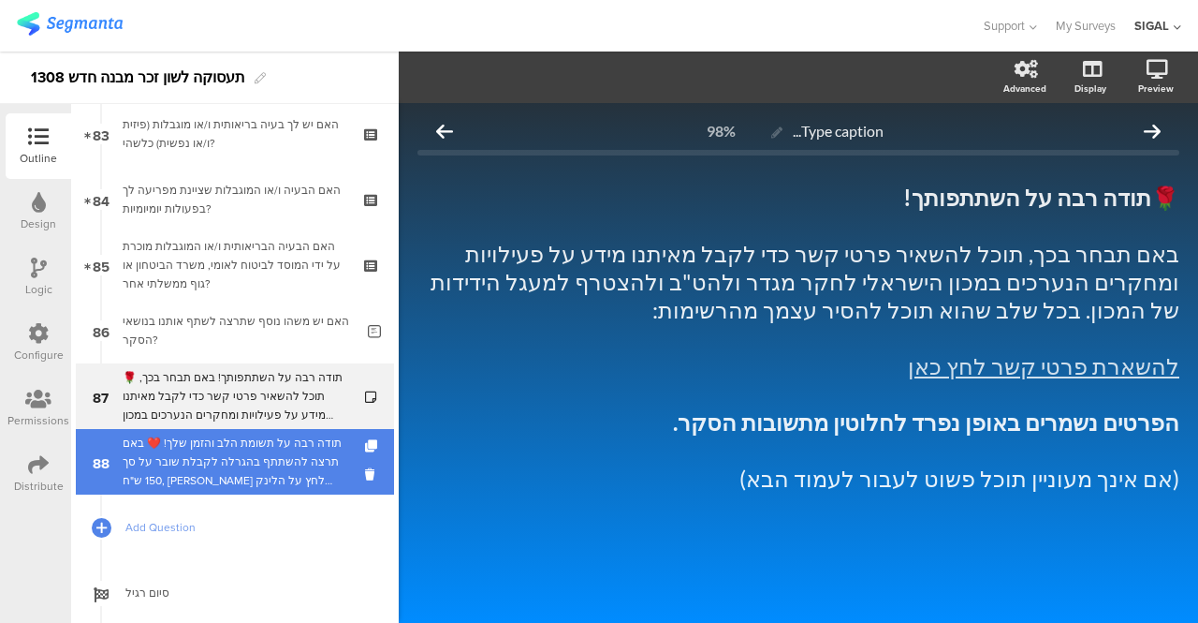
click at [227, 467] on div "תודה רבה על תשומת הלב והזמן שלך! ❤️ באם תרצה להשתתף בהגרלה לקבלת שובר על סך 150…" at bounding box center [235, 461] width 224 height 56
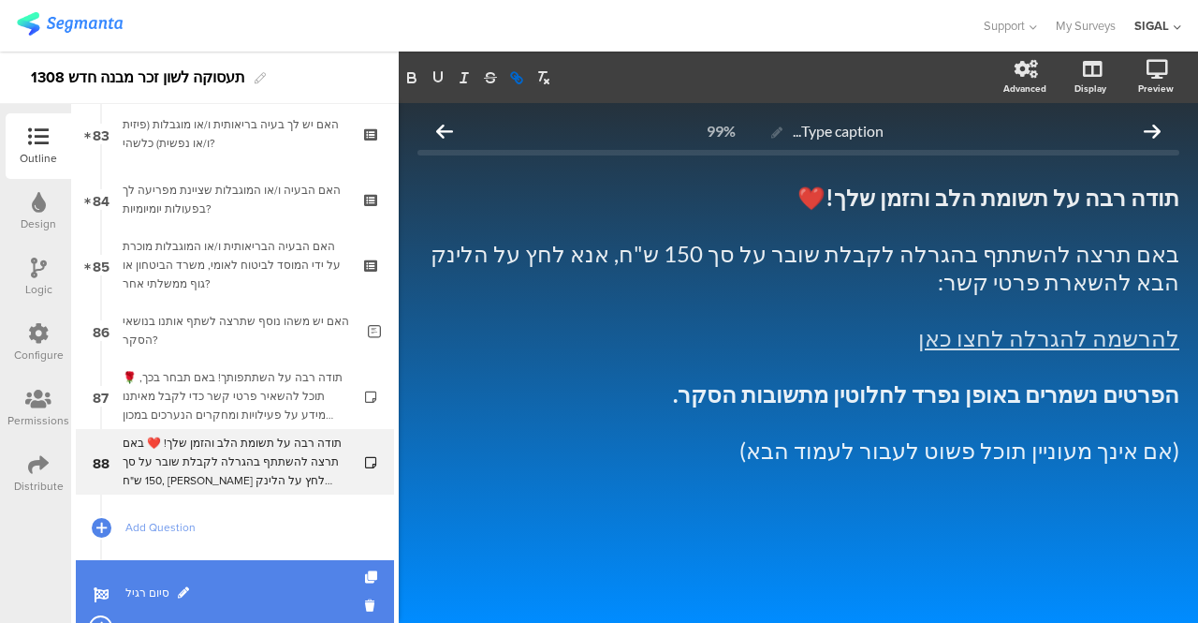
click at [190, 596] on span "סיום רגיל" at bounding box center [245, 592] width 240 height 19
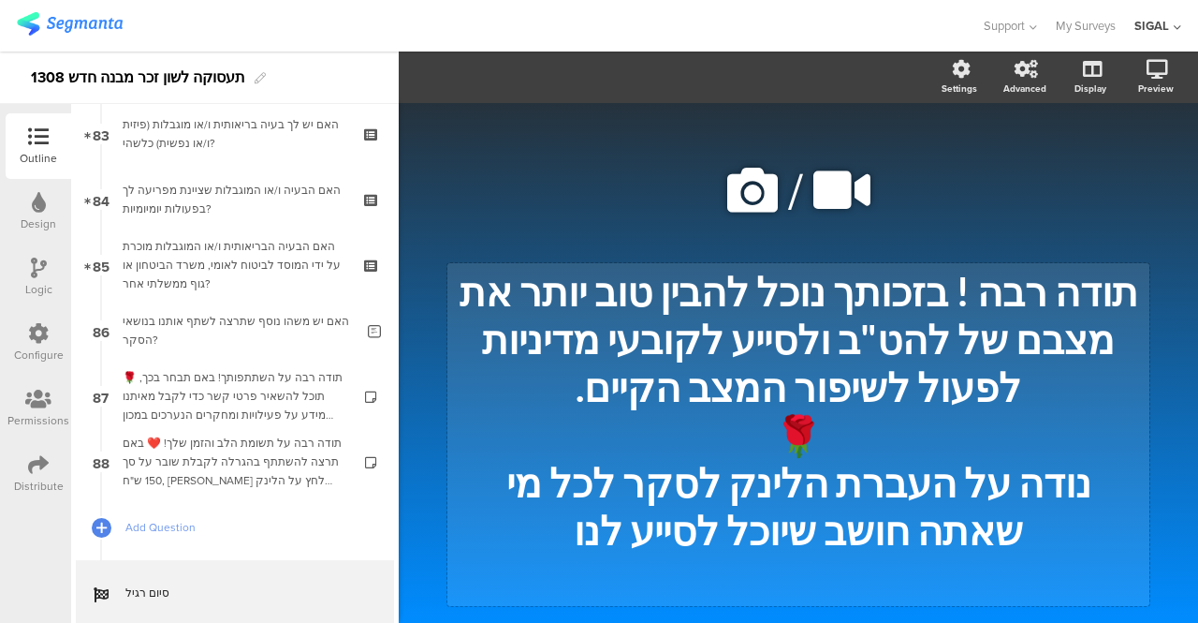
click at [1076, 289] on div "תודה רבה ! בזכותך נוכל להבין טוב יותר את מצבם של להט"ב ולסייע לקובעי מדיניות לפ…" at bounding box center [798, 434] width 702 height 343
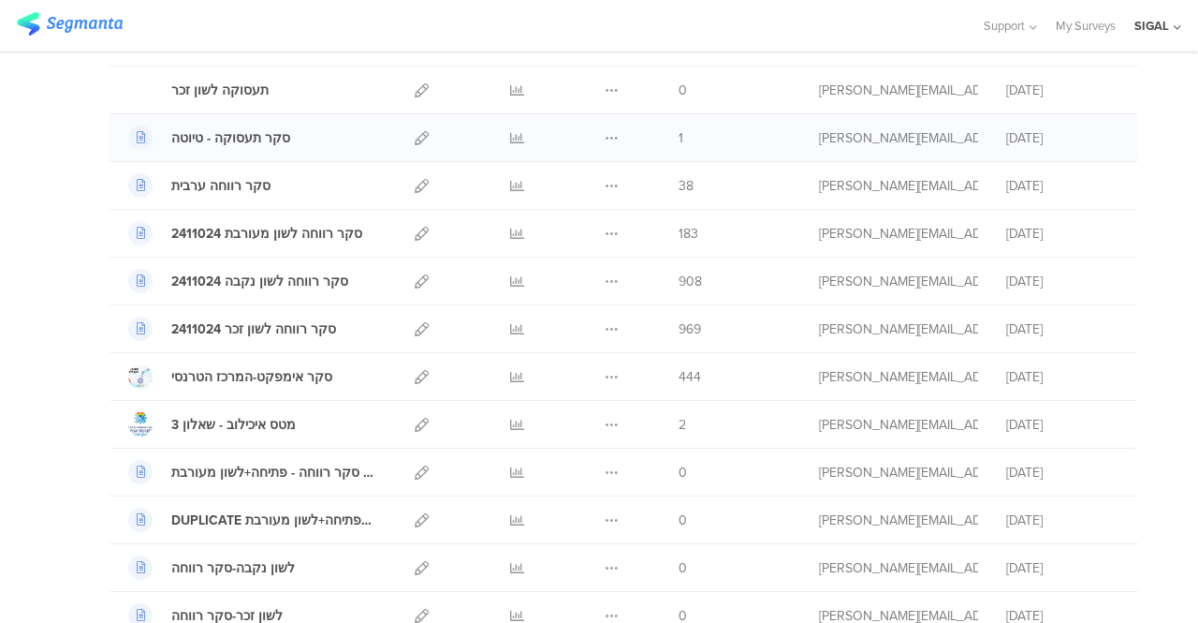
scroll to position [281, 0]
click at [415, 278] on icon at bounding box center [422, 279] width 14 height 14
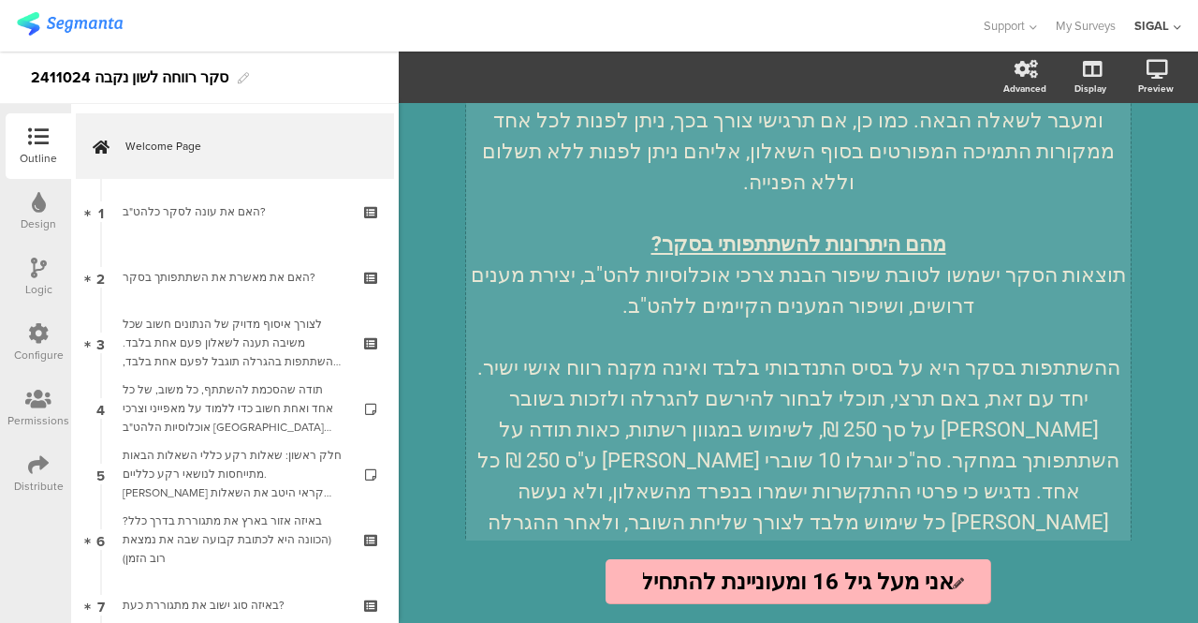
scroll to position [1457, 0]
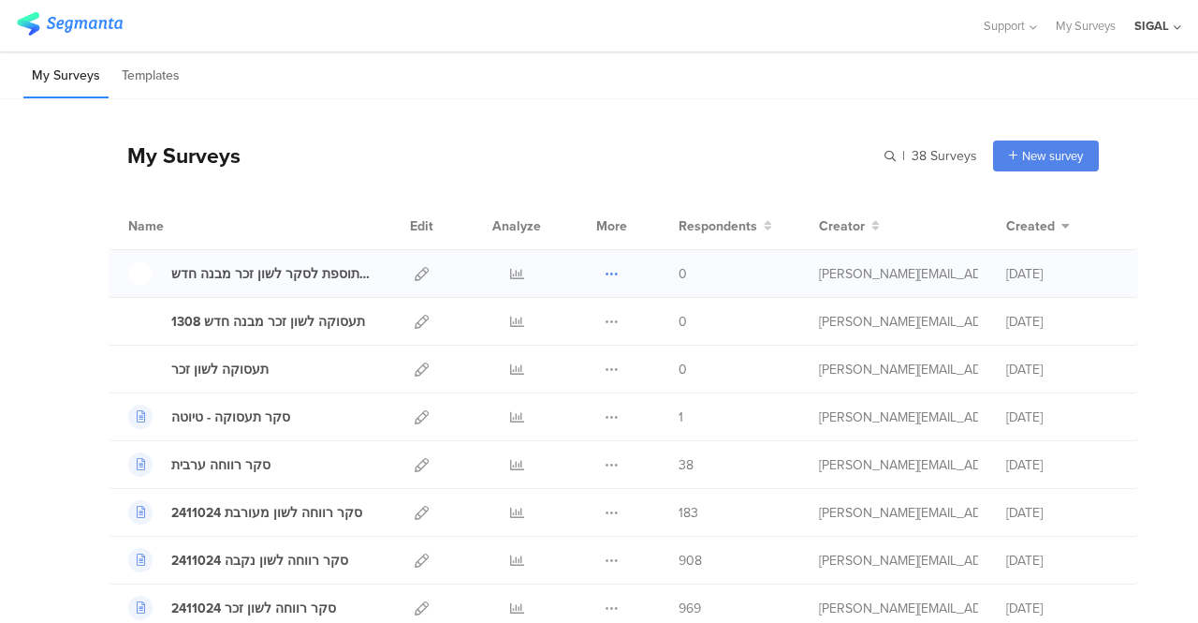
click at [605, 274] on icon at bounding box center [612, 274] width 14 height 14
click at [545, 390] on button "Delete" at bounding box center [574, 389] width 103 height 34
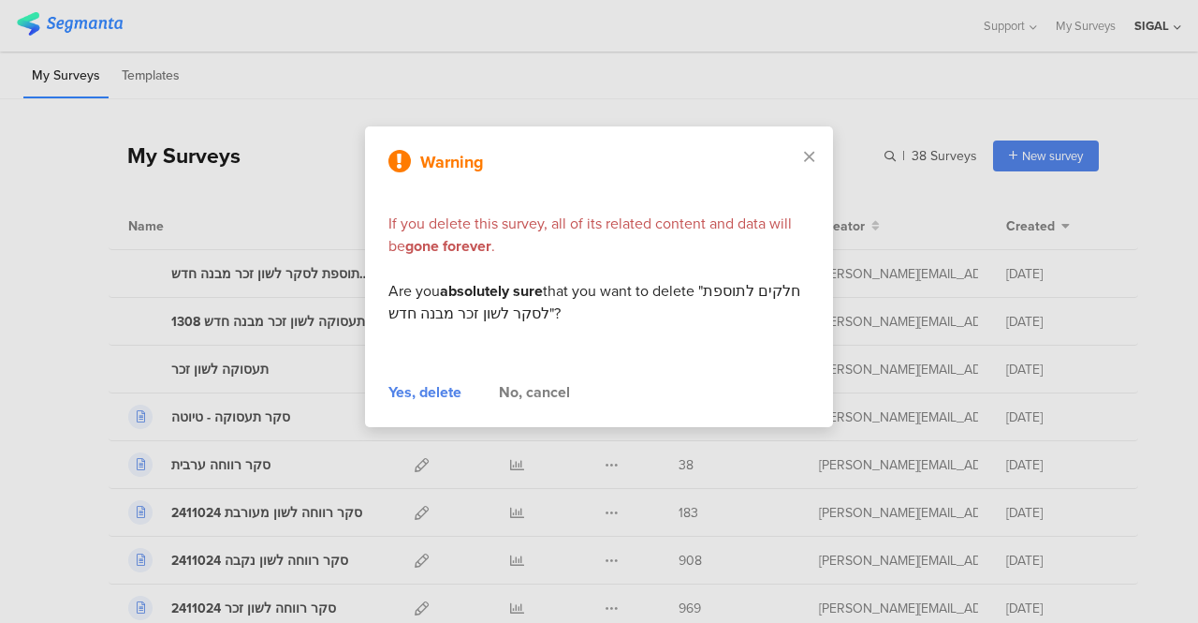
click at [419, 390] on div "Yes, delete" at bounding box center [425, 392] width 73 height 22
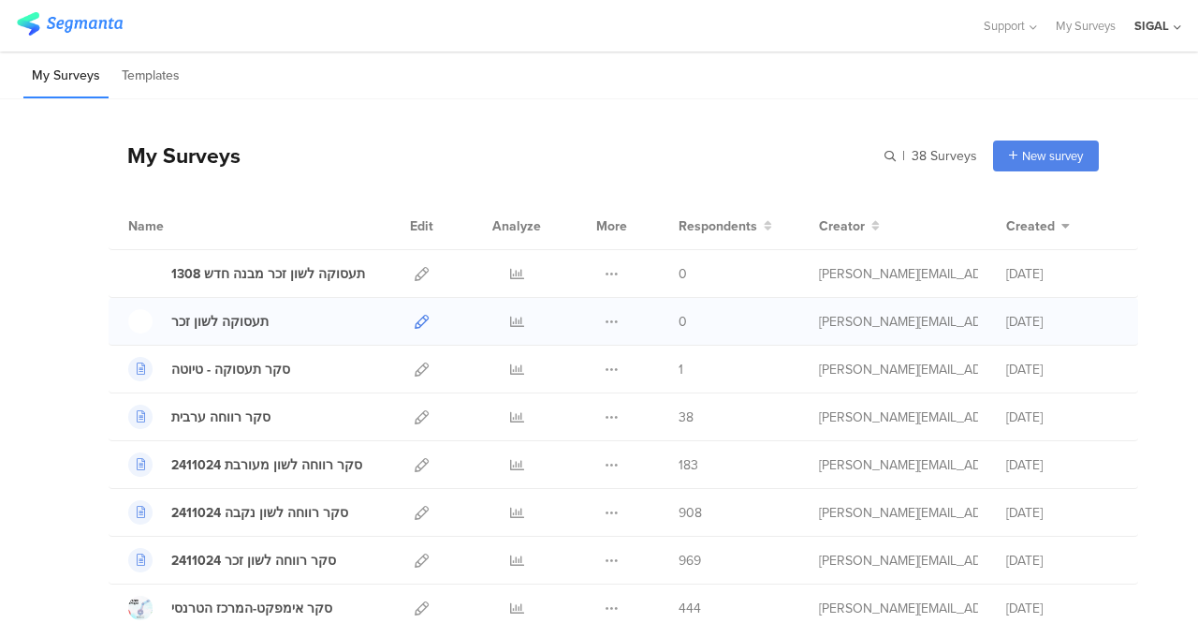
click at [415, 325] on icon at bounding box center [422, 322] width 14 height 14
click at [605, 325] on icon at bounding box center [612, 322] width 14 height 14
click at [510, 323] on icon at bounding box center [517, 322] width 14 height 14
click at [605, 320] on icon at bounding box center [612, 322] width 14 height 14
click at [577, 437] on button "Delete" at bounding box center [574, 436] width 103 height 34
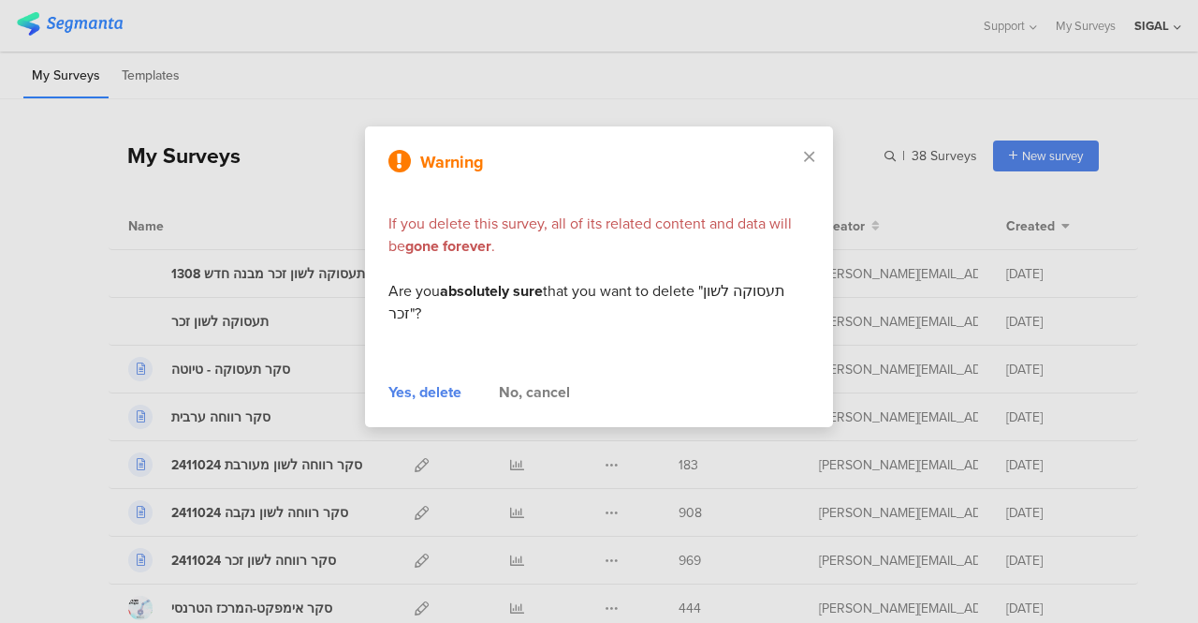
click at [406, 394] on div "Yes, delete" at bounding box center [425, 392] width 73 height 22
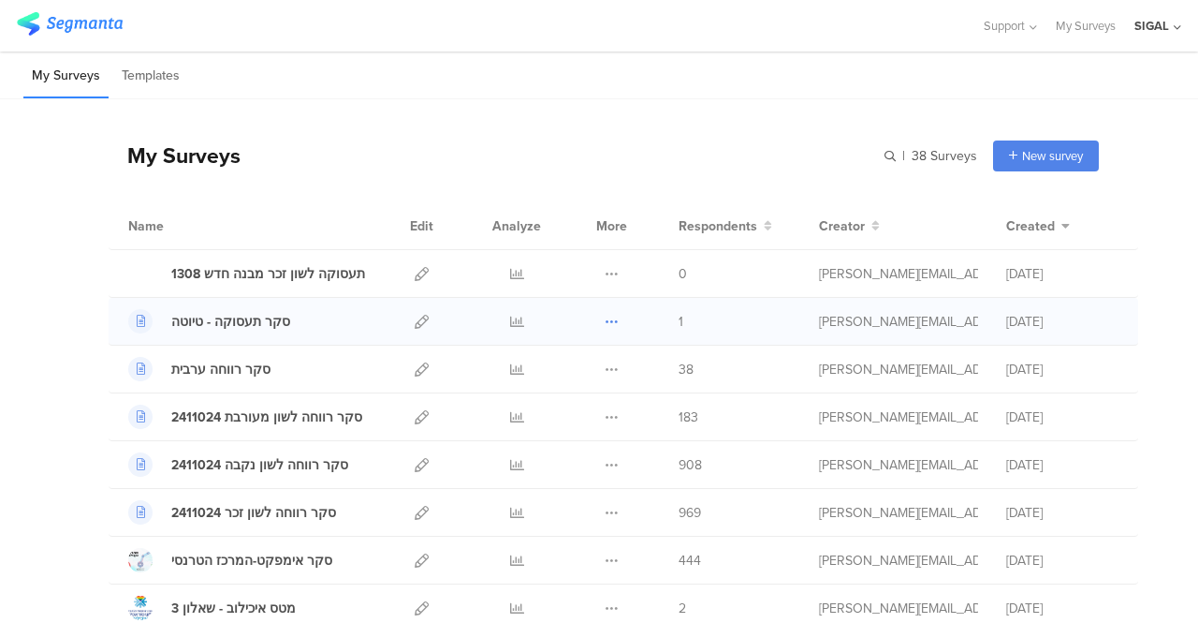
click at [605, 321] on icon at bounding box center [612, 322] width 14 height 14
click at [605, 317] on icon at bounding box center [612, 322] width 14 height 14
click at [569, 433] on button "Delete" at bounding box center [574, 436] width 103 height 34
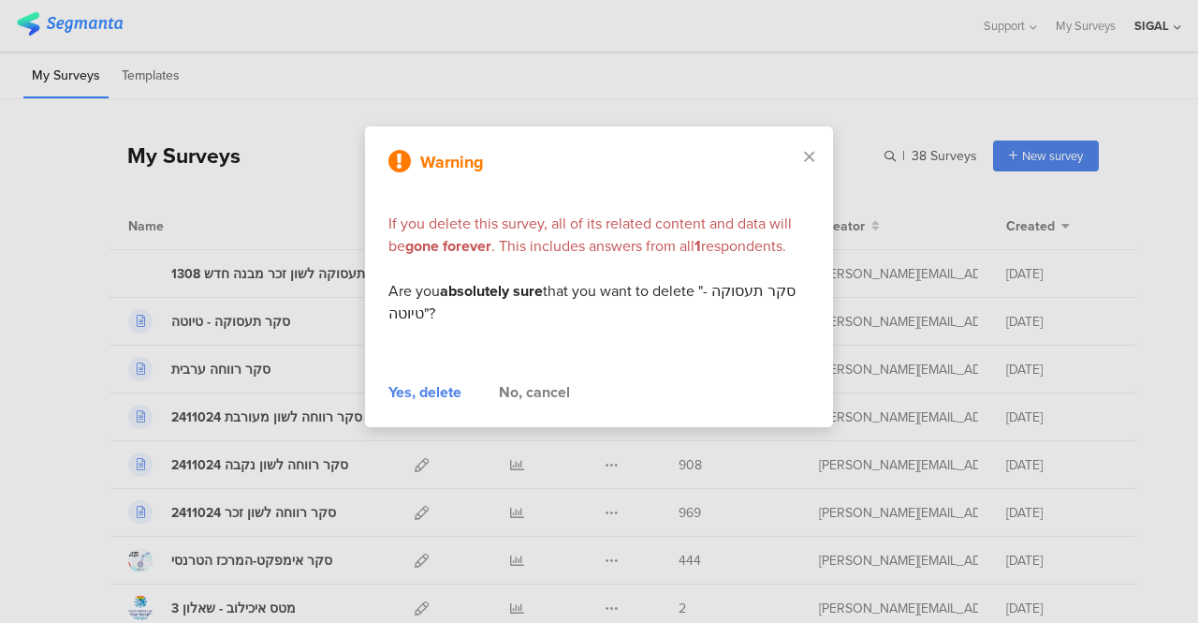
click at [422, 394] on div "Yes, delete" at bounding box center [425, 392] width 73 height 22
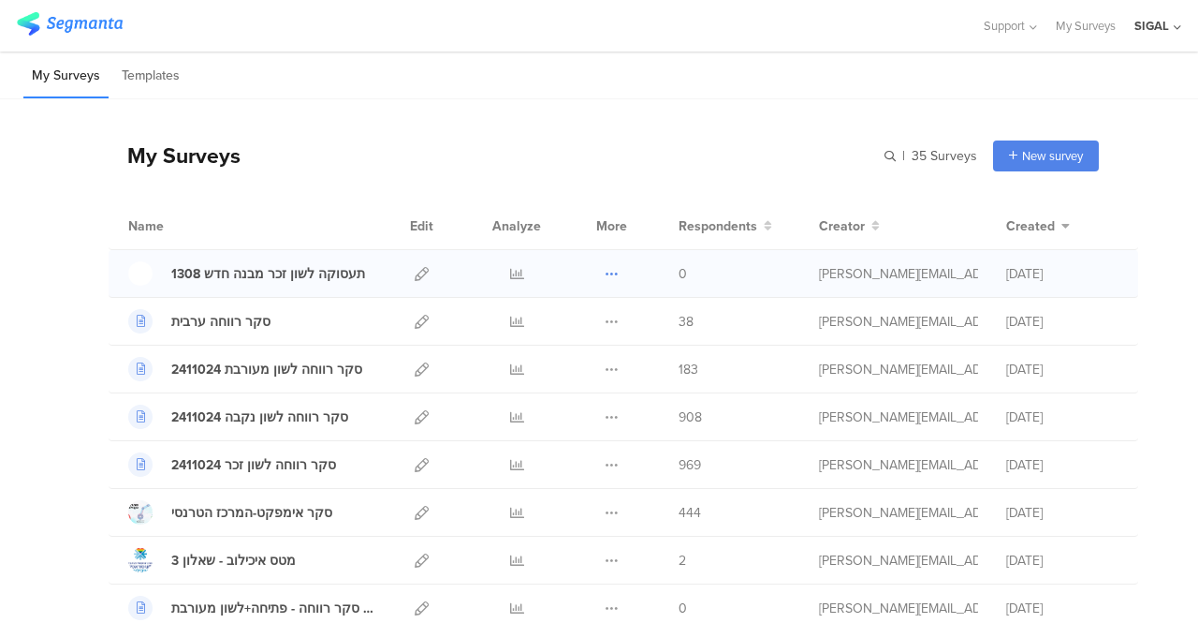
click at [605, 271] on icon at bounding box center [612, 274] width 14 height 14
click at [415, 270] on icon at bounding box center [422, 274] width 14 height 14
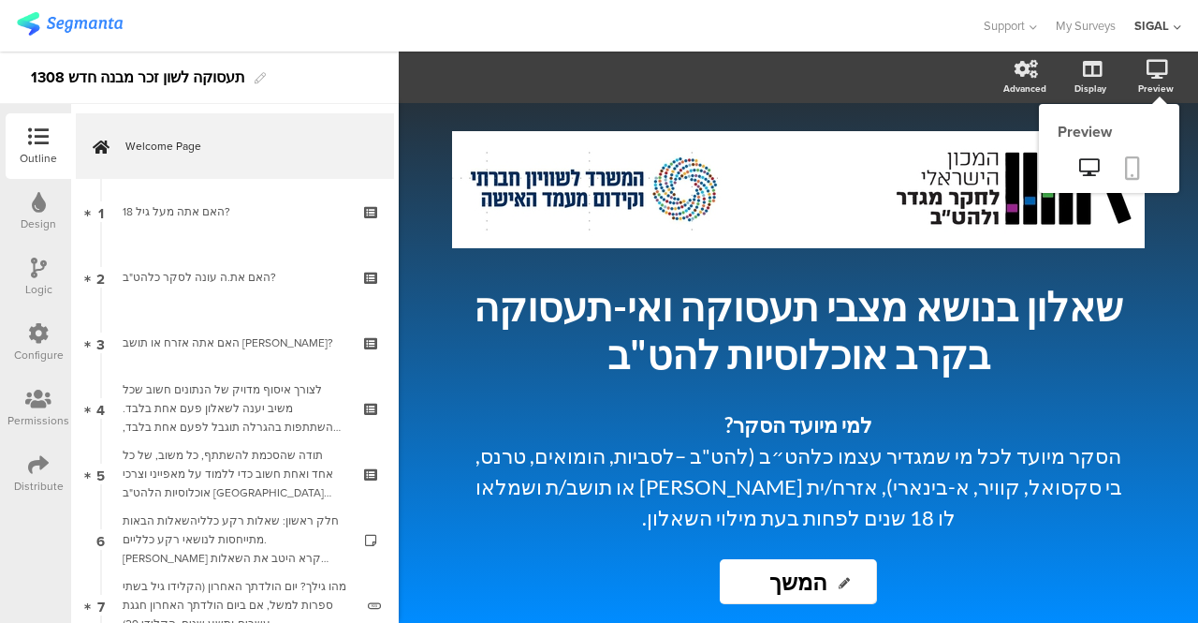
click at [1133, 166] on icon at bounding box center [1132, 167] width 15 height 23
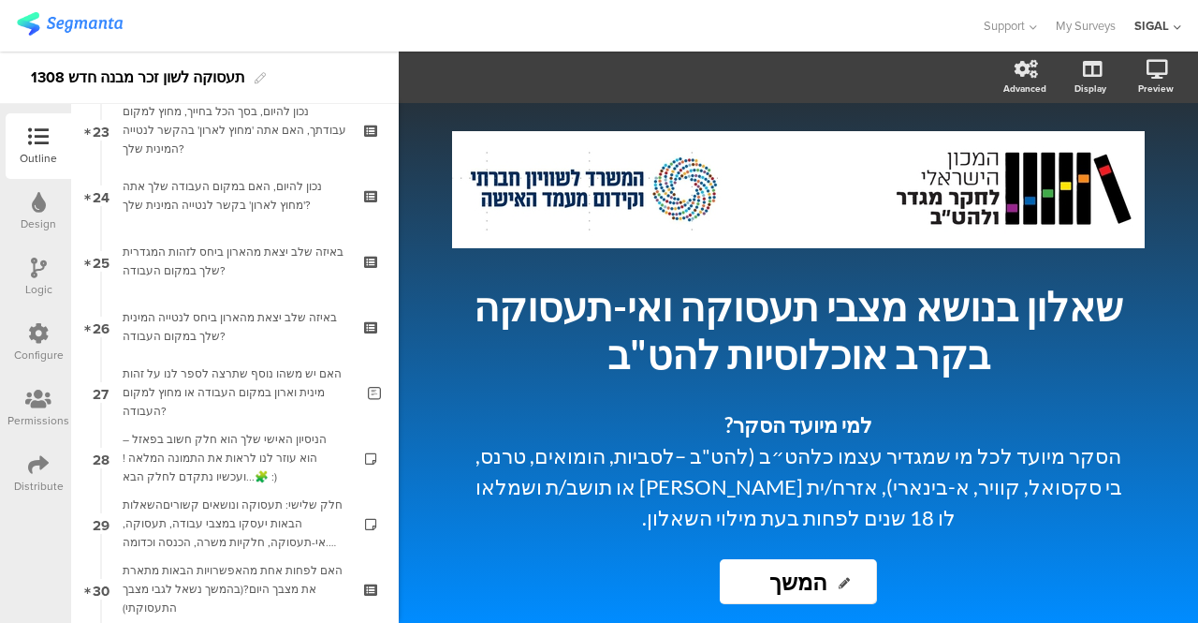
scroll to position [1563, 0]
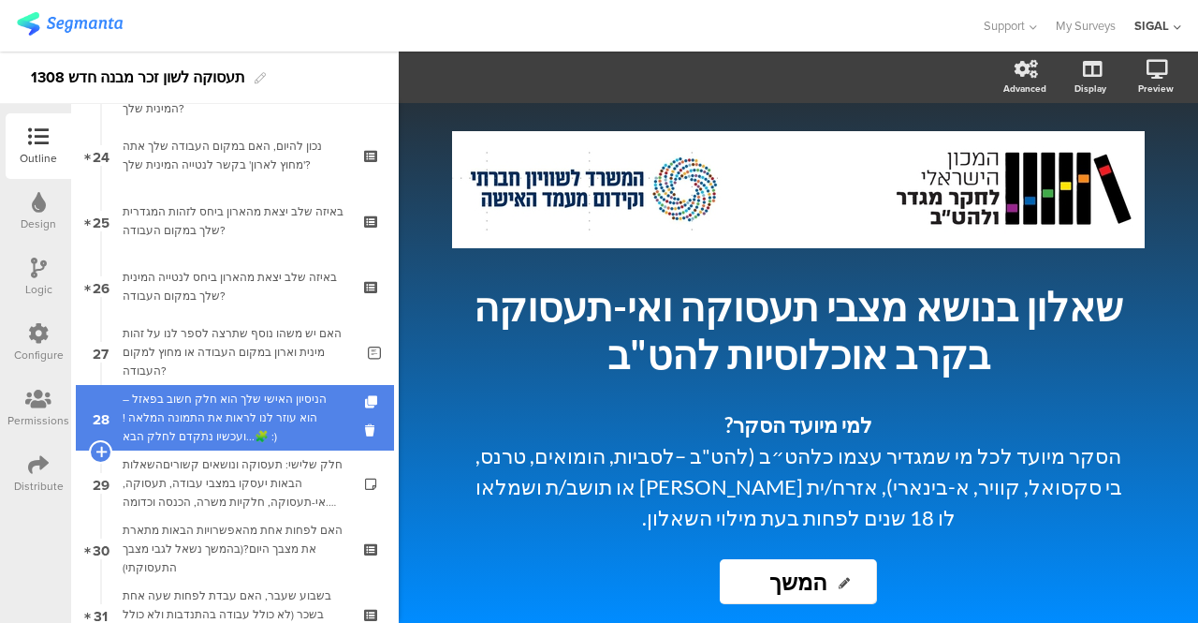
click at [250, 405] on div "הניסיון האישי שלך הוא חלק חשוב בפאזל – הוא עוזר לנו לראות את התמונה המלאה ! 🧩..…" at bounding box center [235, 417] width 224 height 56
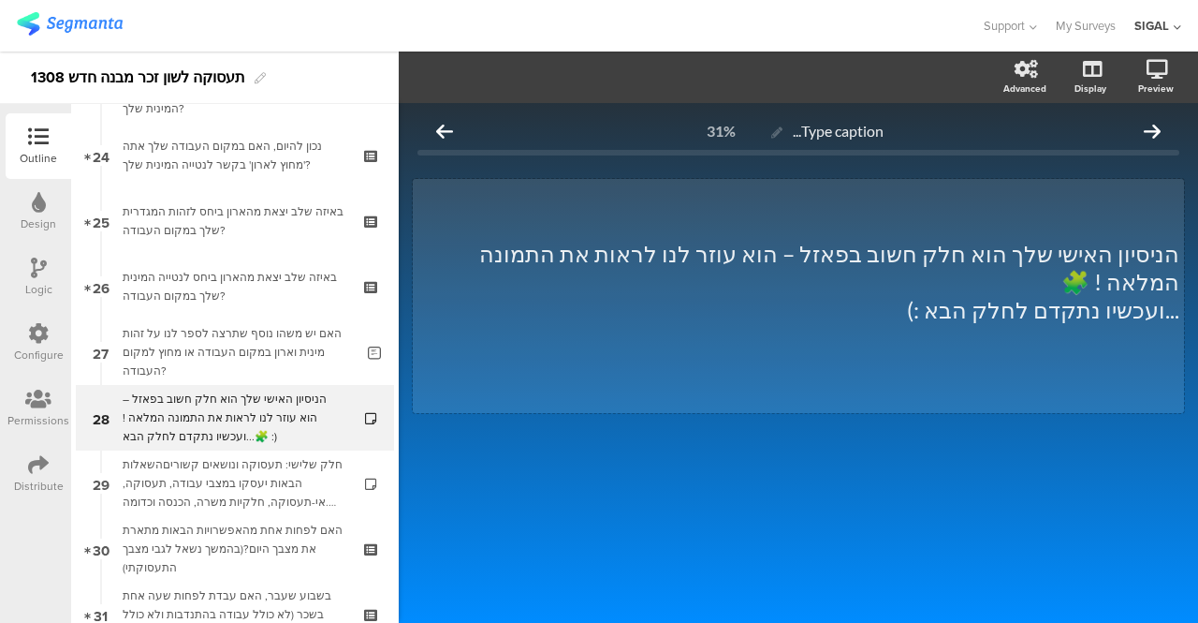
click at [1024, 249] on p "הניסיון האישי שלך הוא חלק חשוב בפאזל – הוא עוזר לנו לראות את התמונה המלאה ! 🧩" at bounding box center [799, 268] width 762 height 56
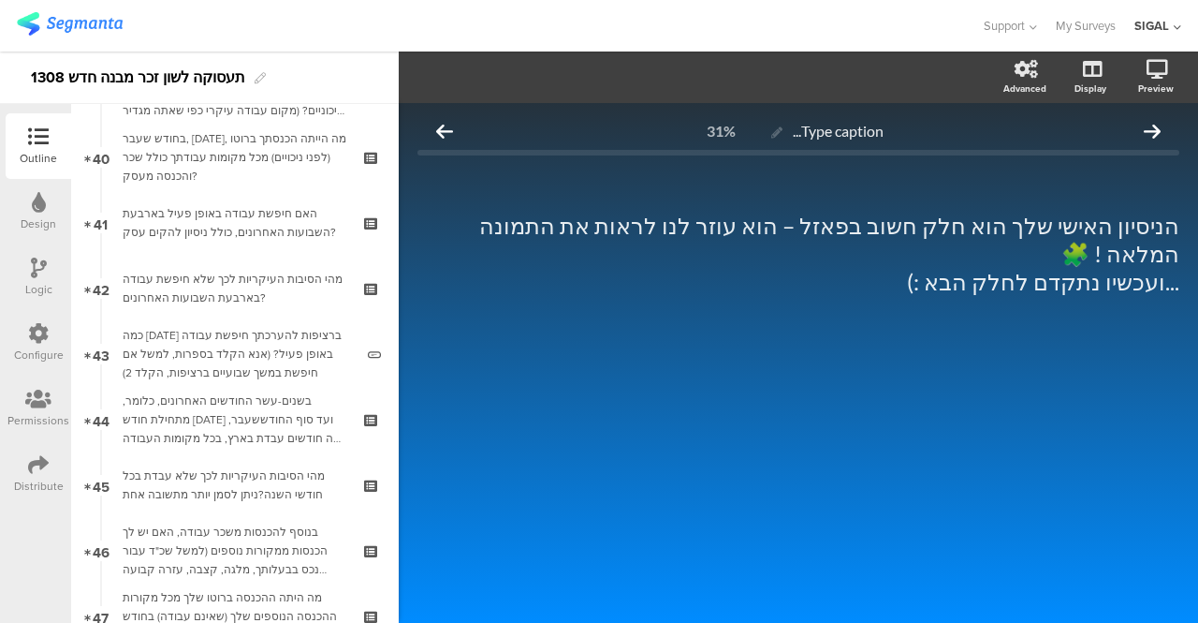
scroll to position [2617, 0]
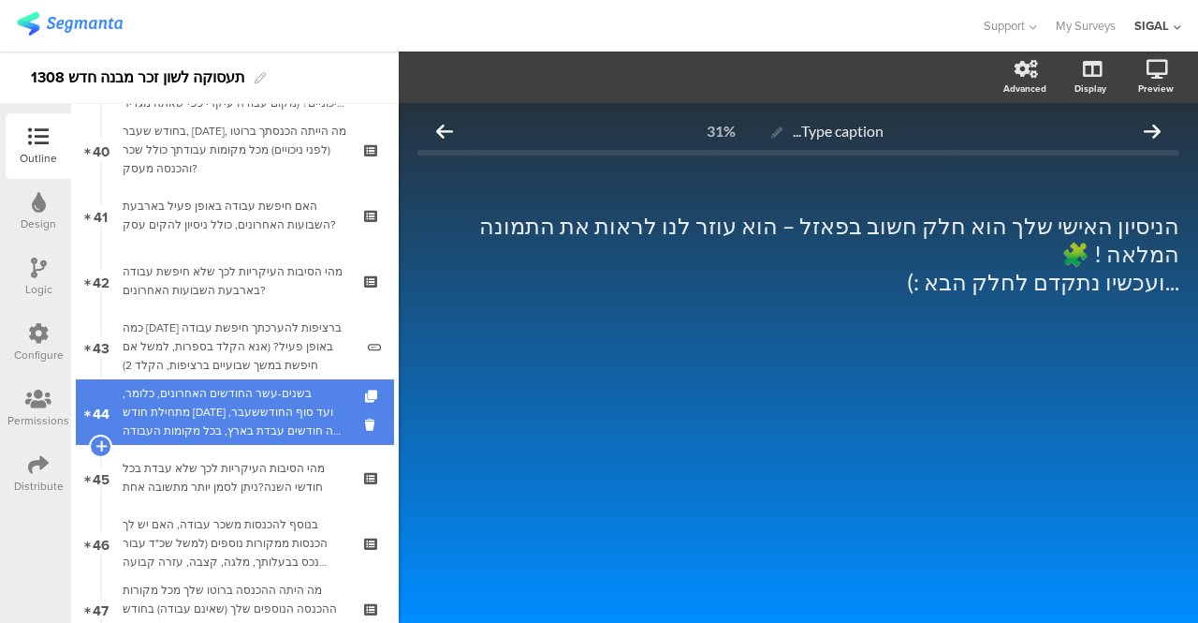
click at [211, 405] on div "בשנים-עשר החודשים האחרונים, כלומר, מתחילת חודש [DATE] ועד סוף החודששעבר, כמה חו…" at bounding box center [235, 412] width 224 height 56
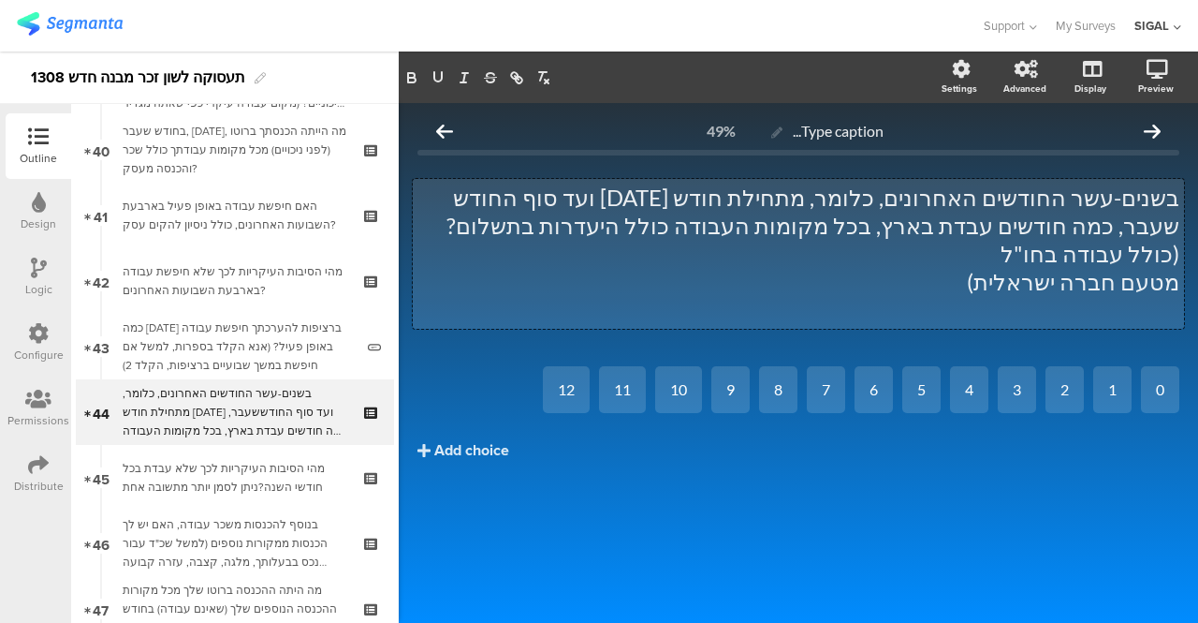
click at [1082, 221] on div "בשנים-עשר החודשים האחרונים, כלומר, מתחילת חודש [DATE] ועד סוף החודש שעבר, כמה ח…" at bounding box center [798, 254] width 771 height 150
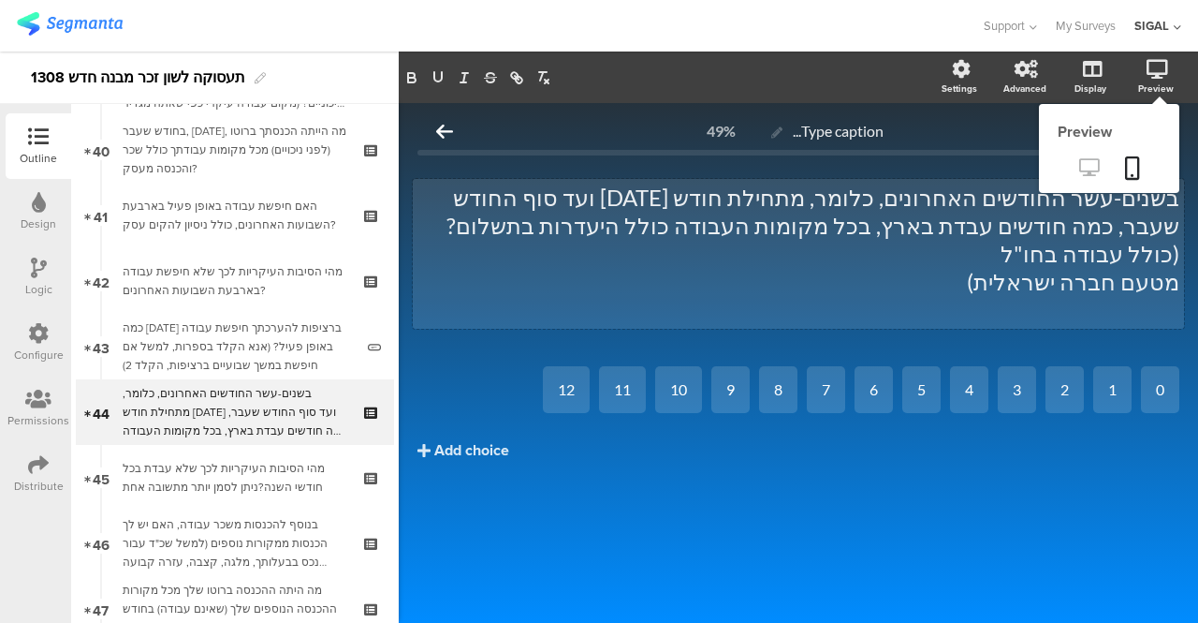
click at [1087, 166] on icon at bounding box center [1089, 167] width 20 height 18
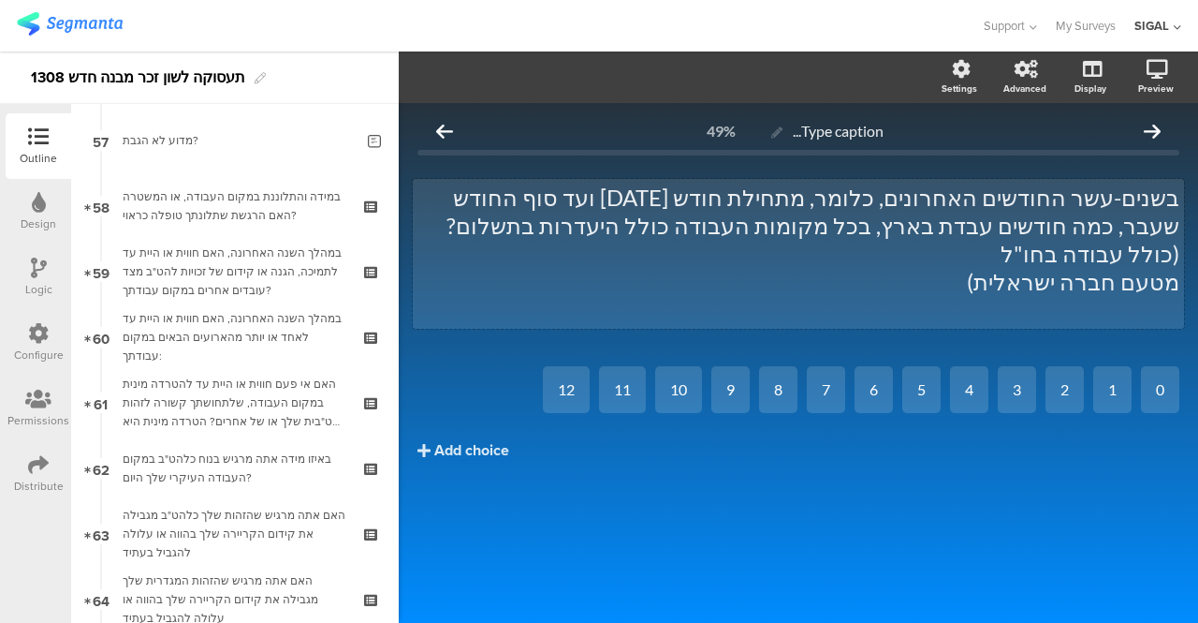
scroll to position [3749, 0]
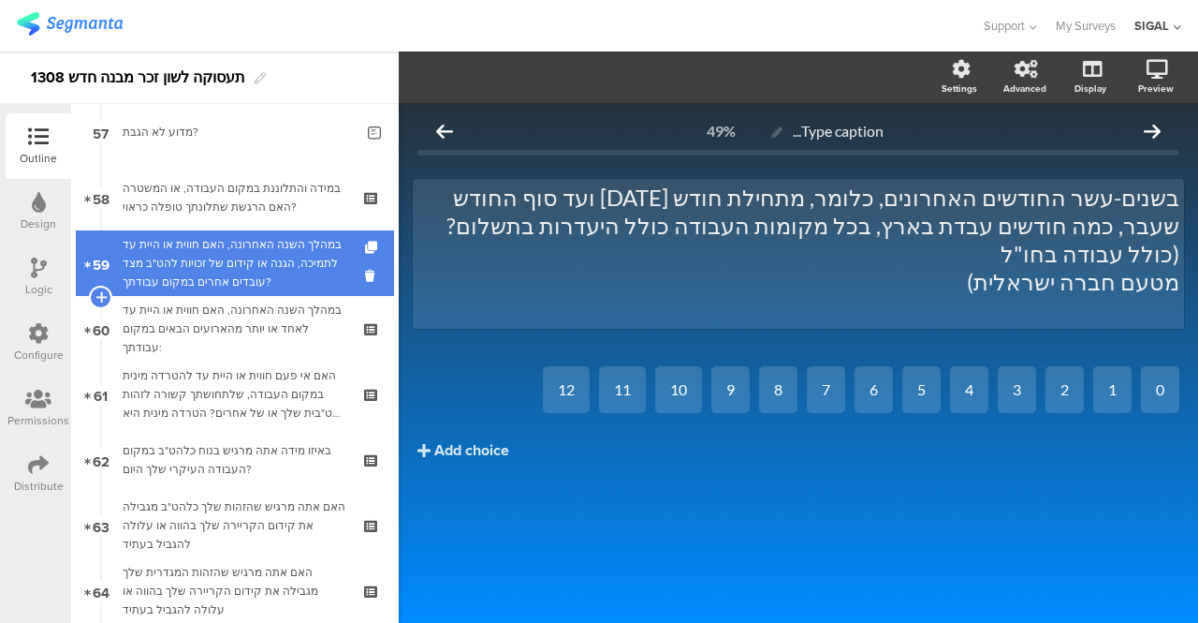
click at [261, 274] on div "במהלך השנה האחרונה, האם חווית או היית עד לתמיכה, הגנה או קידום של זכויות להט"ב …" at bounding box center [235, 263] width 224 height 56
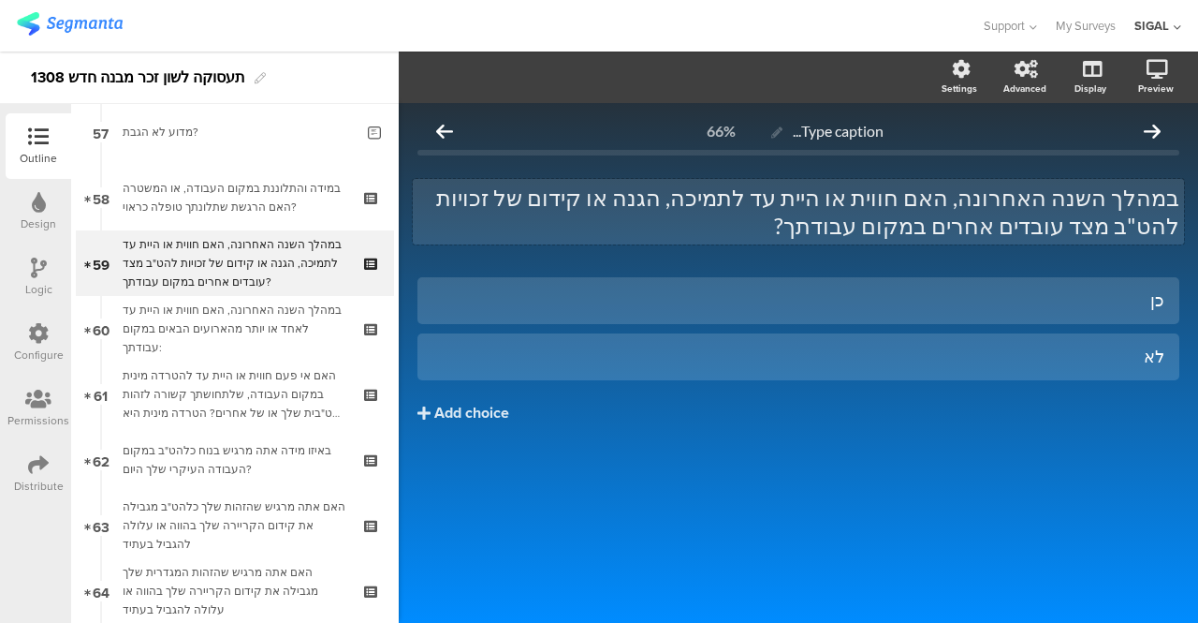
click at [1123, 228] on div "במהלך השנה האחרונה, האם חווית או היית עד לתמיכה, הגנה או קידום של זכויות להט"ב …" at bounding box center [798, 212] width 771 height 66
click at [1014, 226] on p "במהלך השנה האחרונה, האם חווית או היית עד לתמיכה, הגנה או קידום של זכויות להט"ב …" at bounding box center [799, 211] width 762 height 56
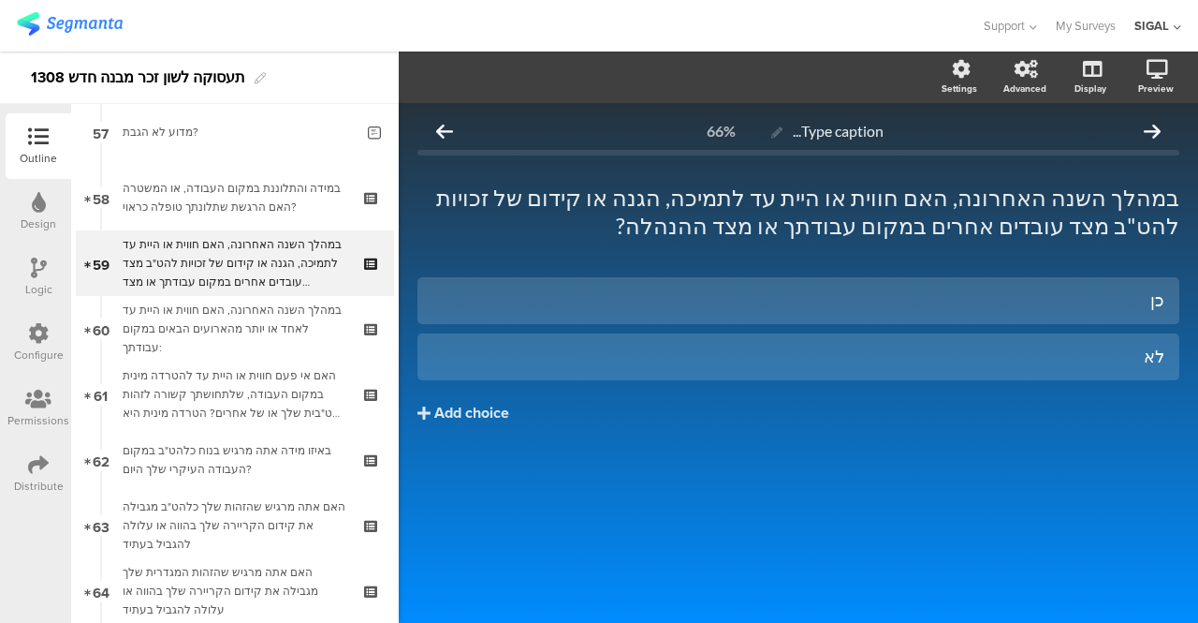
drag, startPoint x: 874, startPoint y: 456, endPoint x: 972, endPoint y: 454, distance: 97.4
drag, startPoint x: 972, startPoint y: 454, endPoint x: 595, endPoint y: 462, distance: 376.4
click at [595, 462] on div "כן לא Add choice" at bounding box center [799, 389] width 762 height 225
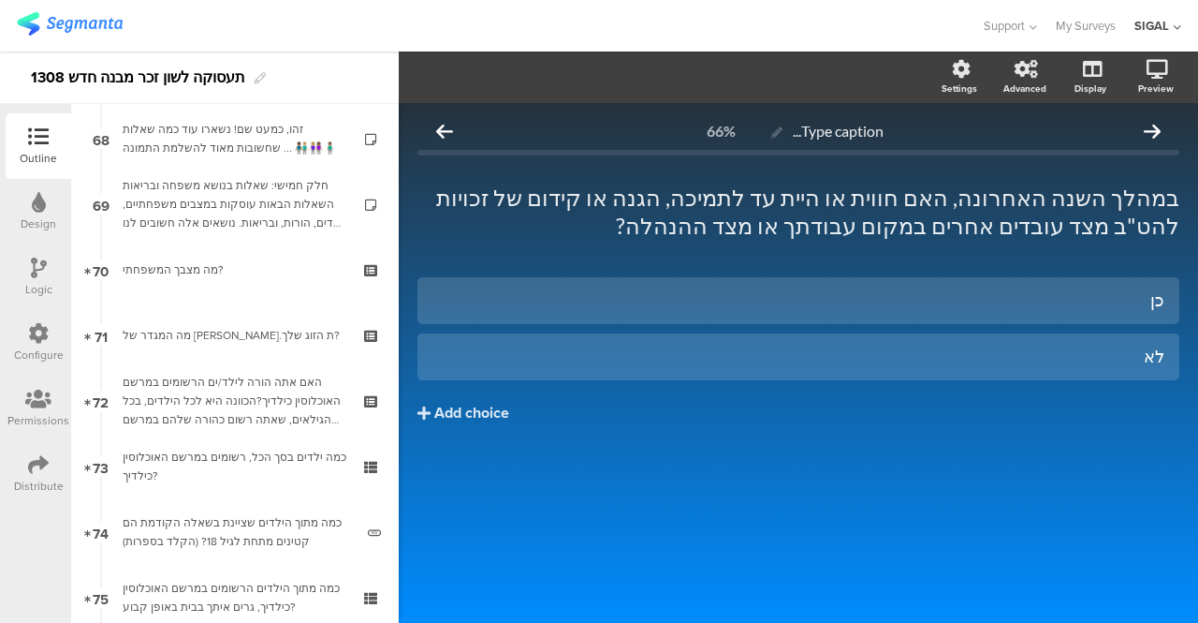
scroll to position [4512, 0]
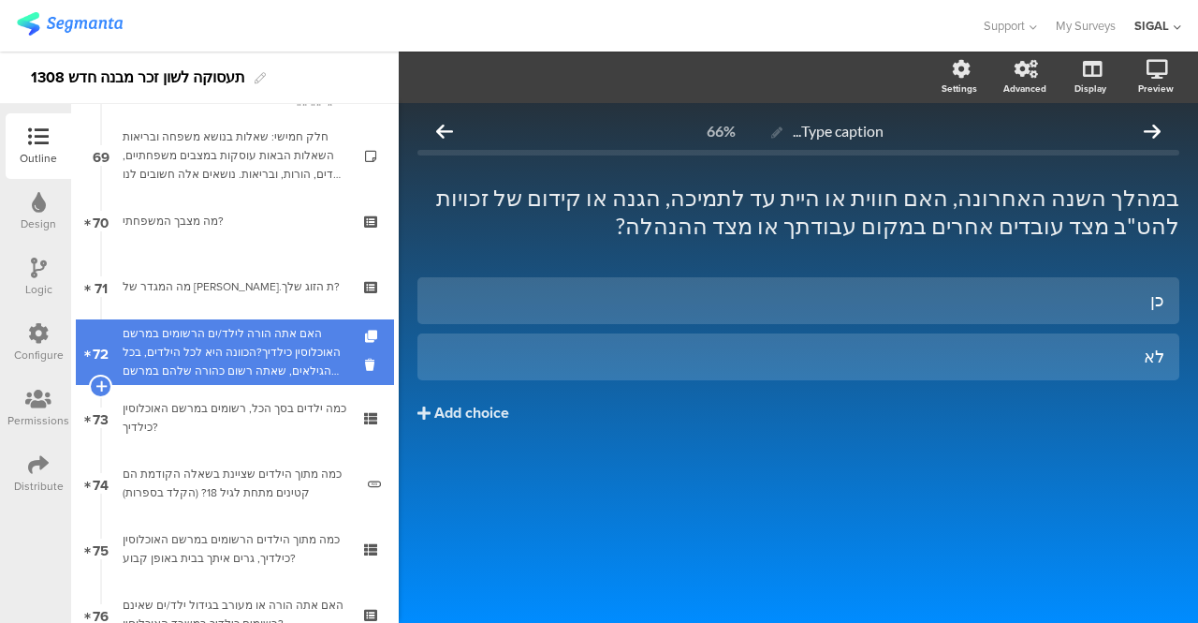
click at [265, 349] on div "האם אתה הורה לילד/ים הרשומים במרשם האוכלוסין כילדיך?הכוונה היא לכל הילדים, בכל …" at bounding box center [235, 352] width 224 height 56
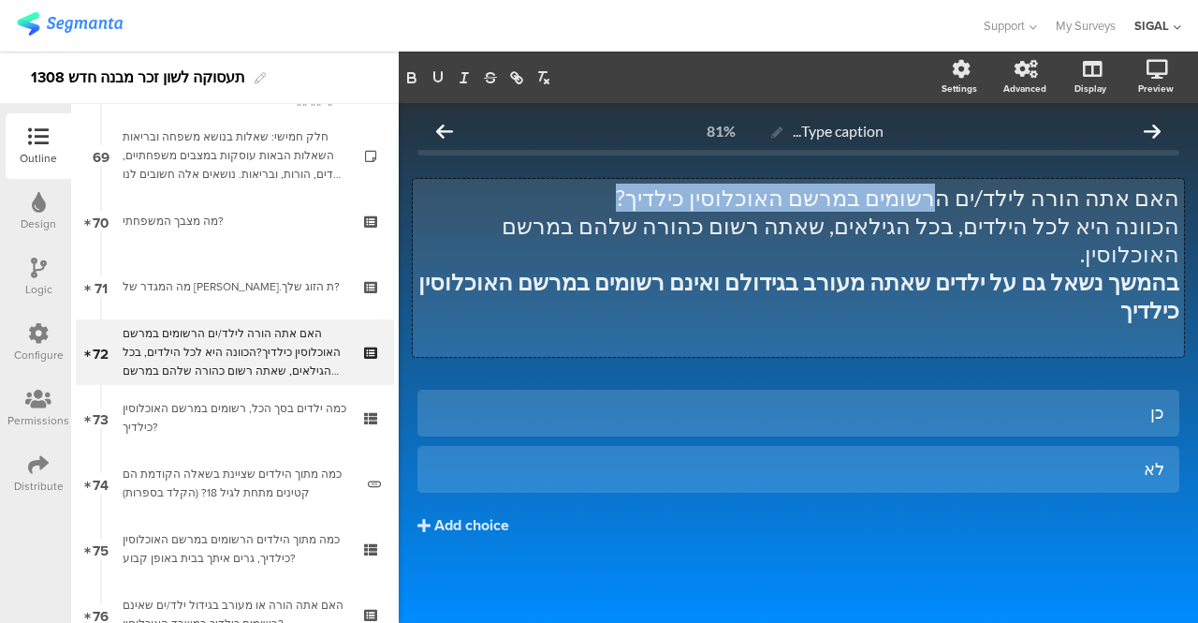
drag, startPoint x: 991, startPoint y: 201, endPoint x: 721, endPoint y: 203, distance: 270.6
click at [721, 203] on div "האם אתה הורה לילד/ים הרשומים במרשם האוכלוסין כילדיך? הכוונה היא לכל הילדים, בכל…" at bounding box center [798, 268] width 771 height 178
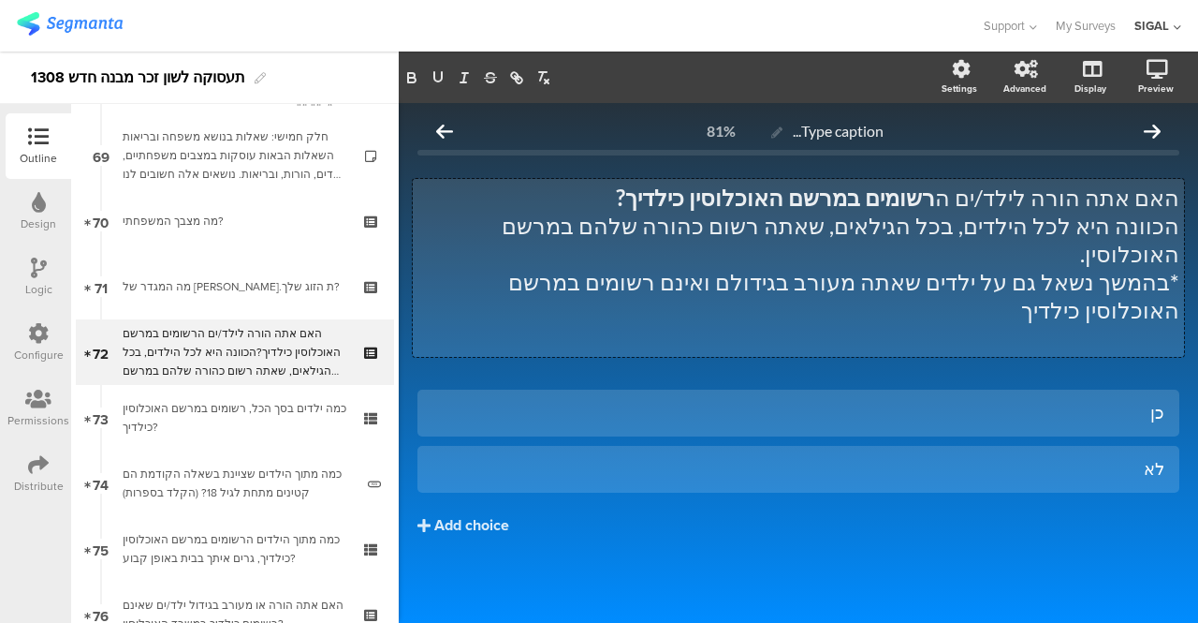
click at [720, 198] on strong "רשומים במרשם האוכלוסין כילדיך?" at bounding box center [775, 196] width 319 height 27
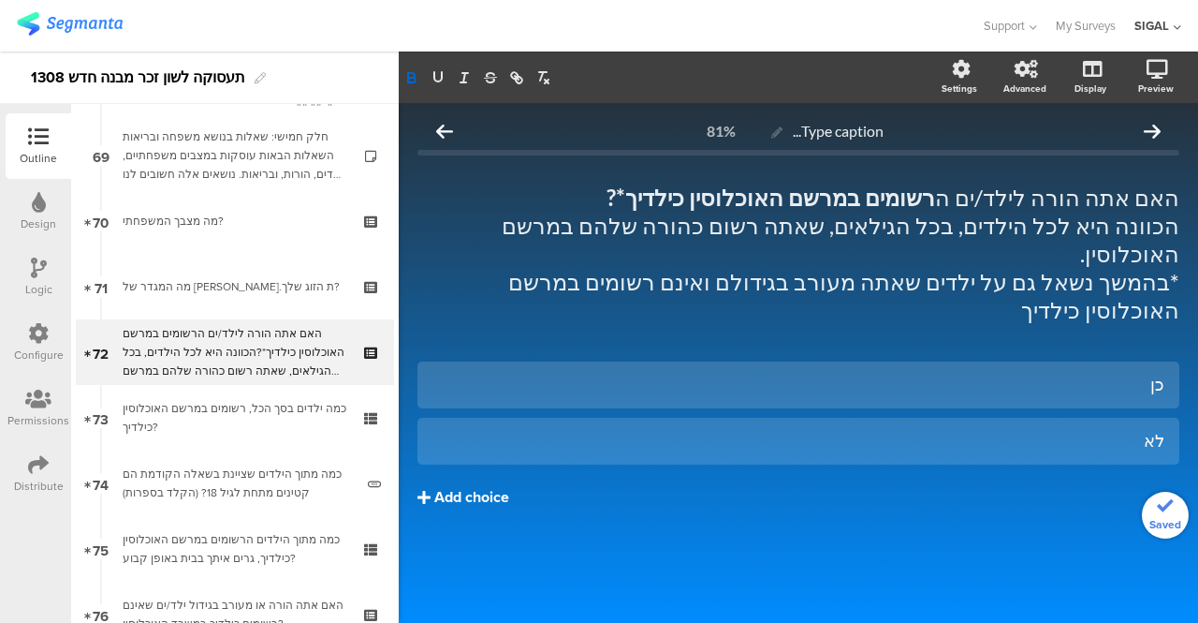
click at [807, 487] on div "כן לא Add choice" at bounding box center [799, 473] width 762 height 225
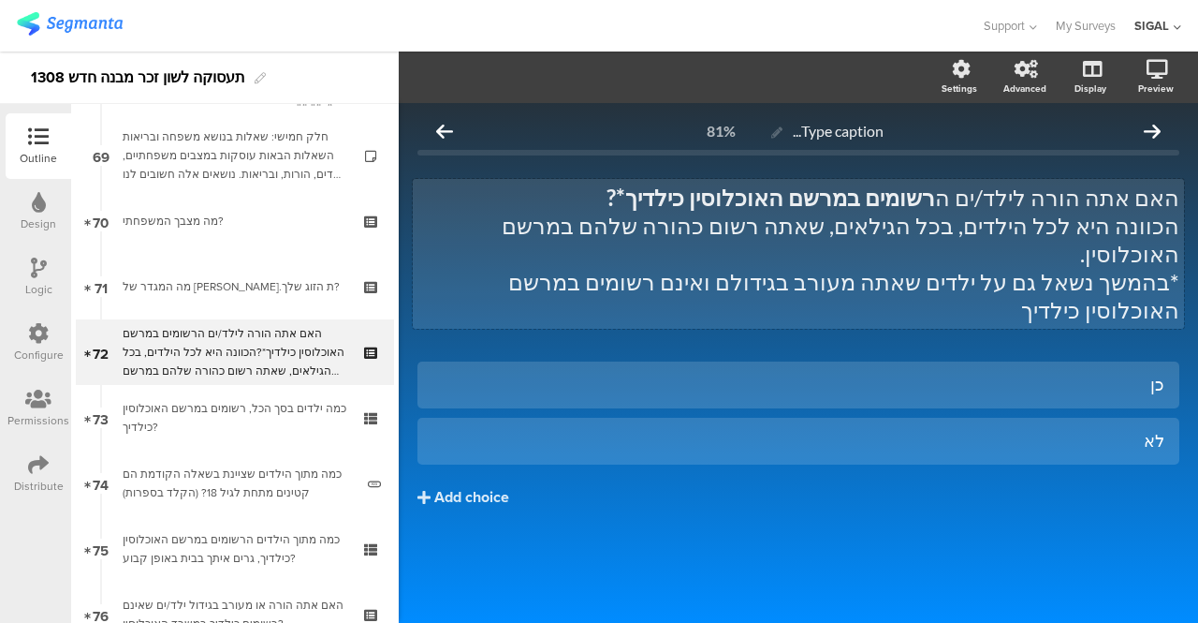
click at [713, 195] on strong "רשומים במרשם האוכלוסין כילדיך*?" at bounding box center [771, 196] width 329 height 27
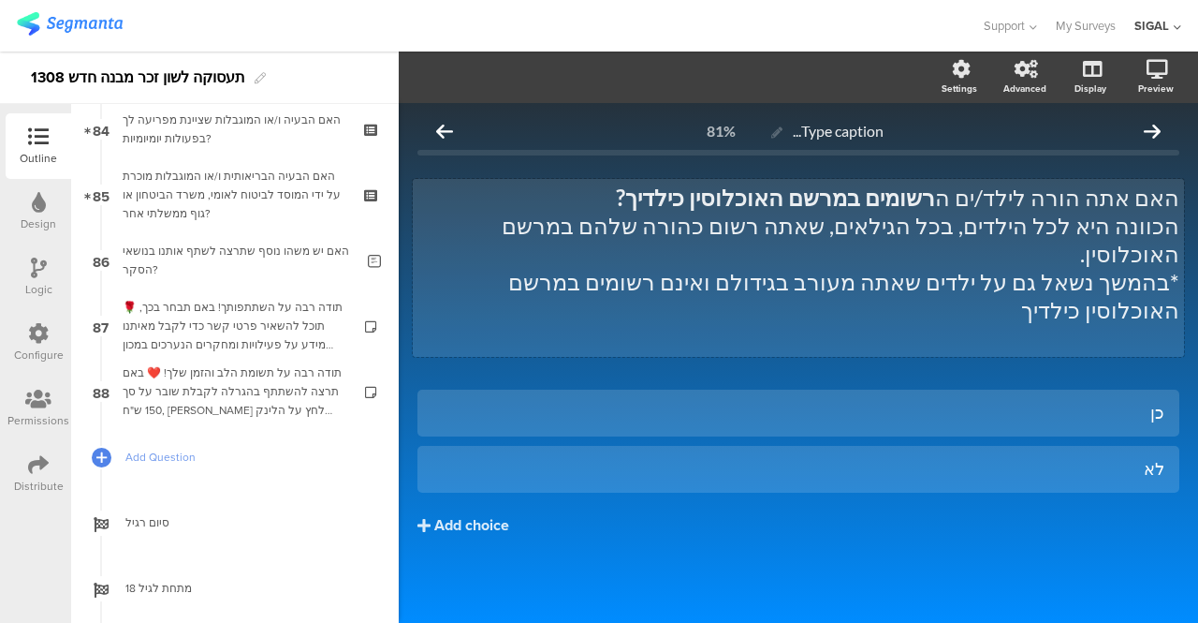
scroll to position [5390, 0]
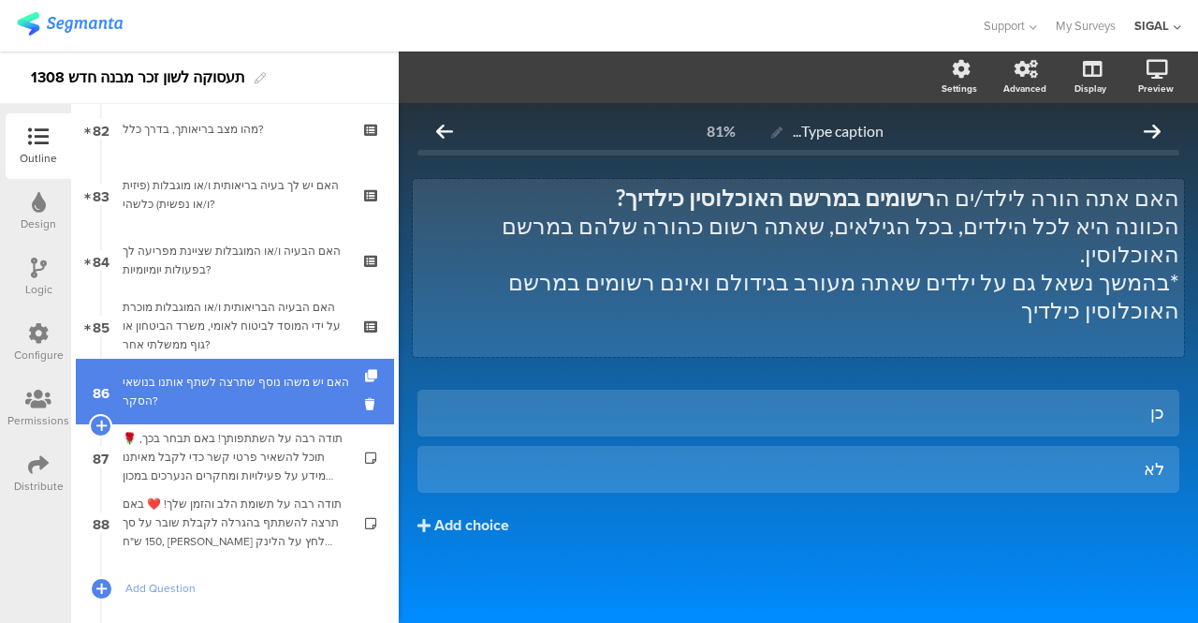
click at [271, 375] on div "האם יש משהו נוסף שתרצה לשתף אותנו בנושאי הסקר?" at bounding box center [238, 391] width 231 height 37
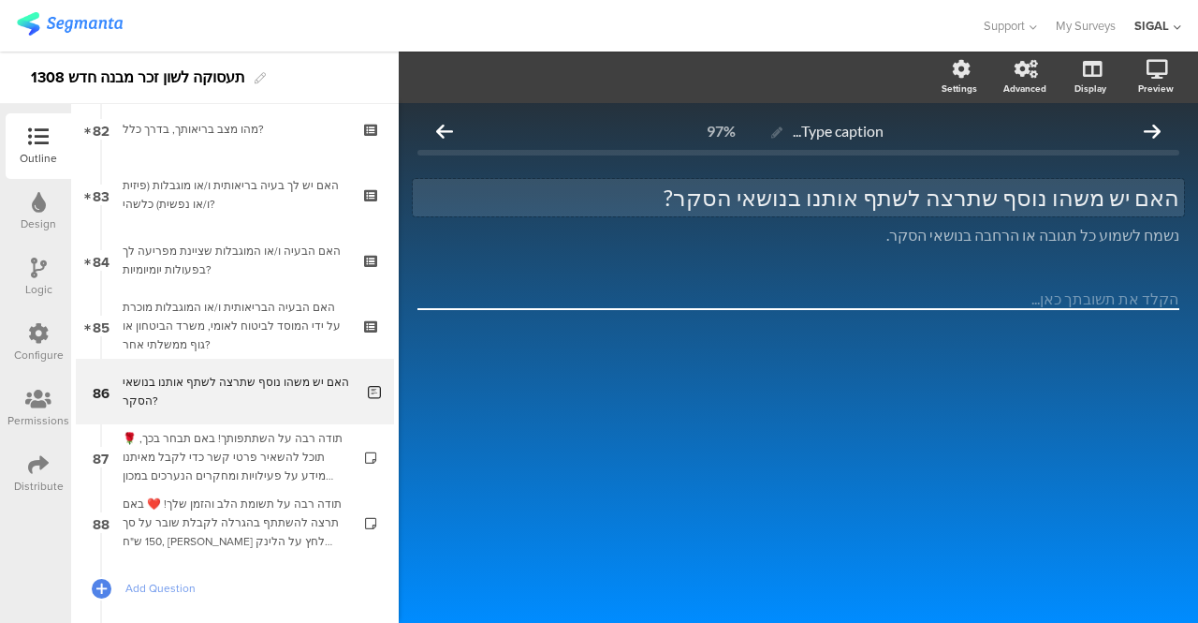
click at [1026, 205] on p "האם יש משהו נוסף שתרצה לשתף אותנו בנושאי הסקר?" at bounding box center [799, 197] width 762 height 28
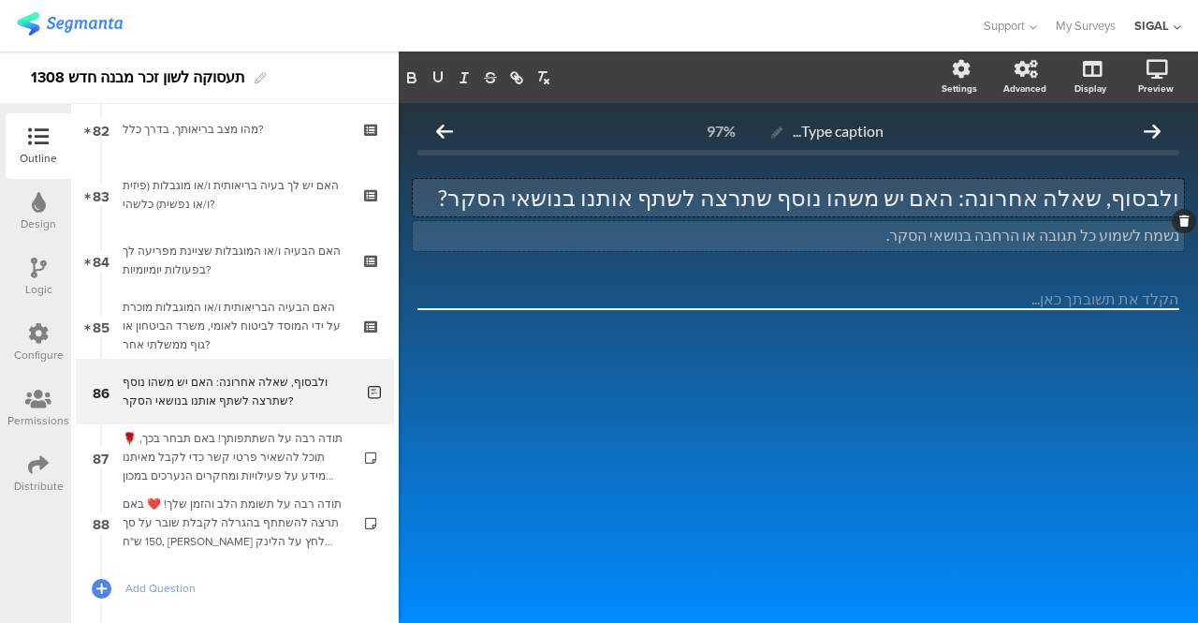
click at [1063, 233] on div "נשמח לשמוע כל תגובה או הרחבה בנושאי הסקר. נשמח לשמוע כל תגובה או הרחבה בנושאי ה…" at bounding box center [798, 236] width 771 height 30
click at [986, 367] on div at bounding box center [799, 331] width 762 height 87
click at [712, 239] on div "כל תגובה או הרחבה בנושאי הסקר תעזור לנו להבין בצורה טובה יותר את החוויות והתובנ…" at bounding box center [798, 236] width 771 height 30
click at [719, 380] on div "Type caption... 97% ולבסוף, שאלה אחרונה: האם יש משהו נוסף שתרצה לשתף אותנו בנוש…" at bounding box center [798, 244] width 799 height 282
